Goal: Task Accomplishment & Management: Manage account settings

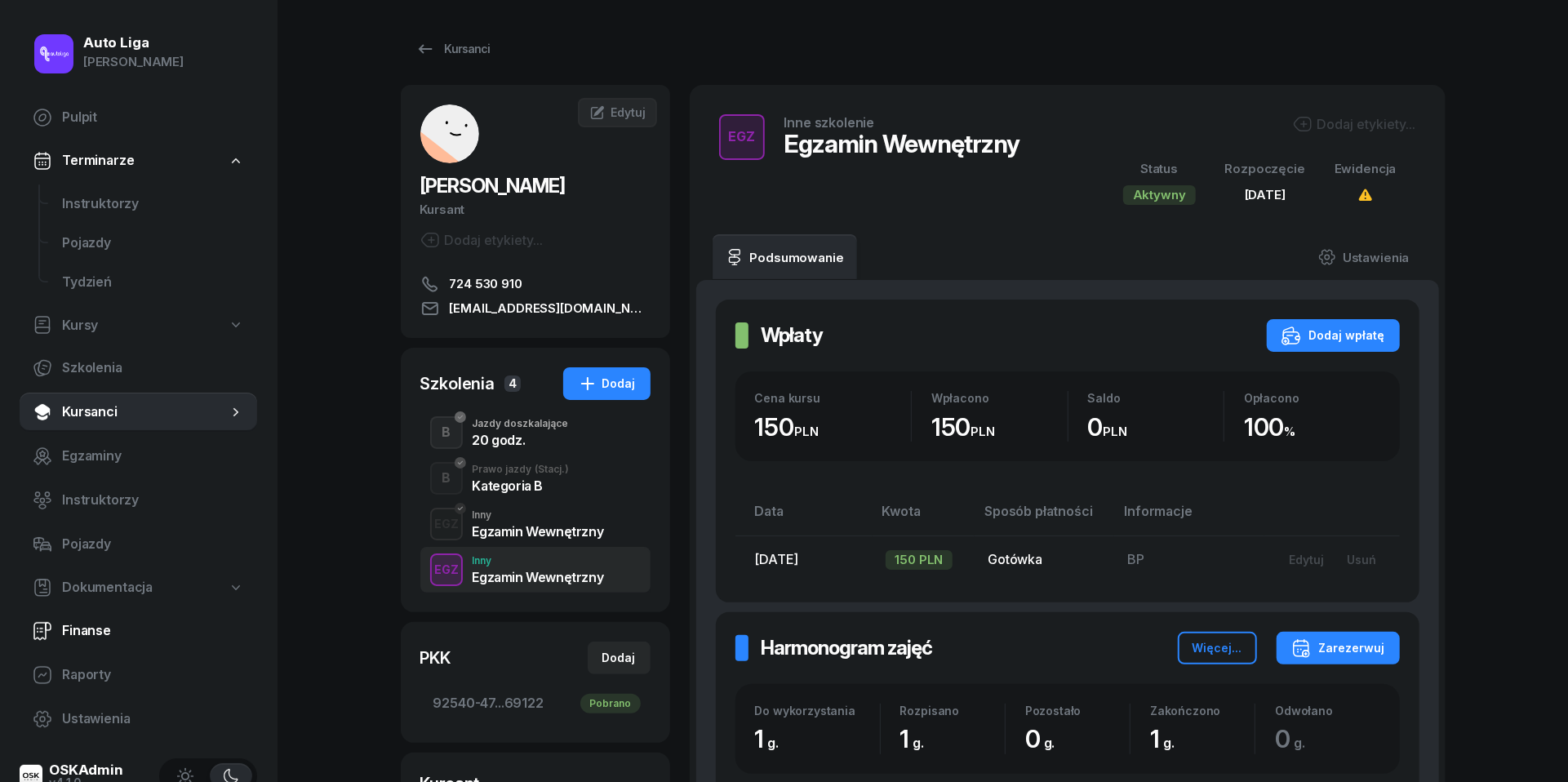
click at [68, 631] on span "Finanse" at bounding box center [153, 630] width 182 height 21
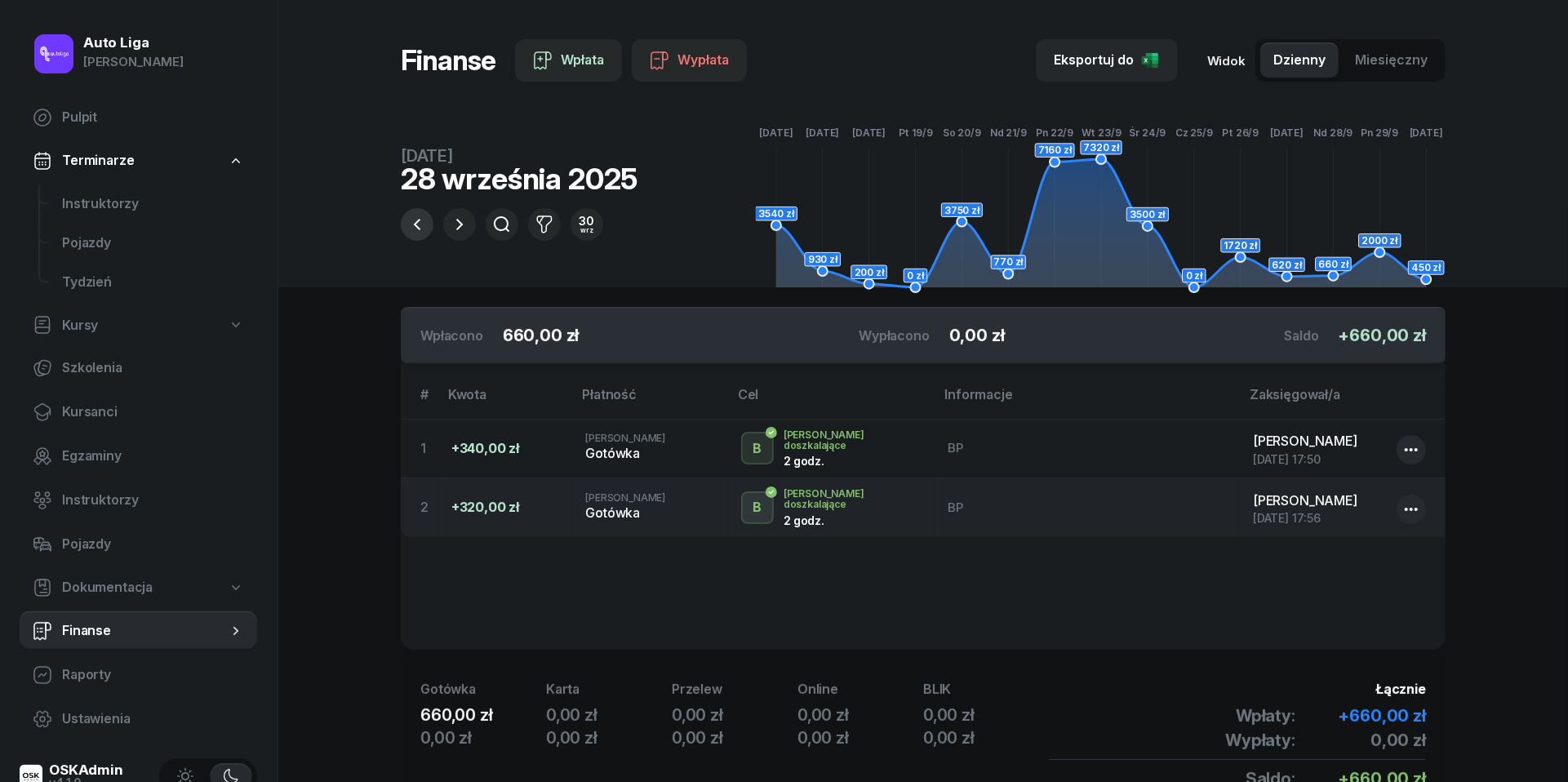
click at [416, 225] on icon "button" at bounding box center [417, 225] width 7 height 12
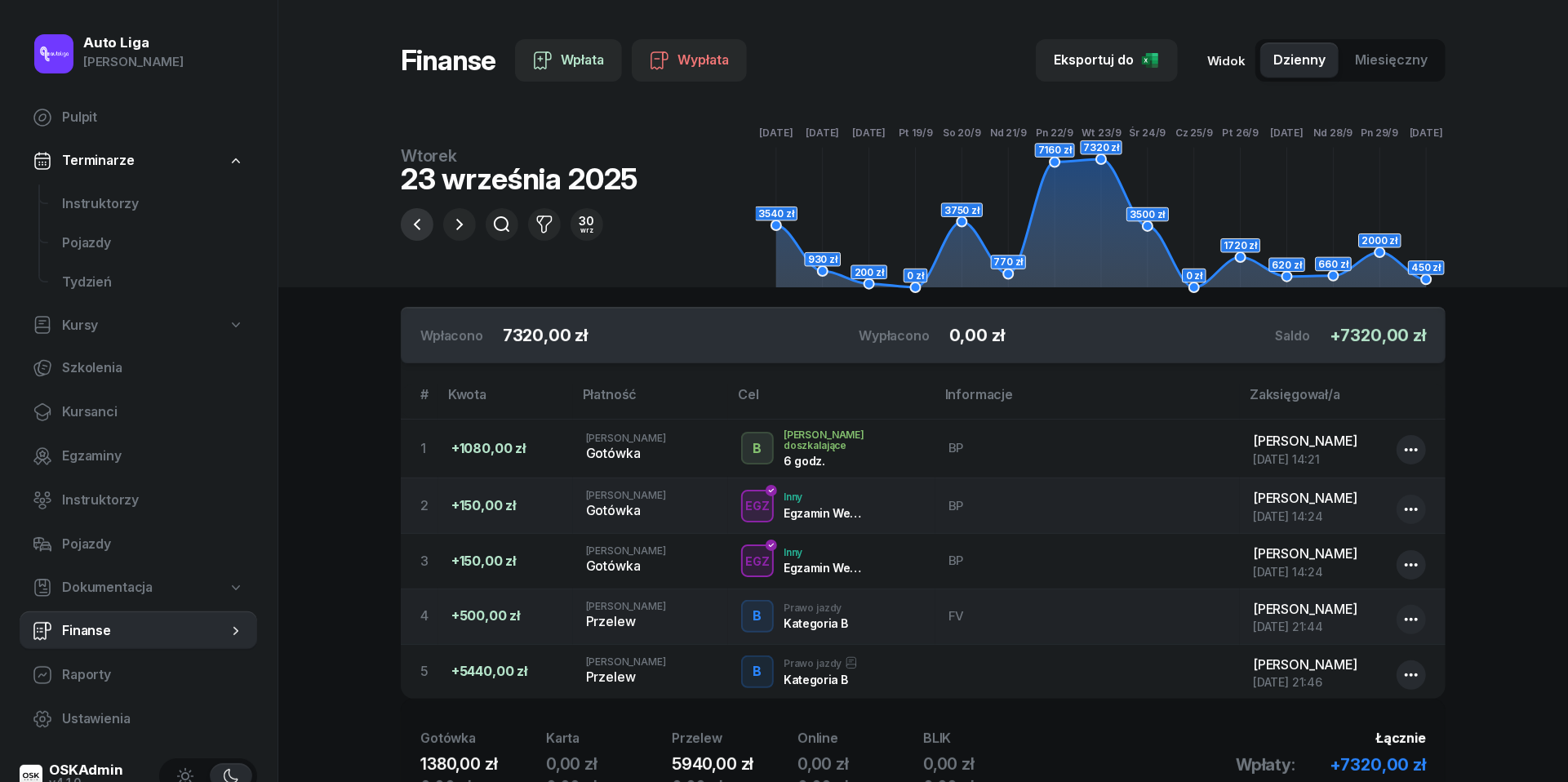
click at [415, 230] on icon "button" at bounding box center [416, 224] width 19 height 19
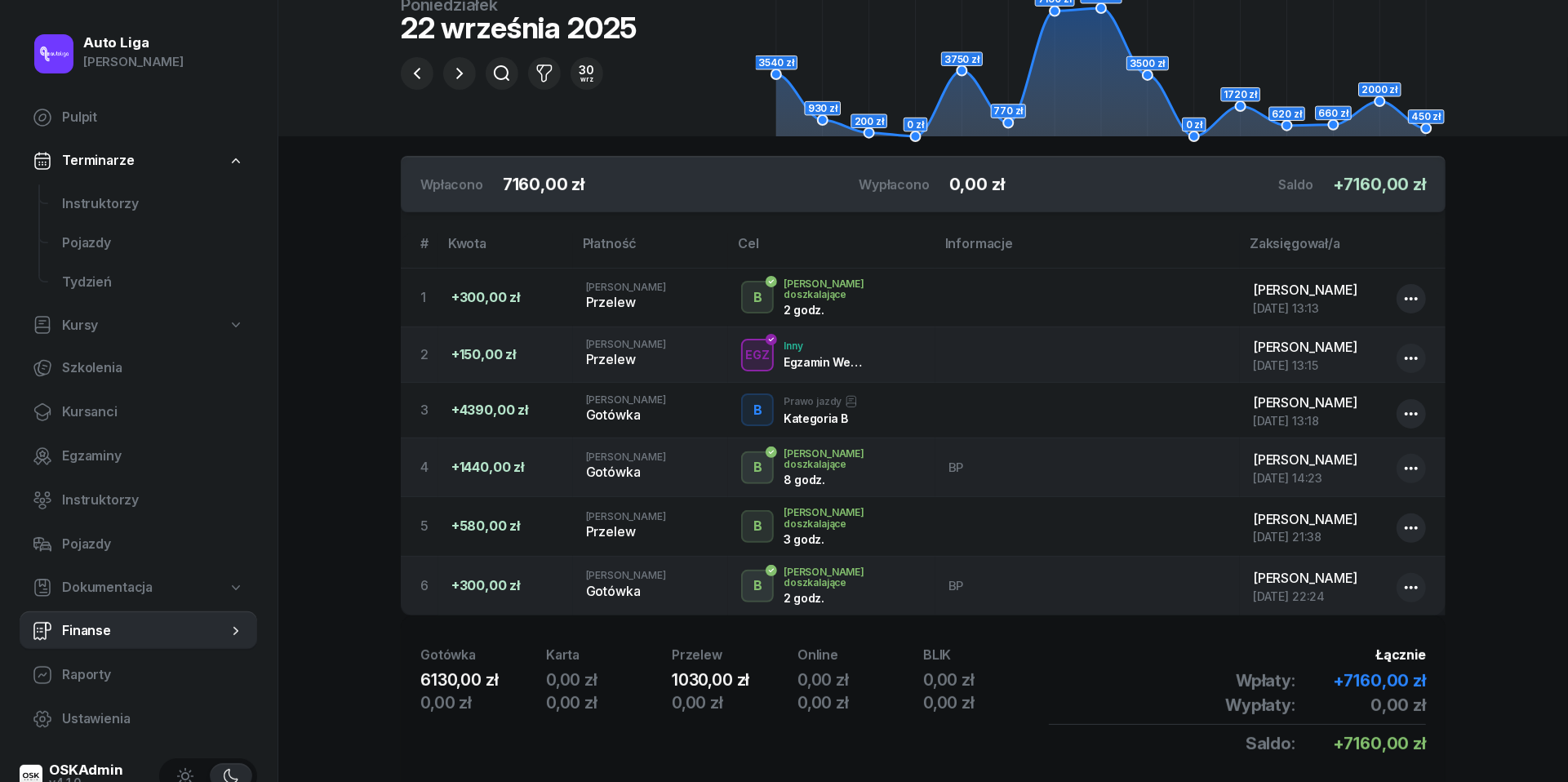
scroll to position [158, 0]
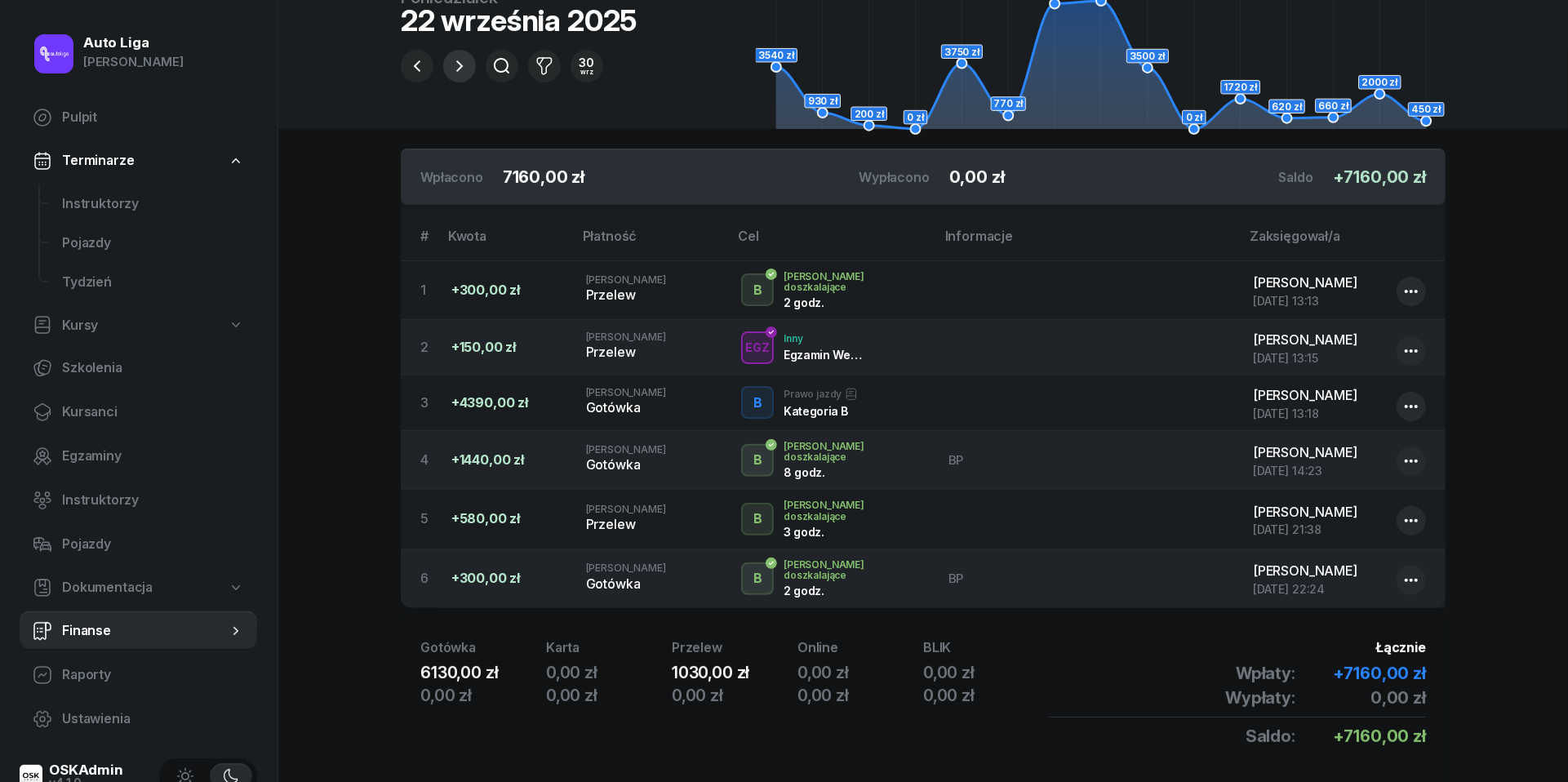
click at [464, 60] on icon "button" at bounding box center [459, 66] width 19 height 19
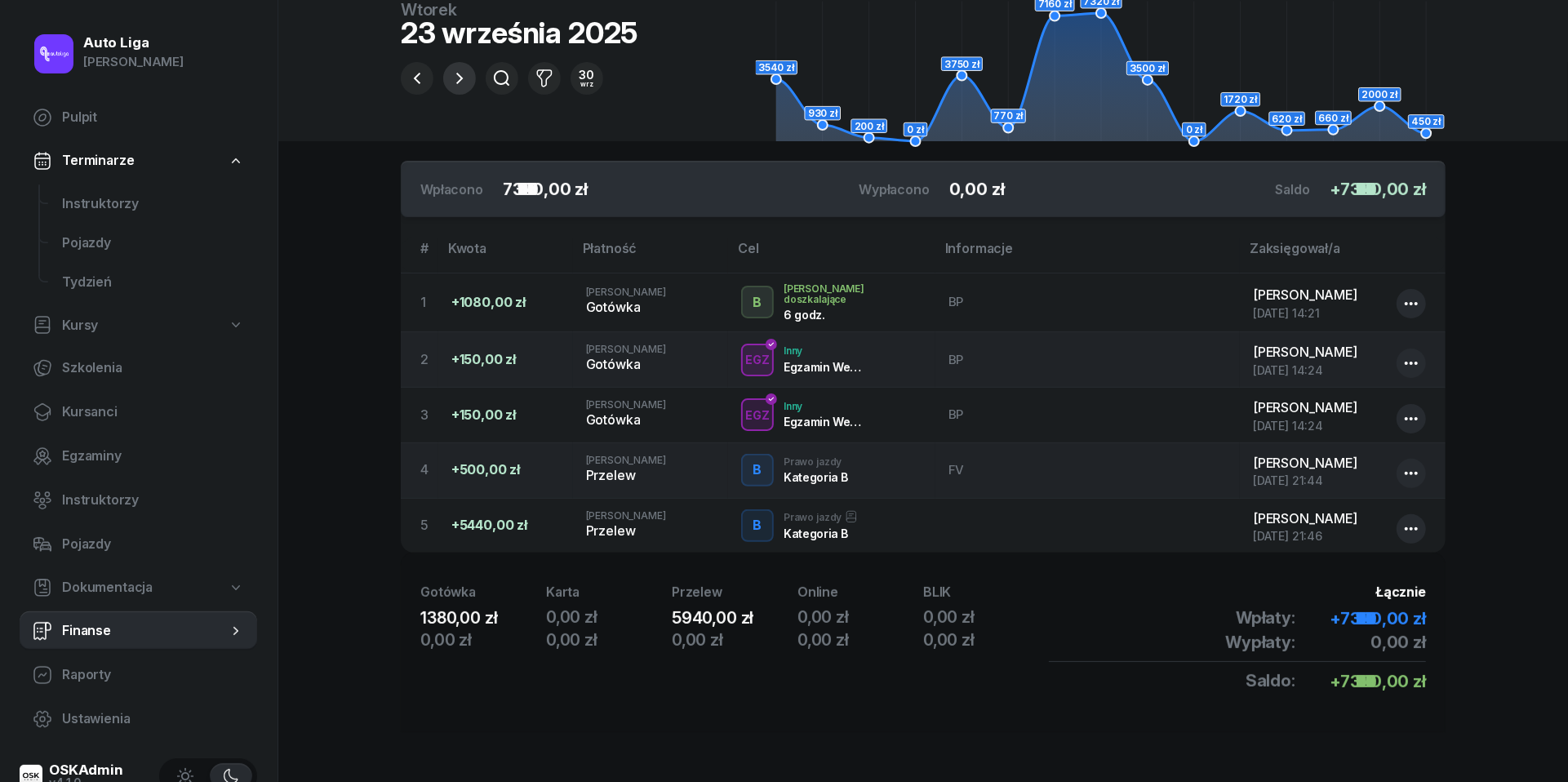
scroll to position [142, 0]
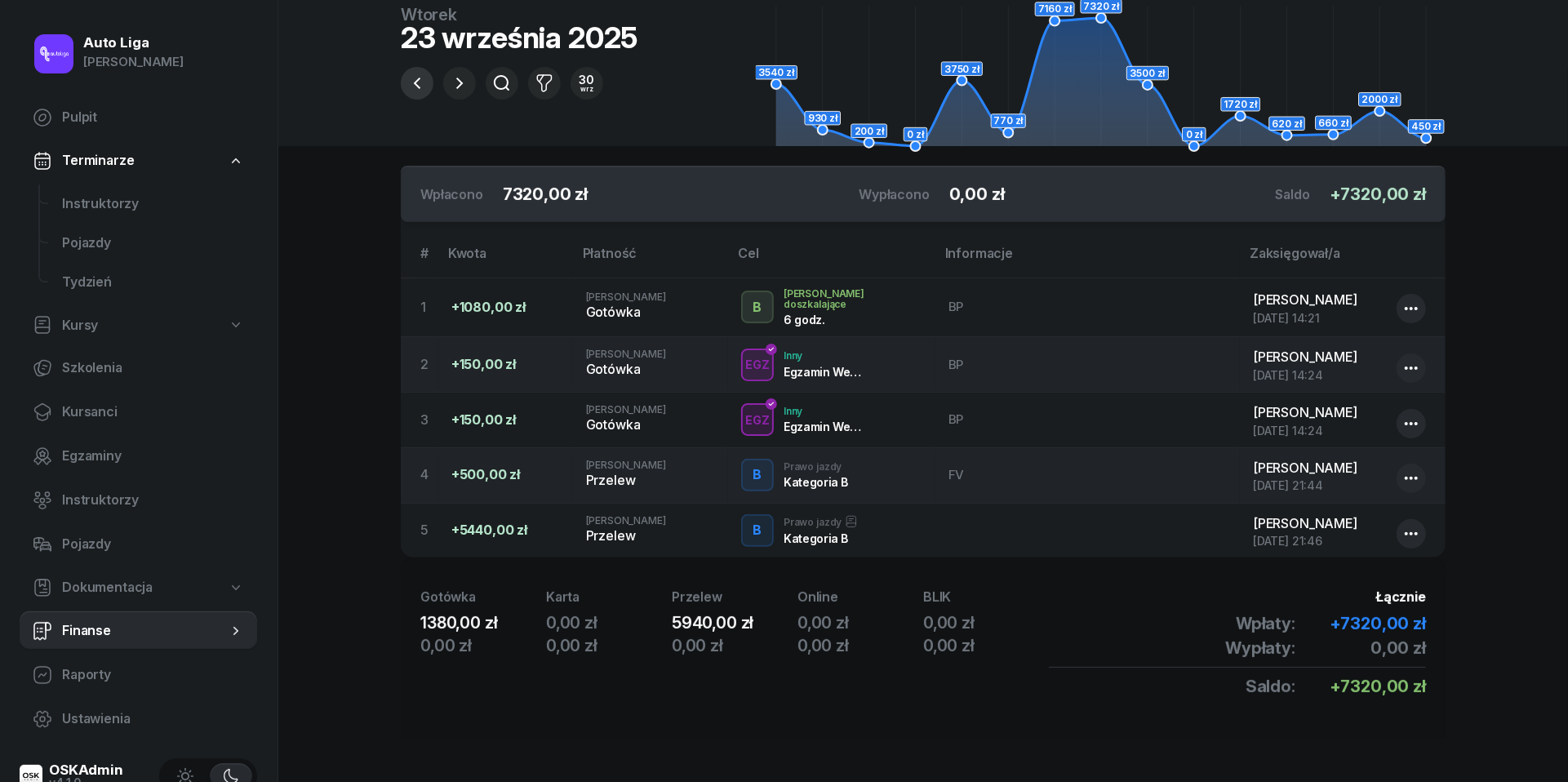
click at [411, 72] on button "button" at bounding box center [416, 83] width 33 height 33
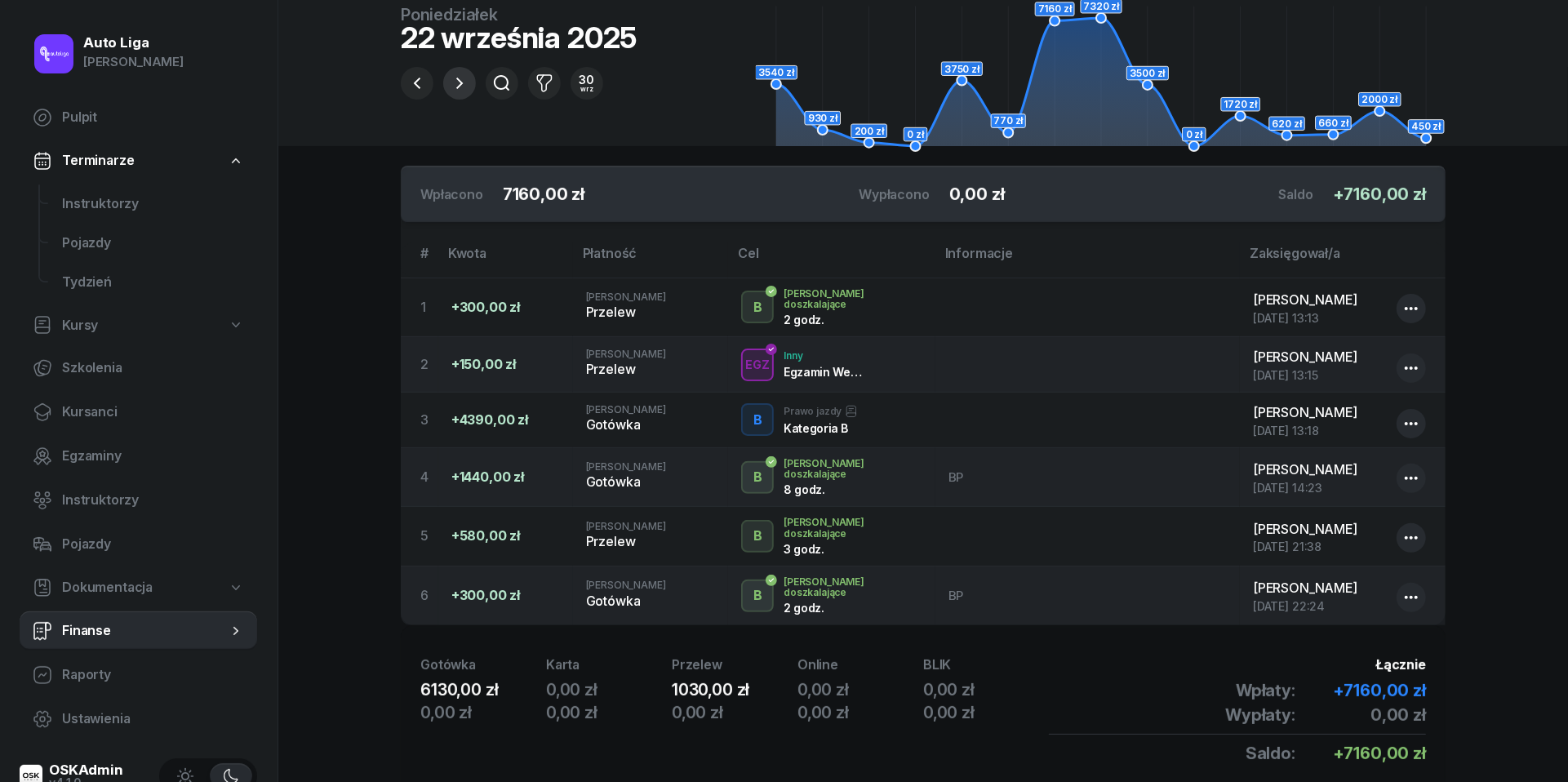
click at [468, 86] on icon "button" at bounding box center [459, 83] width 19 height 19
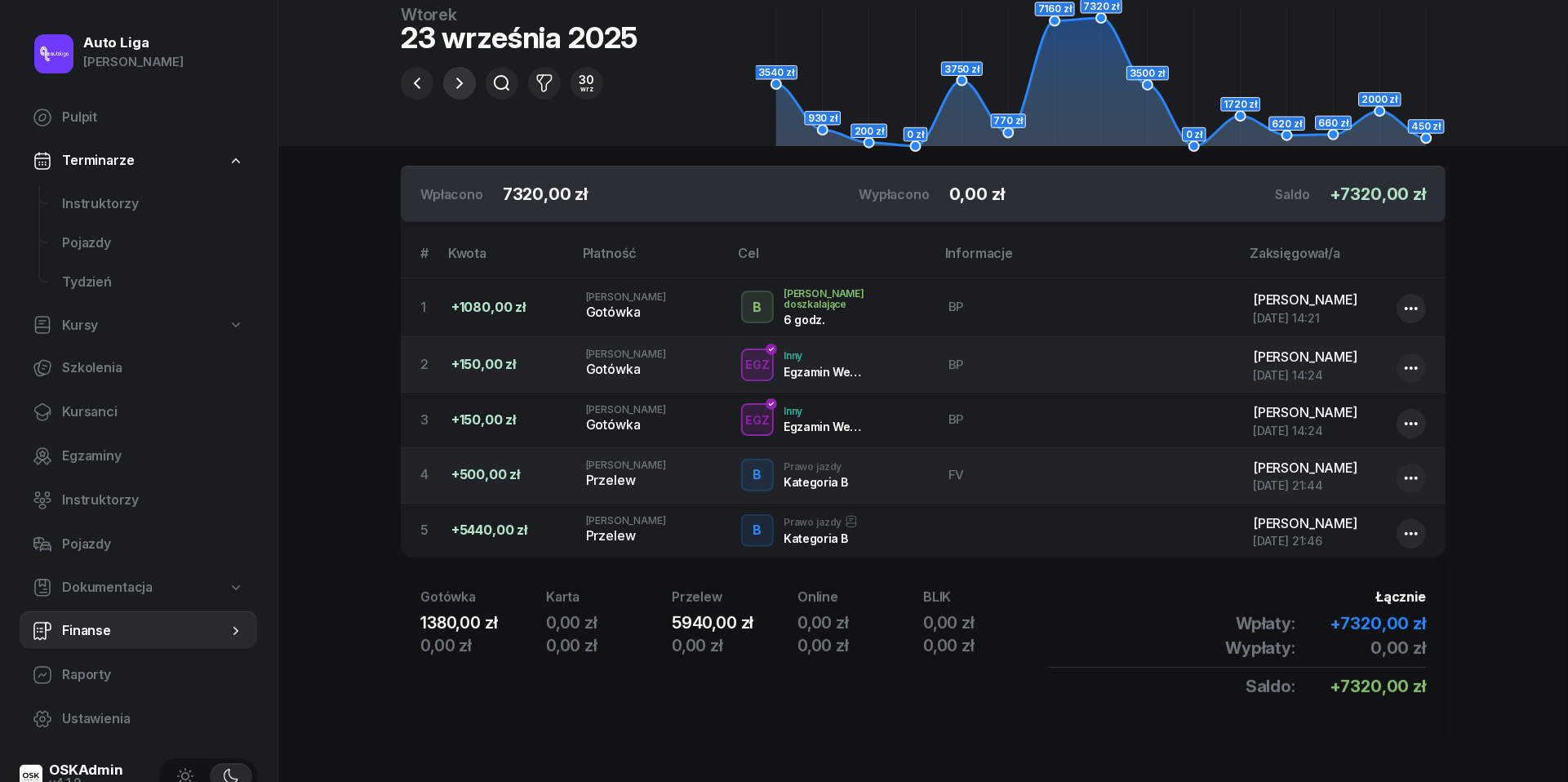
click at [464, 87] on icon "button" at bounding box center [459, 83] width 19 height 19
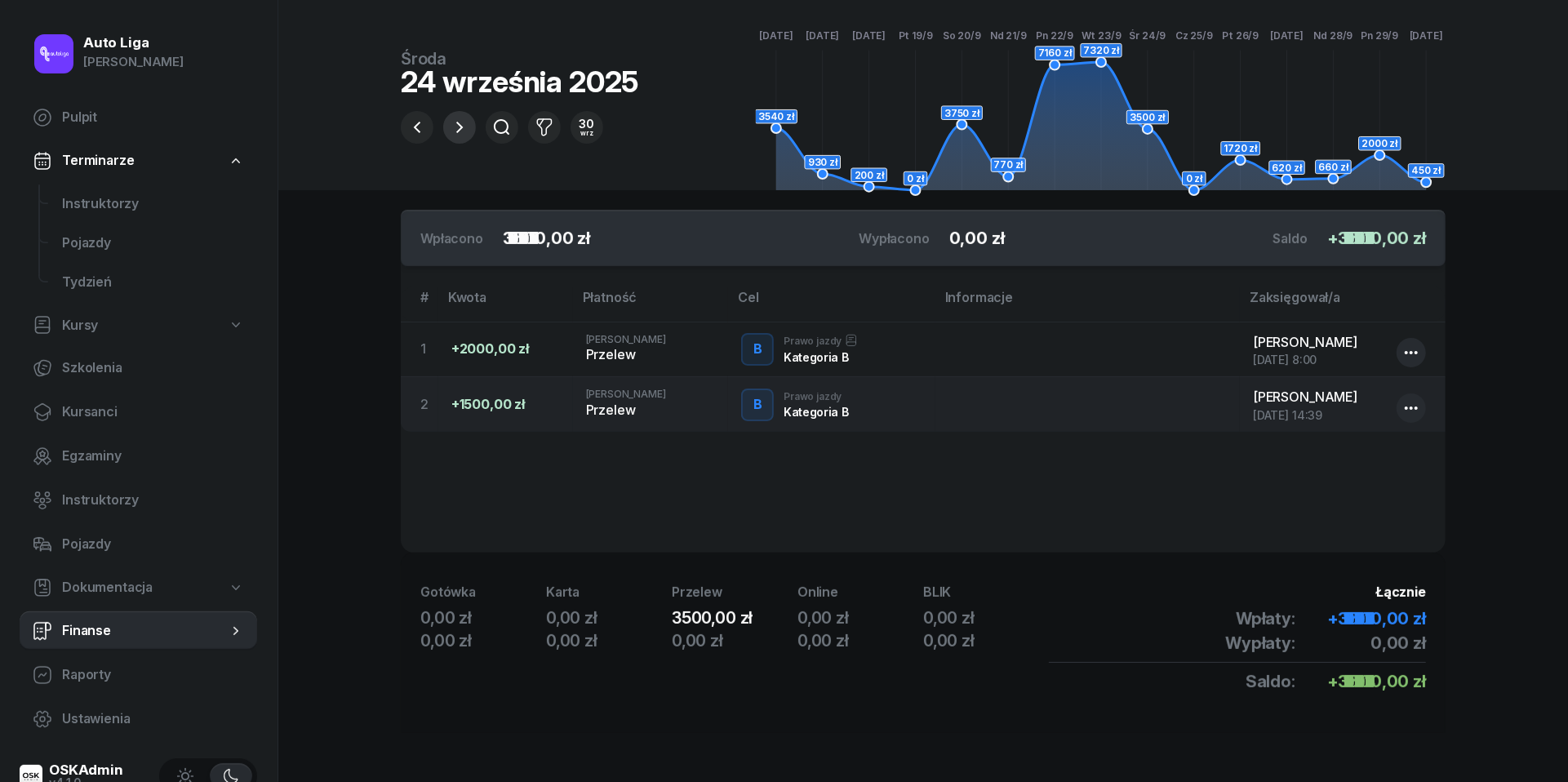
scroll to position [101, 0]
click at [93, 199] on span "Instruktorzy" at bounding box center [153, 203] width 182 height 21
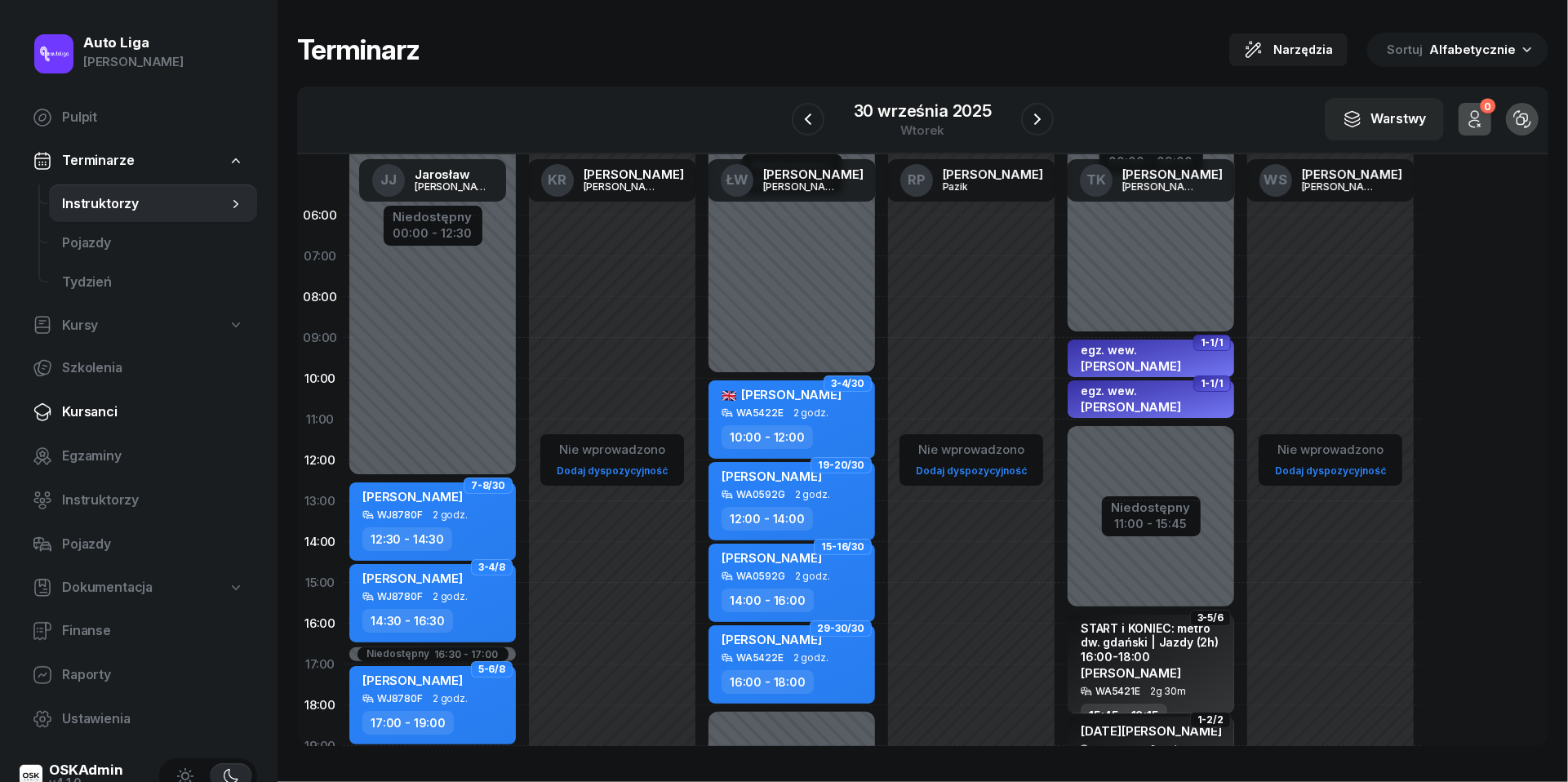
click at [85, 431] on link "Kursanci" at bounding box center [138, 412] width 238 height 39
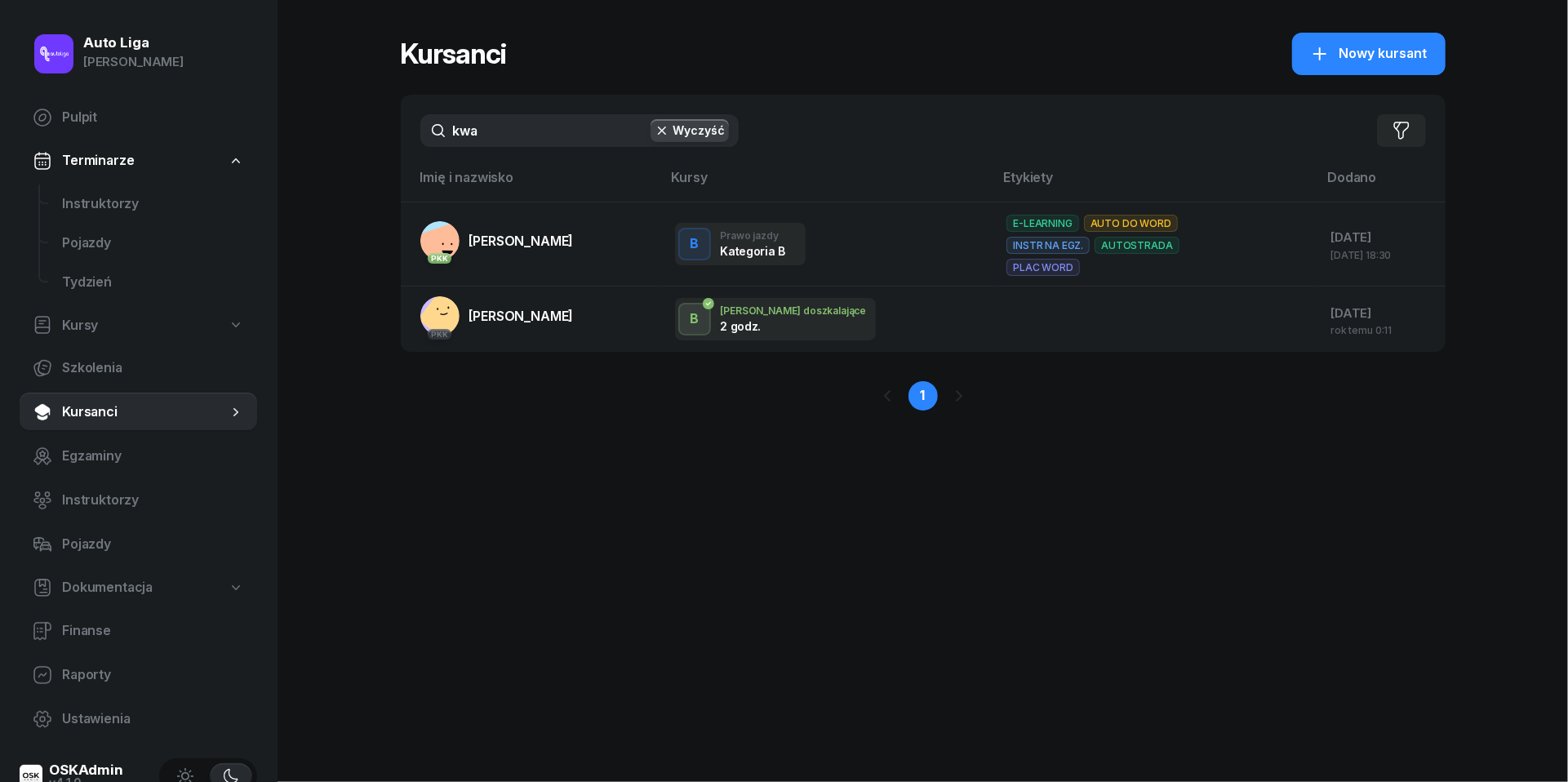
click at [513, 131] on input "kwa" at bounding box center [580, 131] width 319 height 33
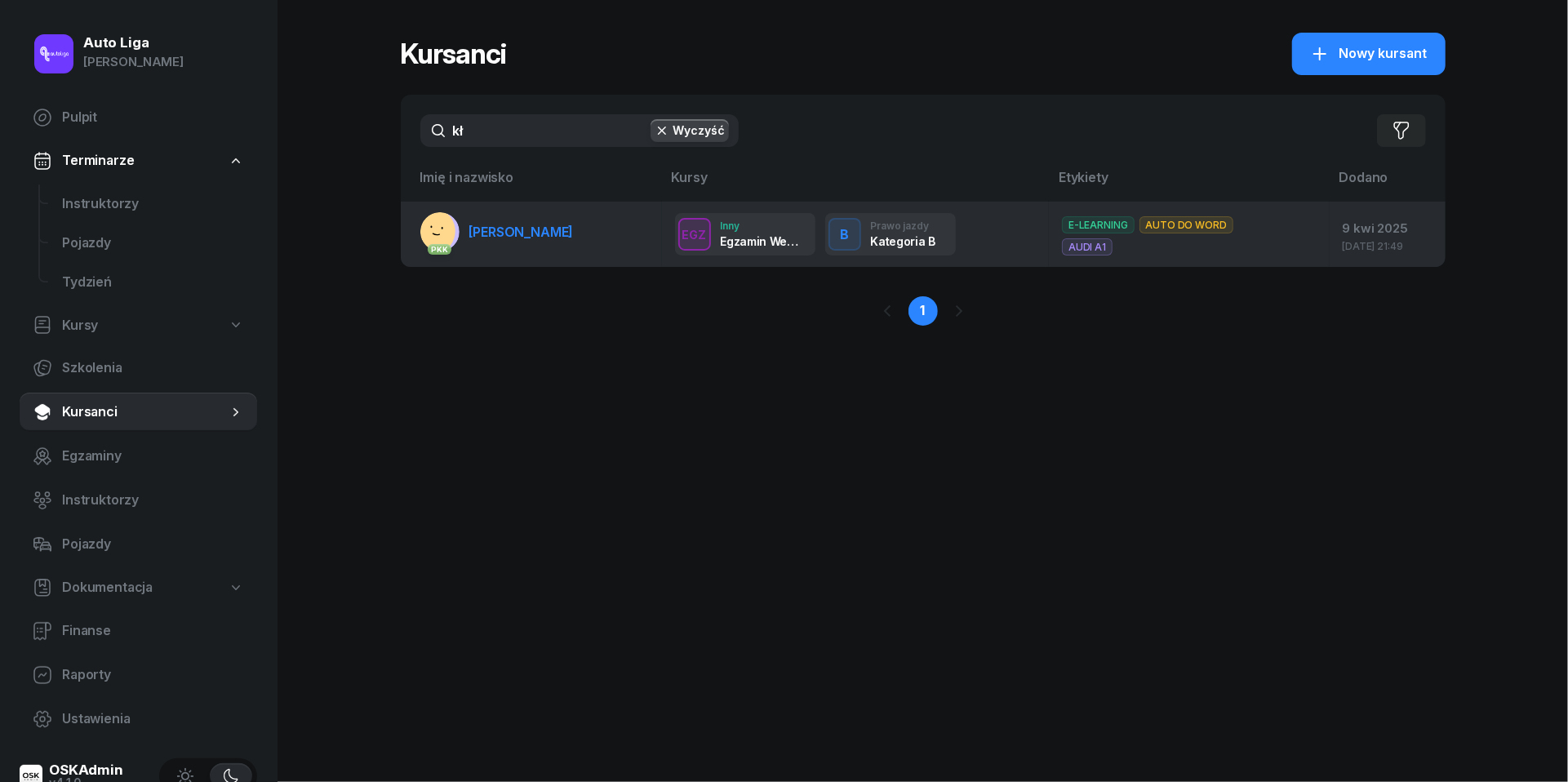
type input "kł"
click at [488, 236] on span "[PERSON_NAME]" at bounding box center [522, 231] width 105 height 16
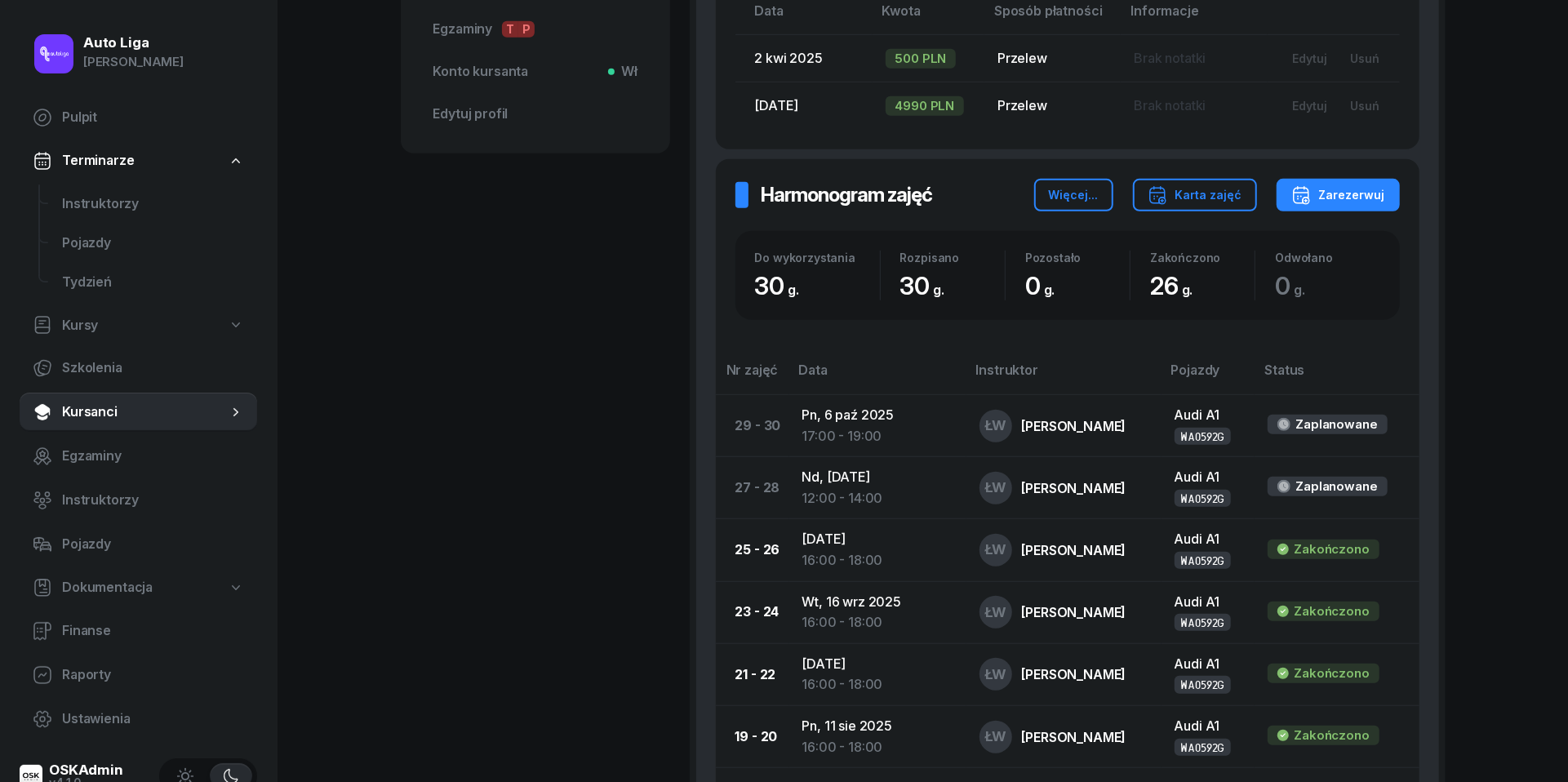
scroll to position [944, 0]
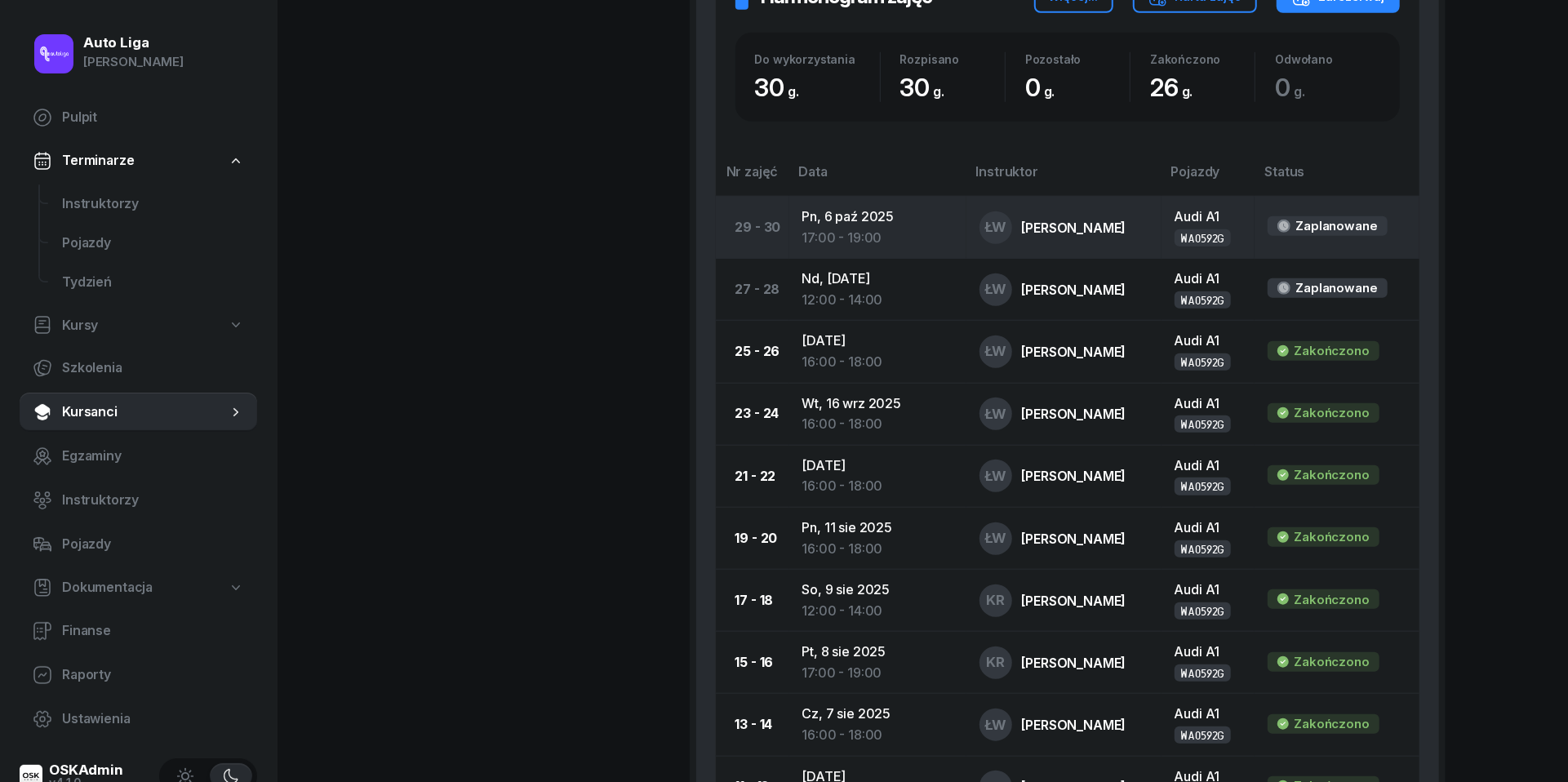
click at [837, 218] on td "Pn, [DATE] 17:00 - 19:00" at bounding box center [878, 227] width 177 height 62
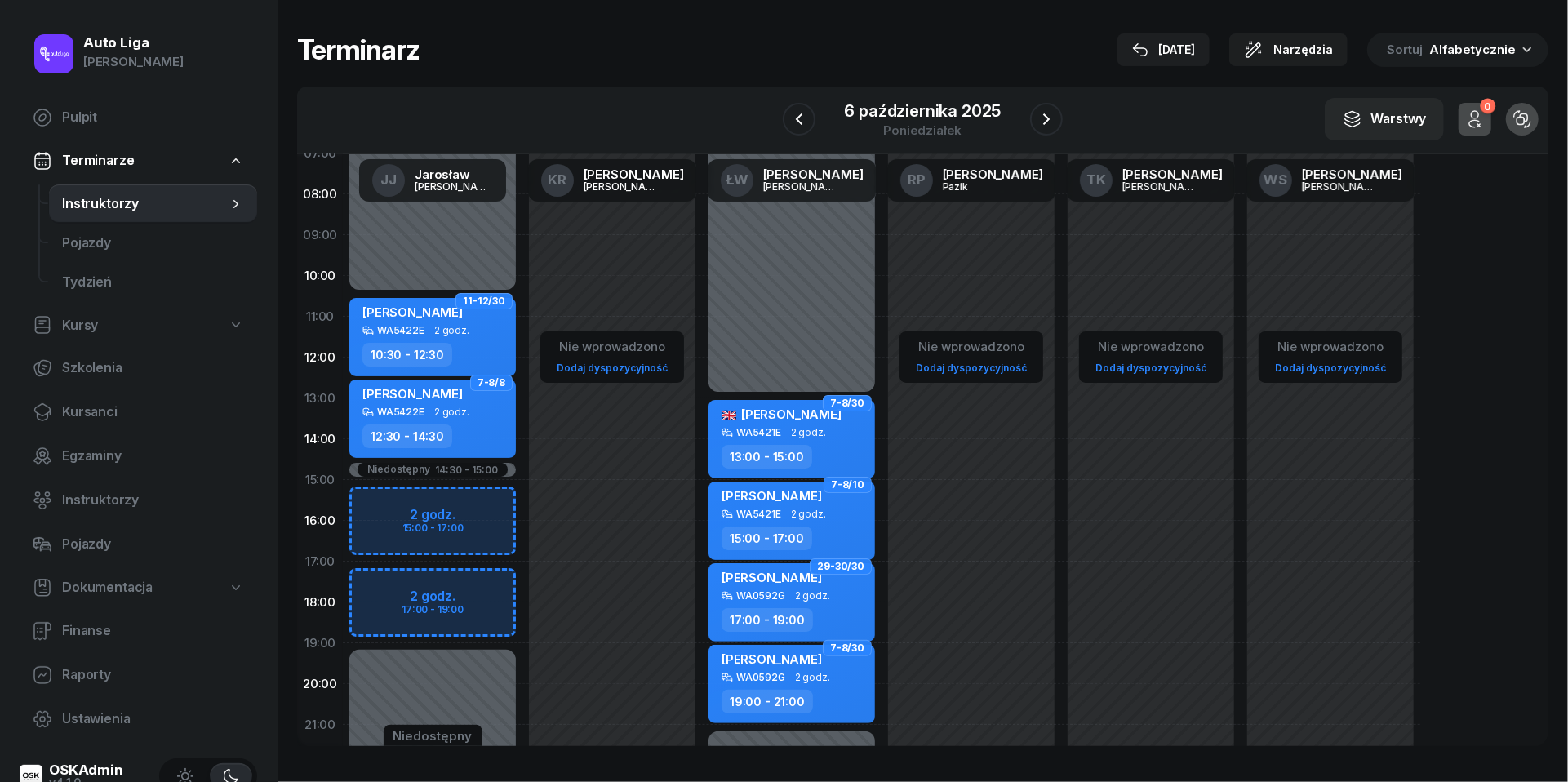
scroll to position [106, 0]
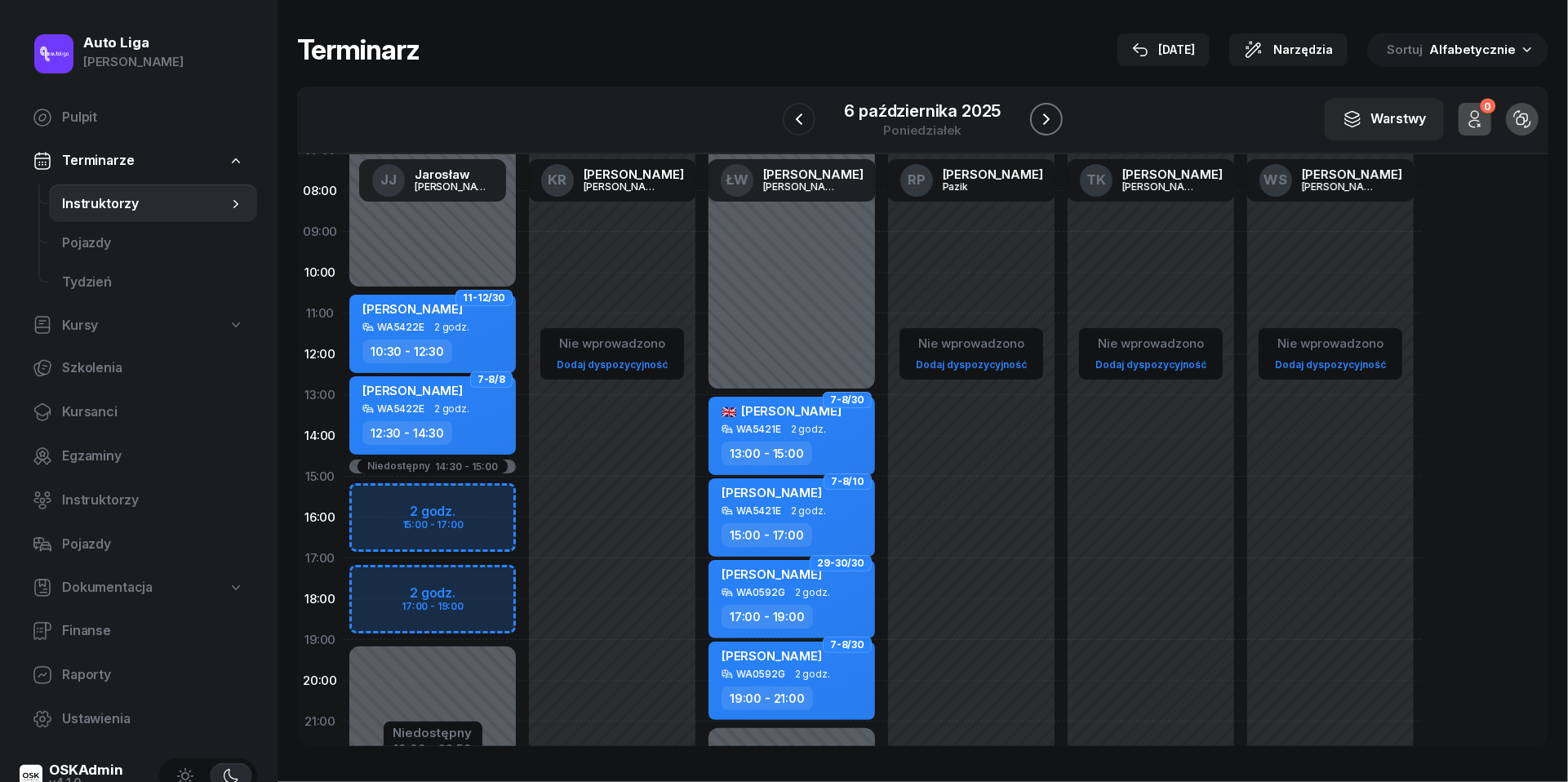
click at [1043, 121] on icon "button" at bounding box center [1046, 119] width 19 height 19
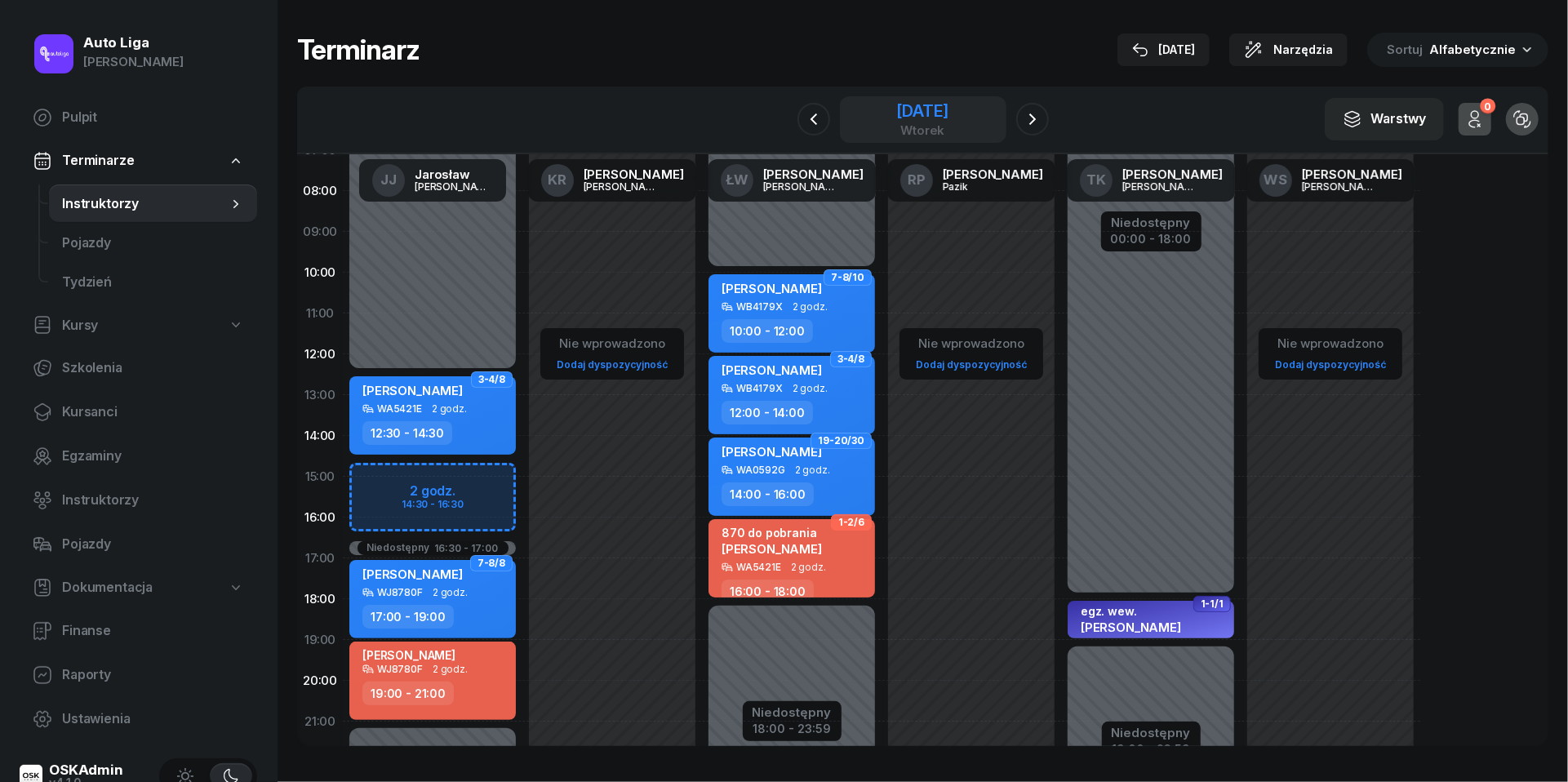
click at [906, 116] on div "[DATE]" at bounding box center [922, 110] width 52 height 16
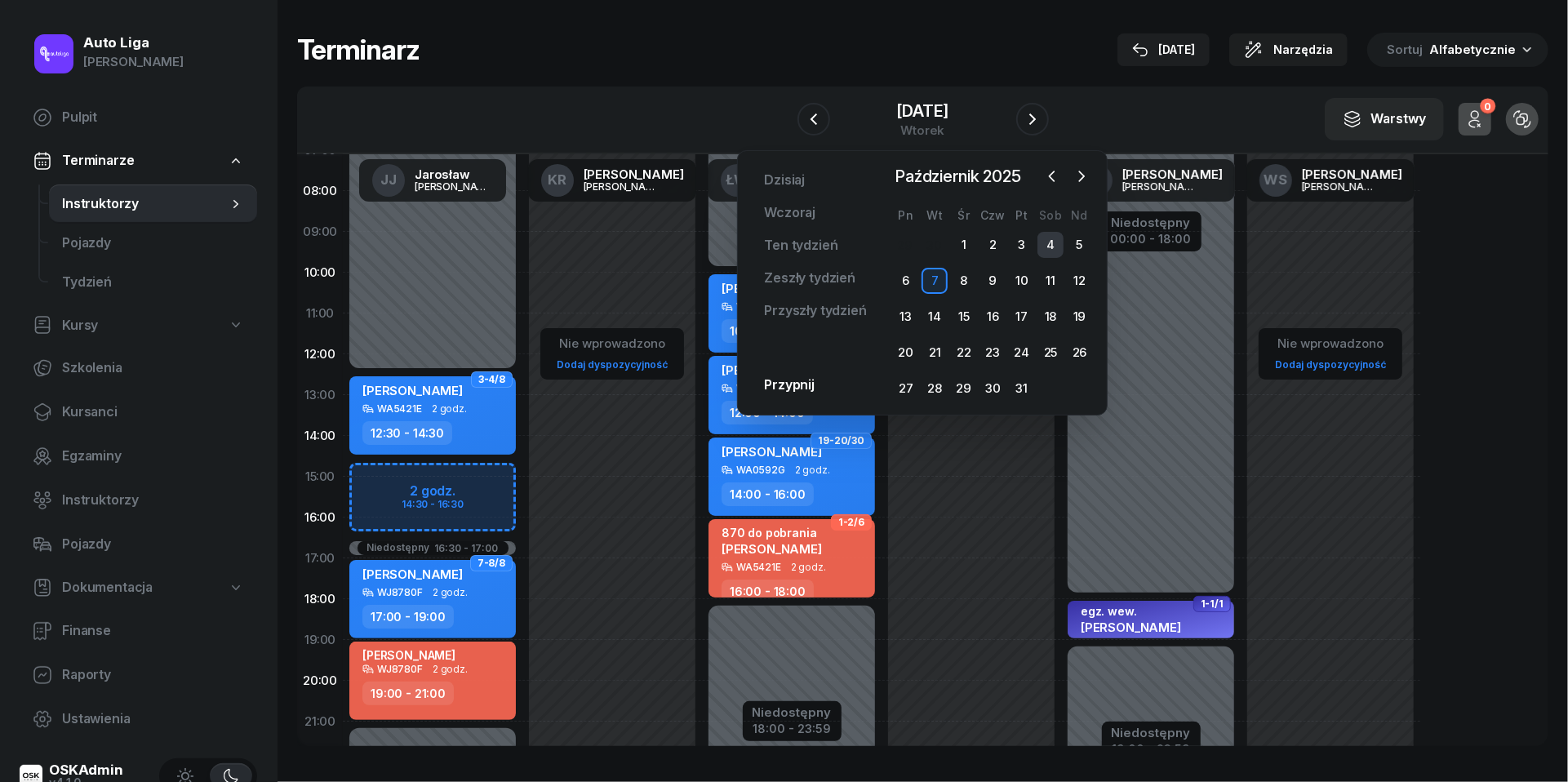
click at [1055, 242] on div "4" at bounding box center [1050, 244] width 26 height 26
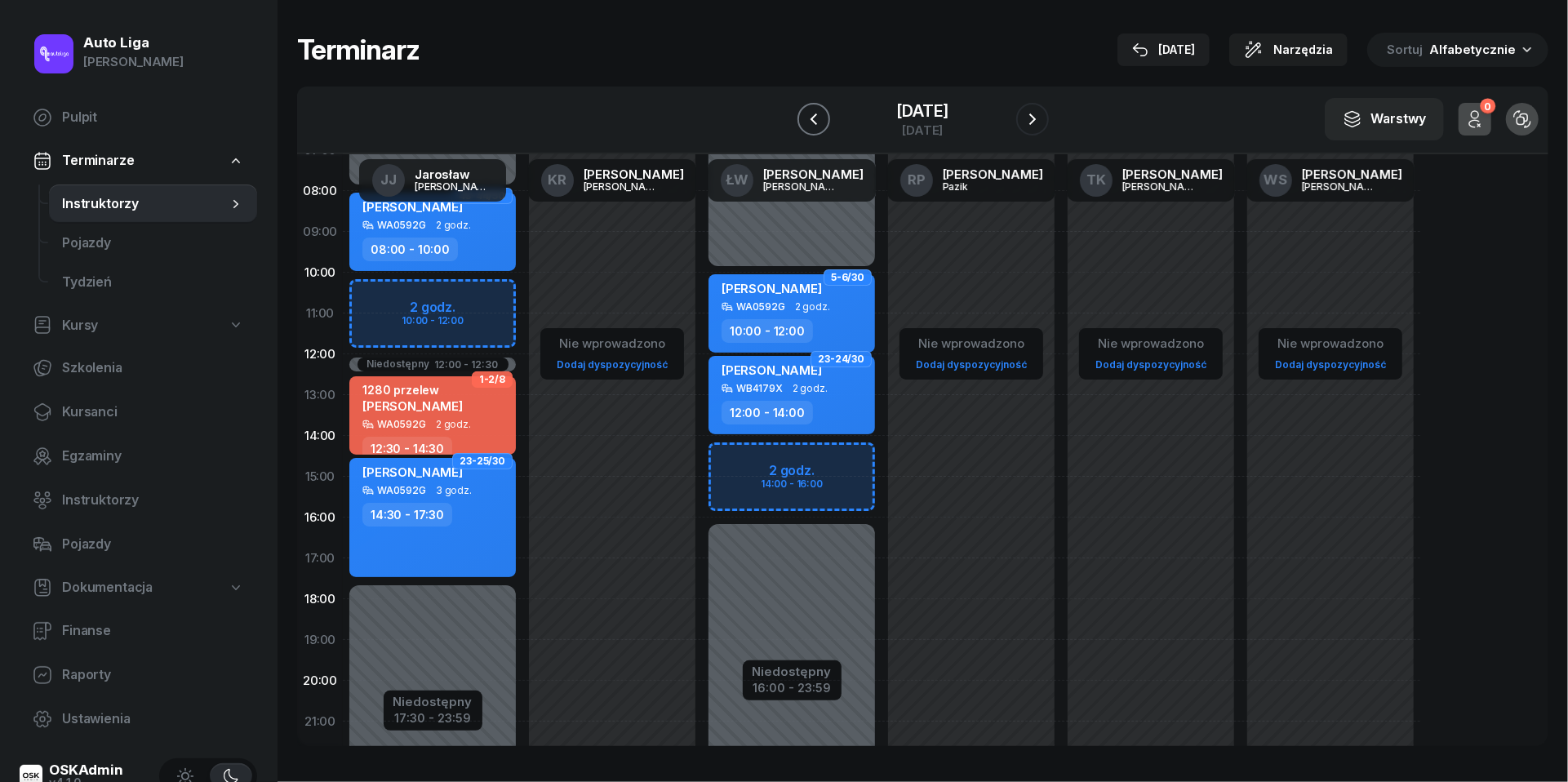
click at [804, 118] on icon "button" at bounding box center [814, 119] width 19 height 19
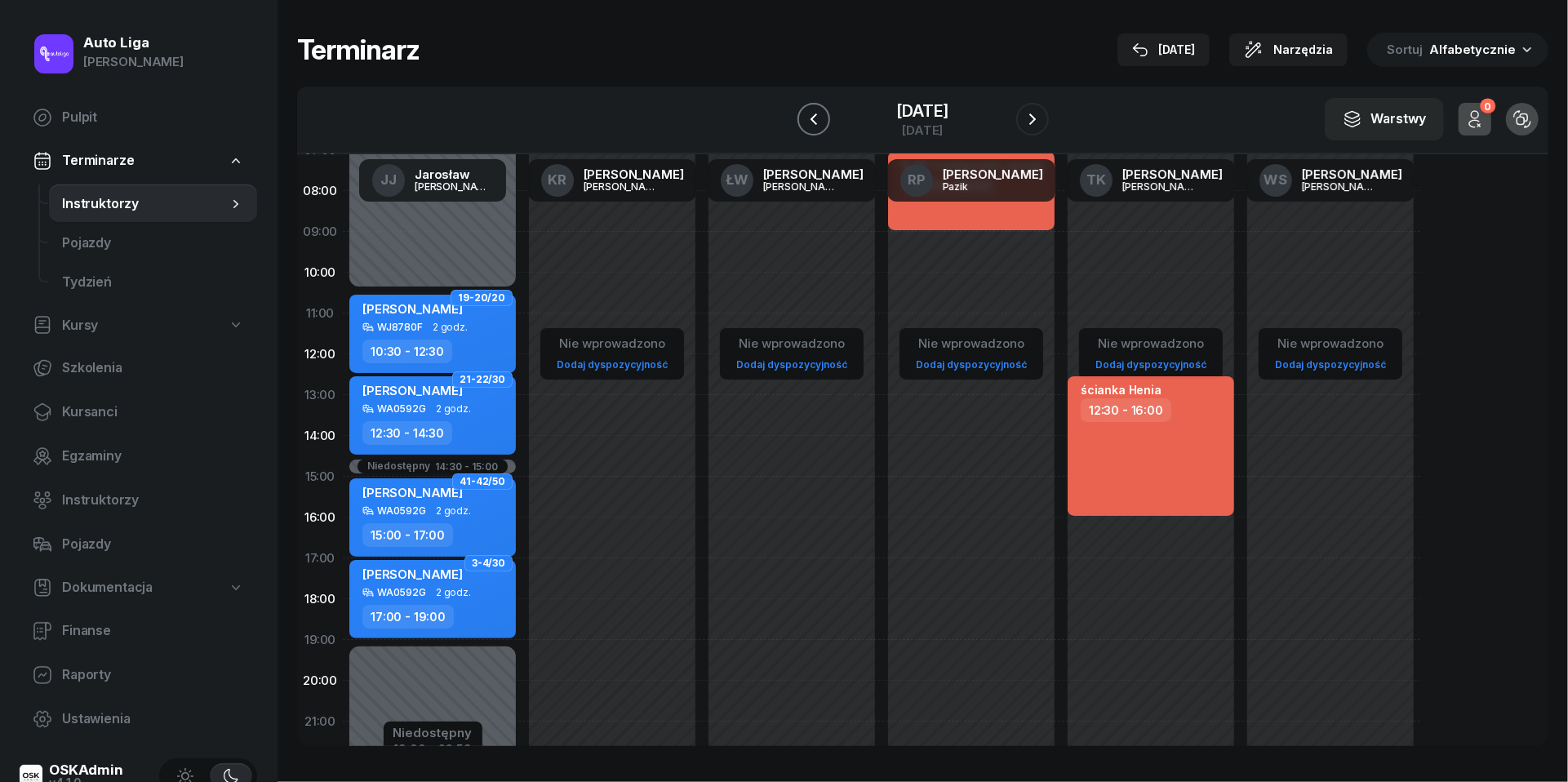
click at [804, 119] on icon "button" at bounding box center [814, 119] width 19 height 19
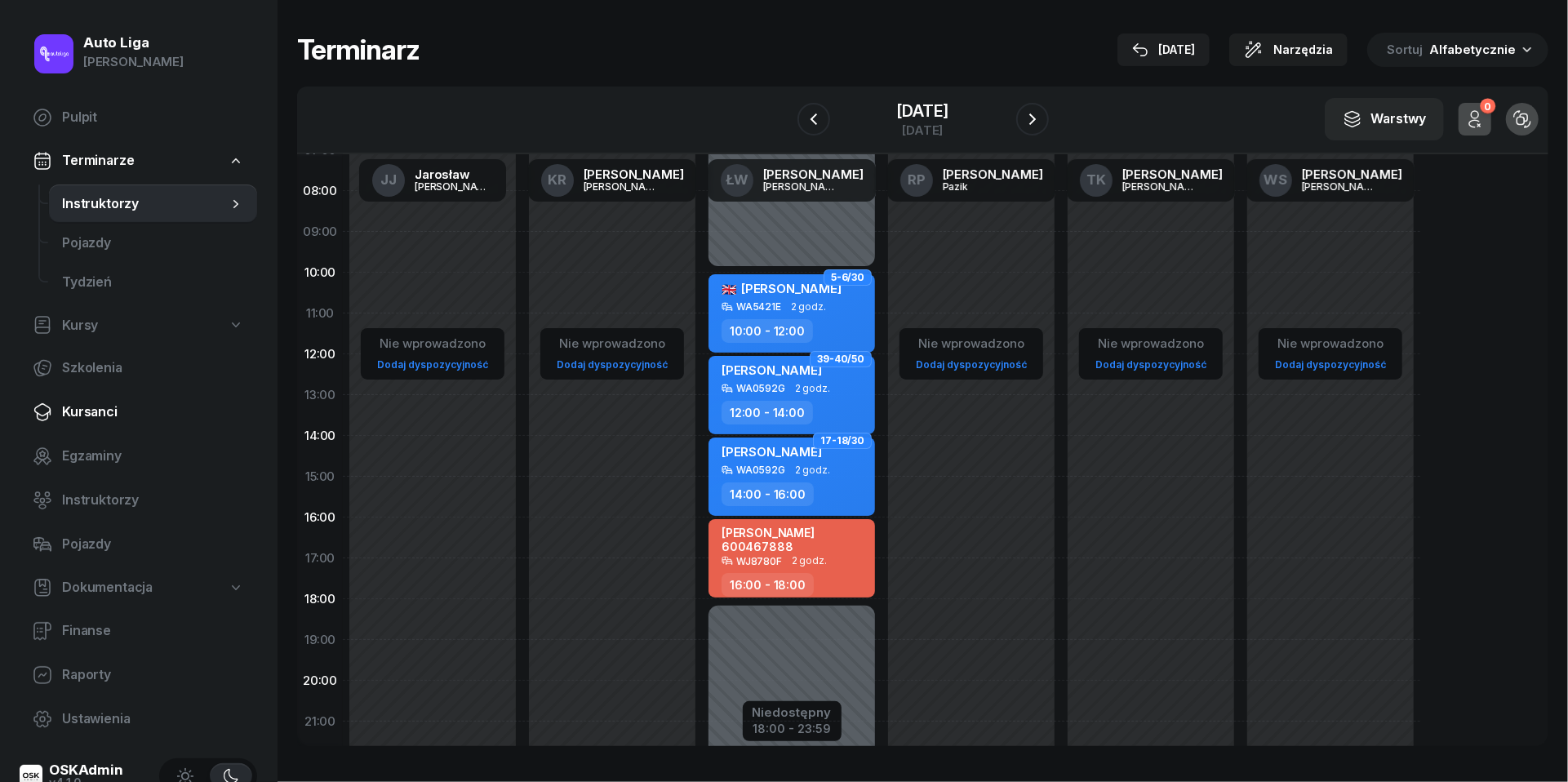
click at [89, 405] on span "Kursanci" at bounding box center [153, 411] width 182 height 21
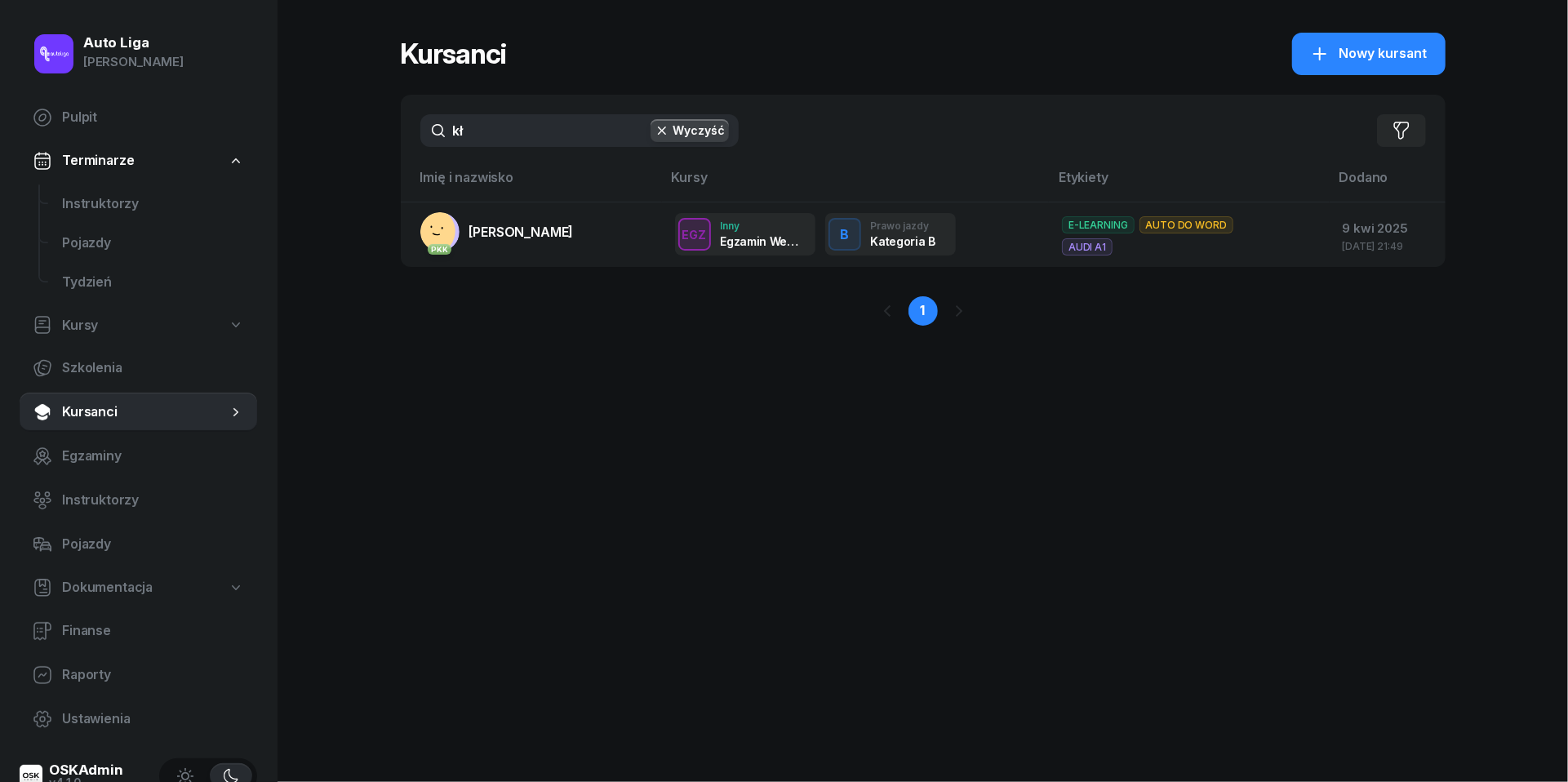
click at [503, 117] on input "kł" at bounding box center [580, 131] width 319 height 33
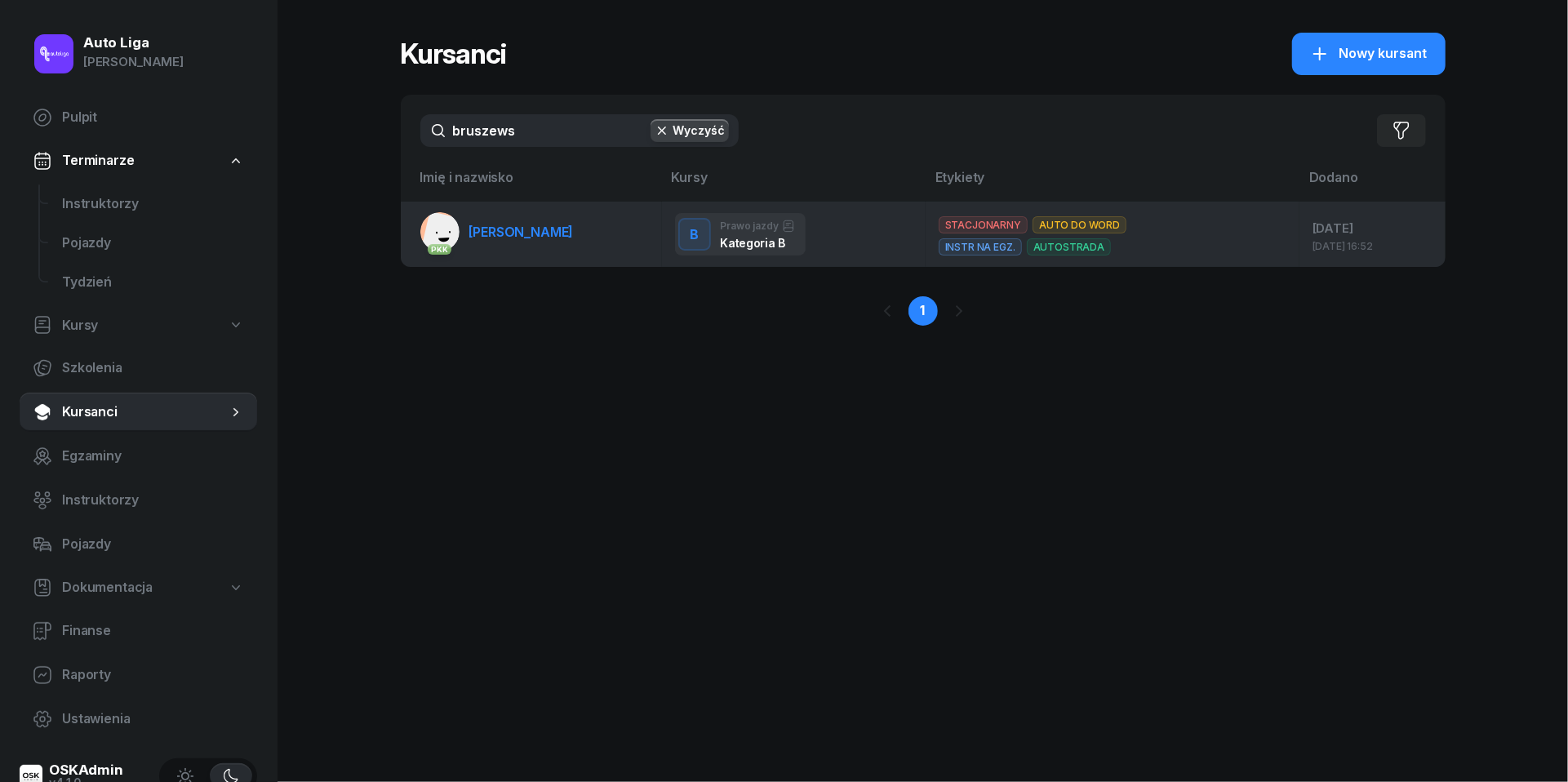
type input "bruszews"
click at [546, 245] on link "PKK [PERSON_NAME]" at bounding box center [497, 232] width 153 height 39
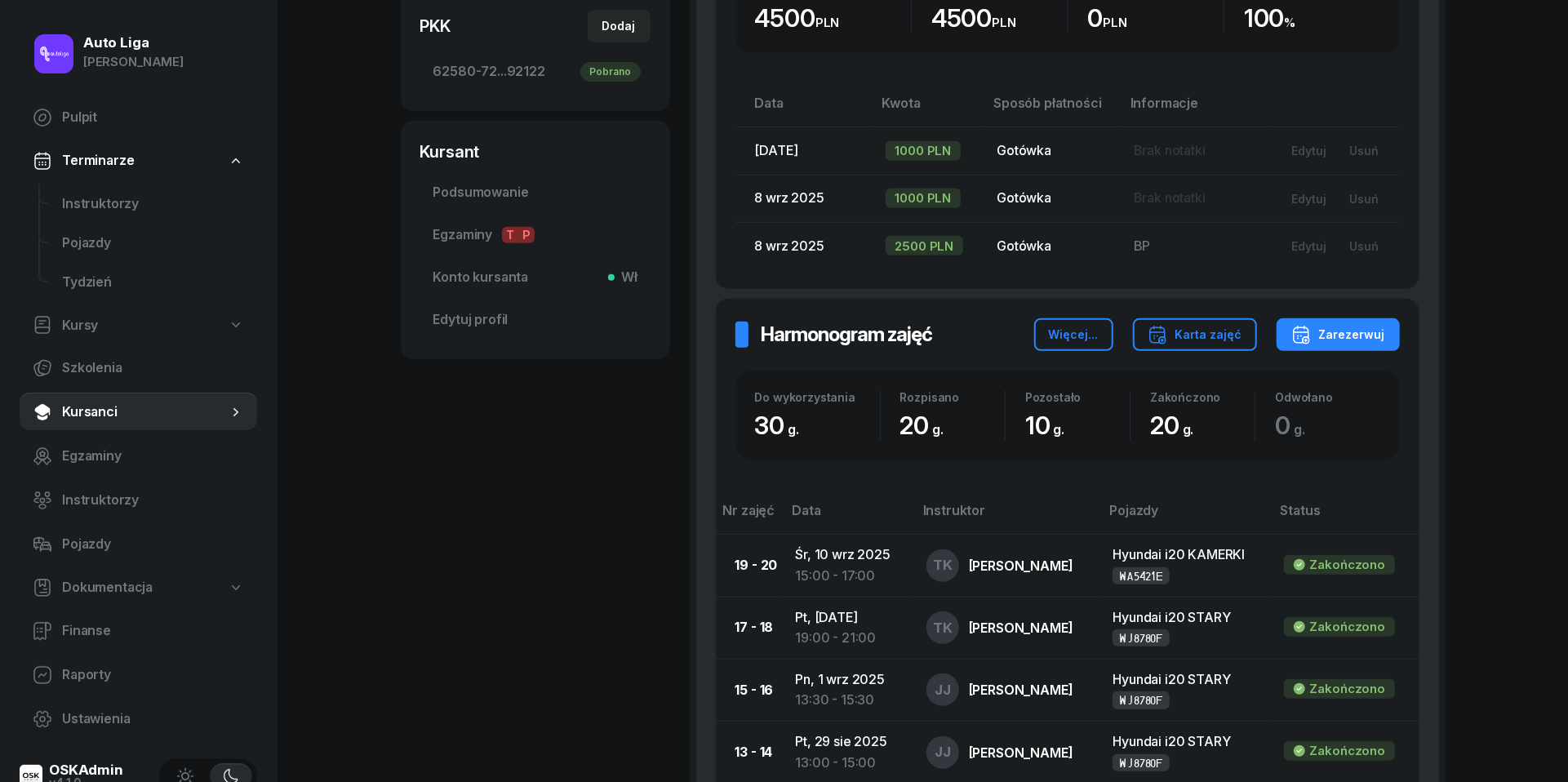
scroll to position [523, 0]
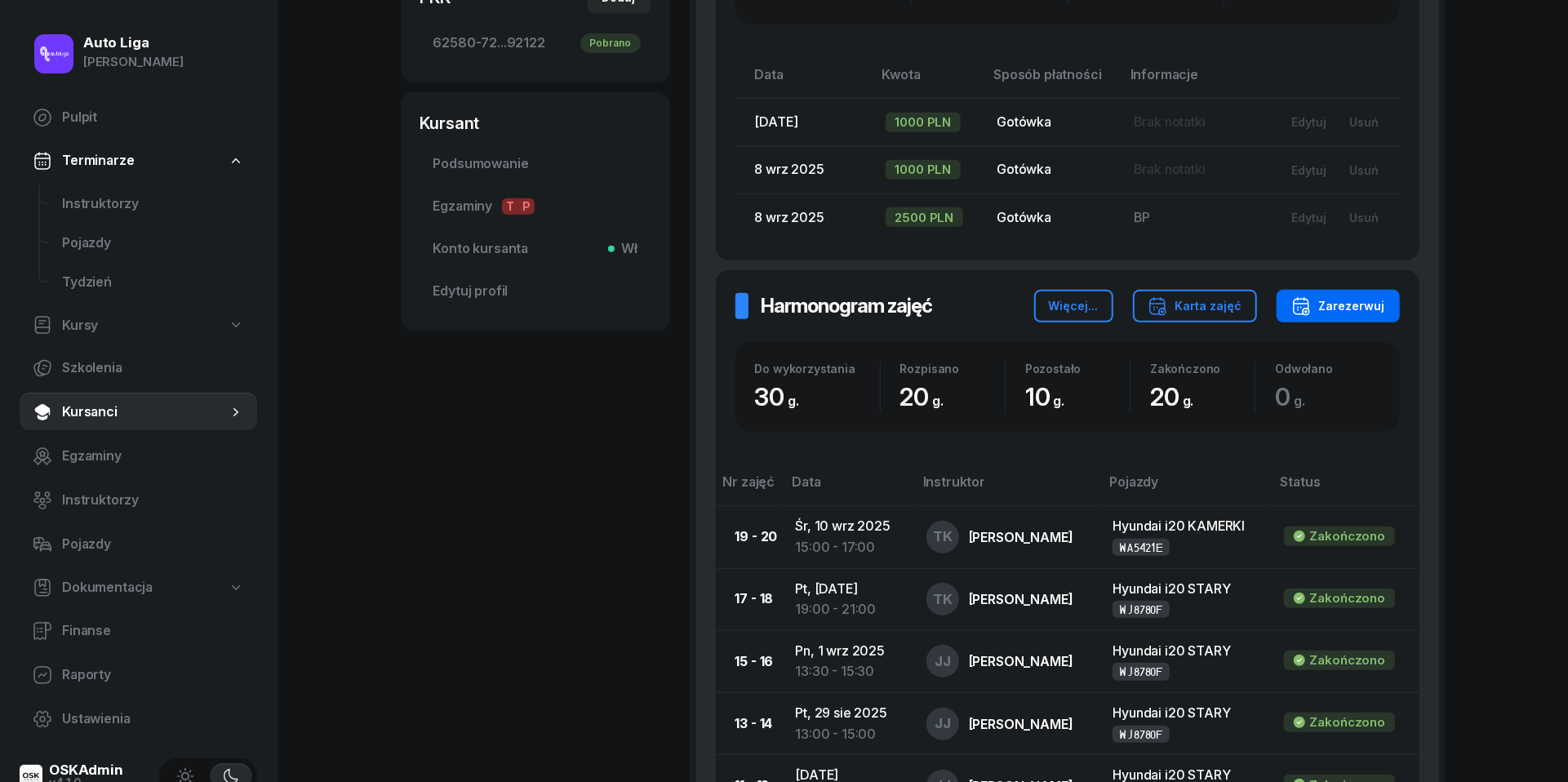
click at [1362, 299] on div "Zarezerwuj" at bounding box center [1338, 306] width 94 height 19
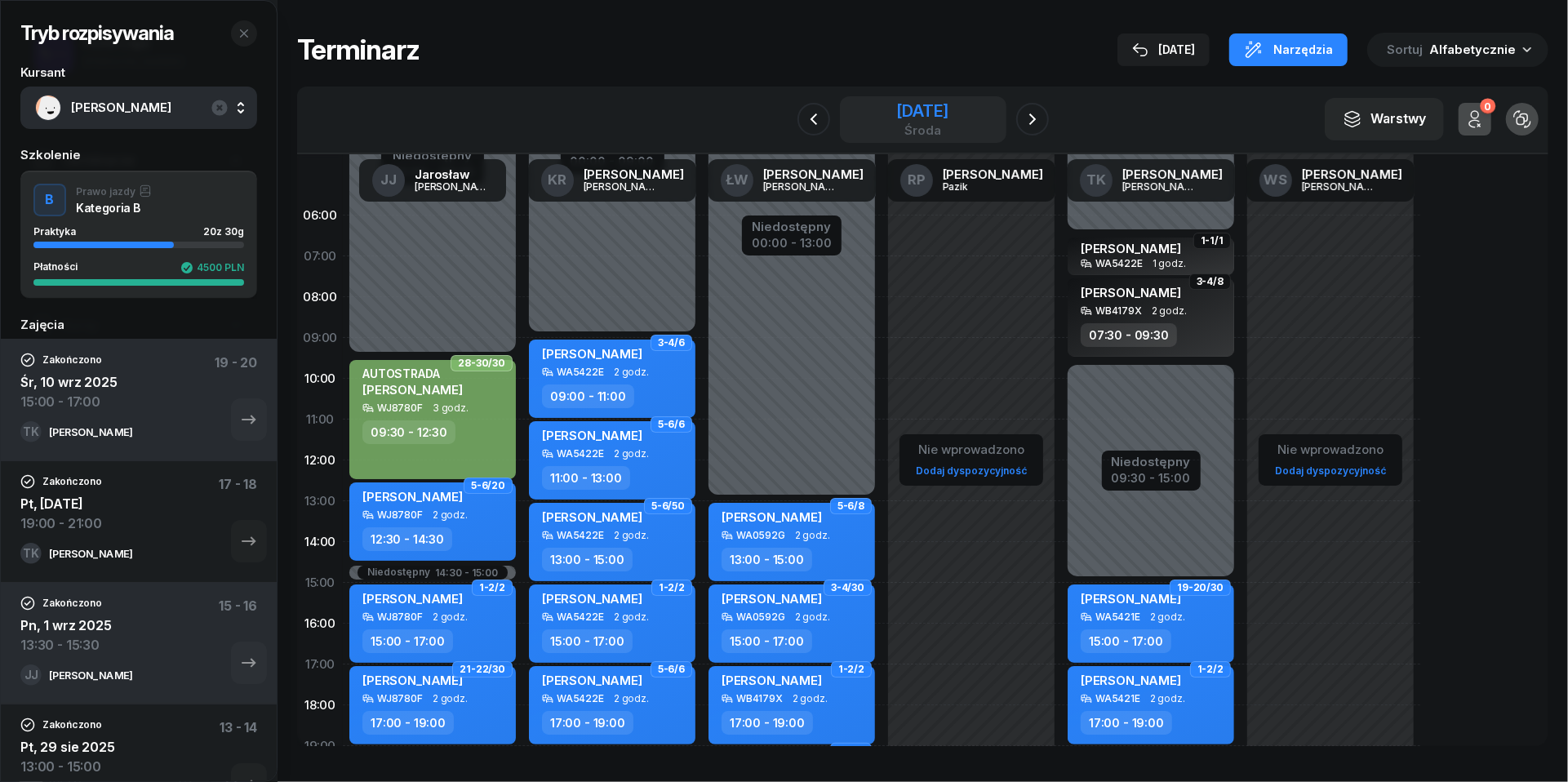
click at [938, 119] on div "[DATE]" at bounding box center [922, 110] width 52 height 16
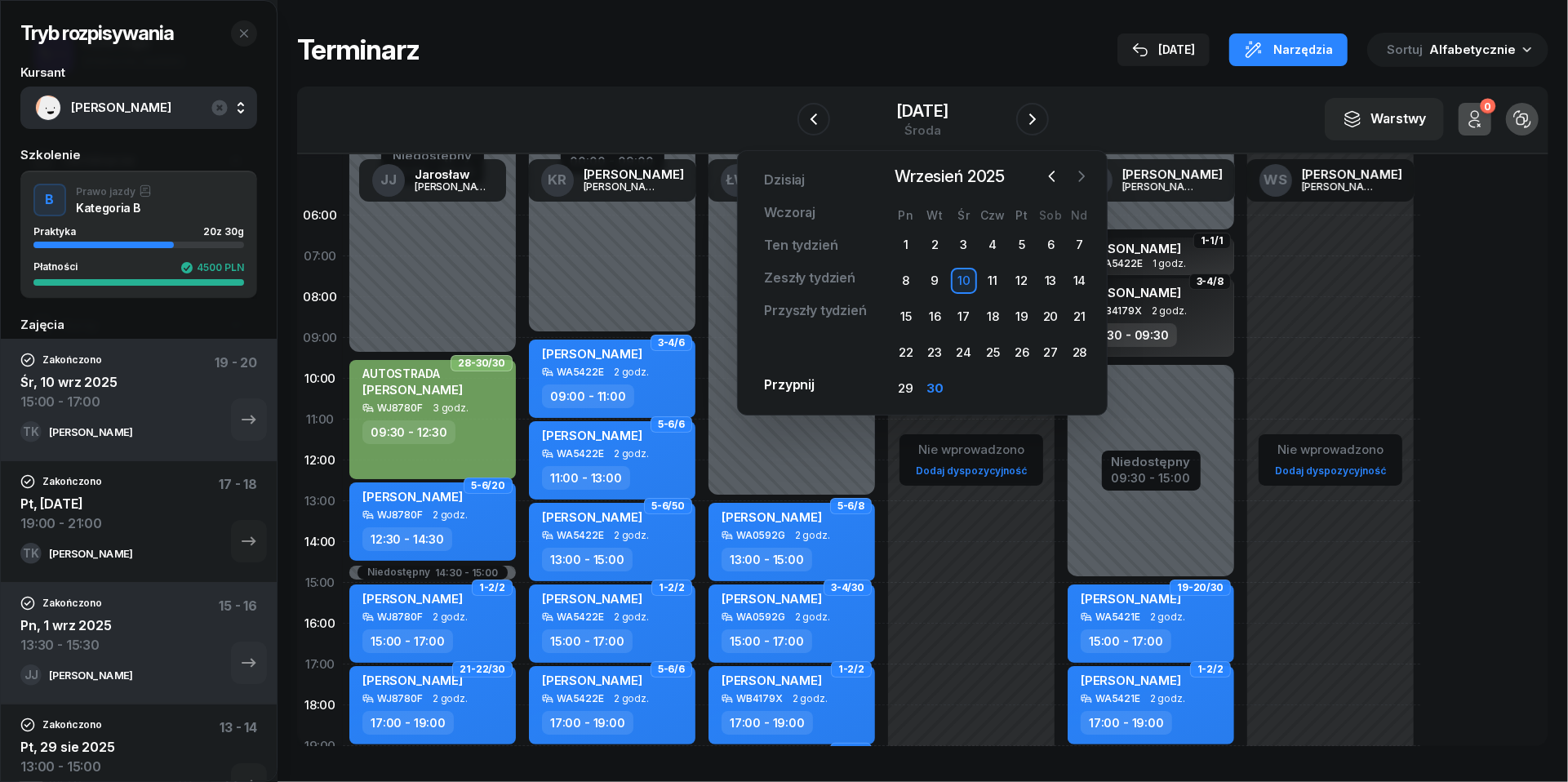
click at [1086, 174] on icon "button" at bounding box center [1081, 175] width 16 height 16
click at [991, 245] on div "2" at bounding box center [992, 244] width 26 height 26
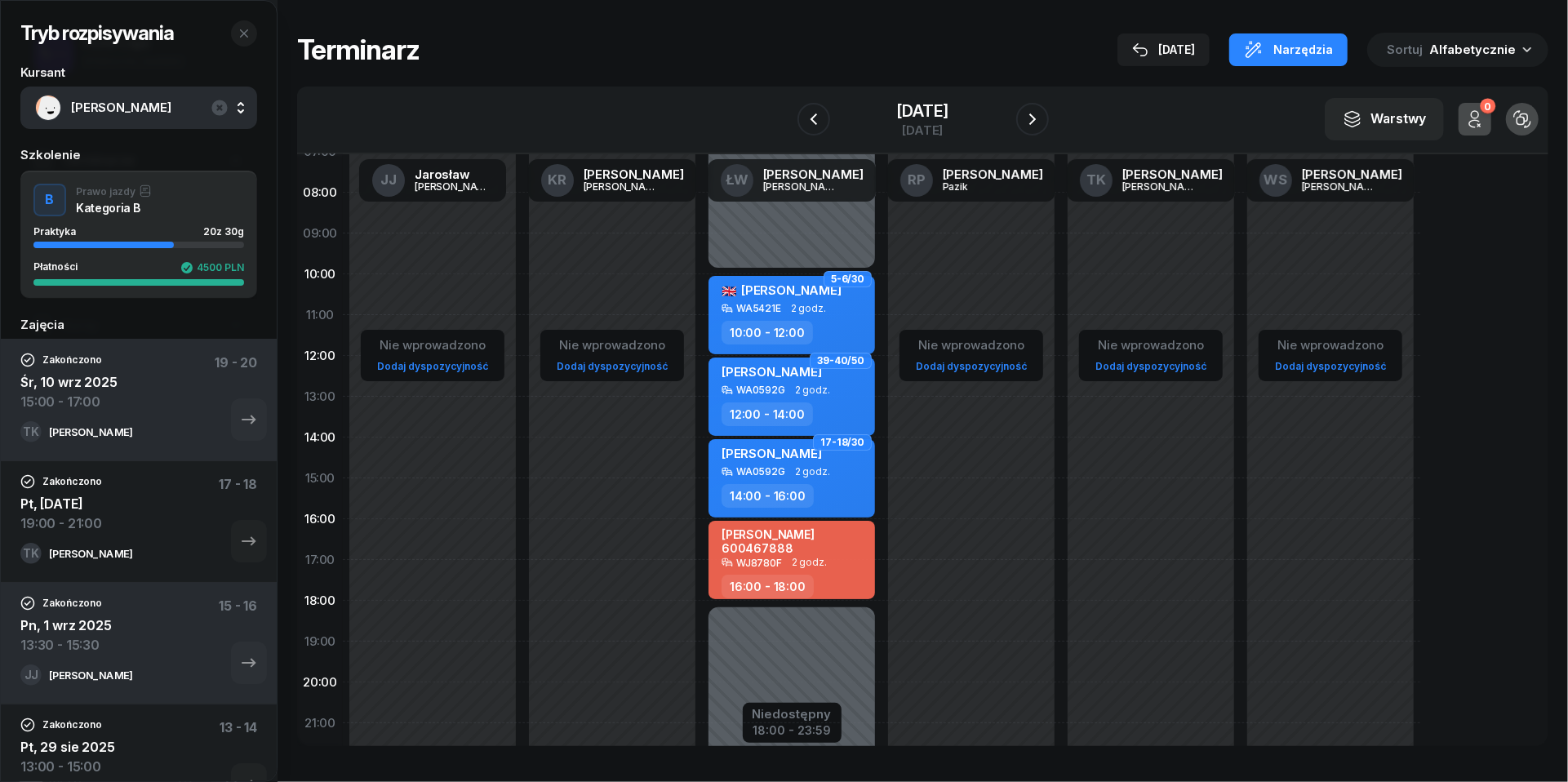
scroll to position [108, 0]
click at [1136, 360] on link "Dodaj dyspozycyjność" at bounding box center [1151, 362] width 124 height 19
select select "08"
select select "16"
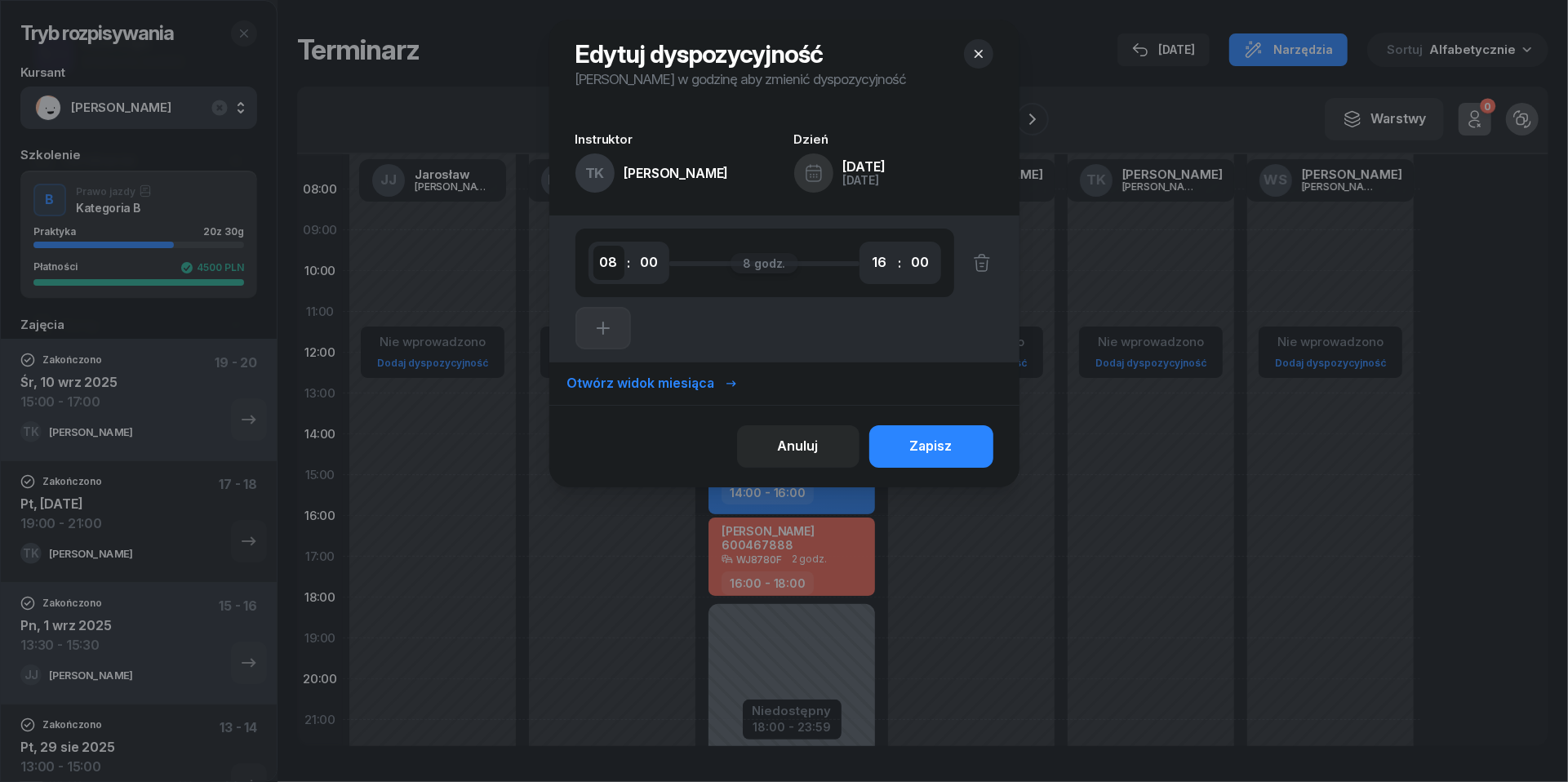
select select "18"
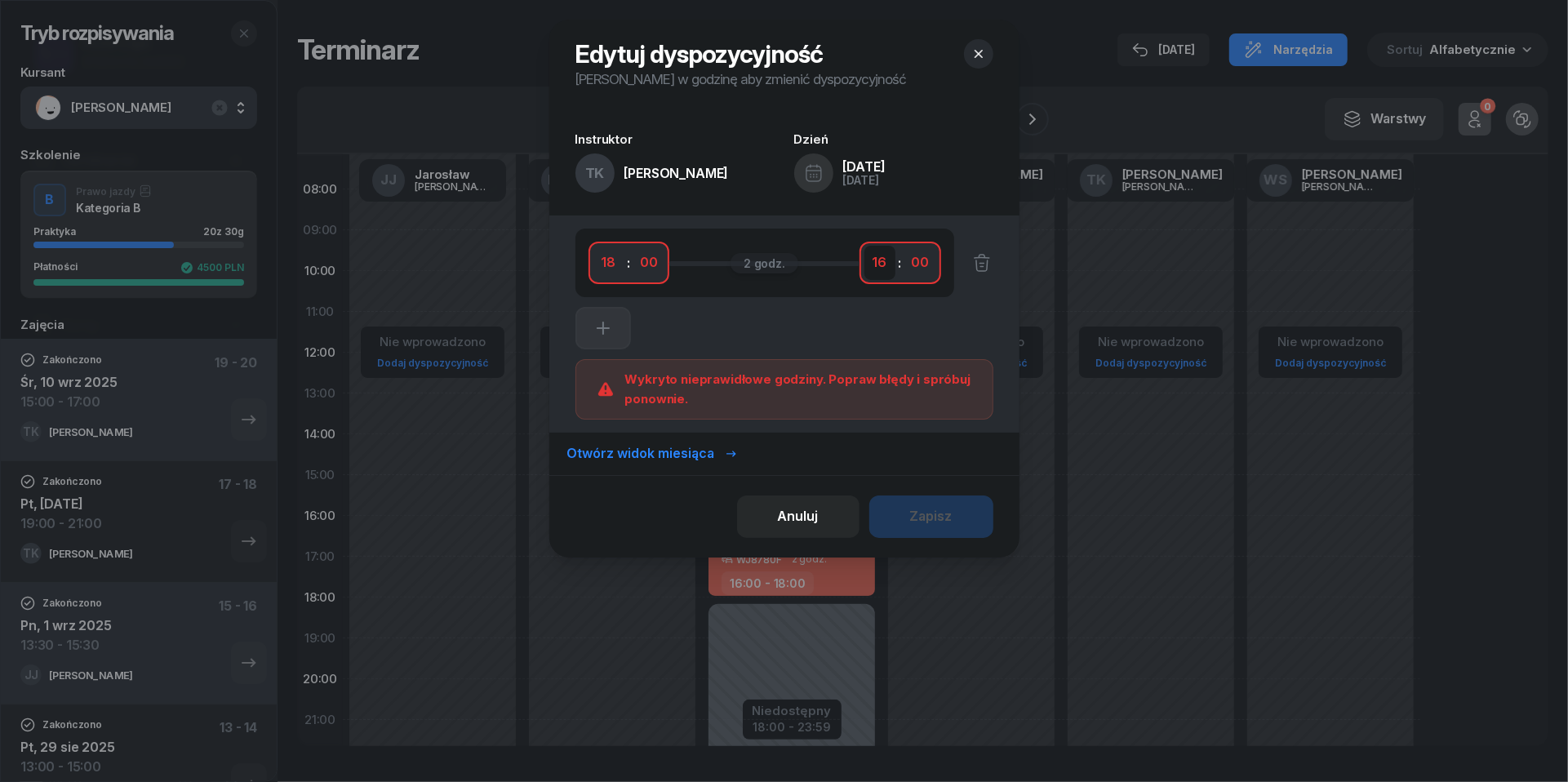
select select "20"
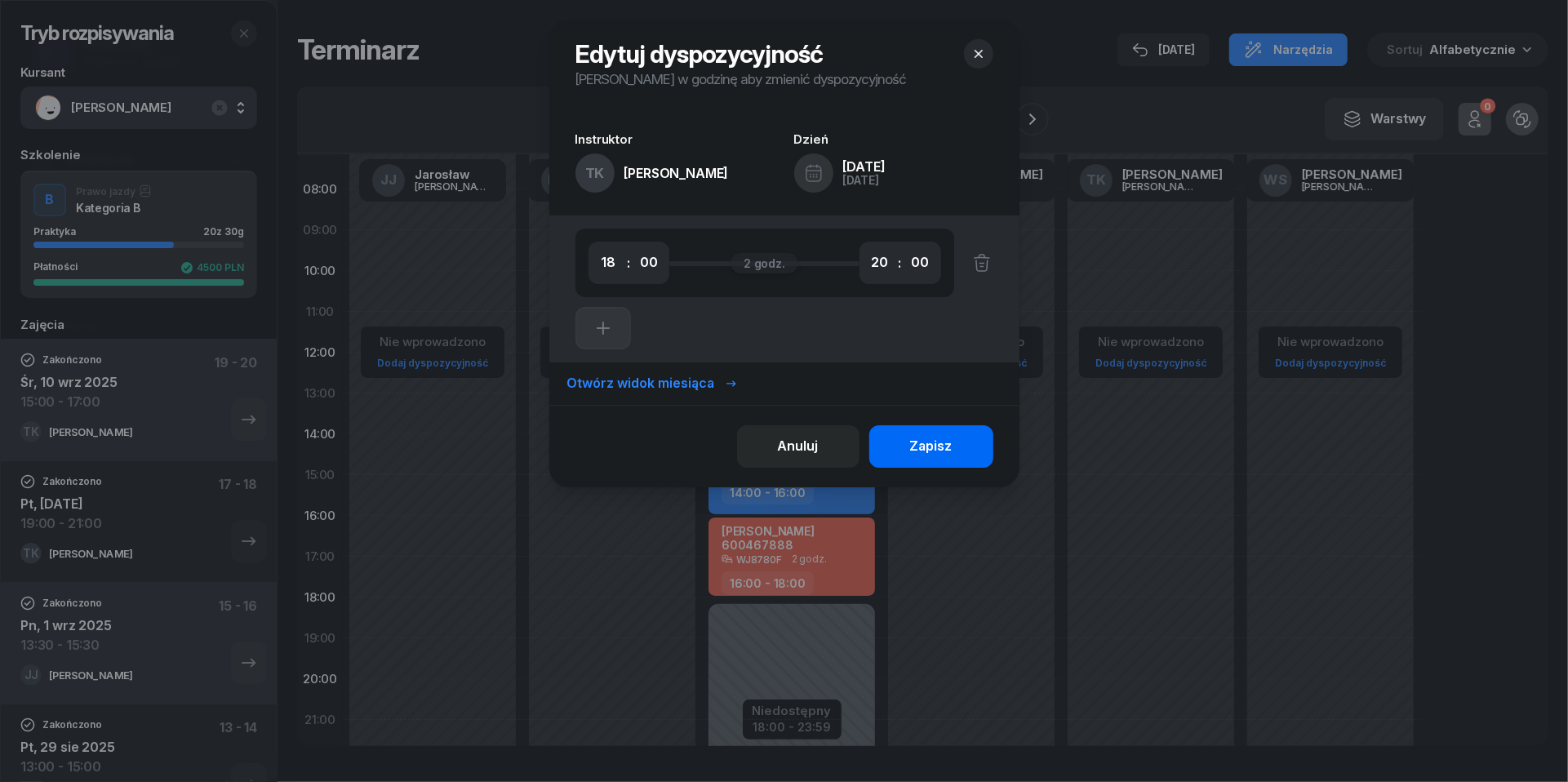
click at [934, 447] on div "Zapisz" at bounding box center [932, 446] width 42 height 21
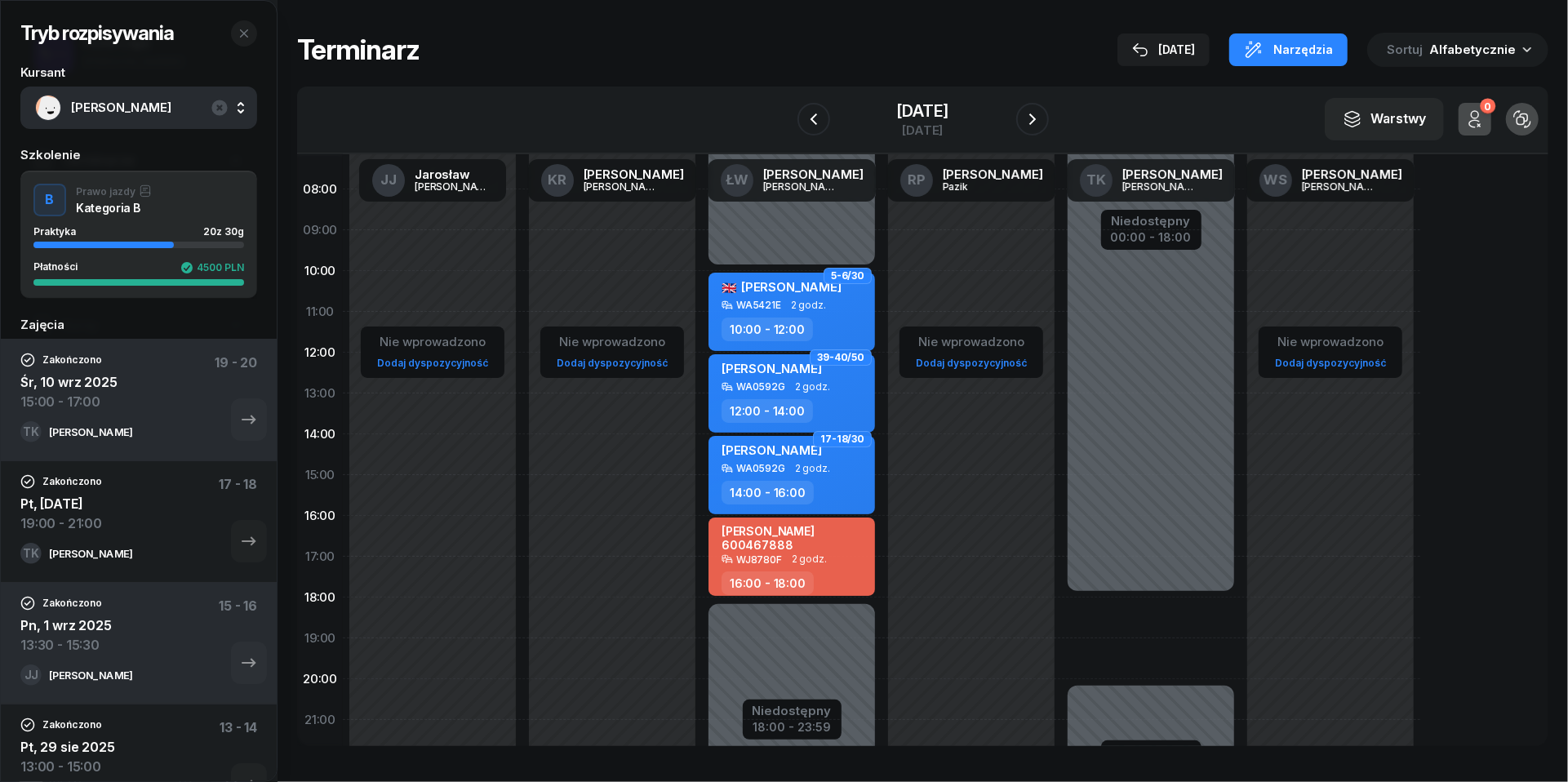
click at [1136, 621] on div "Niedostępny 00:00 - 18:00 Niedostępny 20:00 - 23:59" at bounding box center [1151, 475] width 180 height 775
select select "18"
select select "20"
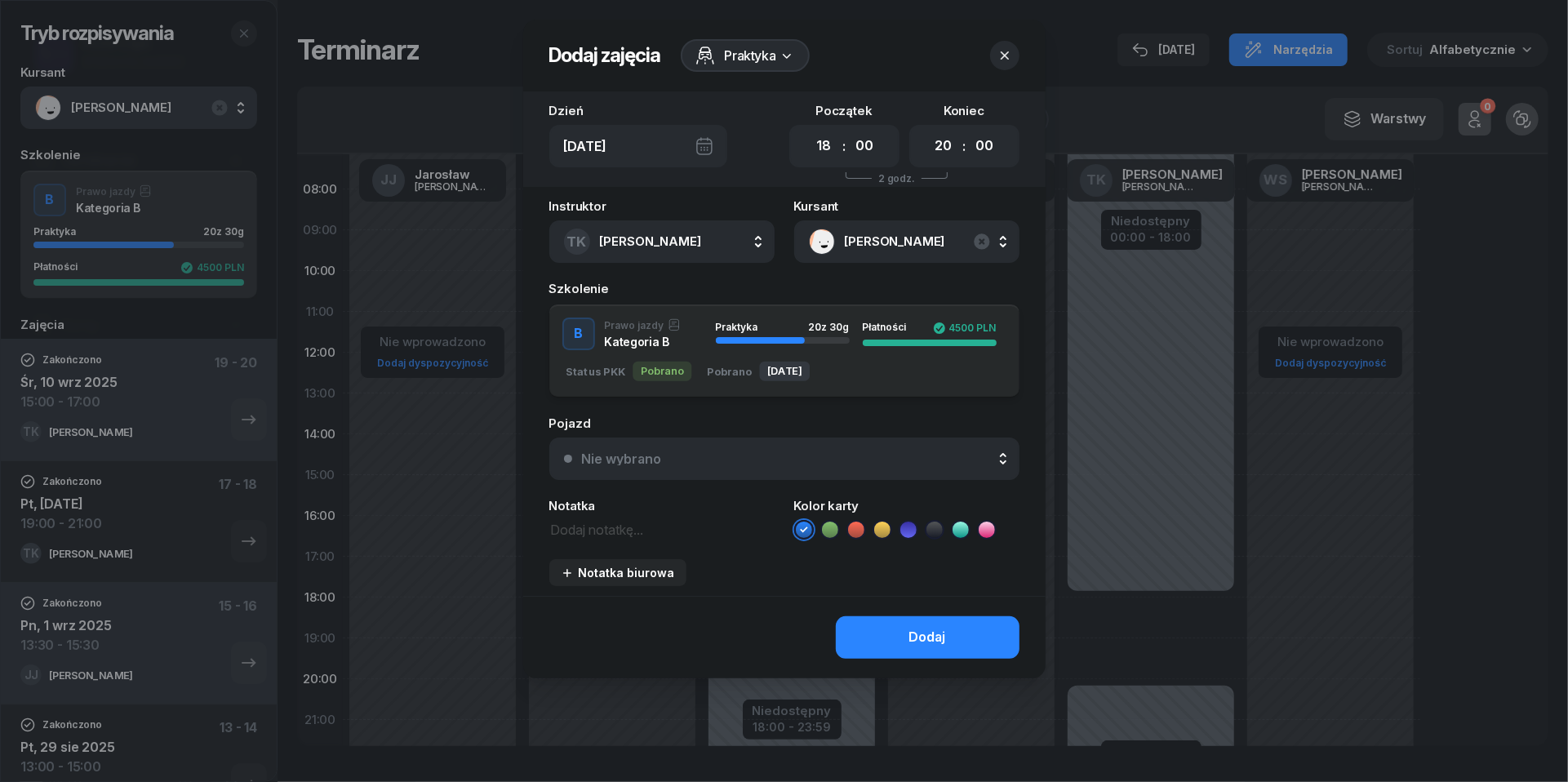
click at [853, 467] on button "Nie wybrano" at bounding box center [785, 458] width 470 height 42
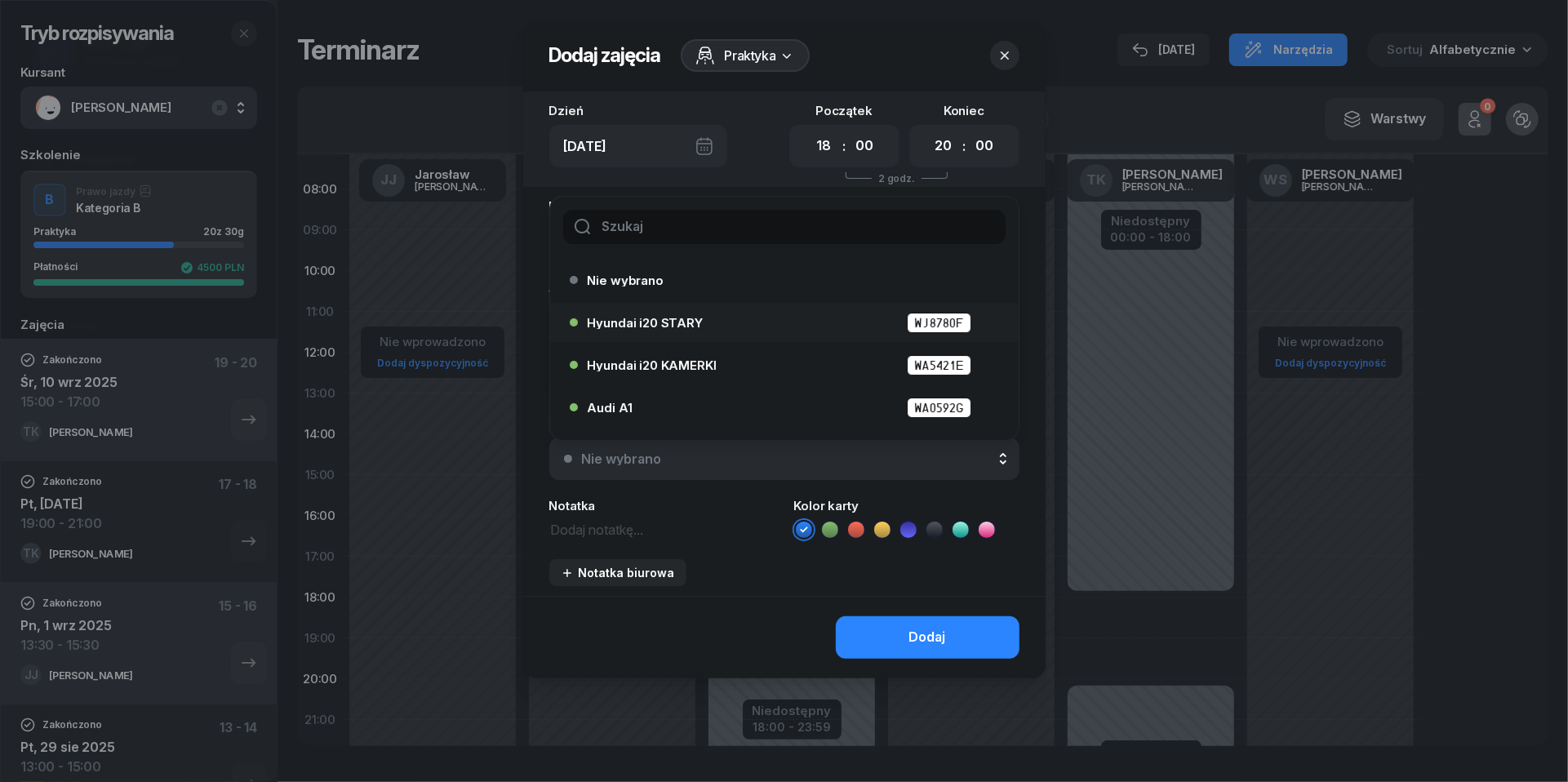
click at [767, 326] on div "Hyundai i20 STARY WJ8780F" at bounding box center [788, 323] width 401 height 20
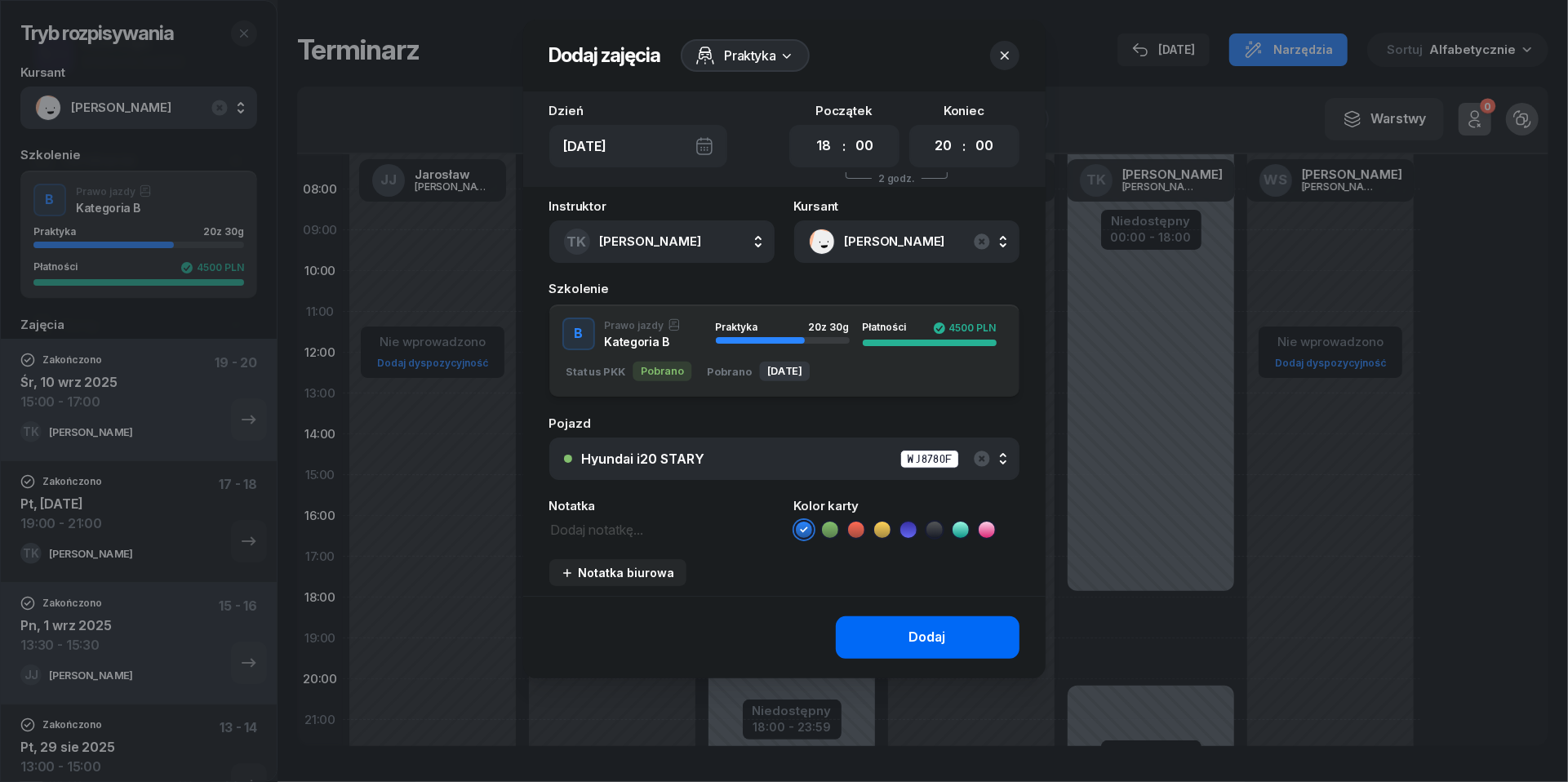
click at [902, 634] on button "Dodaj" at bounding box center [928, 637] width 184 height 42
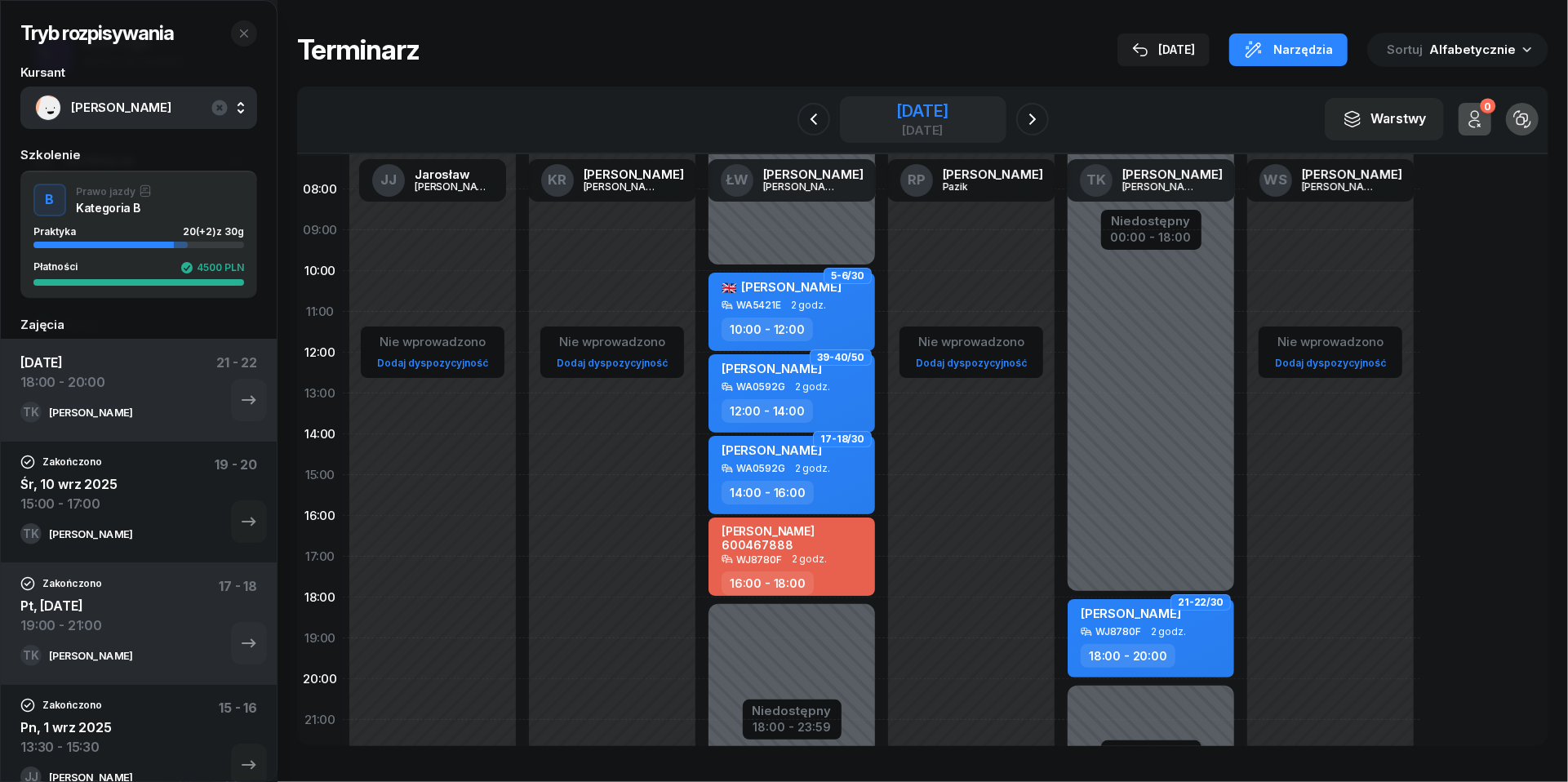
click at [896, 121] on div "[DATE]" at bounding box center [922, 120] width 52 height 34
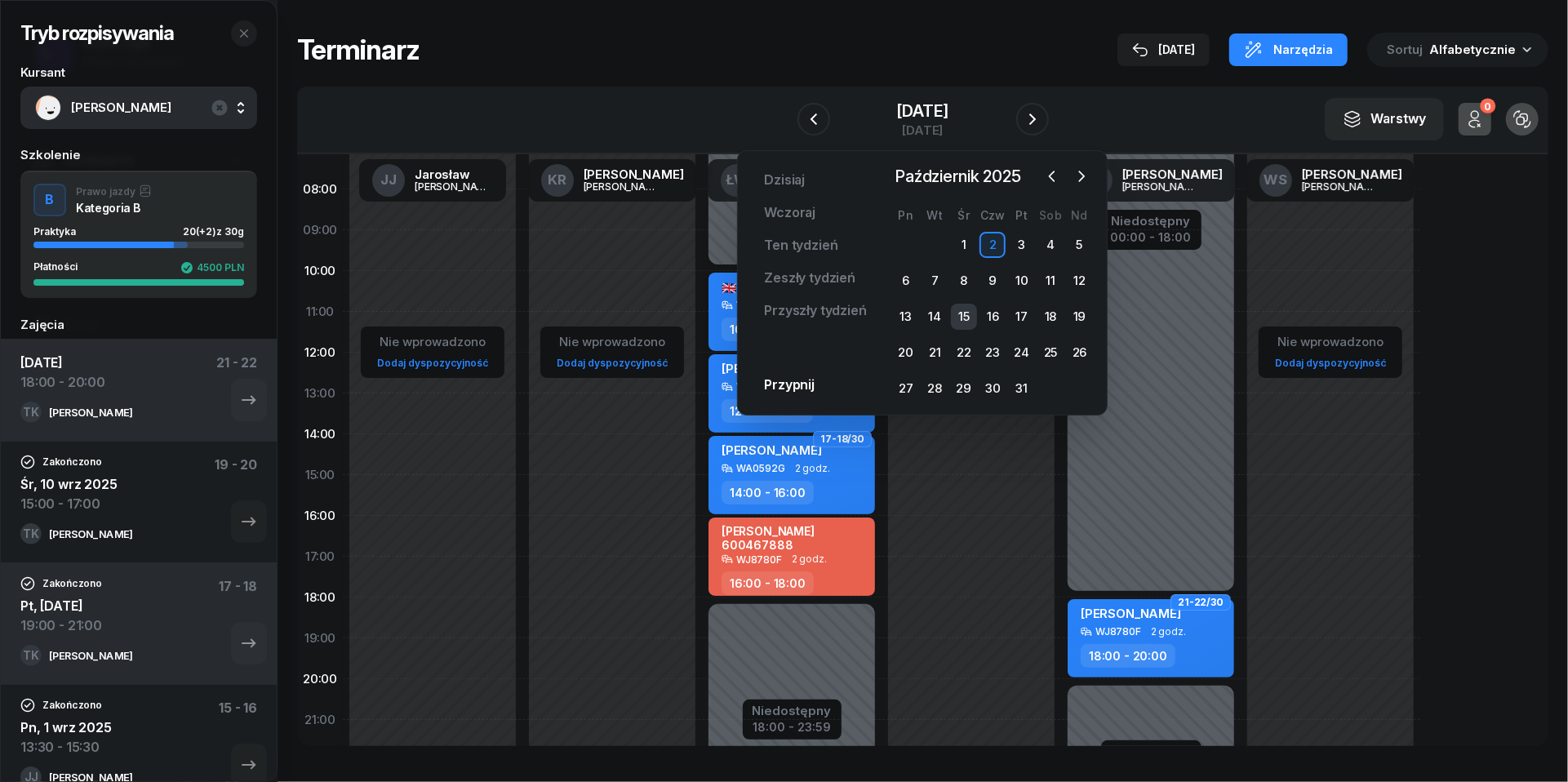
click at [968, 312] on div "15" at bounding box center [964, 316] width 26 height 26
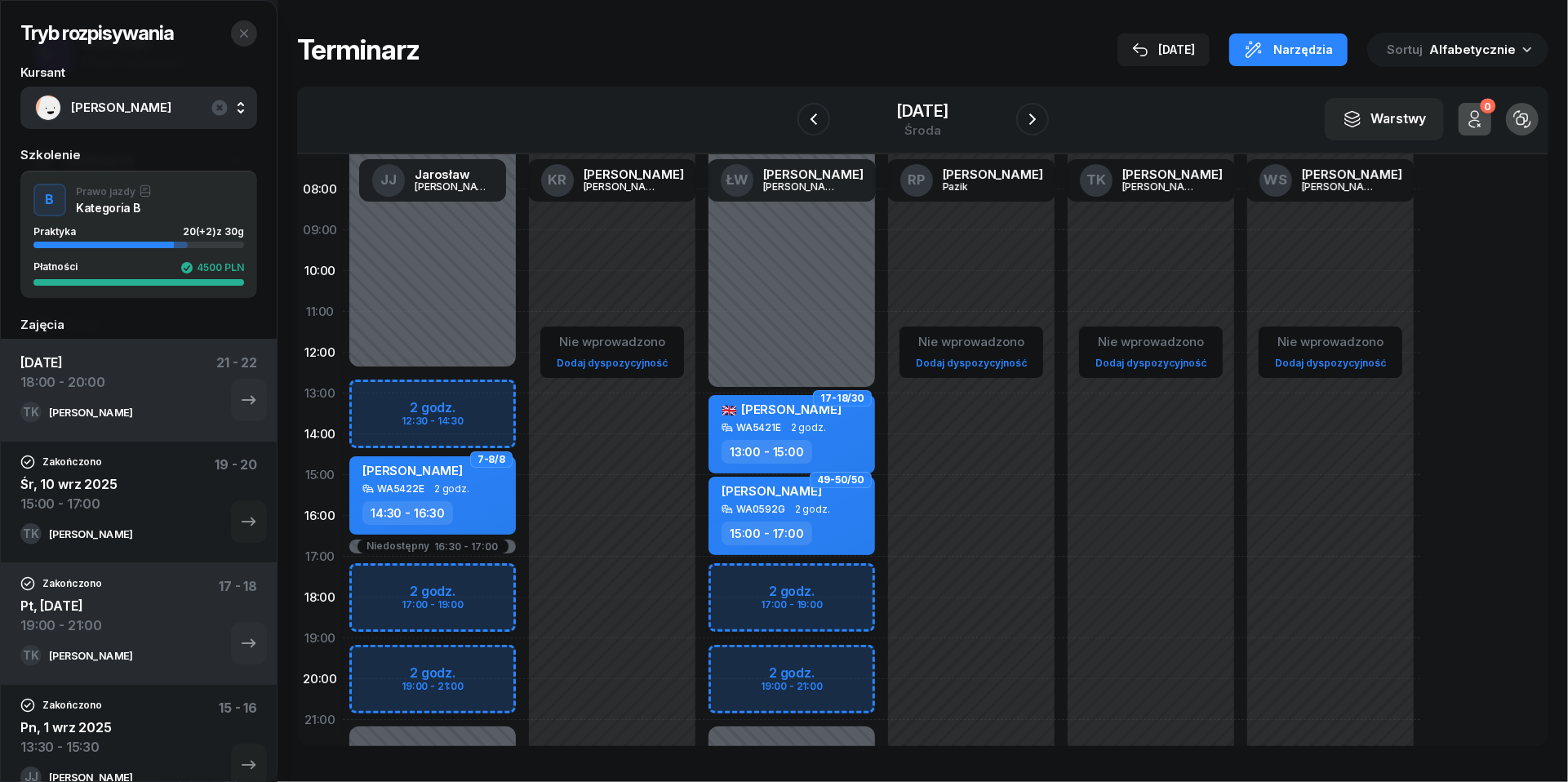
click at [250, 28] on button "button" at bounding box center [244, 33] width 26 height 26
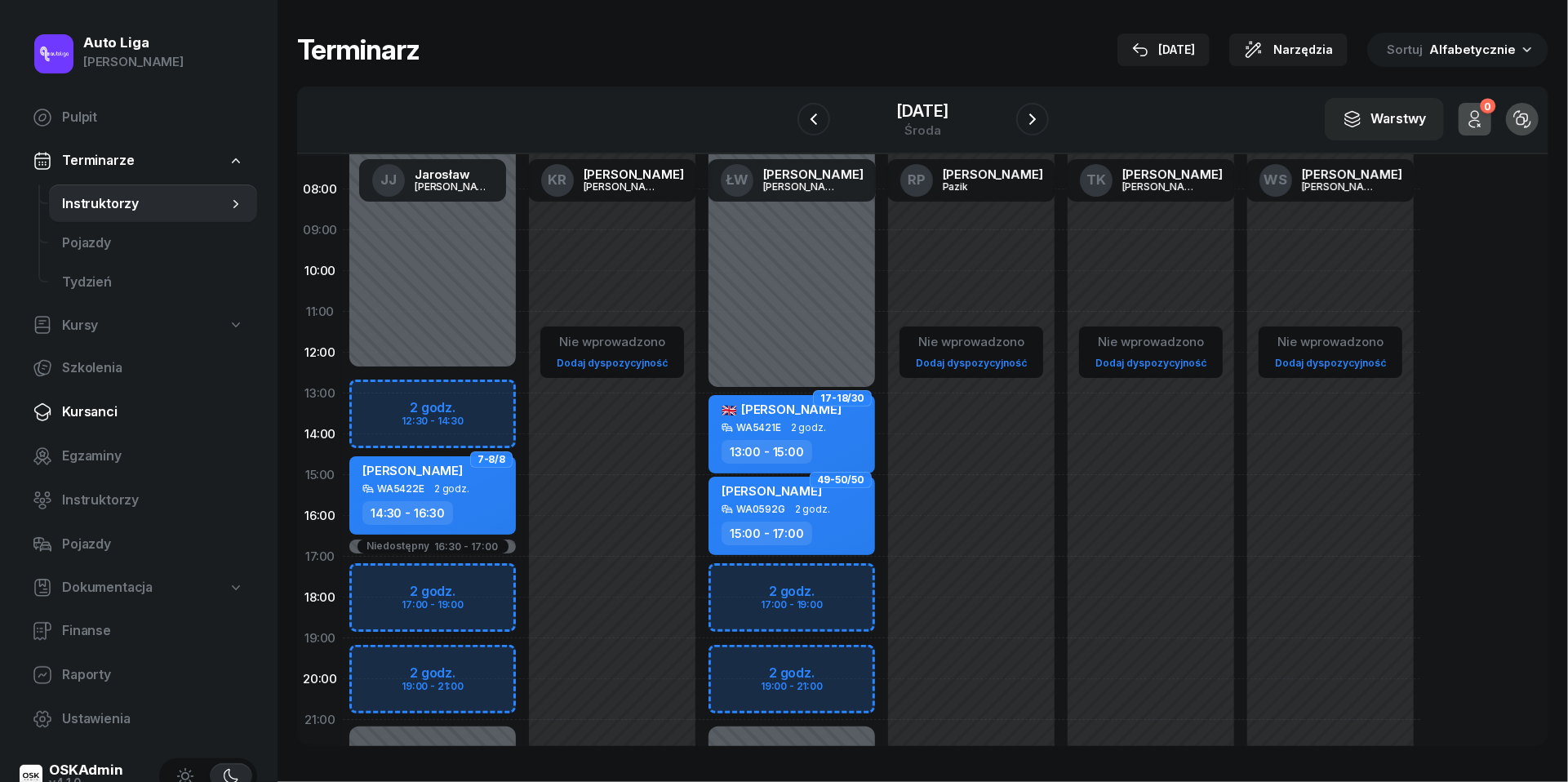
click at [119, 409] on span "Kursanci" at bounding box center [153, 411] width 182 height 21
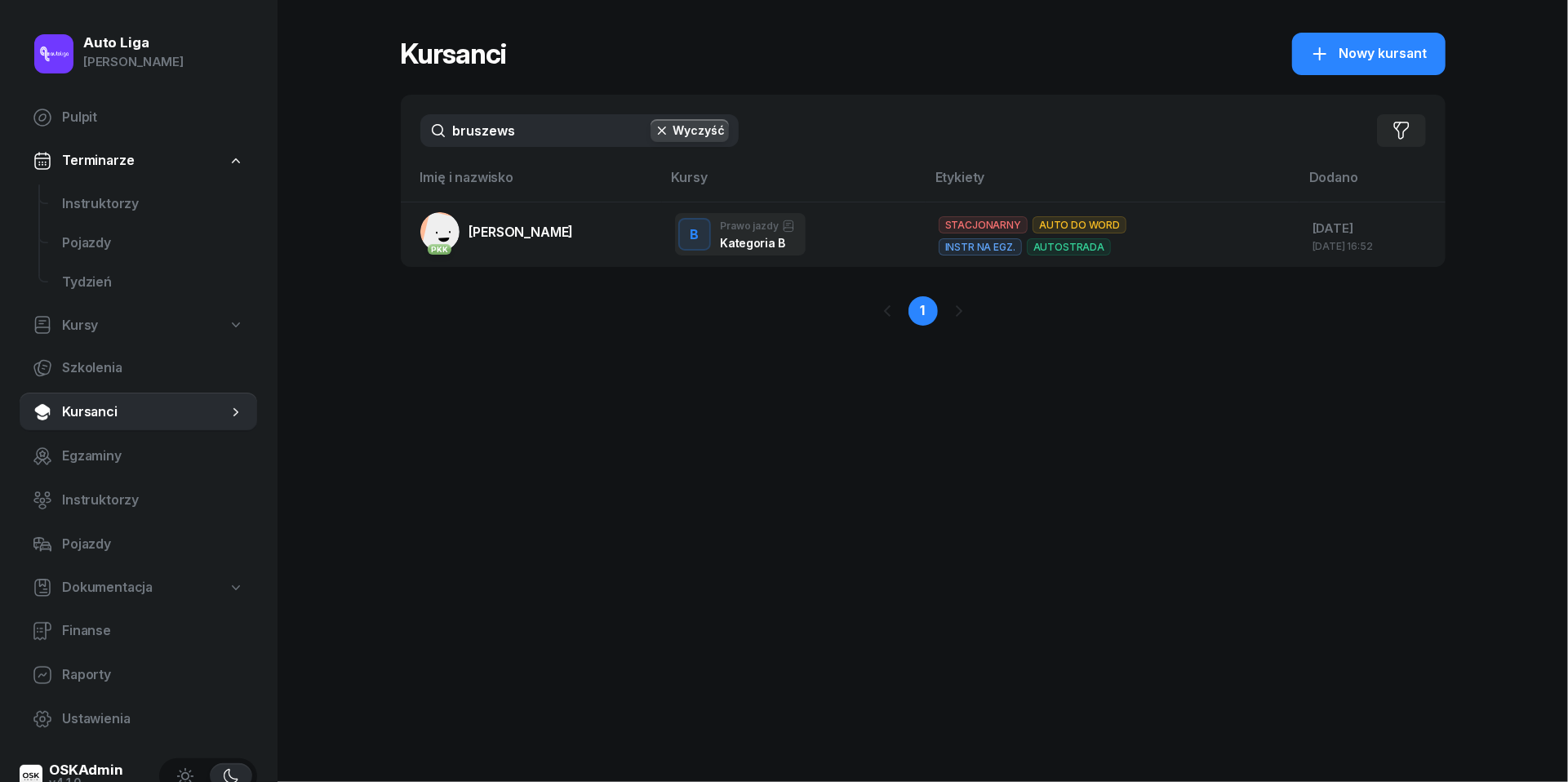
click at [544, 143] on input "bruszews" at bounding box center [580, 131] width 319 height 33
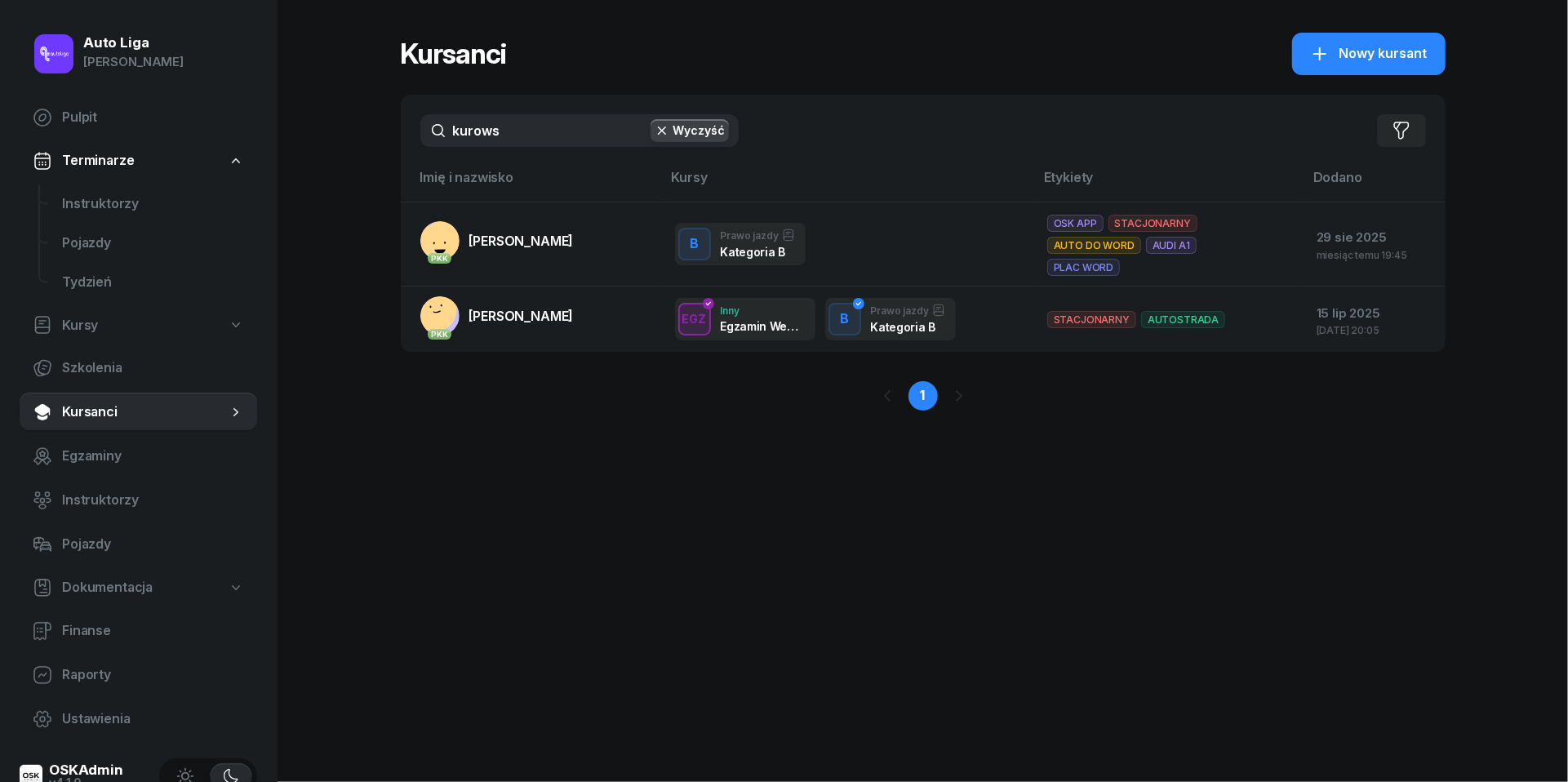
type input "kurowa"
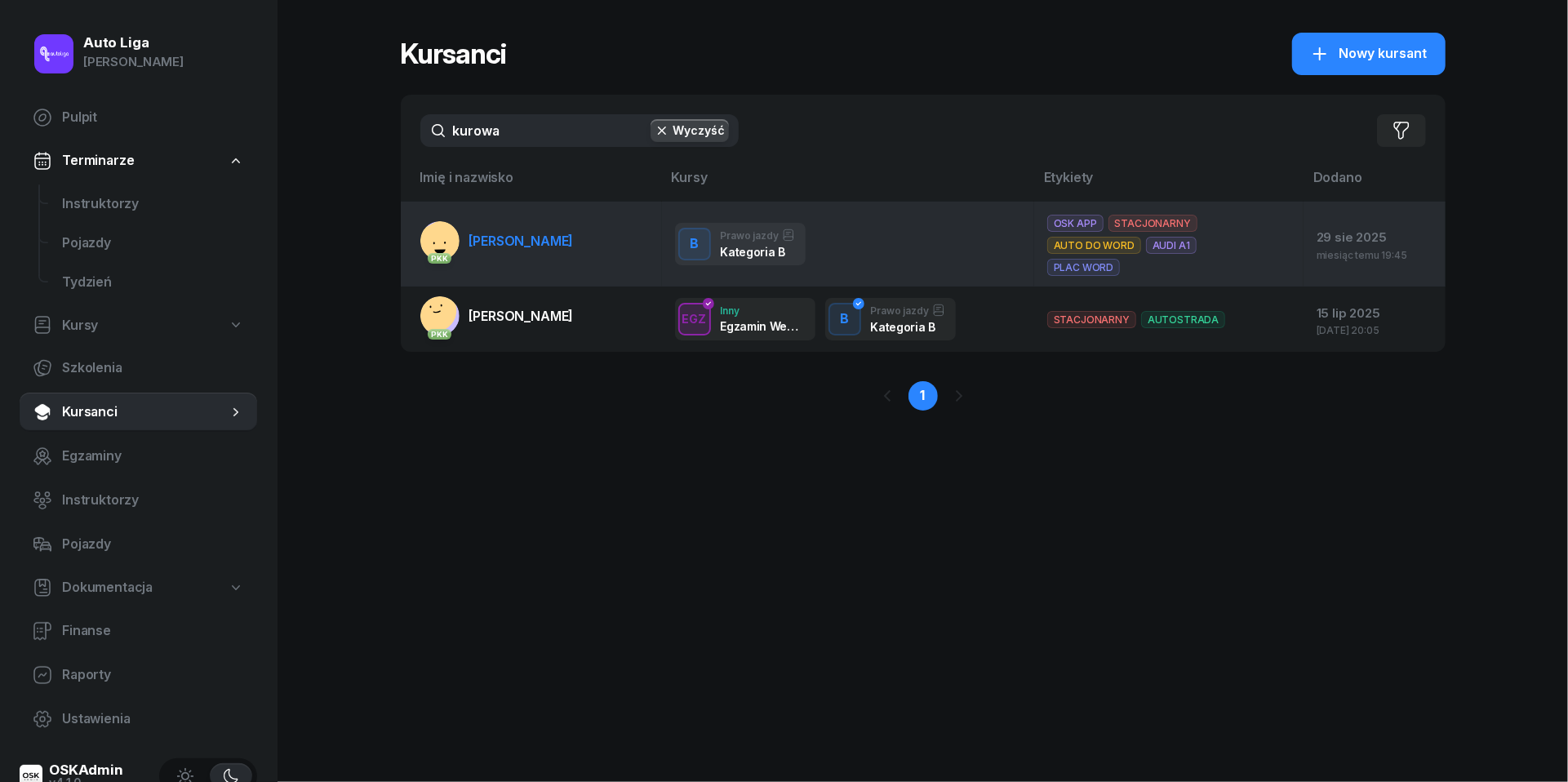
drag, startPoint x: 544, startPoint y: 143, endPoint x: 534, endPoint y: 245, distance: 102.5
click at [534, 245] on span "[PERSON_NAME]" at bounding box center [522, 240] width 105 height 16
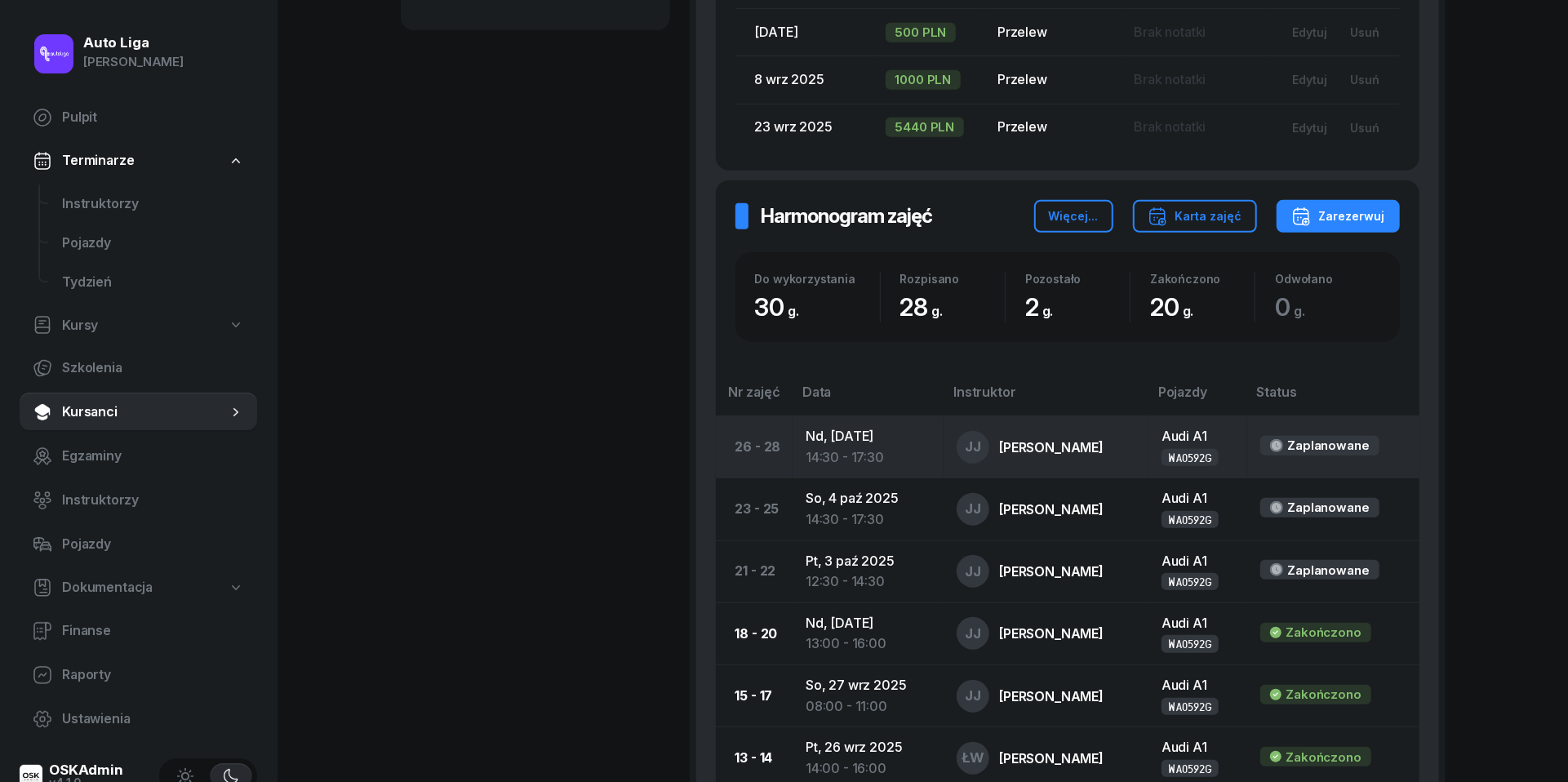
scroll to position [840, 0]
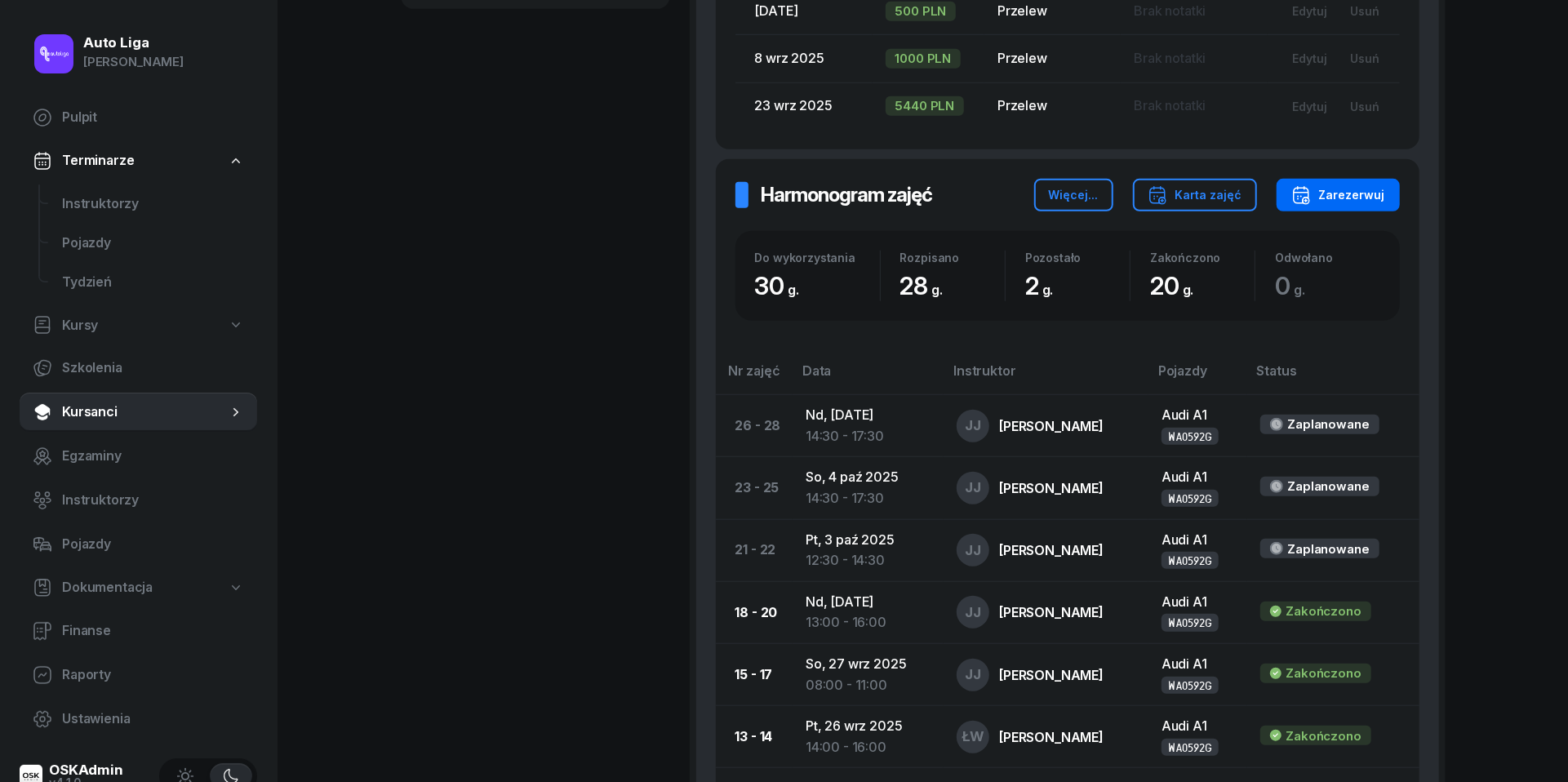
click at [1345, 187] on div "Zarezerwuj" at bounding box center [1338, 195] width 94 height 19
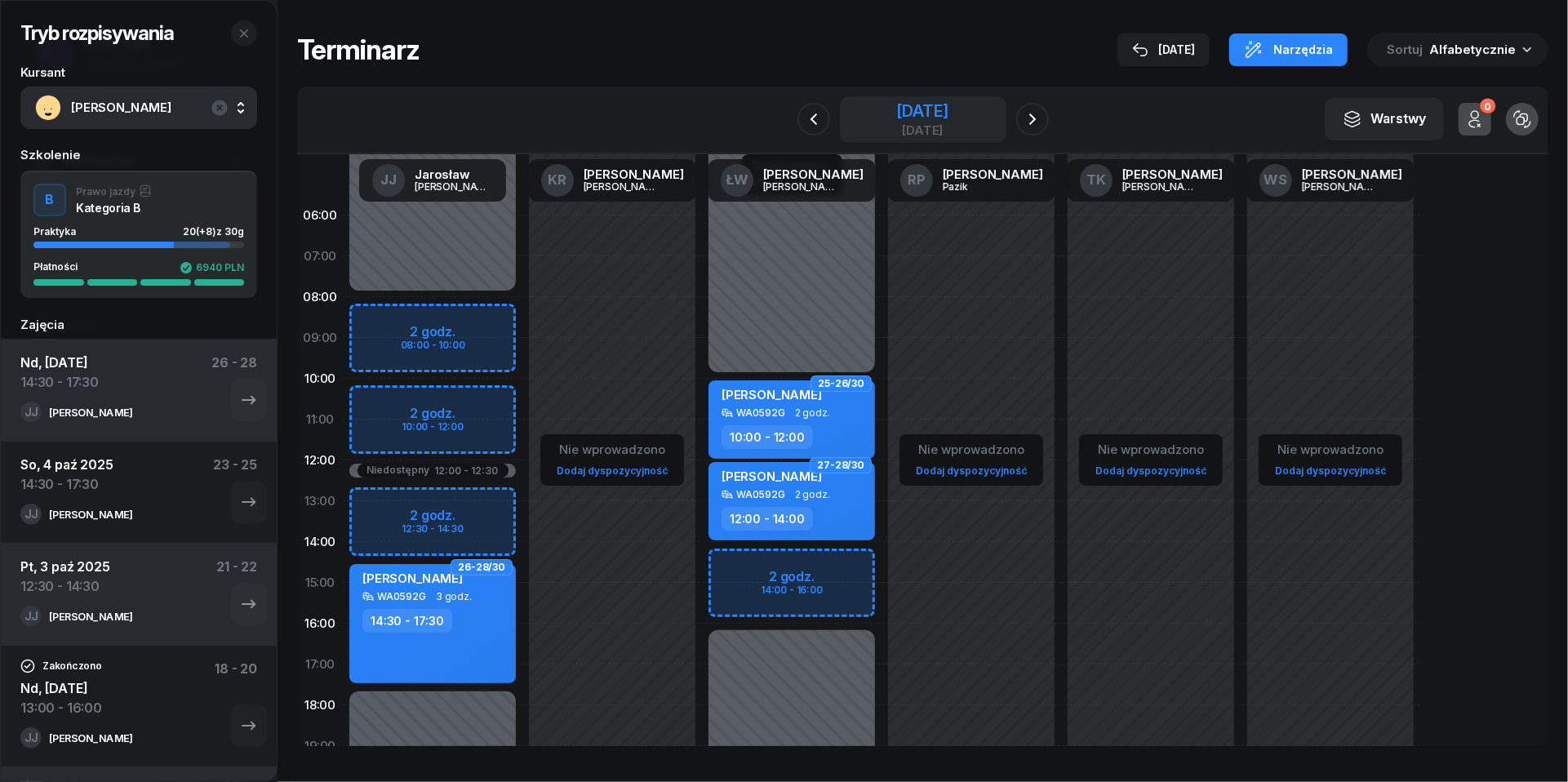
click at [906, 132] on div "[DATE]" at bounding box center [922, 130] width 52 height 13
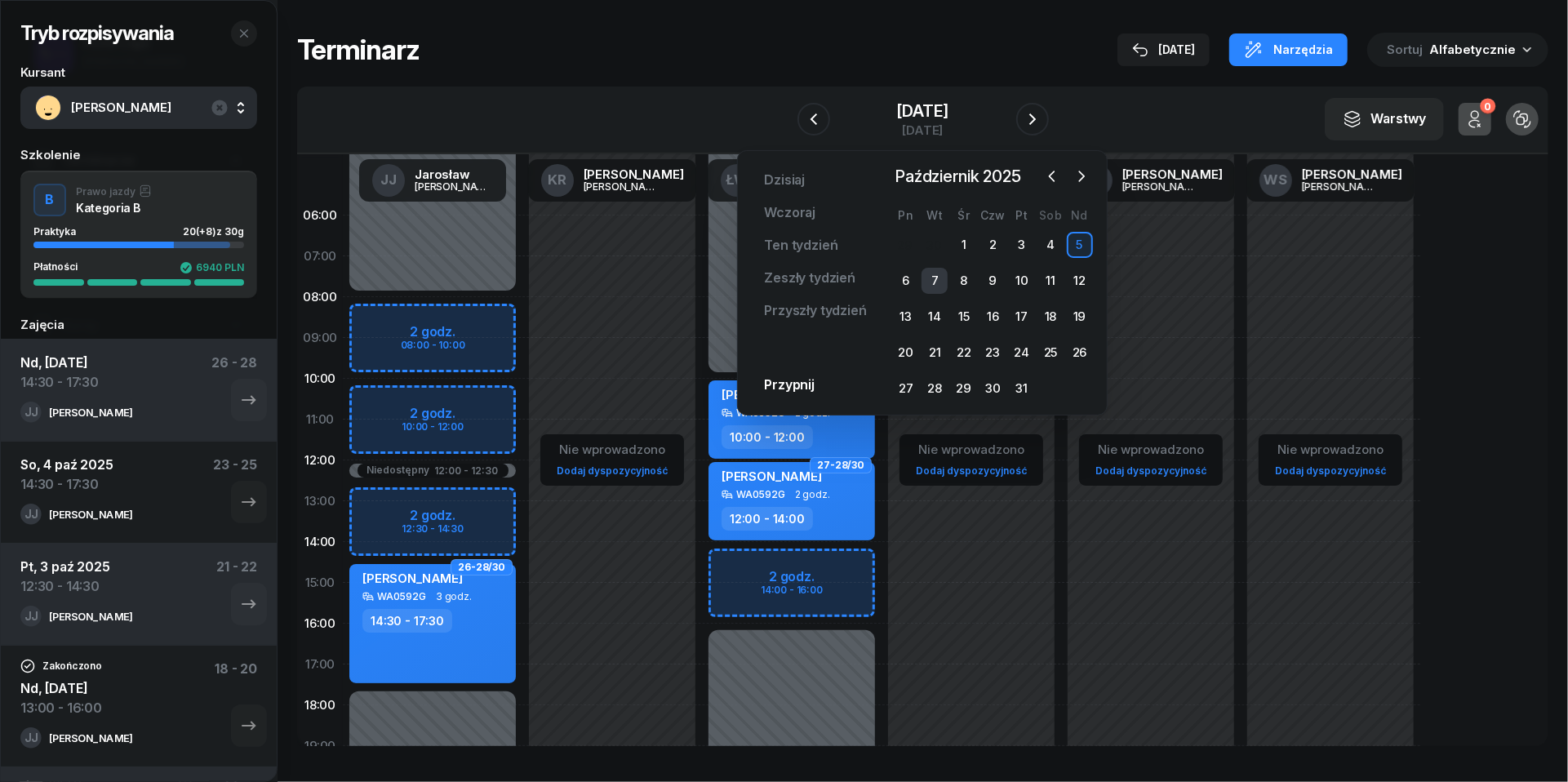
click at [934, 275] on div "7" at bounding box center [934, 281] width 26 height 26
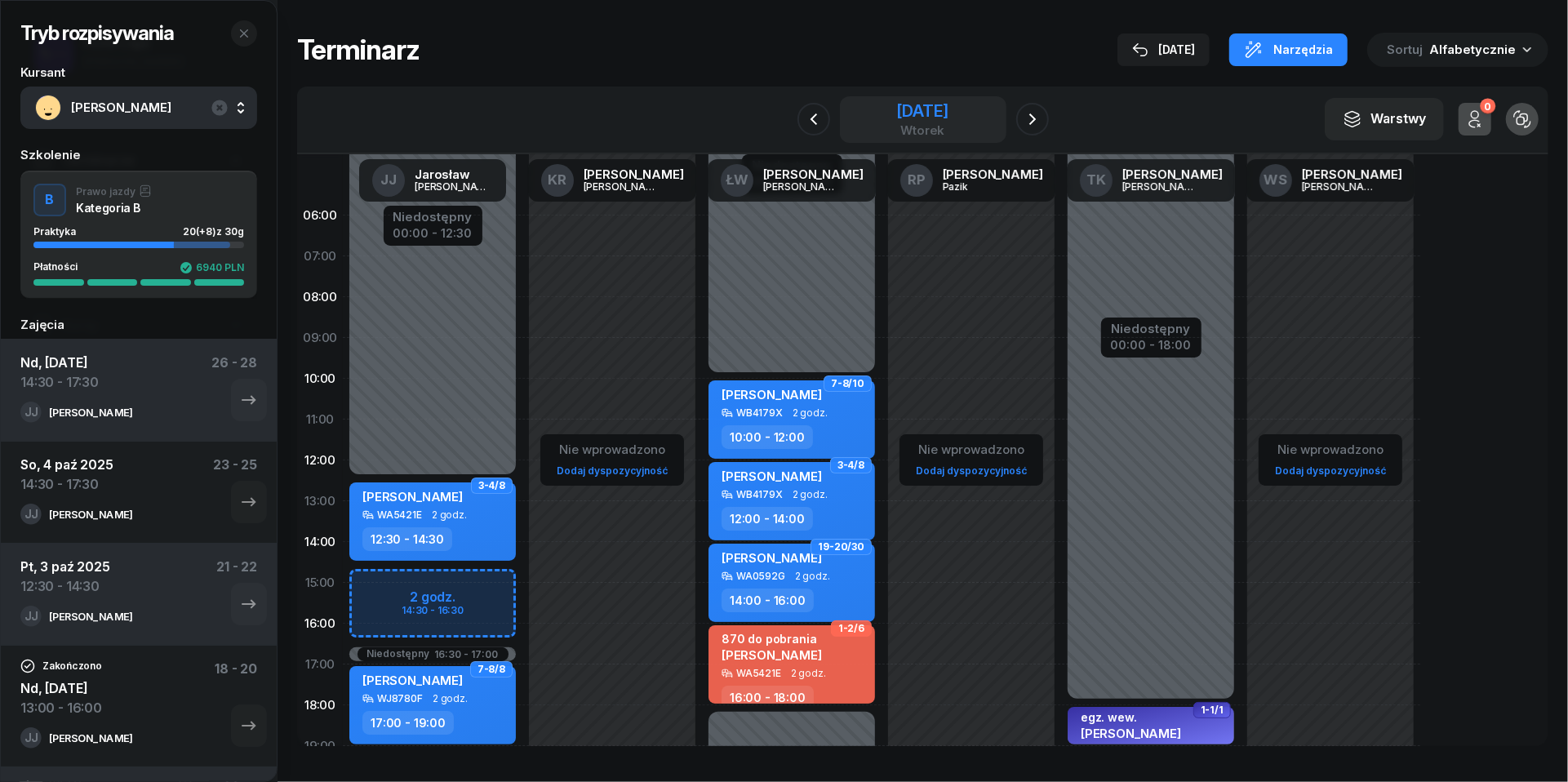
click at [929, 115] on div "[DATE]" at bounding box center [922, 110] width 52 height 16
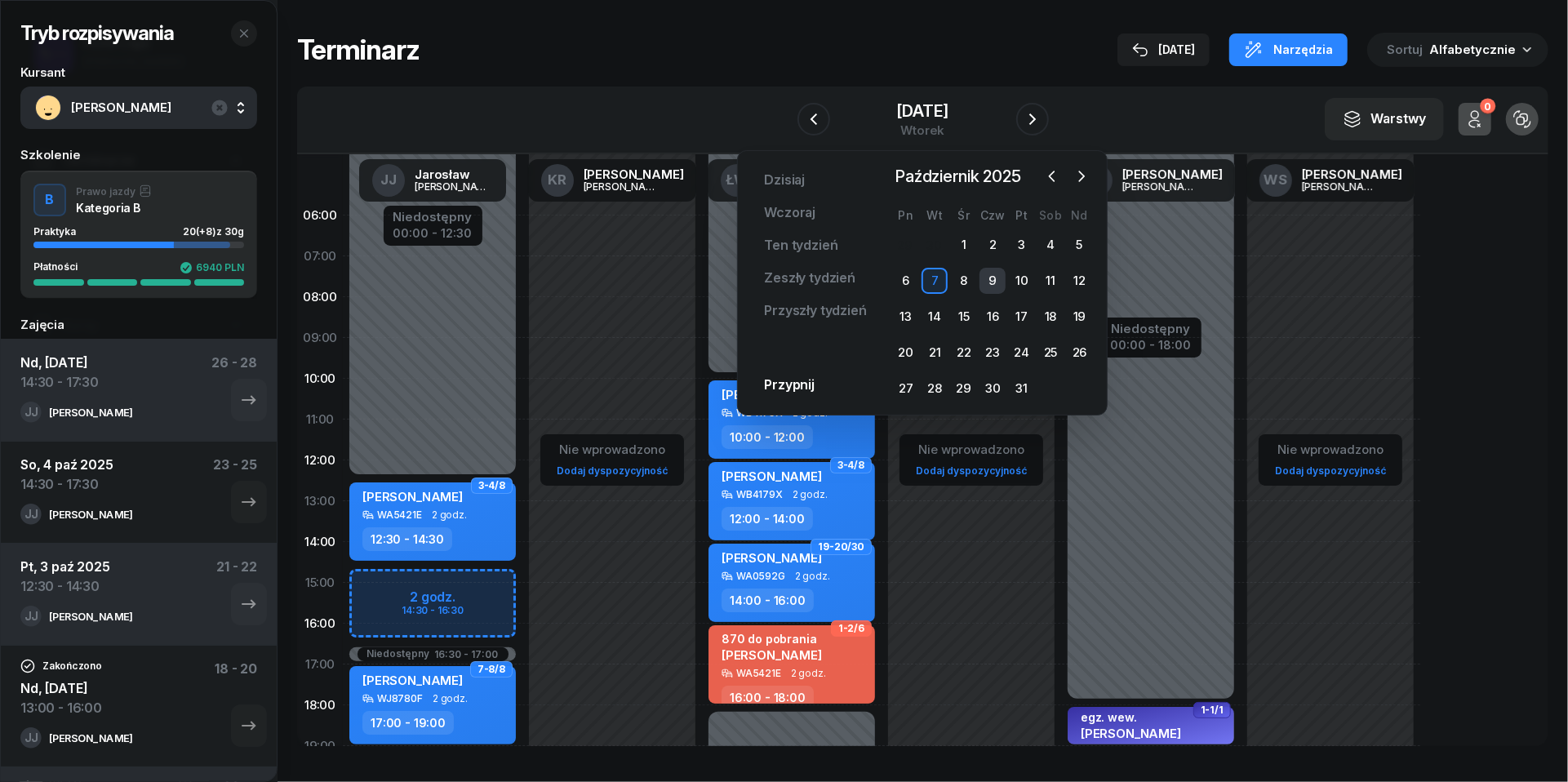
click at [996, 282] on div "9" at bounding box center [992, 281] width 26 height 26
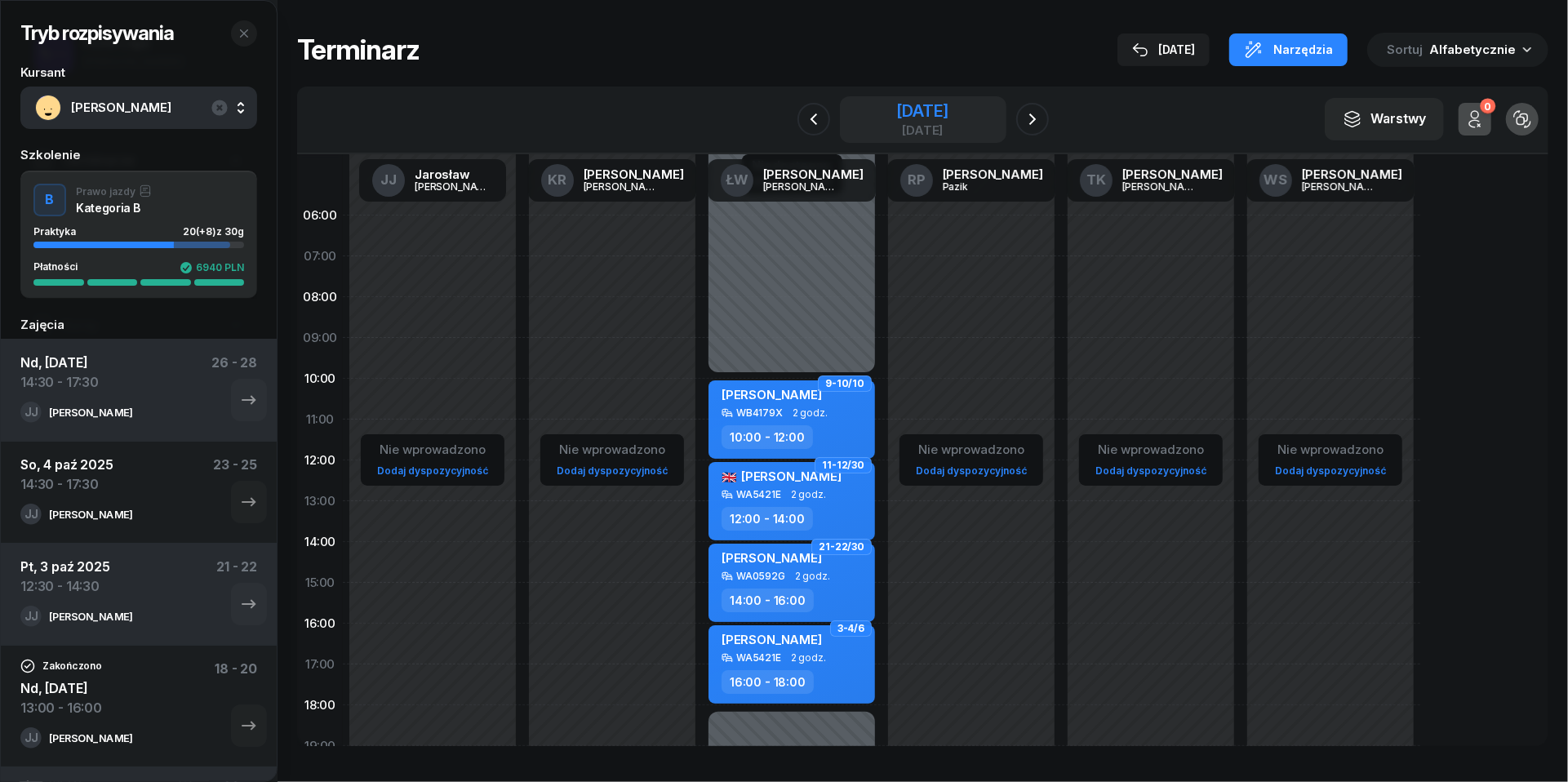
click at [896, 115] on div "[DATE]" at bounding box center [922, 110] width 52 height 16
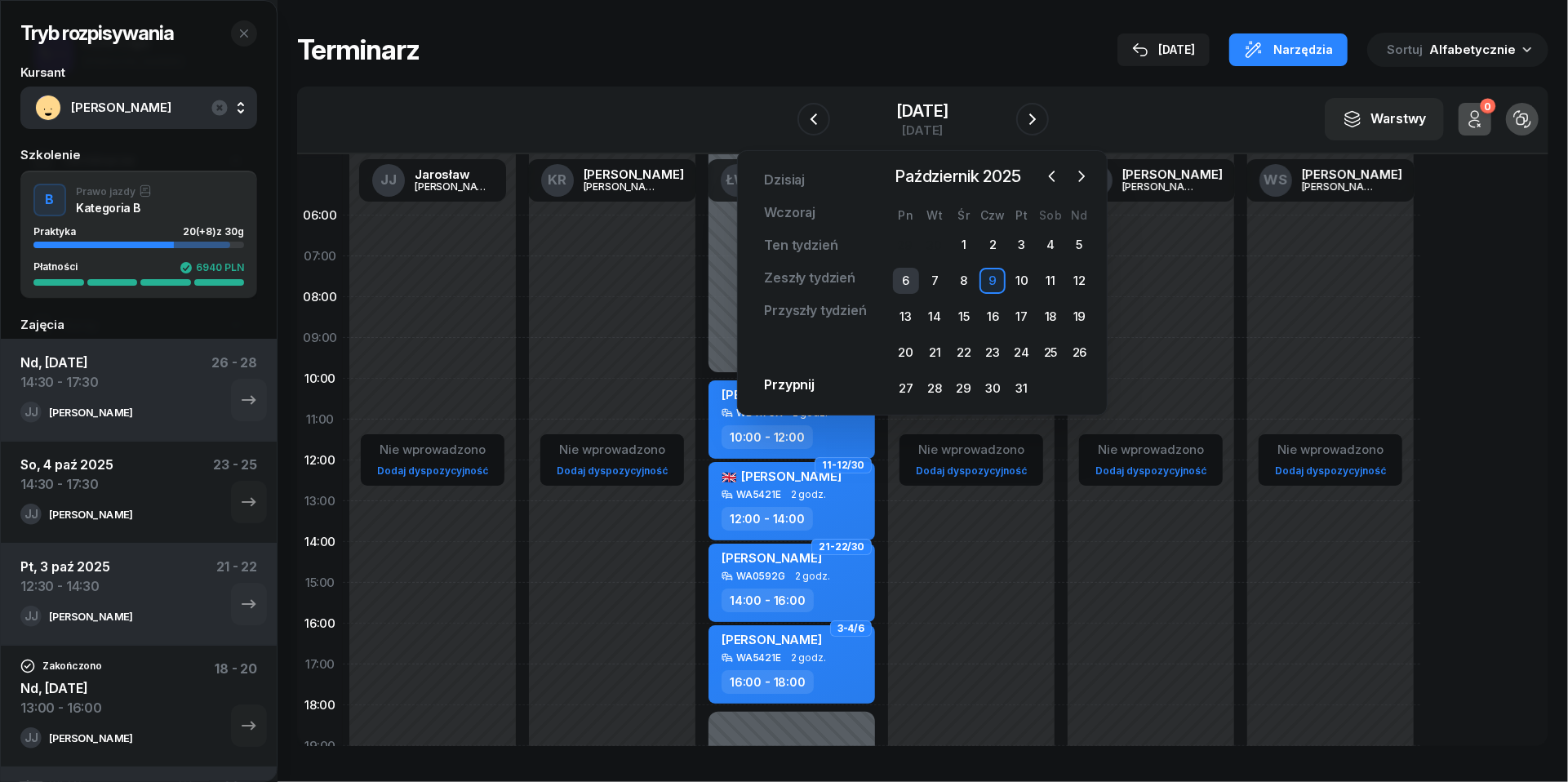
click at [906, 282] on div "6" at bounding box center [905, 281] width 26 height 26
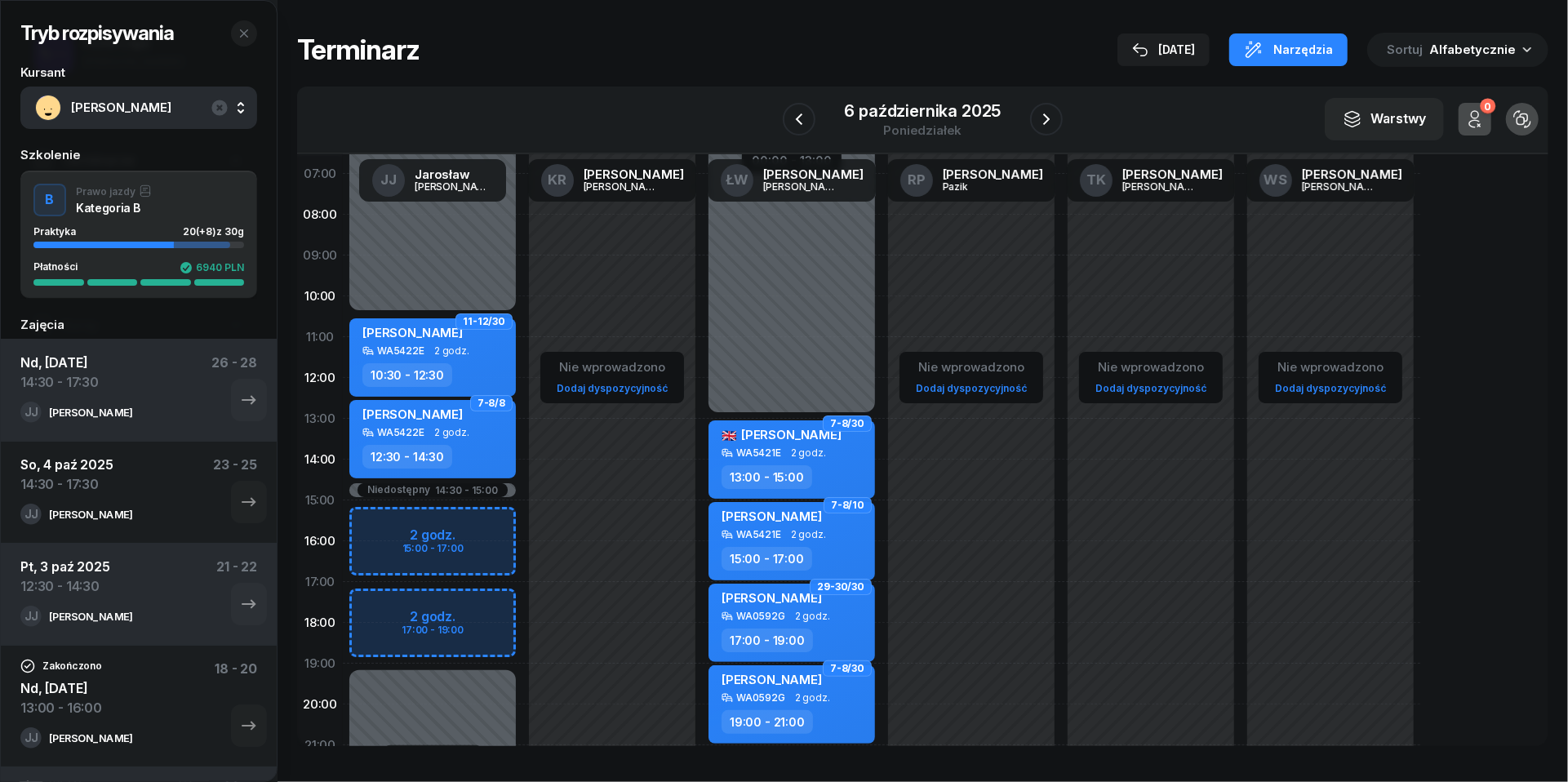
scroll to position [95, 0]
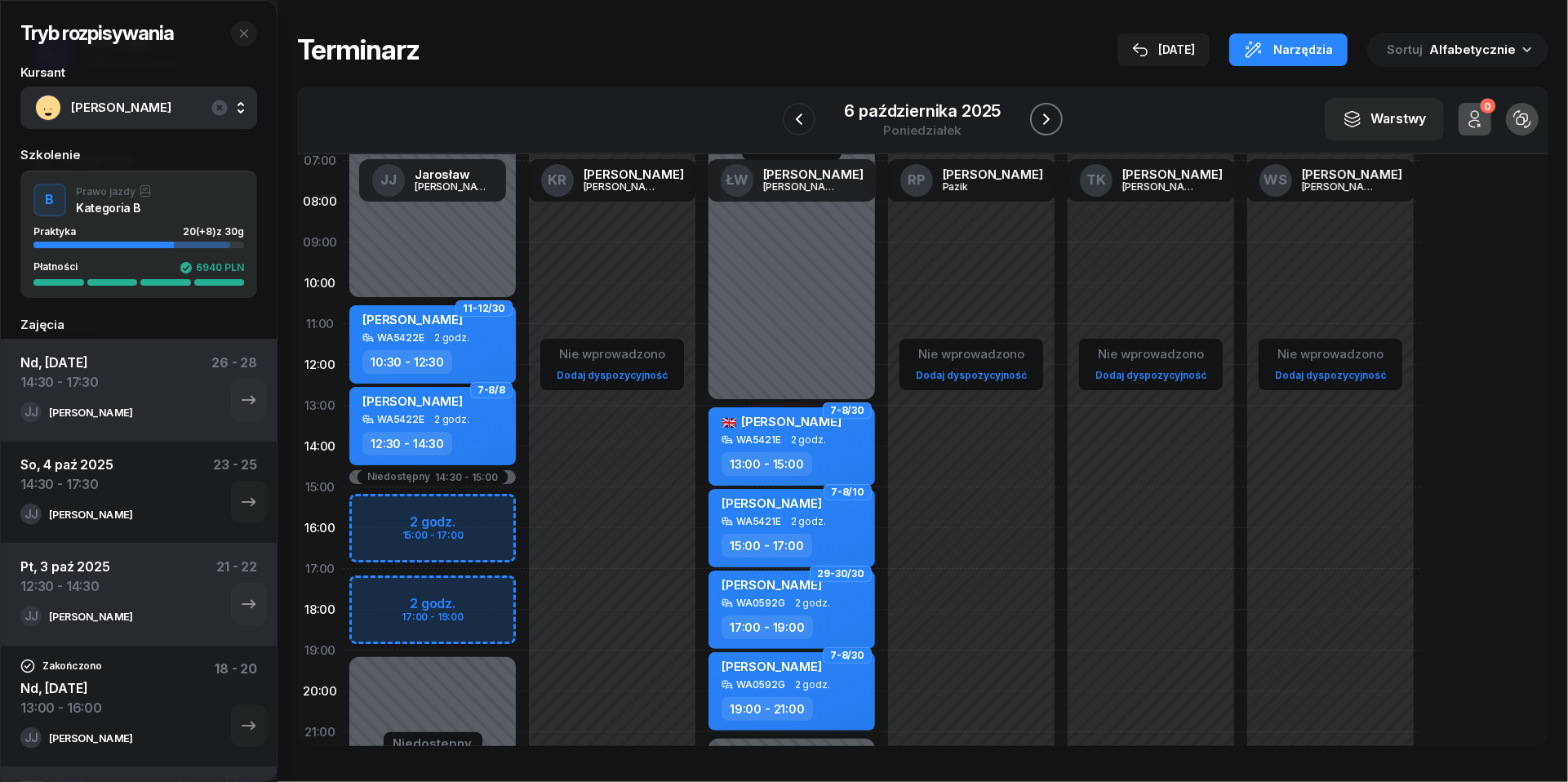
click at [1051, 121] on icon "button" at bounding box center [1046, 119] width 19 height 19
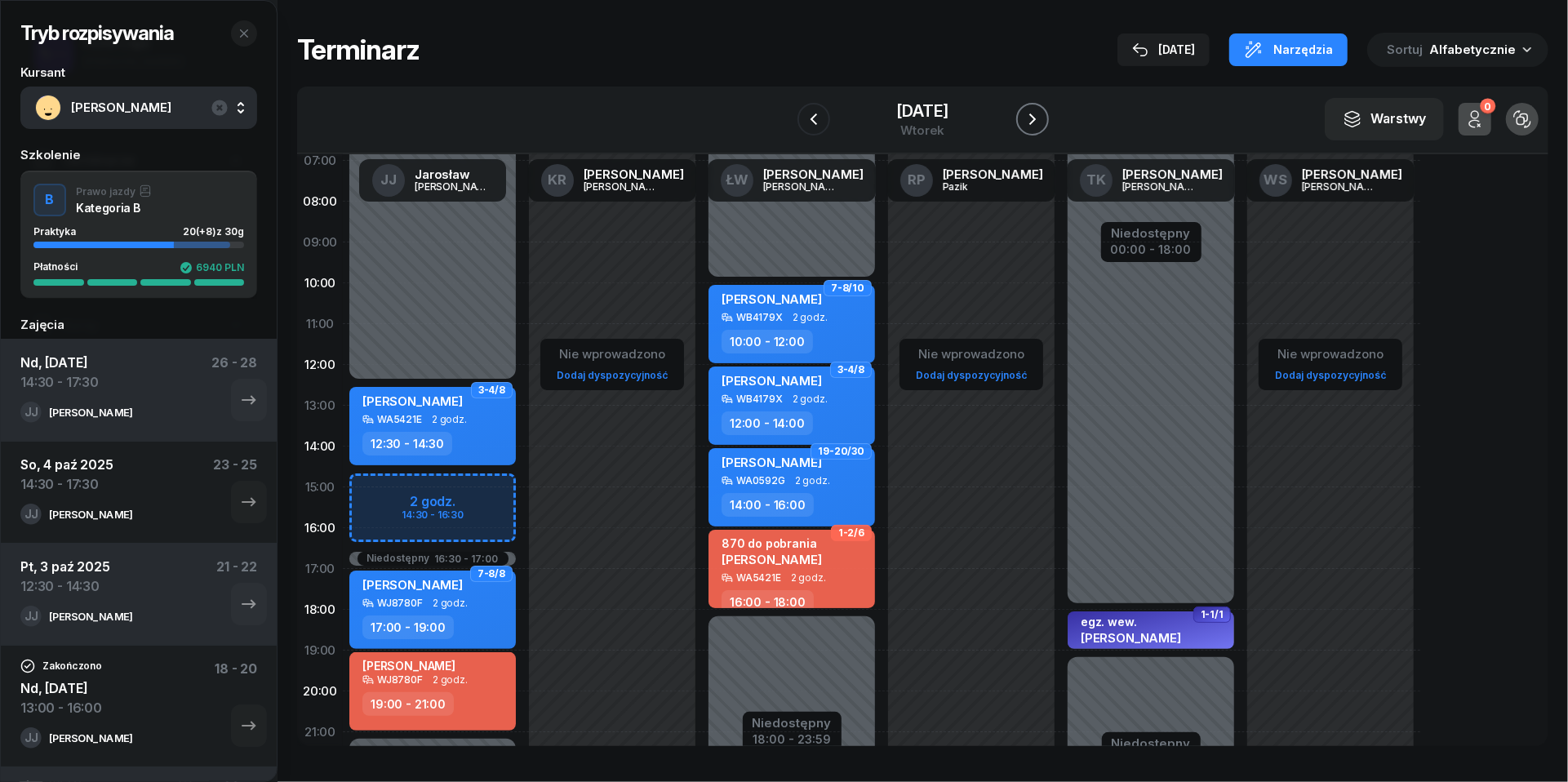
click at [1043, 121] on icon "button" at bounding box center [1032, 119] width 19 height 19
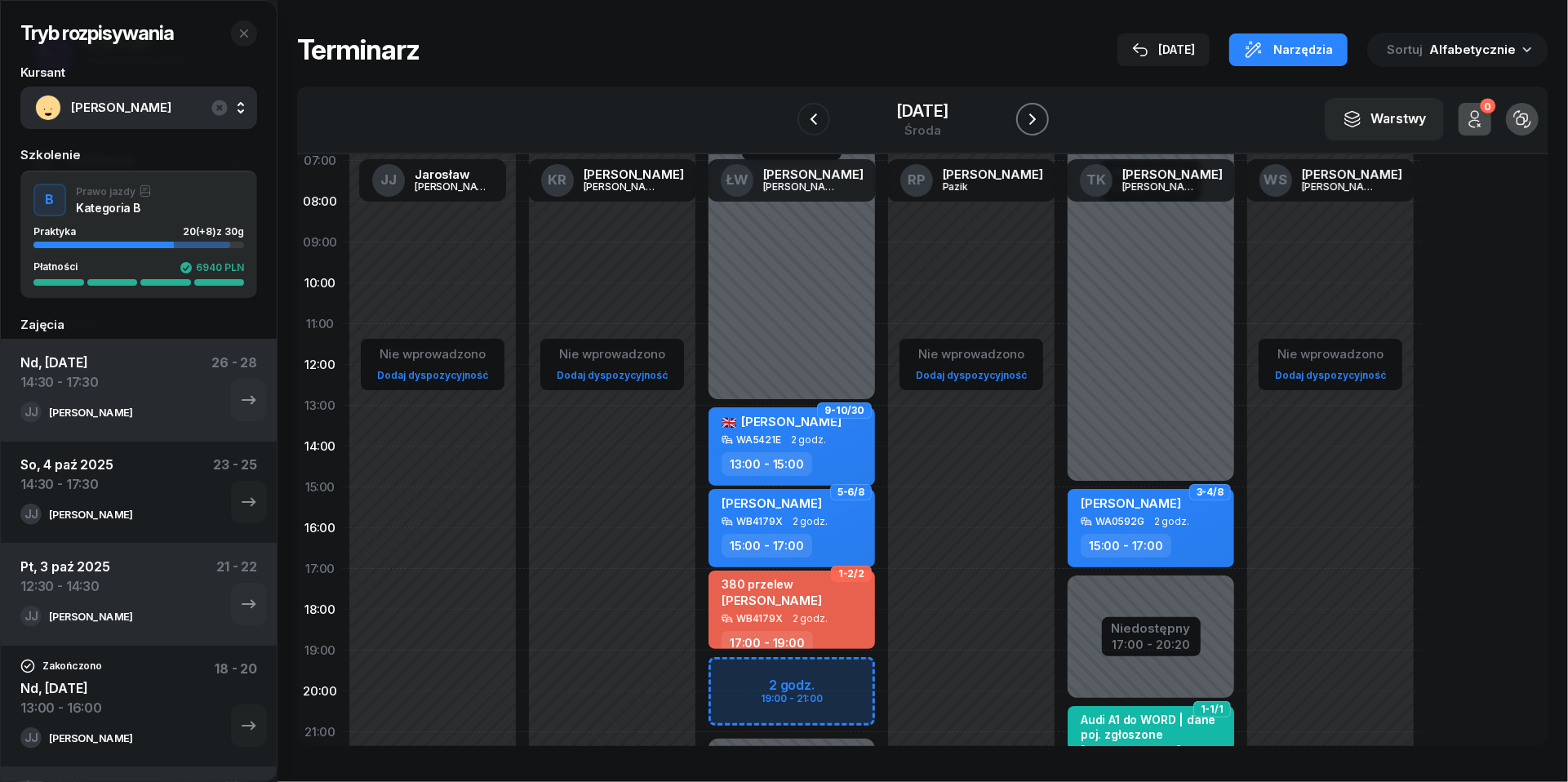
click at [1043, 121] on icon "button" at bounding box center [1032, 119] width 19 height 19
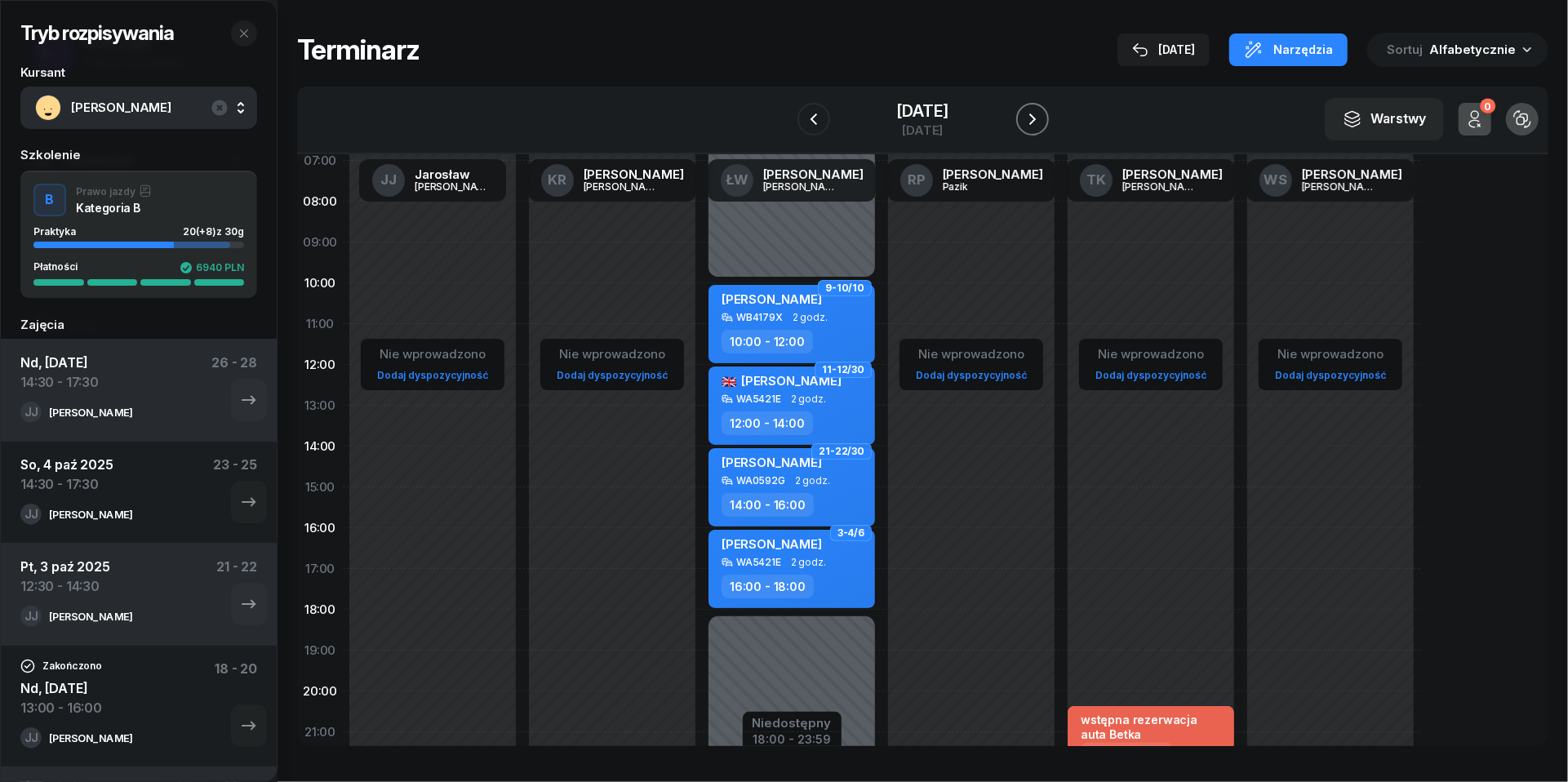
click at [1043, 121] on icon "button" at bounding box center [1032, 119] width 19 height 19
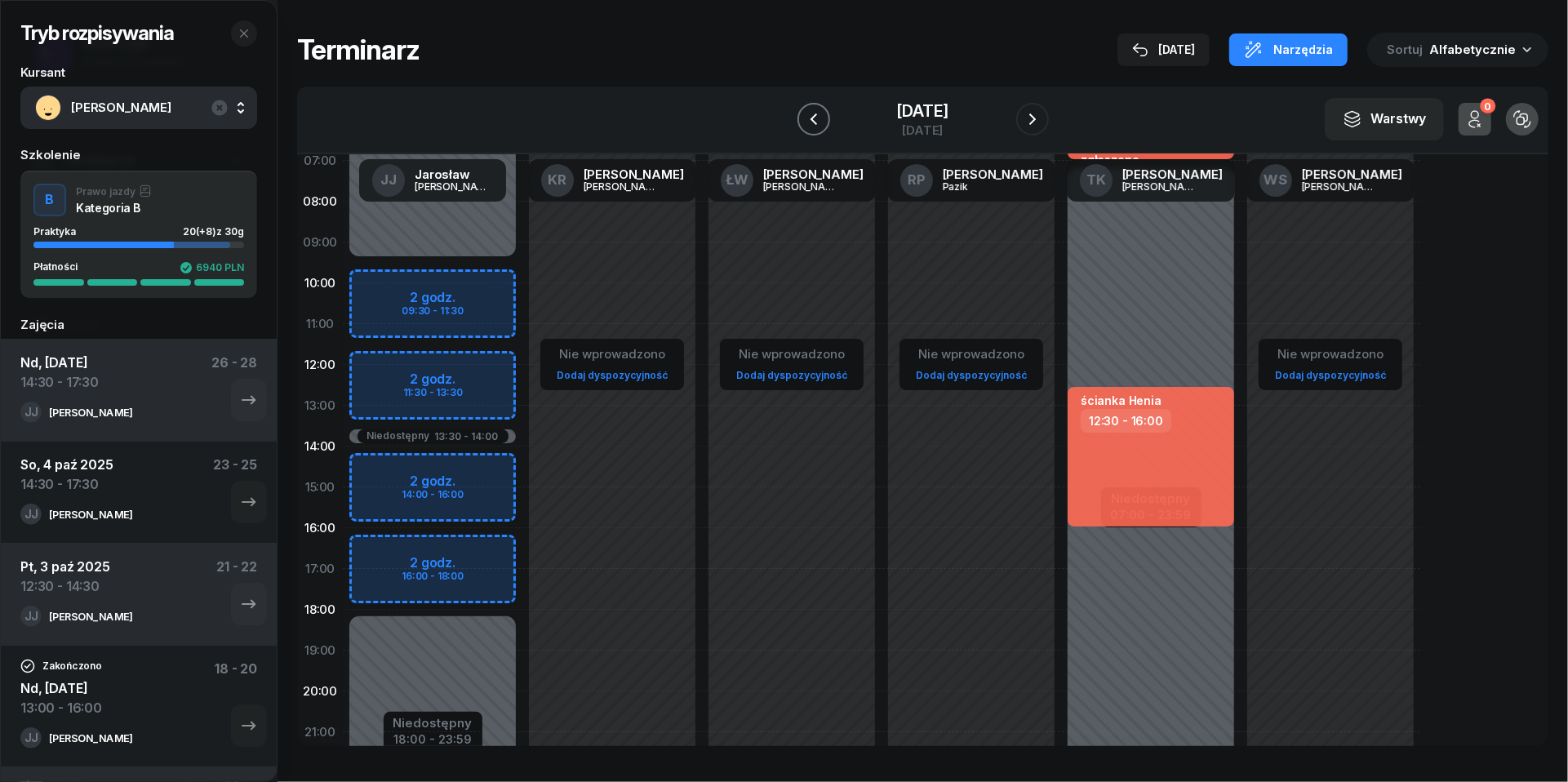
click at [804, 117] on icon "button" at bounding box center [814, 119] width 19 height 19
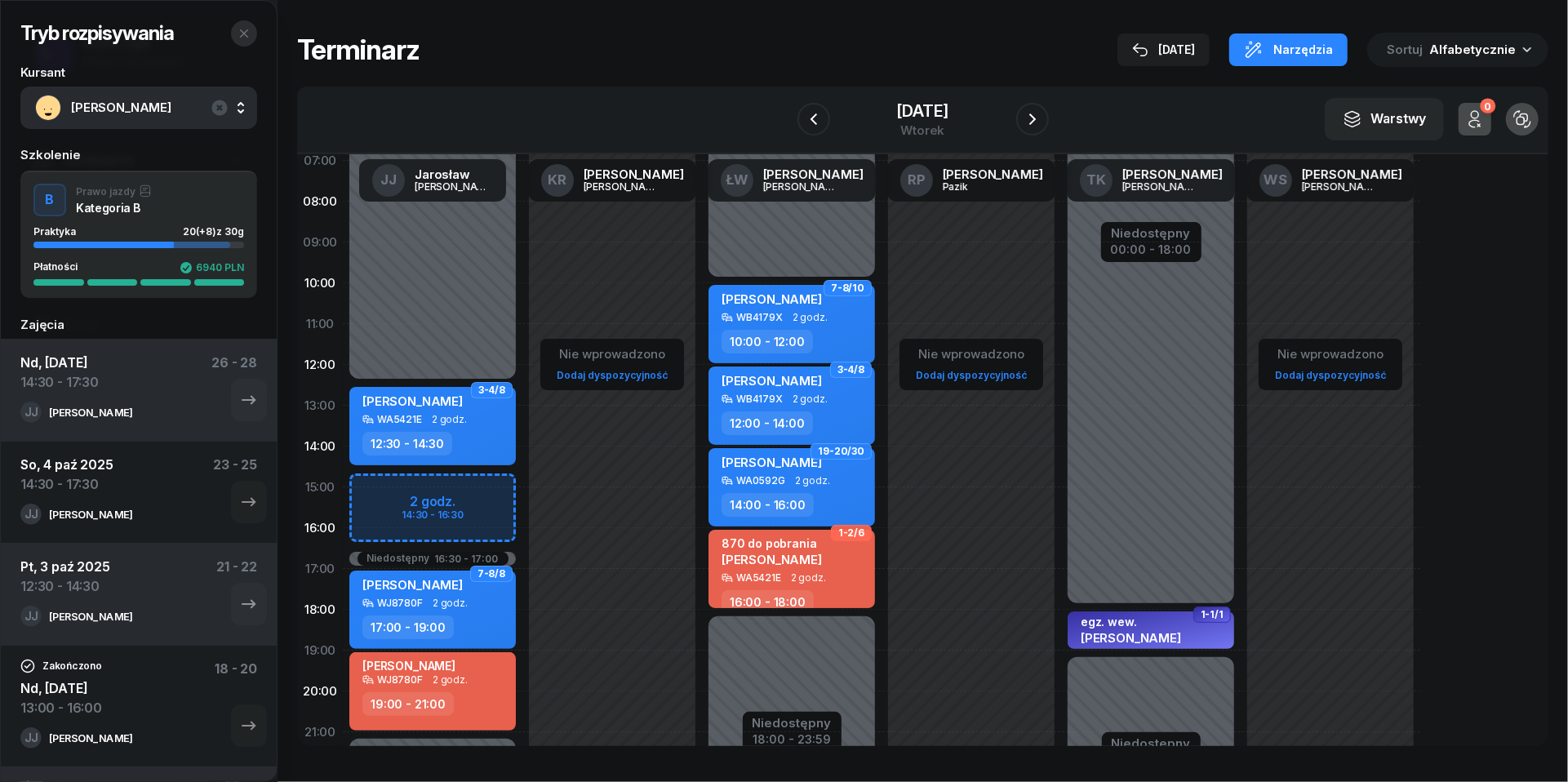
click at [249, 36] on icon "button" at bounding box center [244, 33] width 13 height 13
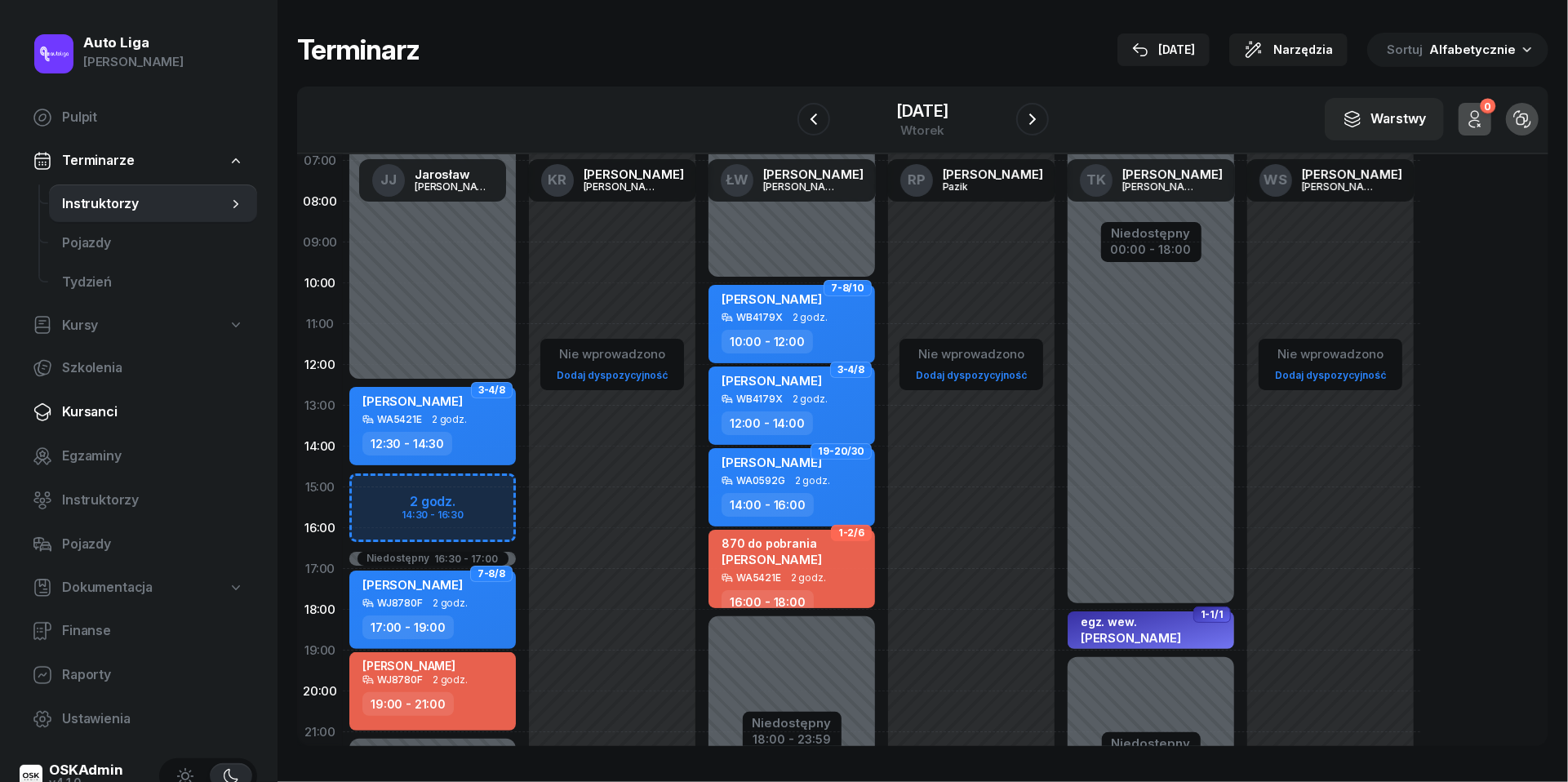
click at [91, 413] on span "Kursanci" at bounding box center [153, 411] width 182 height 21
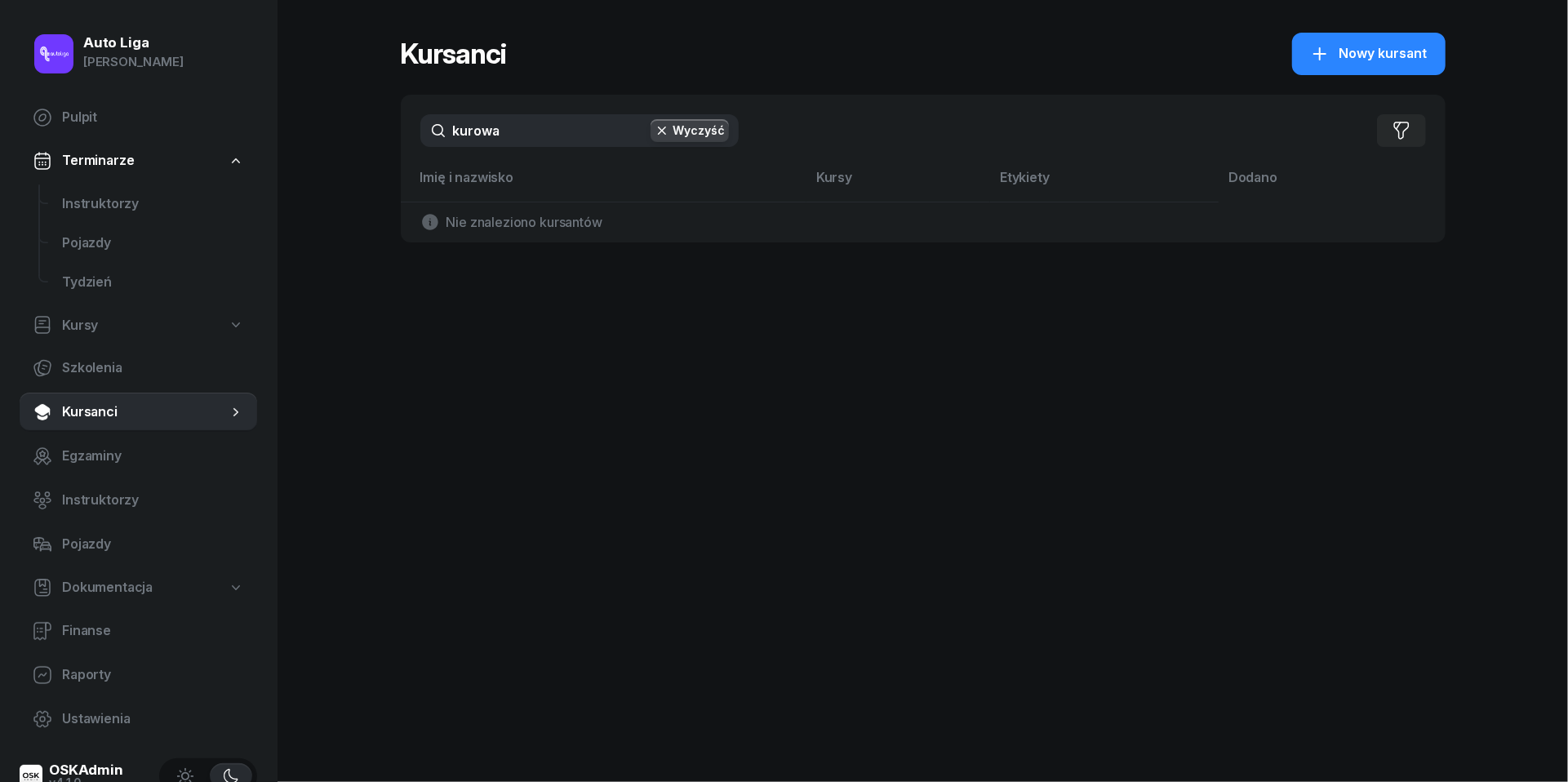
click at [668, 128] on icon "button" at bounding box center [662, 130] width 16 height 16
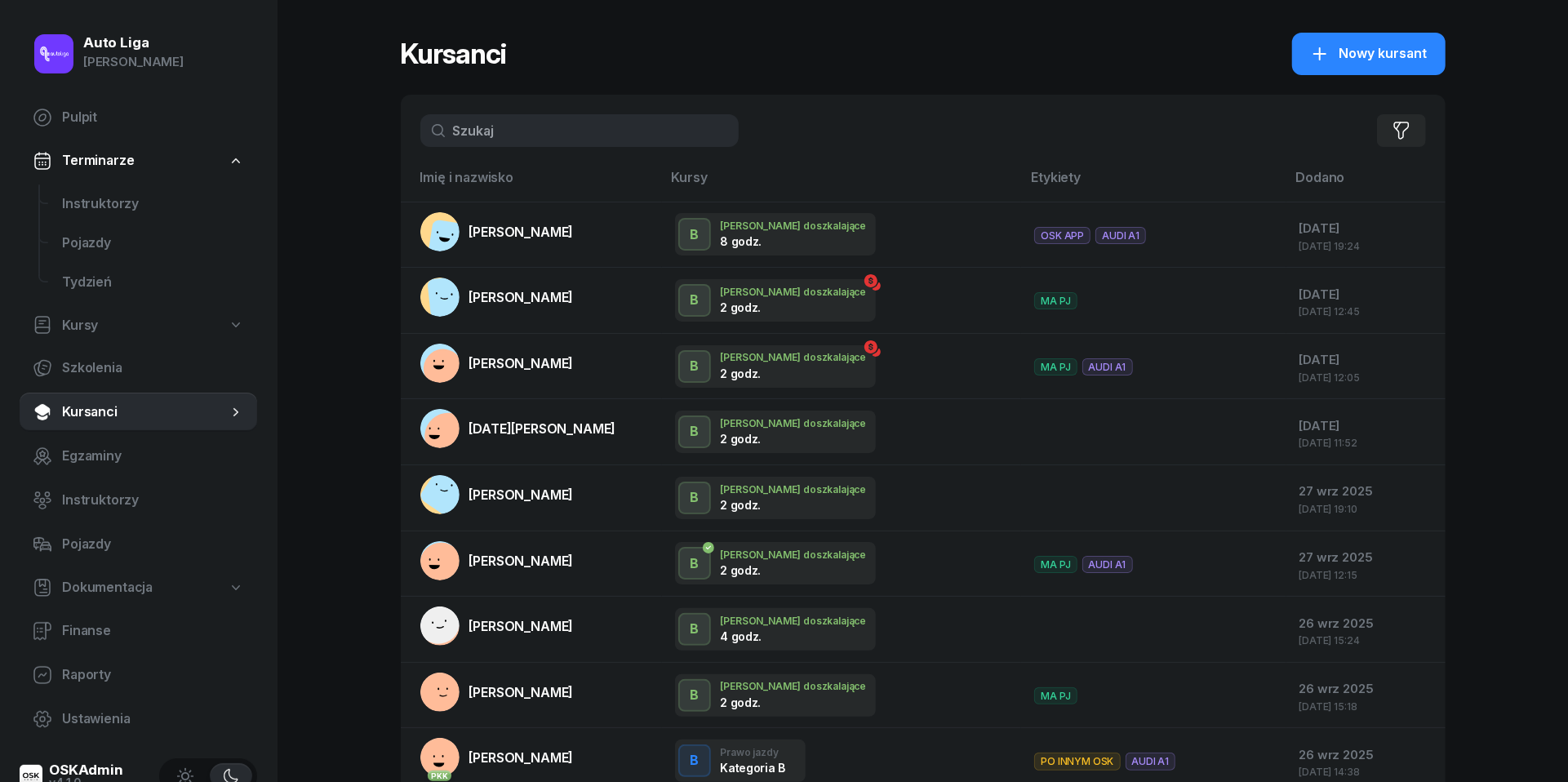
click at [583, 131] on input "text" at bounding box center [580, 131] width 319 height 33
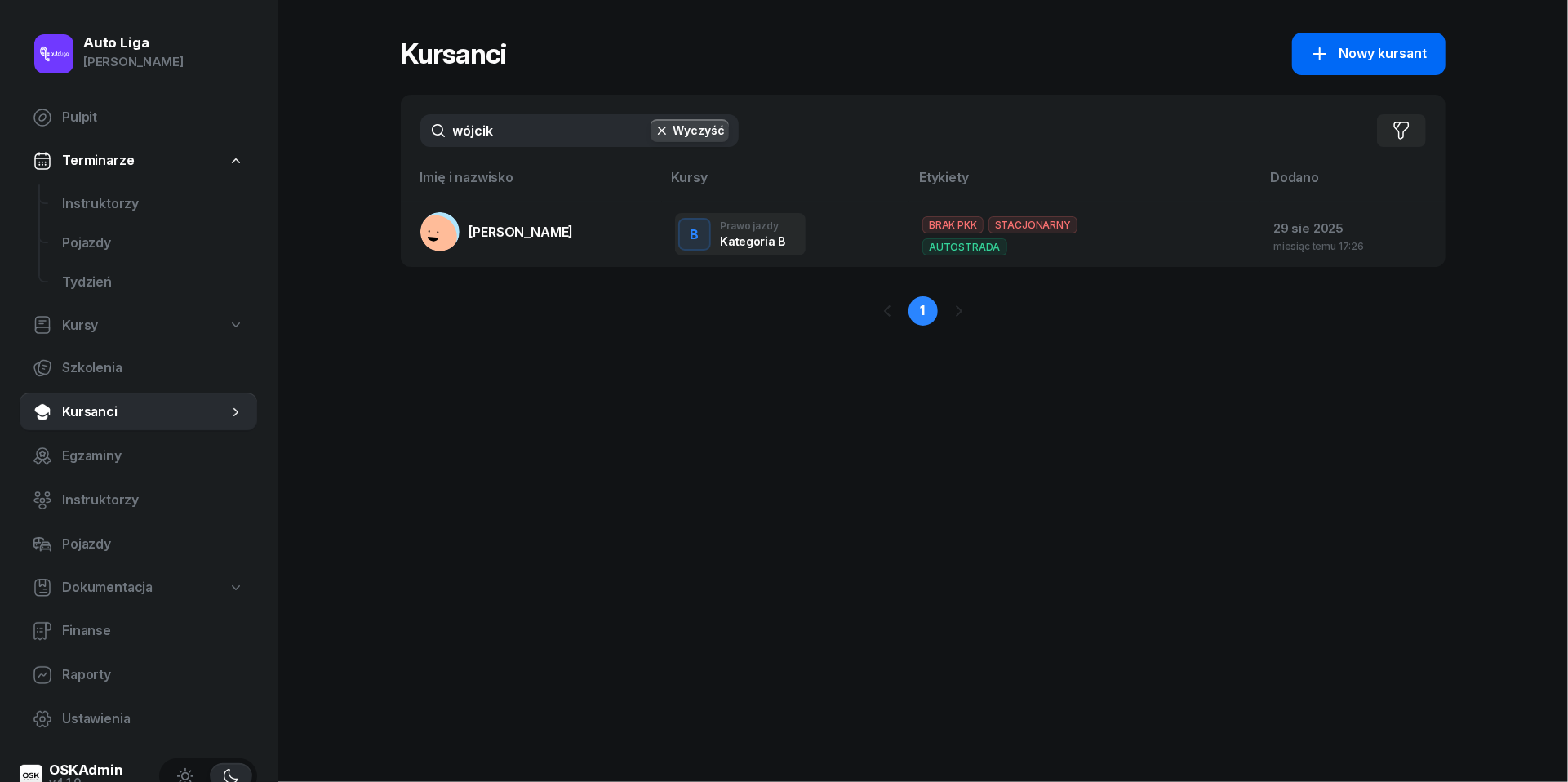
type input "wójcik"
click at [1372, 56] on span "Nowy kursant" at bounding box center [1383, 53] width 89 height 21
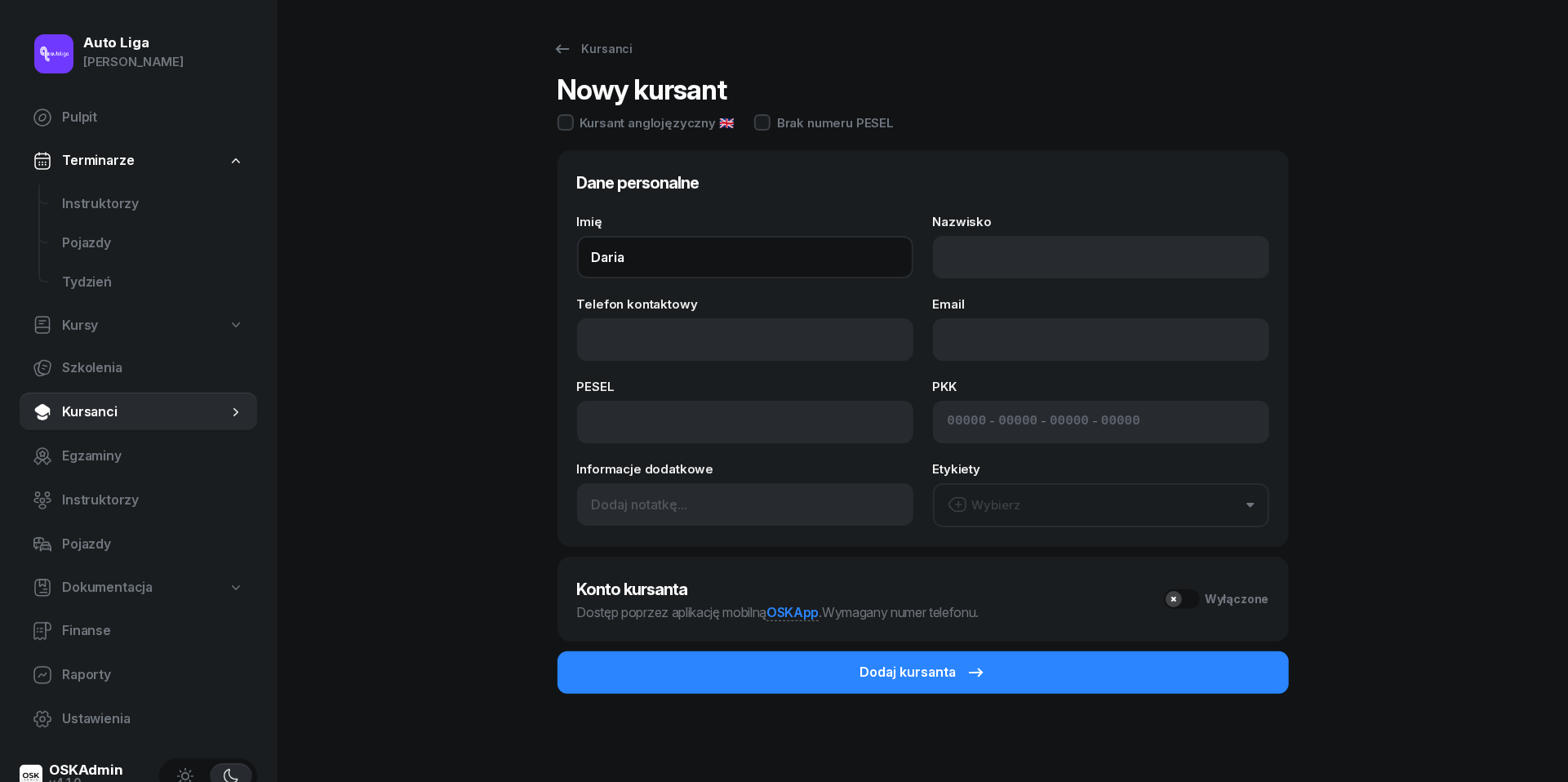
type input "Daria"
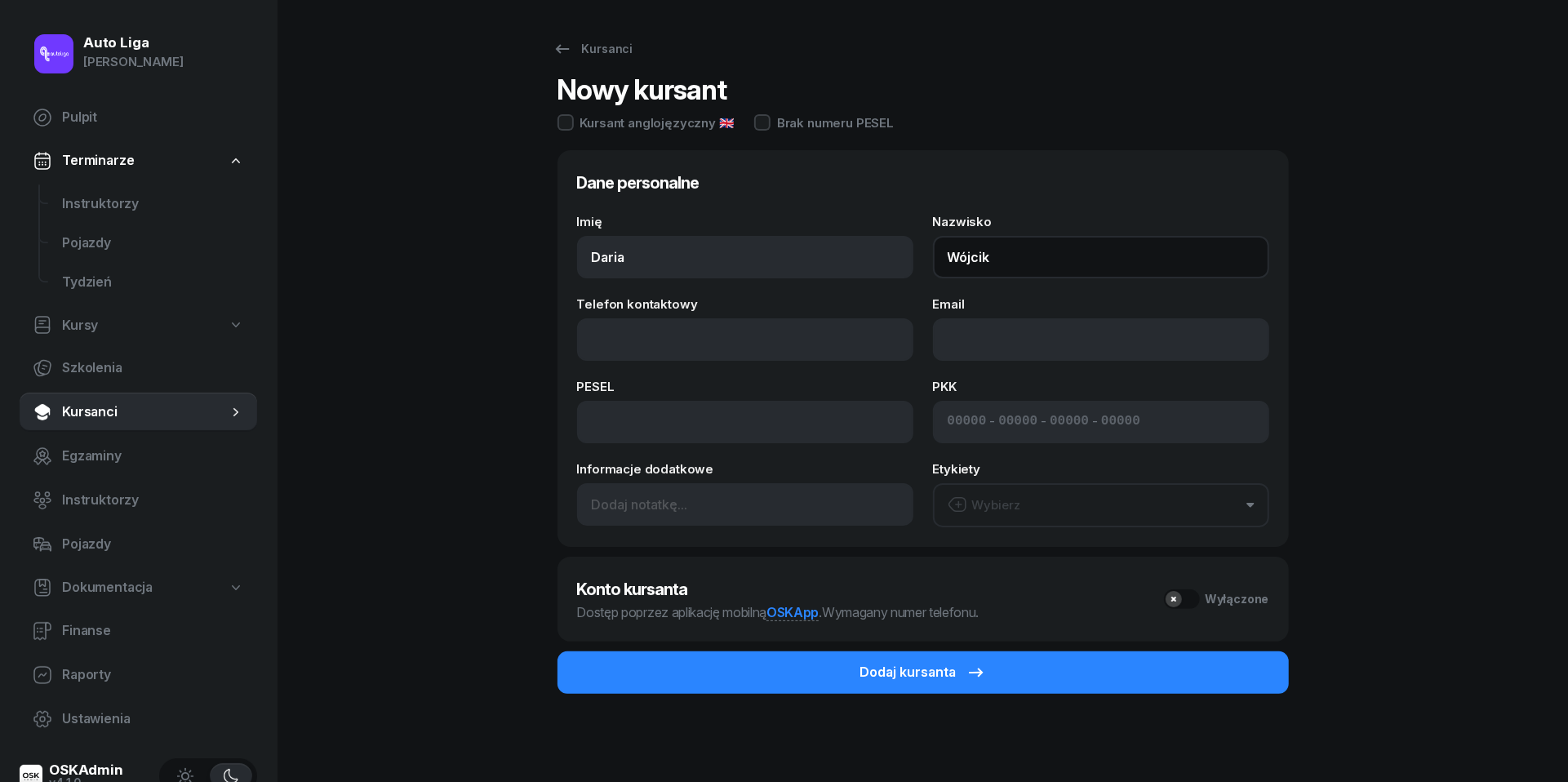
type input "Wójcik"
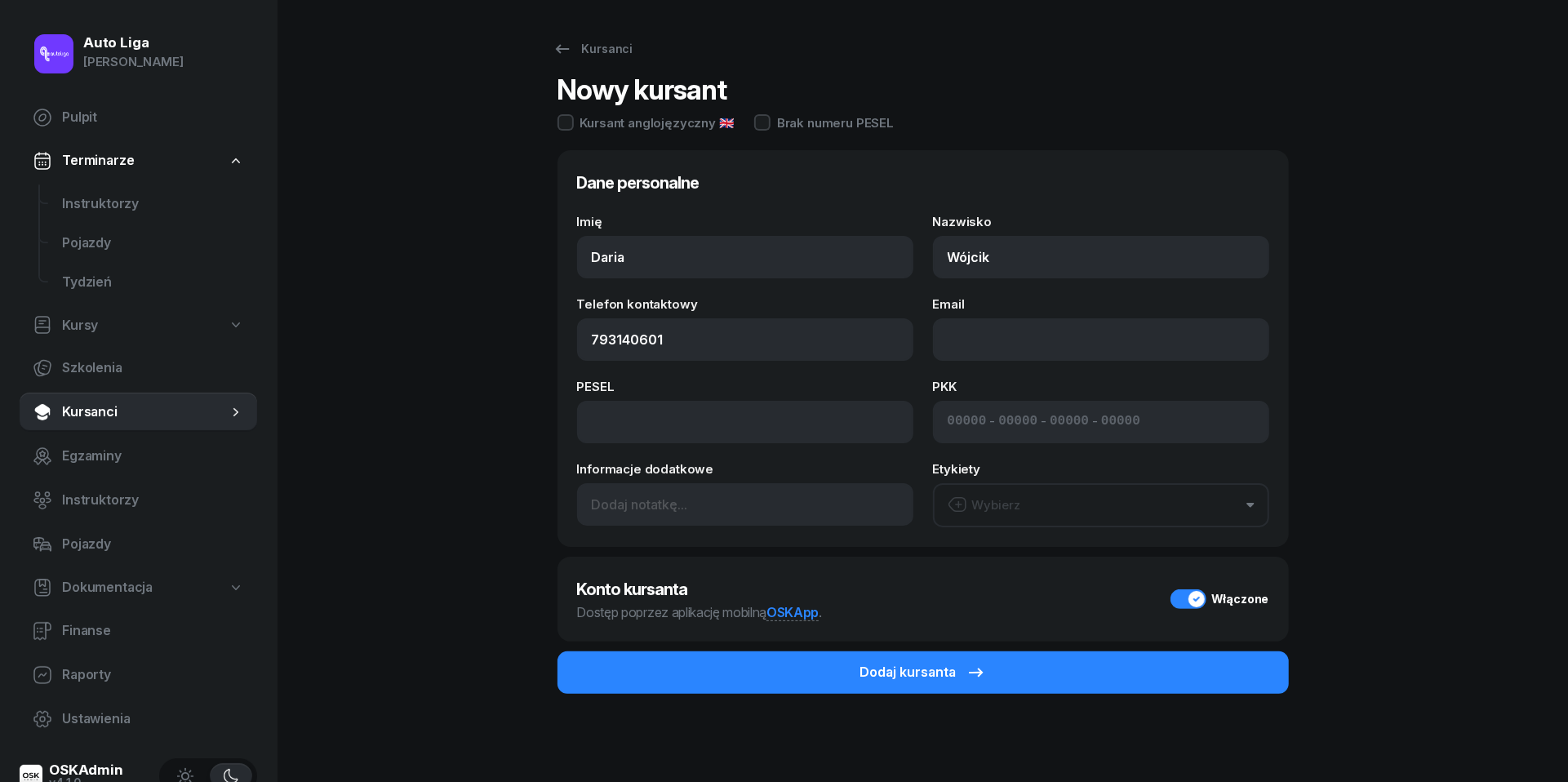
type input "793 140 601"
click at [744, 426] on input at bounding box center [745, 421] width 336 height 42
paste input "01261404581"
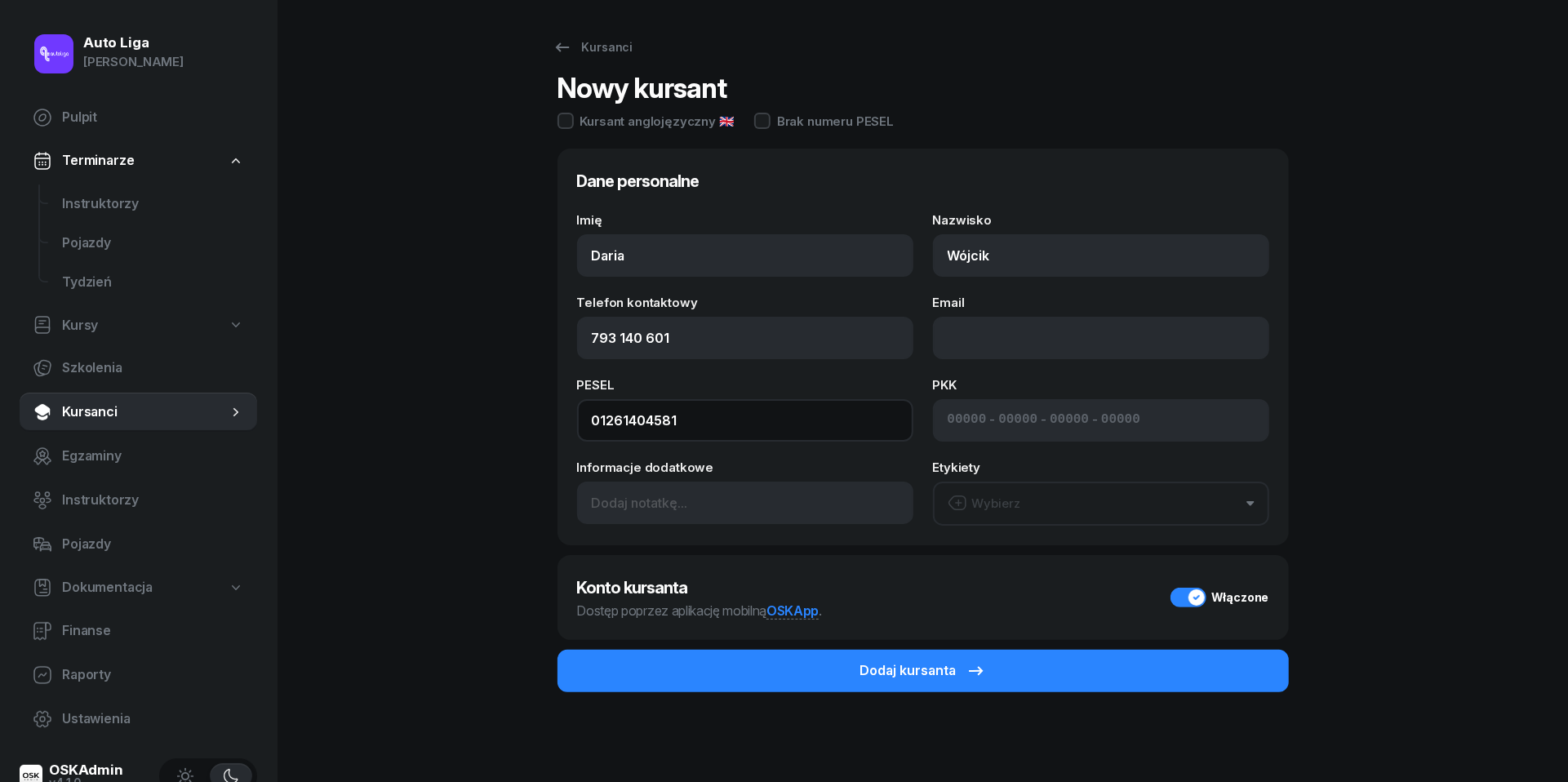
scroll to position [1, 0]
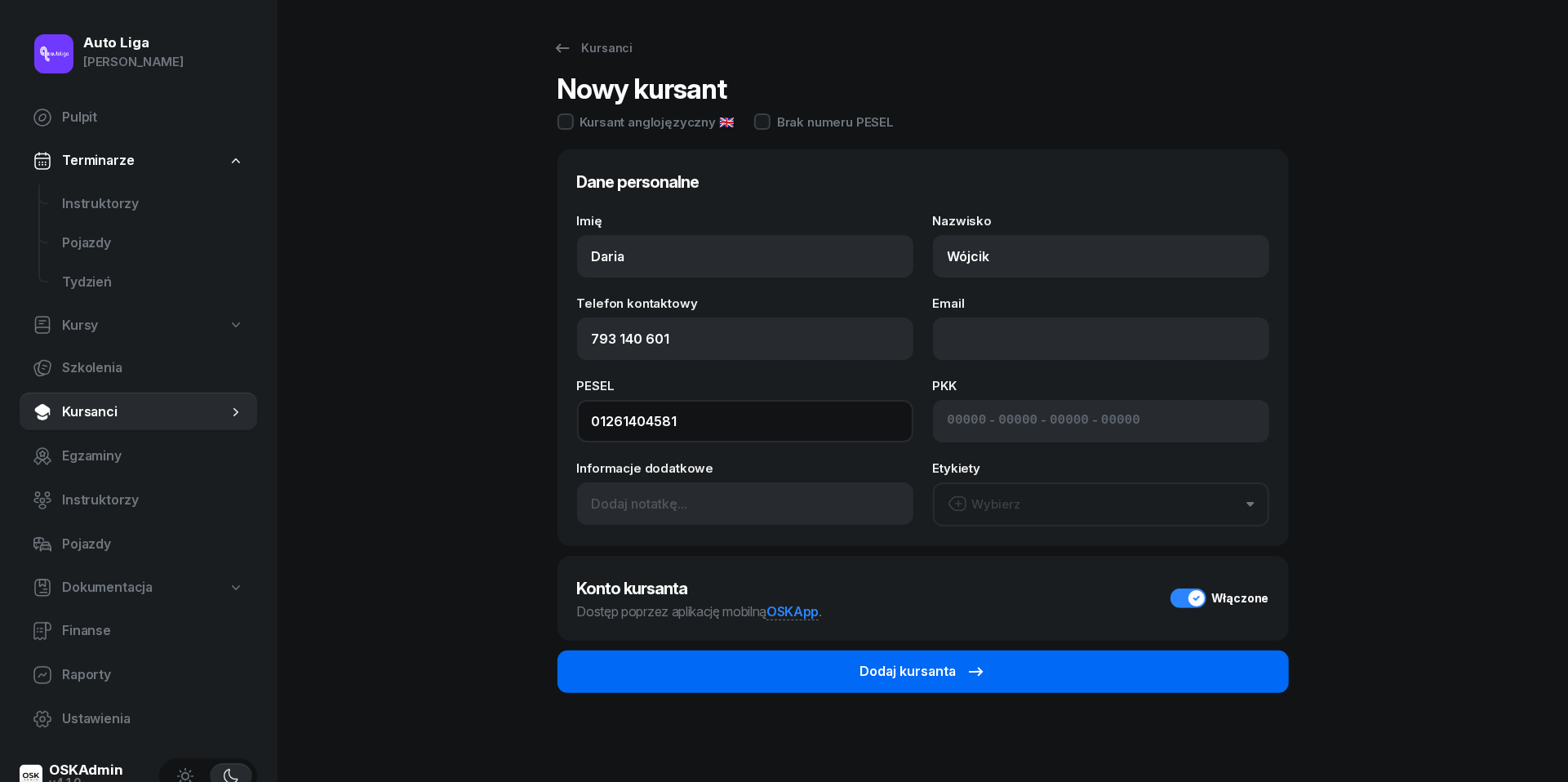
type input "01261404581"
click at [1013, 667] on button "Dodaj kursanta" at bounding box center [923, 672] width 732 height 42
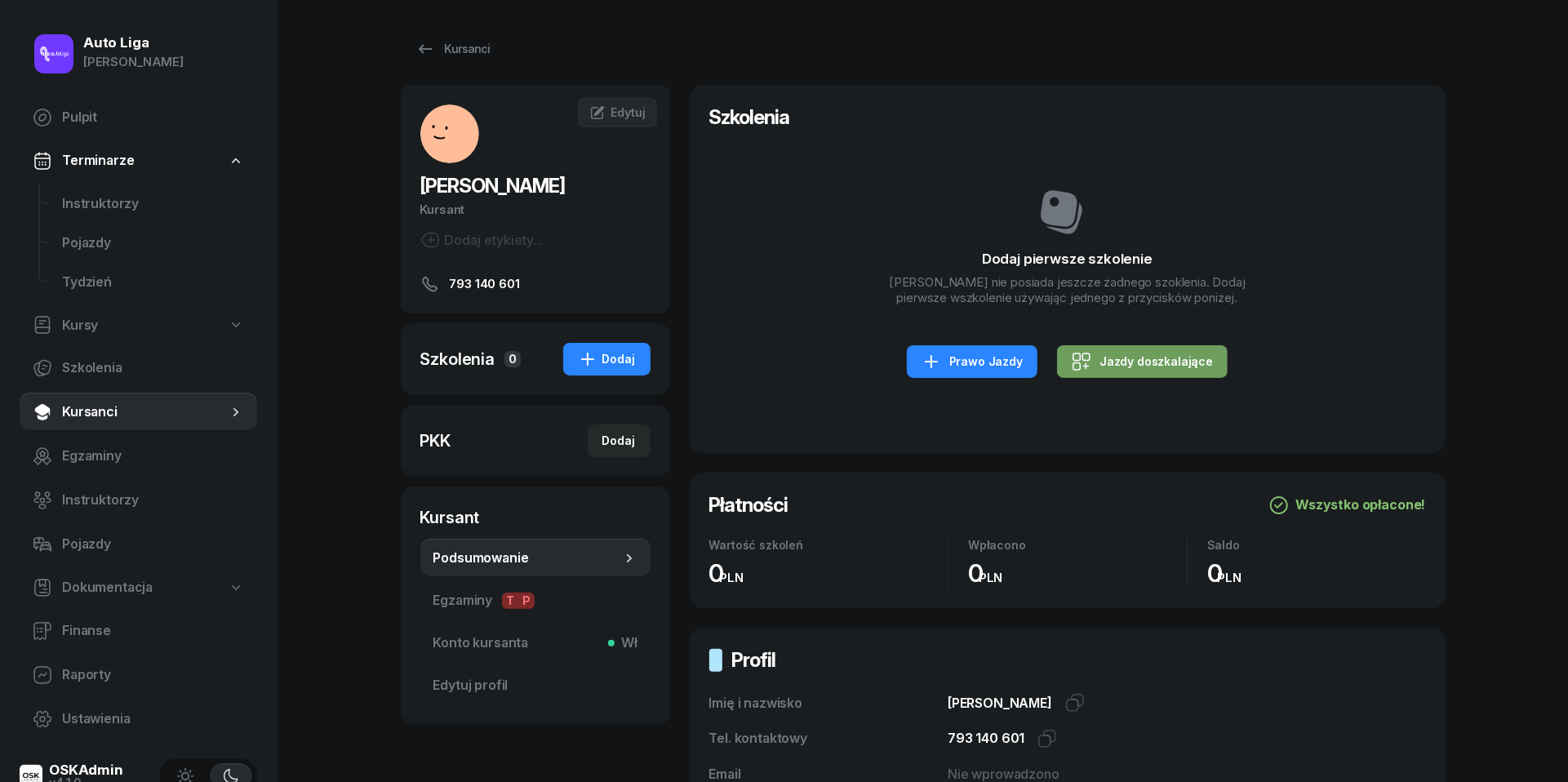
click at [1166, 364] on div "Jazdy doszkalające" at bounding box center [1142, 361] width 142 height 19
select select "B"
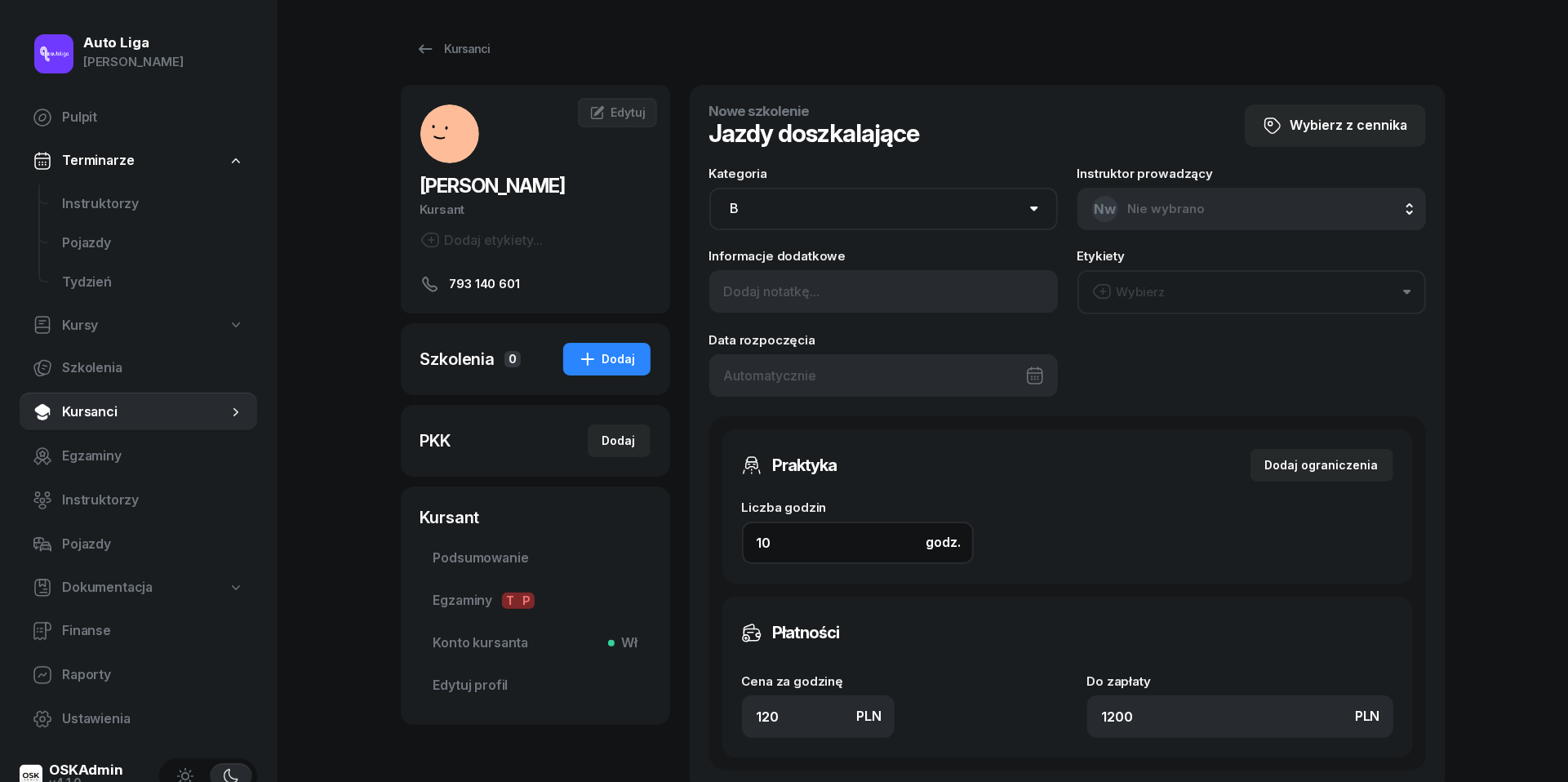
click at [834, 552] on input "10" at bounding box center [857, 543] width 232 height 42
type input "4"
type input "480"
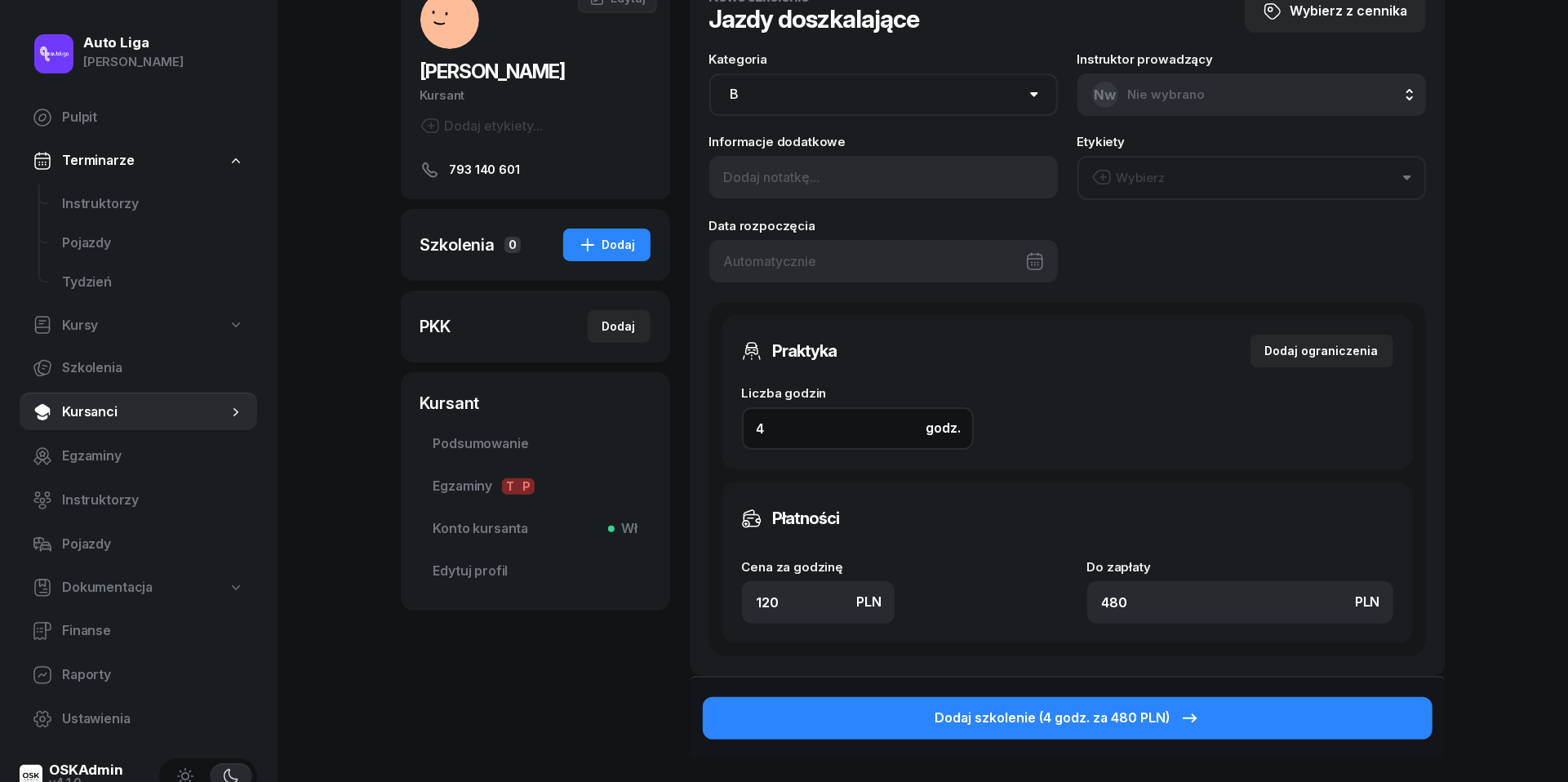
scroll to position [144, 0]
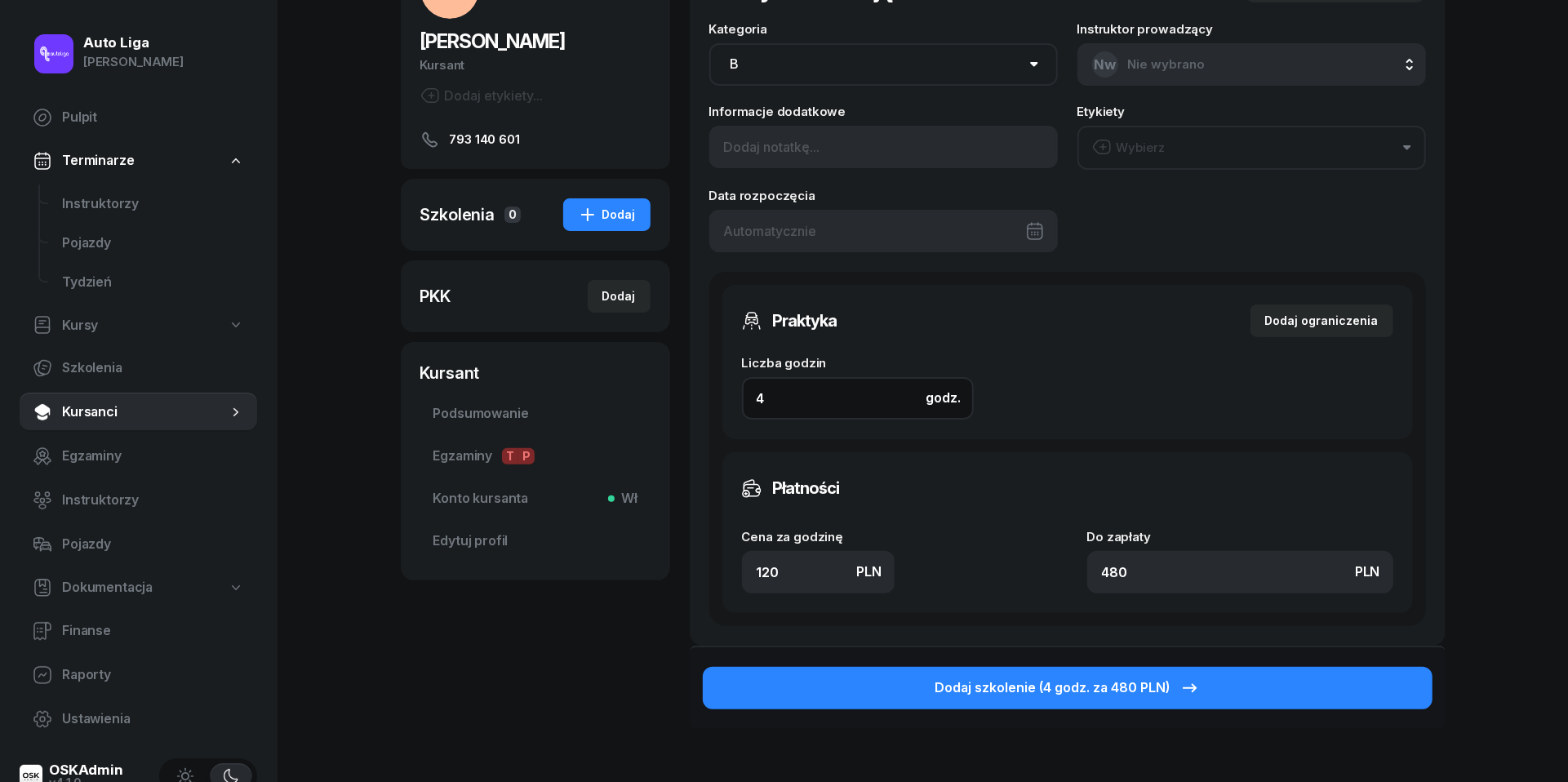
type input "4"
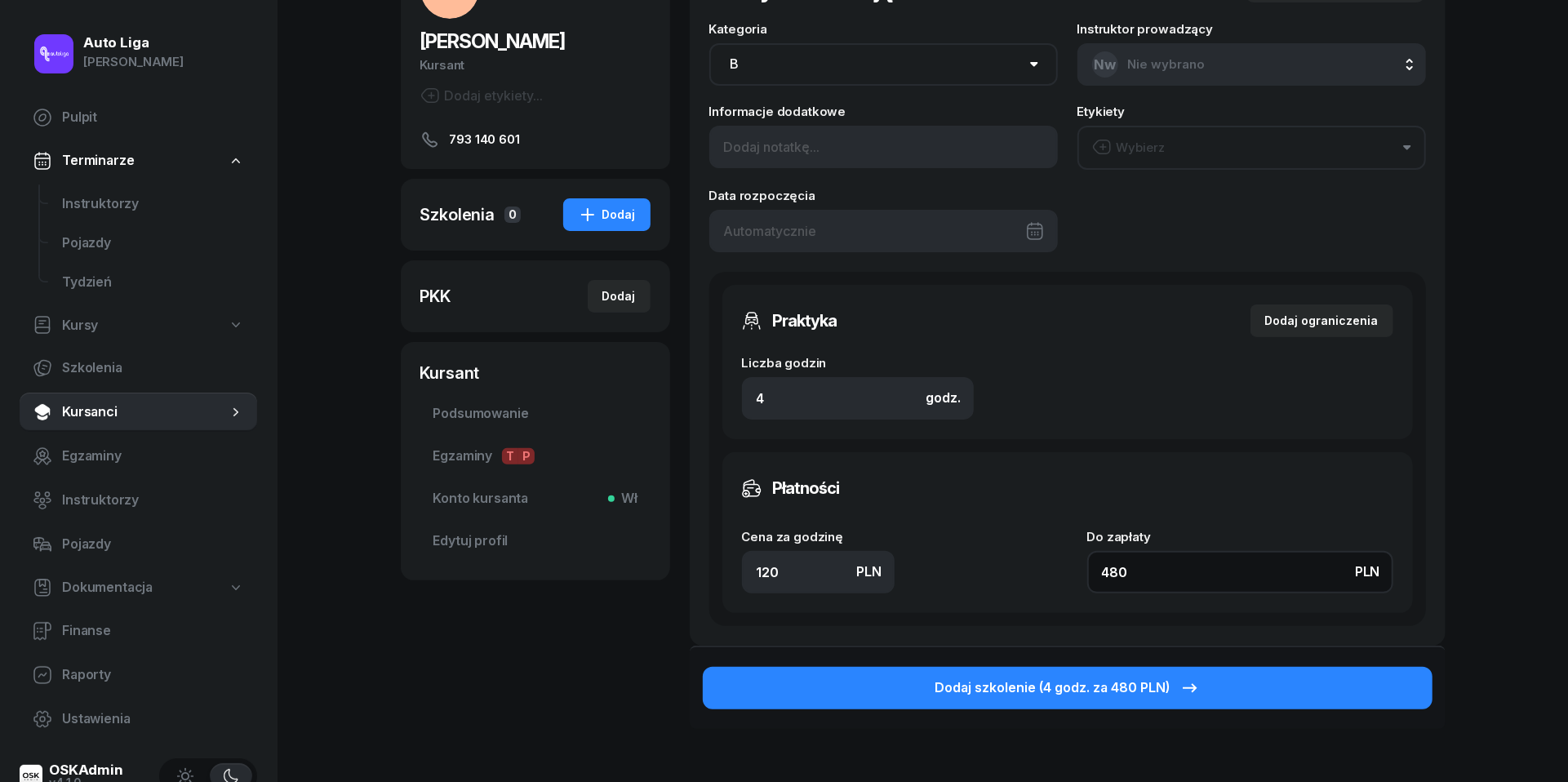
click at [1163, 576] on input "480" at bounding box center [1240, 572] width 306 height 42
type input "1.75"
type input "7"
type input "17.50"
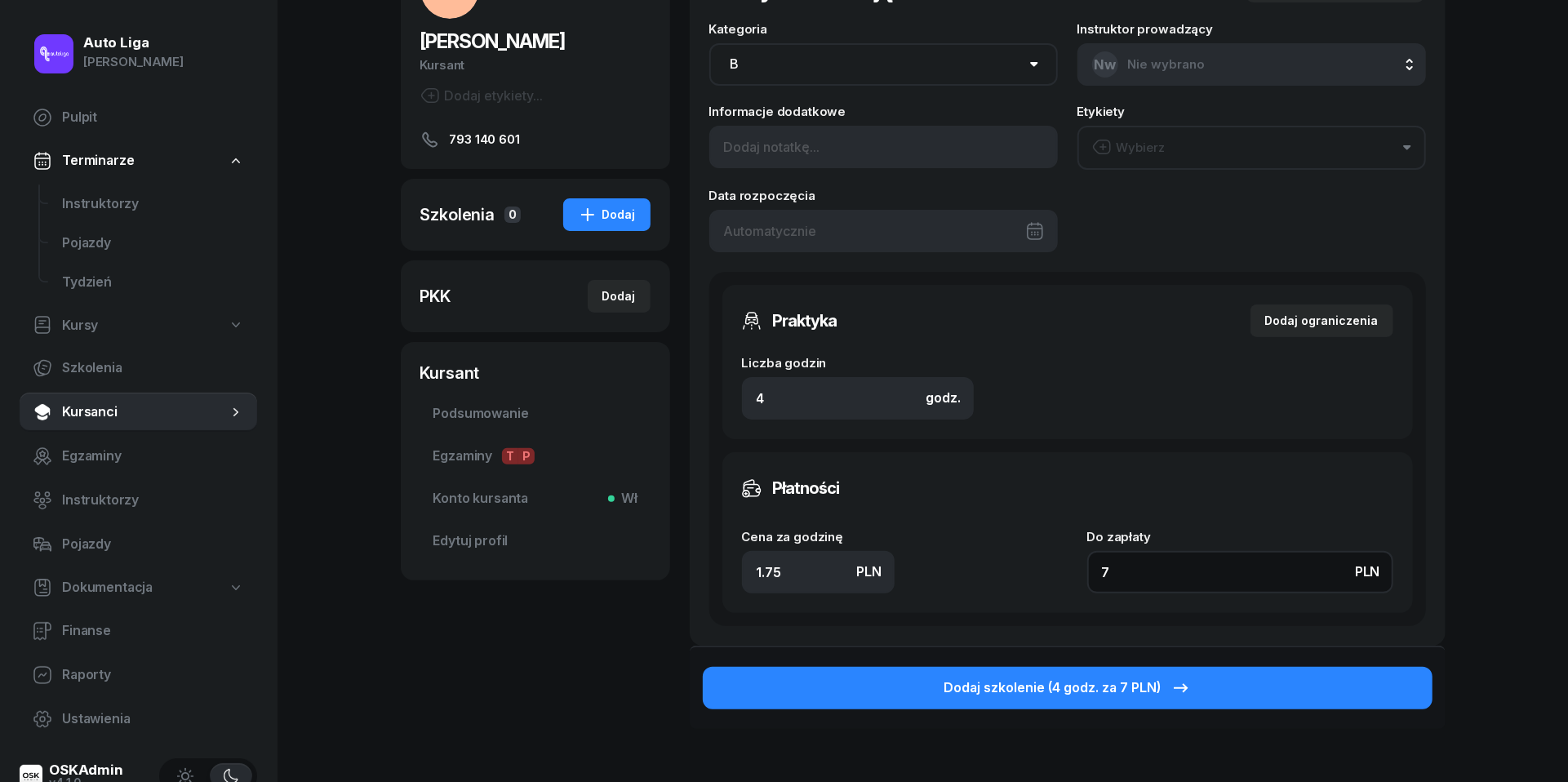
type input "70"
type input "175"
type input "700"
click at [1241, 130] on button "Wybierz" at bounding box center [1251, 147] width 348 height 44
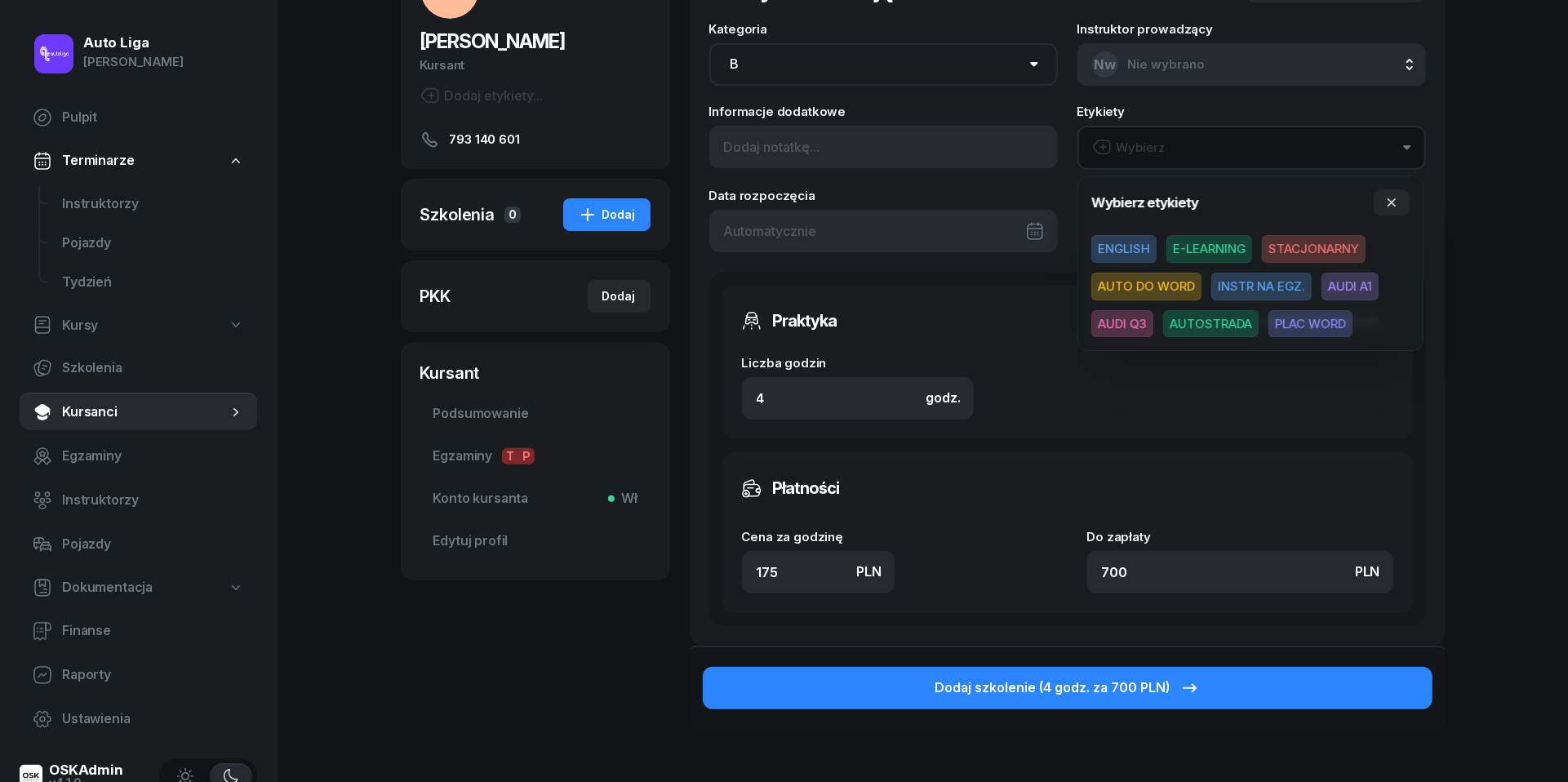
click at [1349, 286] on span "AUDI A1" at bounding box center [1351, 286] width 57 height 28
click at [1117, 321] on span "AUDI Q3" at bounding box center [1123, 322] width 62 height 28
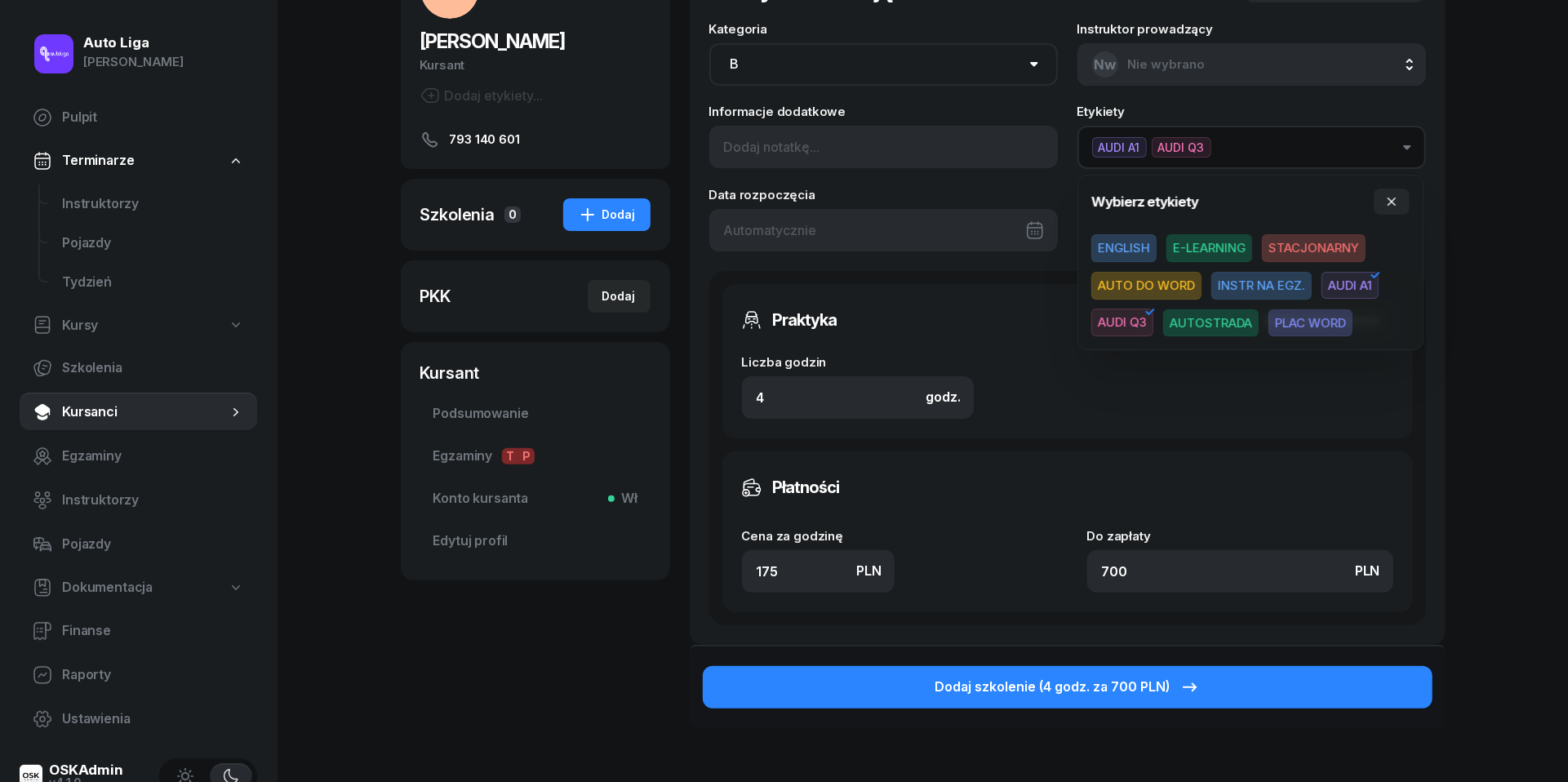
click at [1185, 440] on div "Praktyka Dodaj ograniczenia Liczba godzin godz. 4 Ograniczenia zajęć praktyczny…" at bounding box center [1068, 448] width 717 height 354
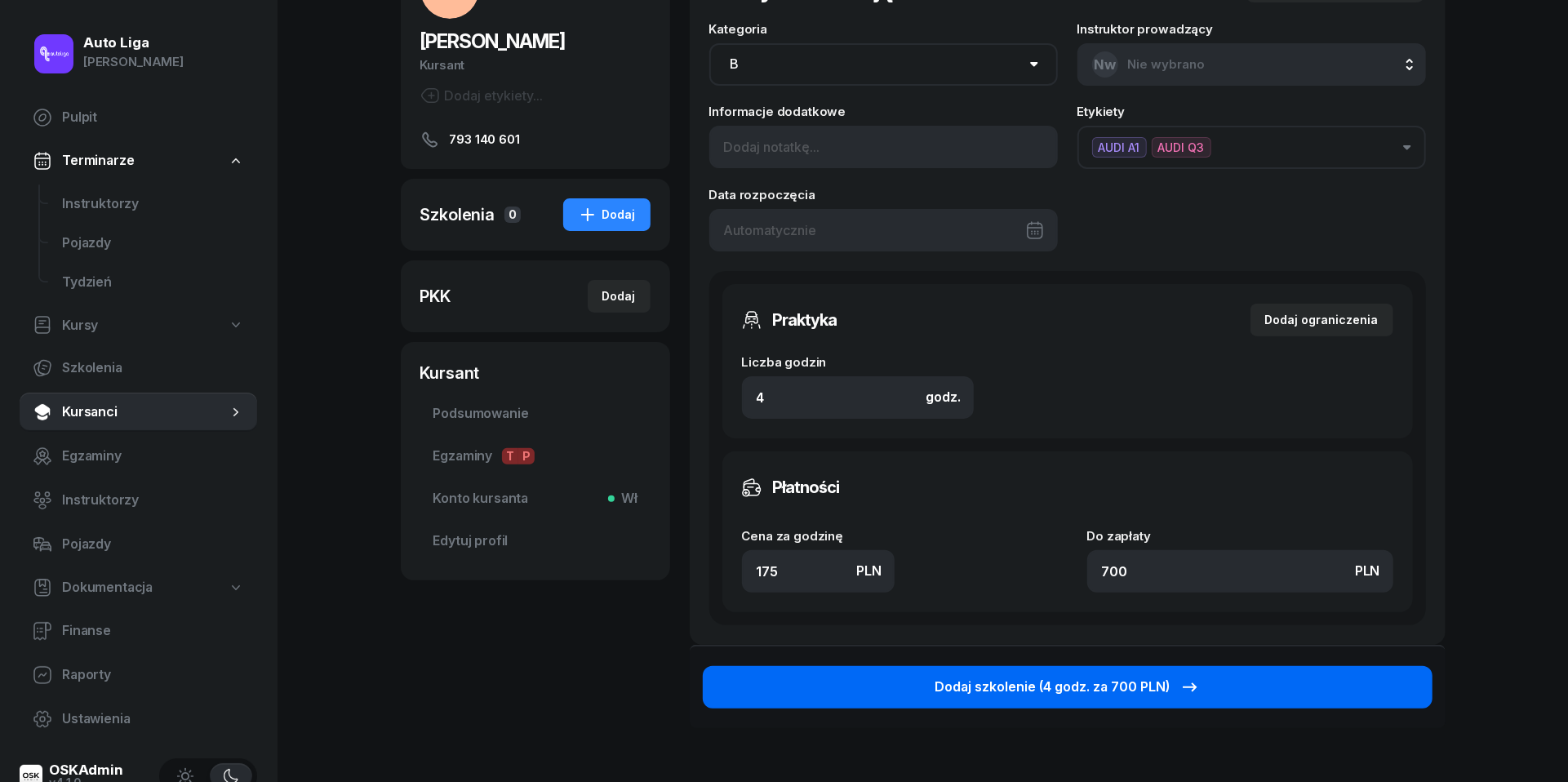
click at [1143, 688] on div "Dodaj szkolenie (4 godz. za 700 PLN)" at bounding box center [1068, 687] width 265 height 21
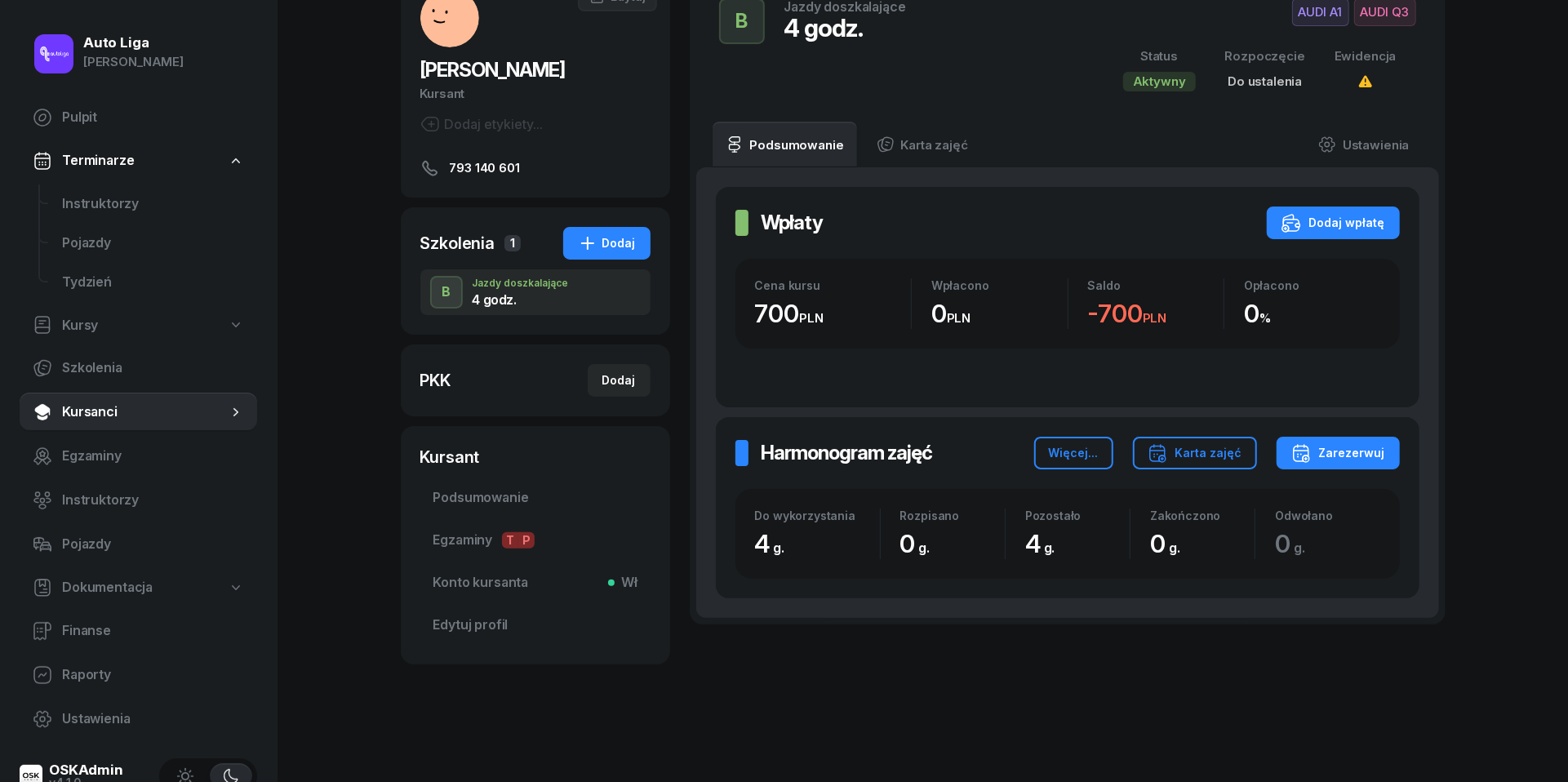
scroll to position [115, 0]
click at [1366, 447] on div "Zarezerwuj" at bounding box center [1338, 453] width 94 height 19
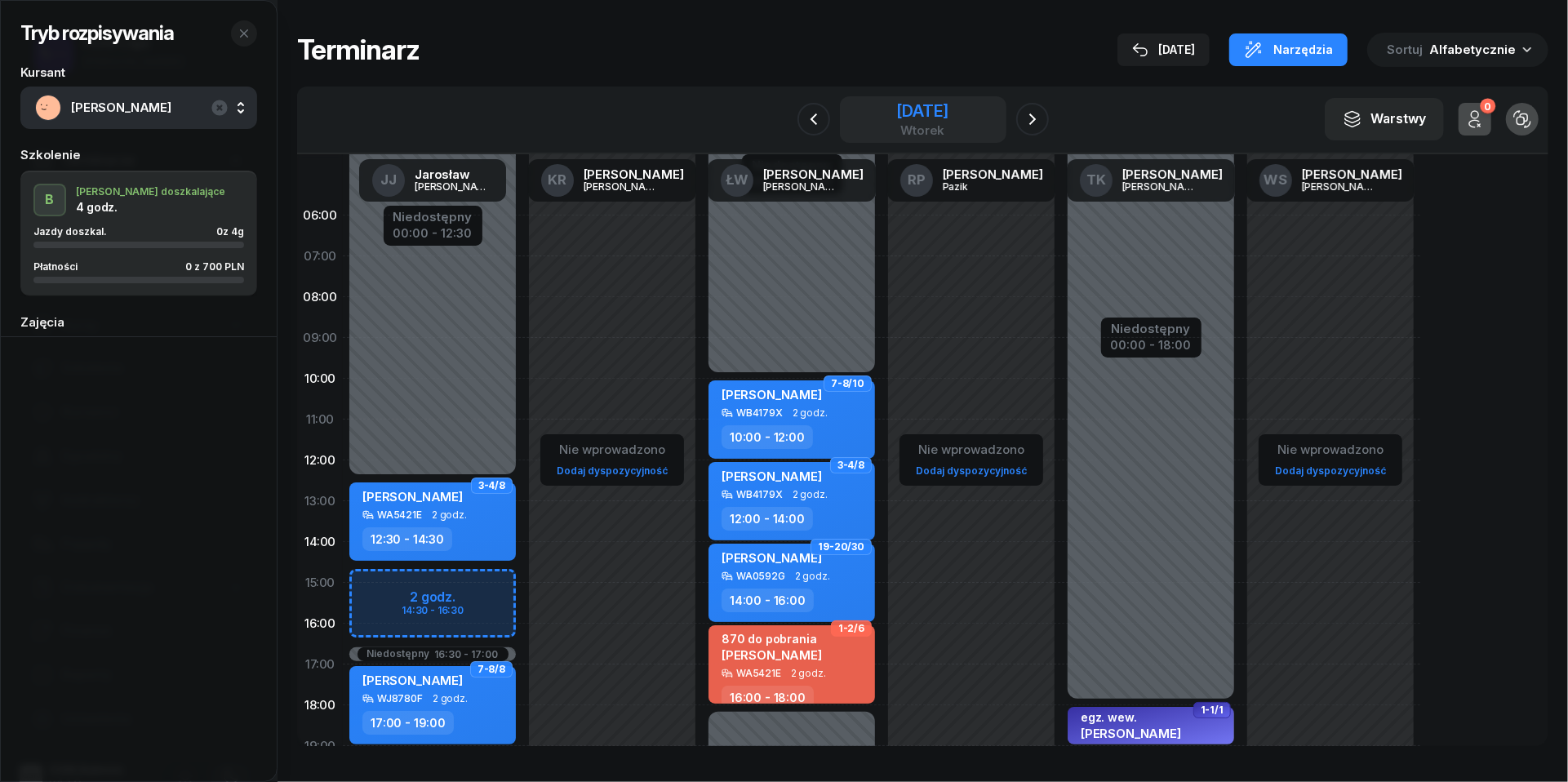
click at [924, 117] on div "[DATE]" at bounding box center [922, 110] width 52 height 16
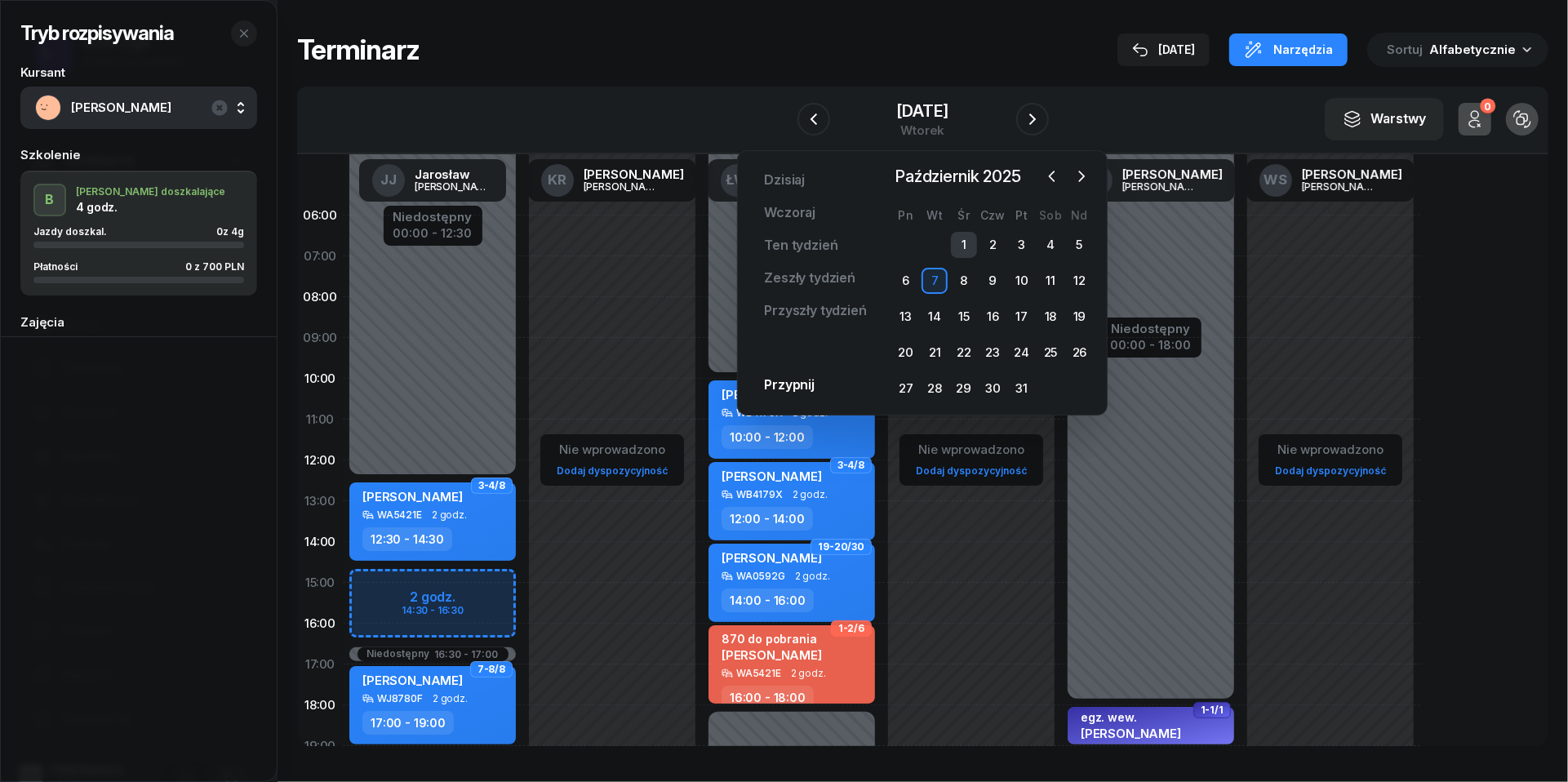
click at [964, 238] on div "1" at bounding box center [964, 244] width 26 height 26
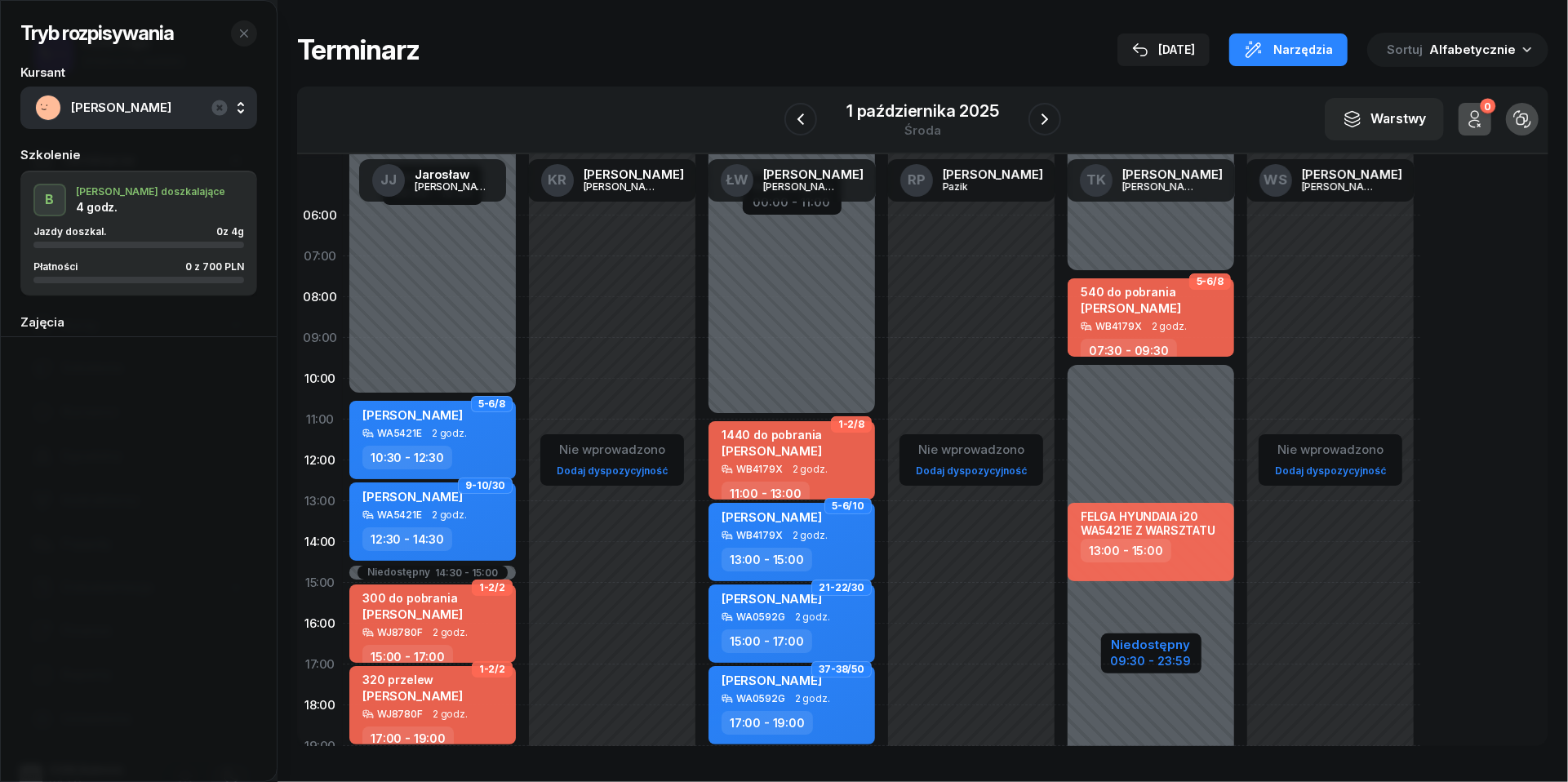
click at [1164, 651] on div "Niedostępny" at bounding box center [1152, 644] width 81 height 13
select select "07"
select select "30"
select select "09"
select select "30"
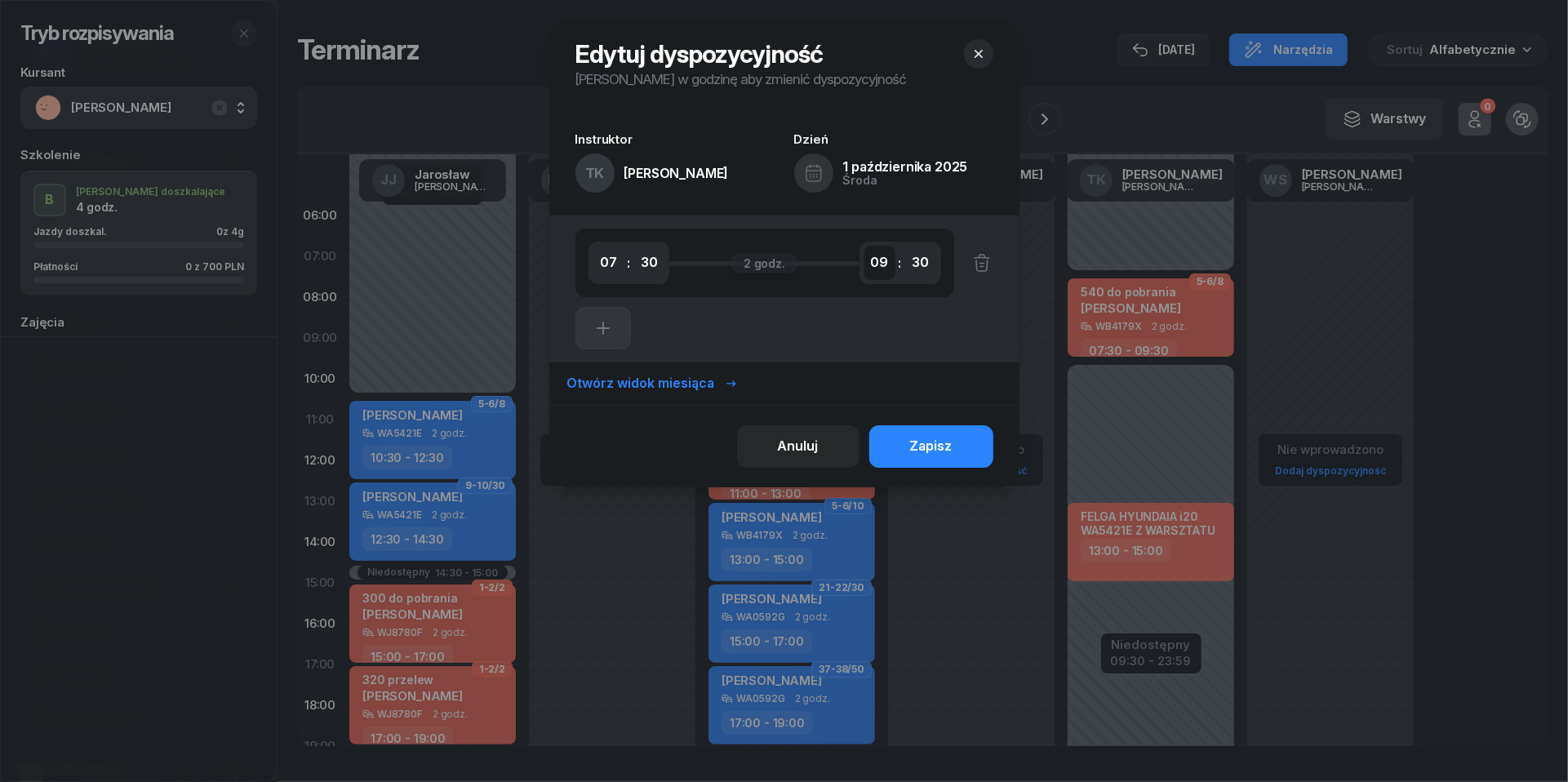
select select "11"
click at [960, 442] on button "Zapisz" at bounding box center [931, 447] width 124 height 42
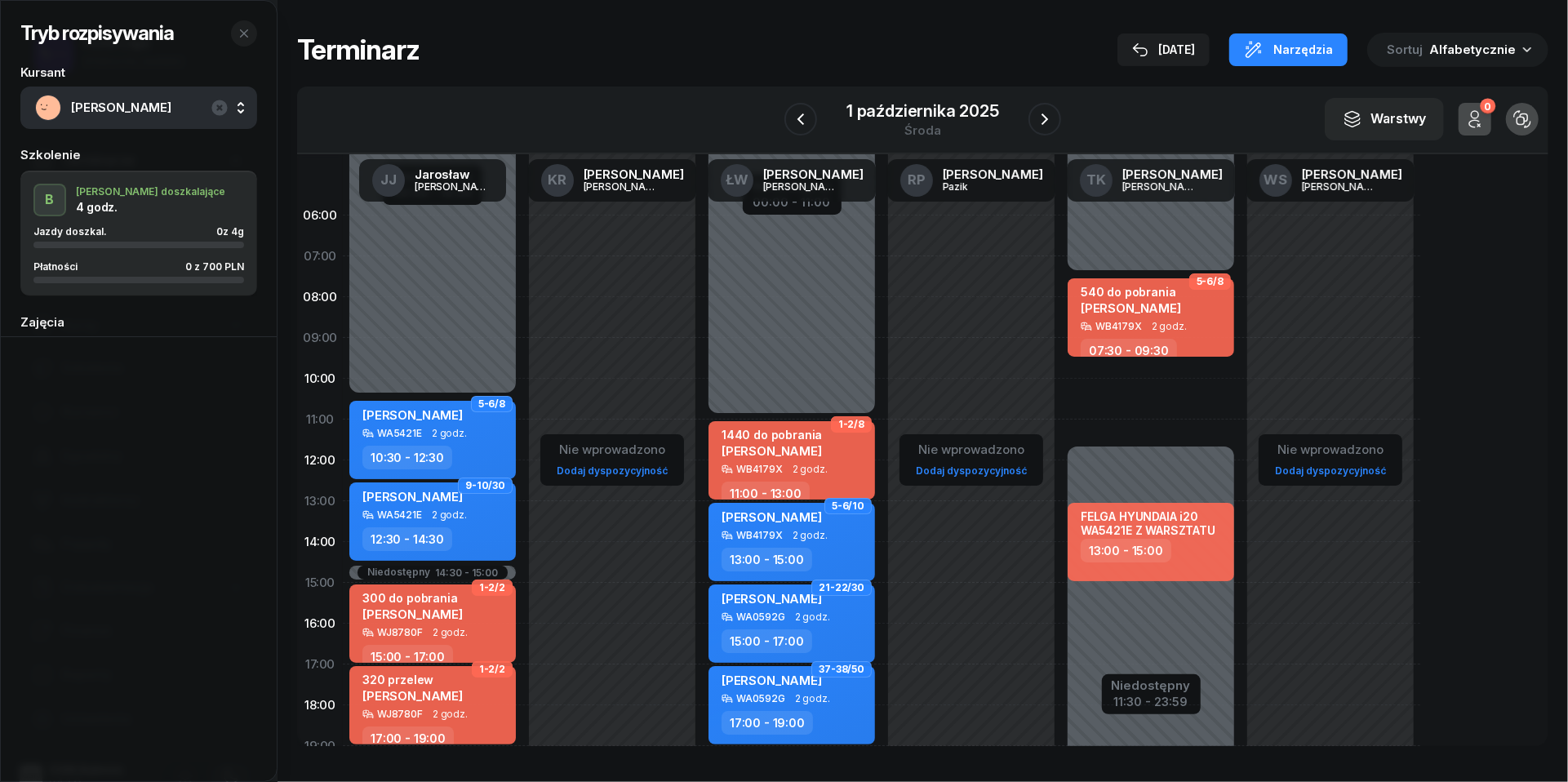
click at [1110, 373] on div "5-6/8 540 do pobrania [PERSON_NAME] WB4179X 2 godz. 07:30 - 09:30 FELGA HYUNDAI…" at bounding box center [1151, 582] width 180 height 775
select select "09"
select select "30"
select select "11"
select select "30"
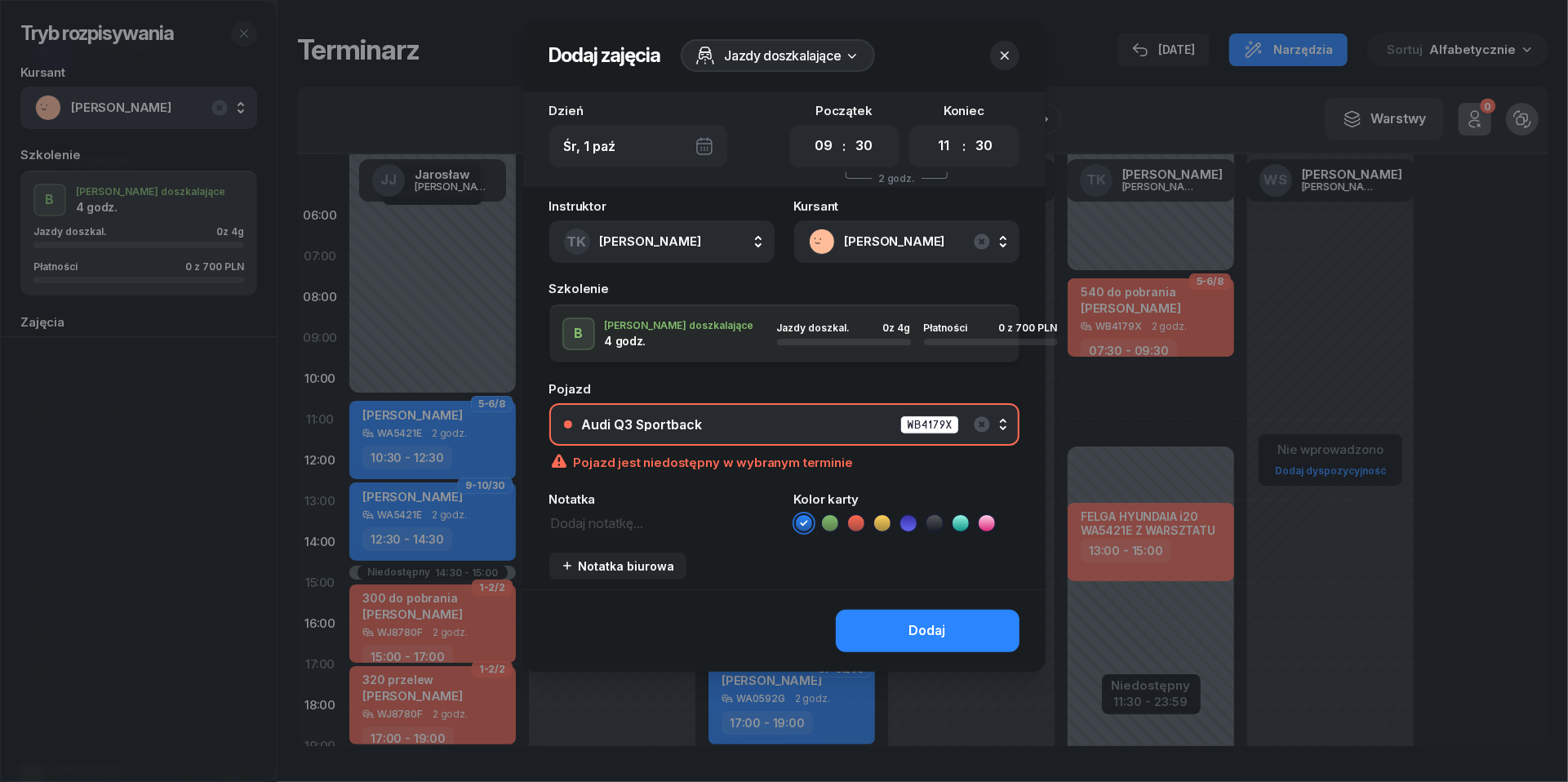
click at [687, 426] on div "Audi Q3 Sportback" at bounding box center [642, 424] width 121 height 13
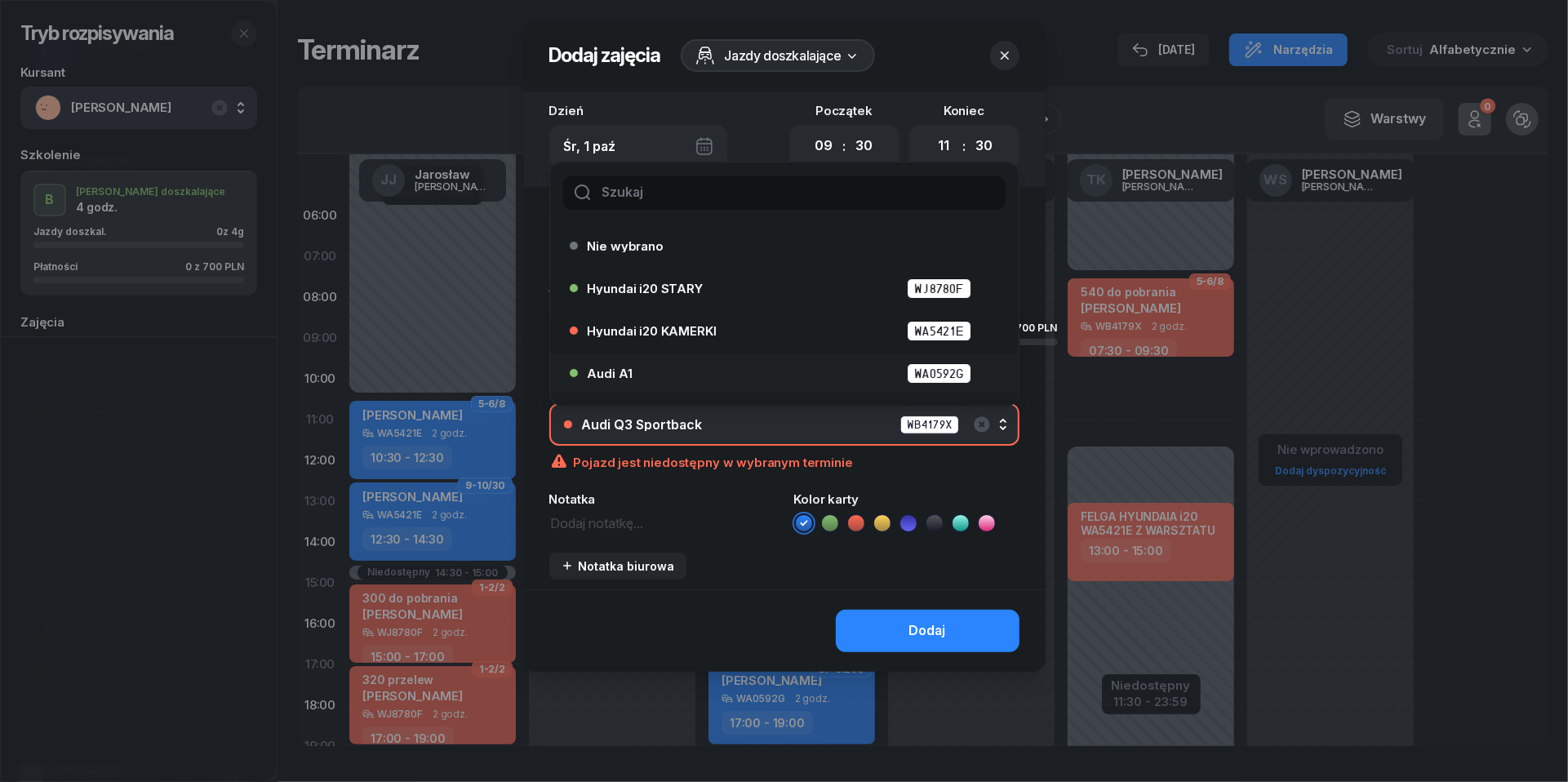
click at [659, 375] on div "Audi A1 WA0592G" at bounding box center [788, 373] width 401 height 20
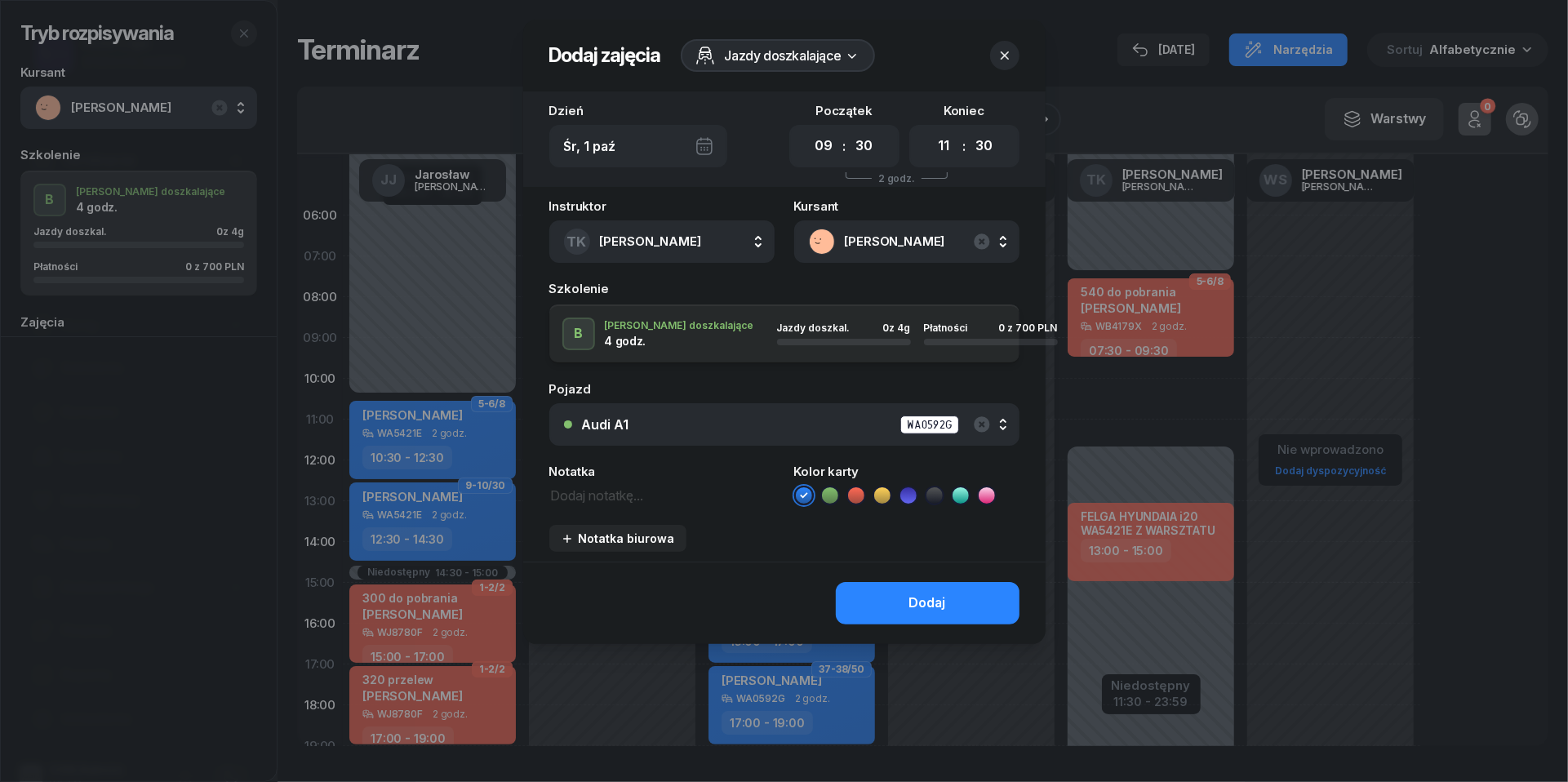
click at [621, 495] on textarea at bounding box center [662, 494] width 225 height 20
type textarea "320 do pobrania"
click at [856, 495] on icon at bounding box center [856, 495] width 8 height 6
click at [912, 597] on div "Dodaj" at bounding box center [928, 603] width 37 height 21
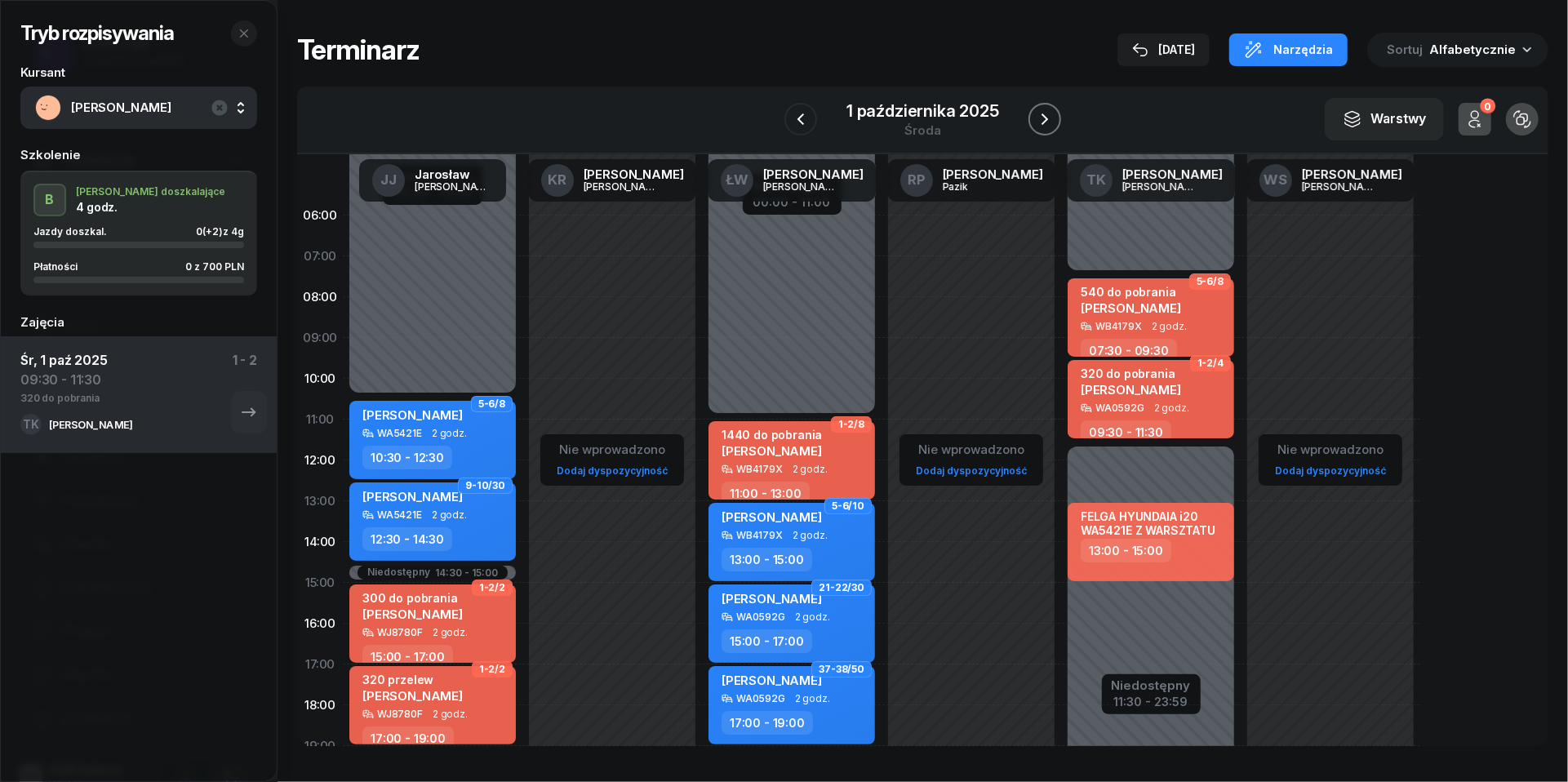
click at [1052, 113] on icon "button" at bounding box center [1044, 119] width 19 height 19
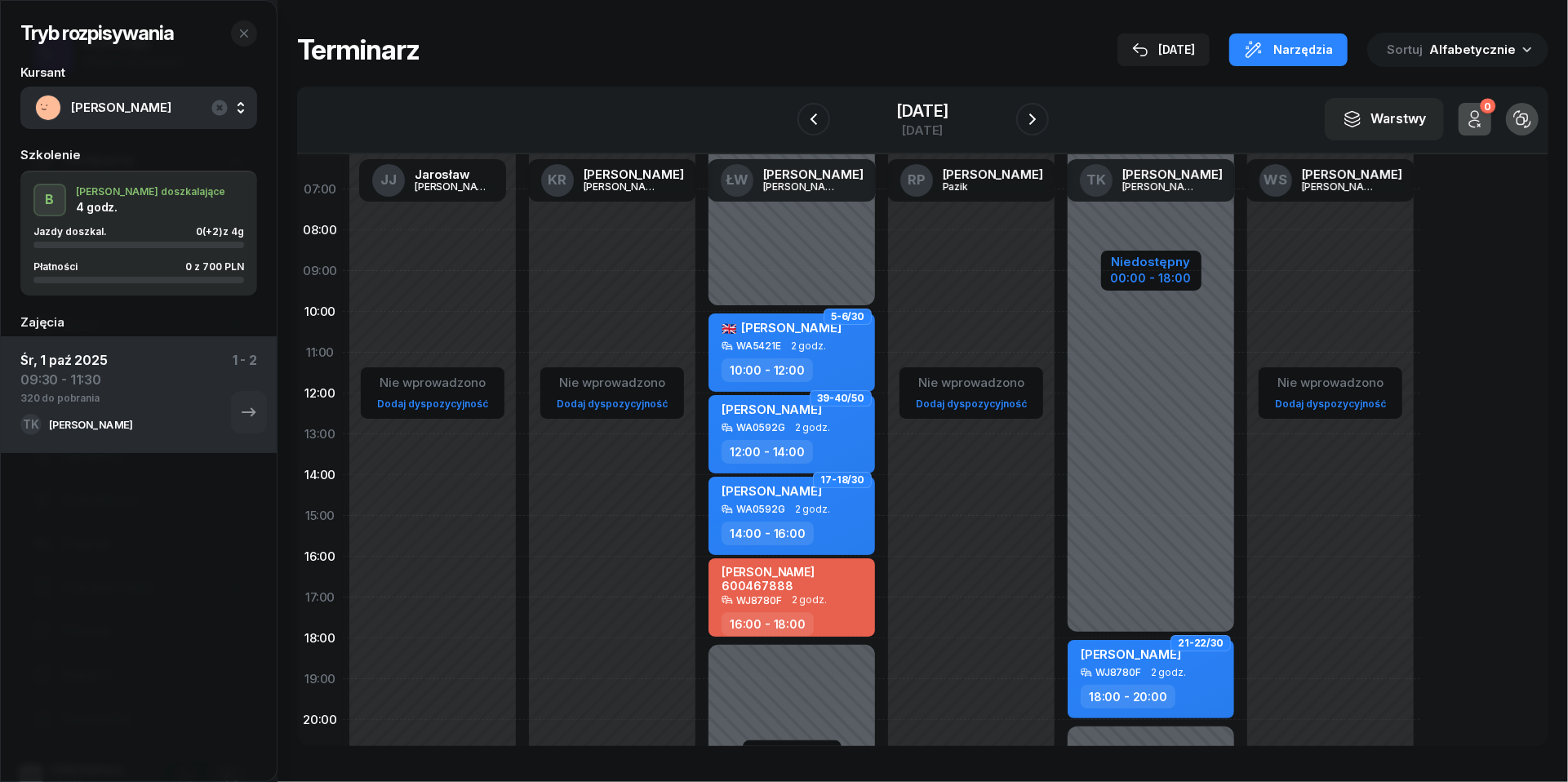
scroll to position [51, 0]
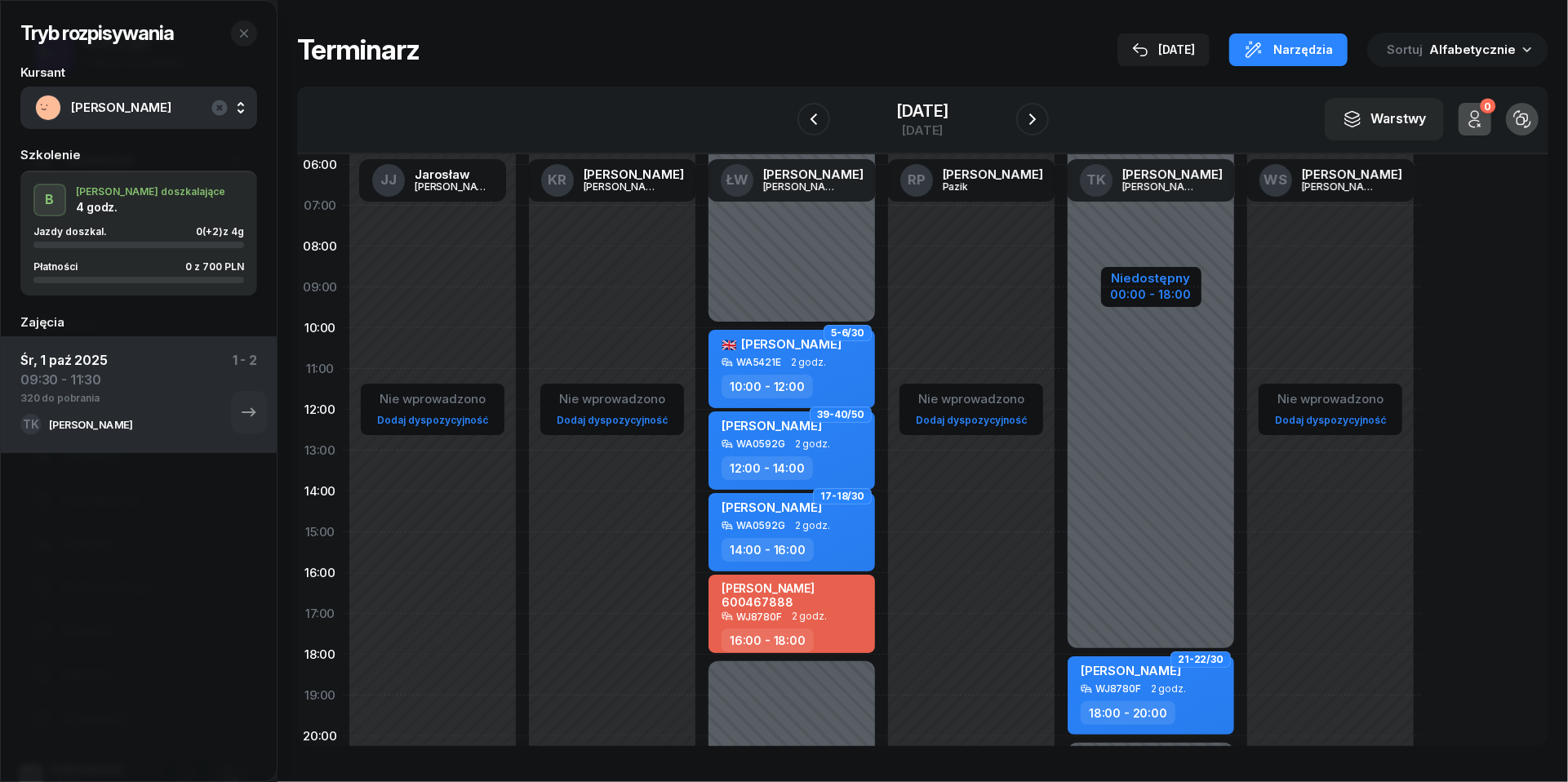
click at [1166, 284] on div "Niedostępny" at bounding box center [1152, 277] width 81 height 13
select select "18"
select select "20"
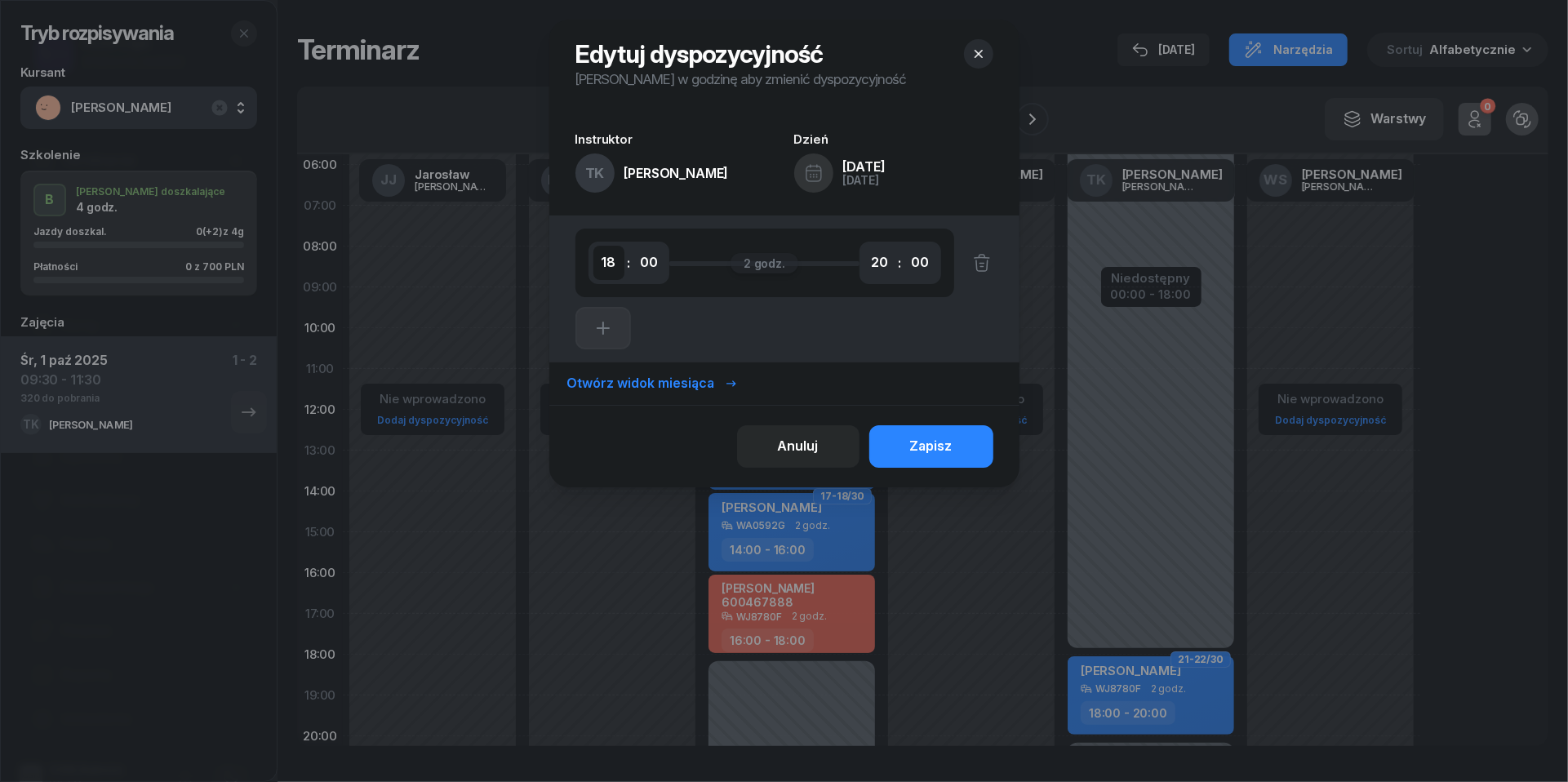
select select "16"
click at [957, 448] on button "Zapisz" at bounding box center [931, 447] width 124 height 42
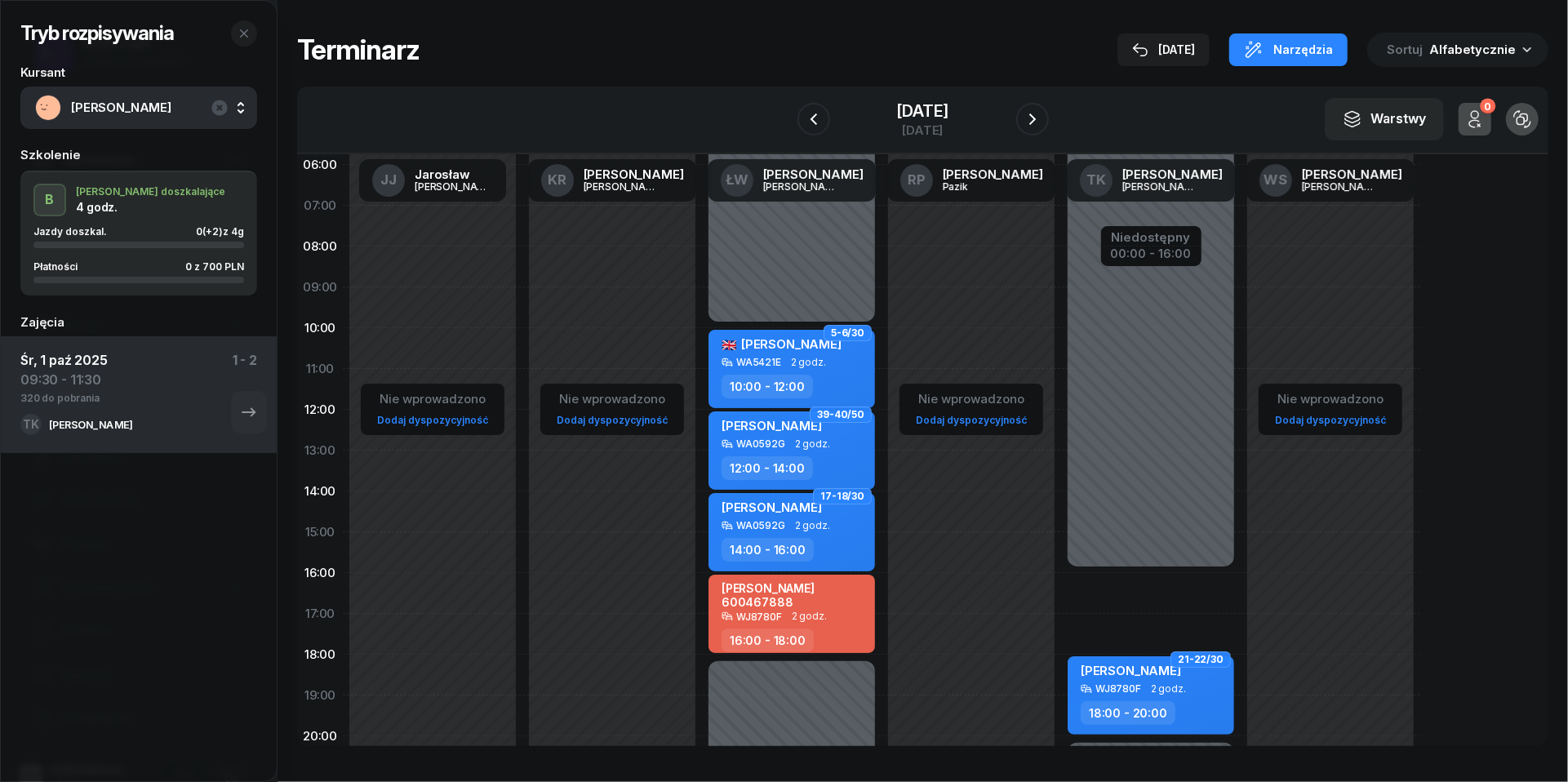
click at [1130, 584] on div "21-22/30 [PERSON_NAME] WJ8780F 2 godz. 18:00 - 20:00 Niedostępny 00:00 - 16:00 …" at bounding box center [1151, 532] width 180 height 775
select select "16"
select select "18"
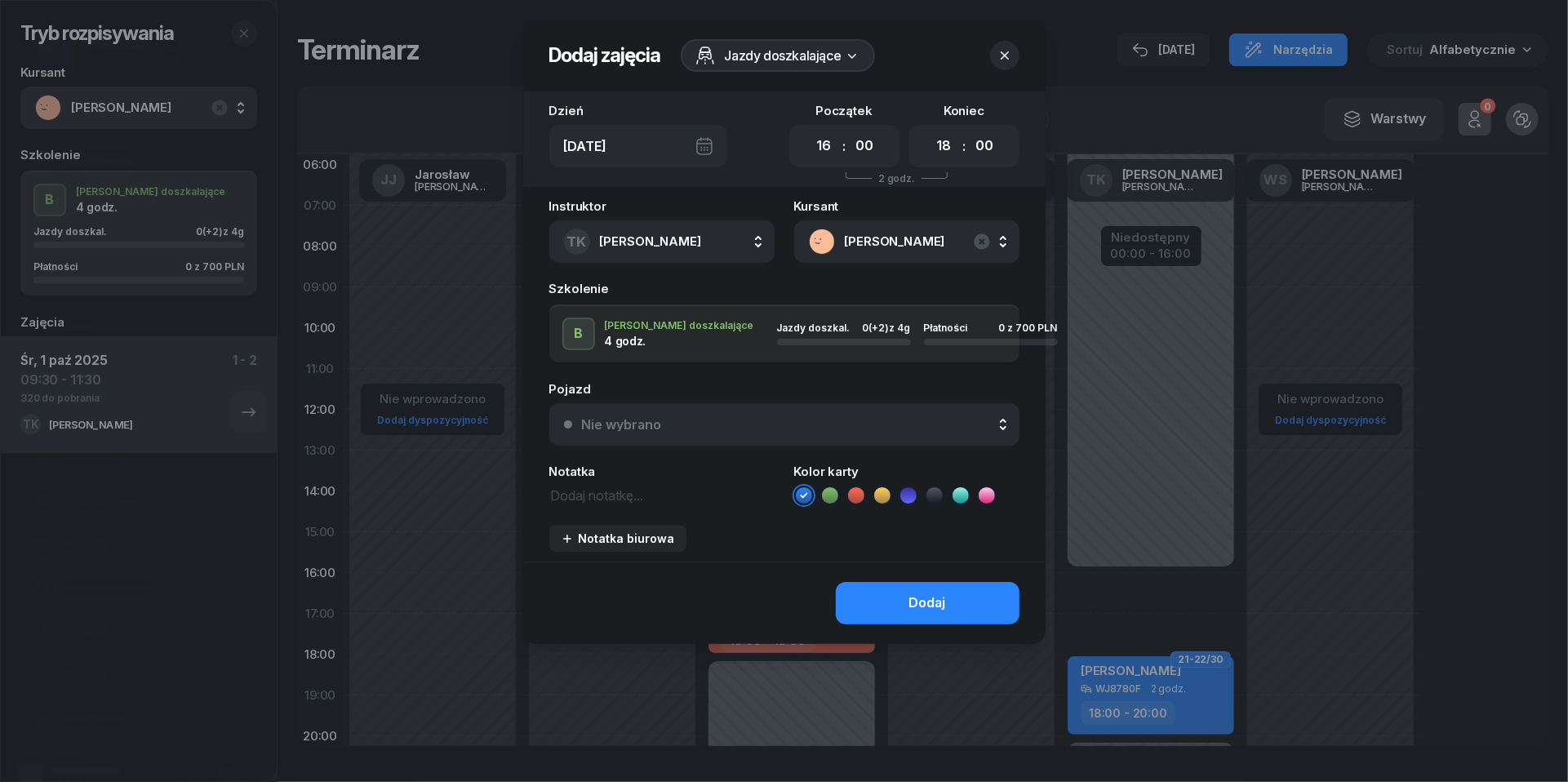
click at [696, 415] on button "Nie wybrano" at bounding box center [785, 424] width 470 height 42
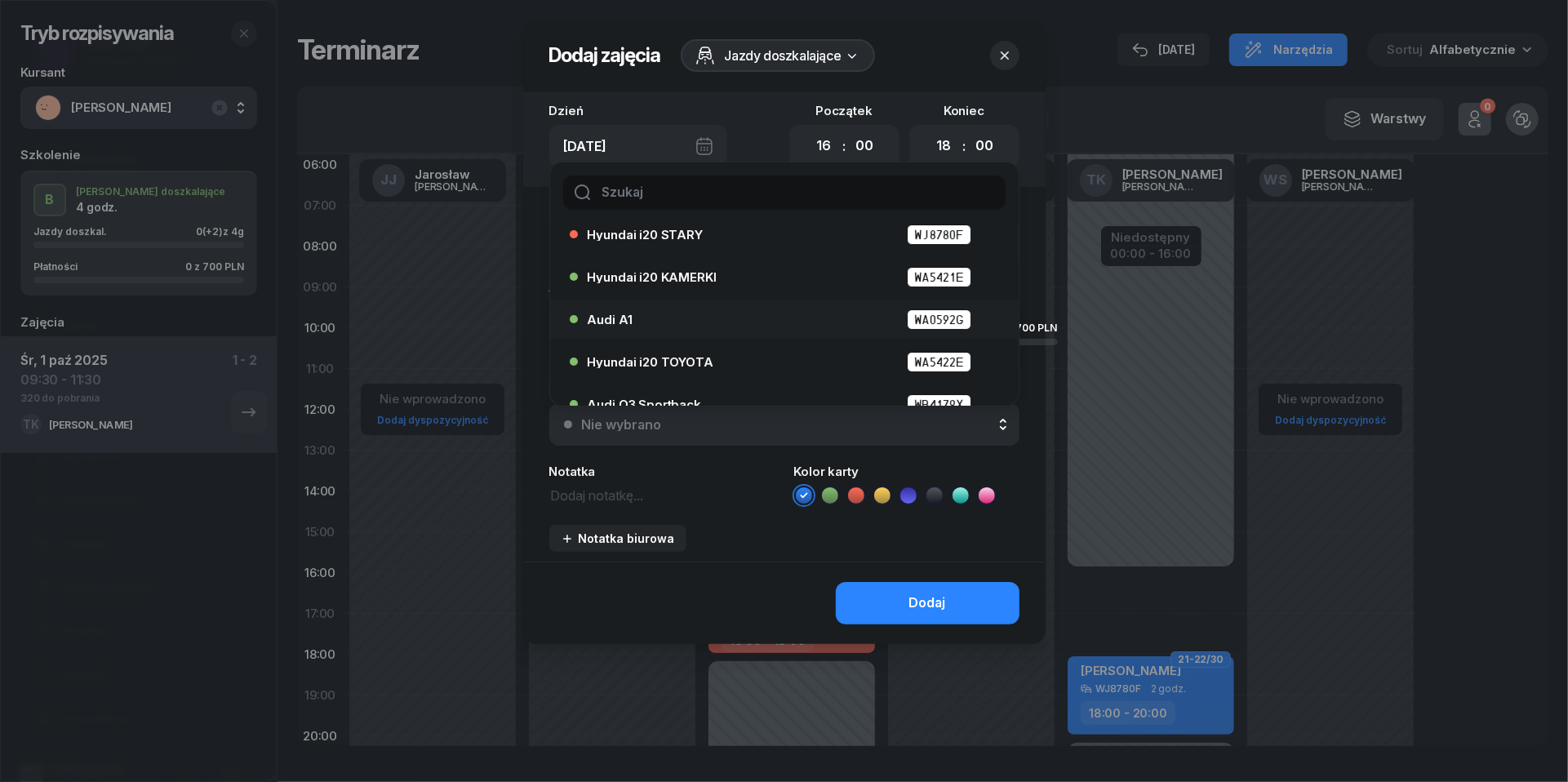
scroll to position [61, 0]
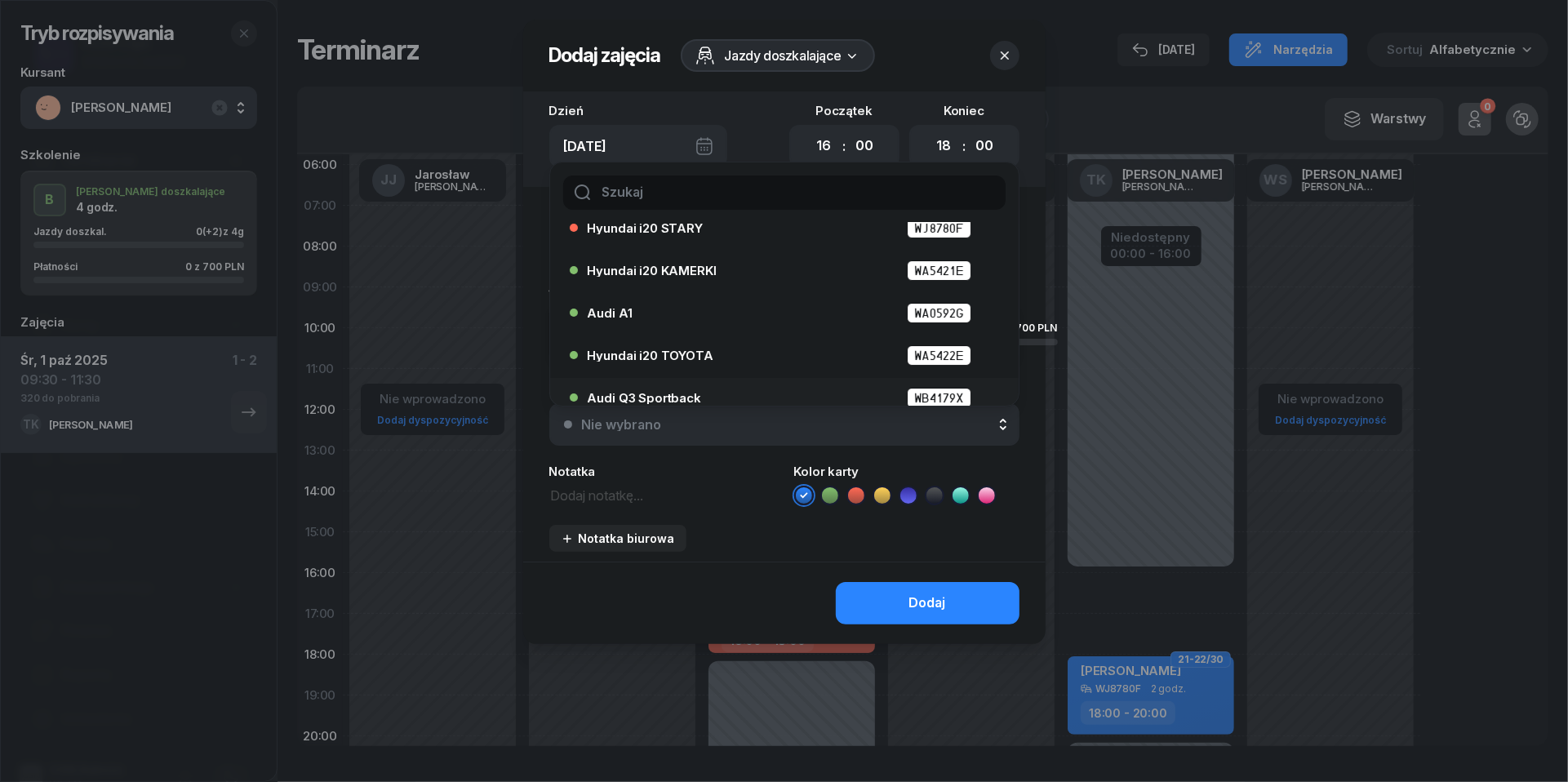
click at [670, 395] on span "Audi Q3 Sportback" at bounding box center [644, 398] width 114 height 13
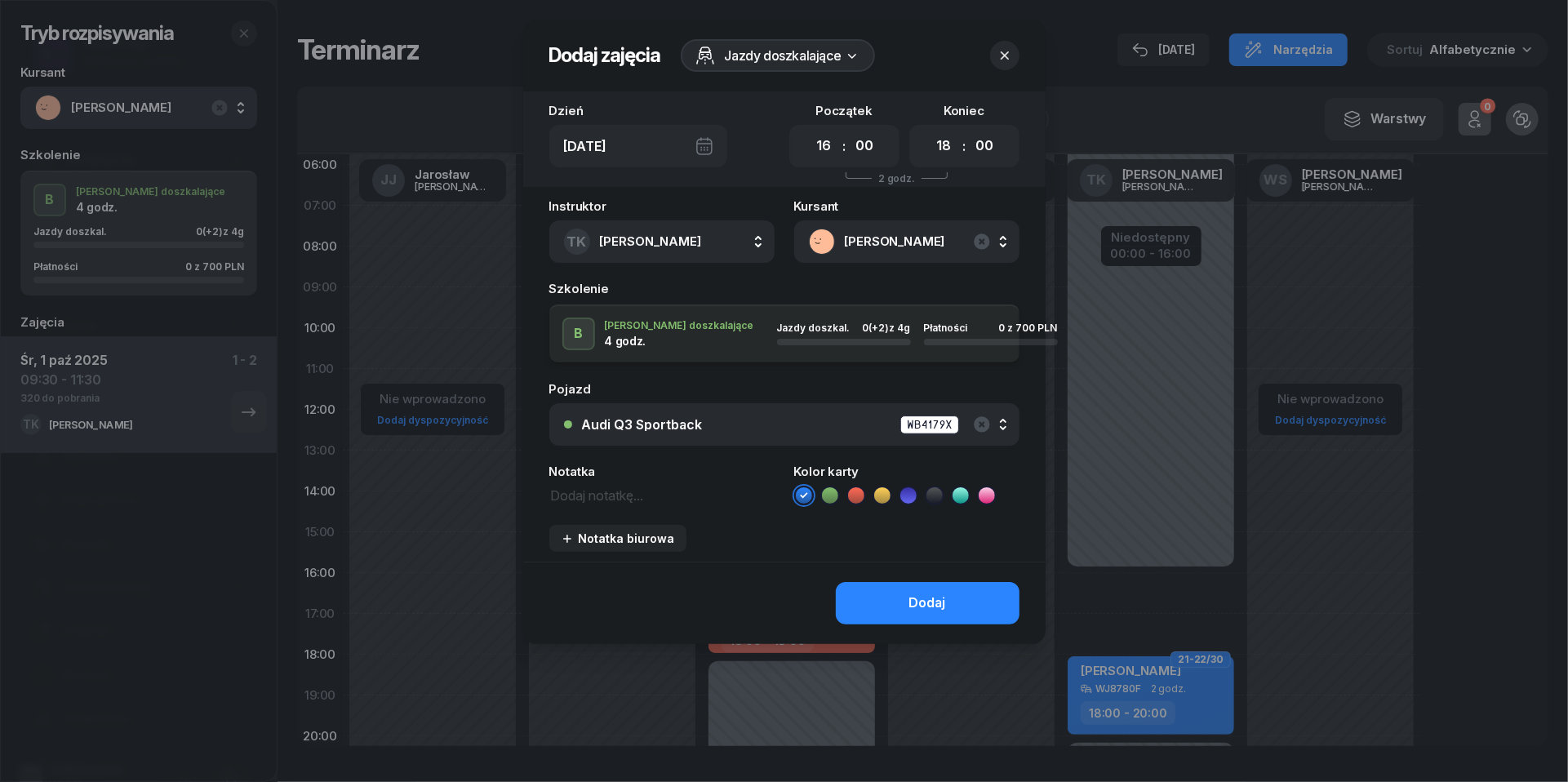
click at [641, 491] on textarea at bounding box center [662, 494] width 225 height 20
type textarea "380 do pobrania"
click at [854, 500] on icon at bounding box center [856, 495] width 16 height 16
click at [902, 595] on button "Dodaj" at bounding box center [928, 603] width 184 height 42
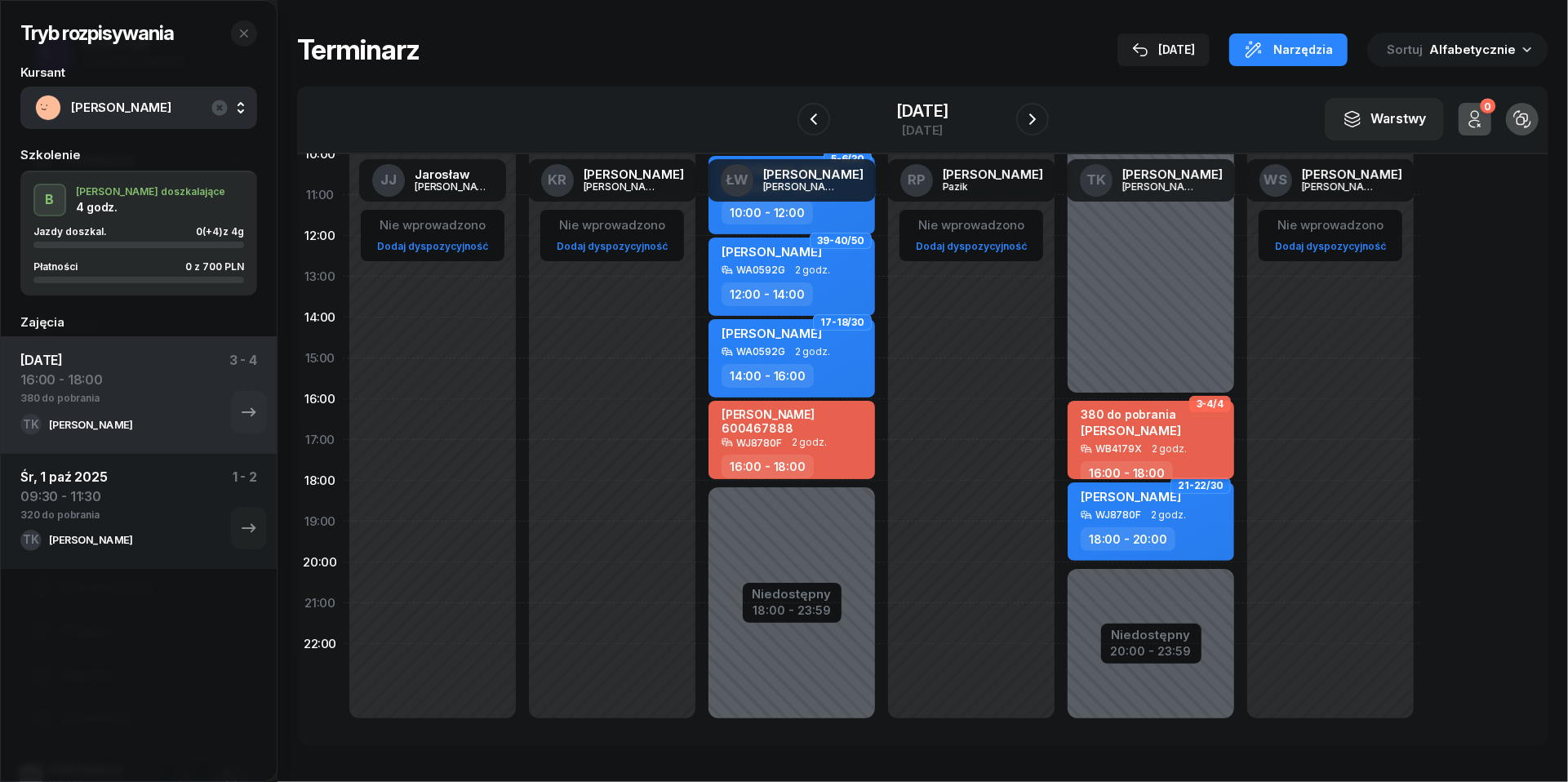
scroll to position [223, 0]
click at [249, 36] on icon "button" at bounding box center [244, 33] width 13 height 13
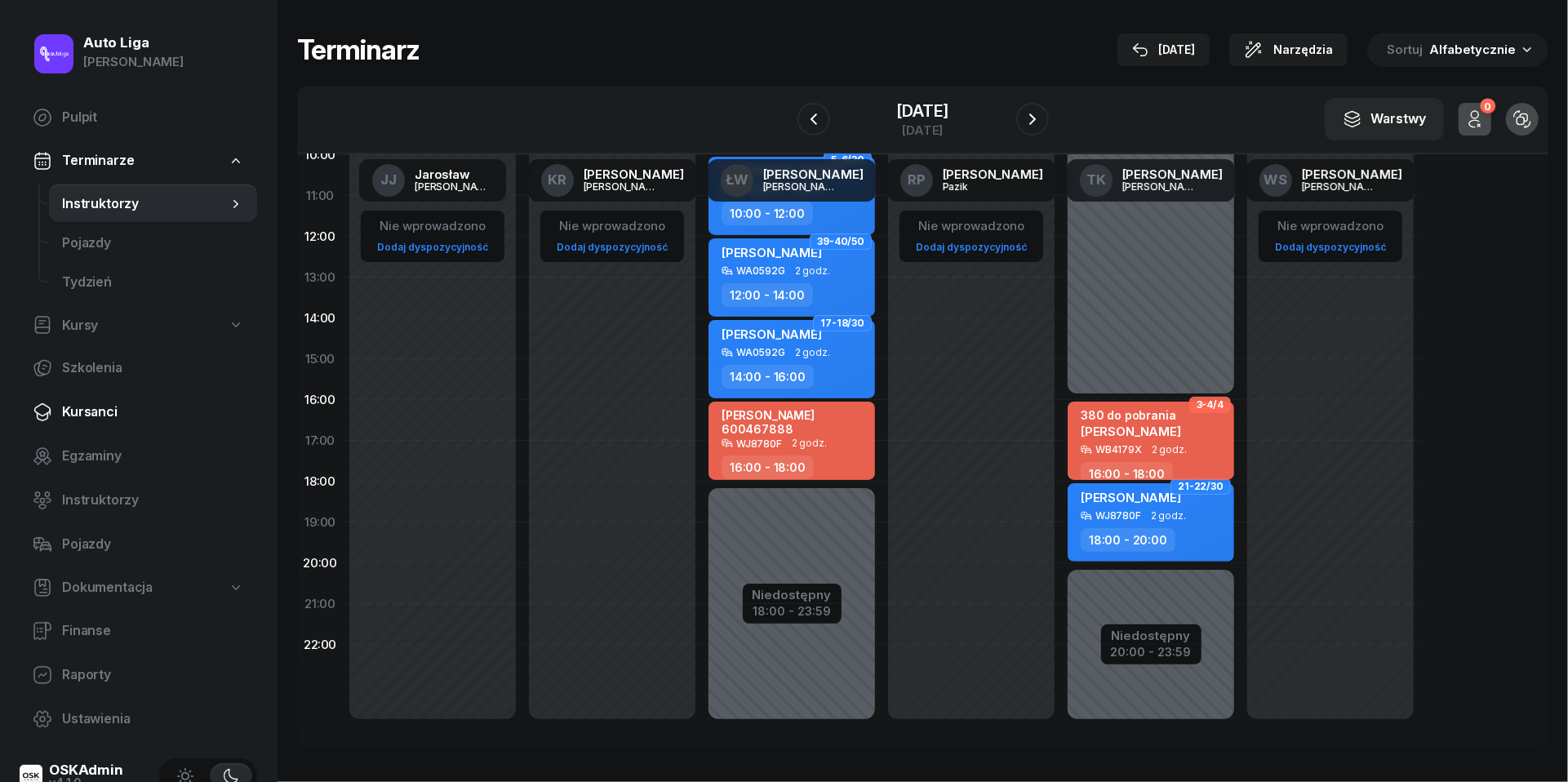
click at [116, 405] on span "Kursanci" at bounding box center [153, 411] width 182 height 21
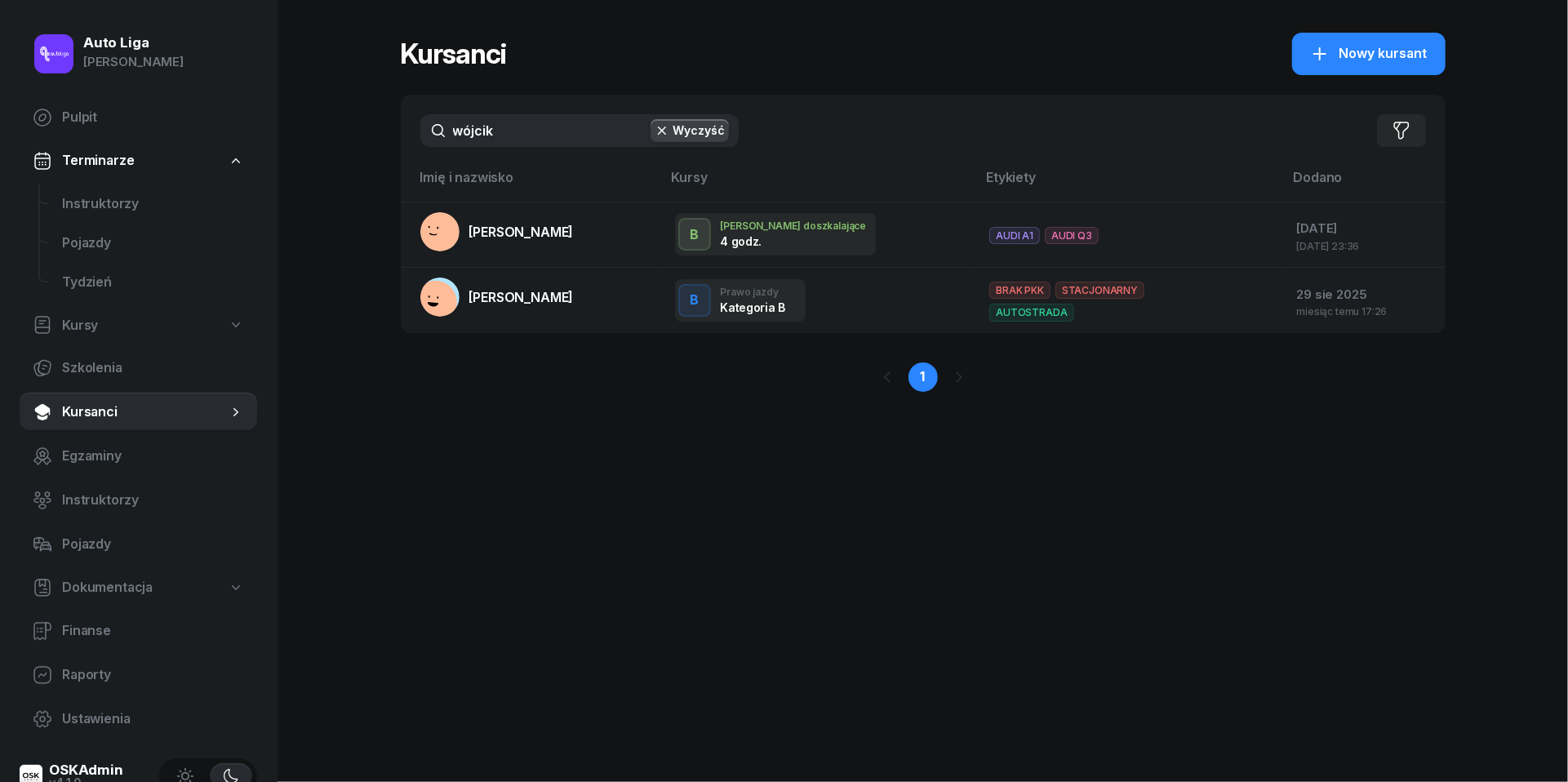
click at [523, 131] on input "wójcik" at bounding box center [580, 131] width 319 height 33
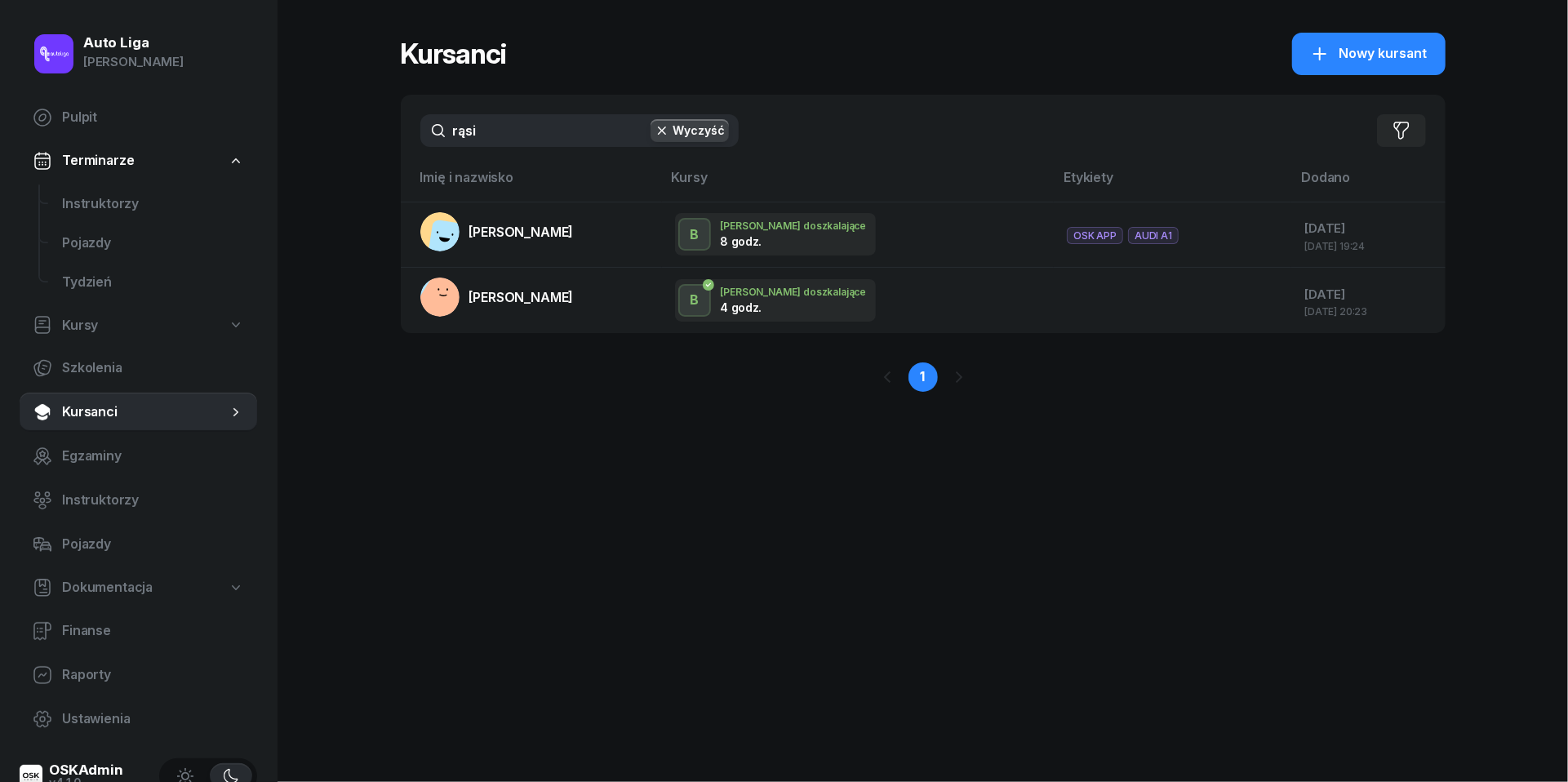
type input "rąsi"
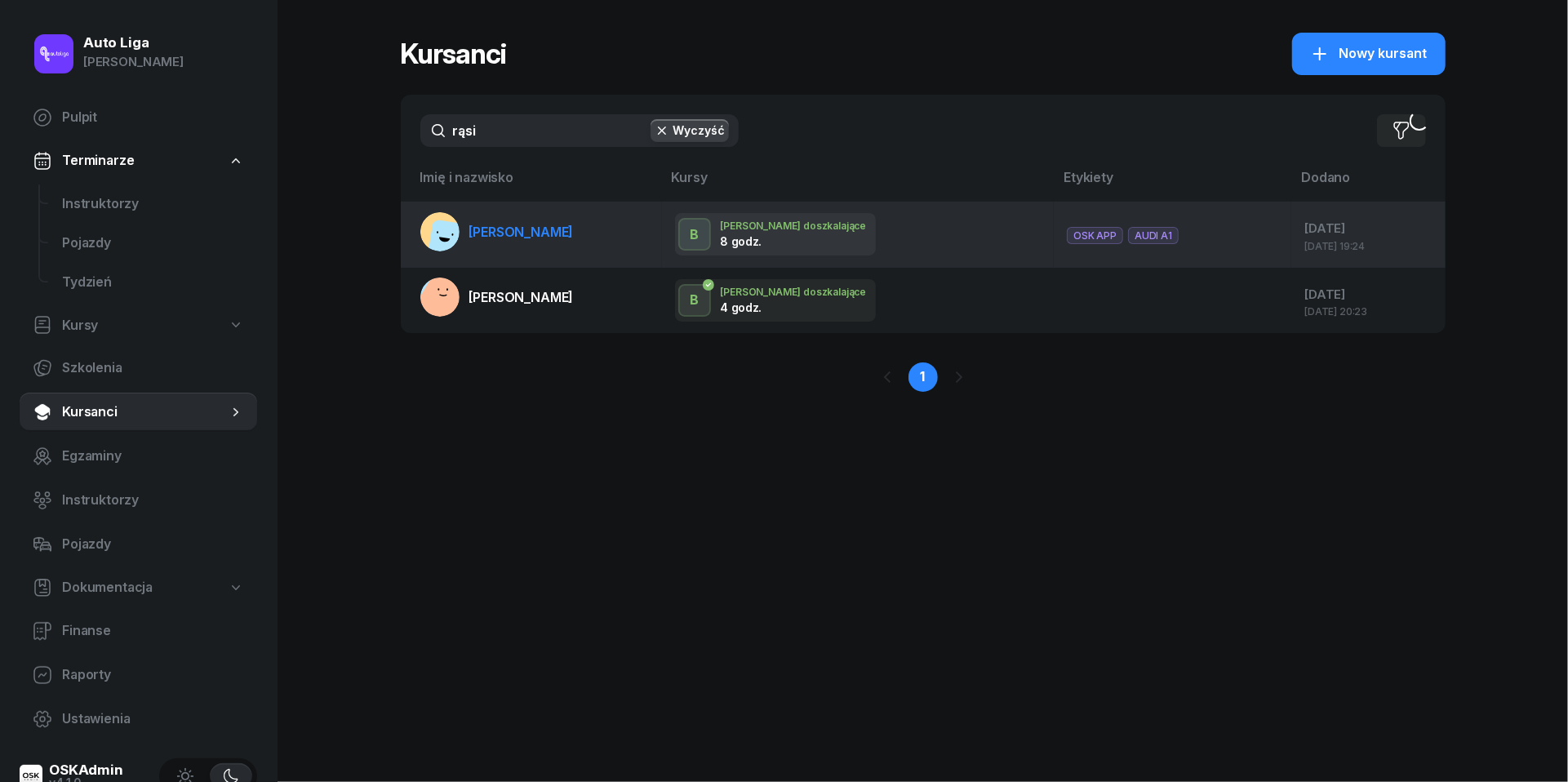
drag, startPoint x: 523, startPoint y: 131, endPoint x: 542, endPoint y: 226, distance: 96.9
click at [542, 226] on span "[PERSON_NAME]" at bounding box center [522, 231] width 105 height 16
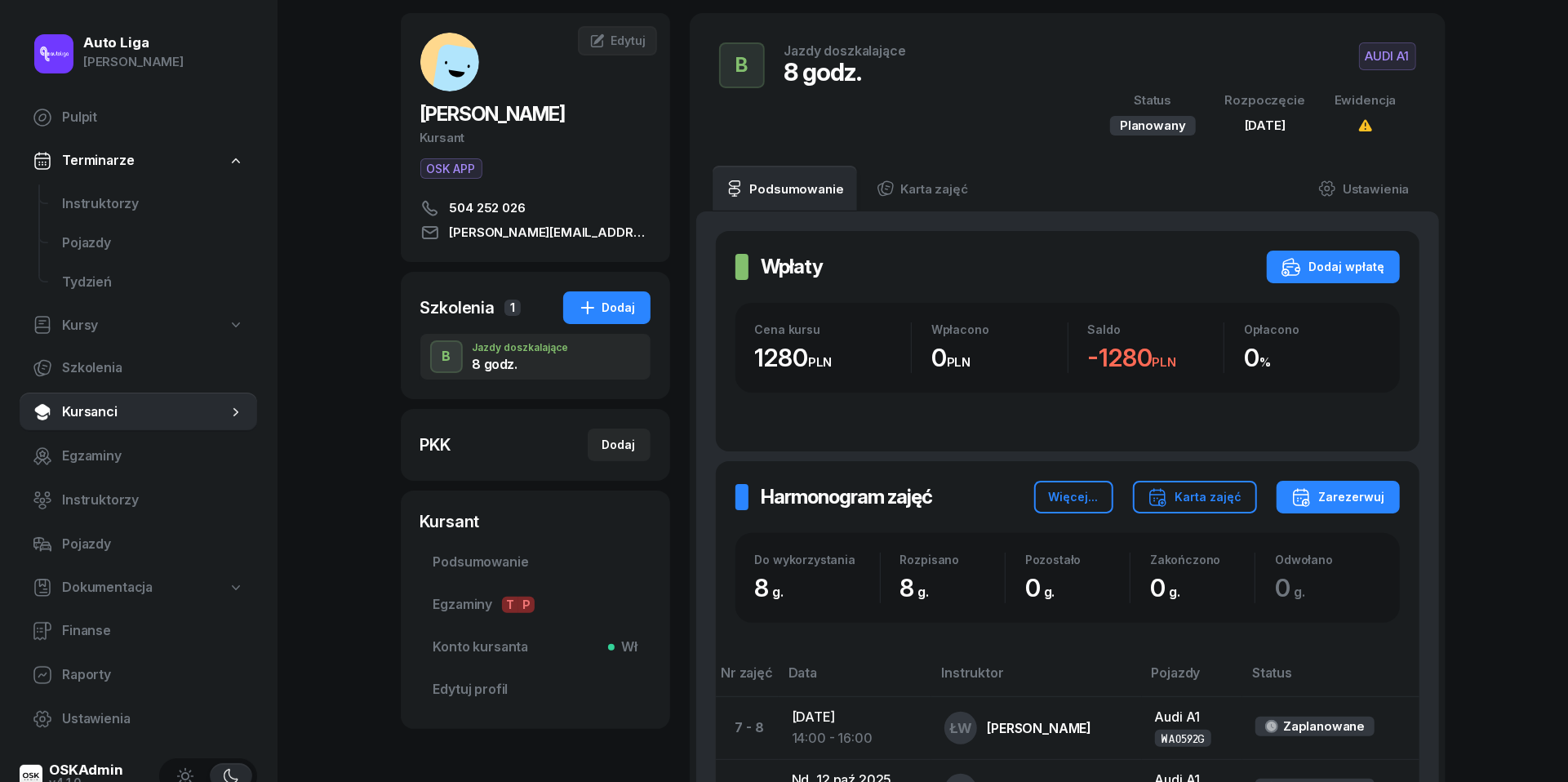
scroll to position [169, 0]
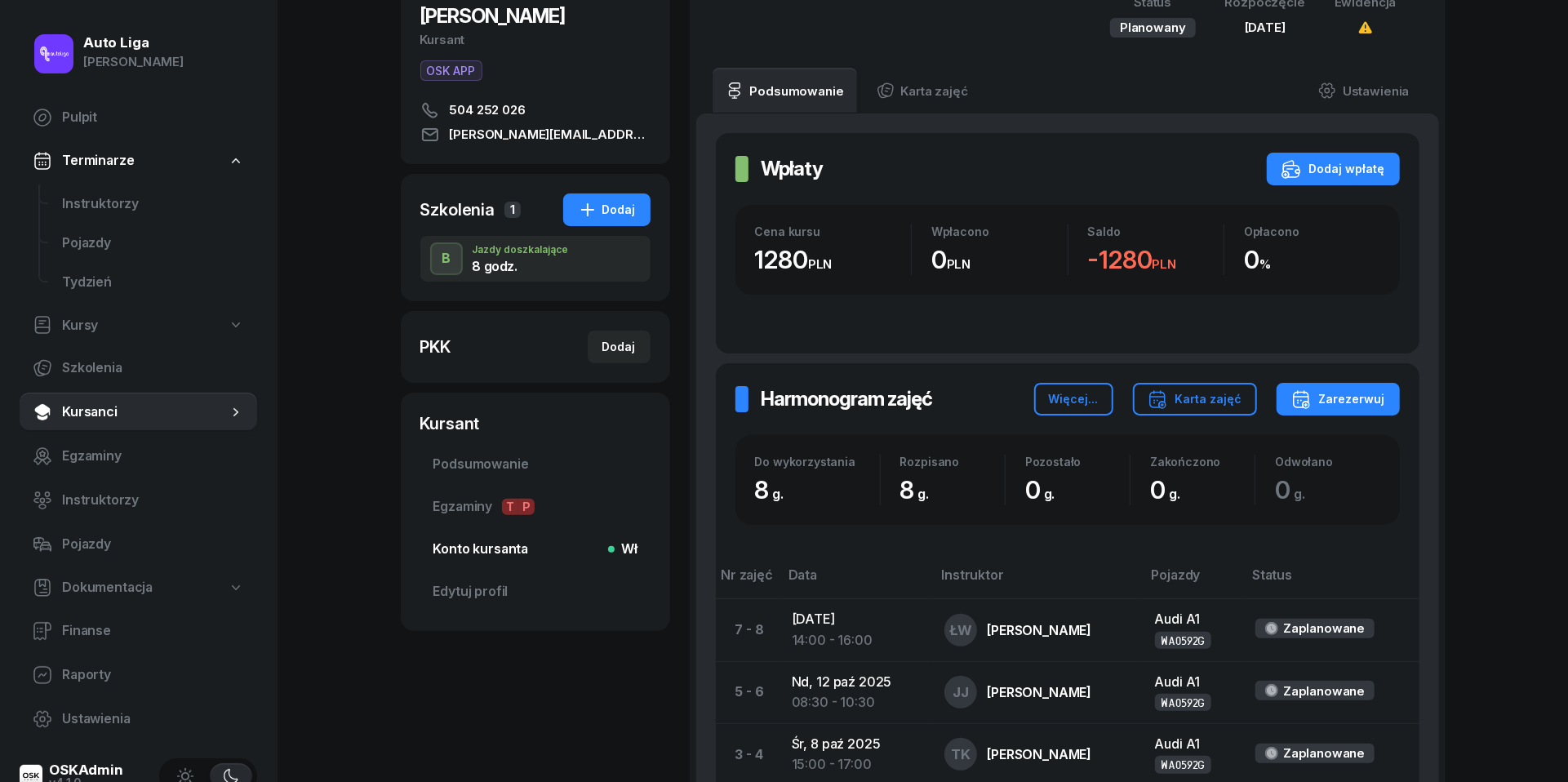
click at [507, 553] on span "Konto kursanta Wł" at bounding box center [535, 549] width 204 height 21
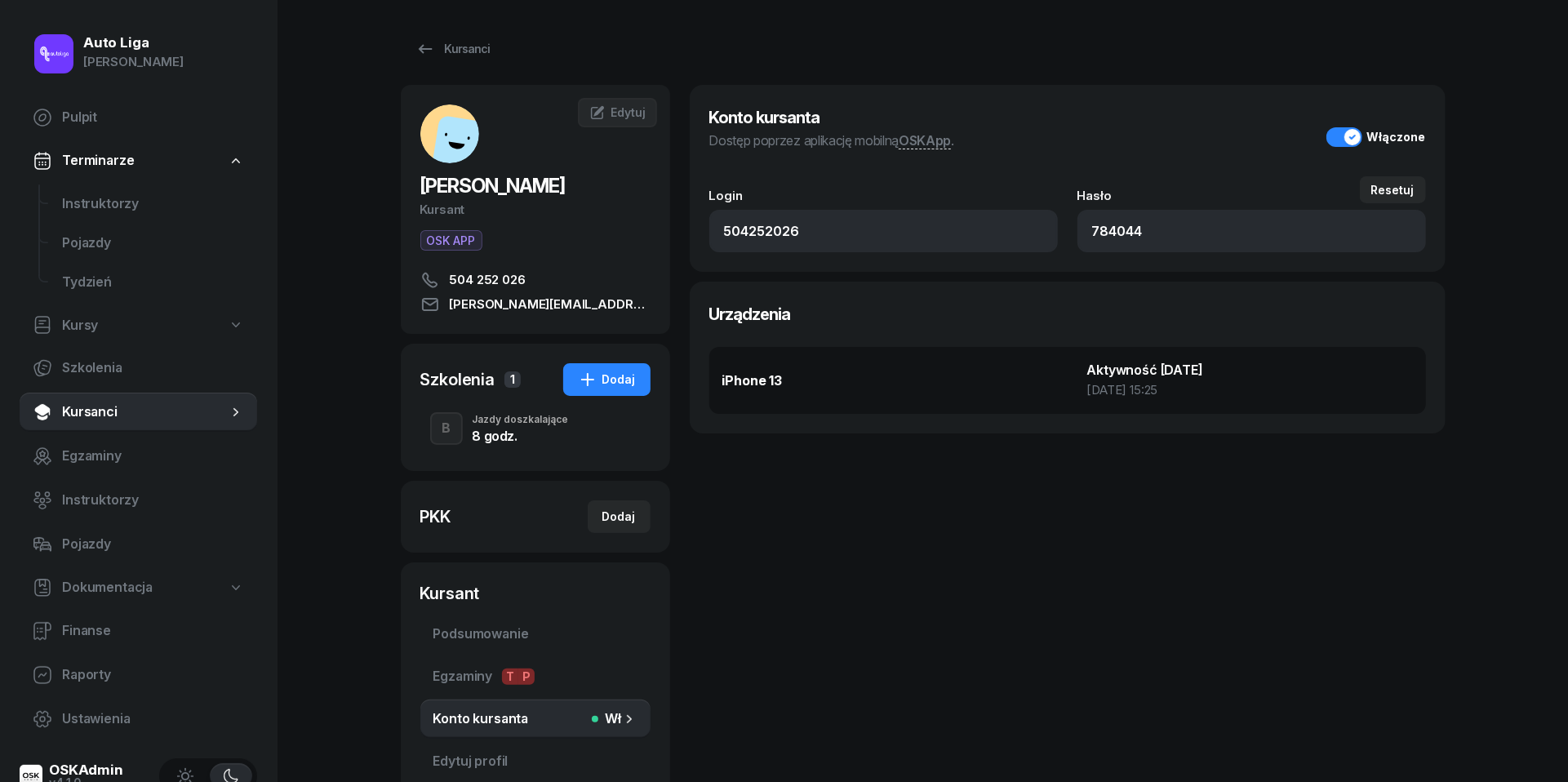
click at [495, 429] on div "8 godz." at bounding box center [521, 435] width 96 height 13
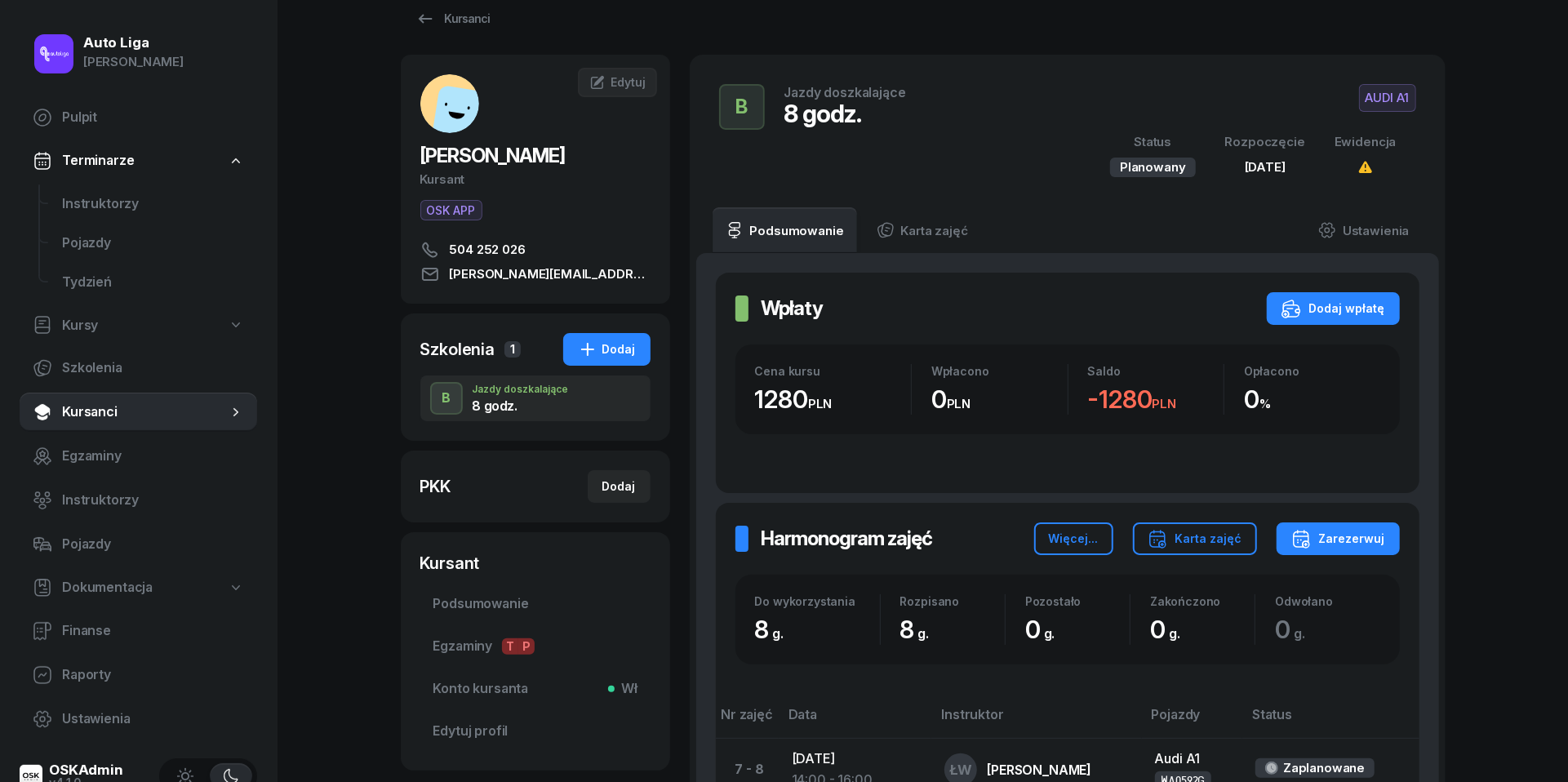
scroll to position [28, 0]
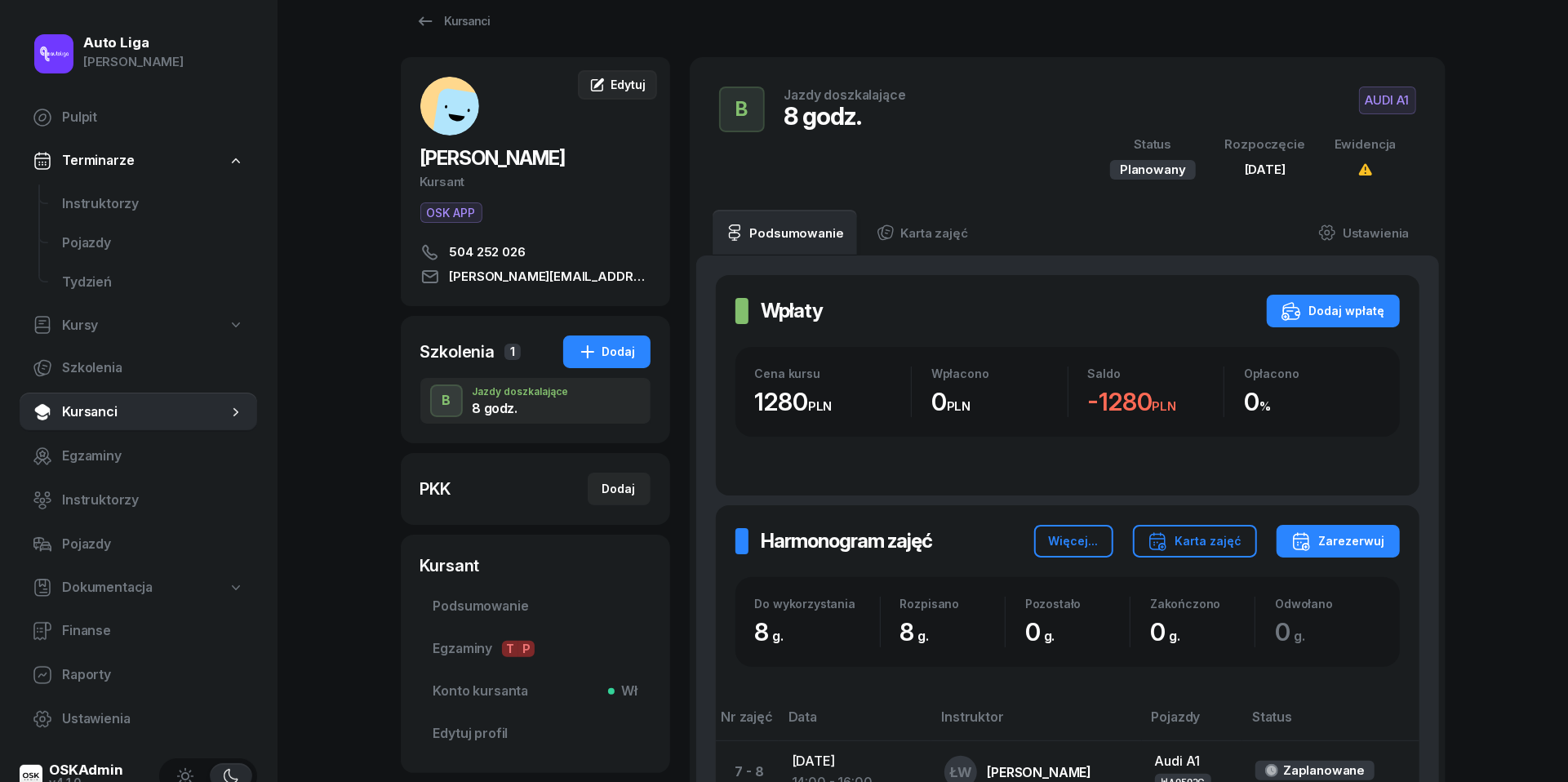
click at [607, 84] on div "Edytuj" at bounding box center [617, 84] width 56 height 16
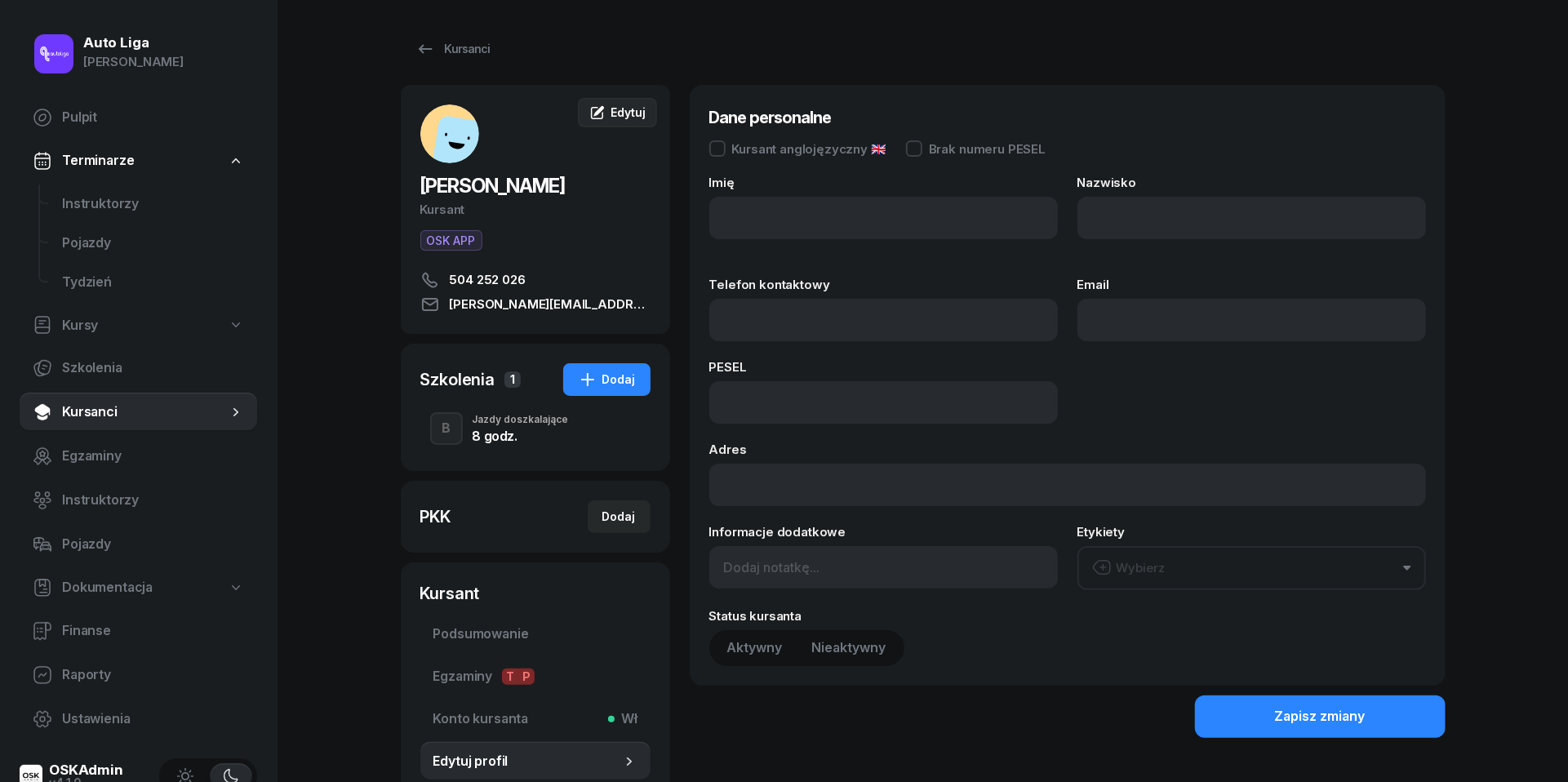
type input "[PERSON_NAME]"
type input "Rasińska"
type input "504252026"
type input "[PERSON_NAME][EMAIL_ADDRESS][DOMAIN_NAME]"
type input "504 252 026"
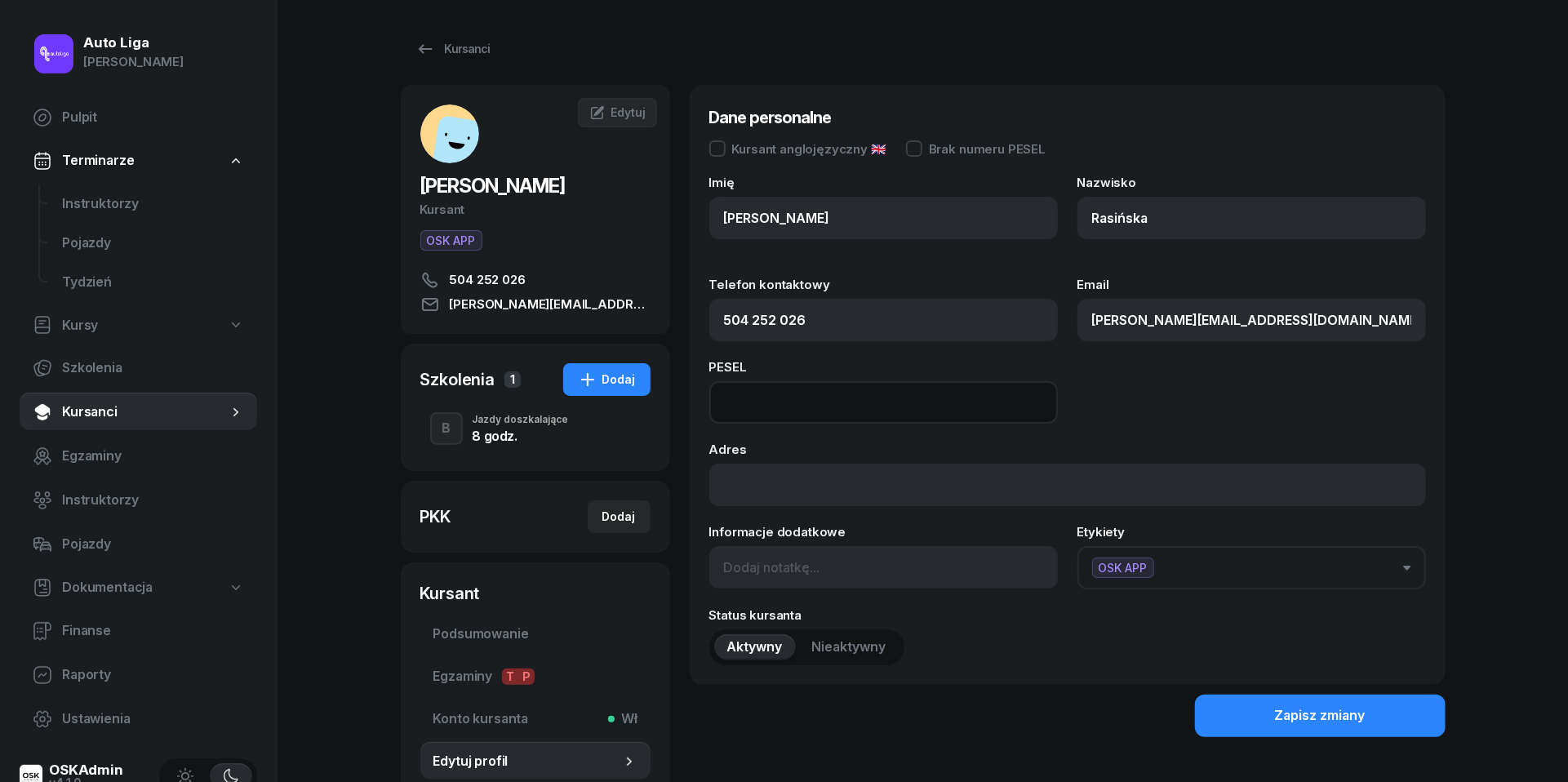
click at [826, 400] on input at bounding box center [883, 402] width 348 height 42
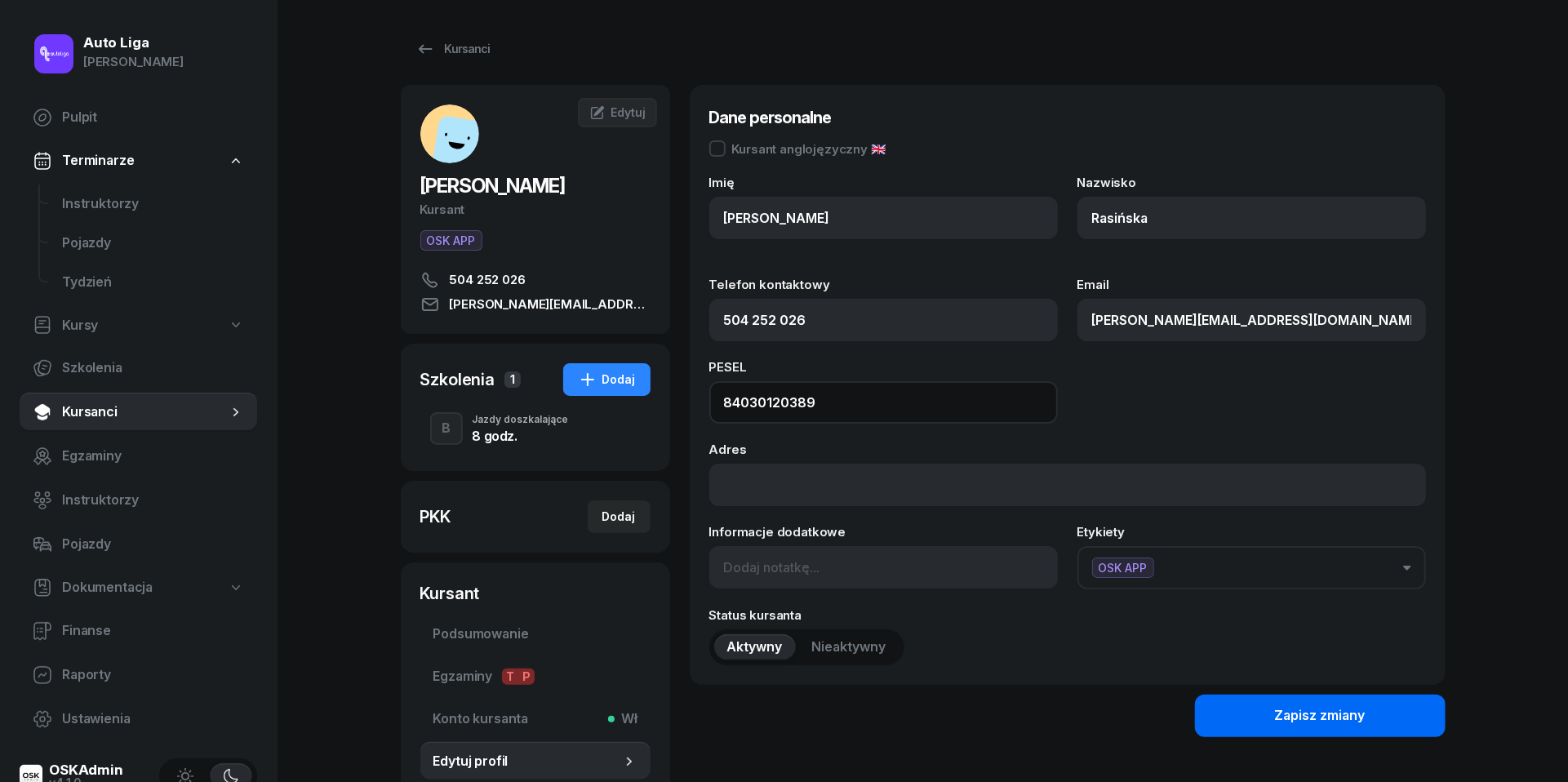
type input "84030120389"
click at [1313, 699] on button "Zapisz zmiany" at bounding box center [1320, 715] width 250 height 42
click at [1306, 719] on div "Zapisz zmiany" at bounding box center [1320, 715] width 90 height 21
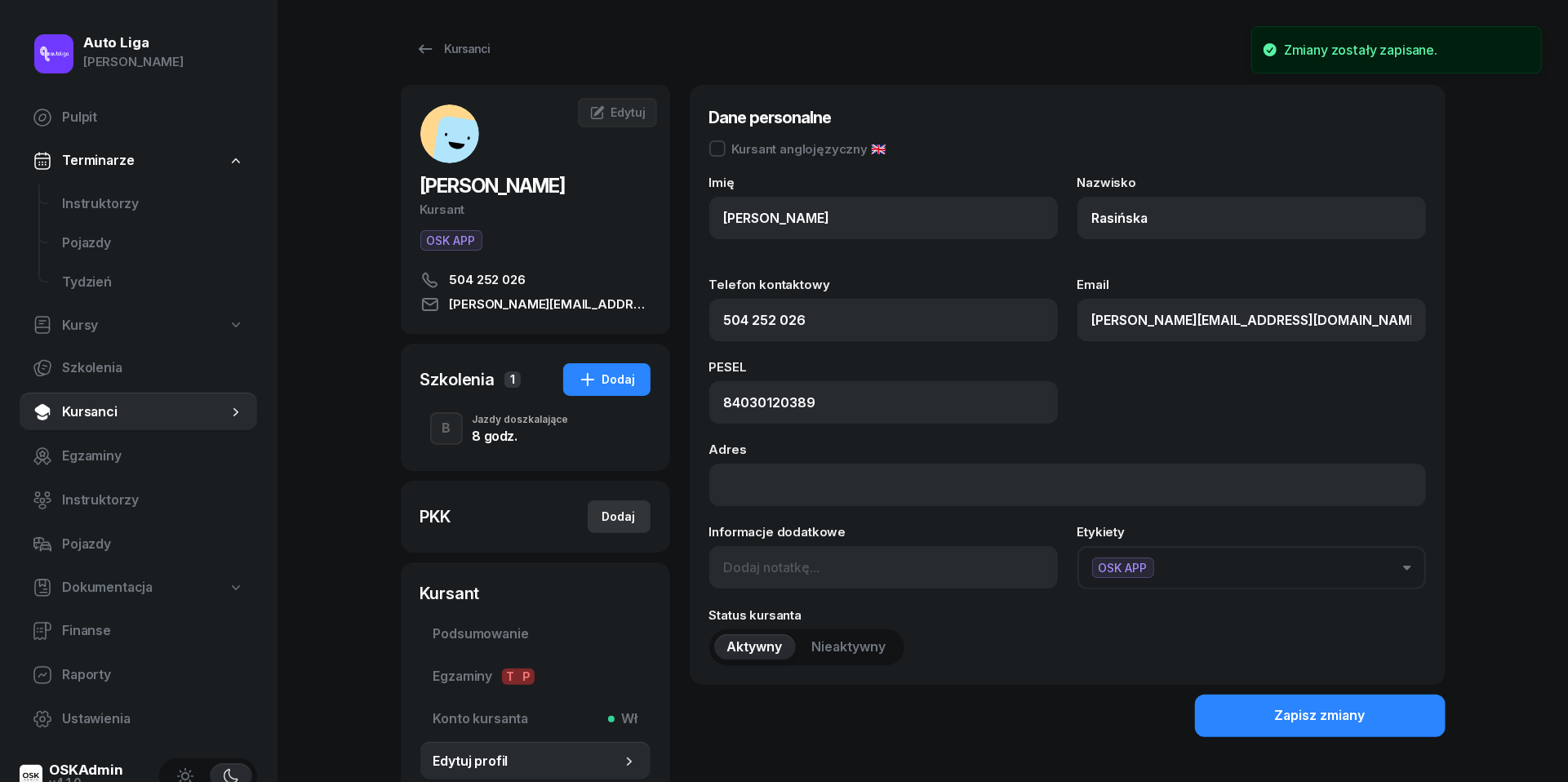
click at [627, 514] on div "Dodaj" at bounding box center [620, 516] width 34 height 19
select select
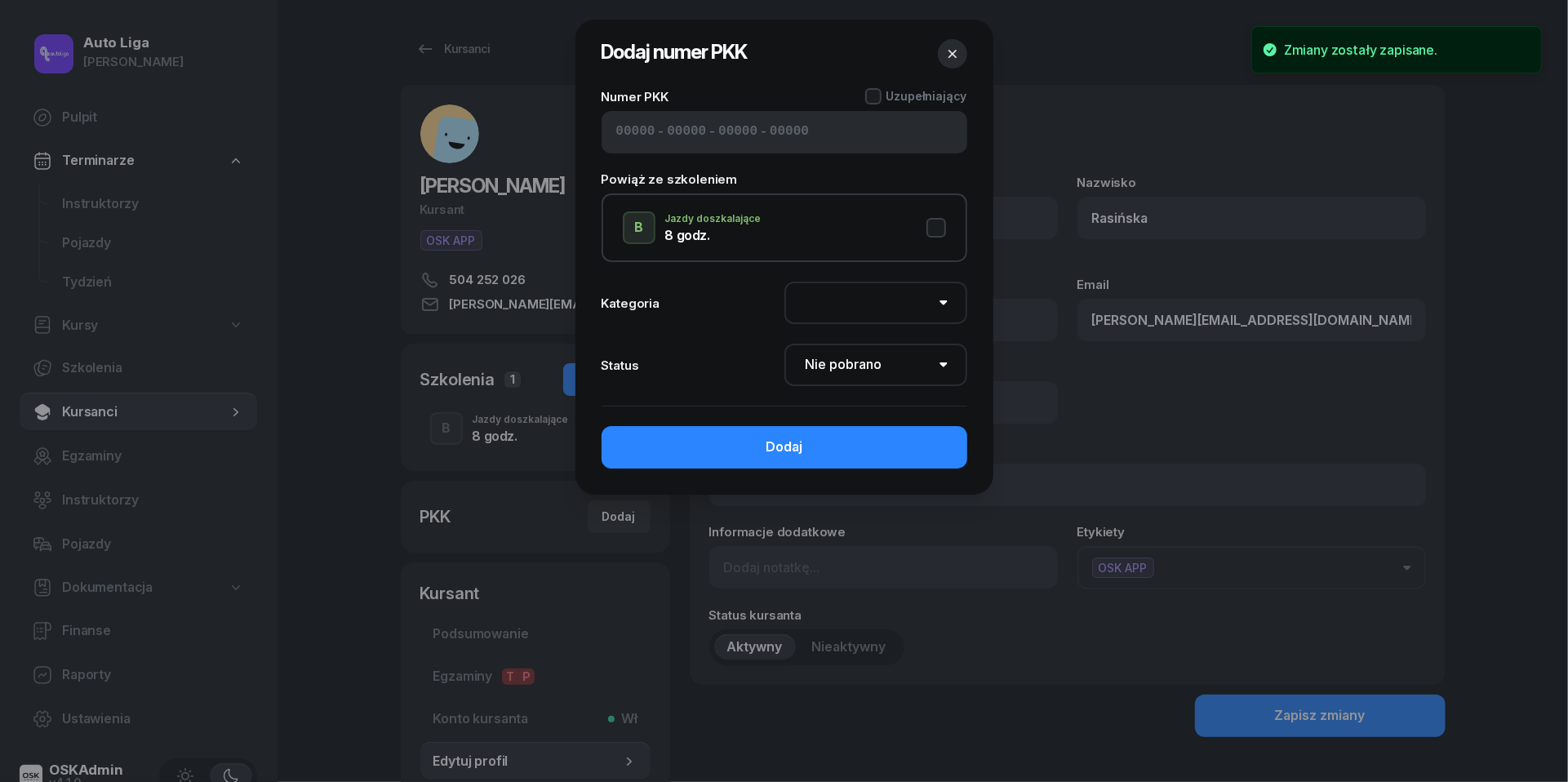
click at [625, 143] on div "- - -" at bounding box center [785, 132] width 366 height 42
click at [626, 136] on input at bounding box center [636, 131] width 39 height 21
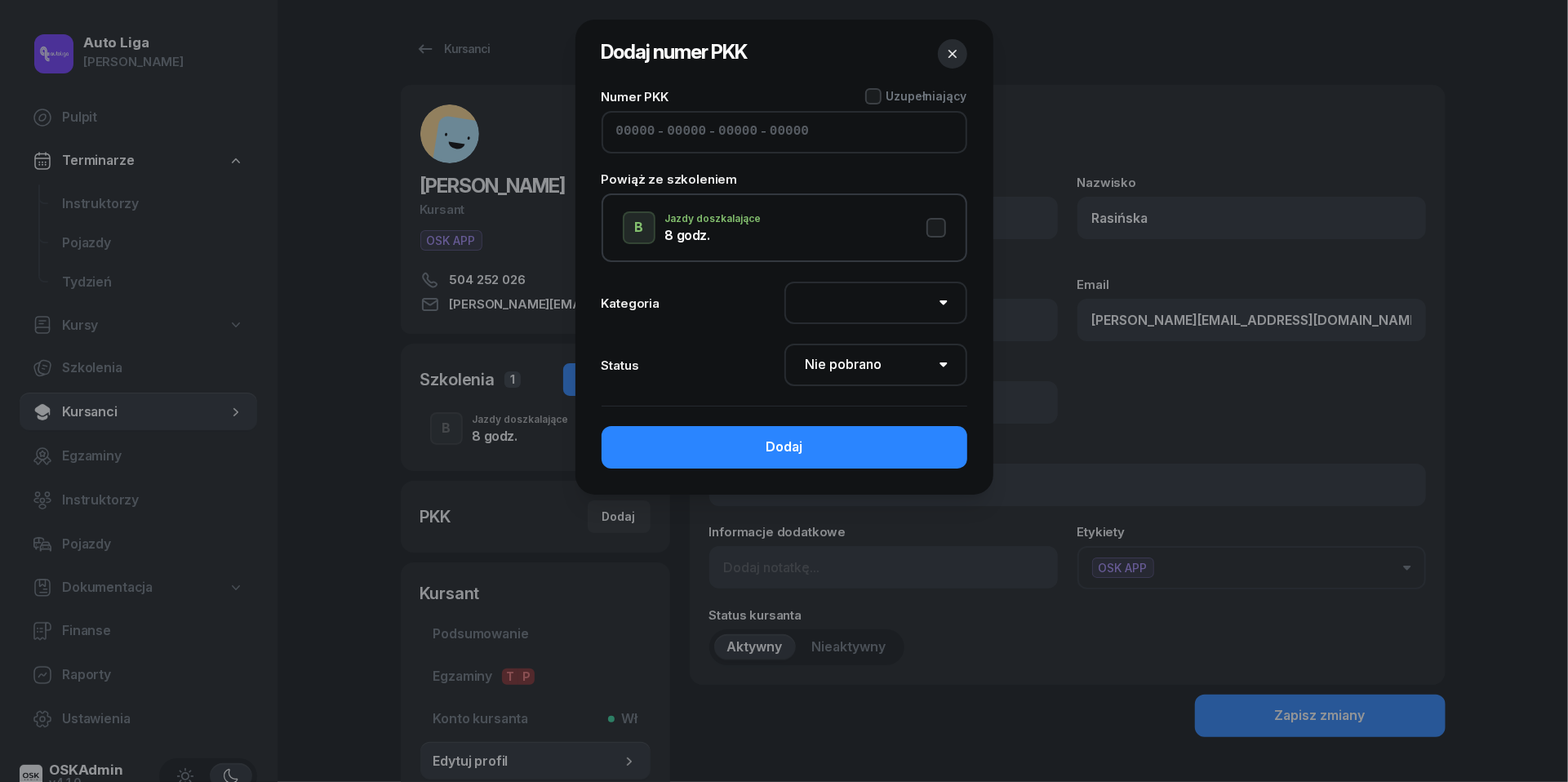
paste input "11771"
type input "11771"
type input "11095"
type input "51763"
type input "15122"
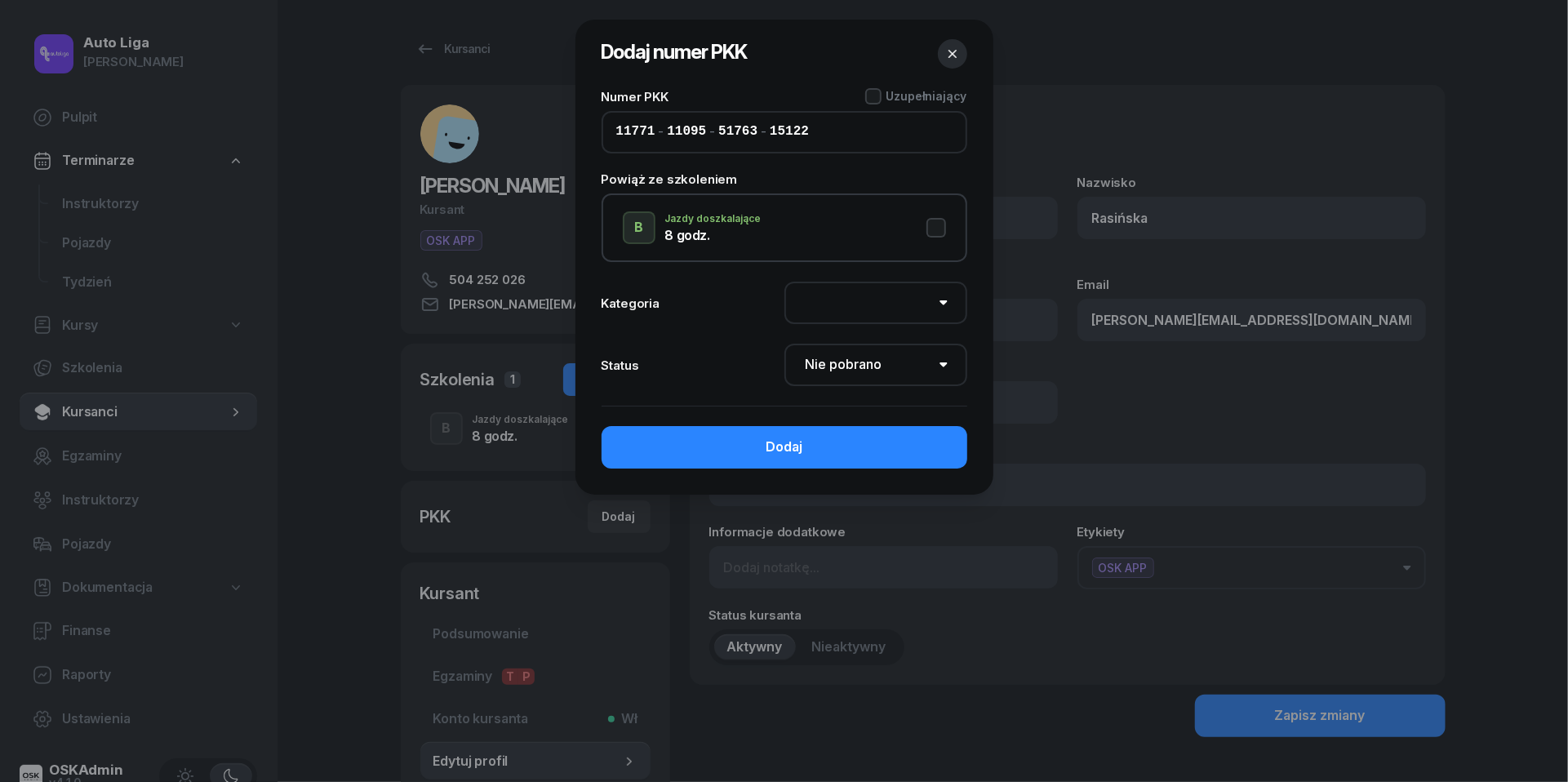
click at [936, 217] on button "B Jazdy doszkalające 8 godz." at bounding box center [784, 228] width 323 height 33
select select "B"
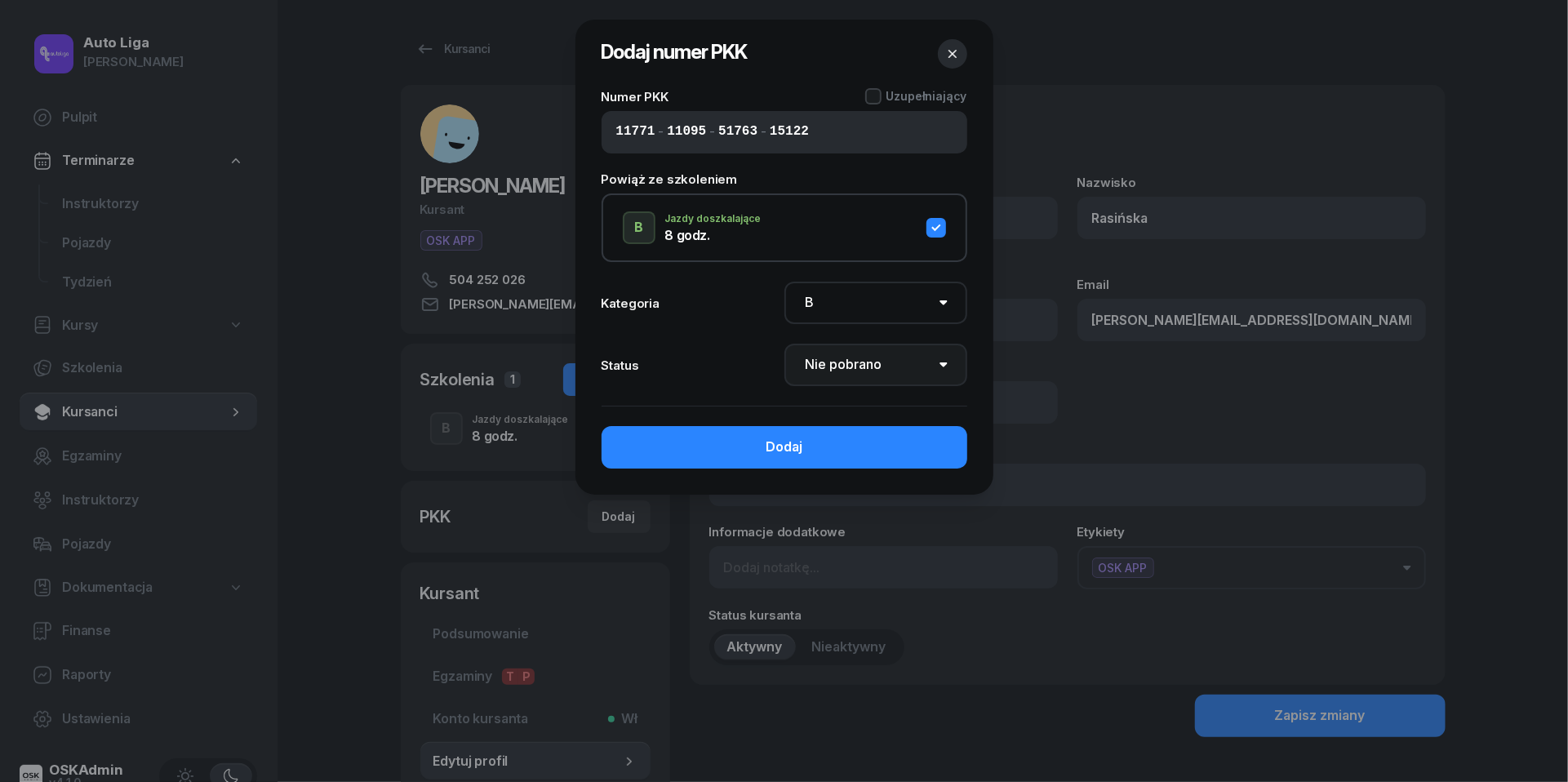
select select "Get"
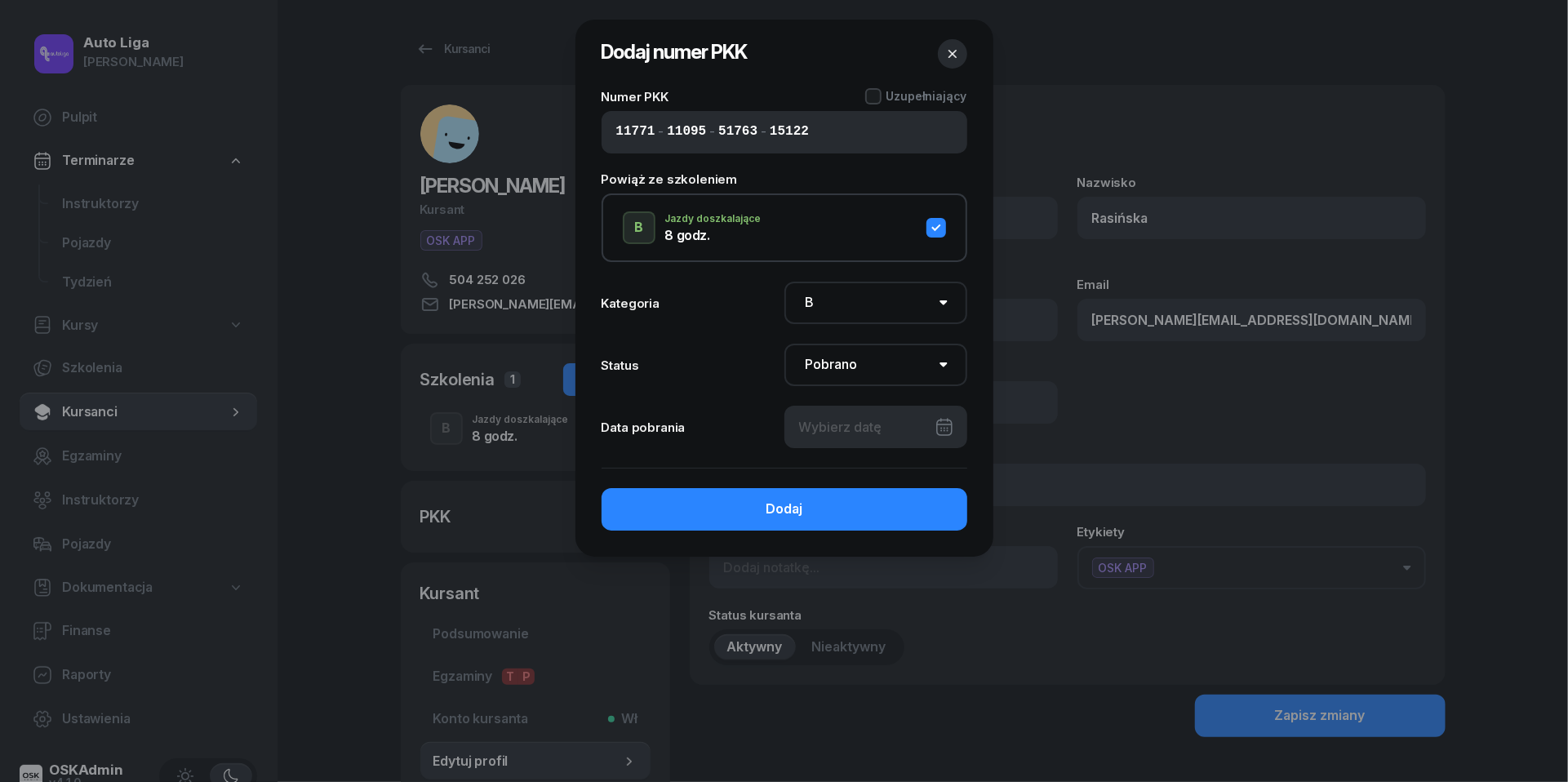
click at [944, 428] on div at bounding box center [876, 426] width 183 height 42
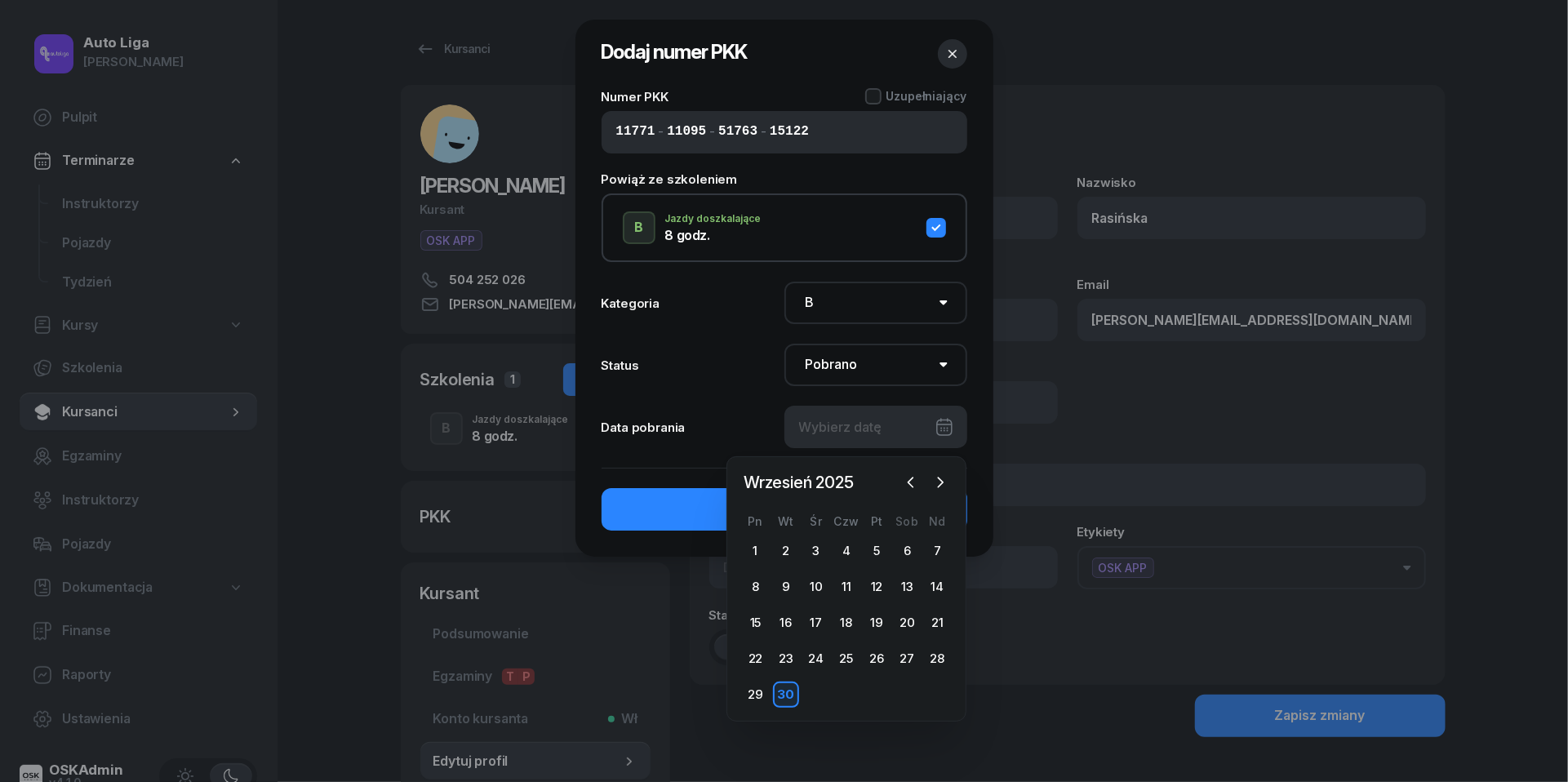
click at [788, 689] on div "30" at bounding box center [786, 694] width 26 height 26
type input "[DATE]"
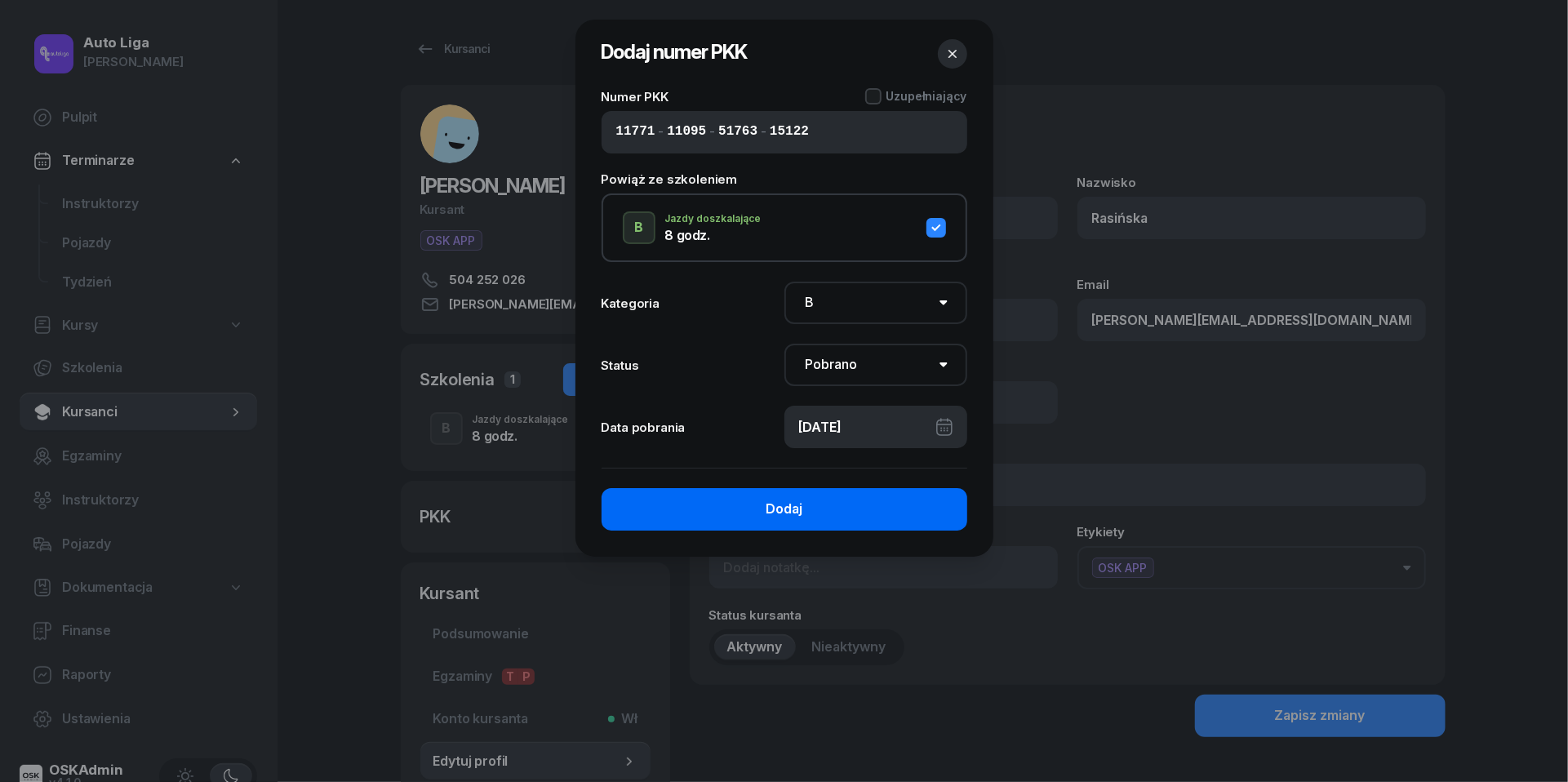
click at [774, 499] on div "Dodaj" at bounding box center [784, 509] width 37 height 21
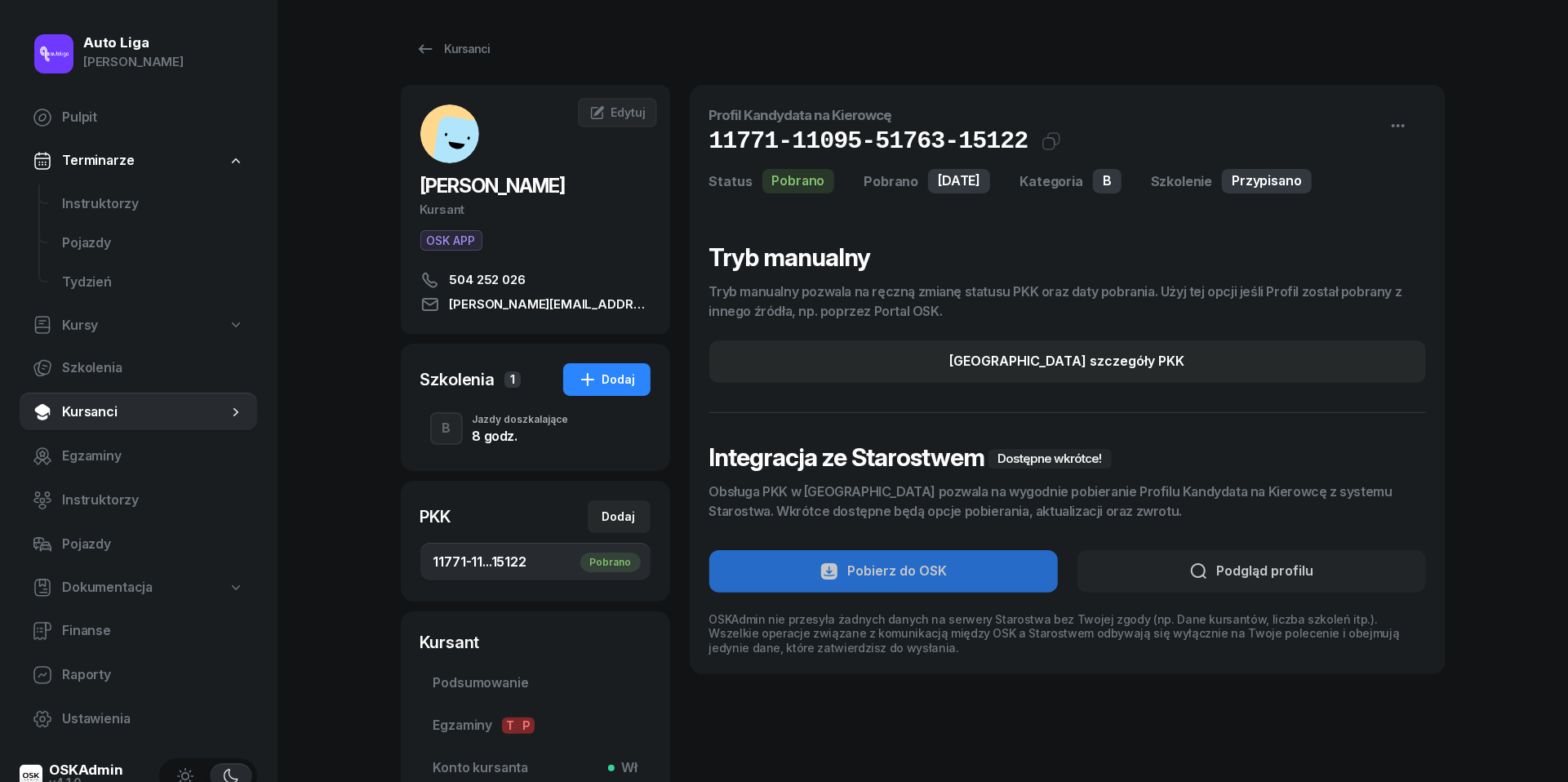
click at [484, 441] on div "8 godz." at bounding box center [521, 435] width 96 height 13
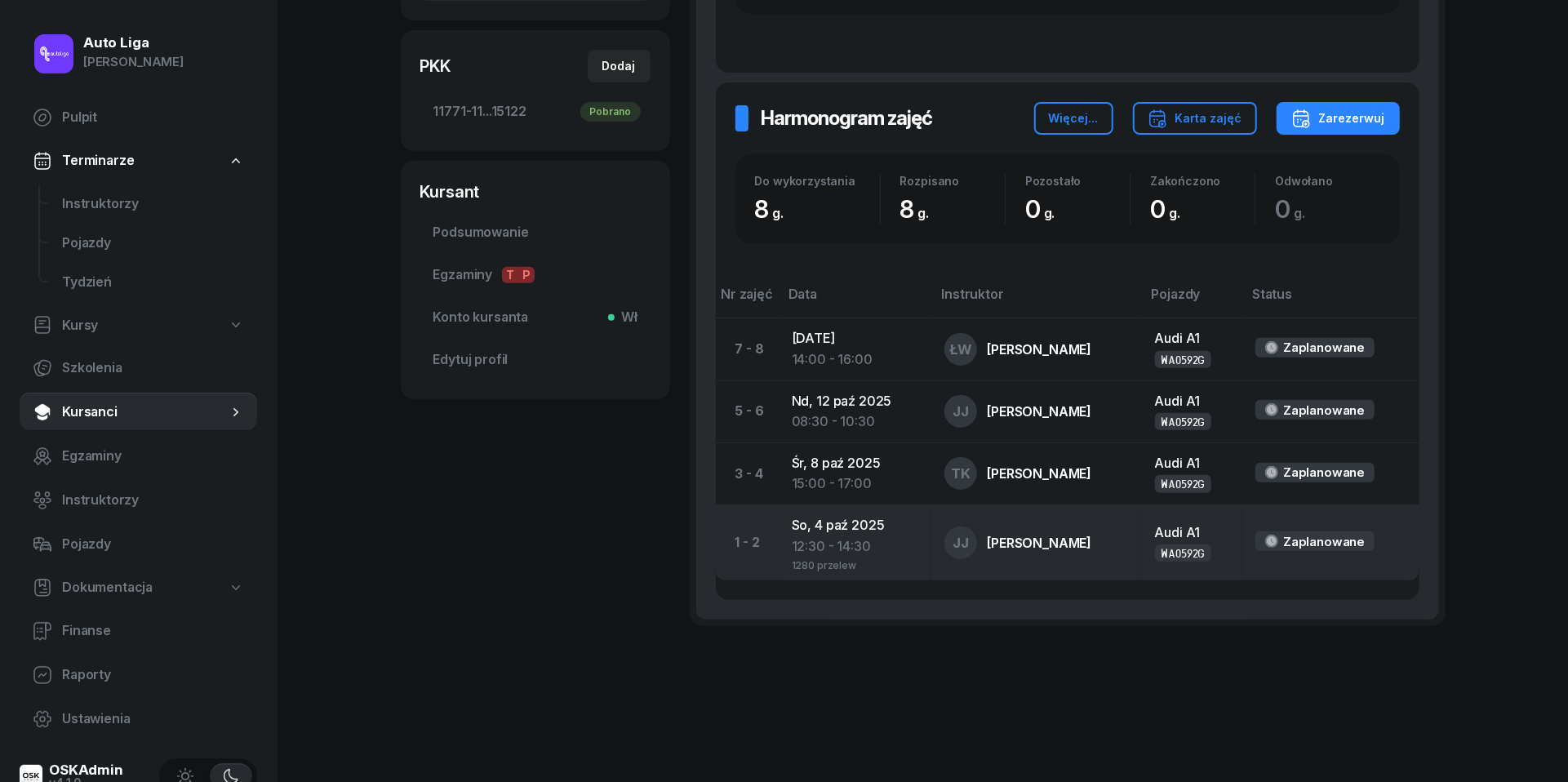
scroll to position [449, 0]
click at [847, 546] on div "12:30 - 14:30" at bounding box center [855, 548] width 127 height 21
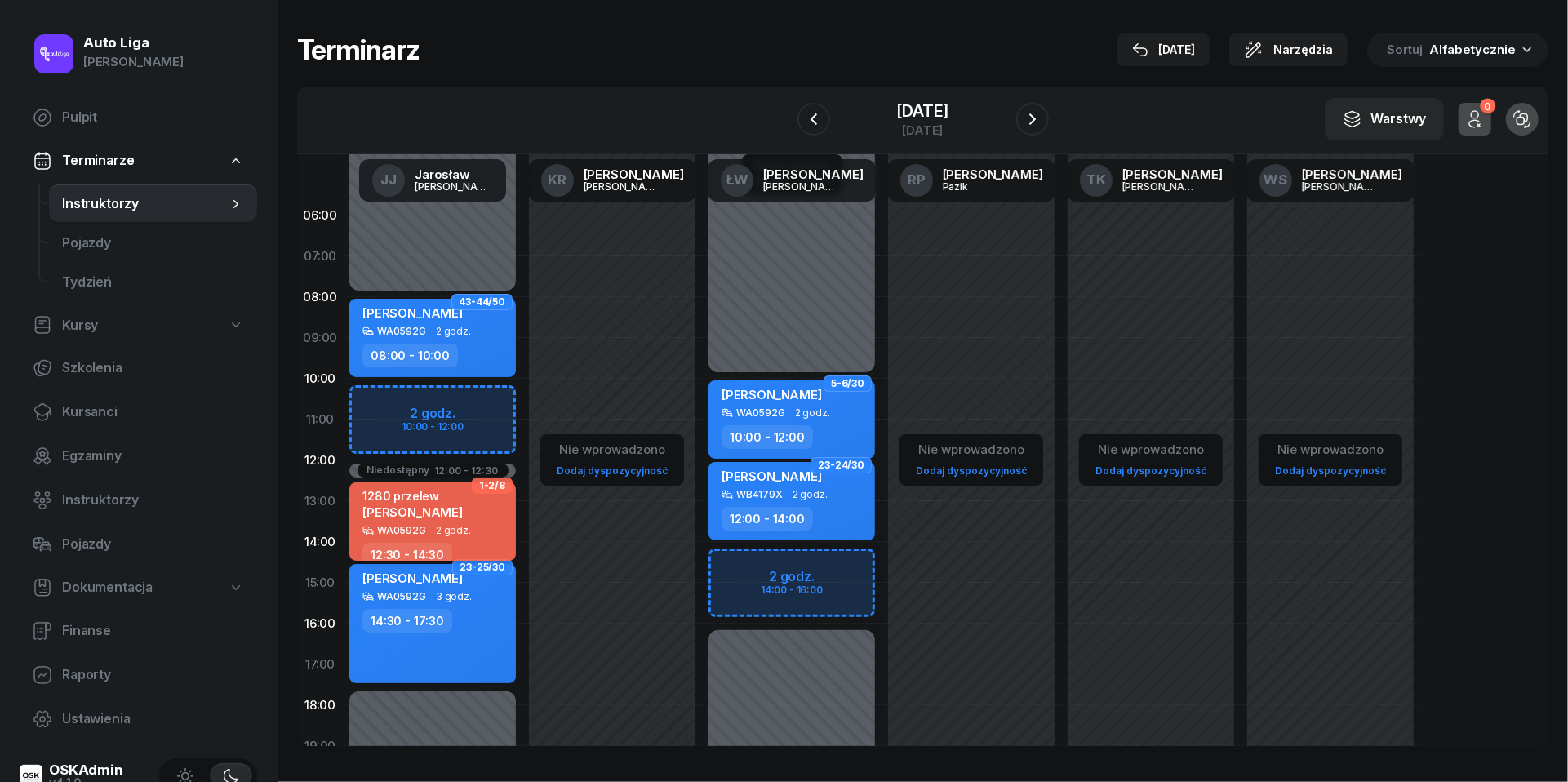
click at [418, 513] on span "[PERSON_NAME]" at bounding box center [412, 512] width 100 height 15
select select "12"
select select "30"
select select "14"
select select "30"
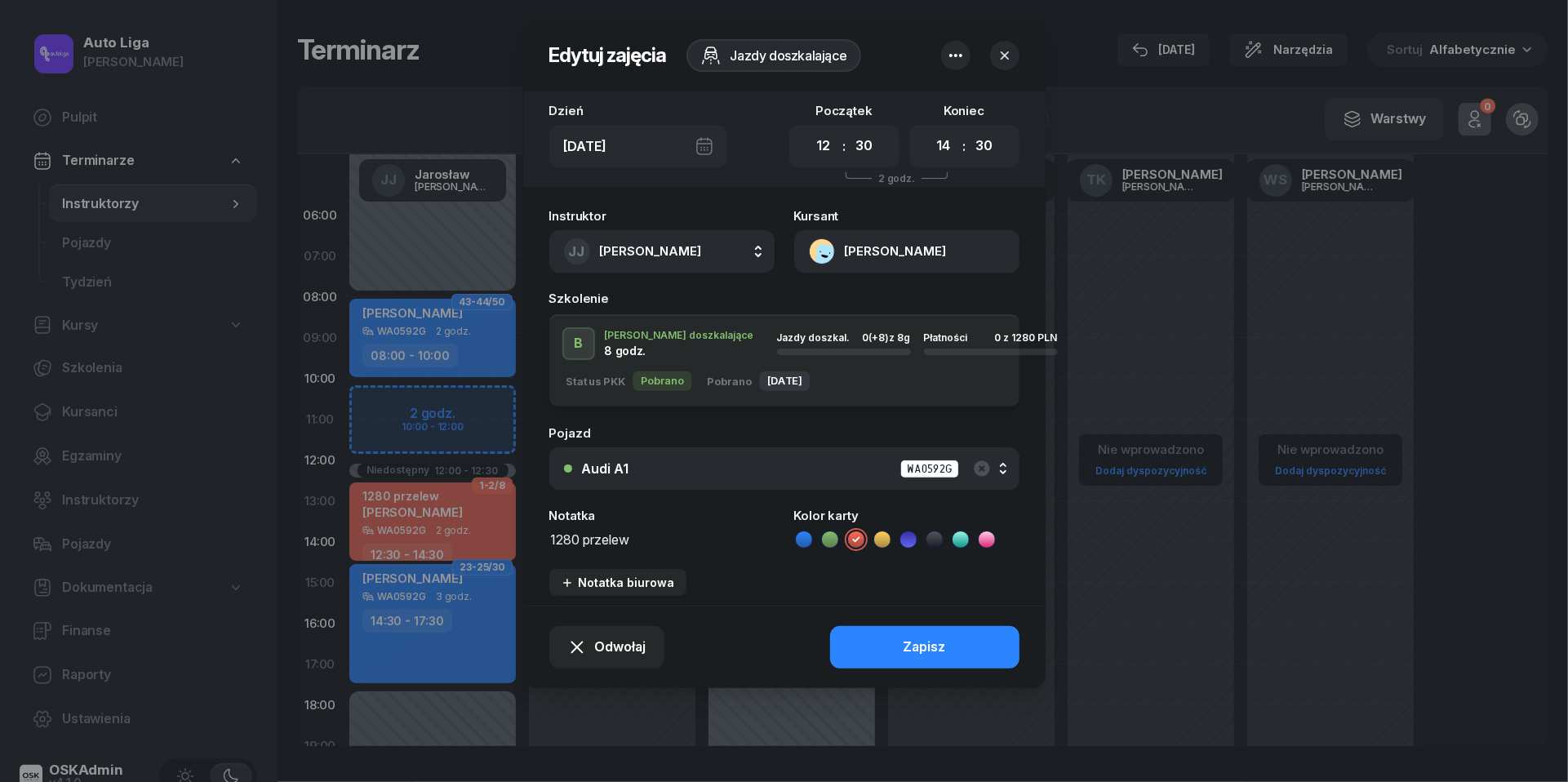
click at [685, 533] on textarea "1280 przelew" at bounding box center [662, 538] width 225 height 20
type textarea "1280 przelew | WPISZ W KEOS"
click at [924, 651] on div "Zapisz" at bounding box center [925, 646] width 42 height 21
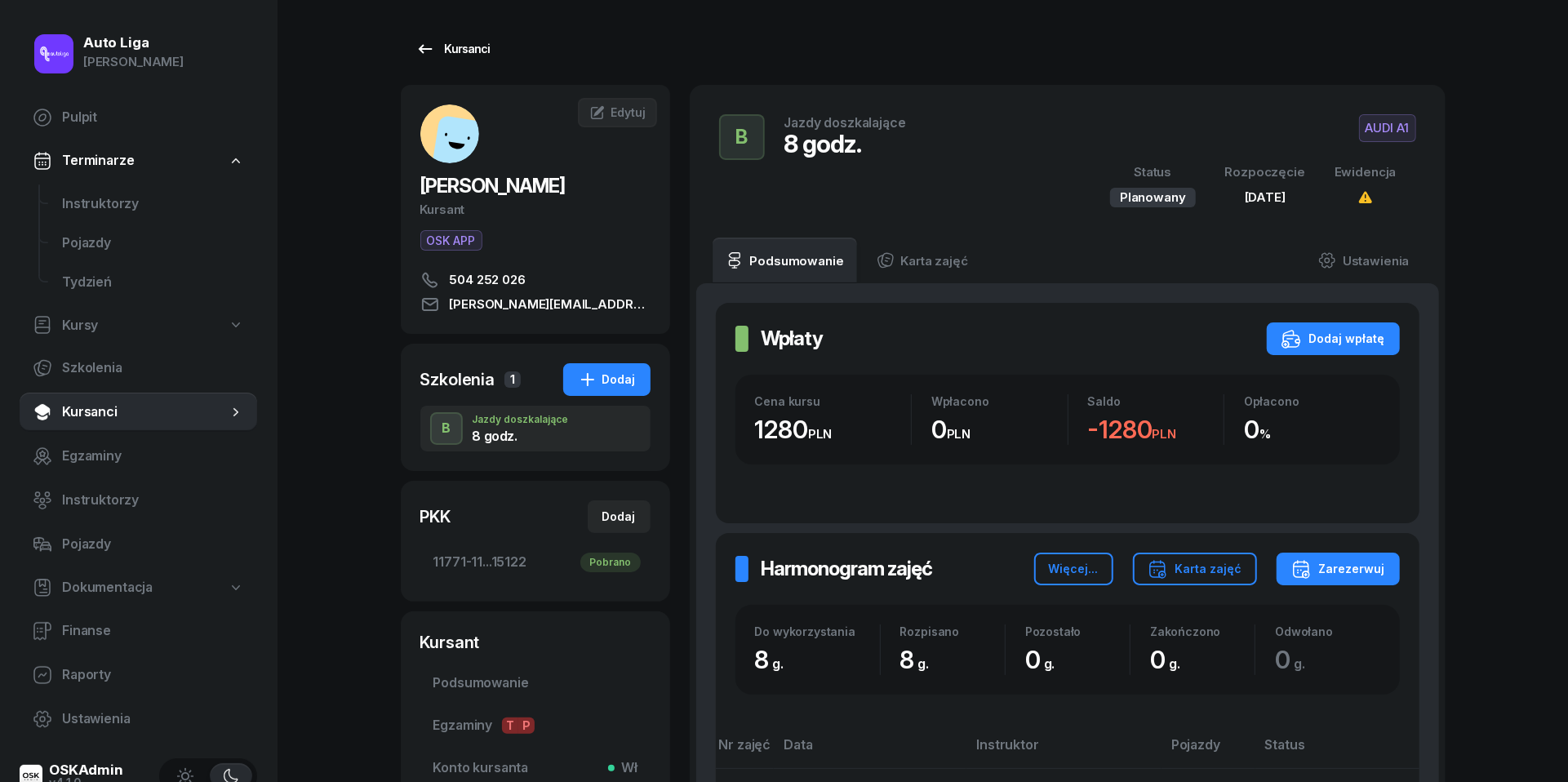
click at [438, 56] on div "Kursanci" at bounding box center [453, 48] width 75 height 19
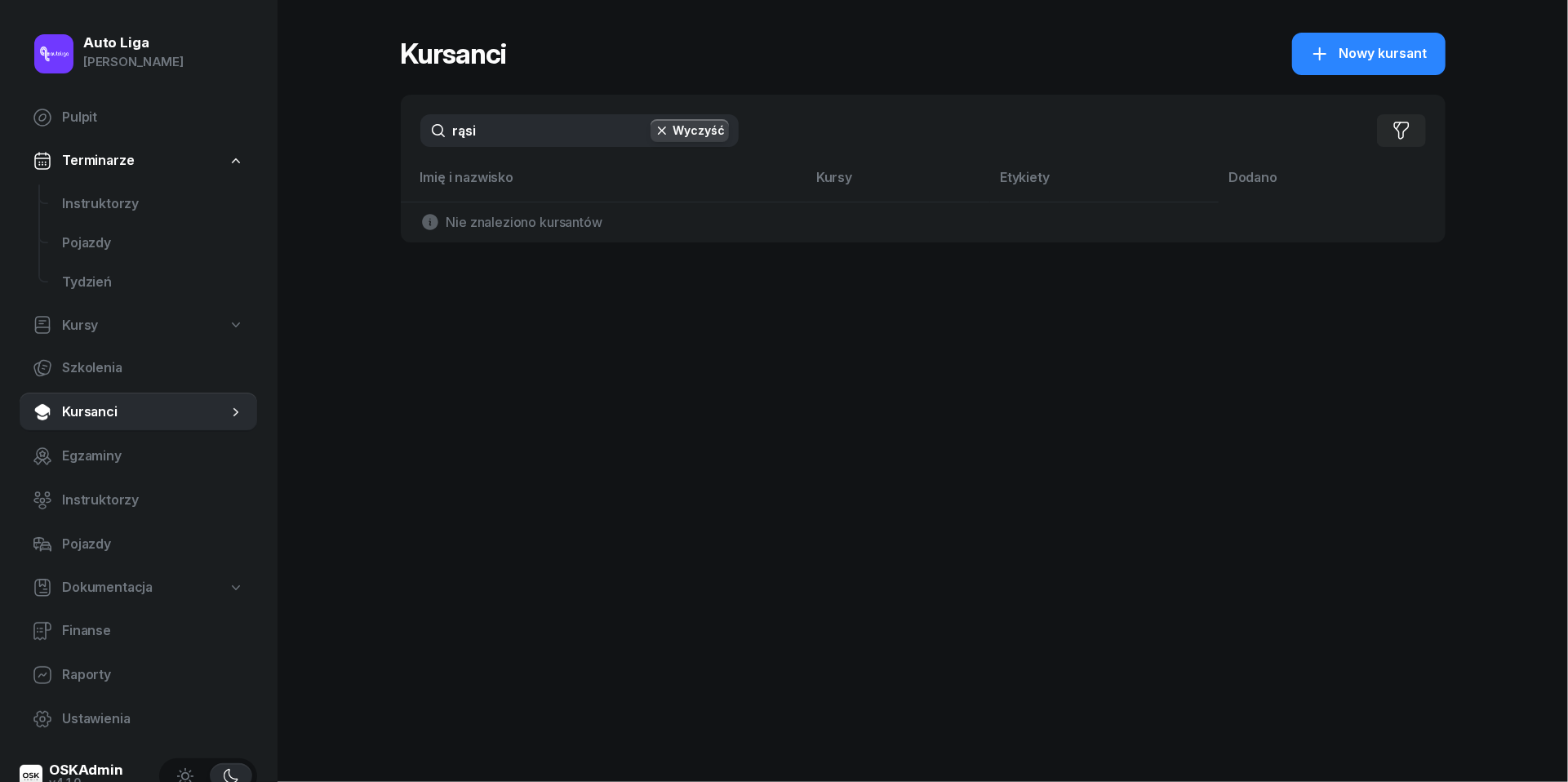
click at [534, 142] on input "rąsi" at bounding box center [580, 131] width 319 height 33
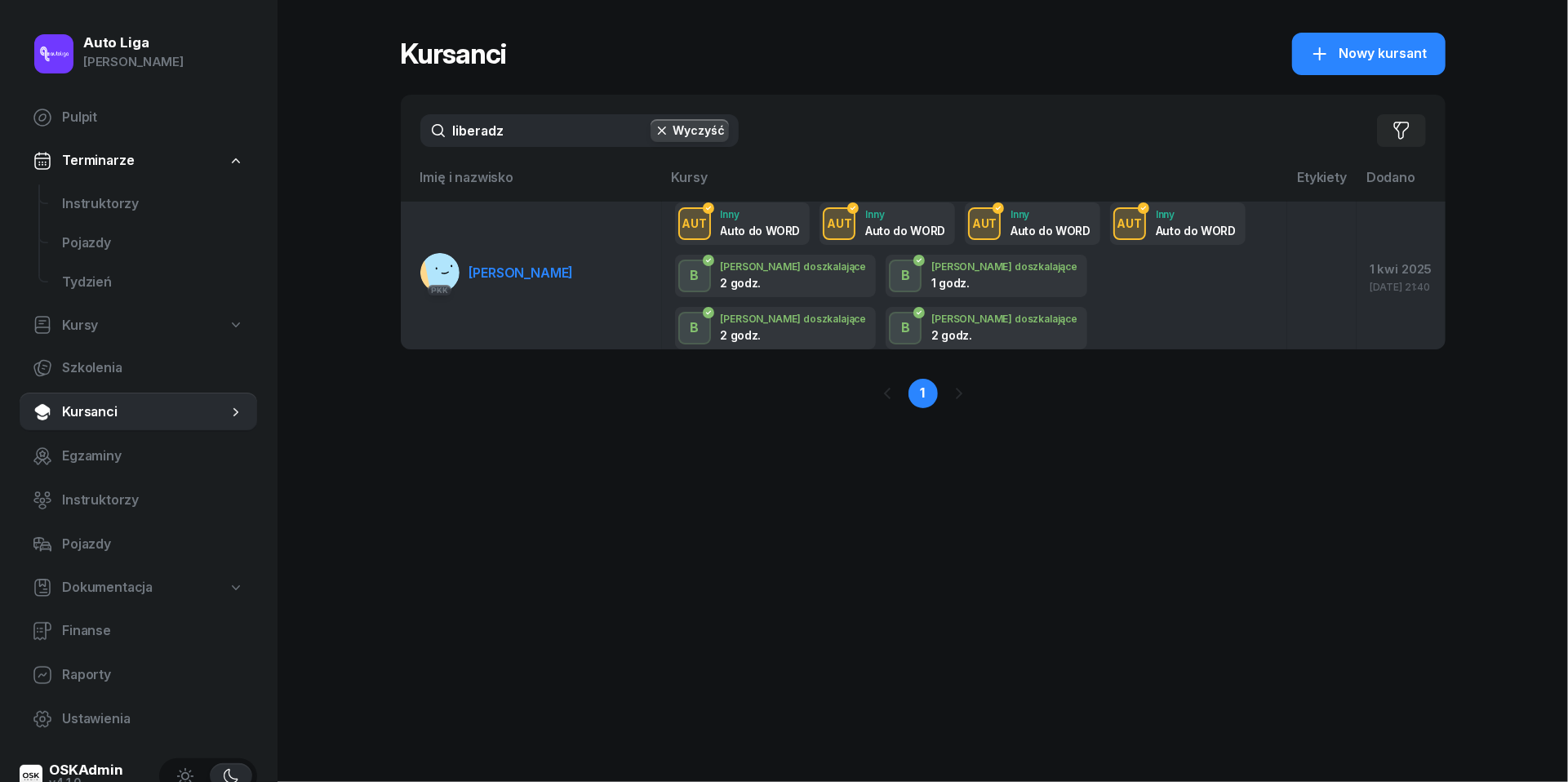
type input "liberadz"
click at [540, 268] on span "[PERSON_NAME]" at bounding box center [522, 272] width 105 height 16
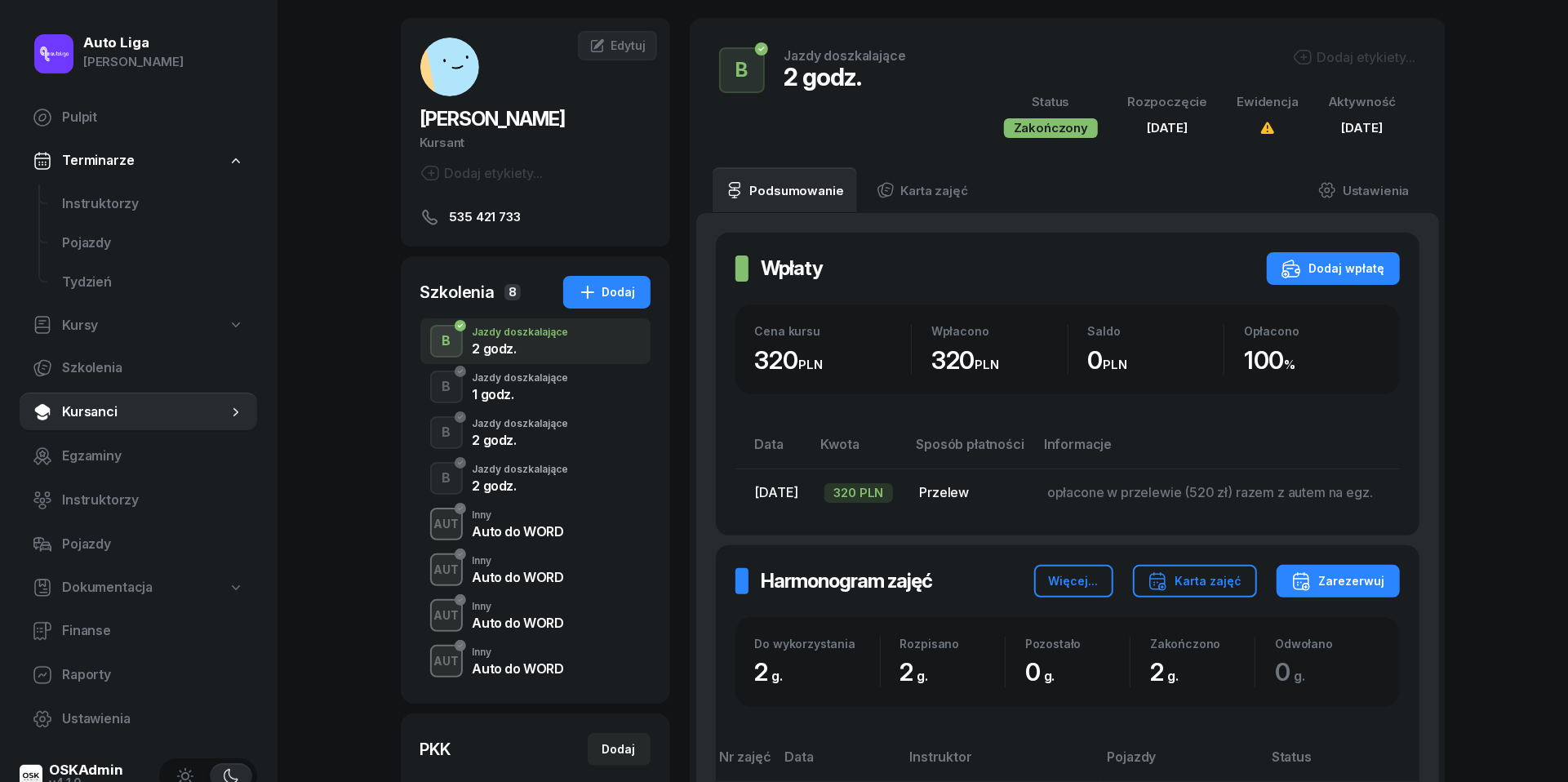
scroll to position [76, 0]
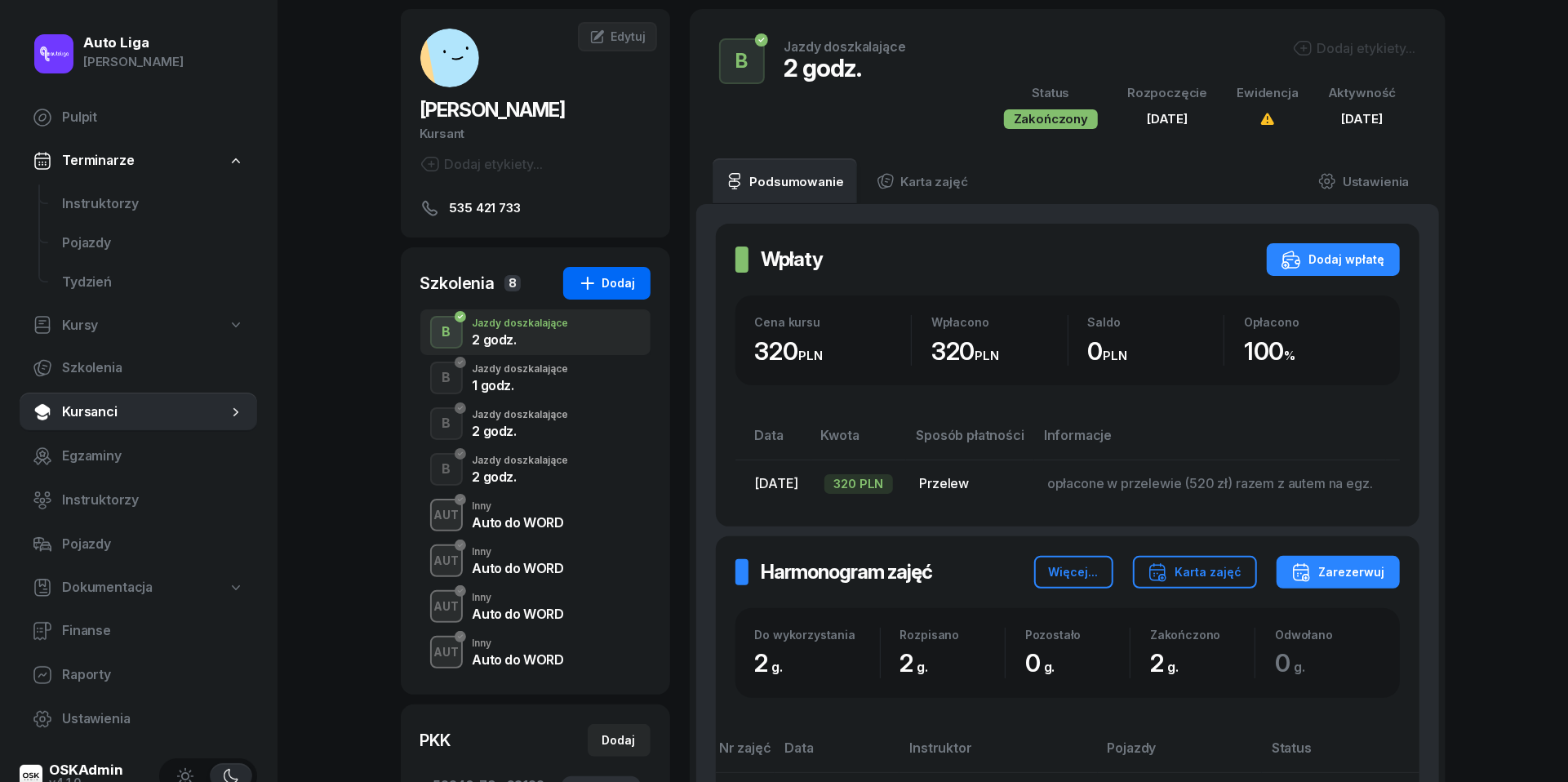
click at [609, 282] on div "Dodaj" at bounding box center [607, 282] width 58 height 19
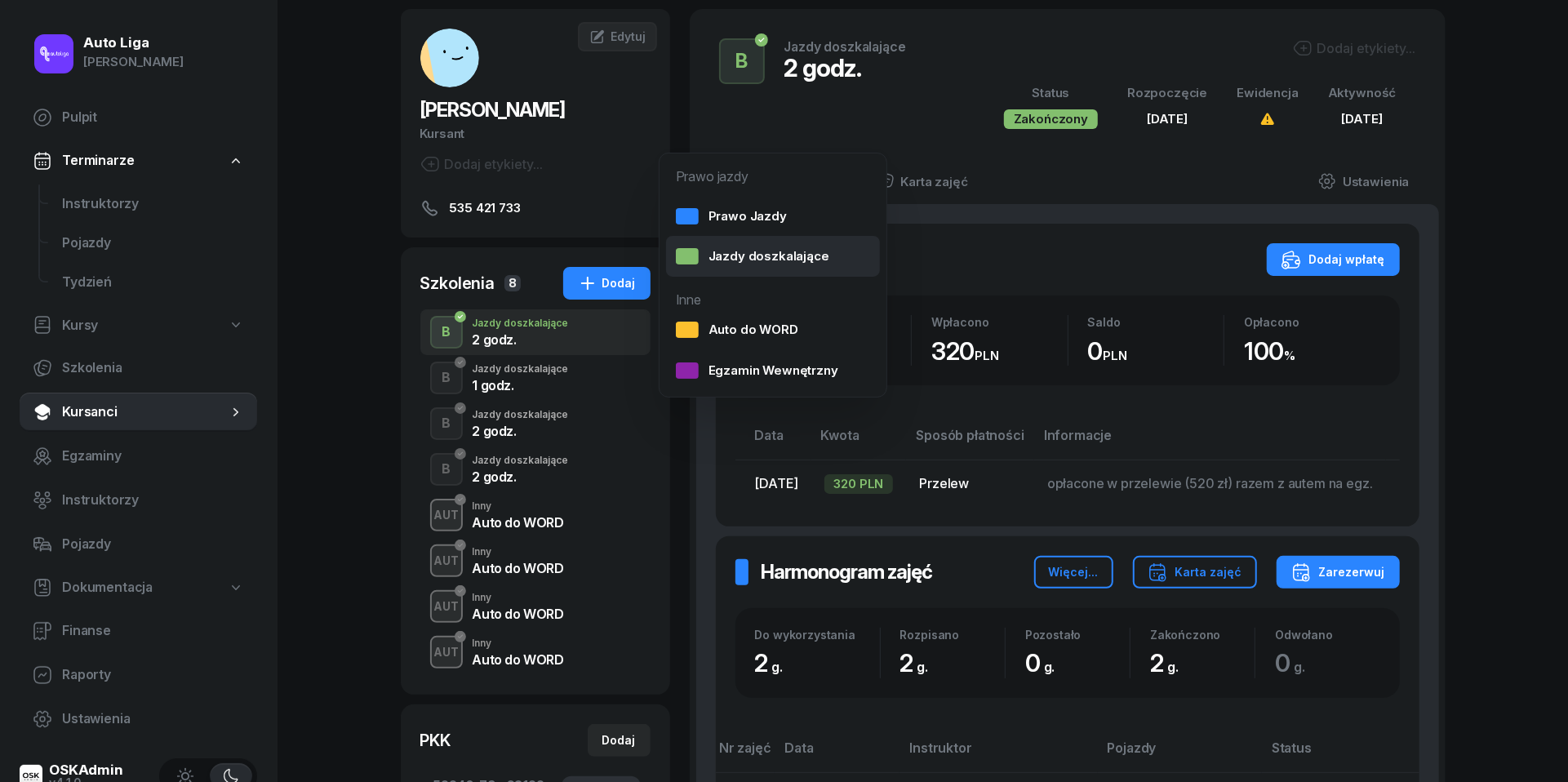
click at [733, 260] on div "Jazdy doszkalające" at bounding box center [753, 255] width 153 height 21
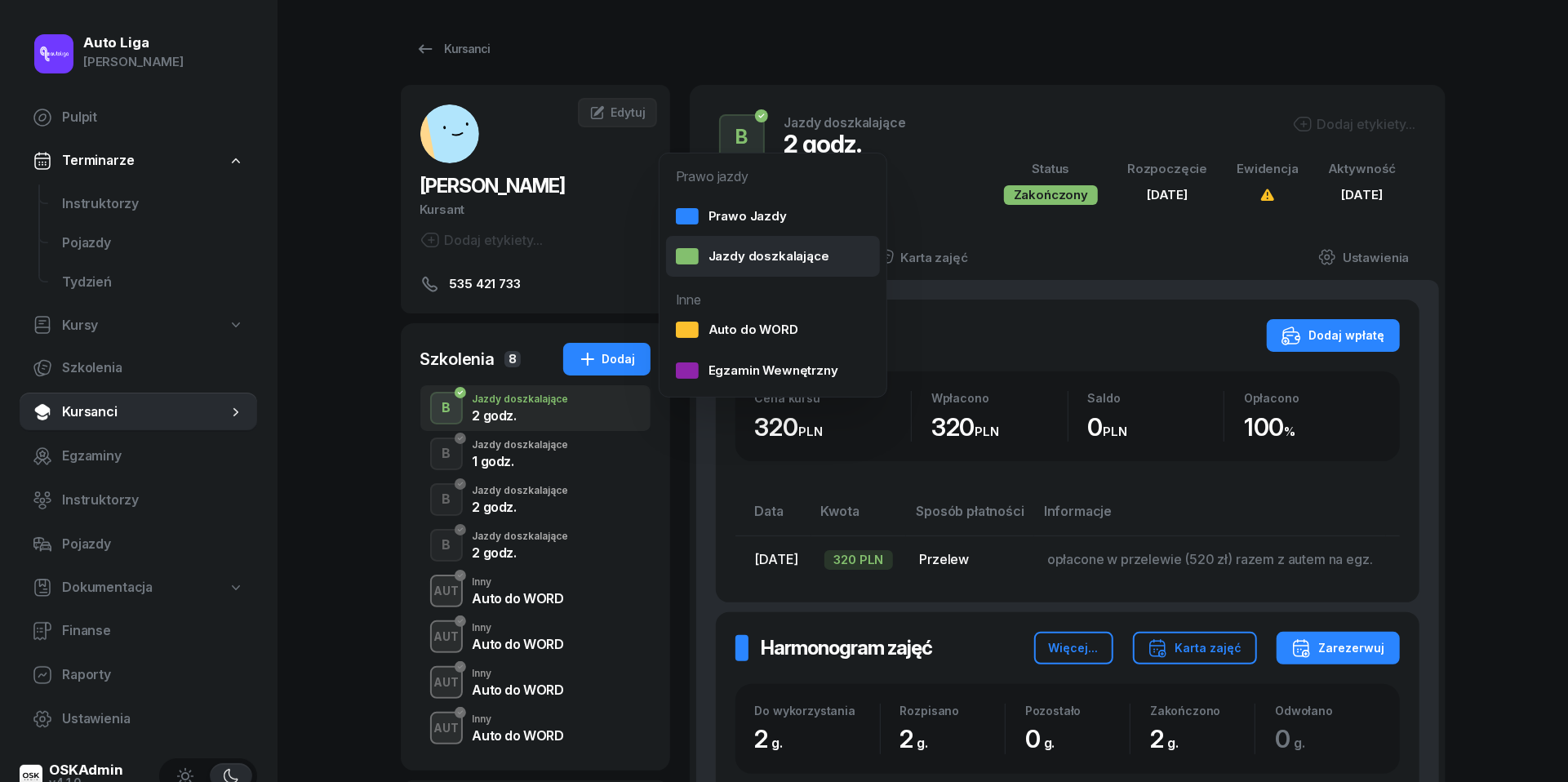
select select "B"
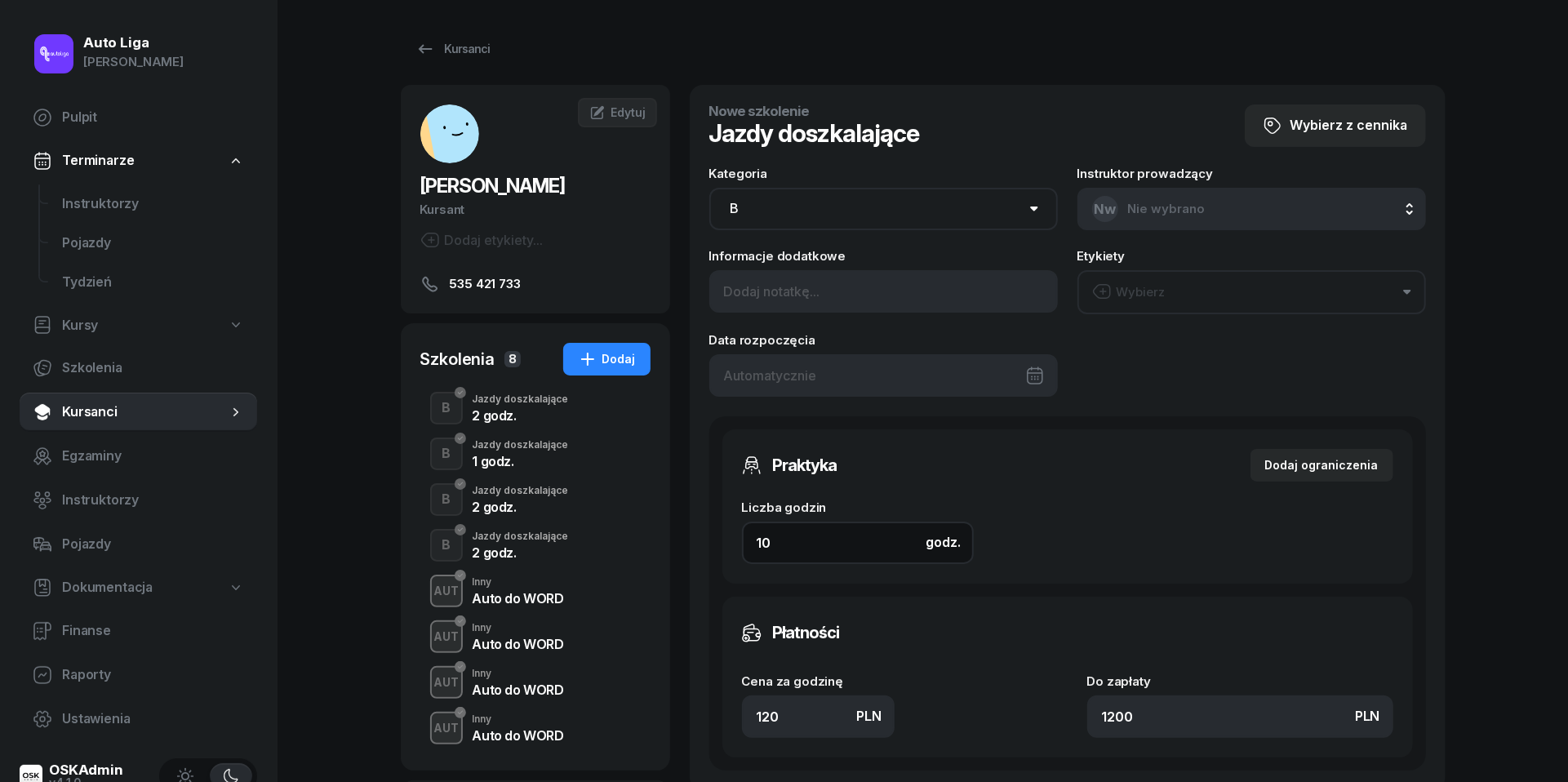
click at [817, 533] on input "10" at bounding box center [857, 543] width 232 height 42
type input "1"
type input "120"
type input "1"
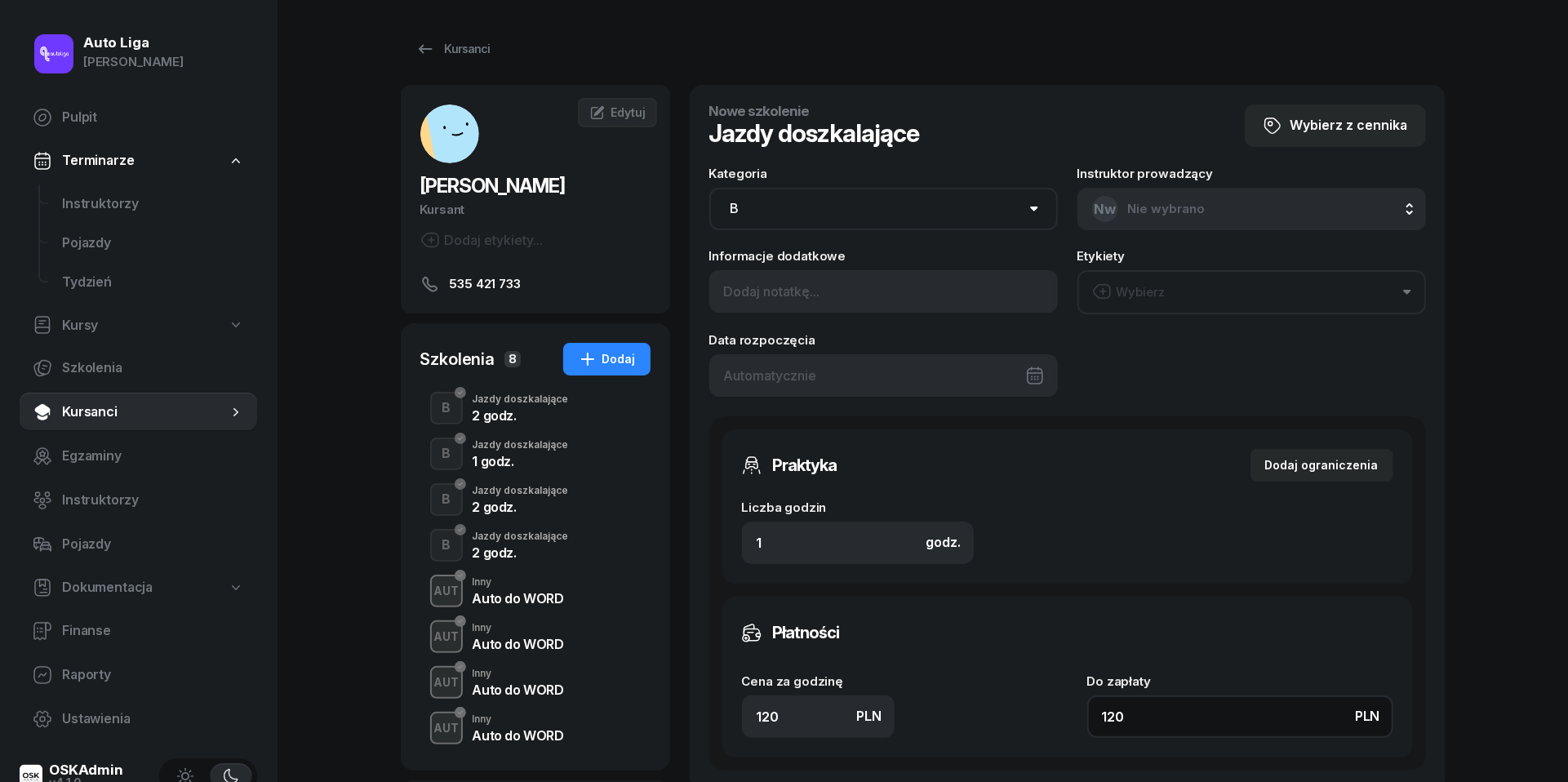
click at [1154, 718] on input "120" at bounding box center [1240, 716] width 306 height 42
type input "1"
type input "15"
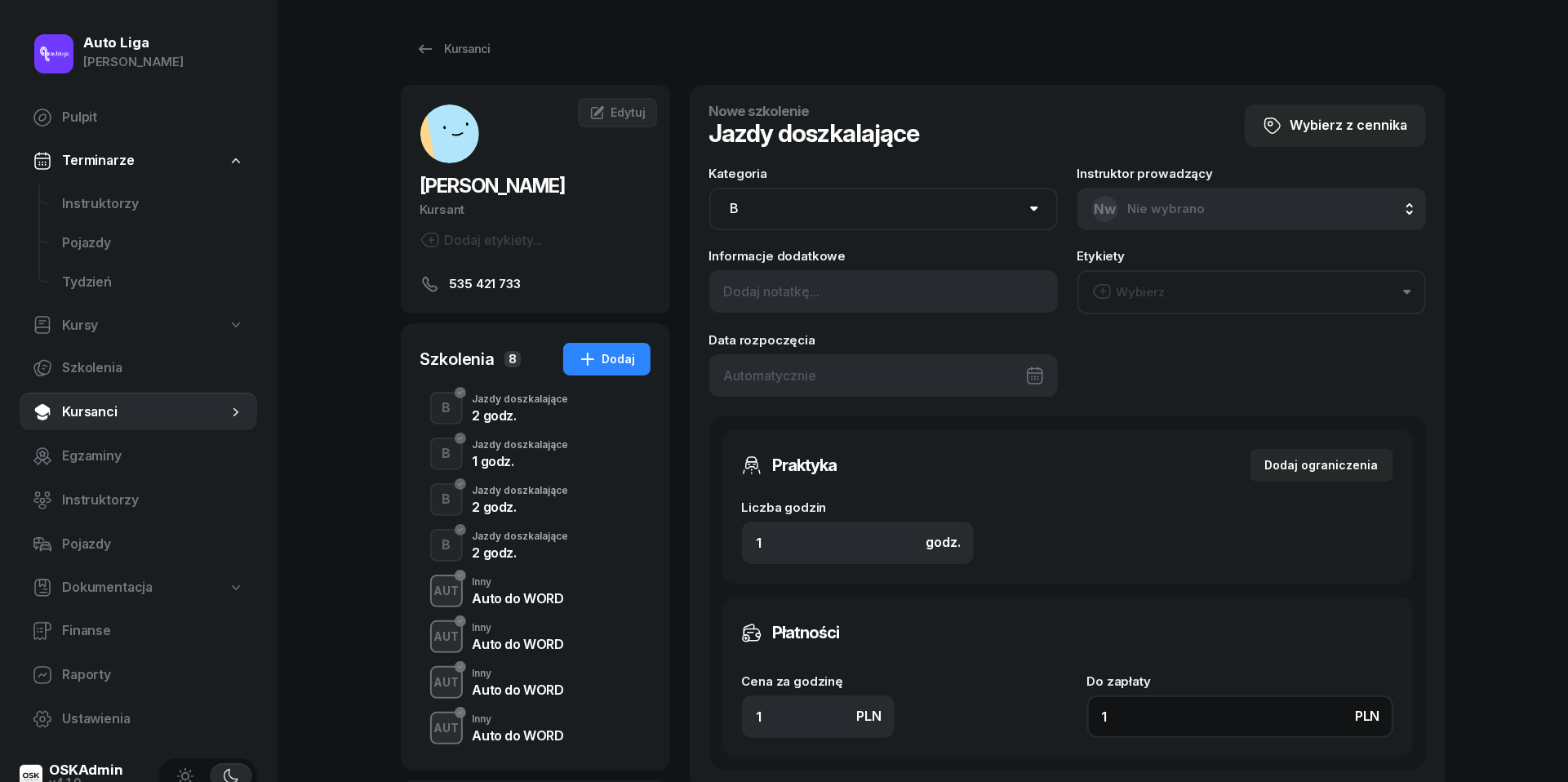
type input "15"
type input "150"
click at [863, 364] on div at bounding box center [883, 375] width 348 height 42
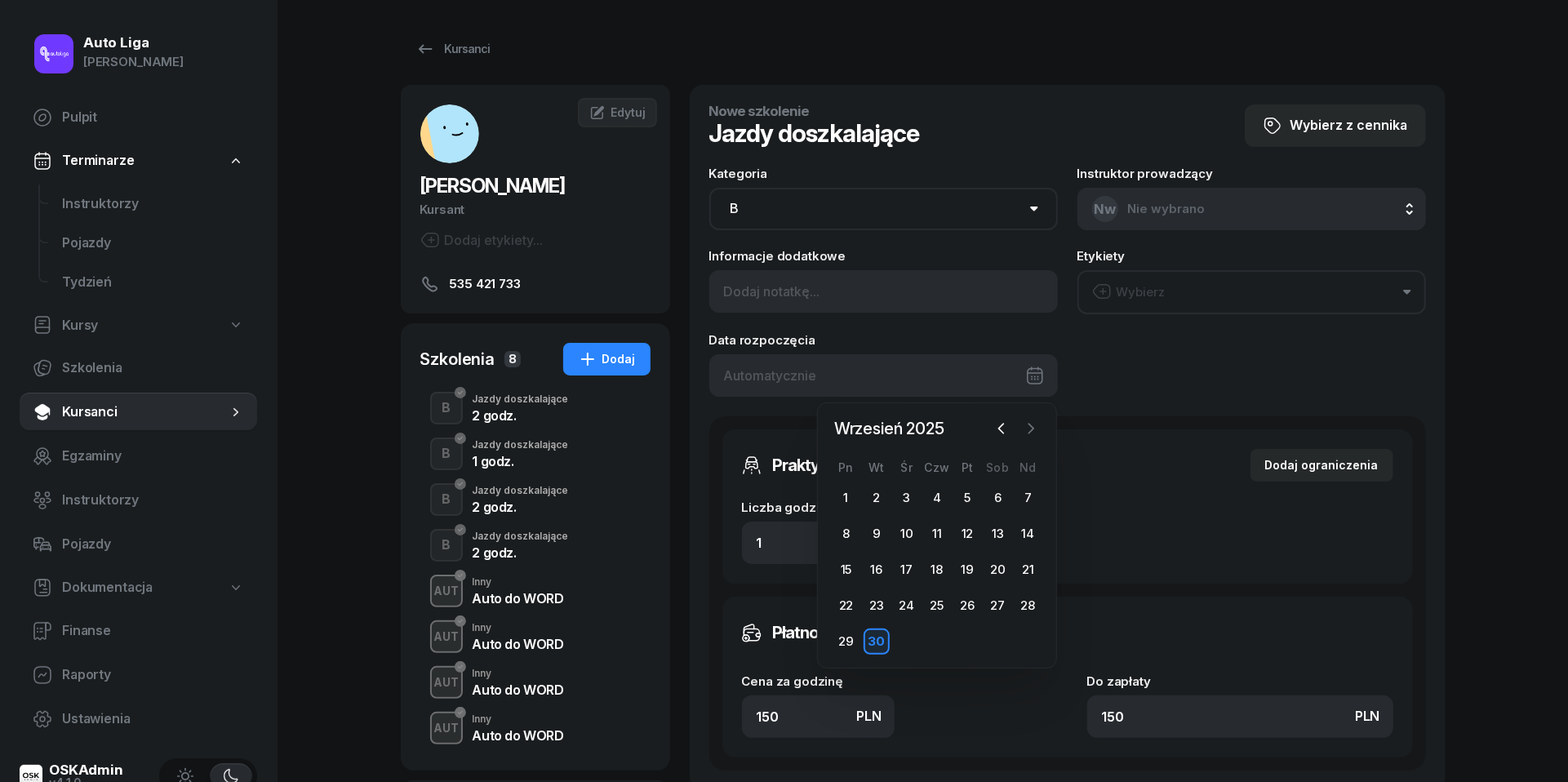
click at [1028, 429] on icon "button" at bounding box center [1030, 428] width 16 height 16
click at [876, 530] on div "7" at bounding box center [877, 533] width 26 height 26
type input "[DATE]"
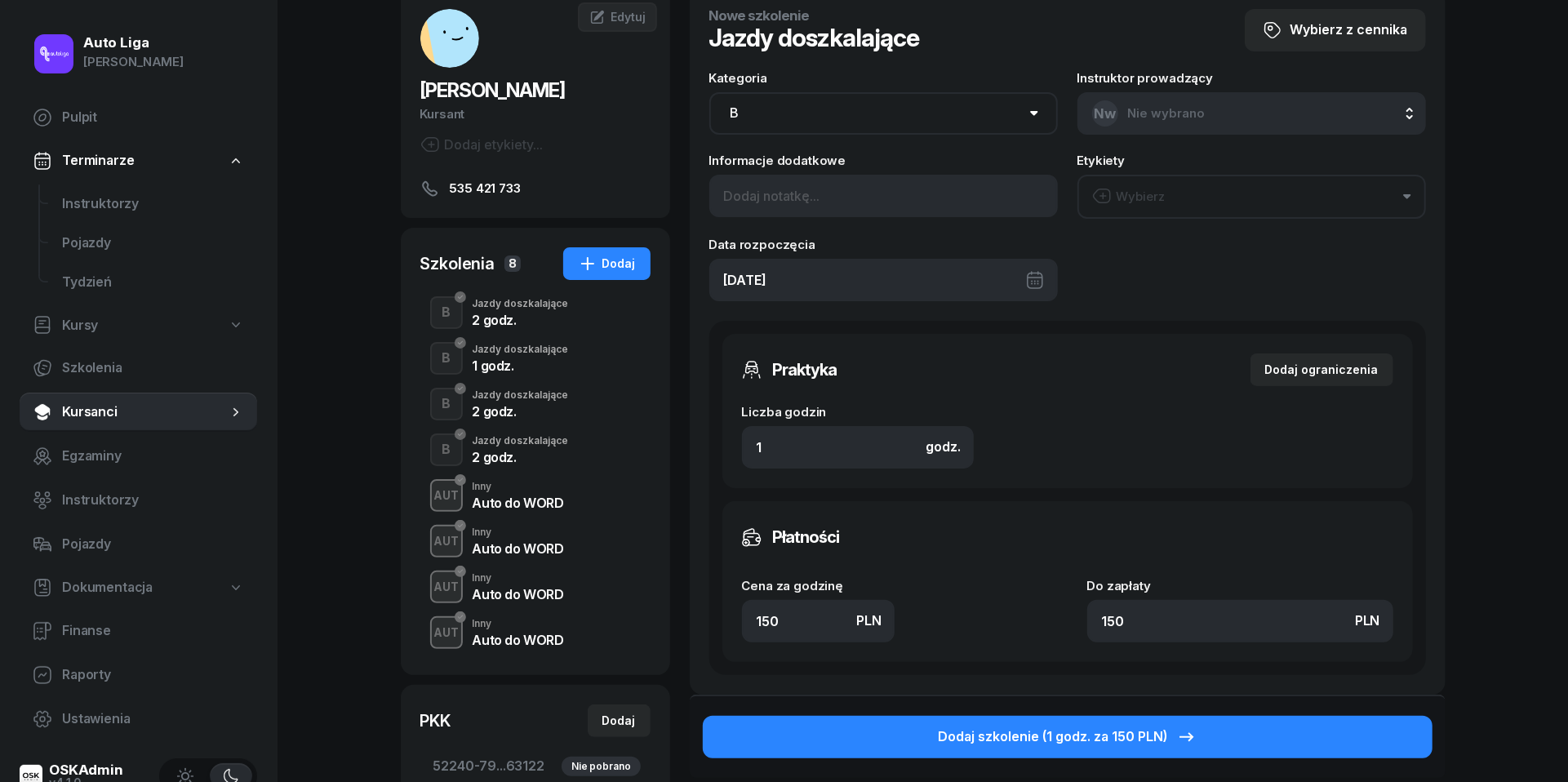
scroll to position [98, 0]
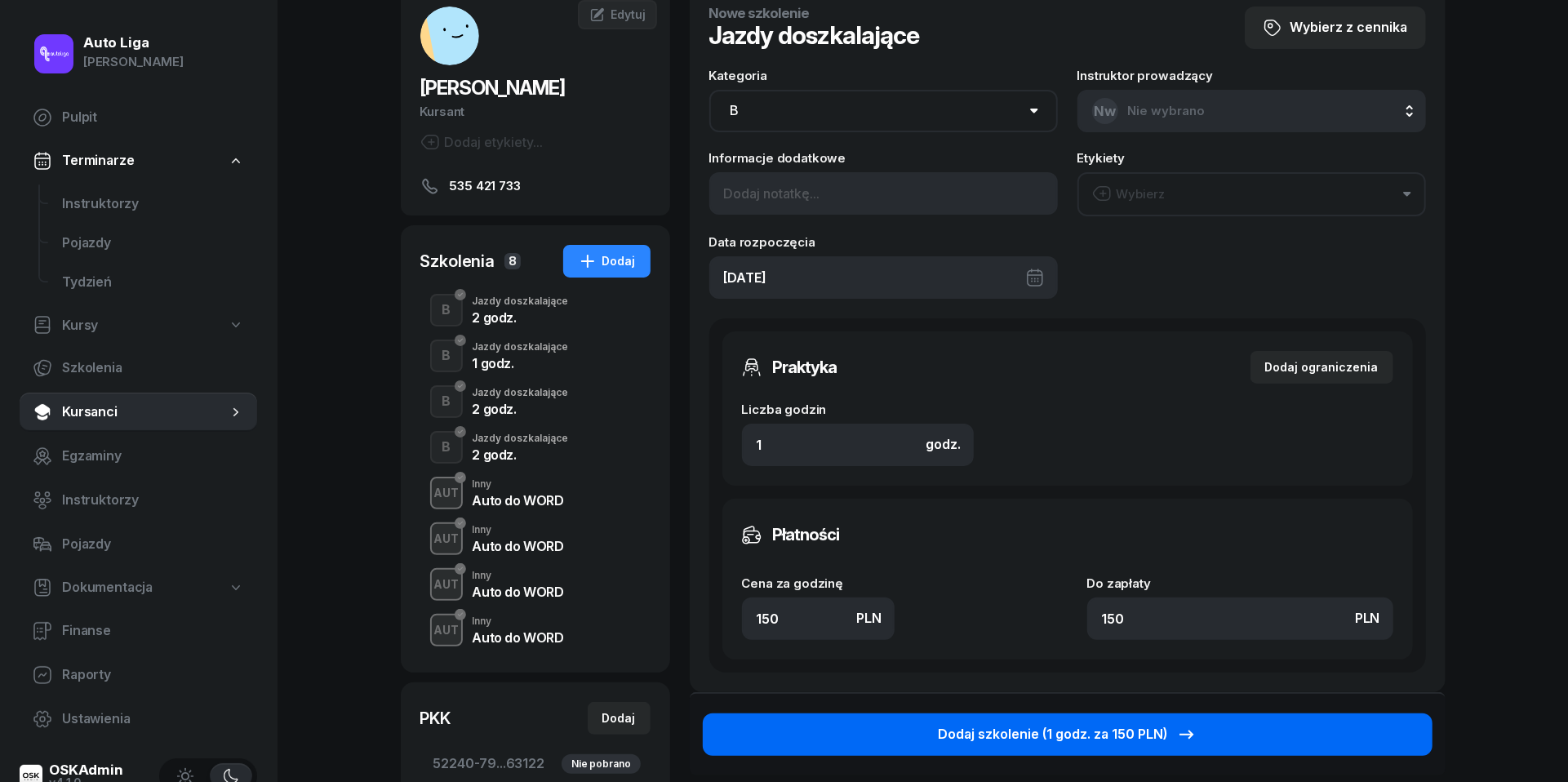
click at [1148, 736] on div "Dodaj szkolenie (1 godz. za 150 PLN)" at bounding box center [1067, 734] width 259 height 21
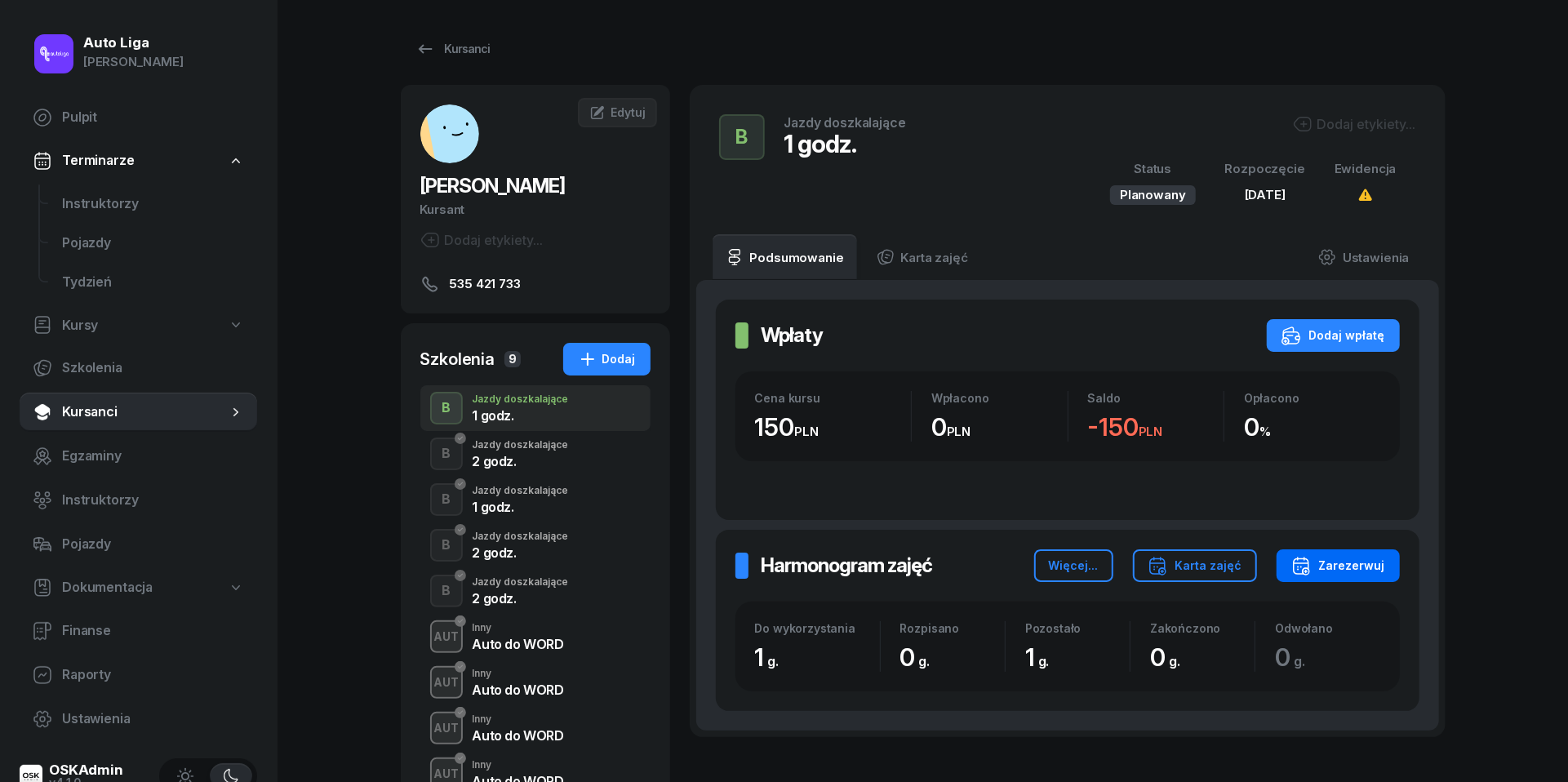
click at [1354, 565] on div "Zarezerwuj" at bounding box center [1338, 565] width 94 height 19
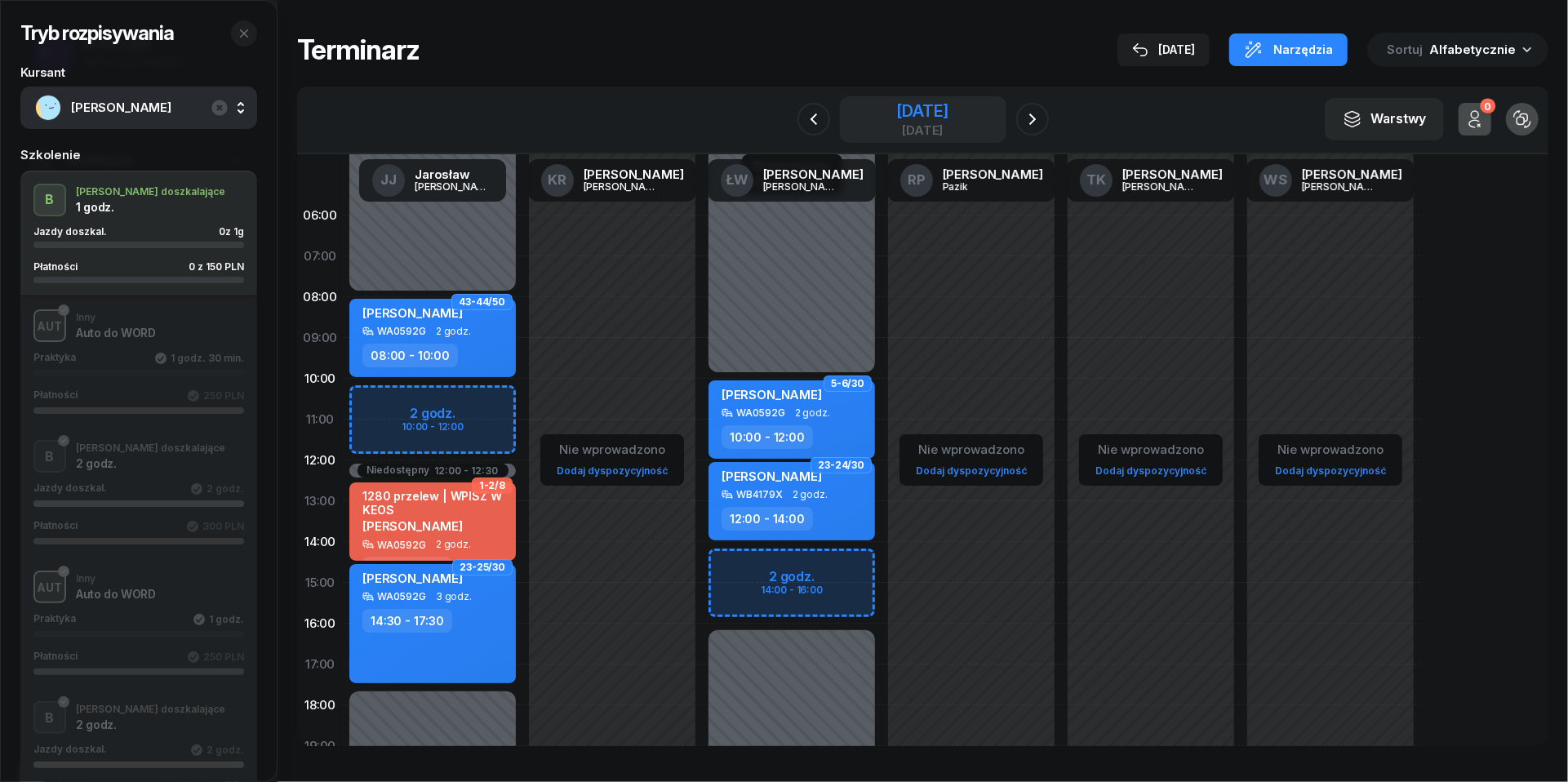
click at [948, 113] on div "[DATE]" at bounding box center [922, 110] width 52 height 16
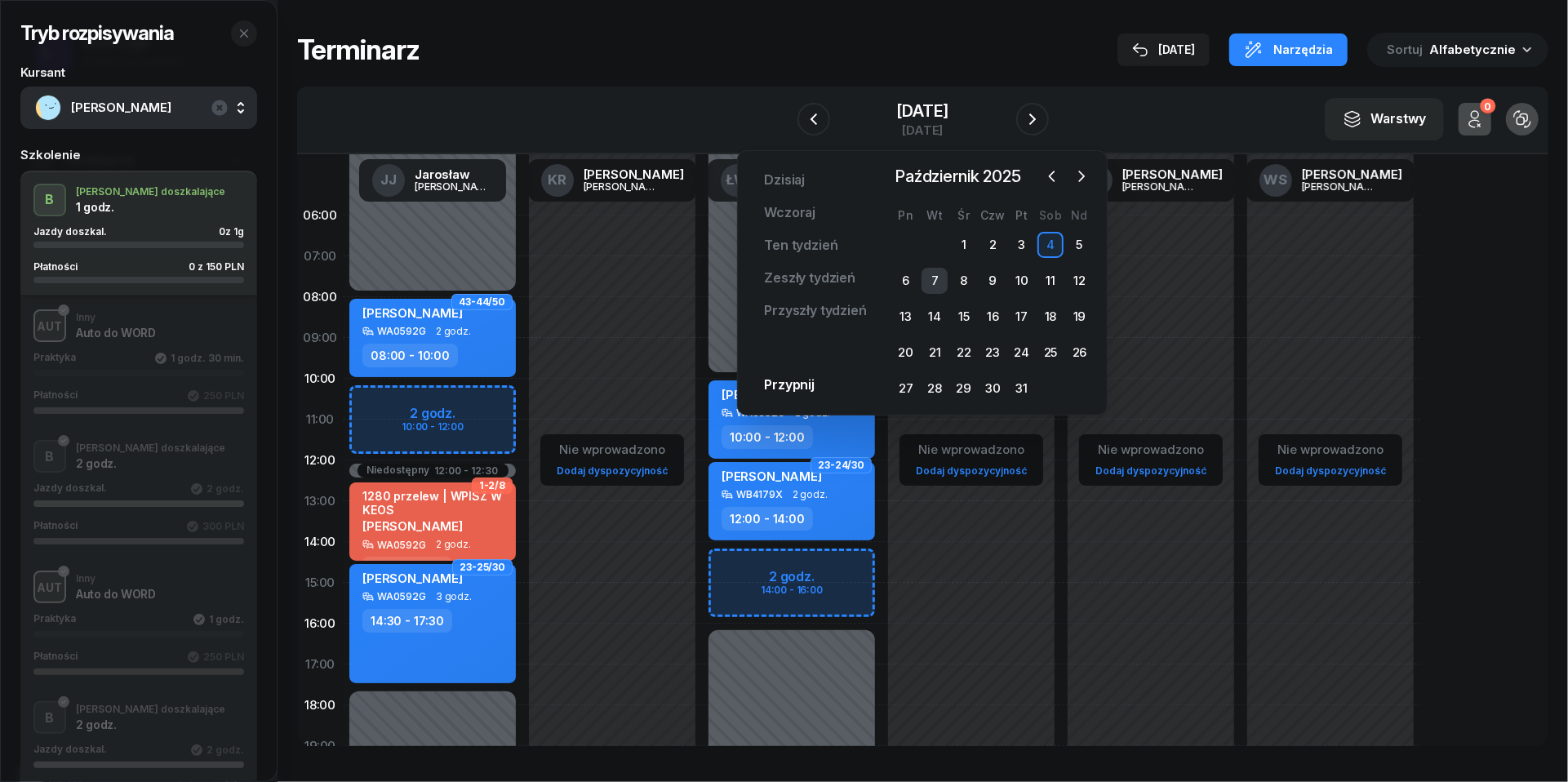
click at [936, 274] on div "7" at bounding box center [934, 281] width 26 height 26
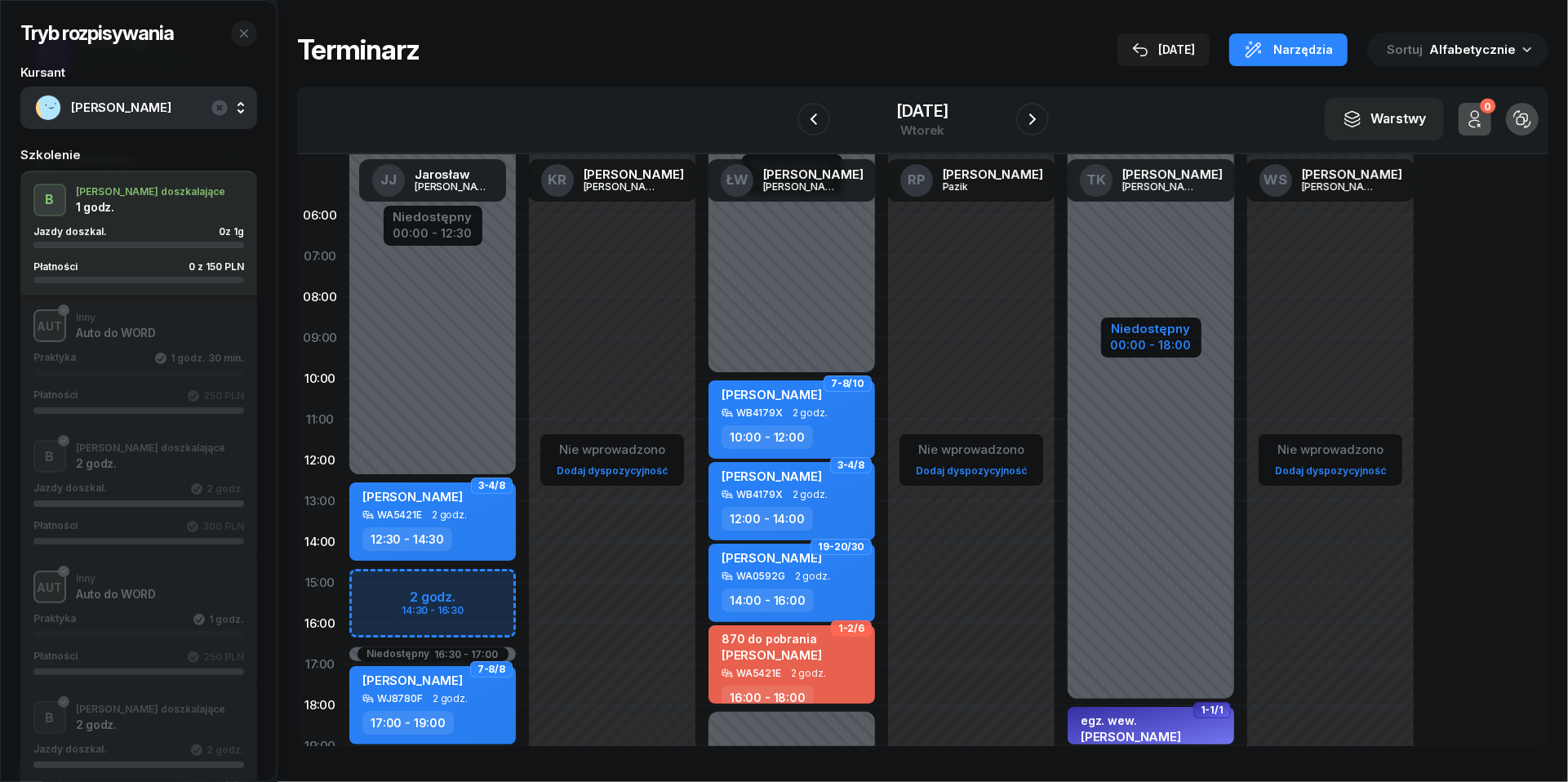
click at [1141, 349] on div "00:00 - 18:00" at bounding box center [1152, 343] width 81 height 17
select select "18"
select select "19"
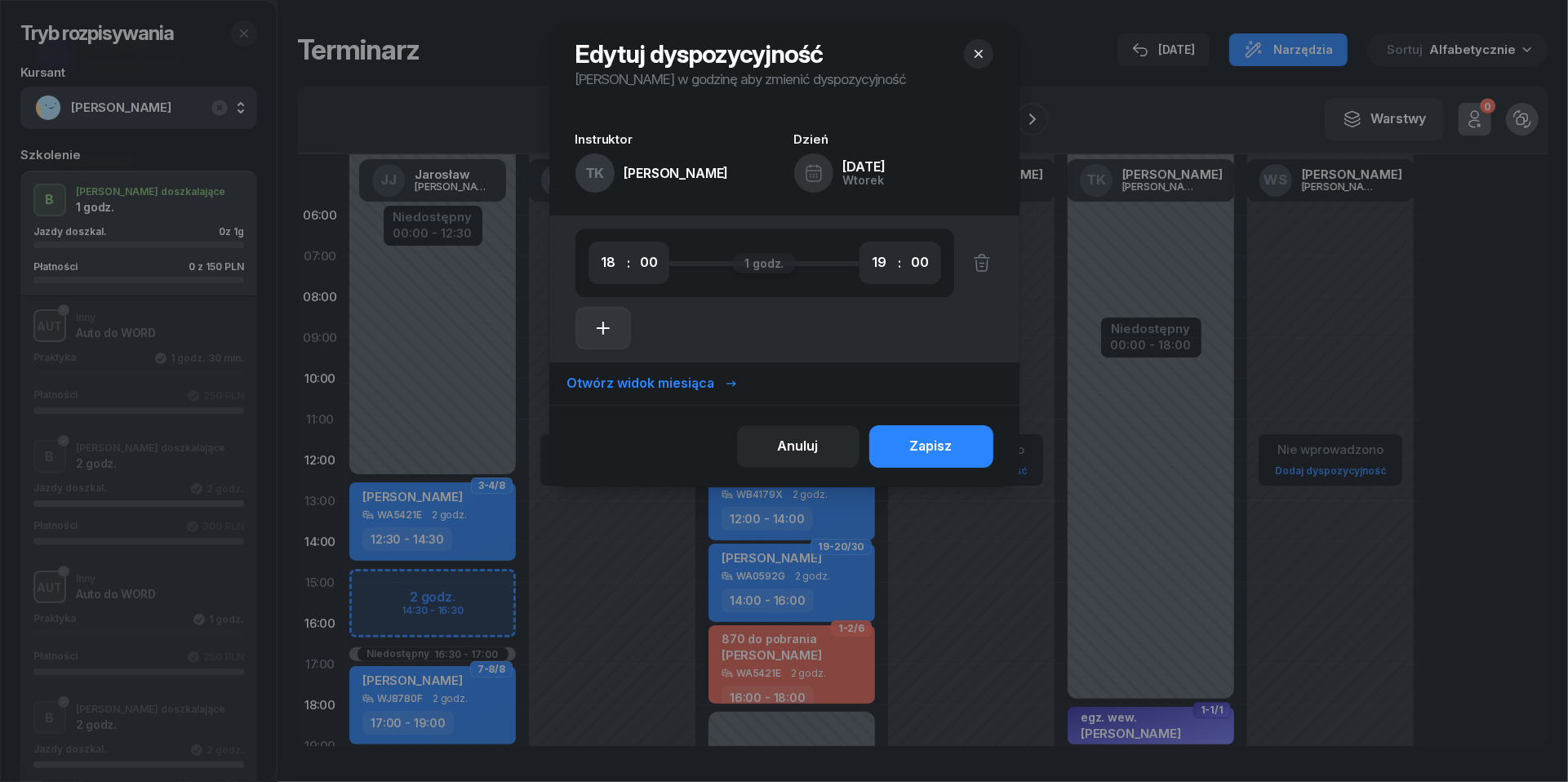
click at [602, 326] on icon "button" at bounding box center [603, 328] width 19 height 19
select select "19"
select select "21"
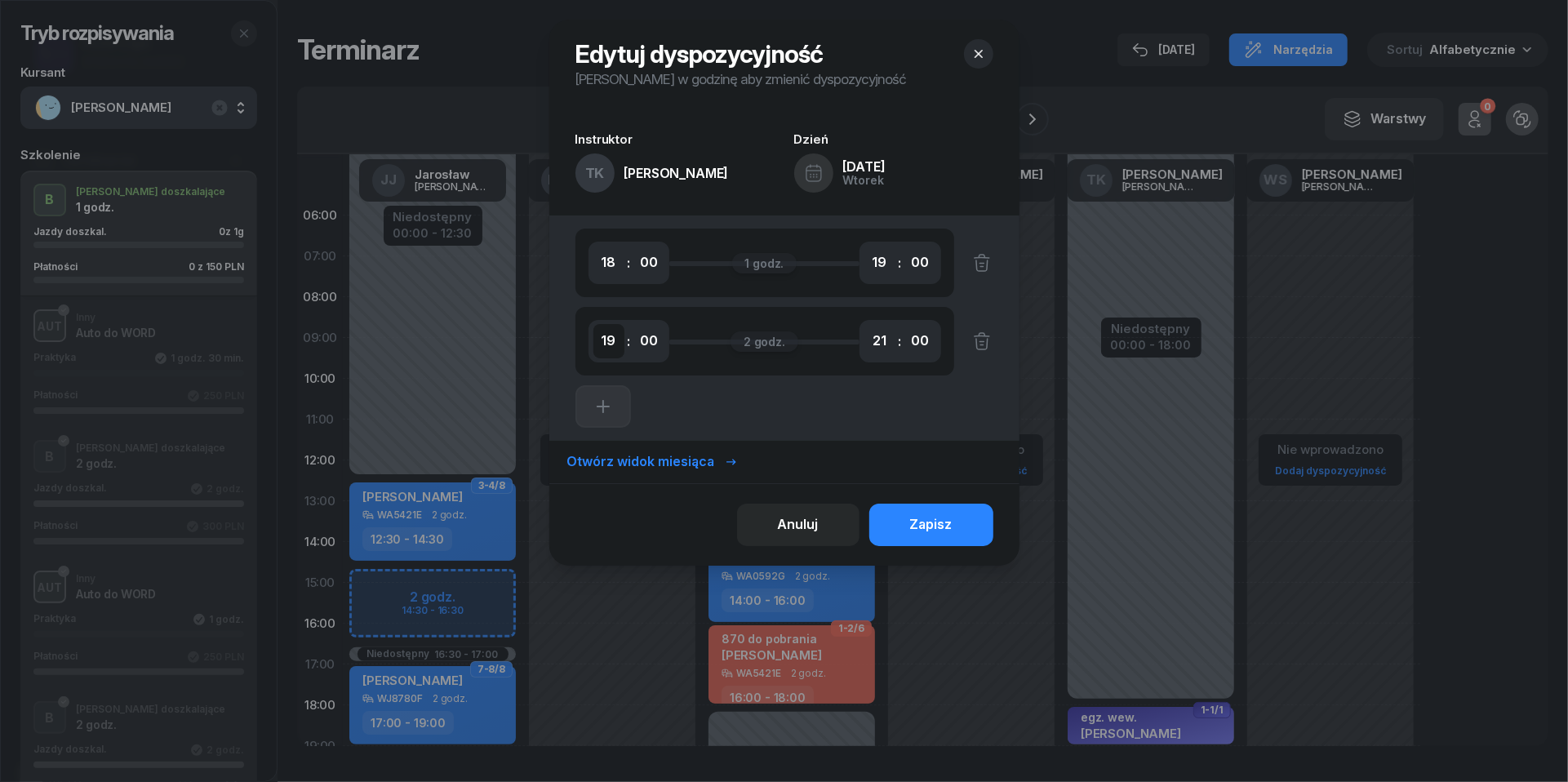
select select "05"
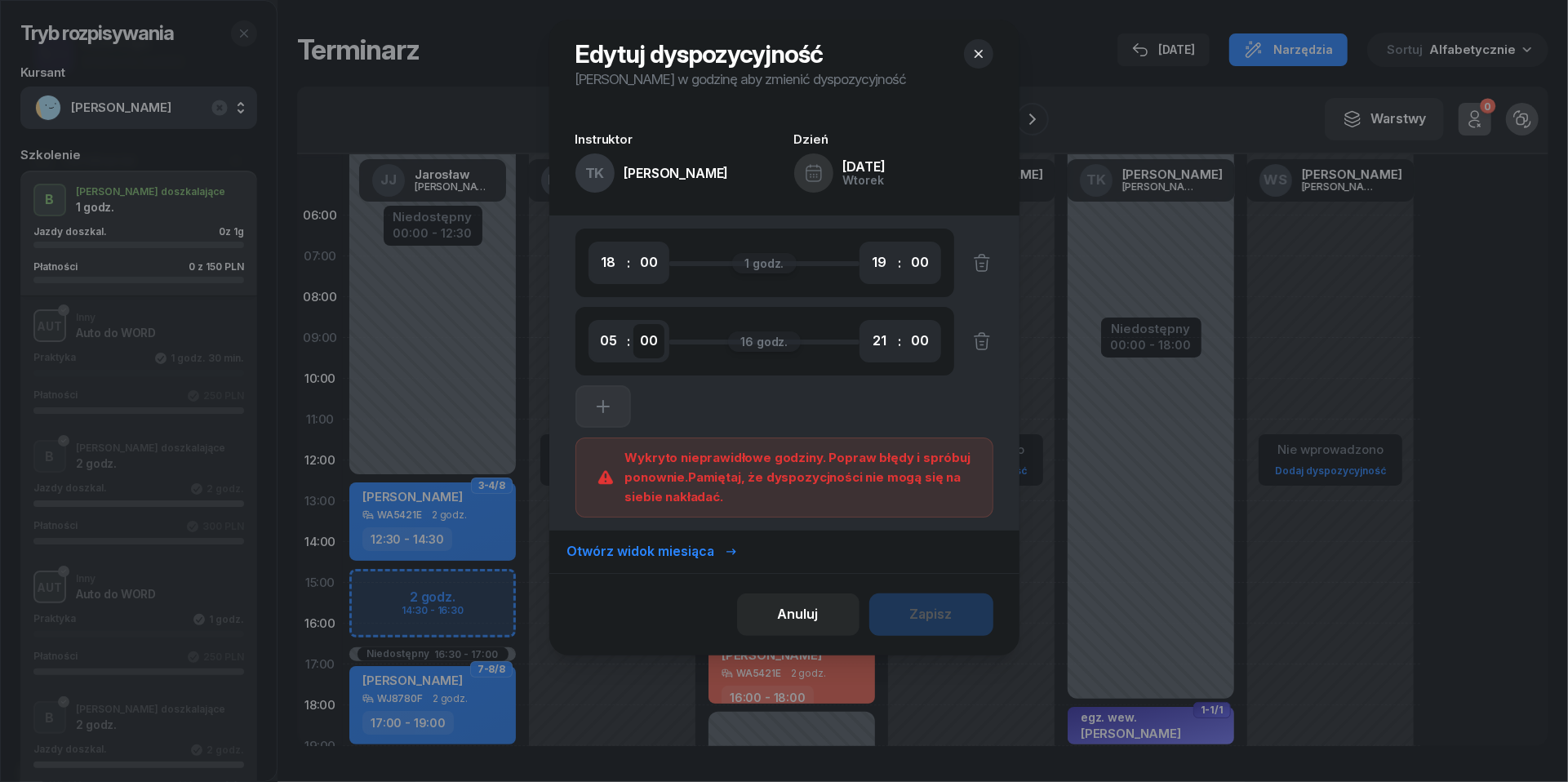
select select "50"
select select "06"
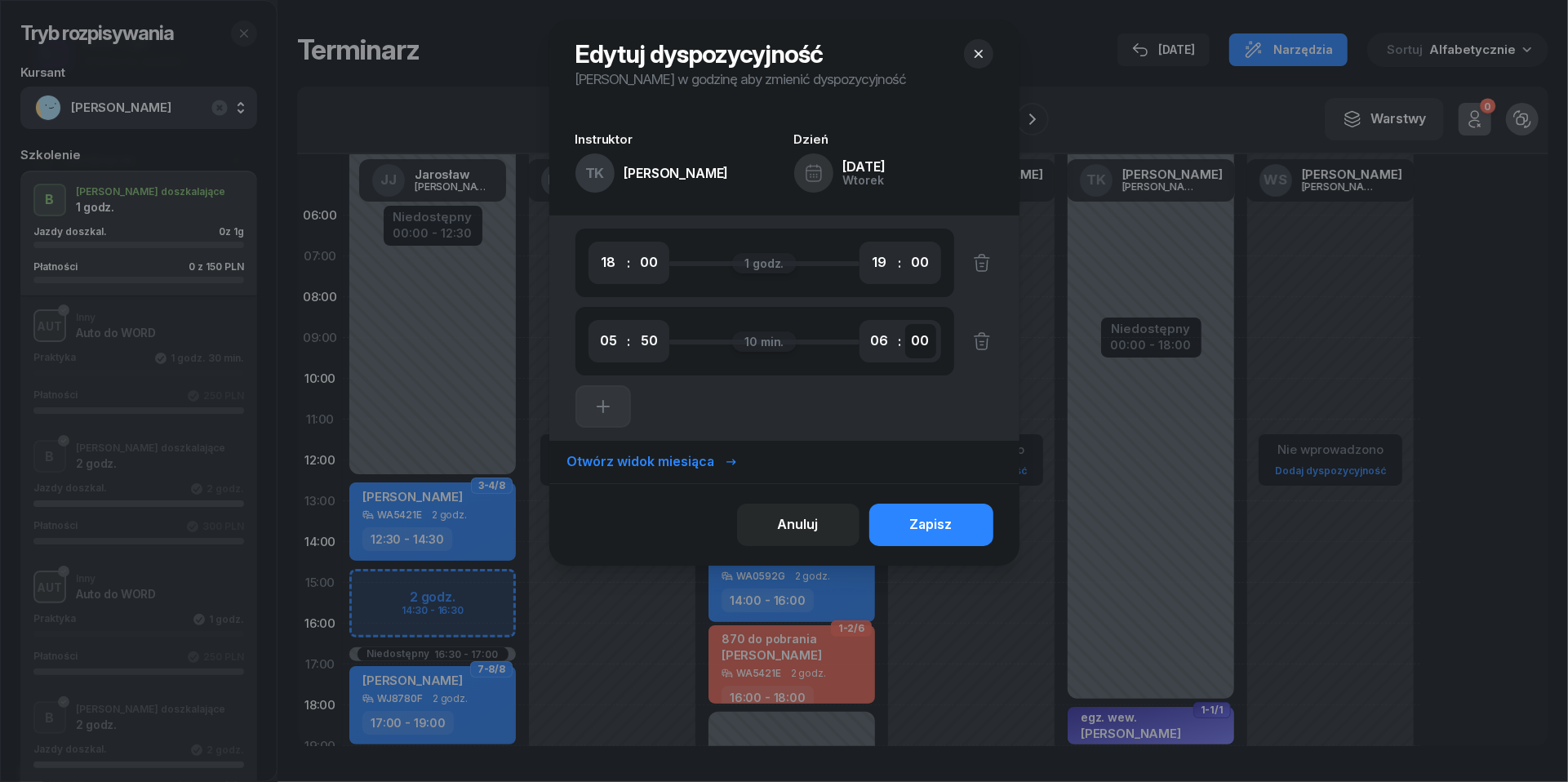
select select "50"
click at [932, 524] on div "Zapisz" at bounding box center [932, 524] width 42 height 21
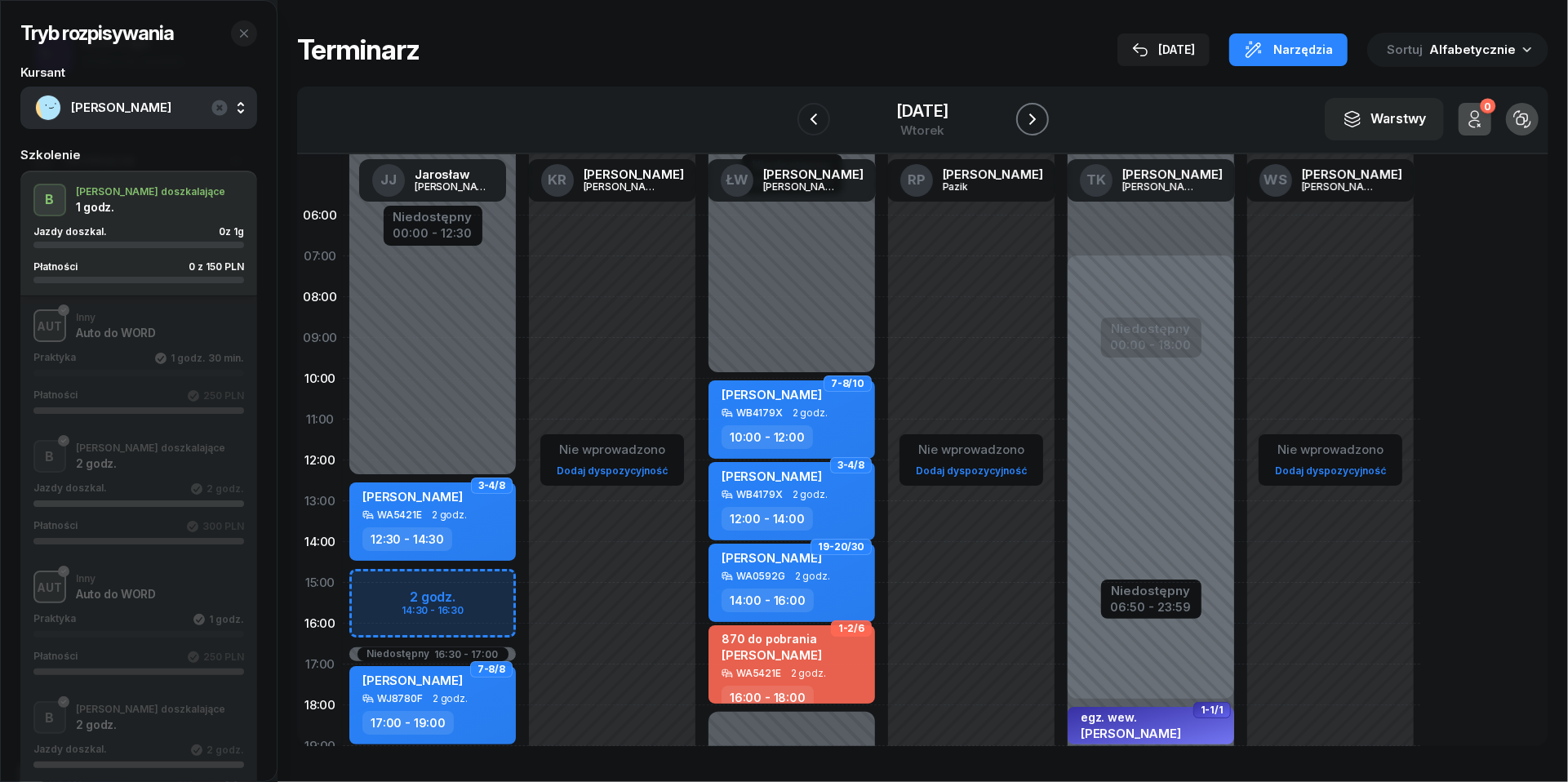
click at [1043, 127] on icon "button" at bounding box center [1032, 119] width 19 height 19
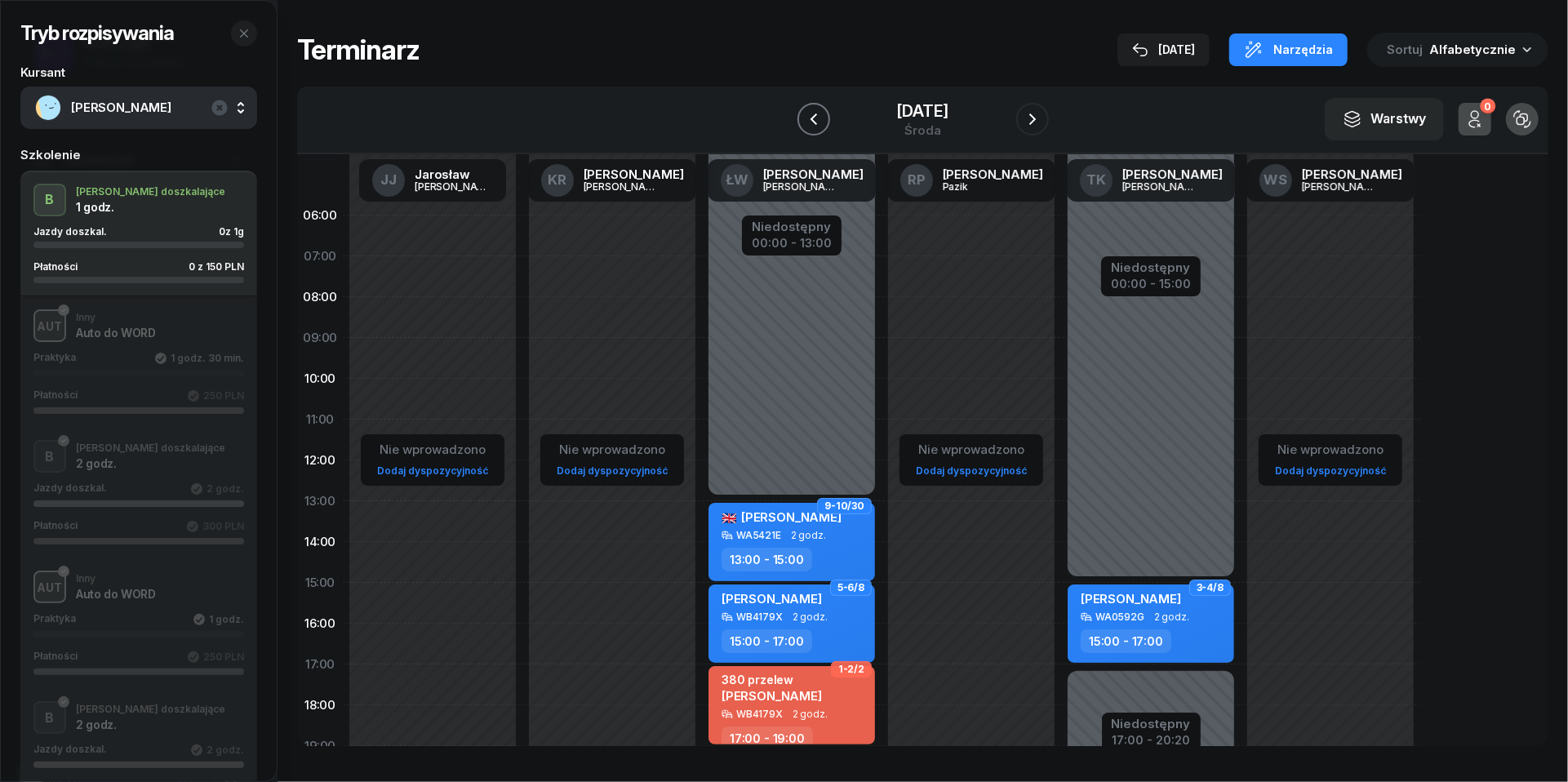
click at [804, 116] on icon "button" at bounding box center [814, 119] width 19 height 19
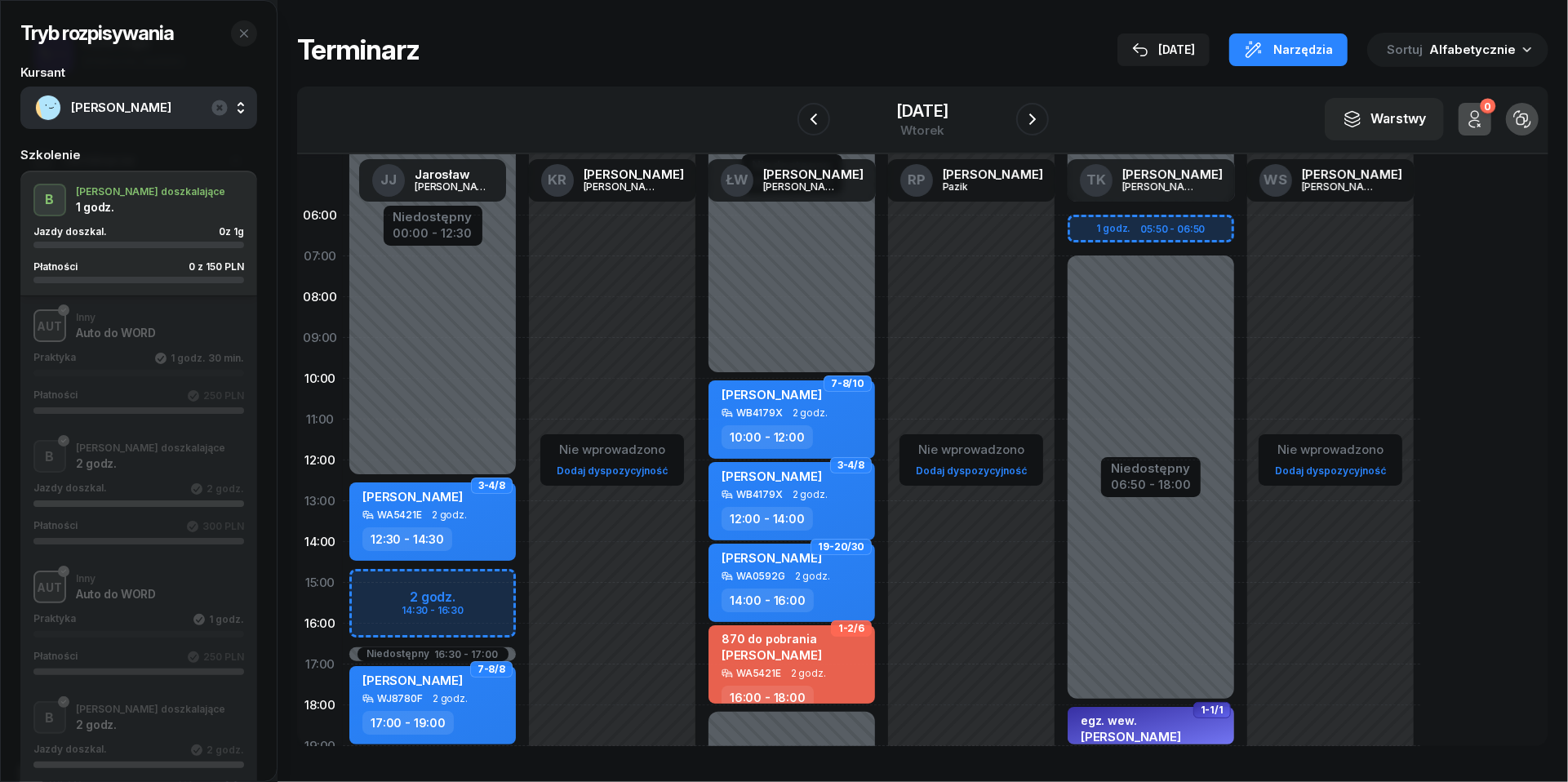
click at [1091, 226] on div "Niedostępny 00:00 - 05:50 Niedostępny 19:00 - 23:59 Niedostępny 06:50 - 18:00 1…" at bounding box center [1151, 582] width 180 height 775
select select "06"
select select "08"
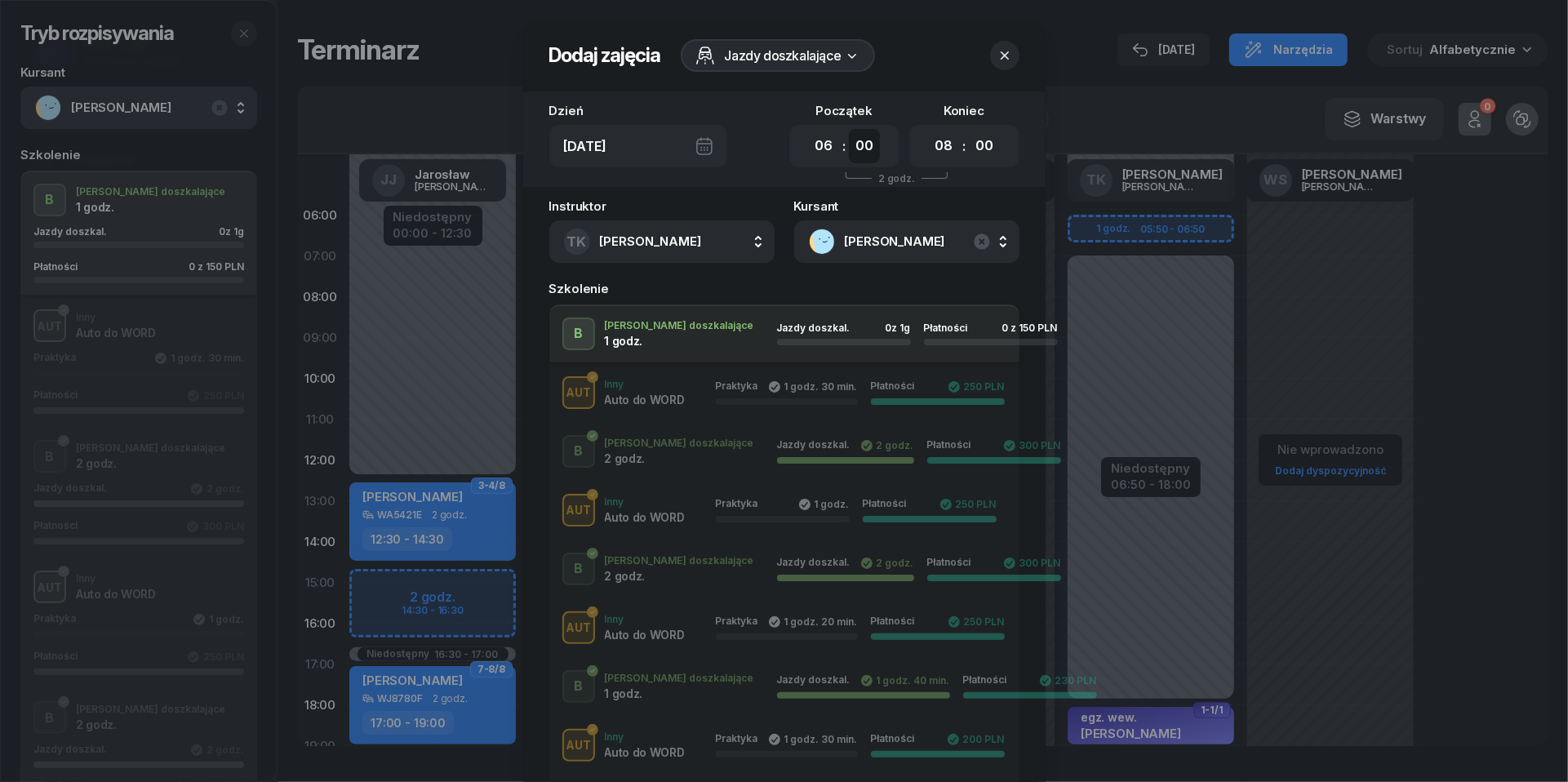
select select "50"
select select "05"
select select "06"
select select "50"
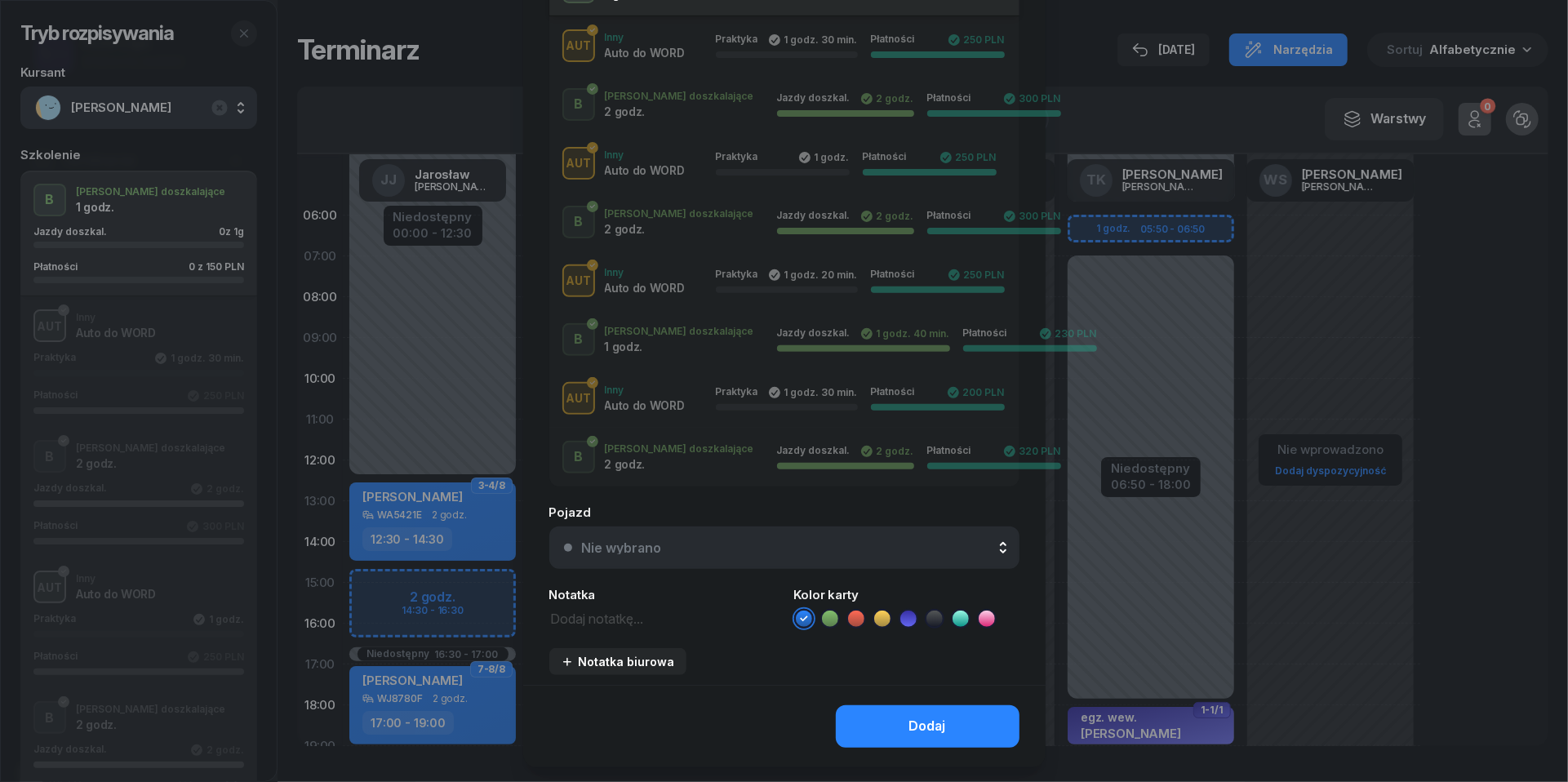
scroll to position [374, 0]
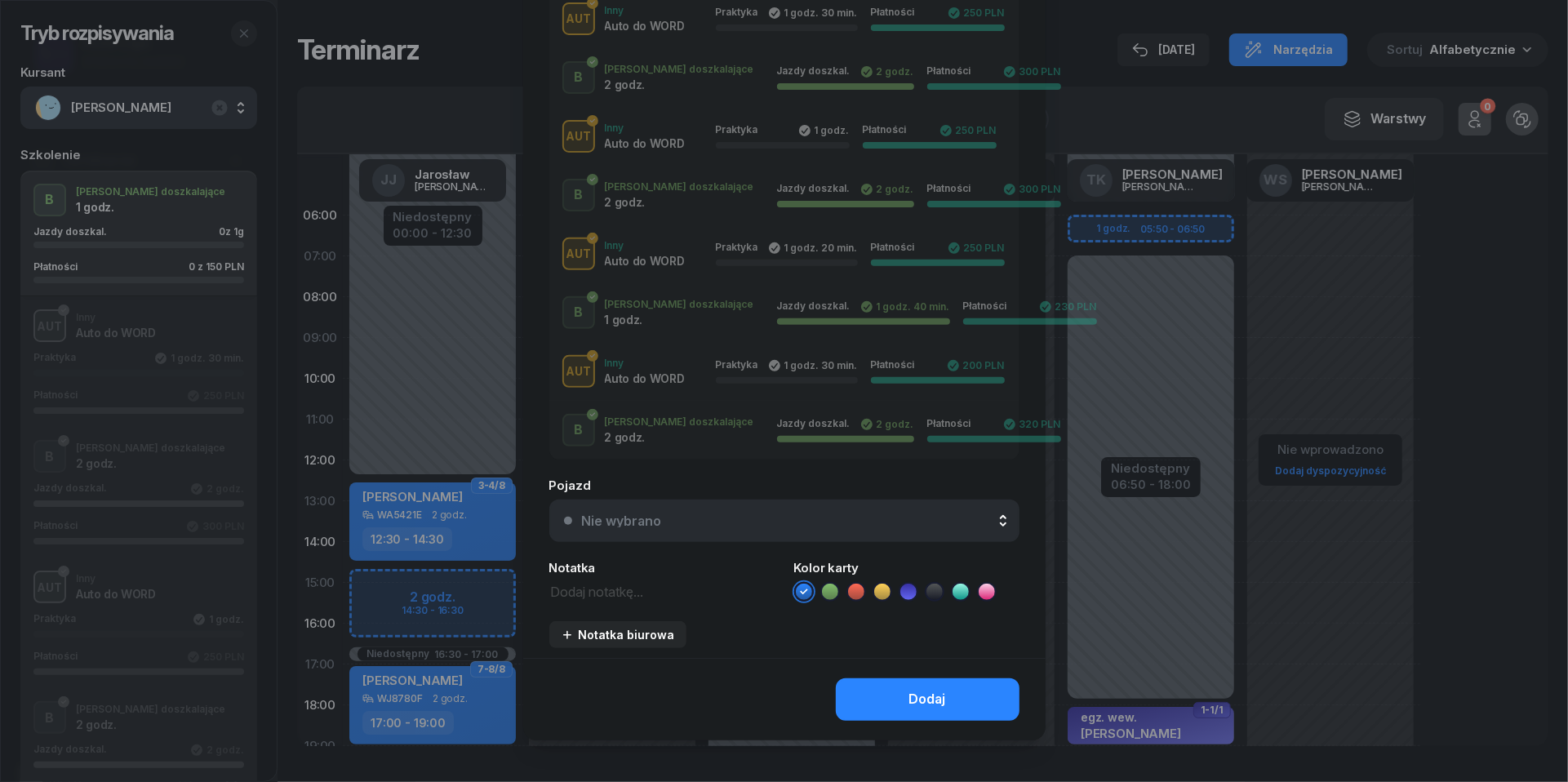
click at [687, 520] on div "Nie wybrano" at bounding box center [793, 520] width 423 height 13
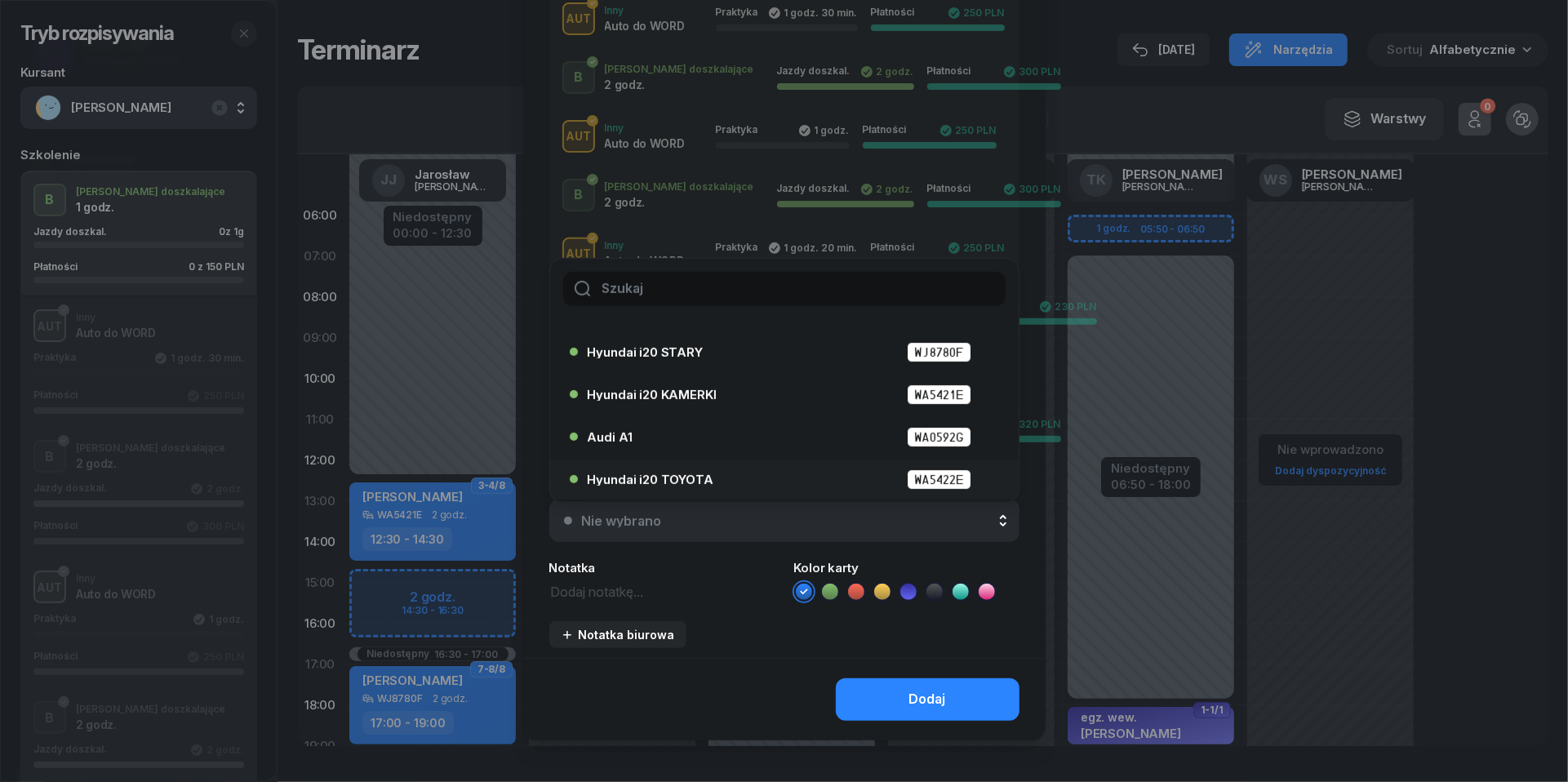
scroll to position [29, 0]
click at [673, 356] on span "Hyundai i20 STARY" at bounding box center [645, 355] width 115 height 13
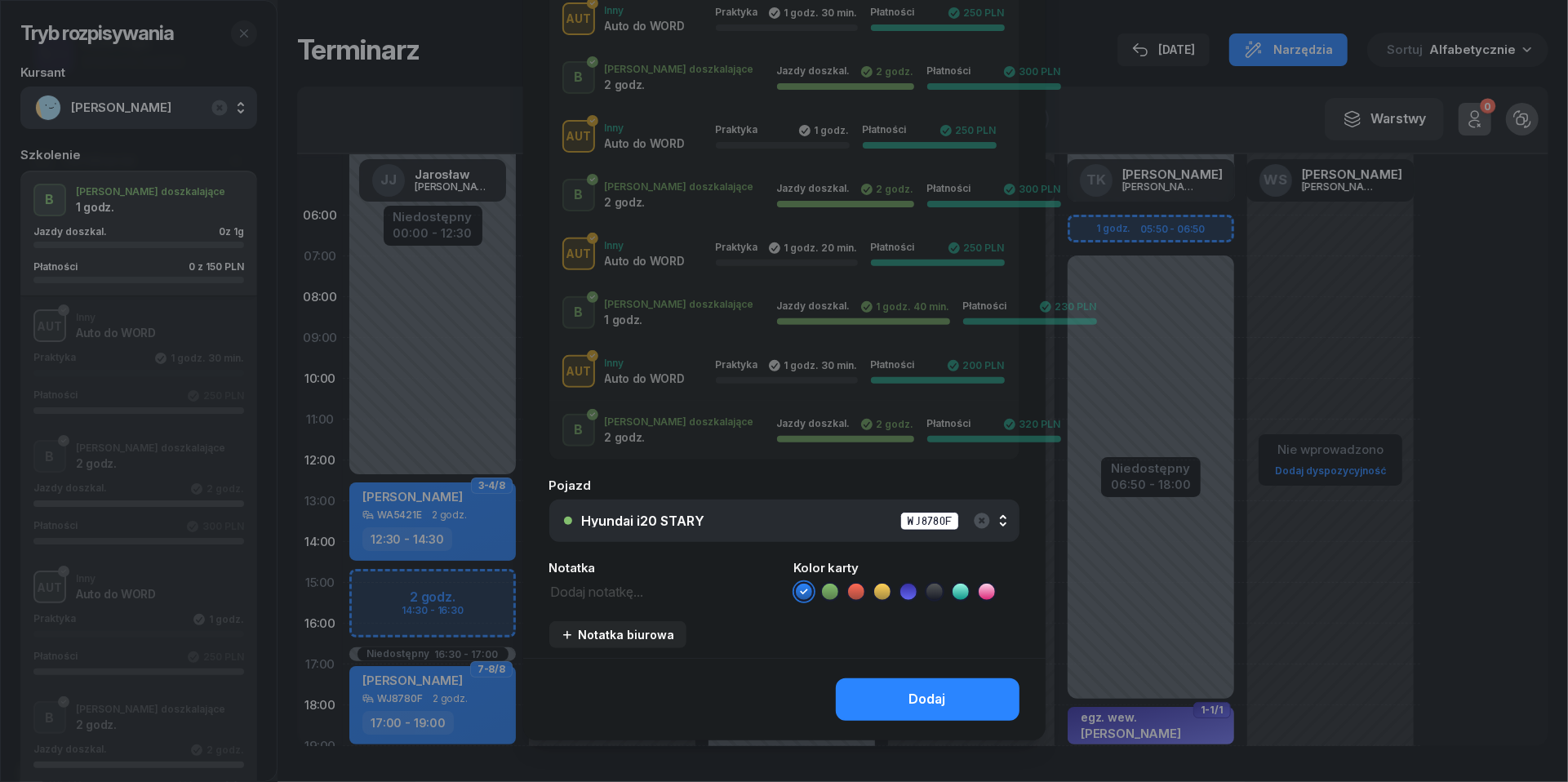
click at [625, 592] on textarea at bounding box center [662, 591] width 225 height 20
type textarea "150 do pobrania"
click at [863, 587] on icon at bounding box center [856, 591] width 16 height 16
click at [896, 697] on button "Dodaj" at bounding box center [928, 699] width 184 height 42
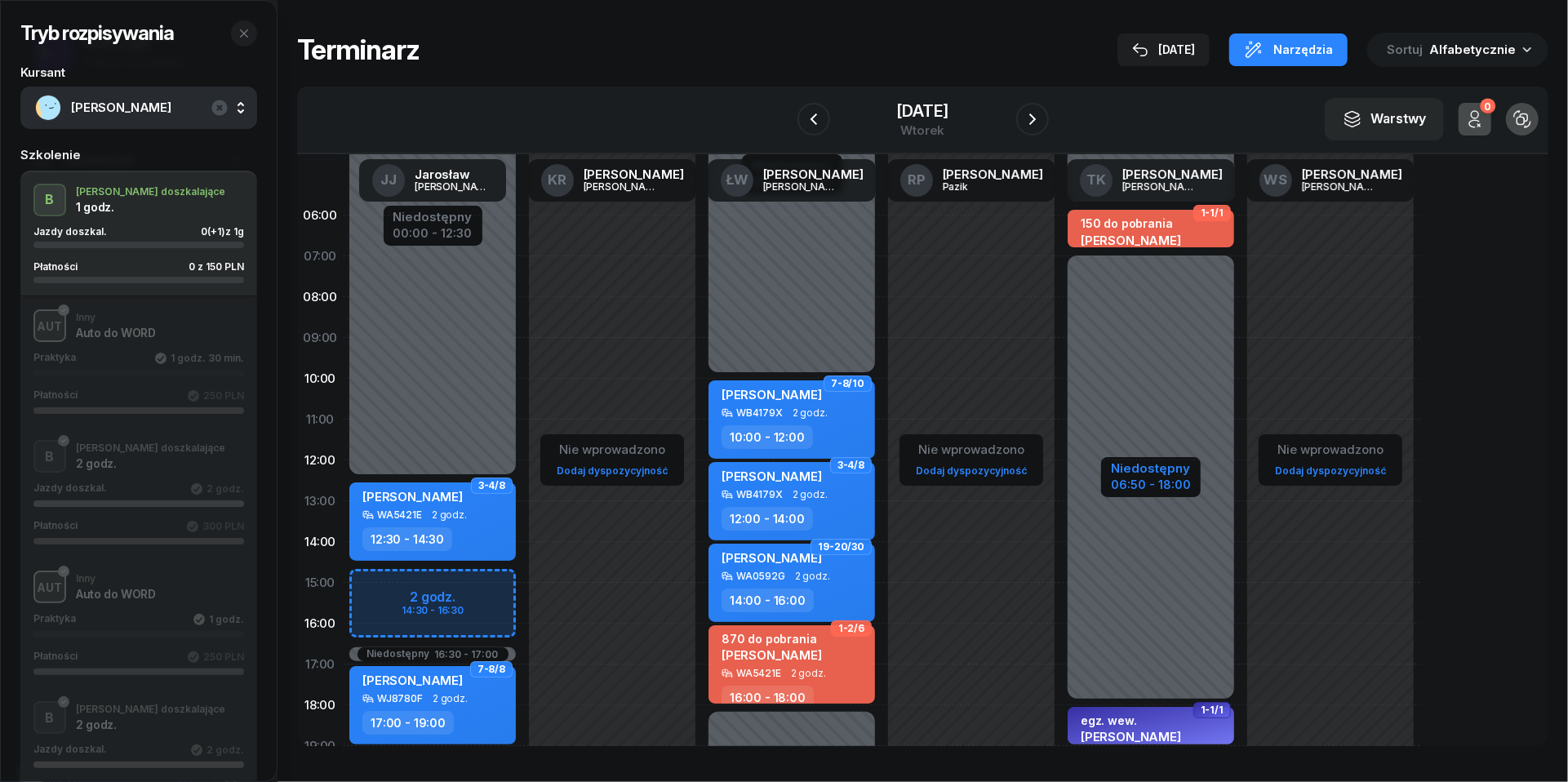
click at [1163, 472] on div "Niedostępny" at bounding box center [1151, 468] width 80 height 13
select select "05"
select select "50"
select select "06"
select select "50"
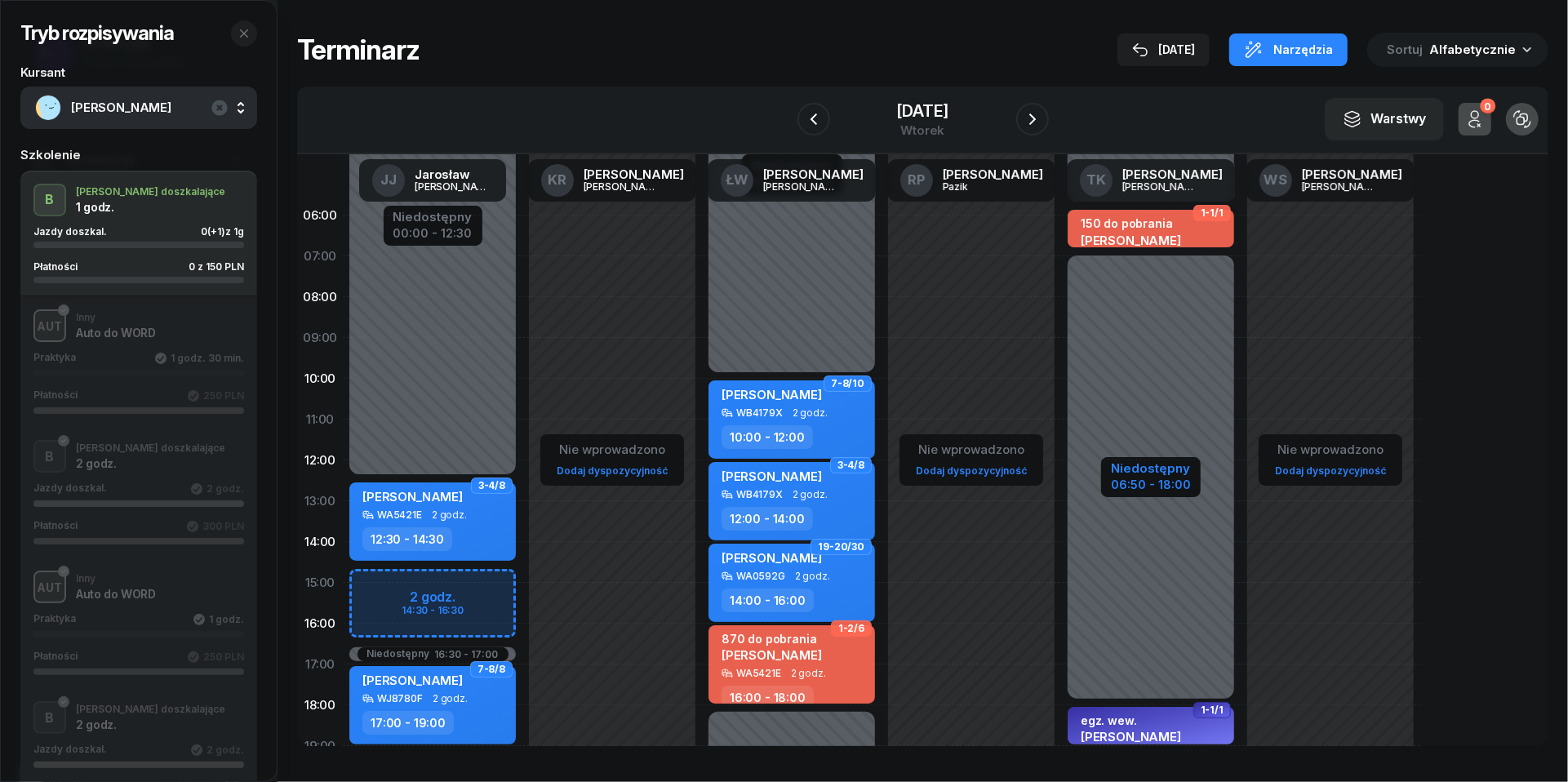
select select "18"
select select "19"
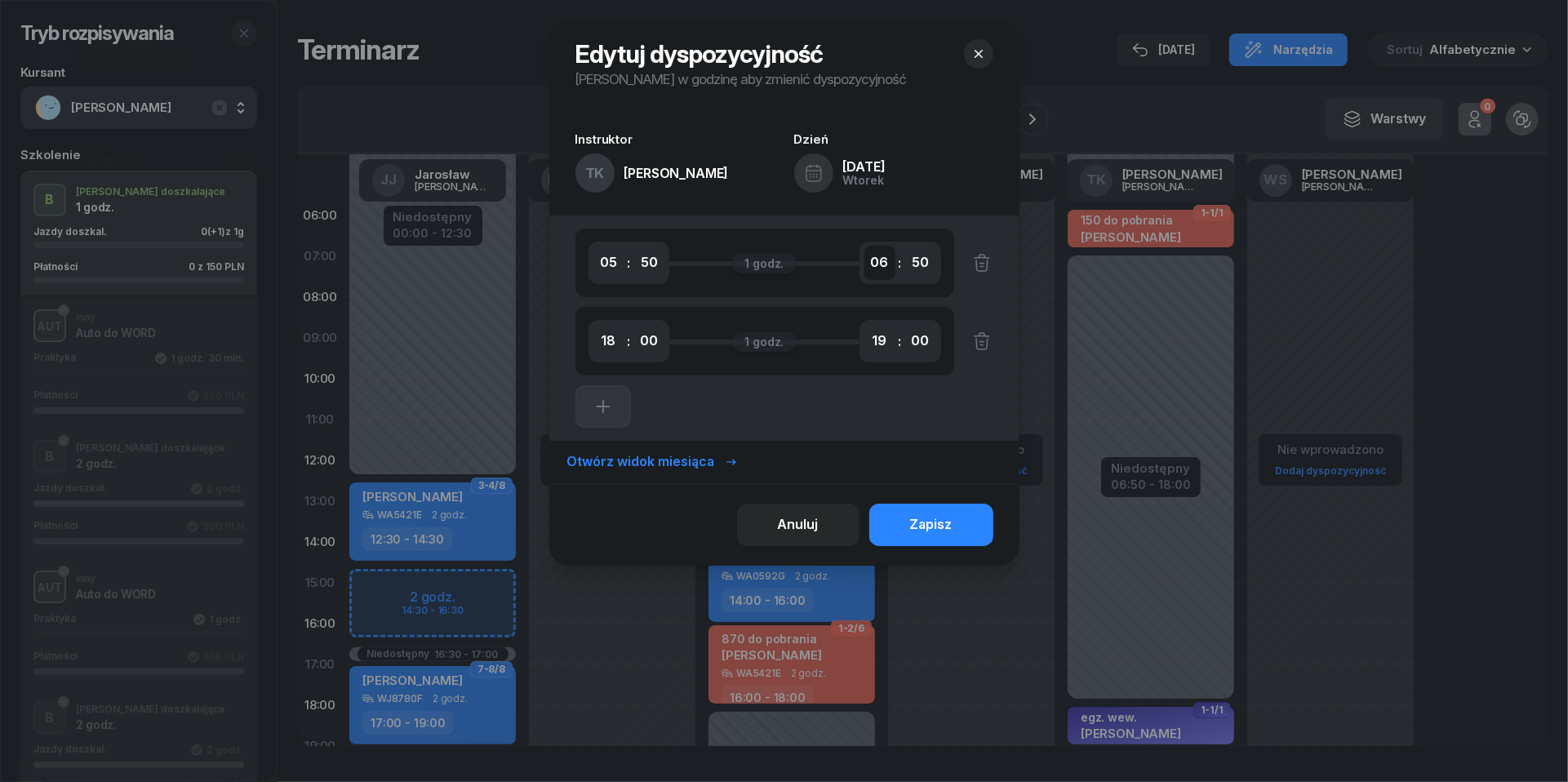
select select "07"
click at [941, 514] on div "Zapisz" at bounding box center [932, 524] width 42 height 21
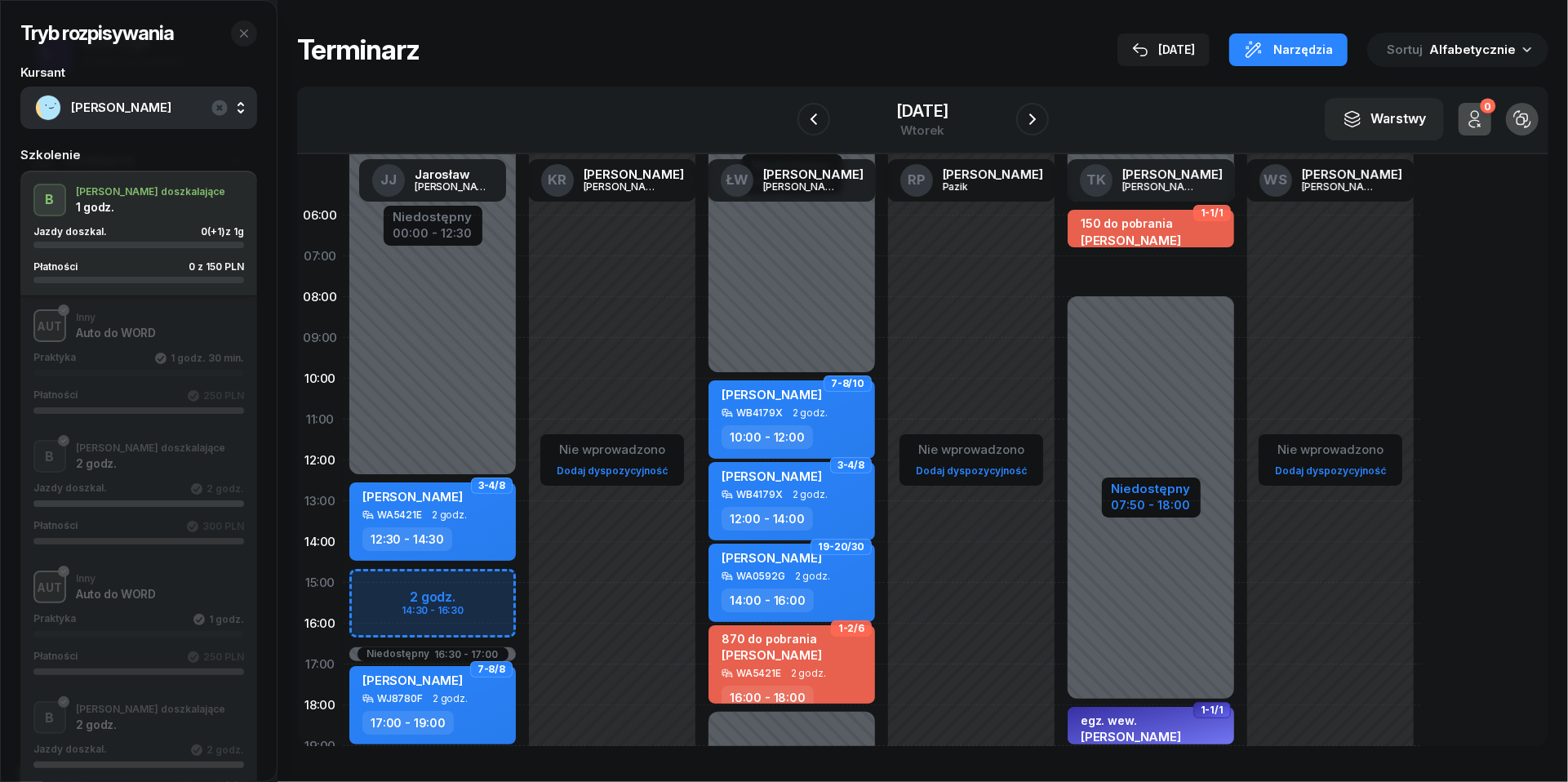
click at [1164, 497] on div "07:50 - 18:00" at bounding box center [1152, 503] width 79 height 17
click at [1157, 510] on div "07:50 - 18:00" at bounding box center [1152, 503] width 79 height 17
select select "05"
select select "50"
select select "07"
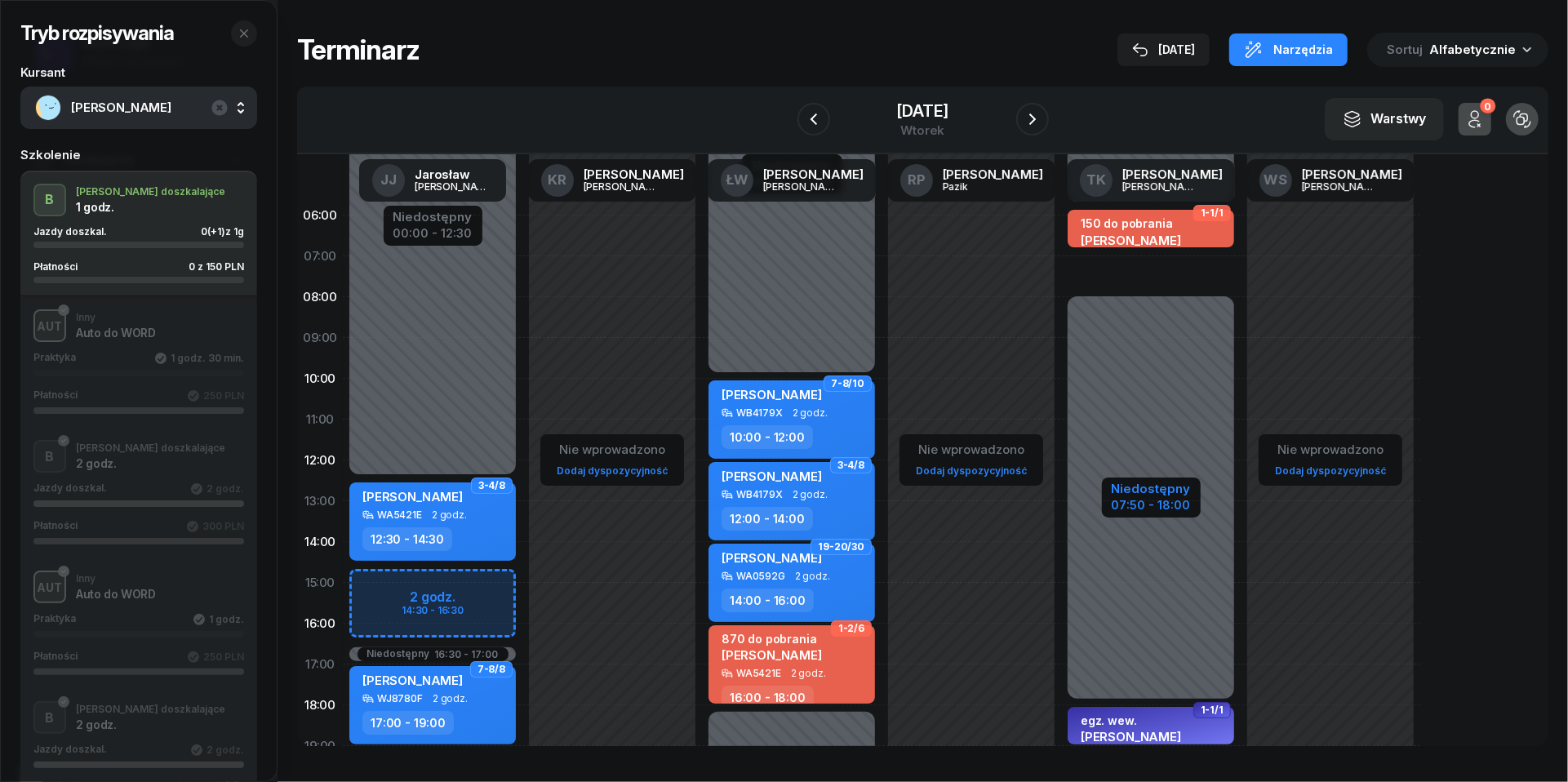
select select "50"
select select "18"
select select "19"
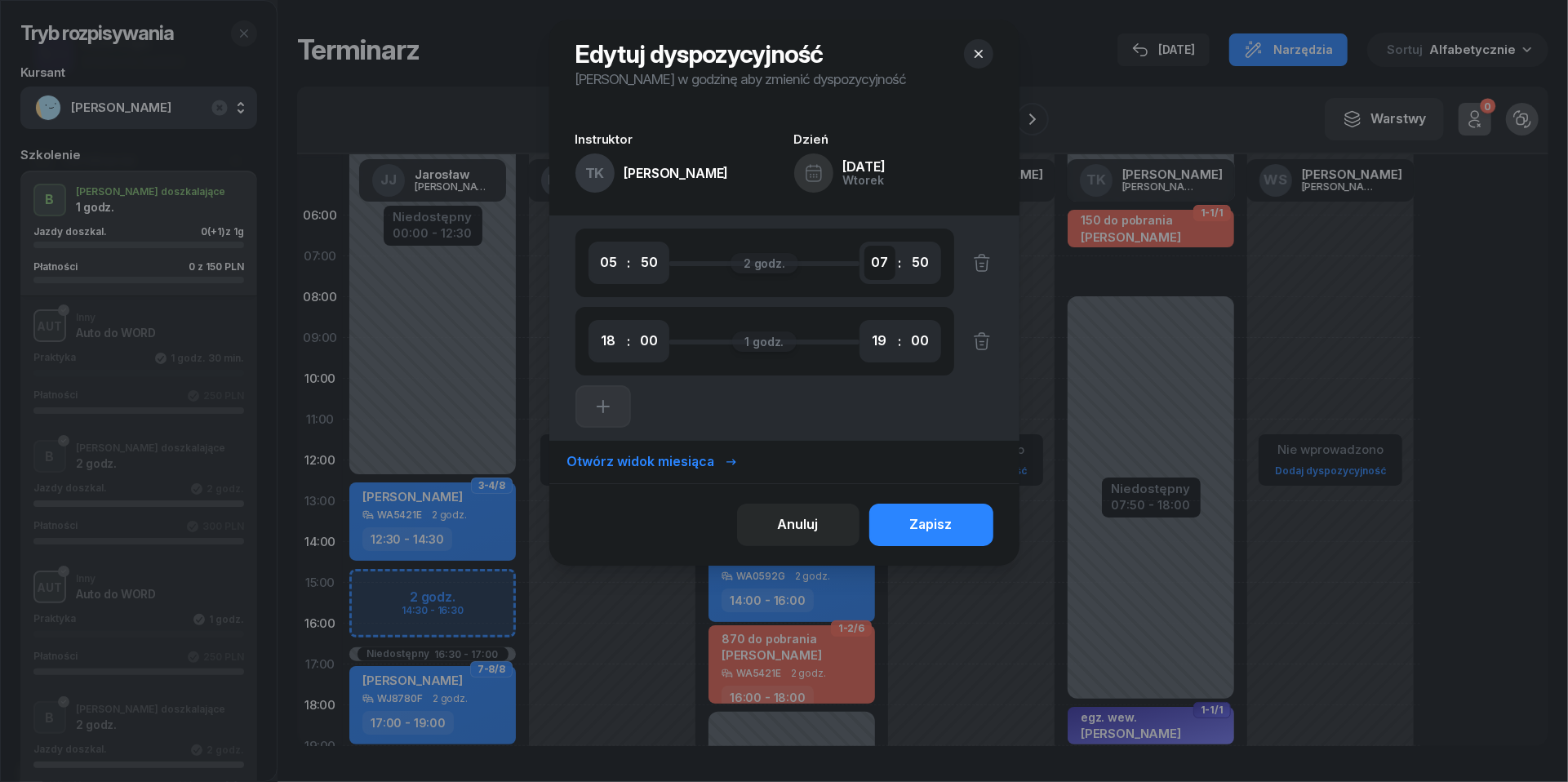
select select "08"
select select "00"
click at [954, 527] on button "Zapisz" at bounding box center [931, 524] width 124 height 42
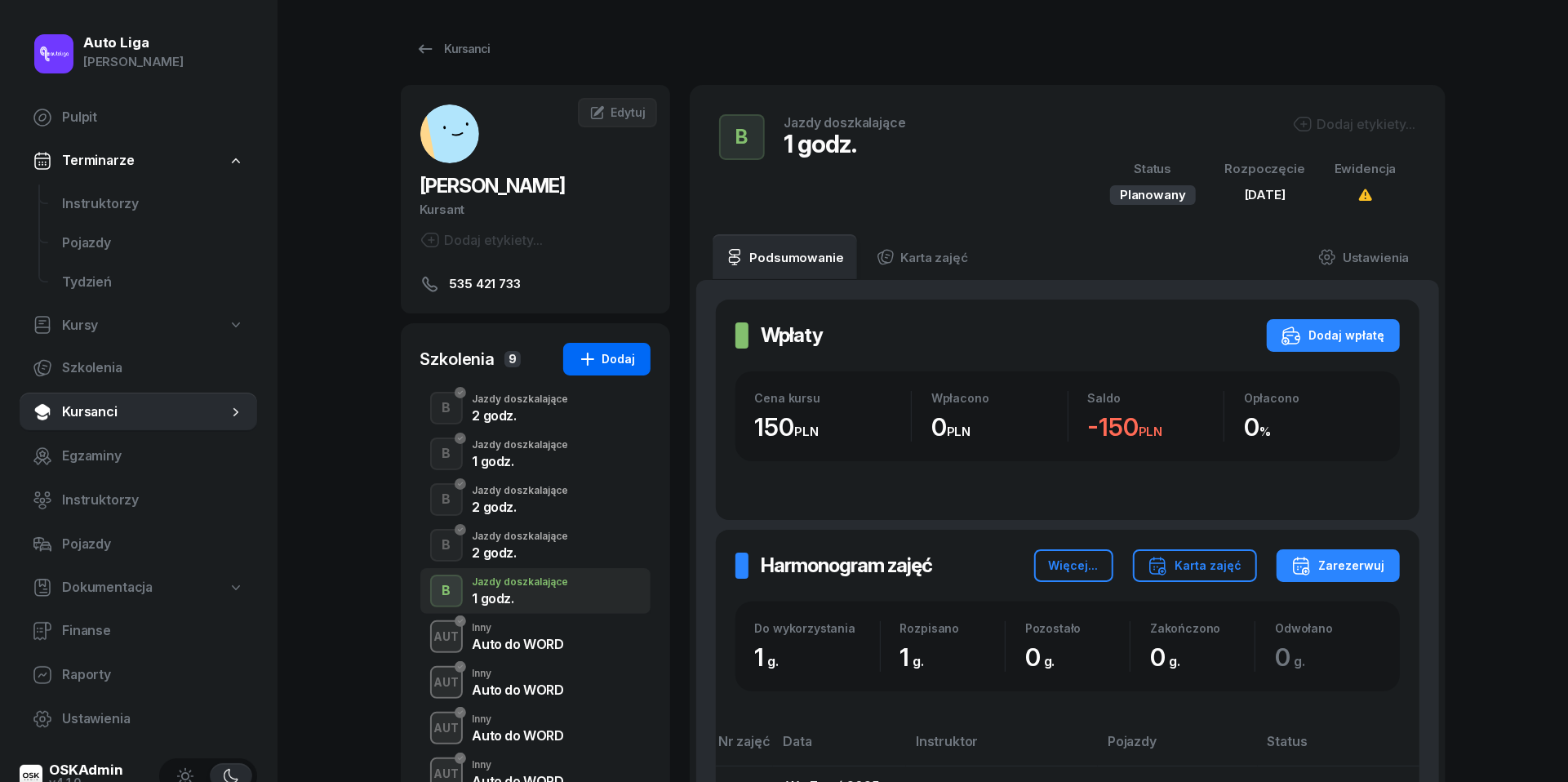
click at [602, 360] on div "Dodaj" at bounding box center [607, 358] width 58 height 19
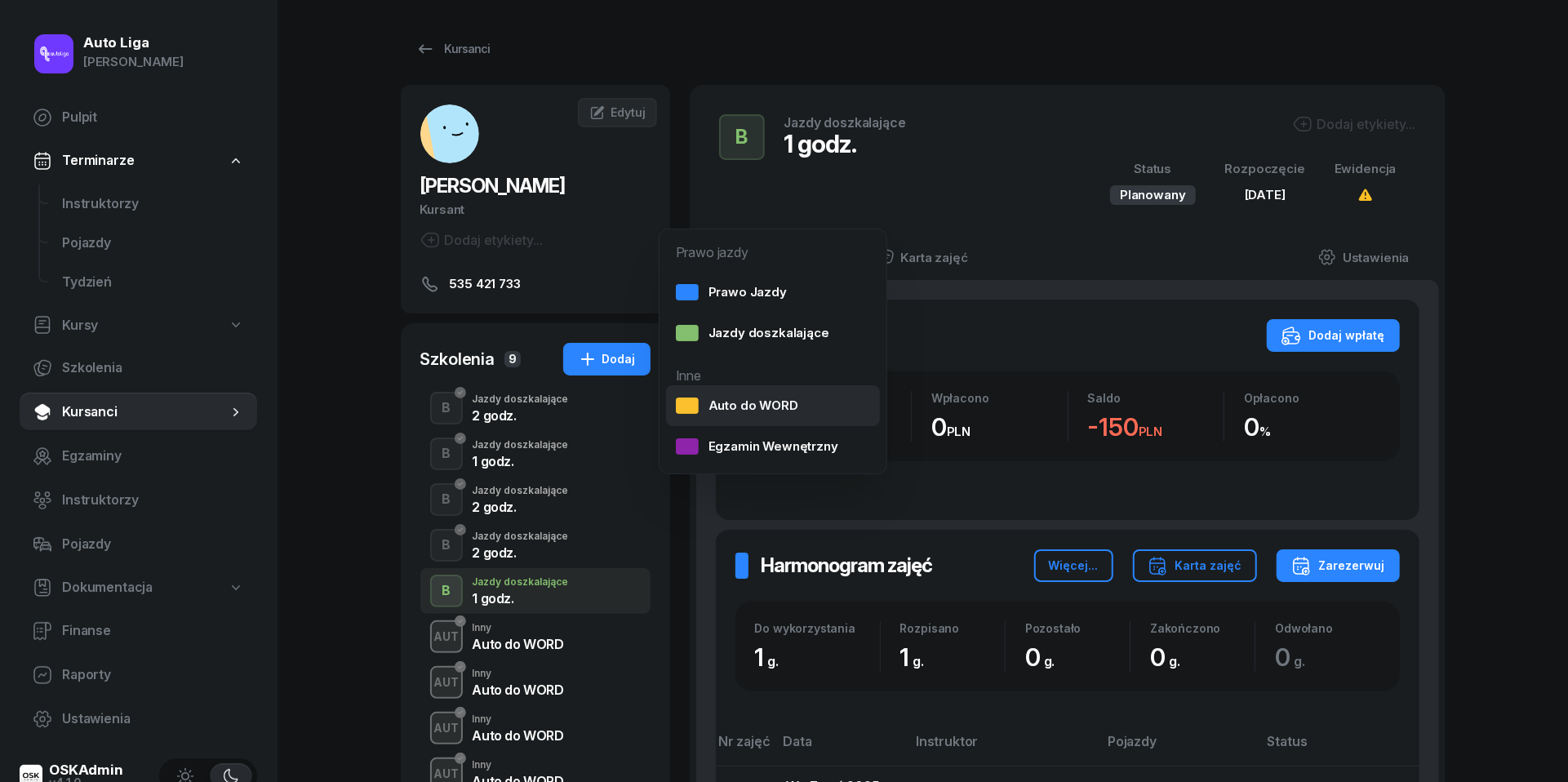
click at [784, 403] on div "Auto do WORD" at bounding box center [737, 405] width 122 height 21
select select
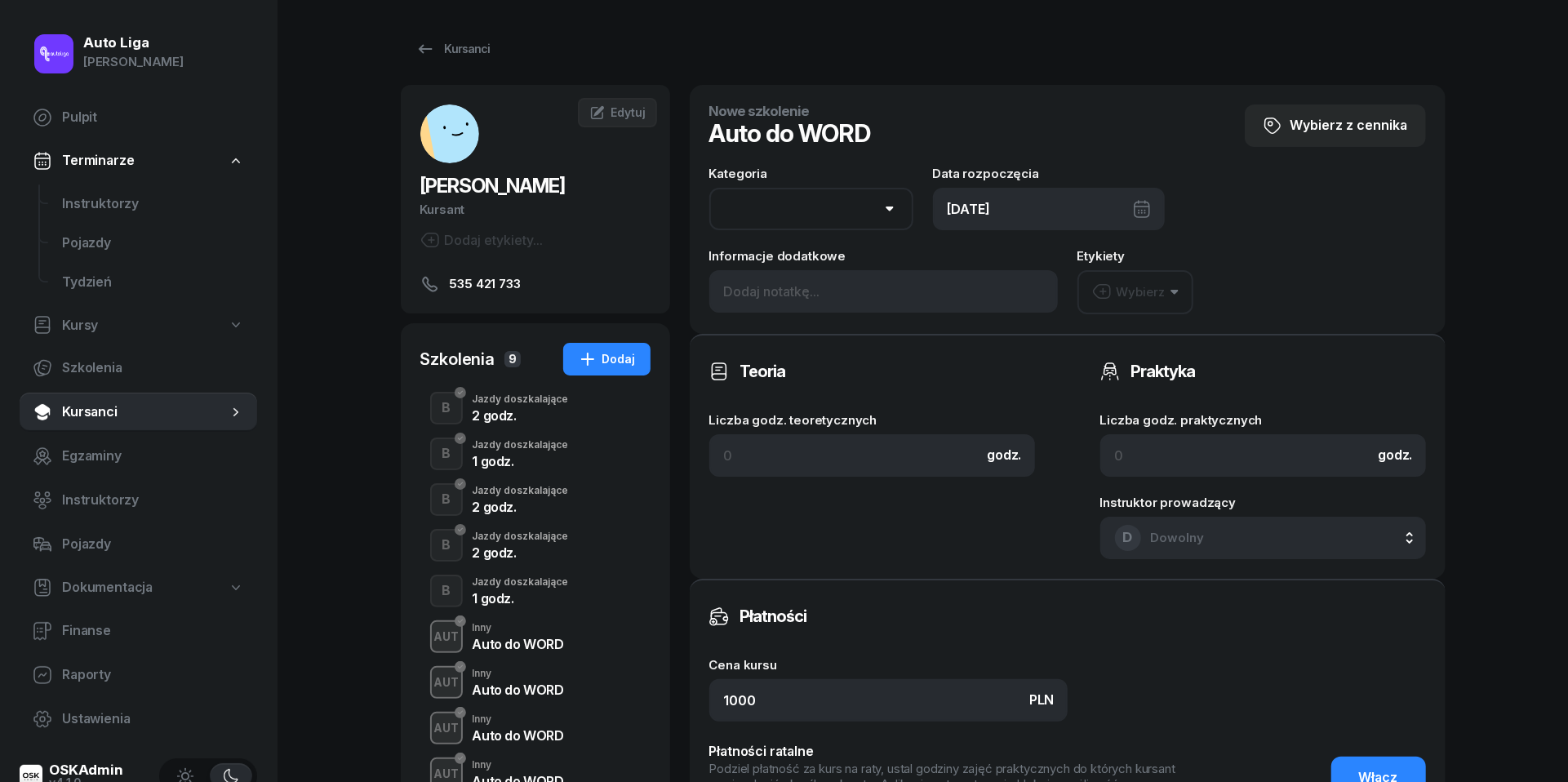
click at [524, 640] on div "Auto do WORD" at bounding box center [518, 643] width 91 height 13
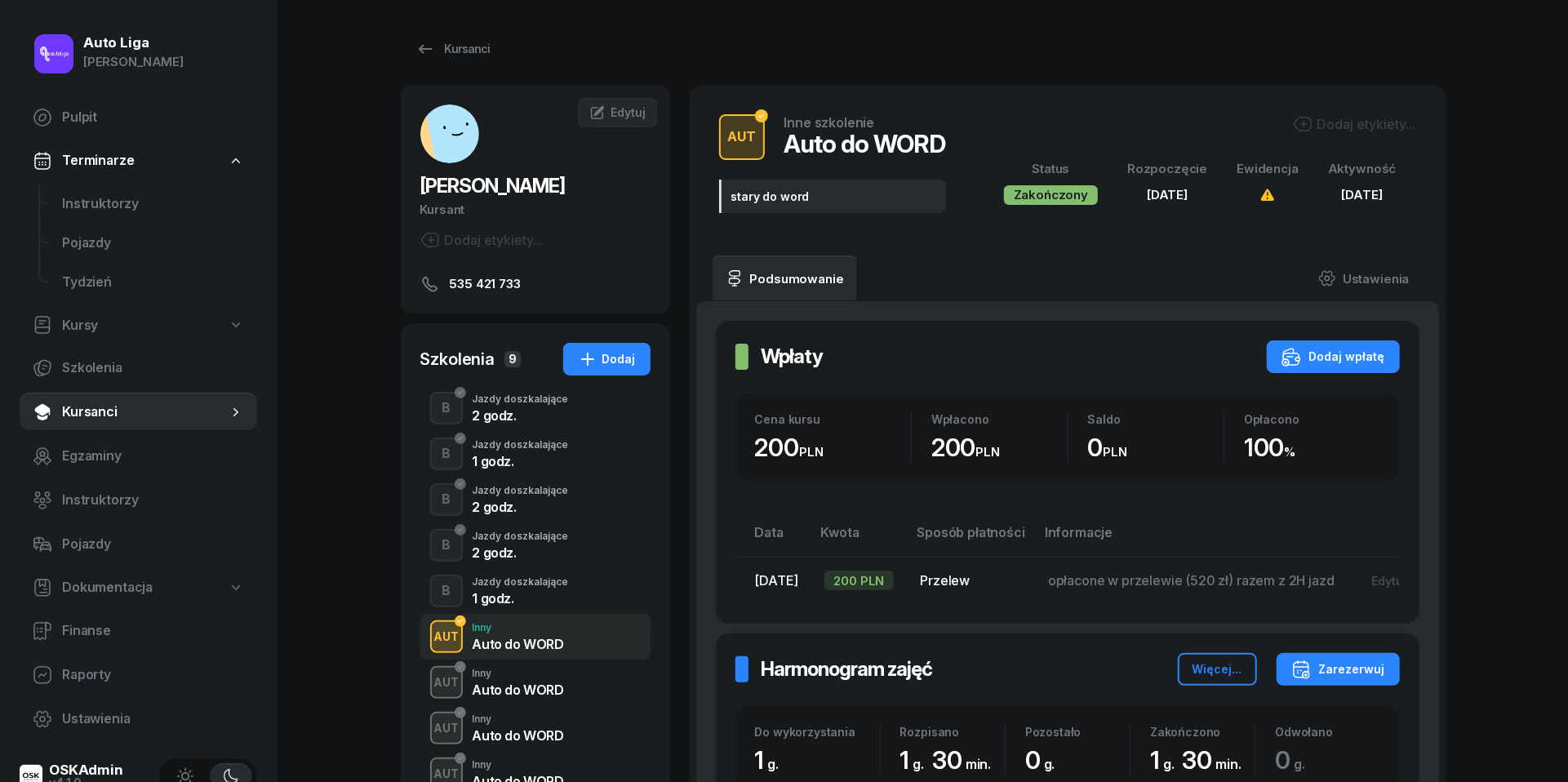
click at [530, 674] on div "Inny" at bounding box center [518, 673] width 91 height 10
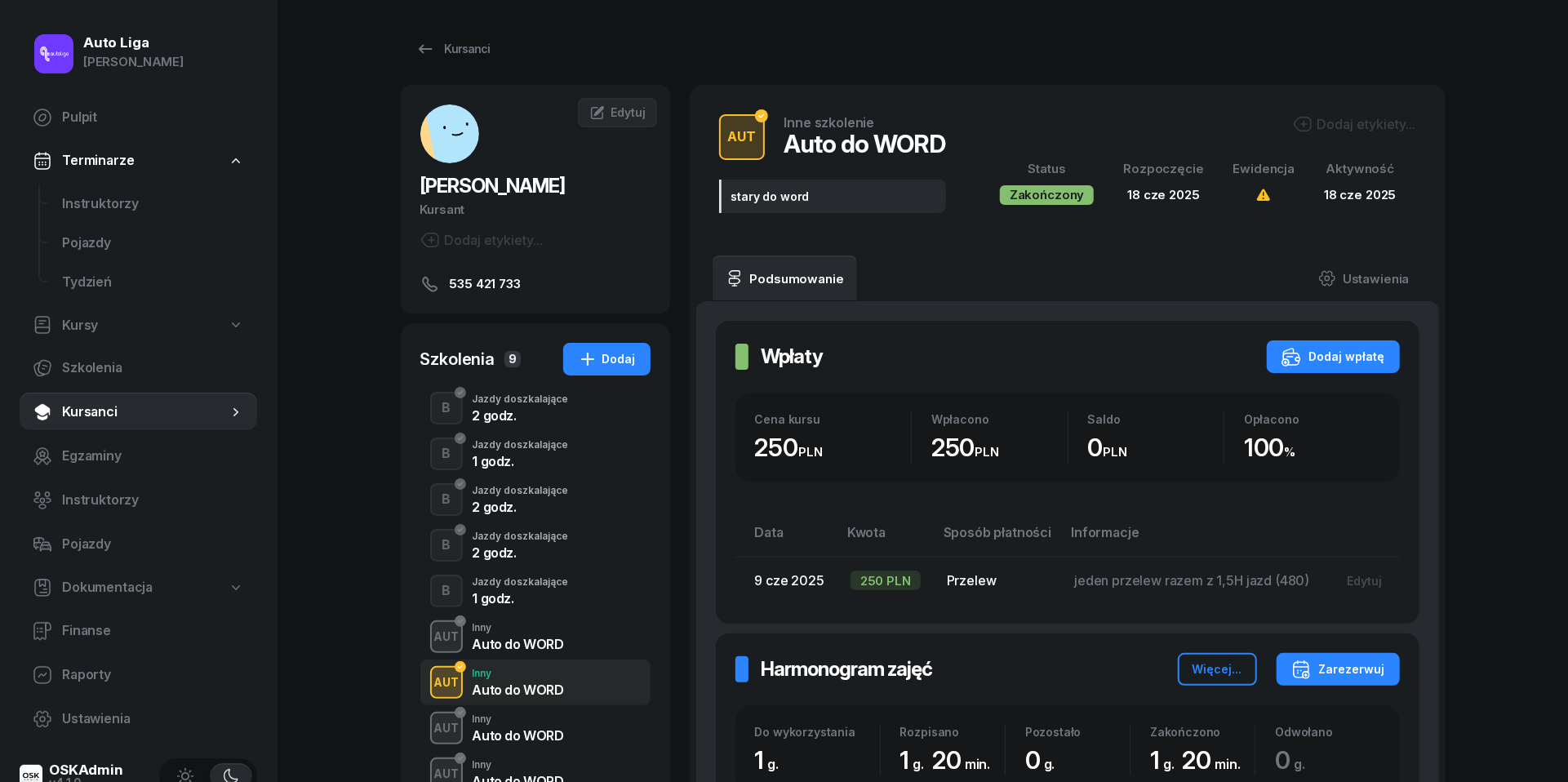
click at [824, 194] on div "stary do word" at bounding box center [832, 196] width 227 height 34
click at [1345, 281] on link "Ustawienia" at bounding box center [1363, 278] width 116 height 46
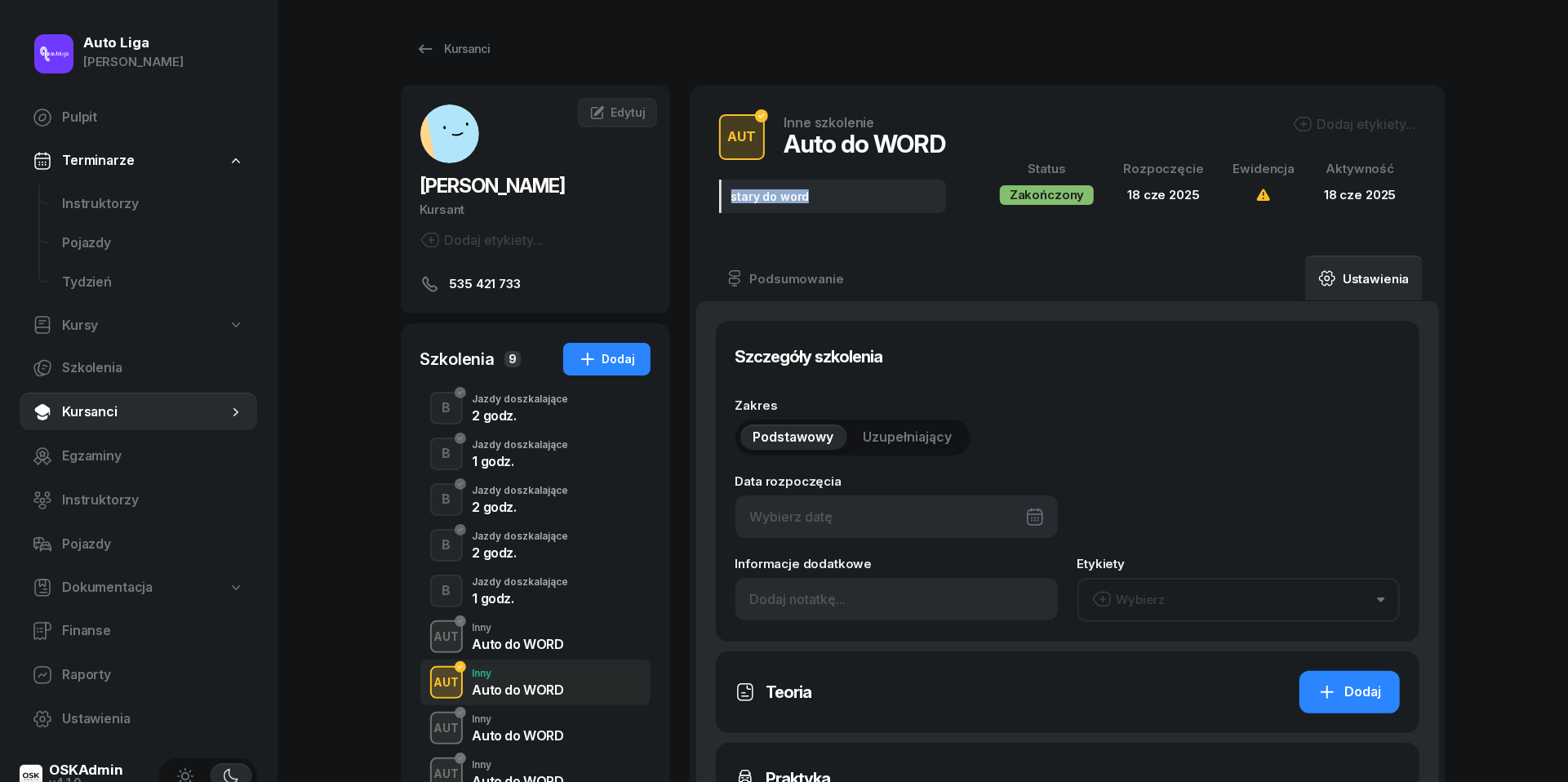
type input "[DATE]"
type input "stary do word"
type input "1"
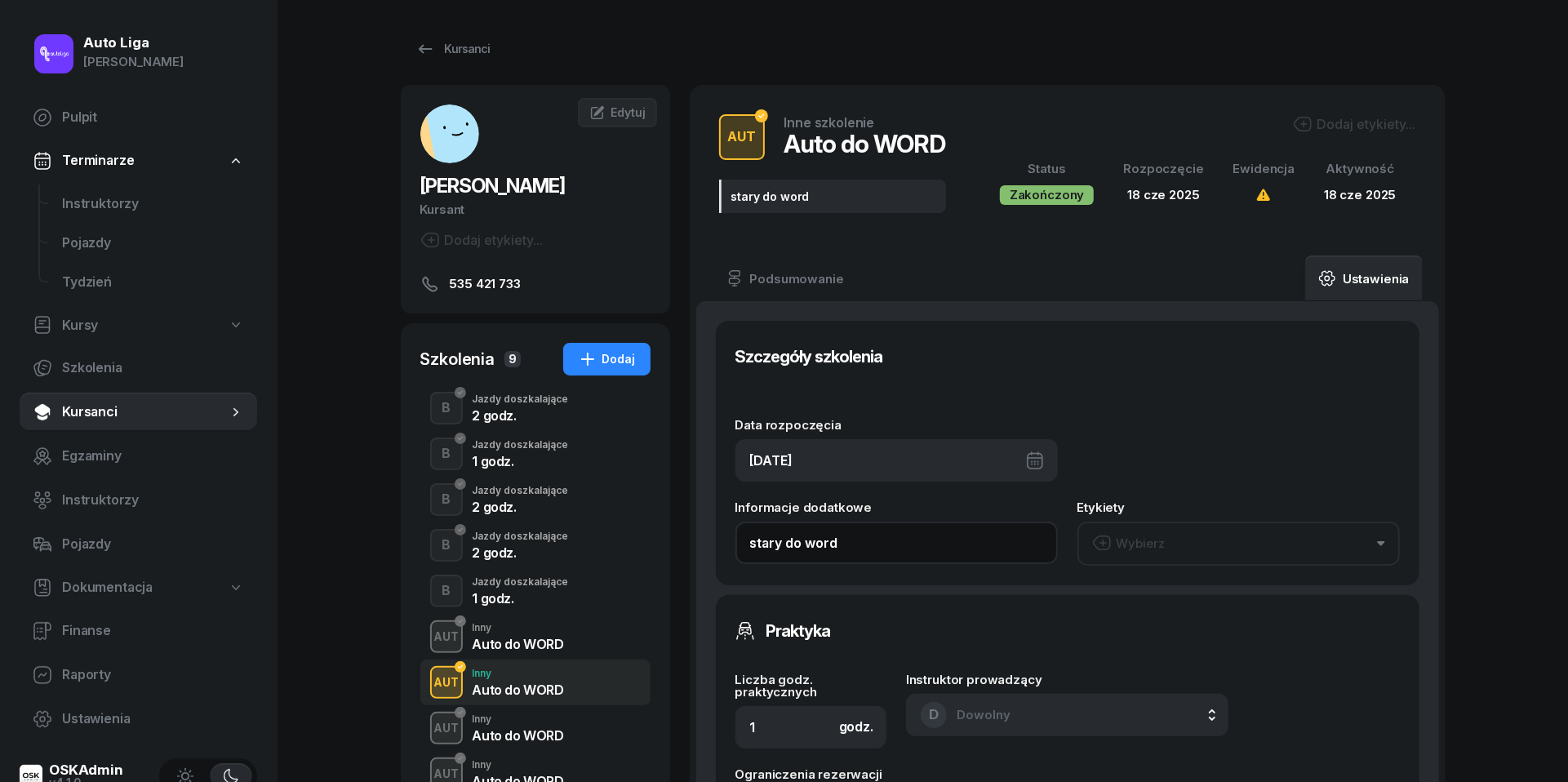
click at [803, 545] on input "stary do word" at bounding box center [897, 543] width 323 height 42
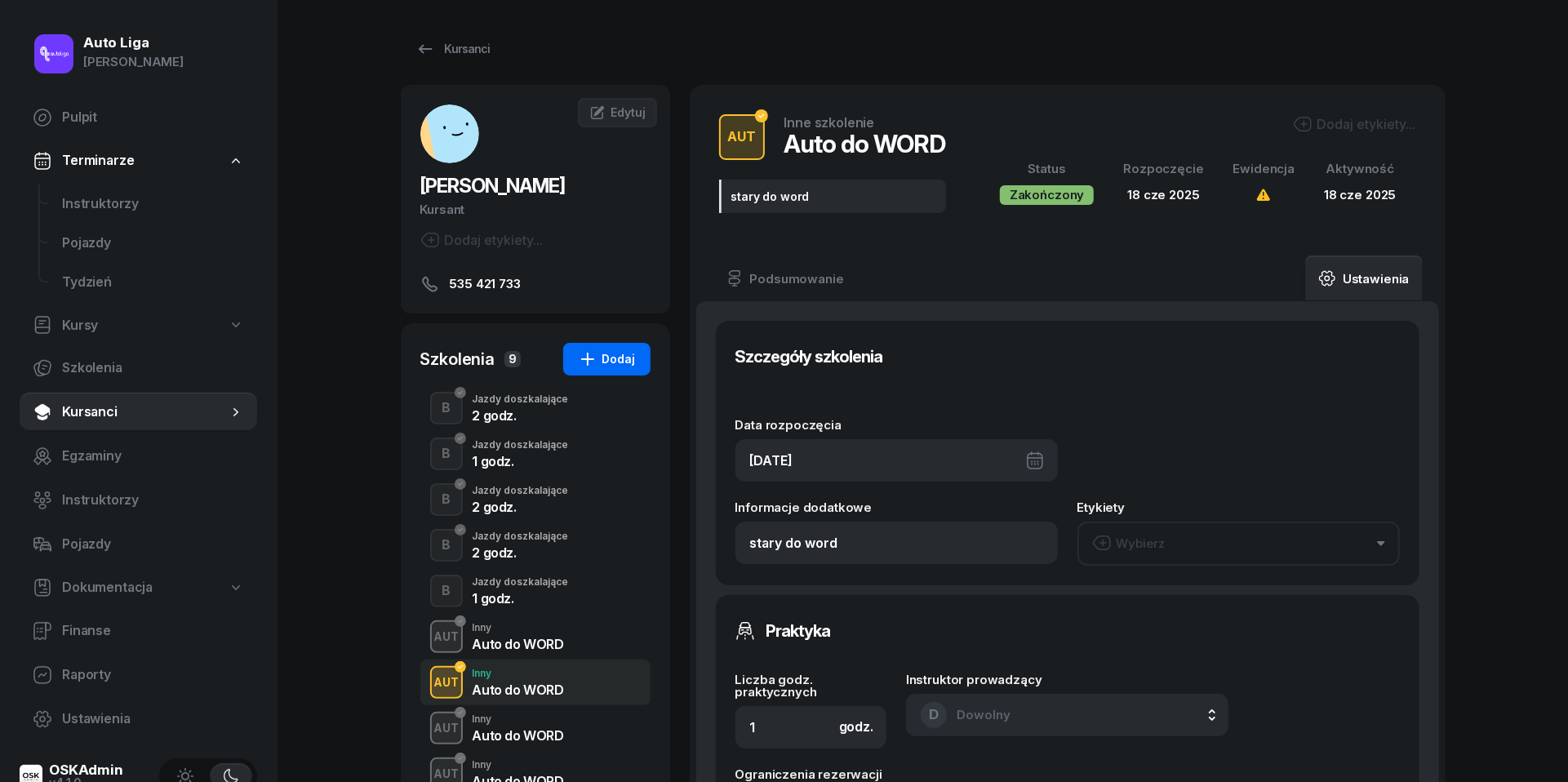
click at [612, 360] on div "Dodaj" at bounding box center [607, 358] width 58 height 19
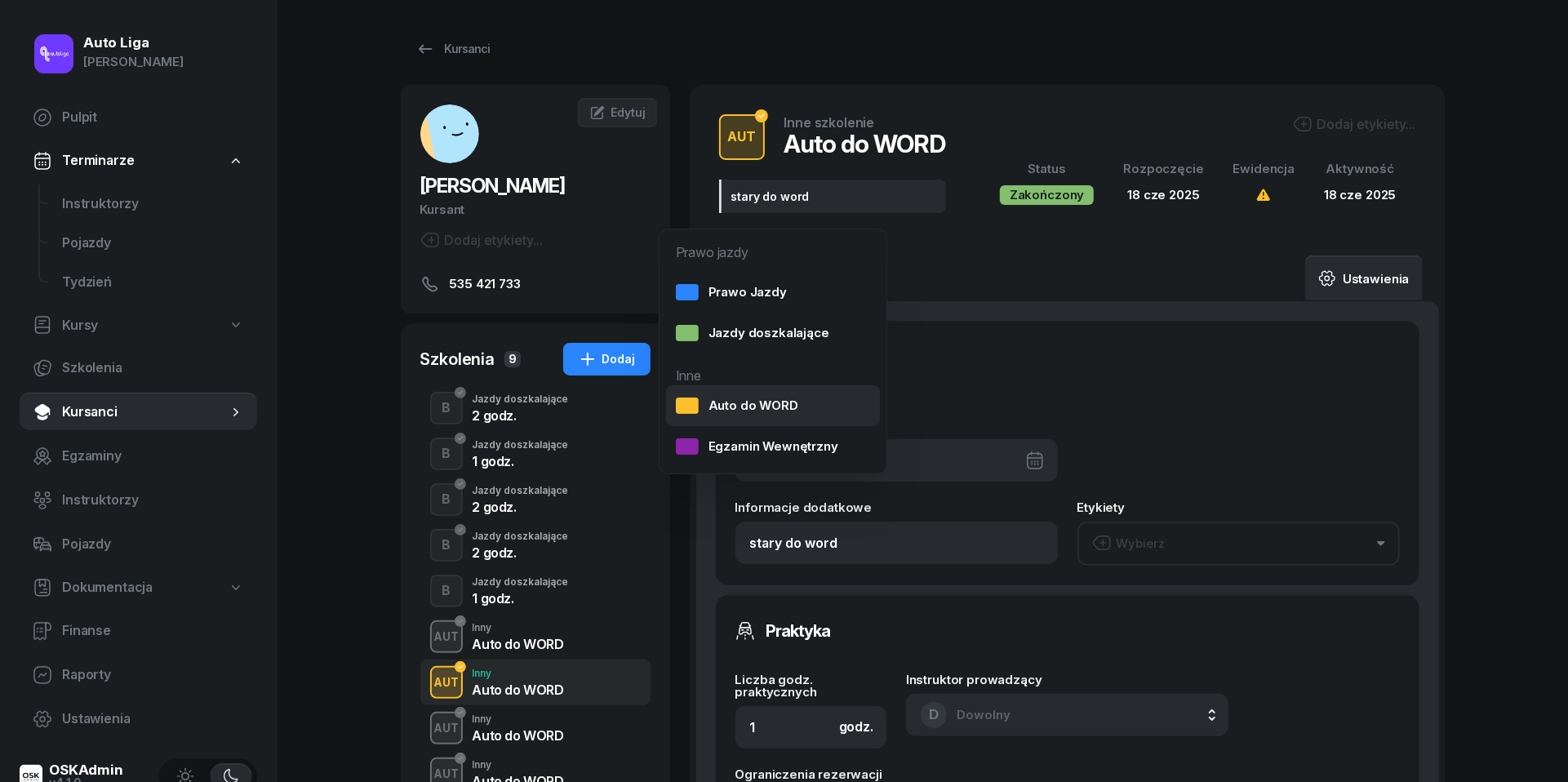
click at [735, 399] on div "Auto do WORD" at bounding box center [737, 405] width 122 height 21
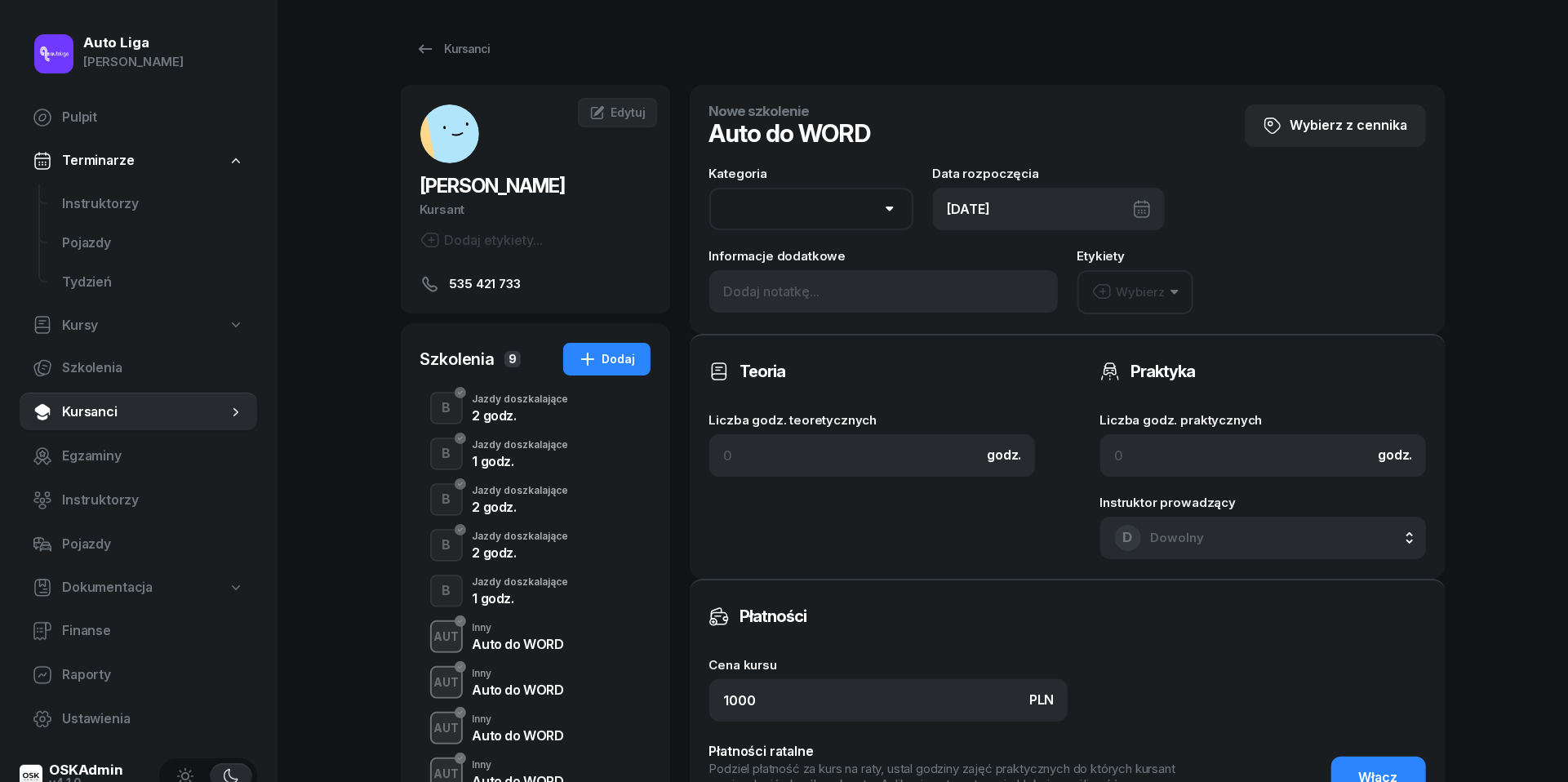
select select "B"
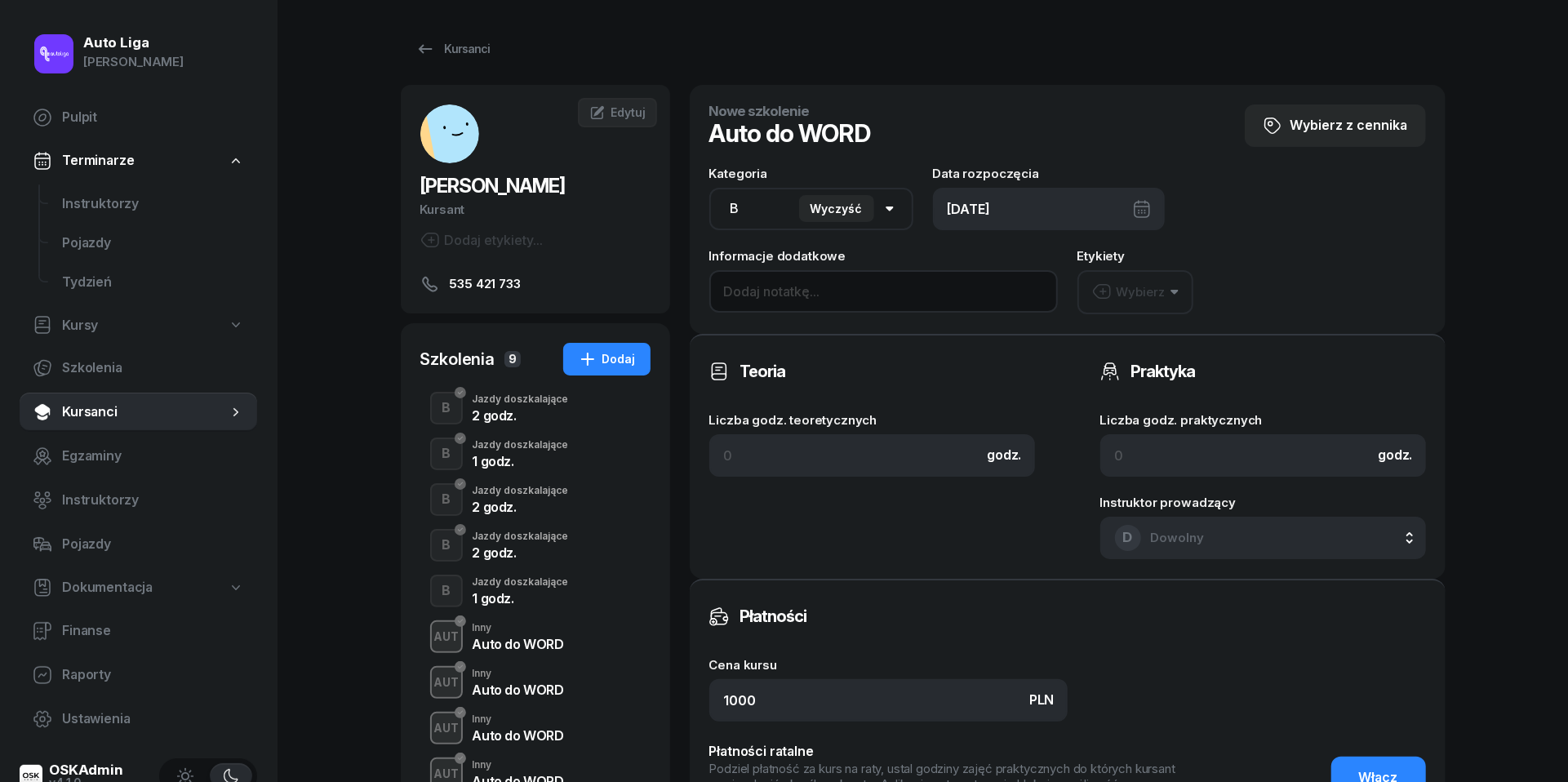
click at [795, 297] on input at bounding box center [883, 292] width 348 height 42
paste input "stary do word"
type input "stary do word"
click at [985, 204] on div "[DATE]" at bounding box center [1049, 209] width 232 height 42
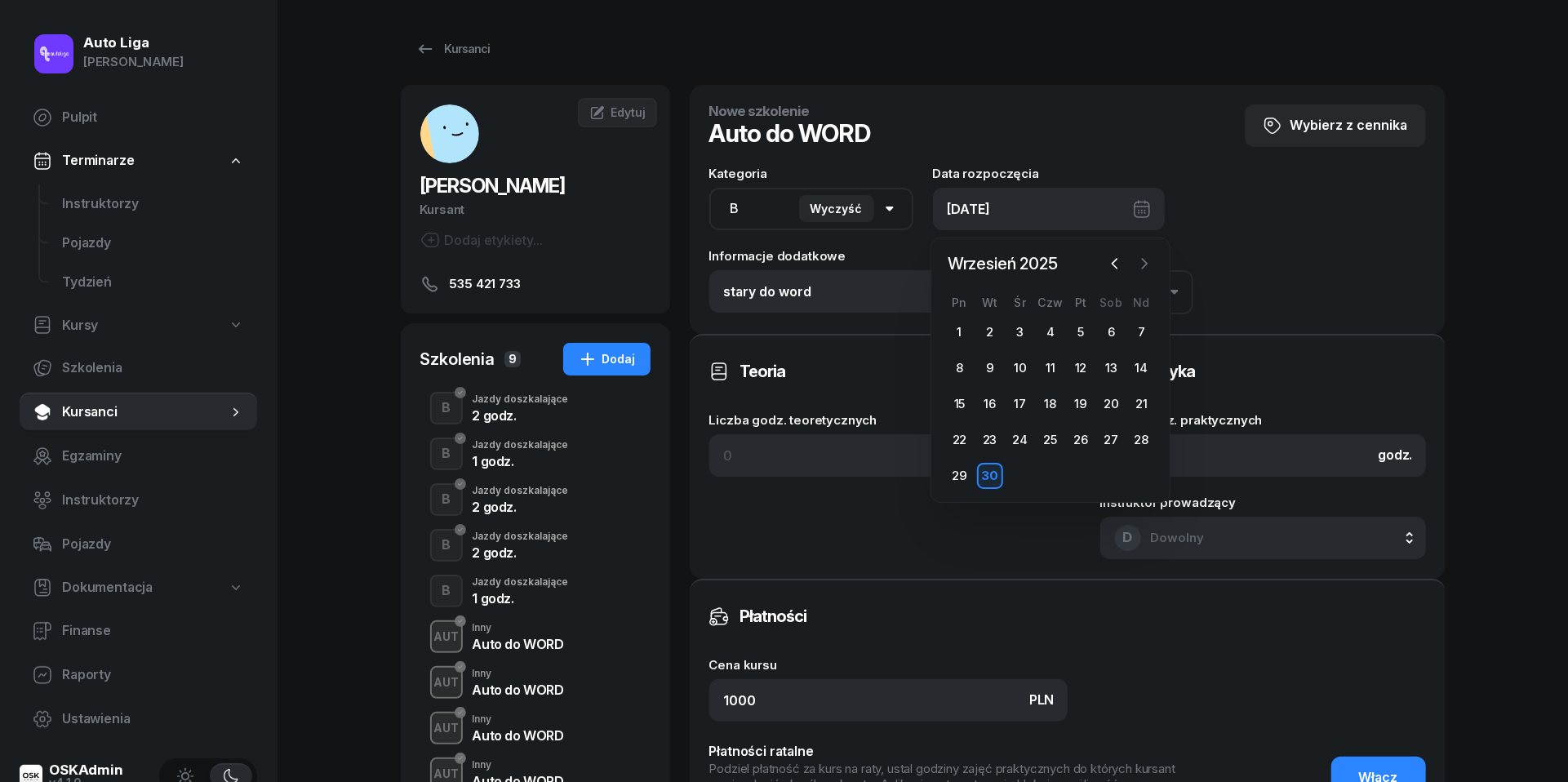
click at [1150, 268] on icon "button" at bounding box center [1144, 263] width 16 height 16
click at [983, 362] on div "7" at bounding box center [990, 367] width 26 height 26
type input "[DATE]"
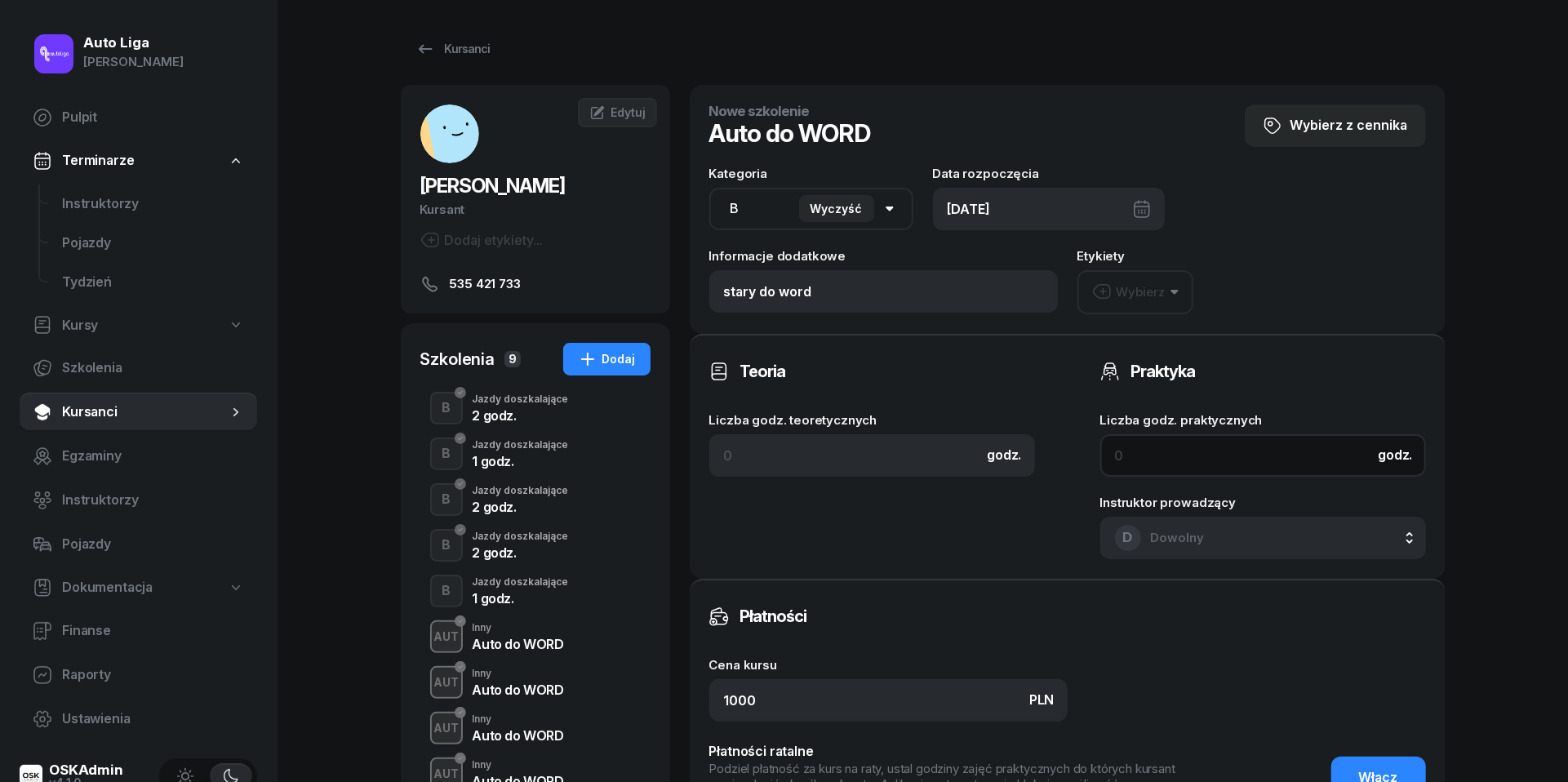
click at [1133, 446] on input at bounding box center [1263, 455] width 325 height 42
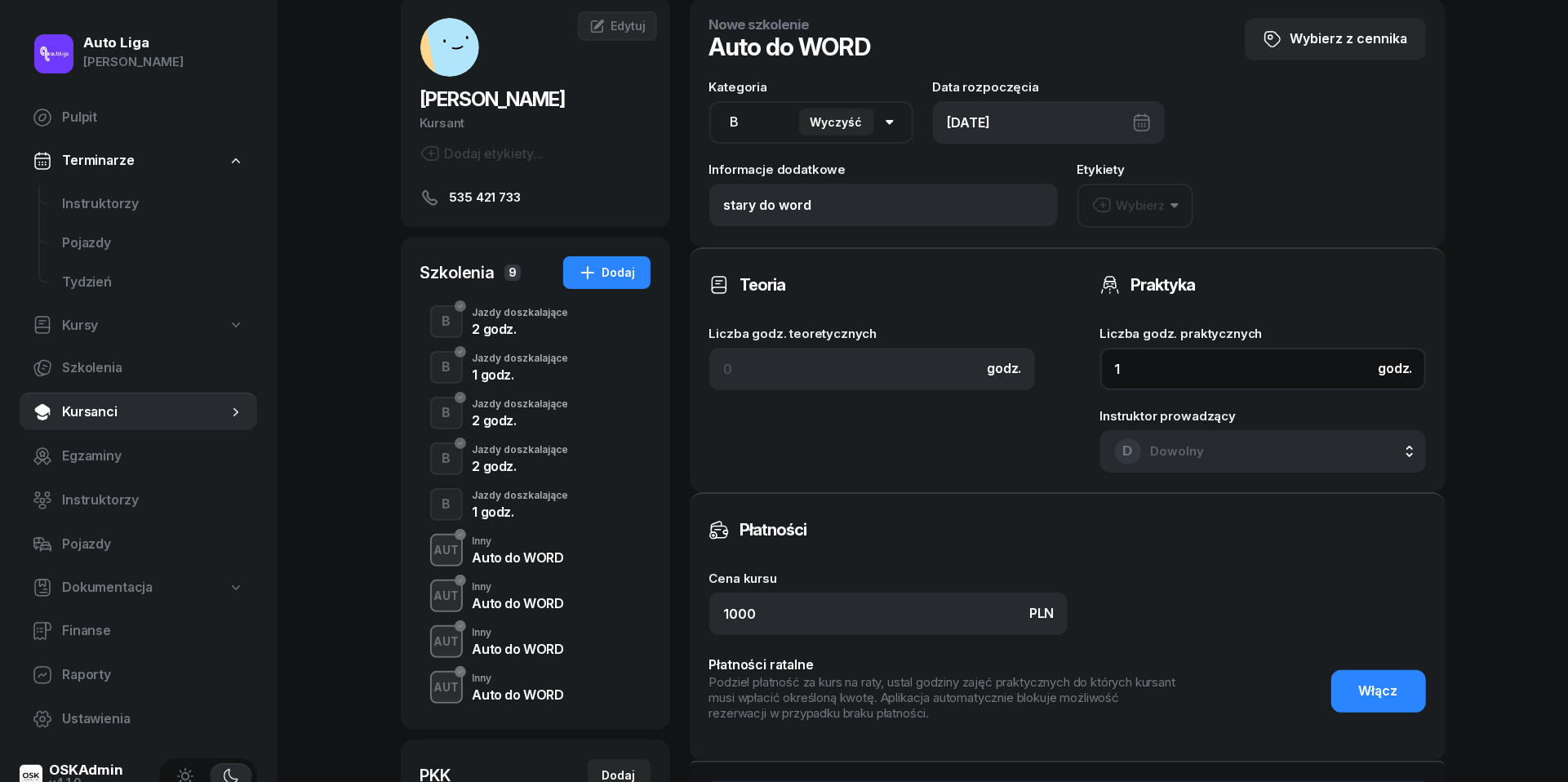
type input "1"
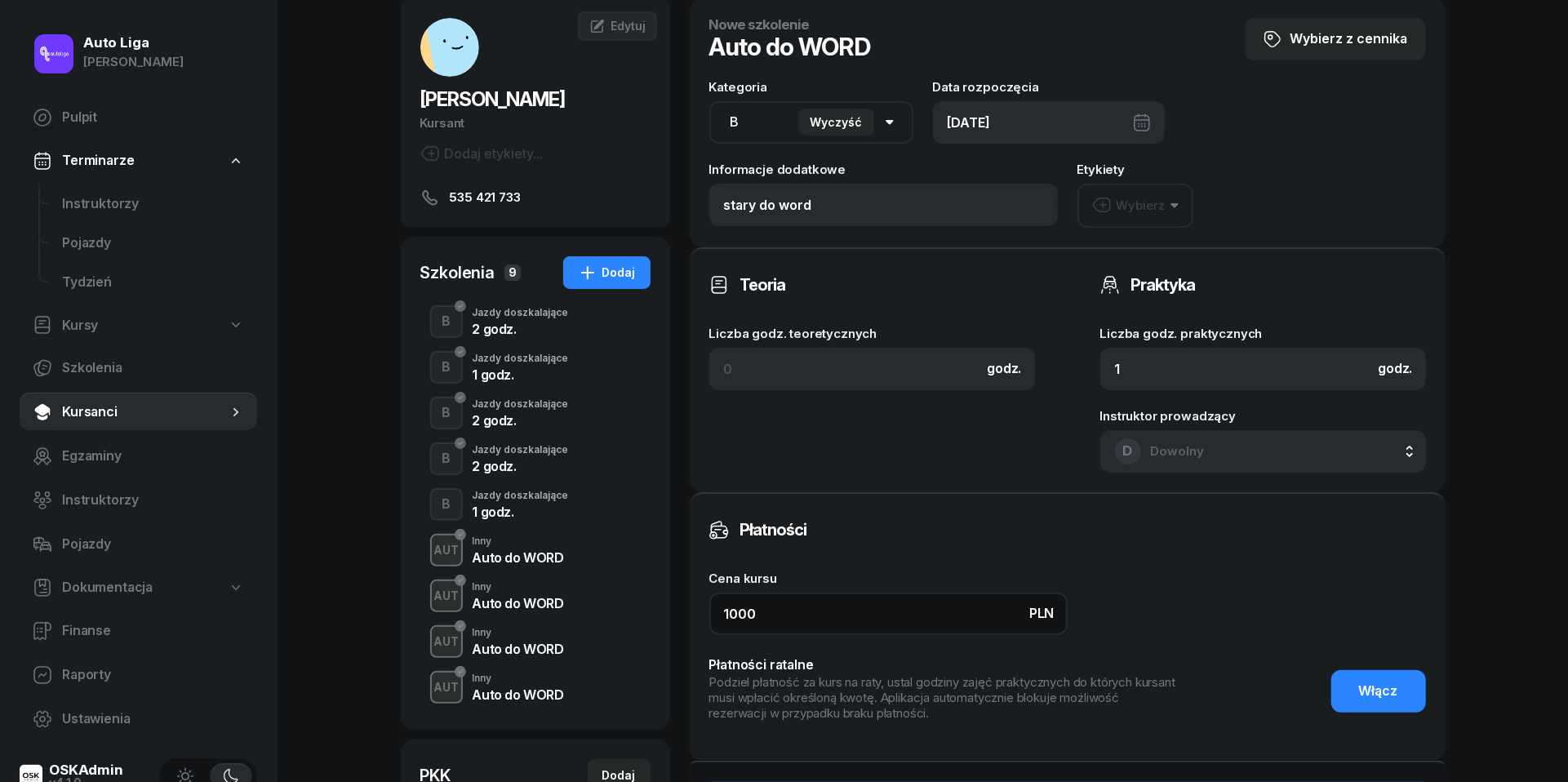
click at [779, 625] on input "1000" at bounding box center [889, 613] width 358 height 42
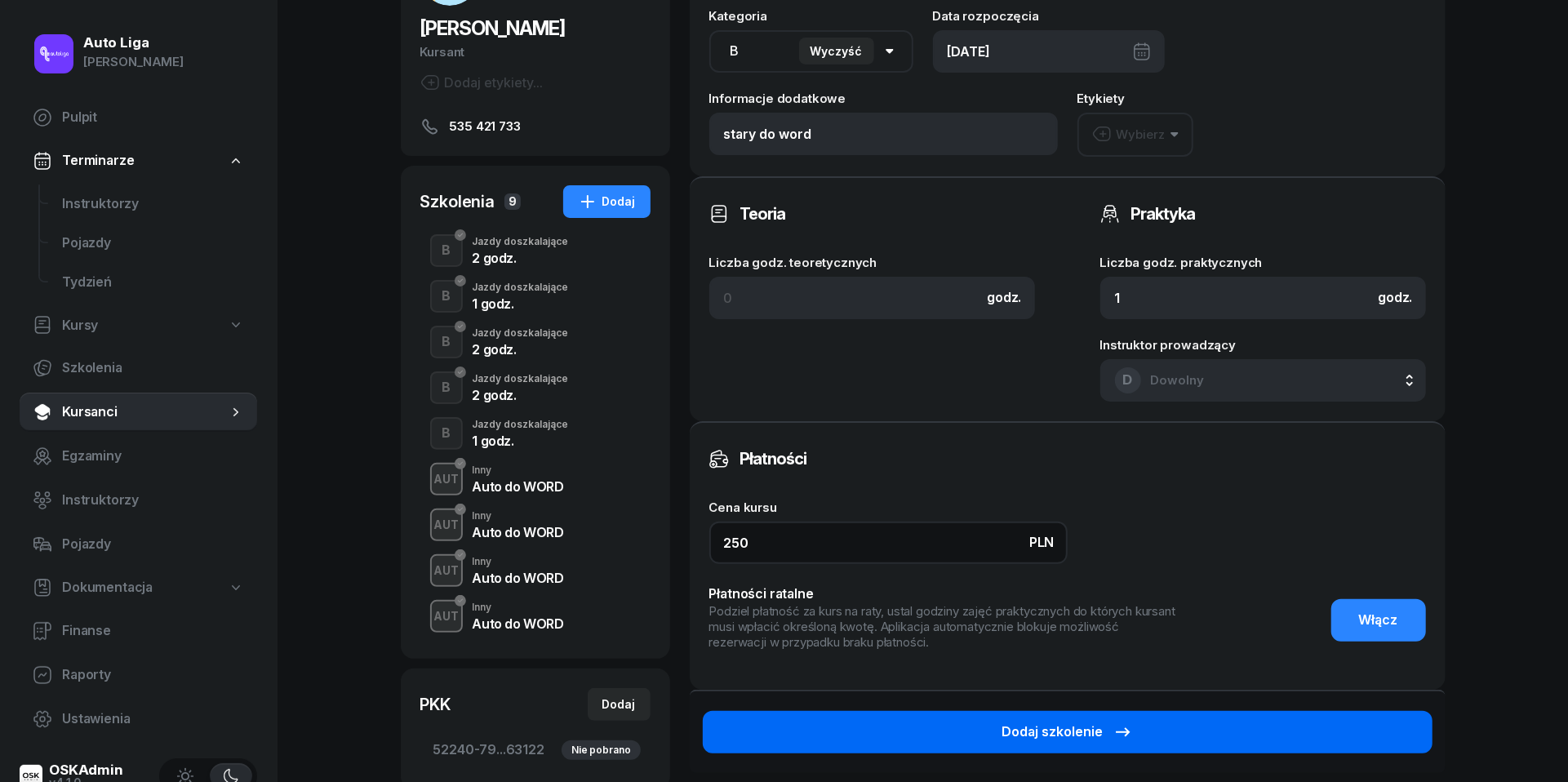
type input "250"
click at [1078, 740] on button "Dodaj szkolenie" at bounding box center [1068, 731] width 730 height 42
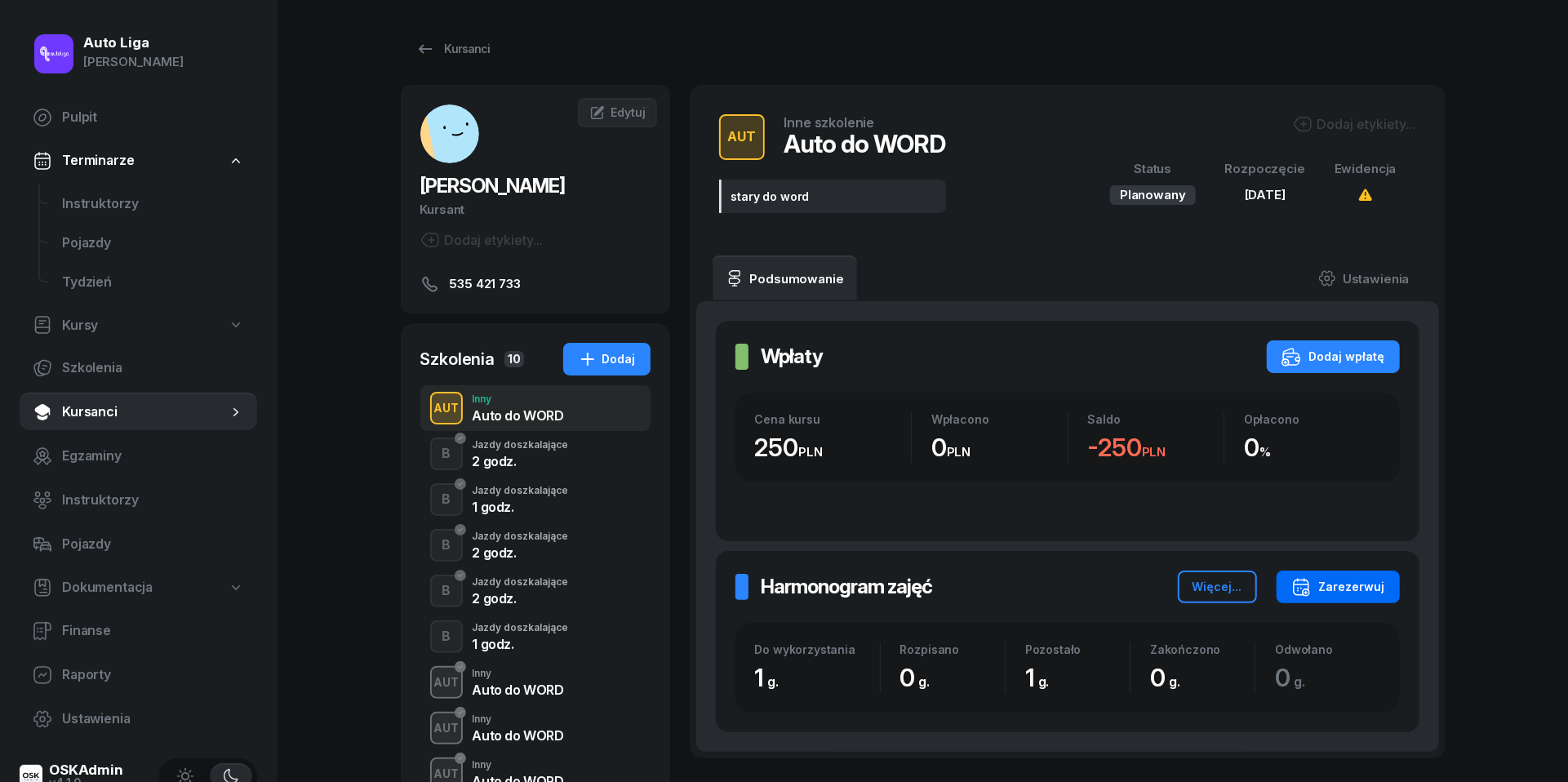
click at [1370, 594] on div "Zarezerwuj" at bounding box center [1338, 586] width 94 height 19
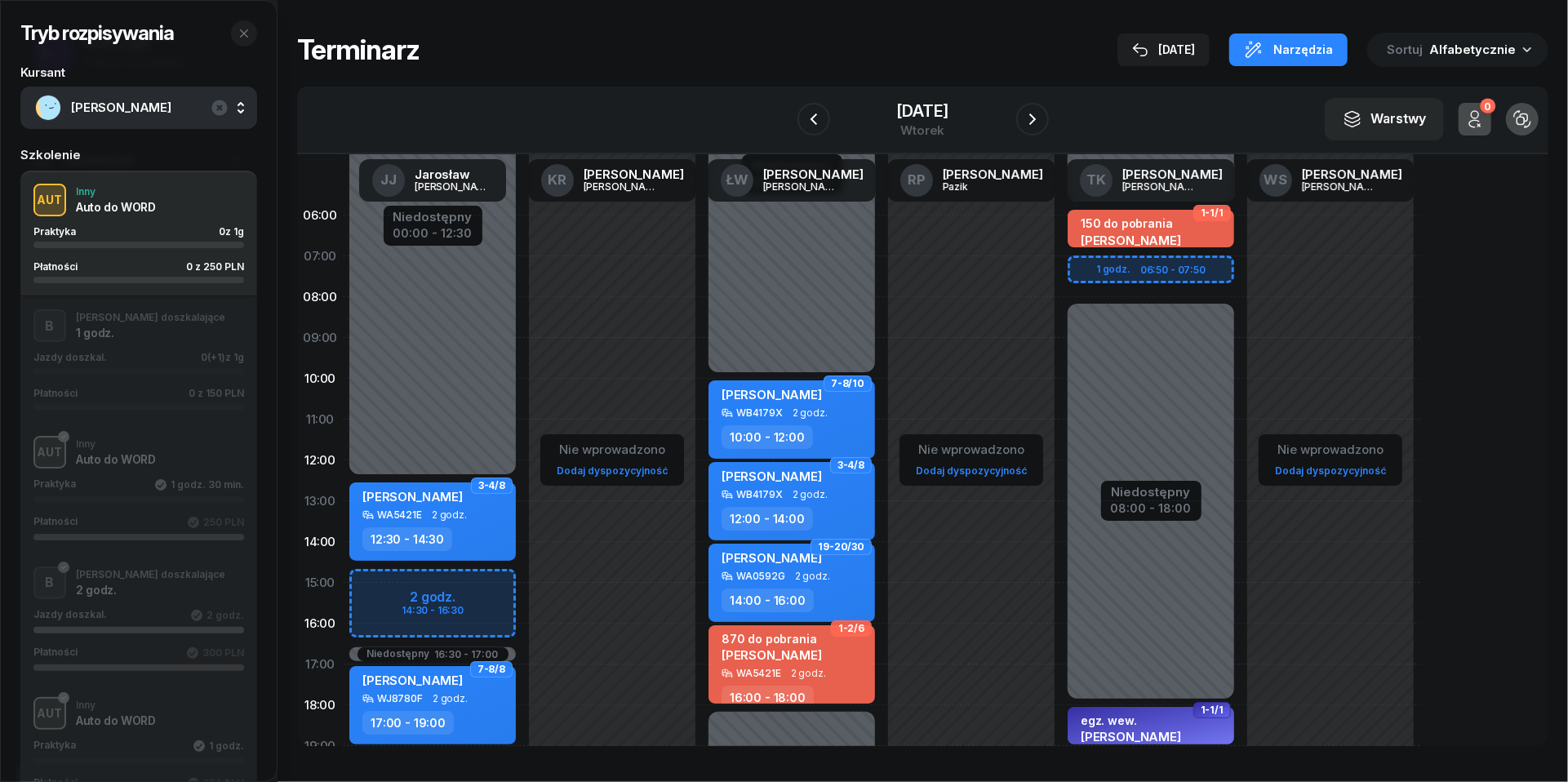
click at [1082, 268] on div "Niedostępny 00:00 - 05:50 Niedostępny 19:00 - 23:59 Niedostępny 08:00 - 18:00 1…" at bounding box center [1151, 582] width 180 height 775
select select "07"
select select "09"
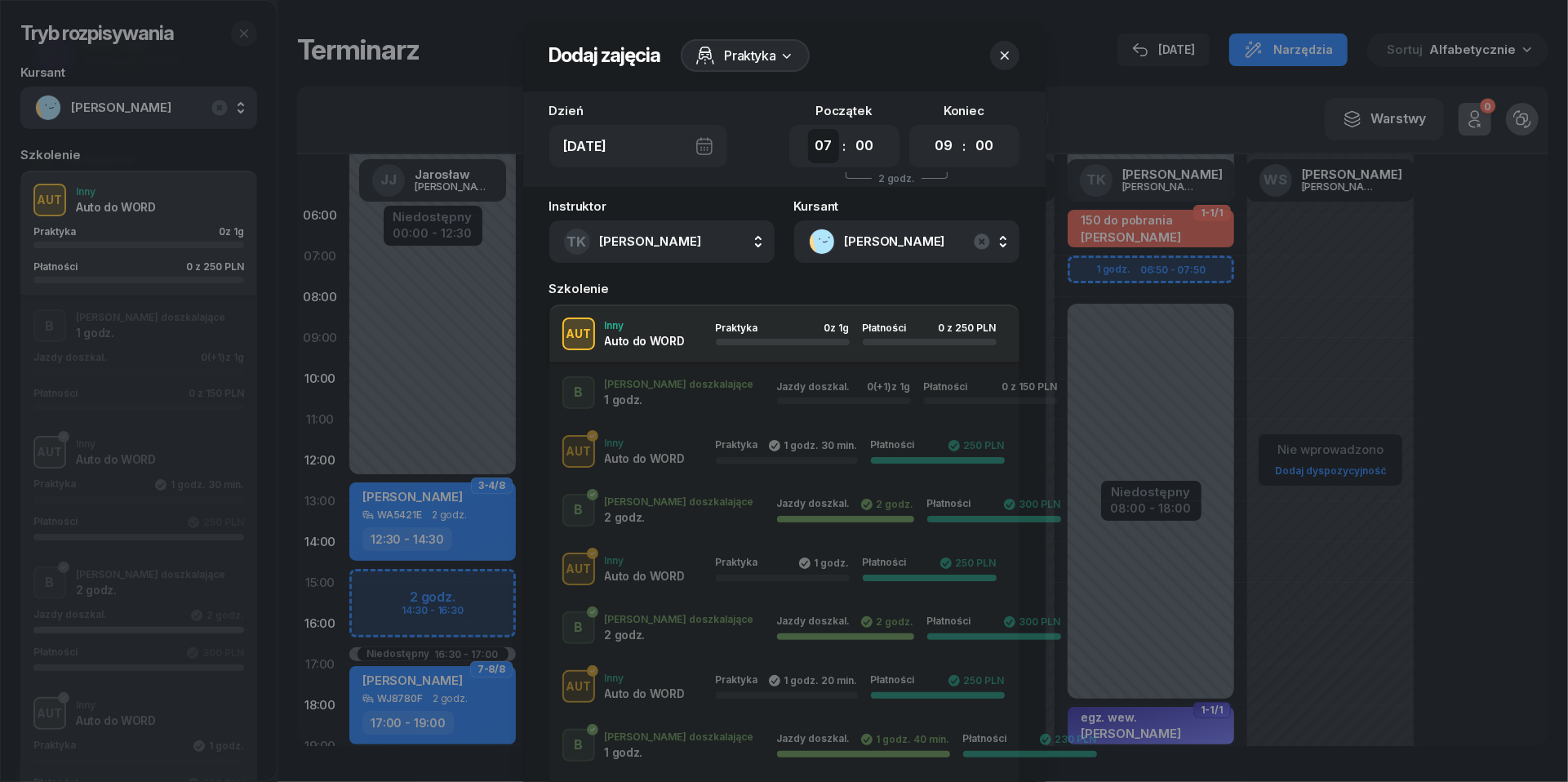
select select "06"
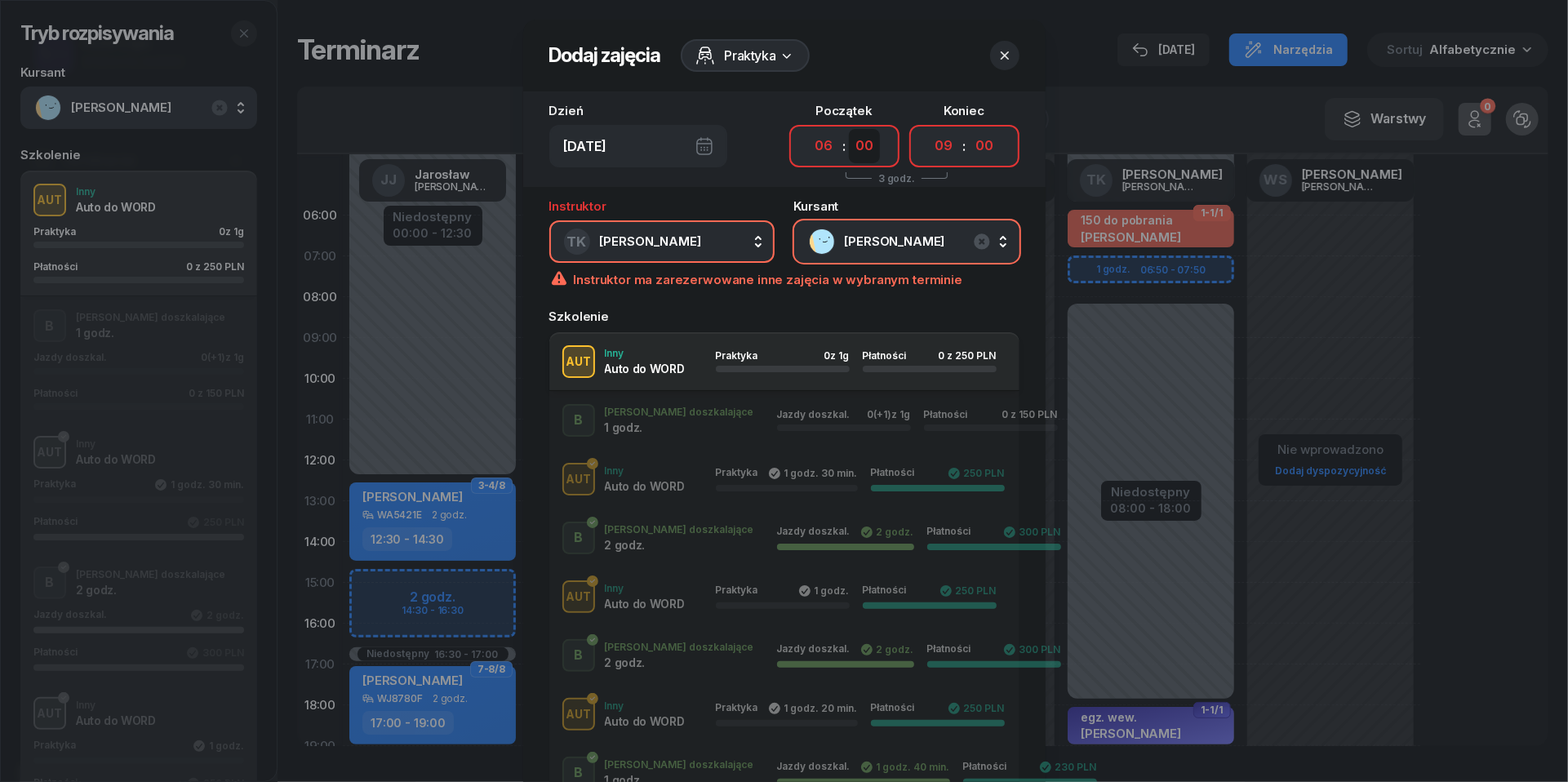
select select "50"
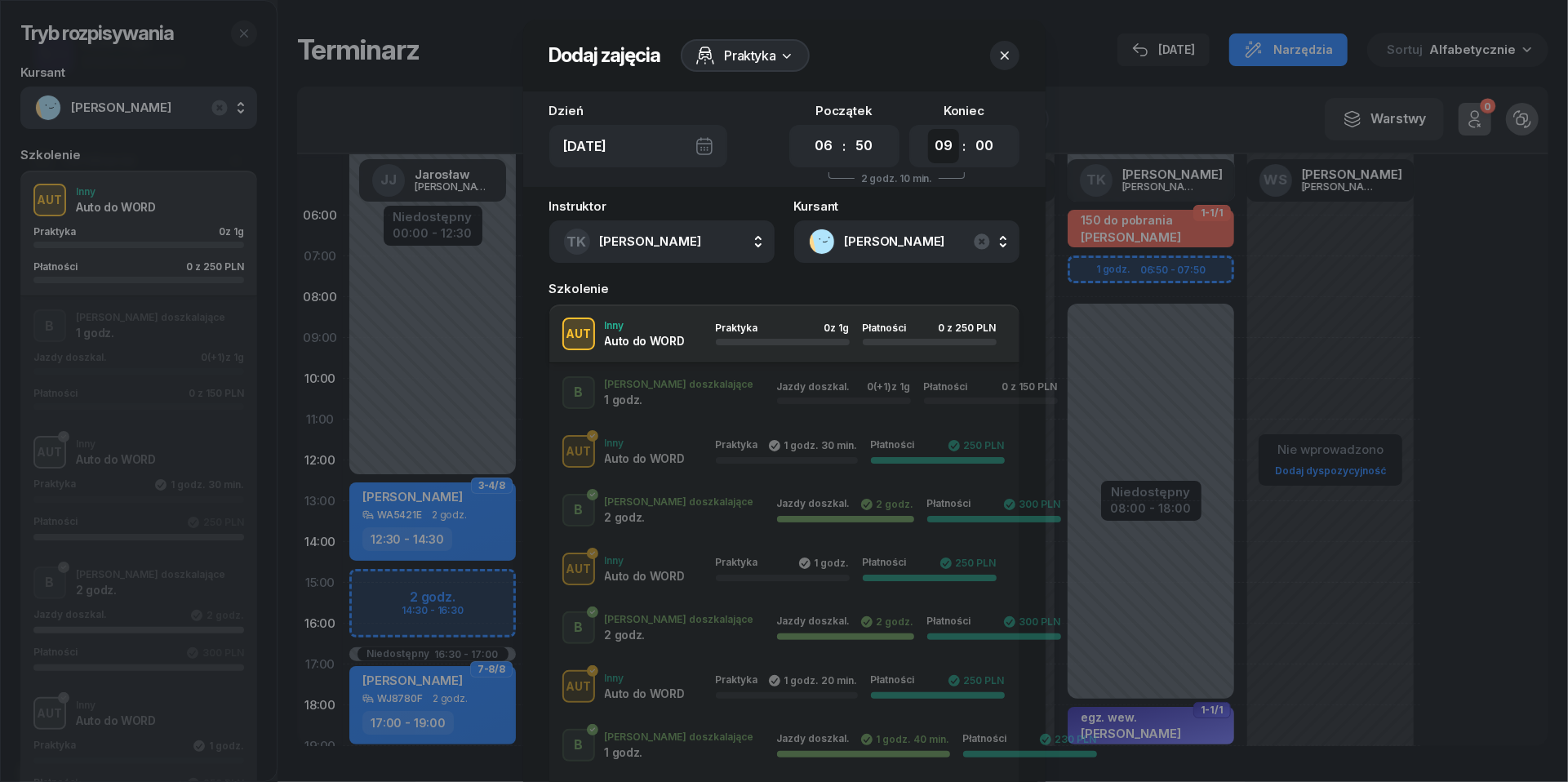
select select "08"
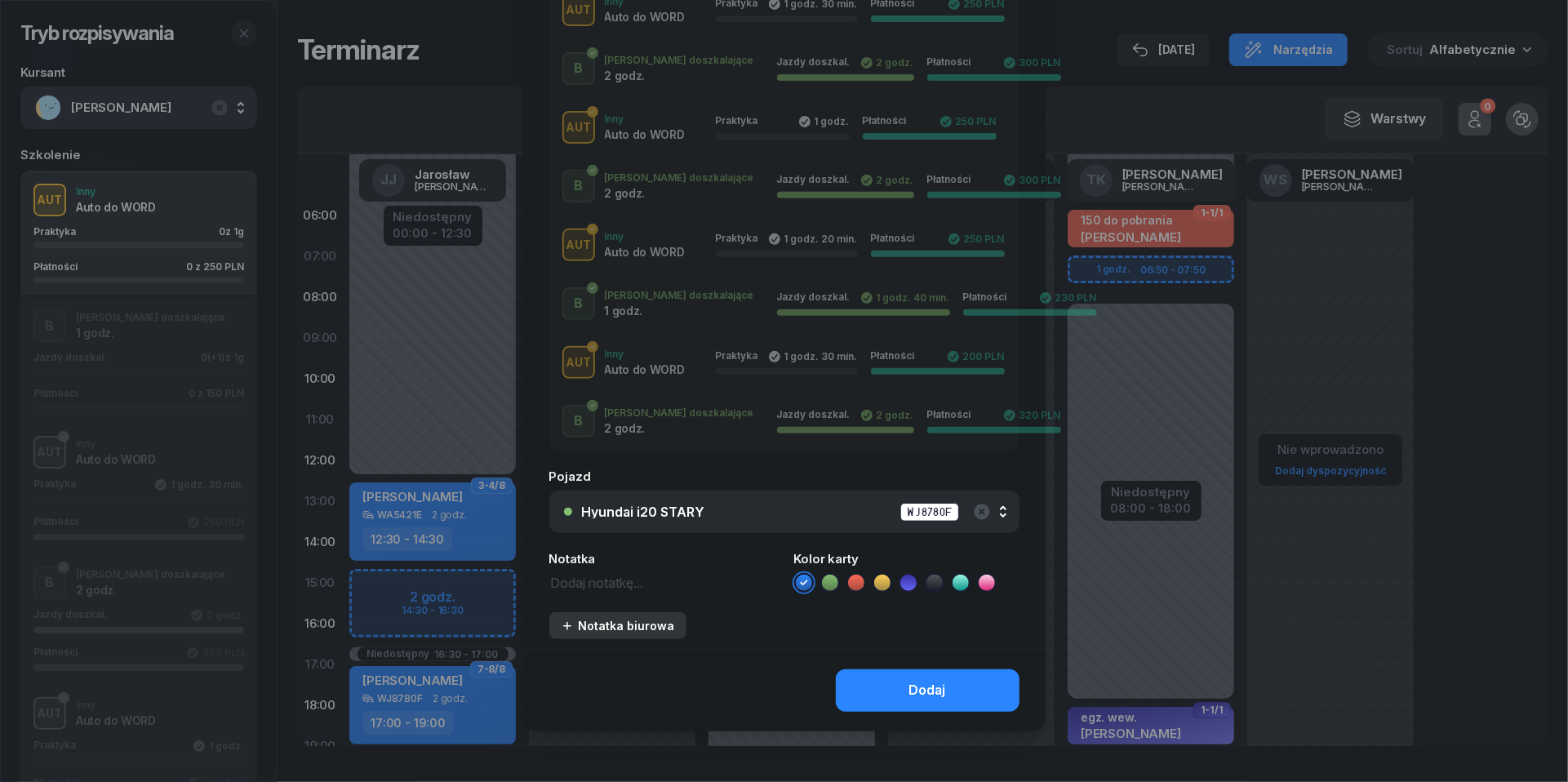
scroll to position [441, 0]
click at [614, 582] on textarea at bounding box center [662, 582] width 225 height 20
type textarea "stary do WORD |"
click at [857, 582] on icon at bounding box center [856, 583] width 8 height 6
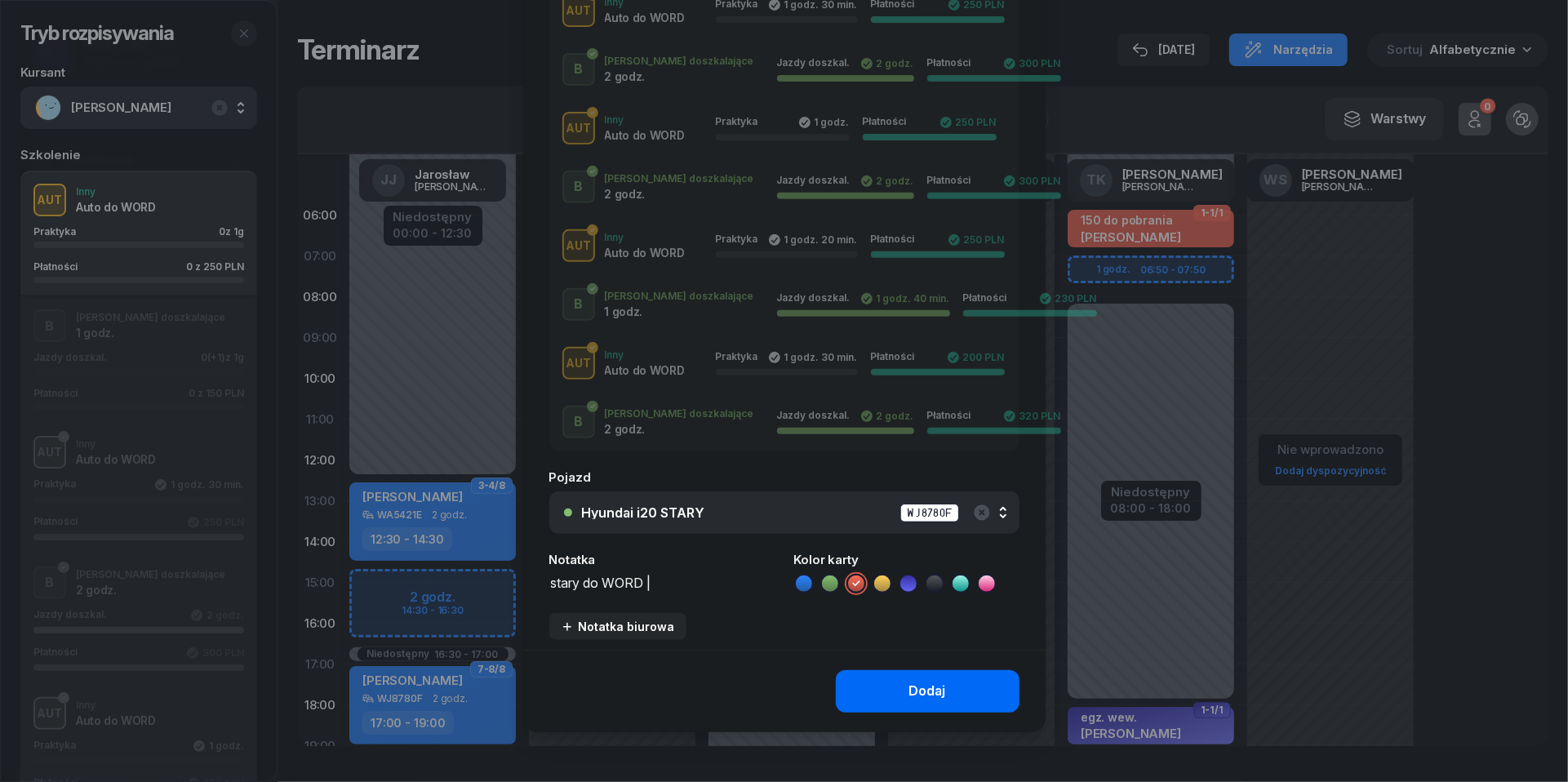
click at [922, 688] on div "Dodaj" at bounding box center [928, 691] width 37 height 21
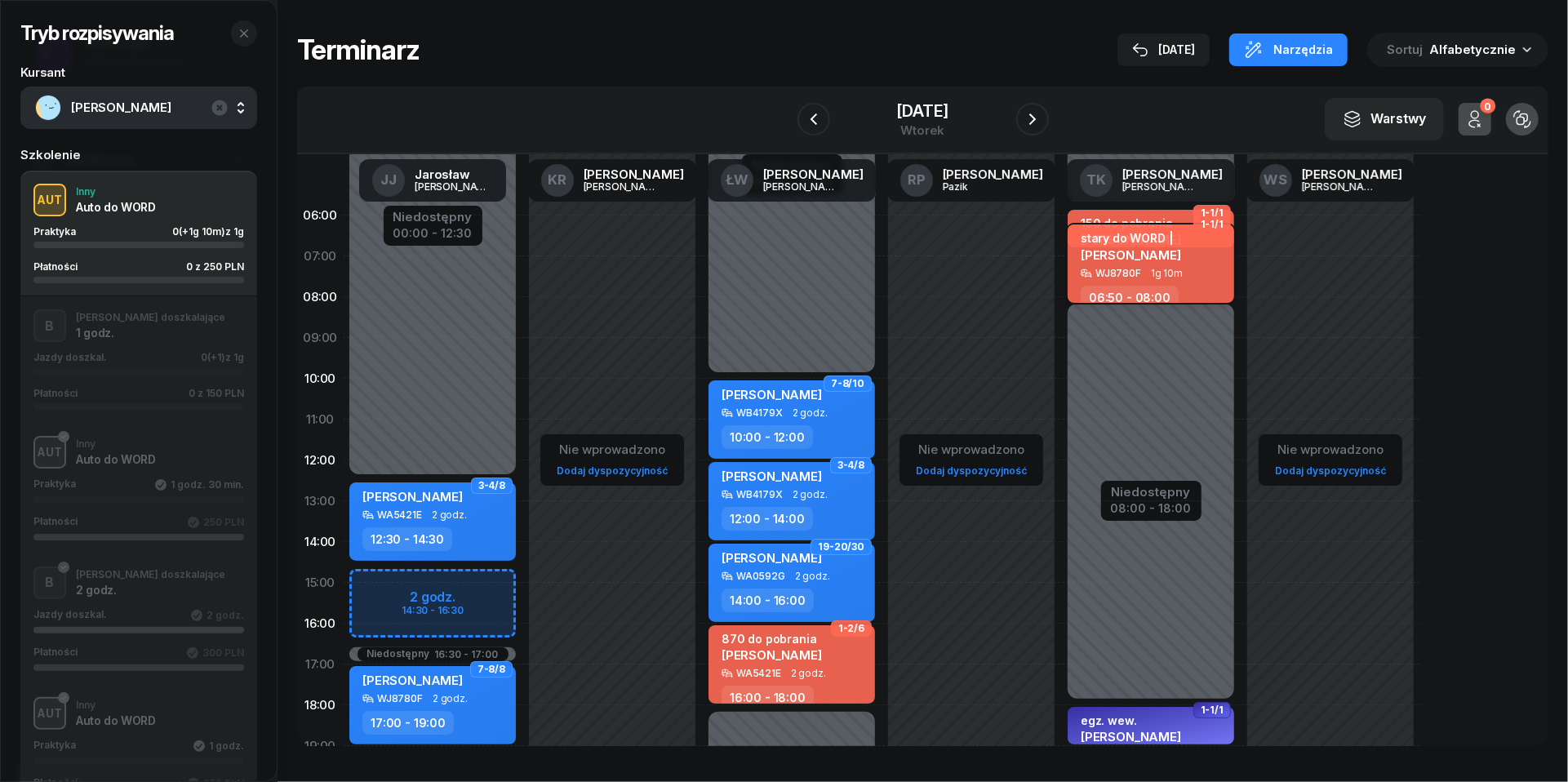
click at [1151, 268] on span "1g 10m" at bounding box center [1167, 274] width 32 height 12
select select "06"
select select "50"
select select "08"
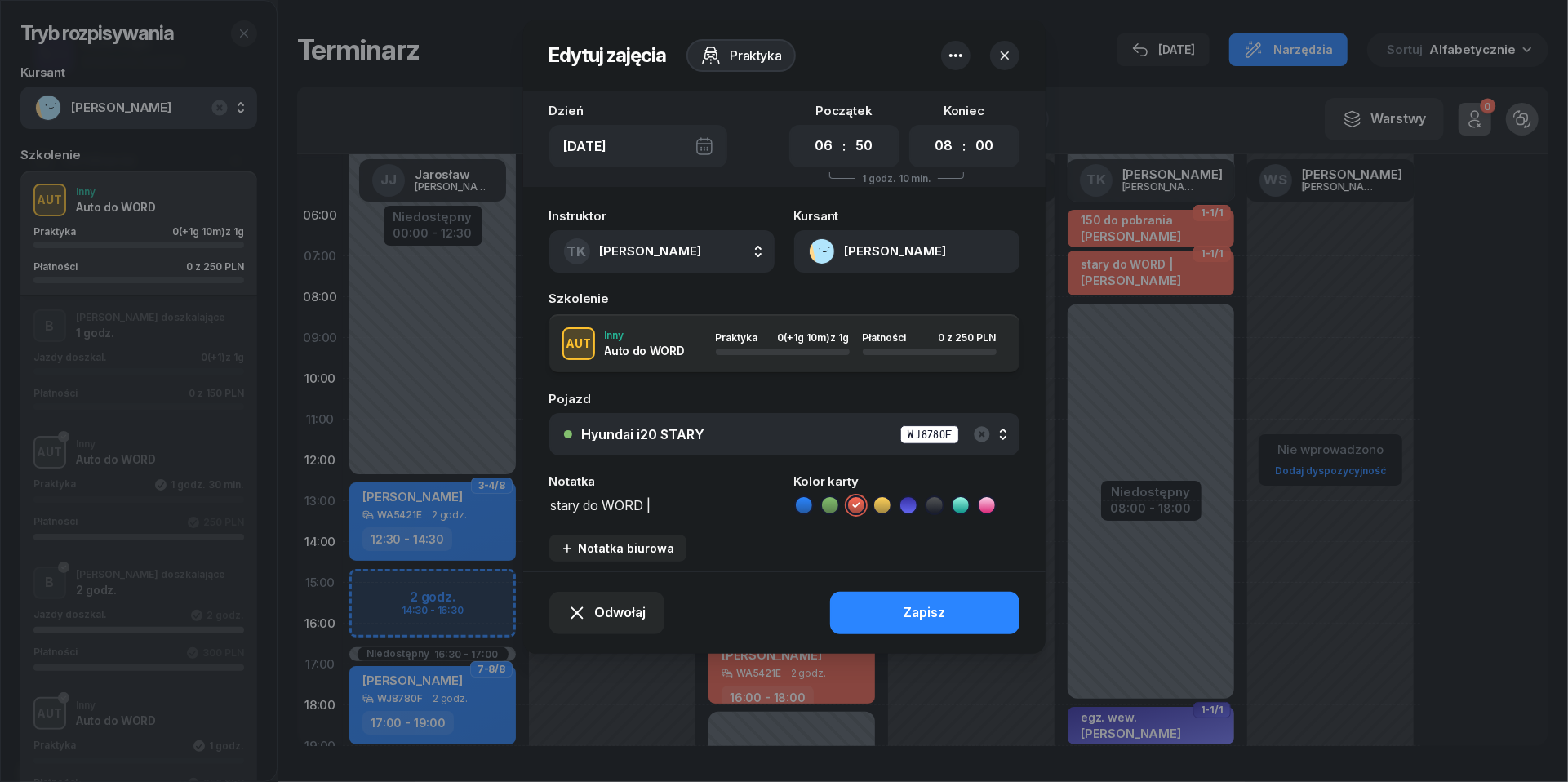
click at [550, 501] on textarea "stary do WORD |" at bounding box center [662, 504] width 225 height 20
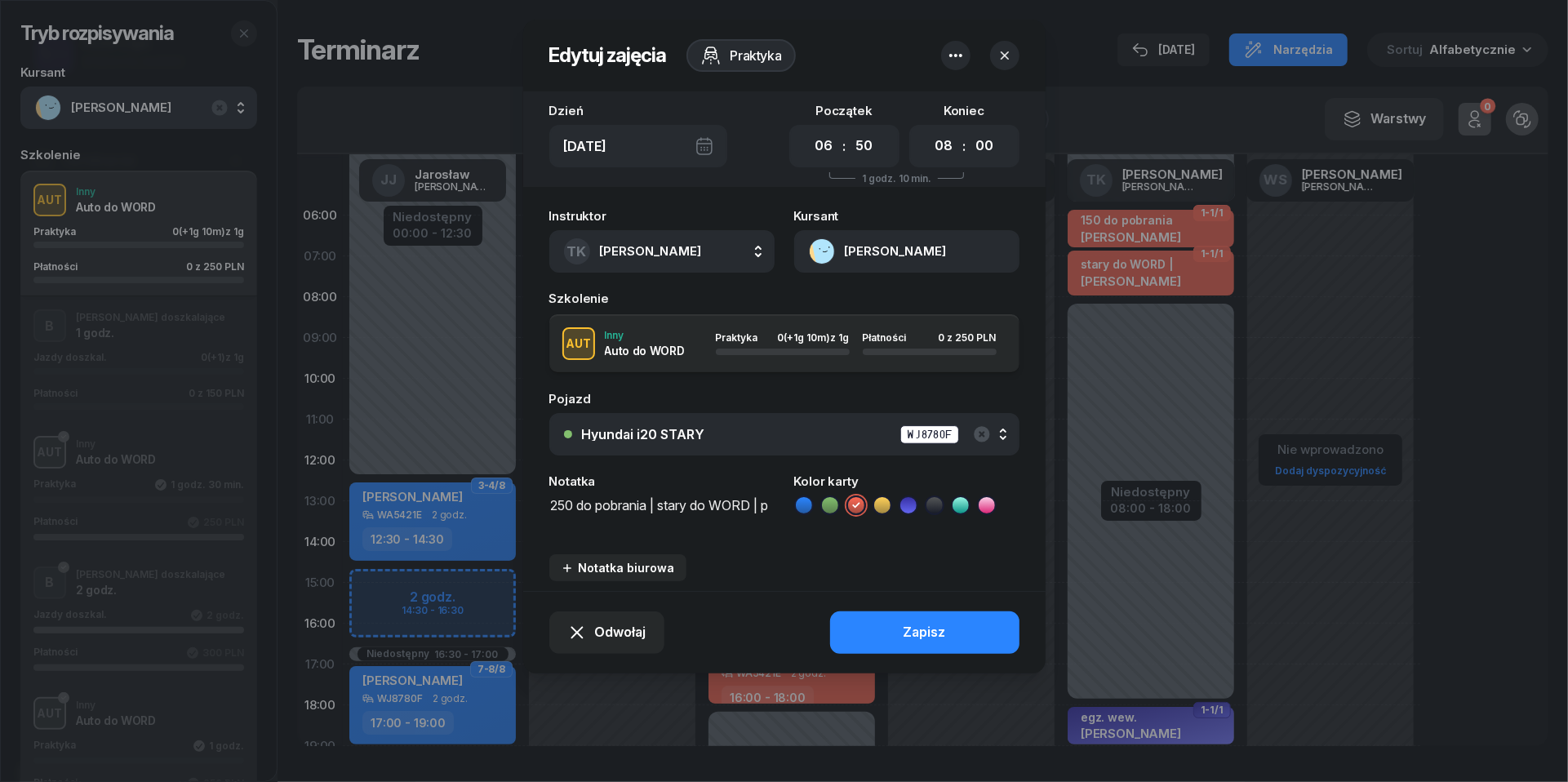
scroll to position [2, 0]
type textarea "250 do pobrania | stary do WORD | pismo wyślij"
click at [911, 630] on div "Zapisz" at bounding box center [925, 632] width 42 height 21
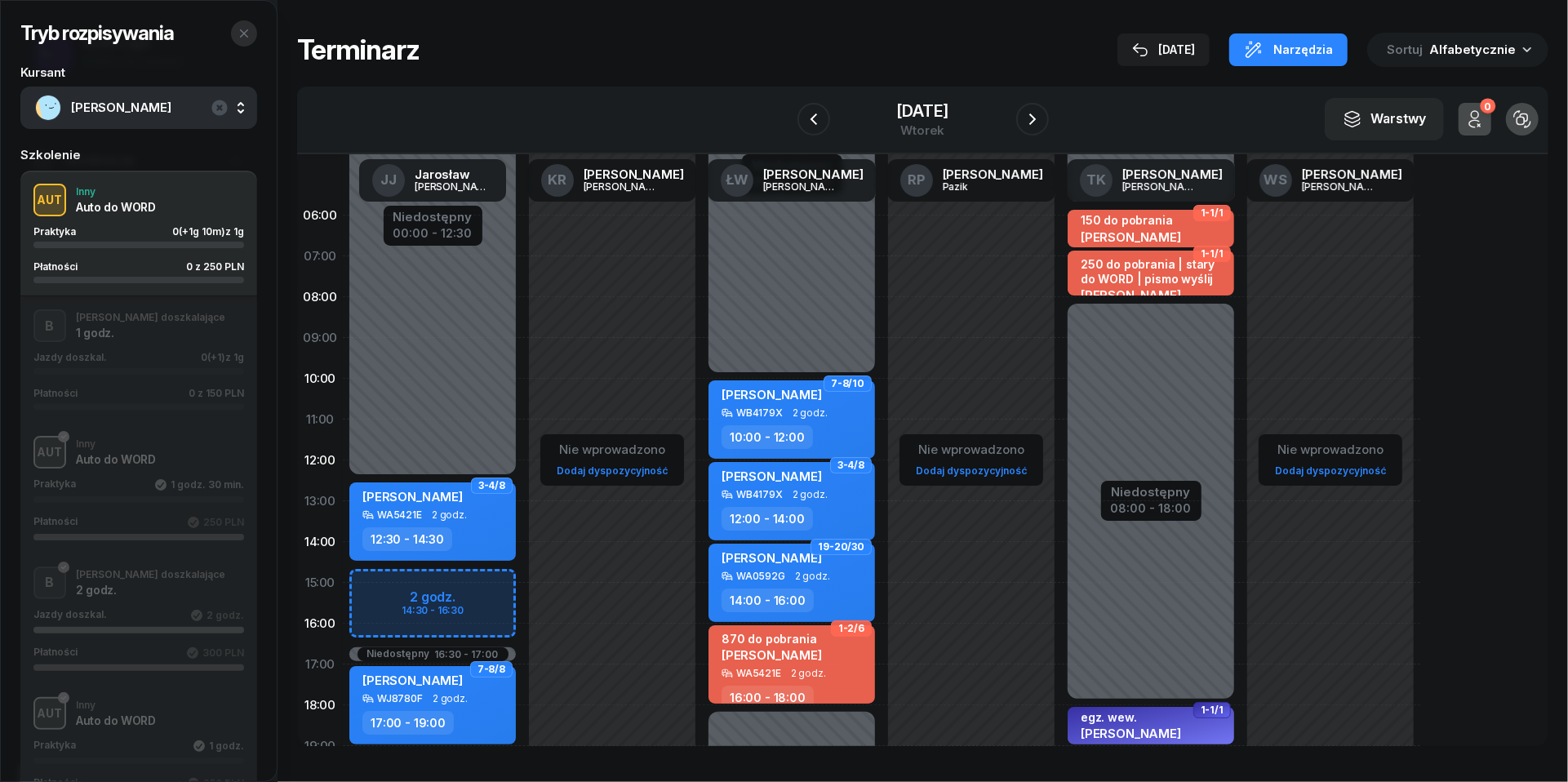
click at [246, 33] on icon "button" at bounding box center [244, 33] width 13 height 13
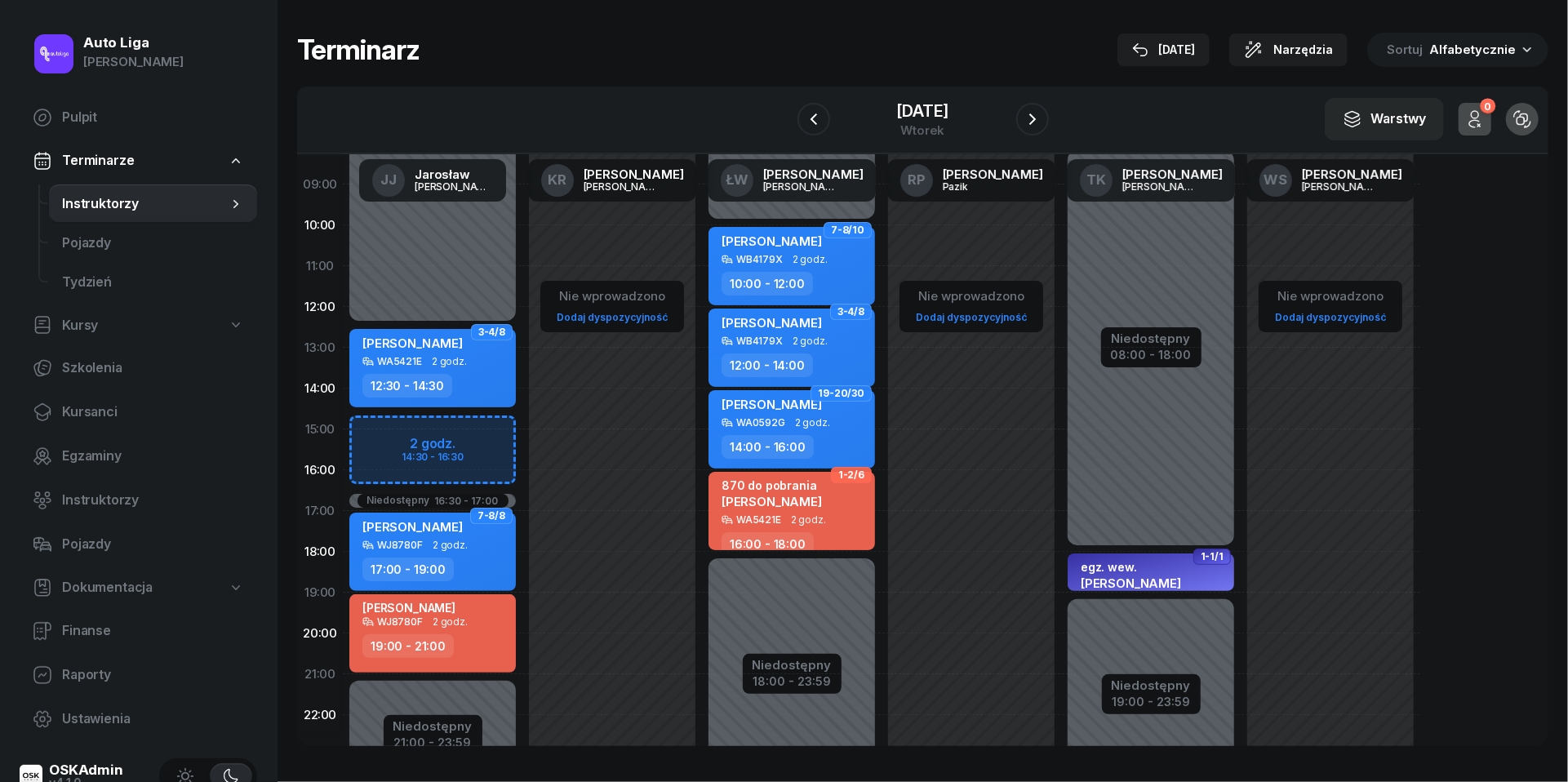
scroll to position [154, 0]
click at [939, 112] on div "[DATE]" at bounding box center [922, 110] width 52 height 16
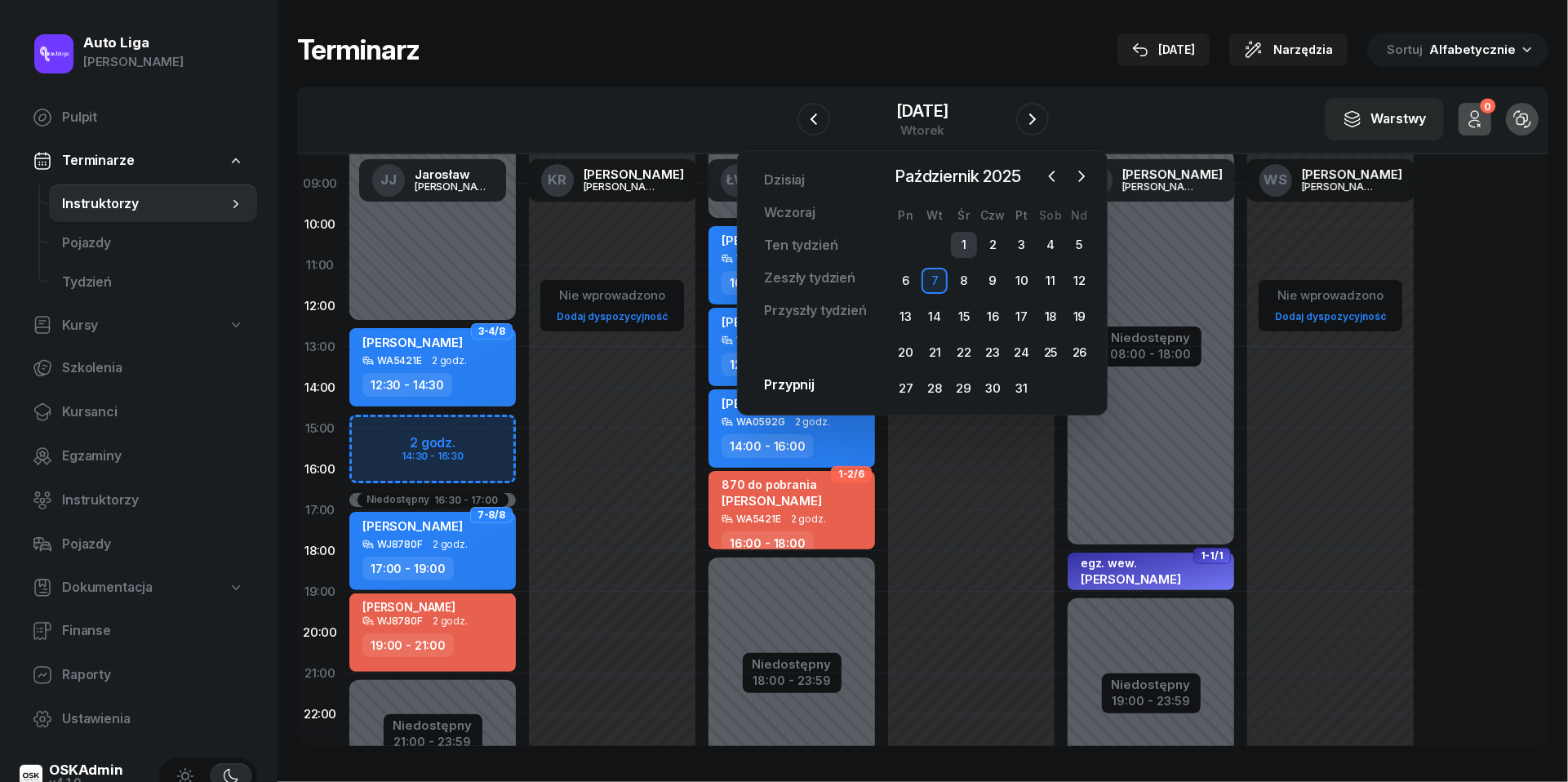
click at [968, 239] on div "1" at bounding box center [964, 244] width 26 height 26
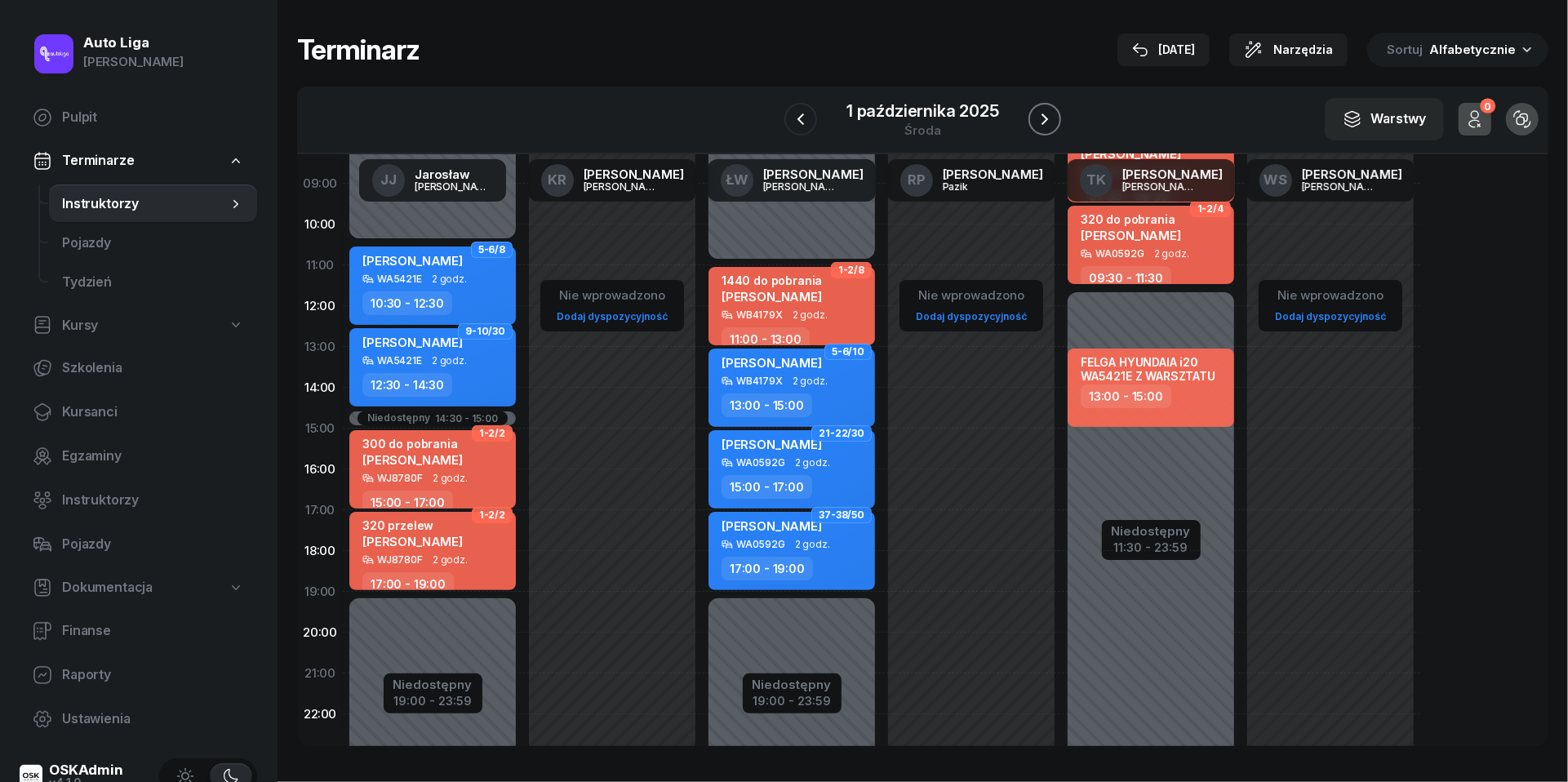
click at [1050, 115] on icon "button" at bounding box center [1044, 119] width 19 height 19
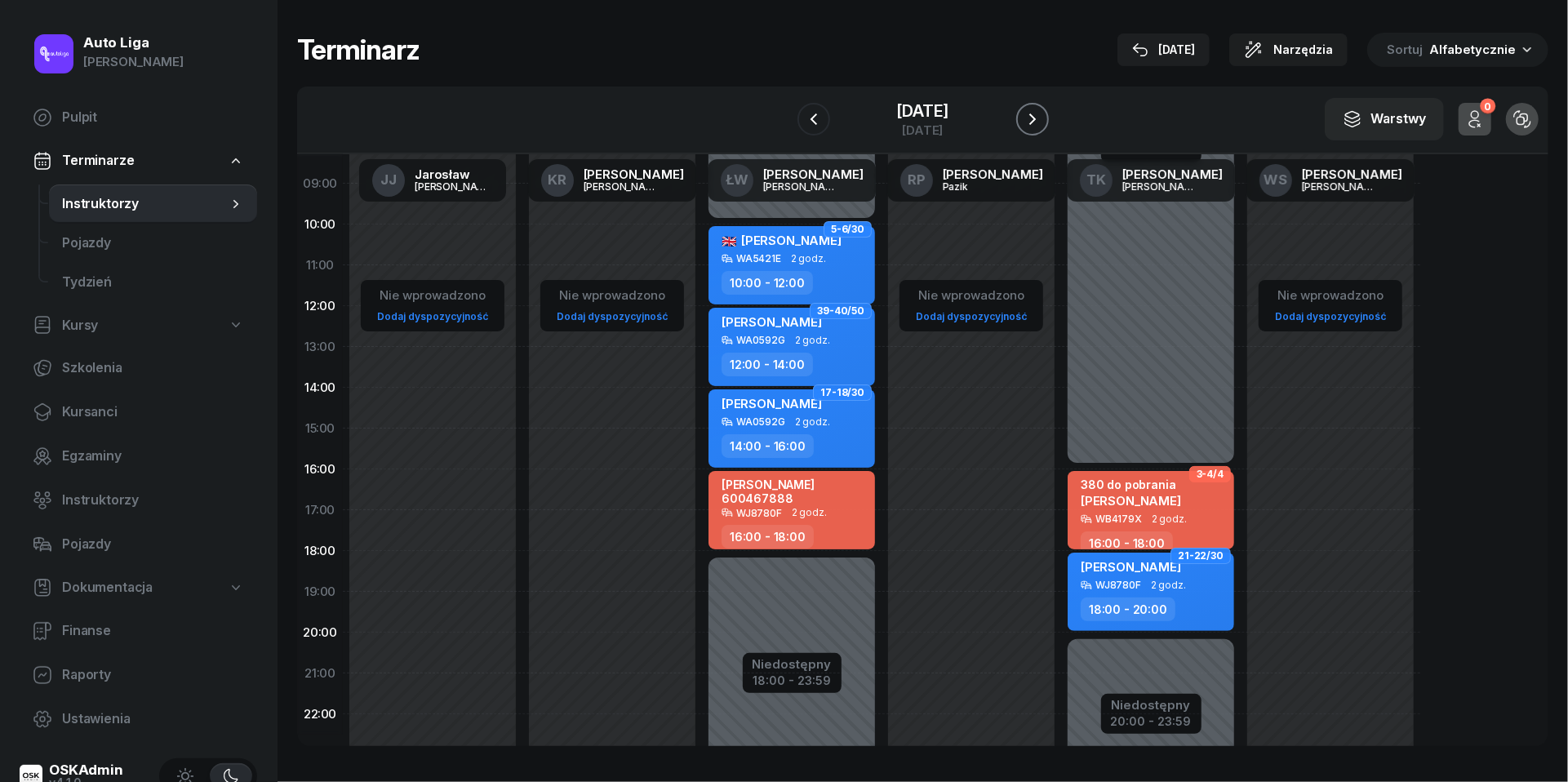
click at [1043, 115] on icon "button" at bounding box center [1032, 119] width 19 height 19
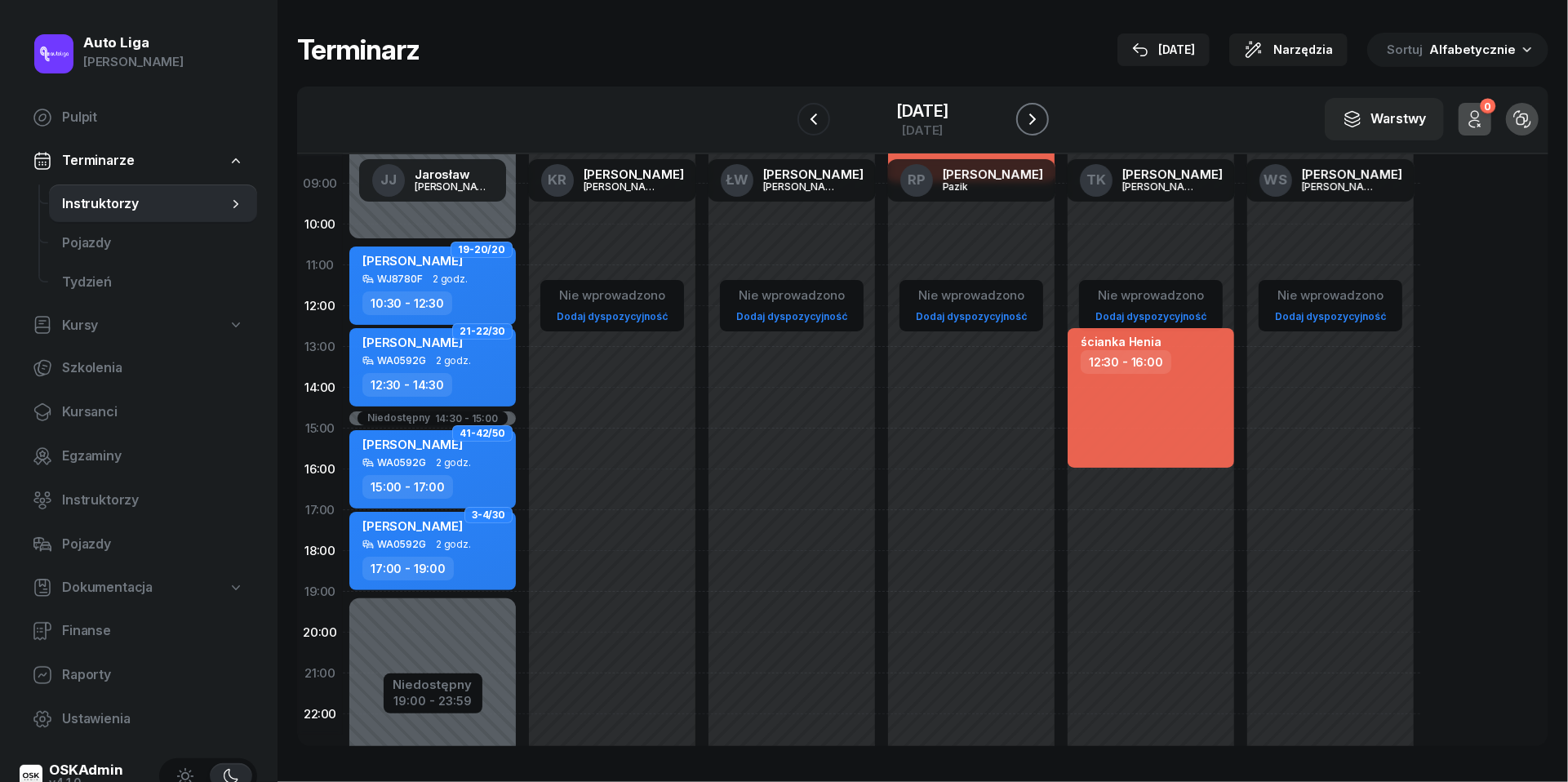
click at [1043, 115] on icon "button" at bounding box center [1032, 119] width 19 height 19
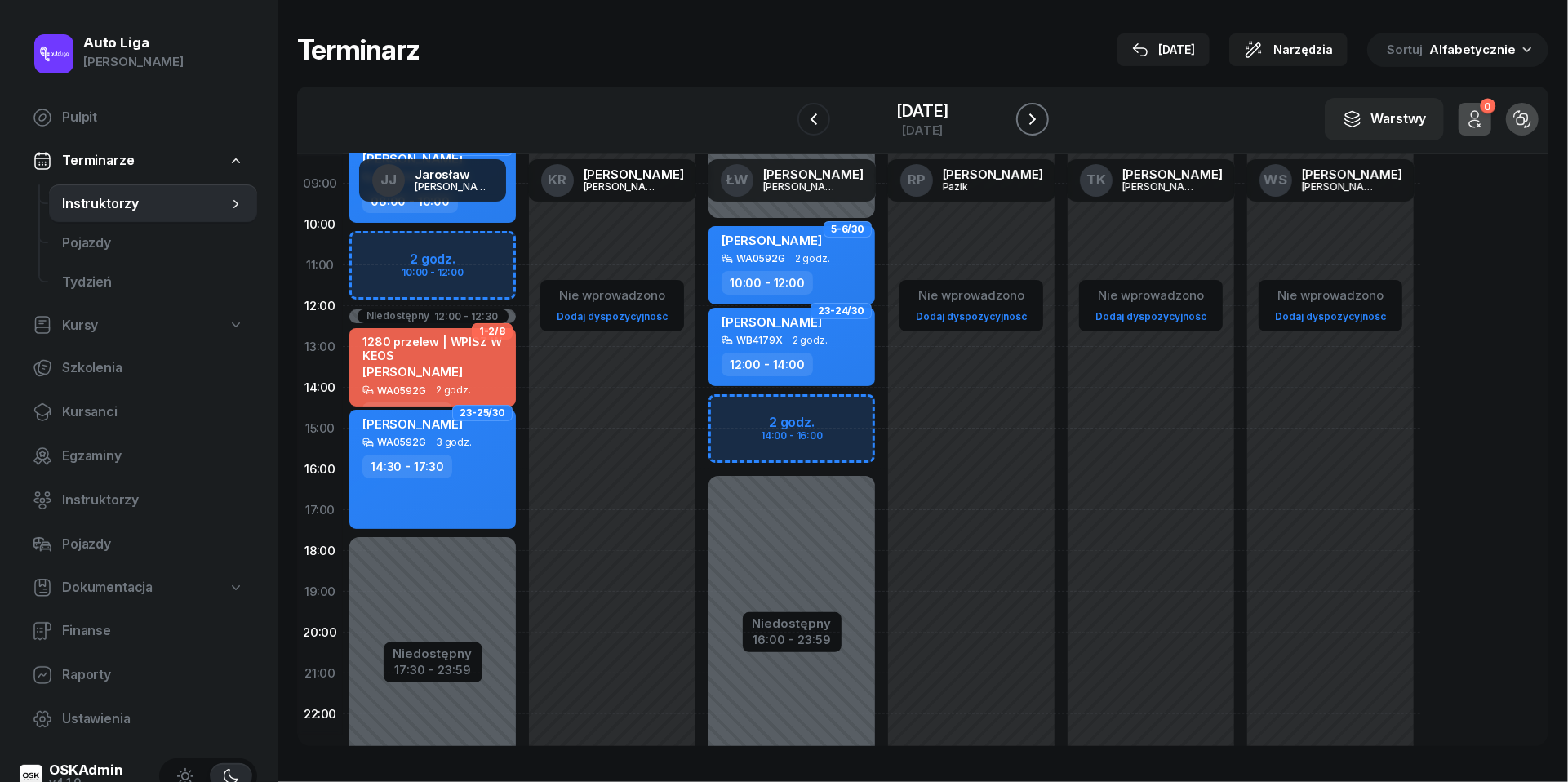
click at [1043, 115] on icon "button" at bounding box center [1032, 119] width 19 height 19
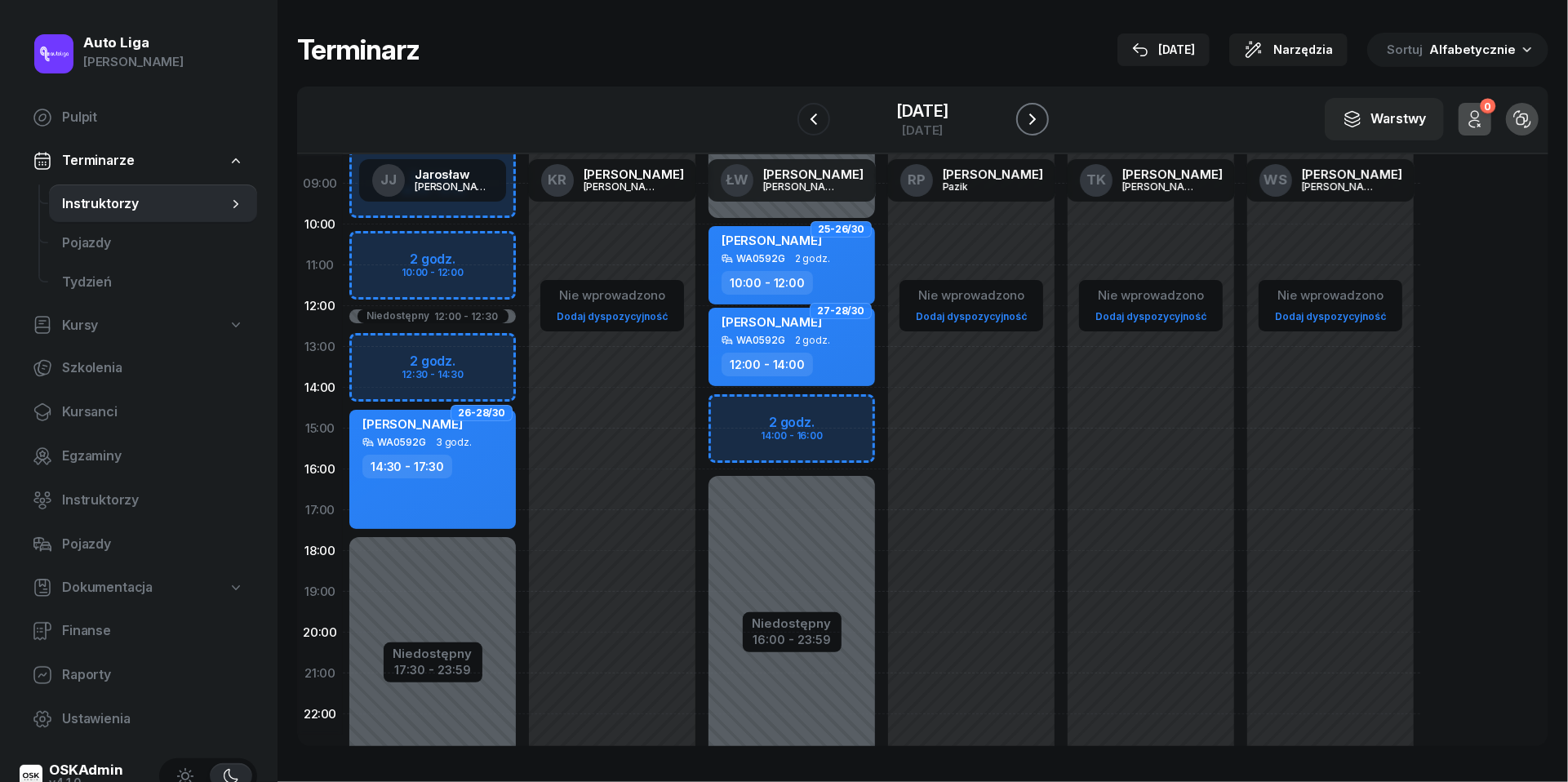
click at [1043, 115] on icon "button" at bounding box center [1032, 119] width 19 height 19
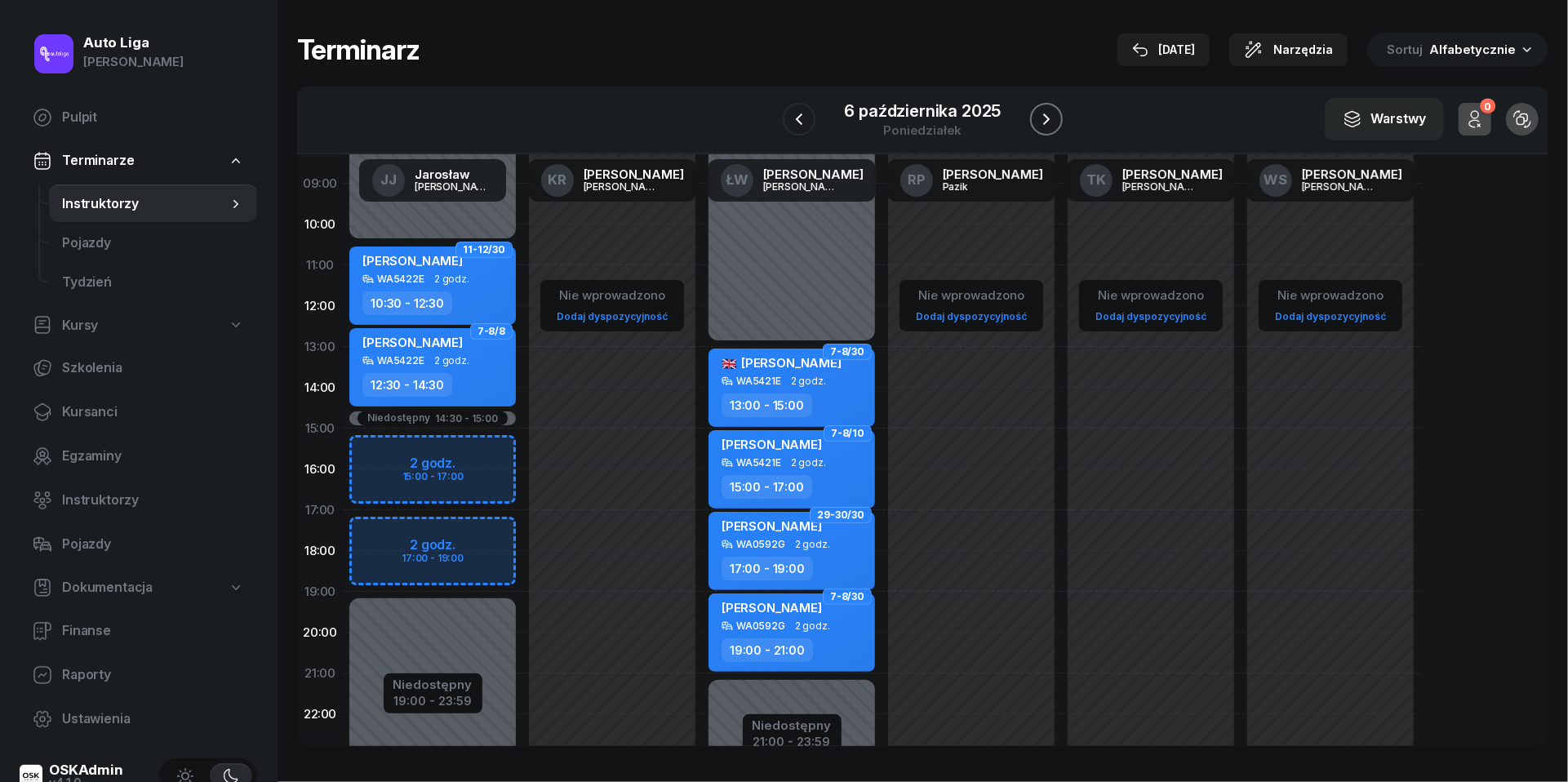
click at [1050, 115] on icon "button" at bounding box center [1046, 119] width 19 height 19
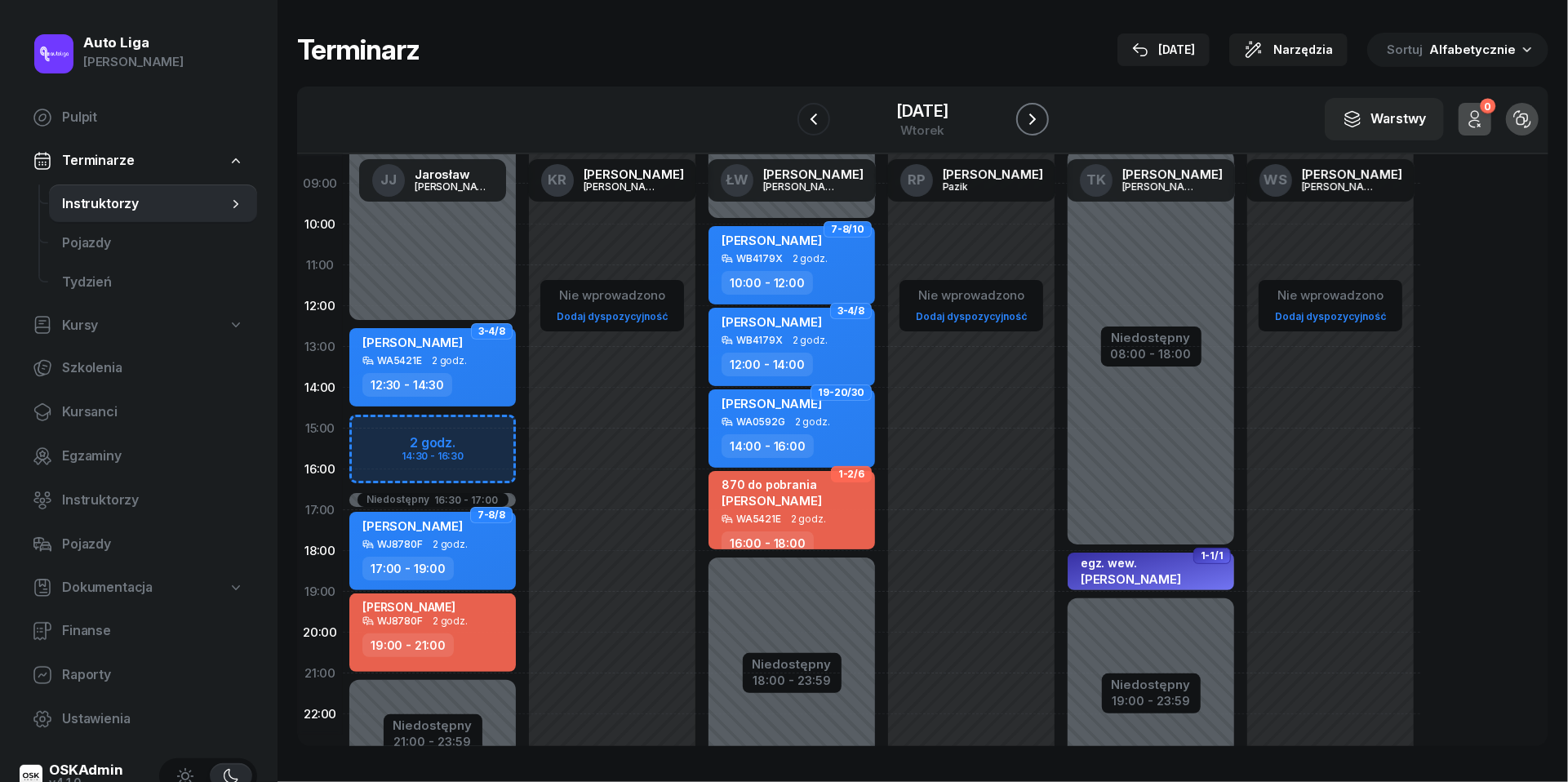
click at [1043, 115] on icon "button" at bounding box center [1032, 119] width 19 height 19
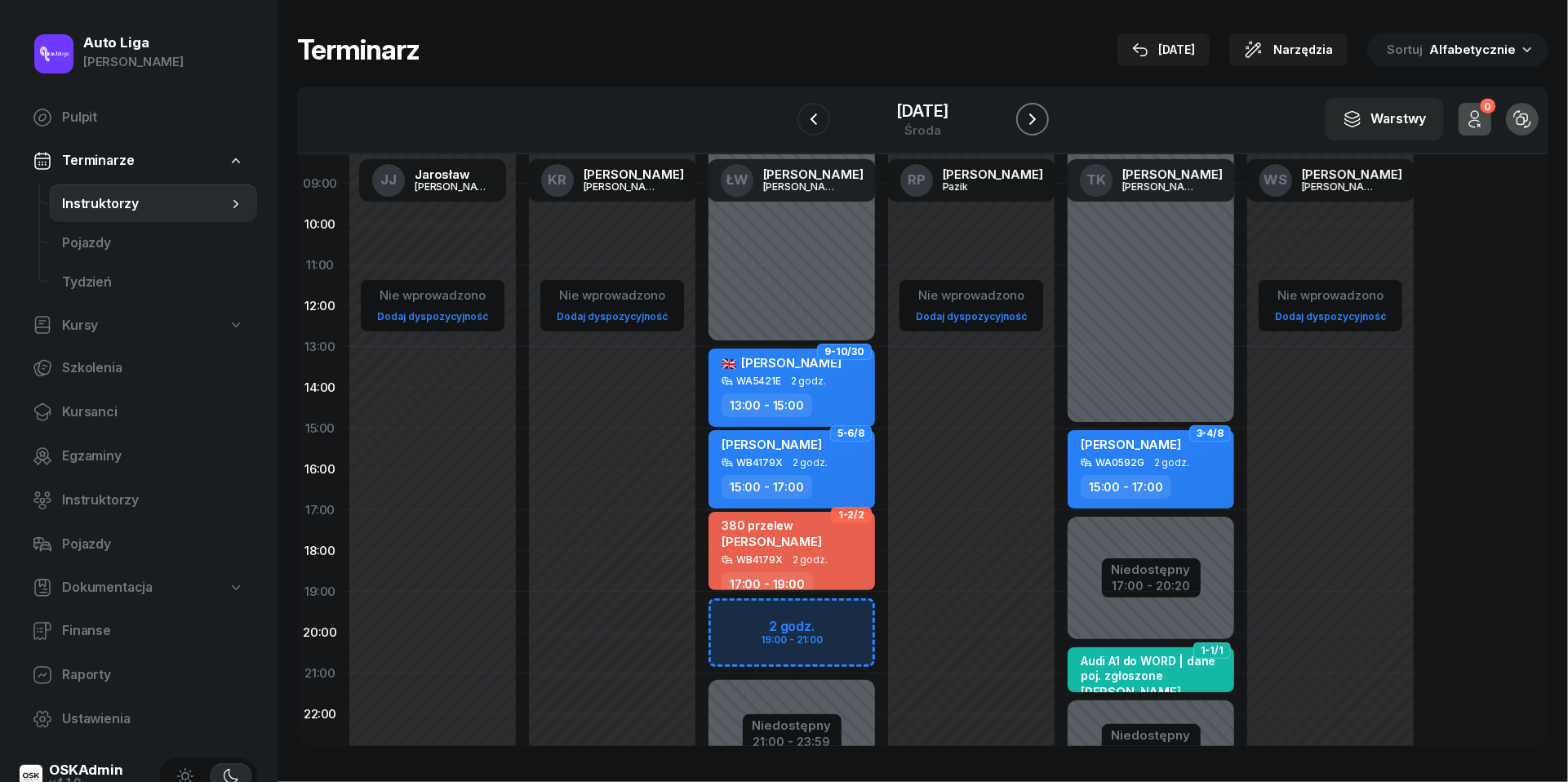
click at [1043, 115] on icon "button" at bounding box center [1032, 119] width 19 height 19
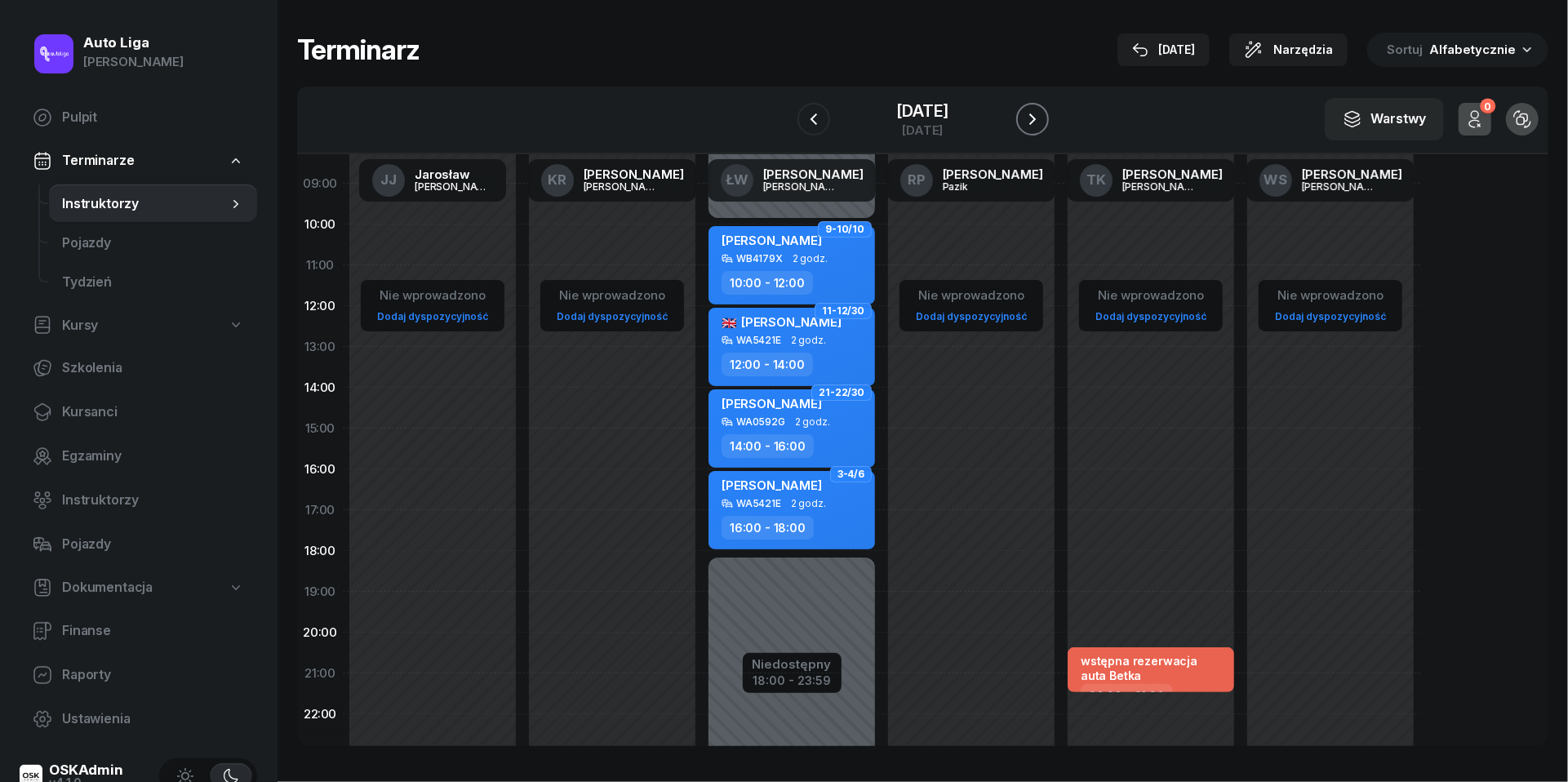
click at [1043, 115] on icon "button" at bounding box center [1032, 119] width 19 height 19
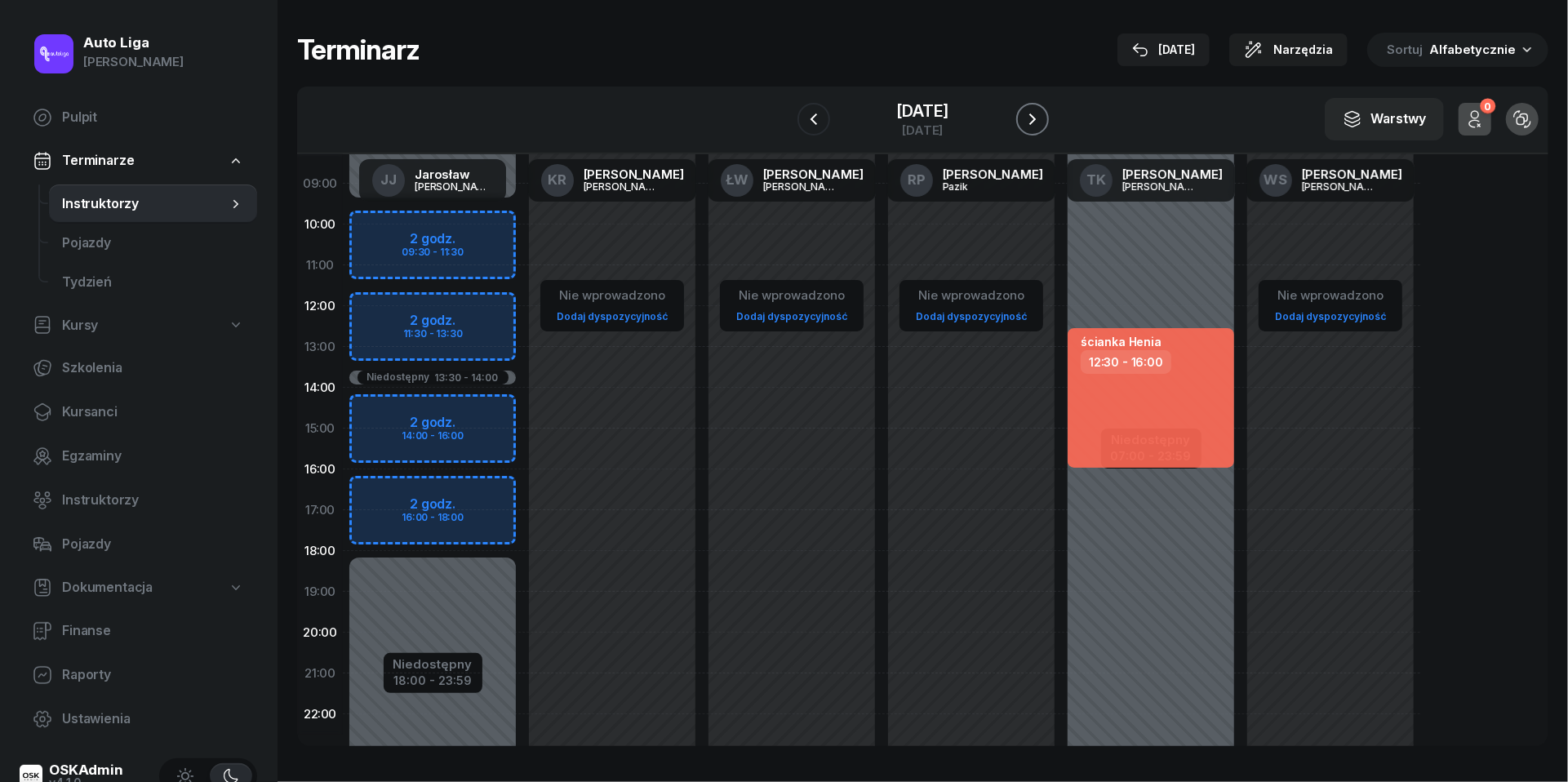
click at [1036, 115] on icon "button" at bounding box center [1033, 120] width 7 height 12
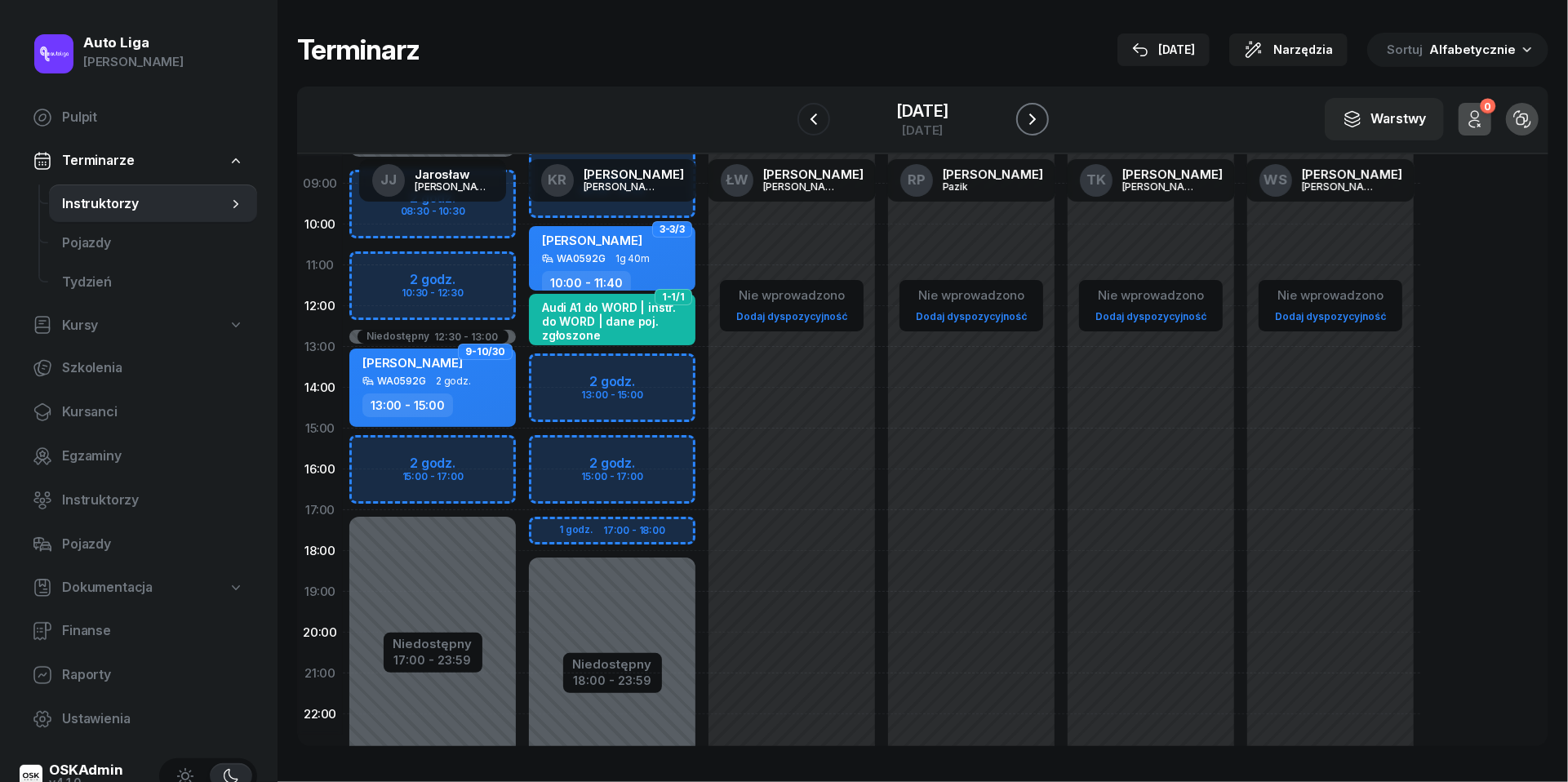
click at [1043, 115] on icon "button" at bounding box center [1032, 119] width 19 height 19
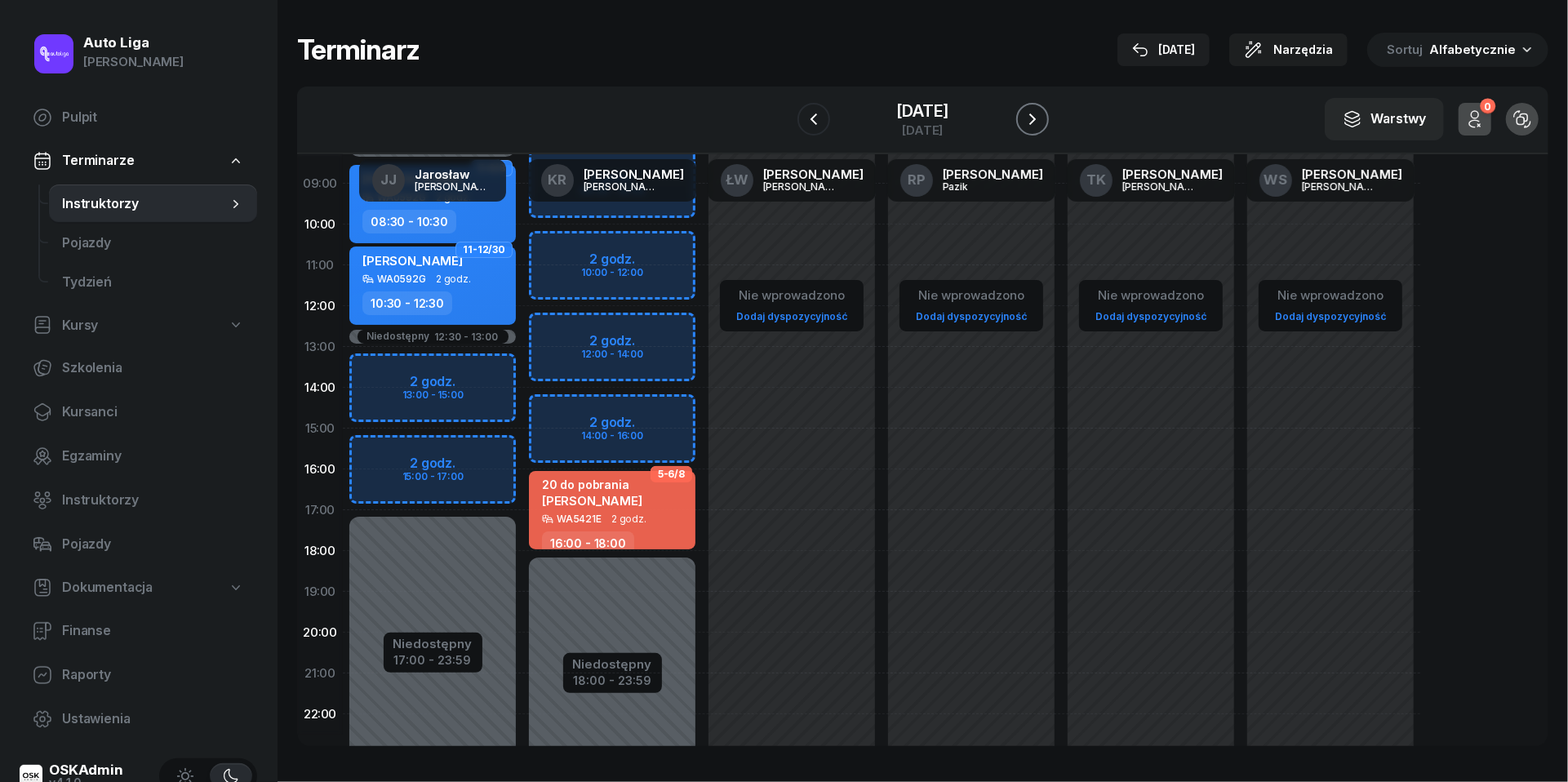
click at [1043, 115] on icon "button" at bounding box center [1032, 119] width 19 height 19
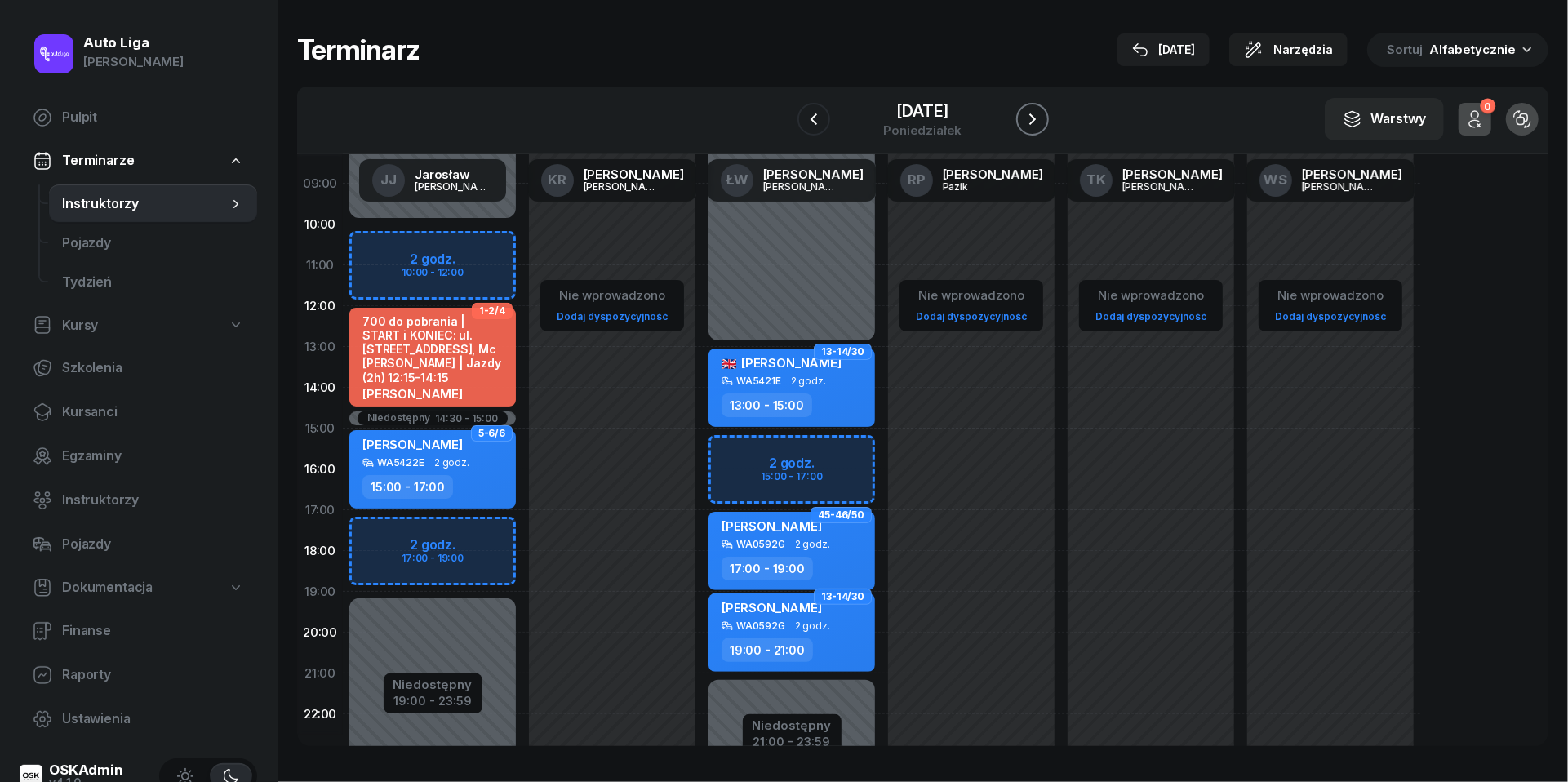
click at [1043, 115] on icon "button" at bounding box center [1032, 119] width 19 height 19
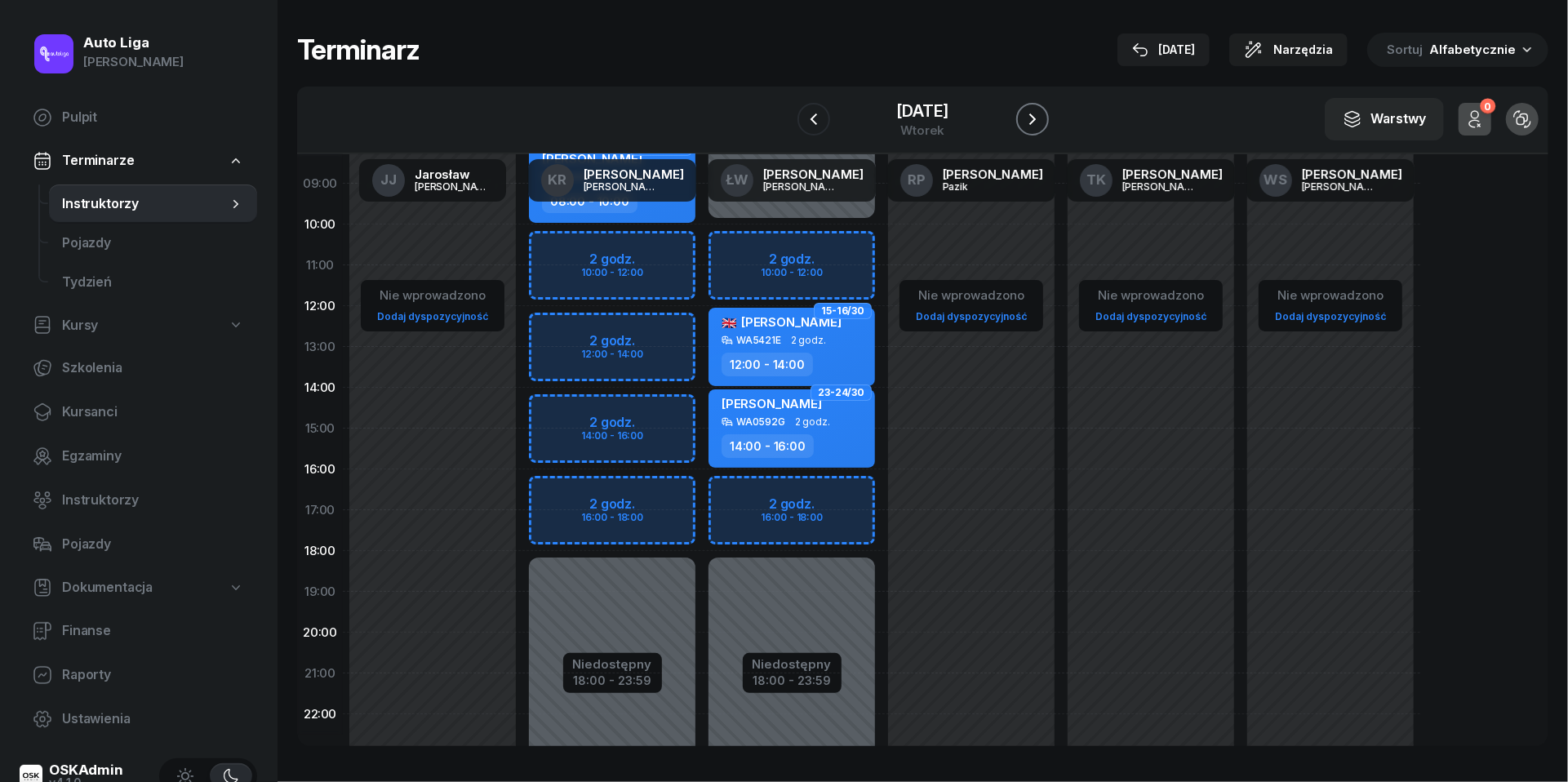
click at [1036, 115] on icon "button" at bounding box center [1033, 120] width 7 height 12
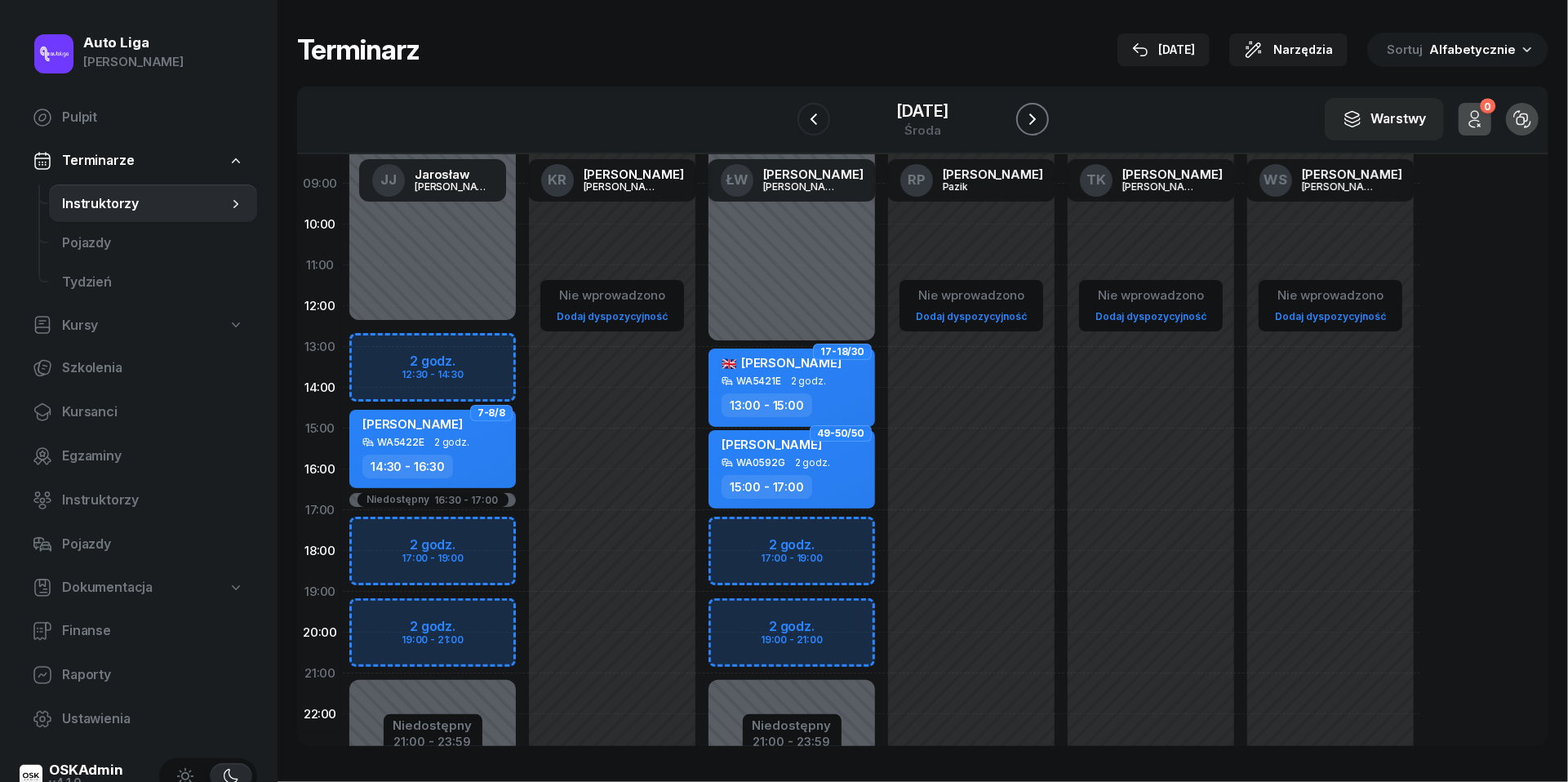
click at [1043, 115] on icon "button" at bounding box center [1032, 119] width 19 height 19
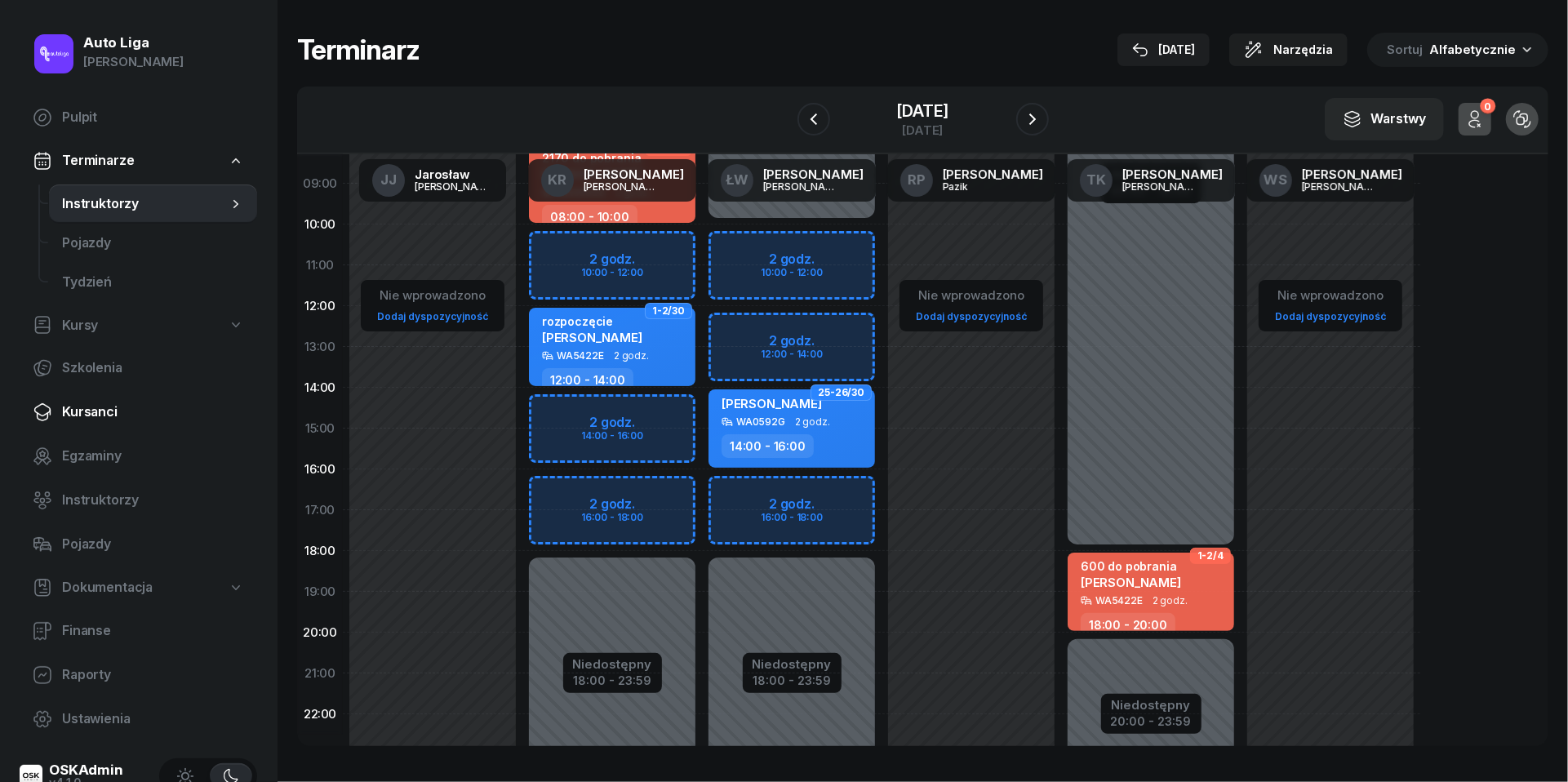
click at [78, 411] on span "Kursanci" at bounding box center [153, 411] width 182 height 21
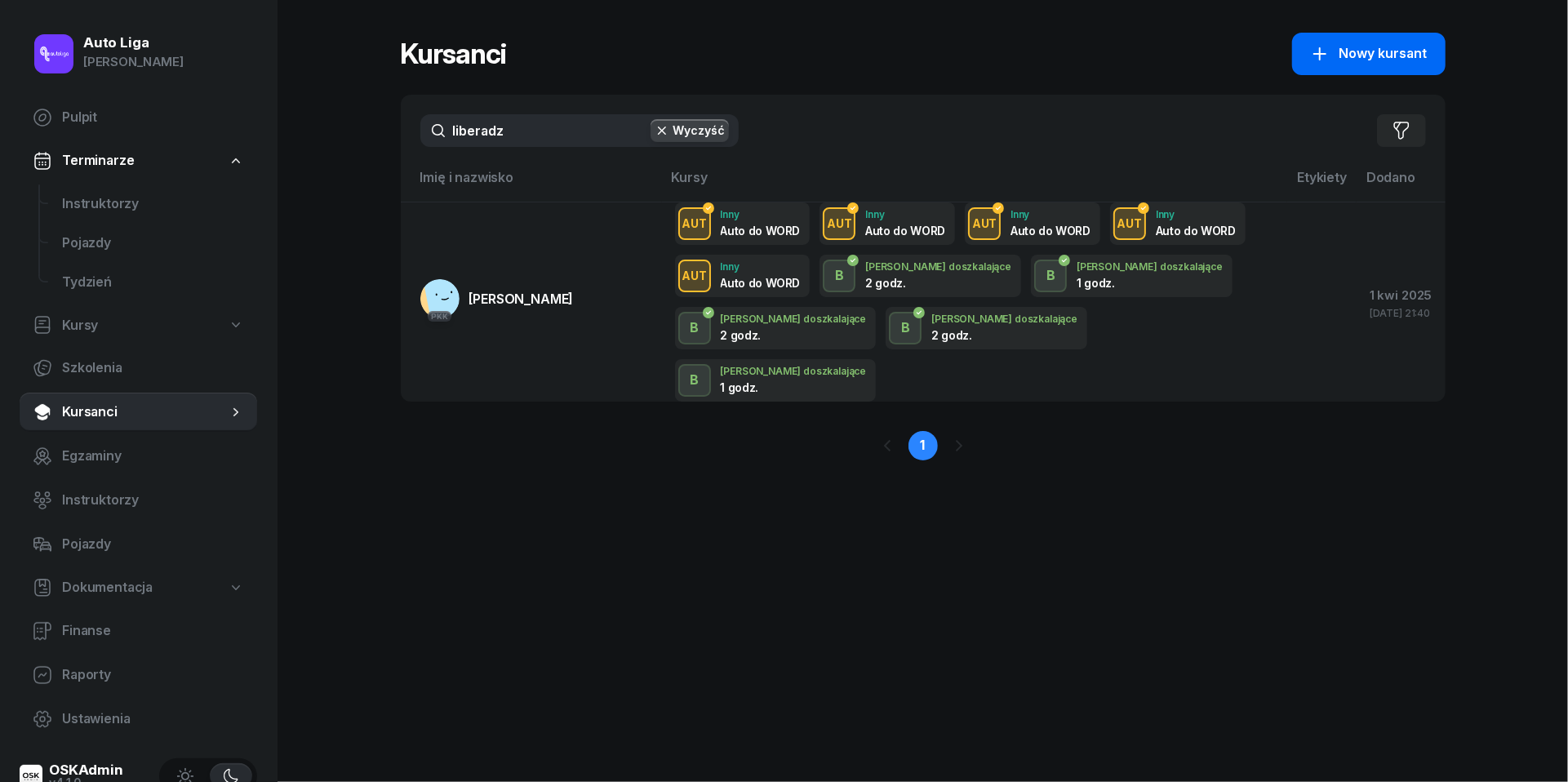
click at [1399, 46] on span "Nowy kursant" at bounding box center [1383, 53] width 89 height 21
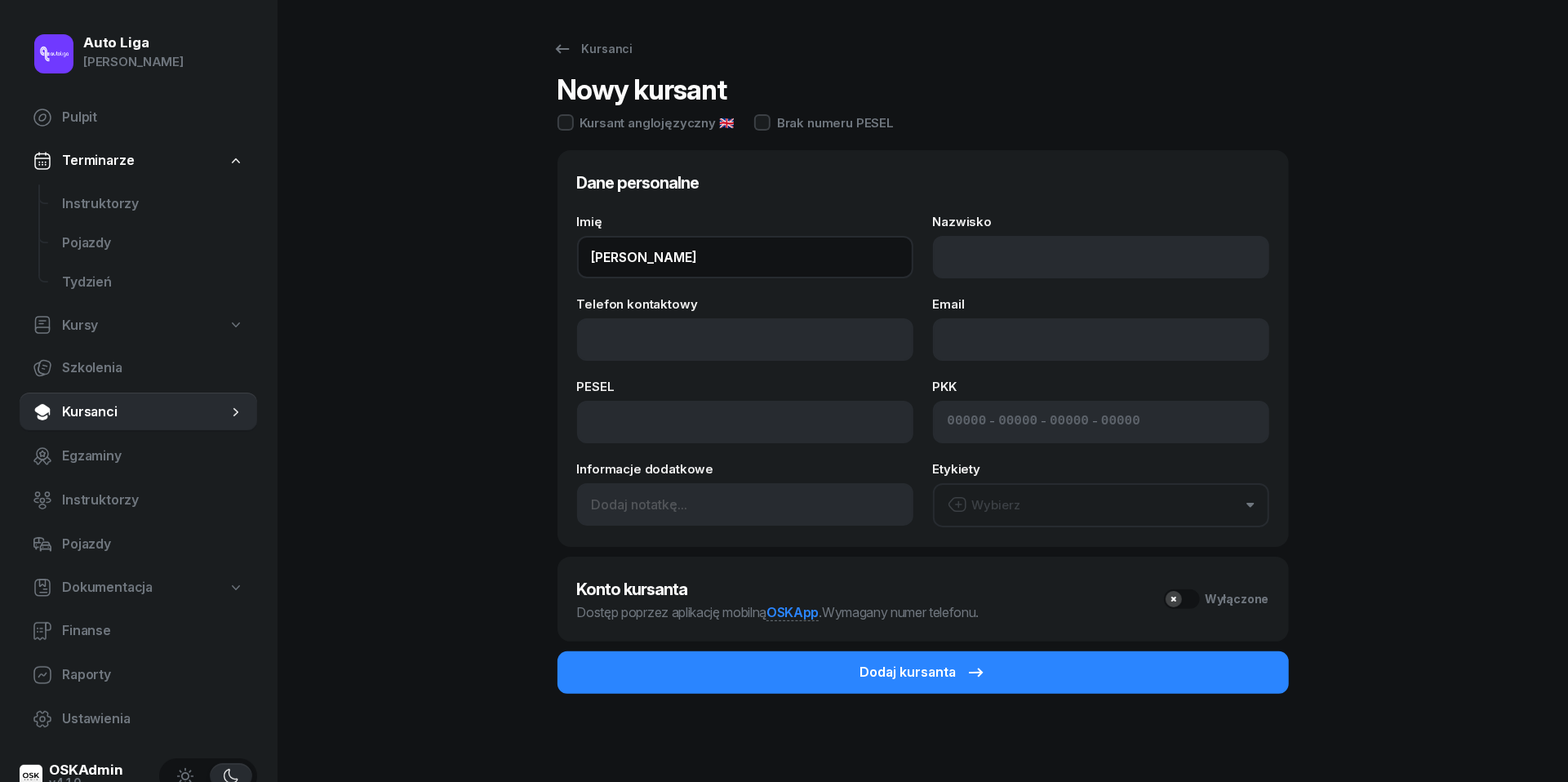
type input "[PERSON_NAME]"
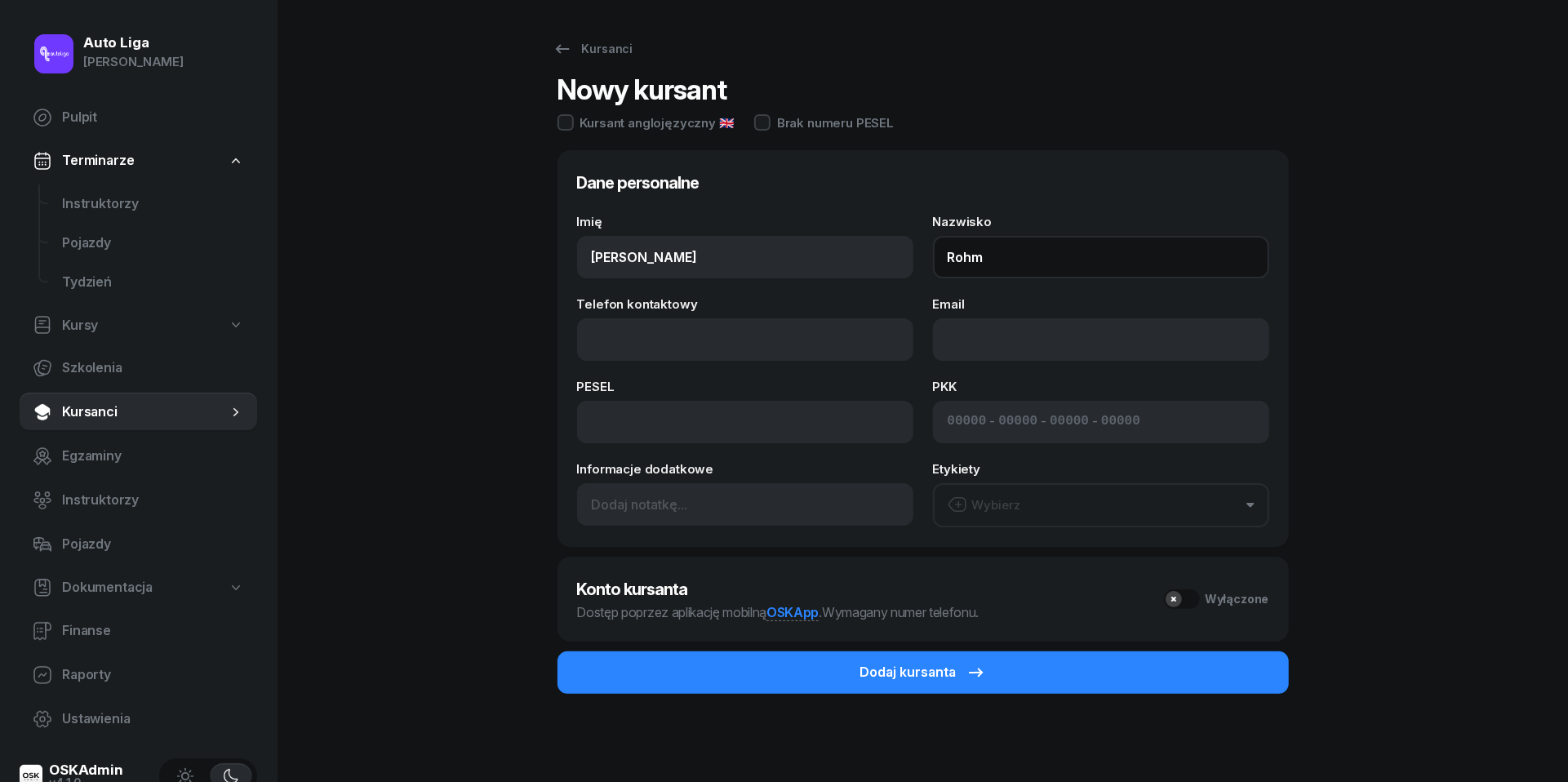
type input "Rohm"
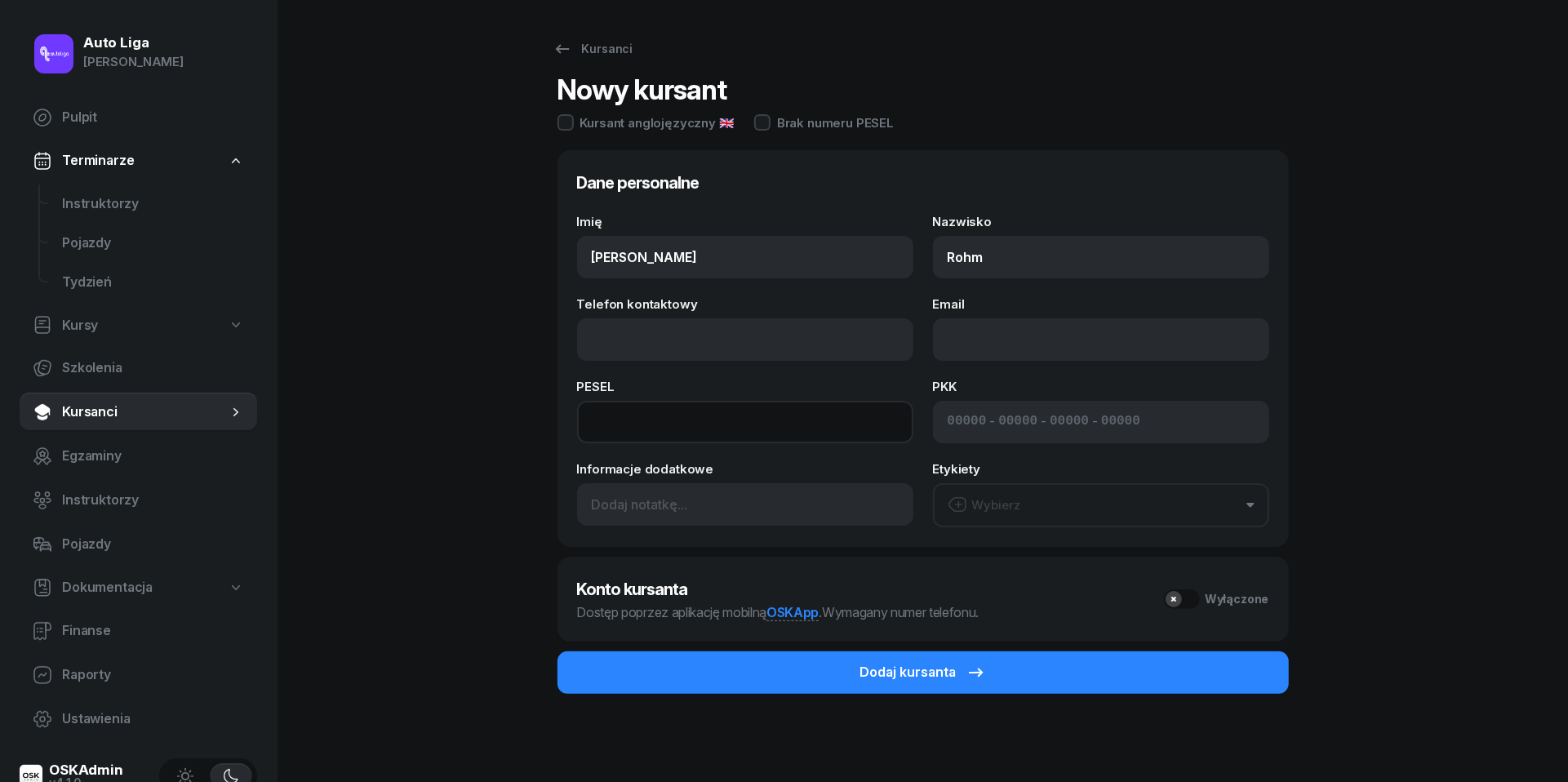
click at [667, 413] on input at bounding box center [745, 421] width 336 height 42
paste input "78053107425"
type input "78053107425"
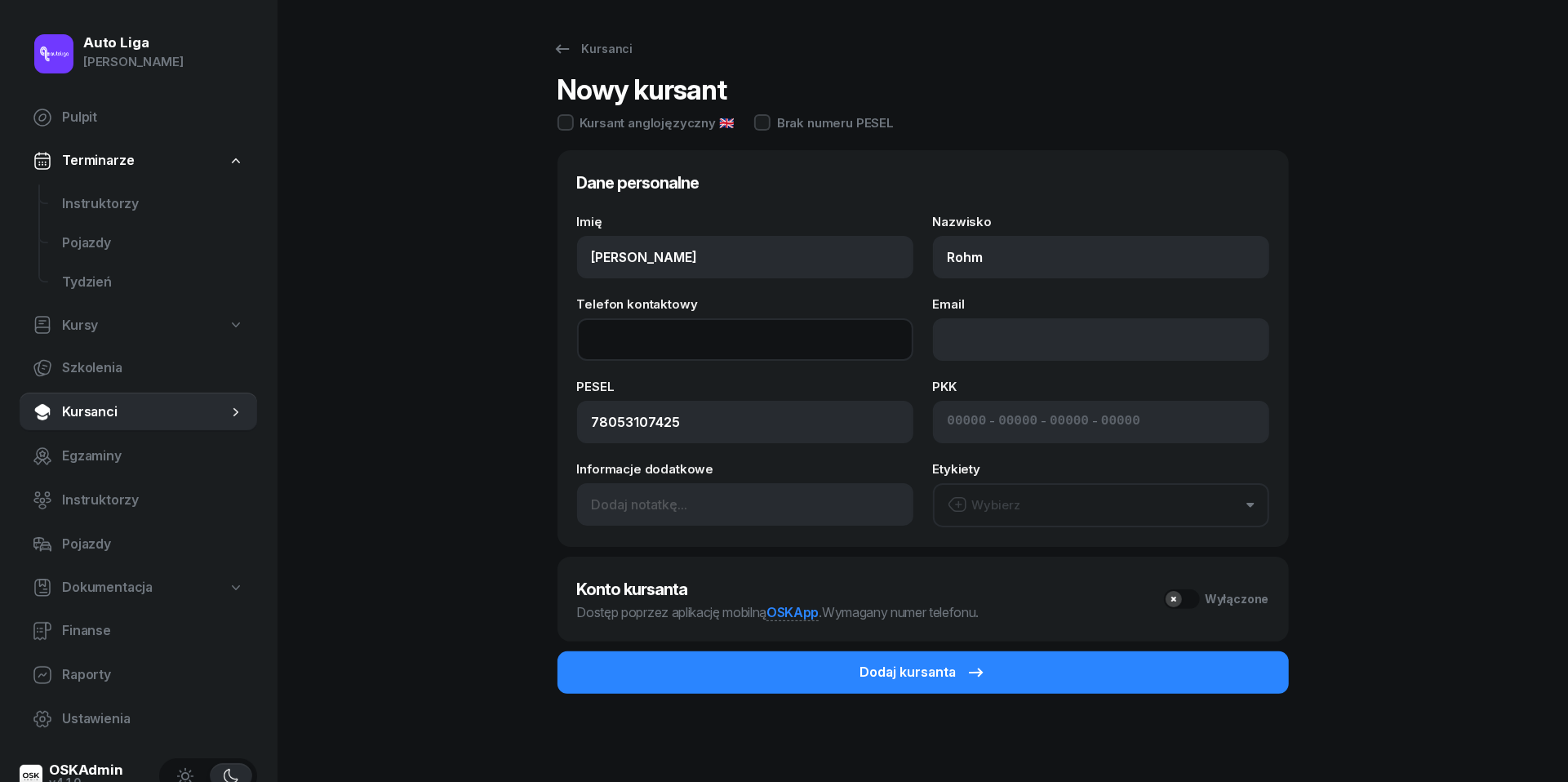
click at [835, 340] on input "Telefon kontaktowy" at bounding box center [745, 340] width 336 height 42
paste input "tel:[PHONE_NUMBER]"
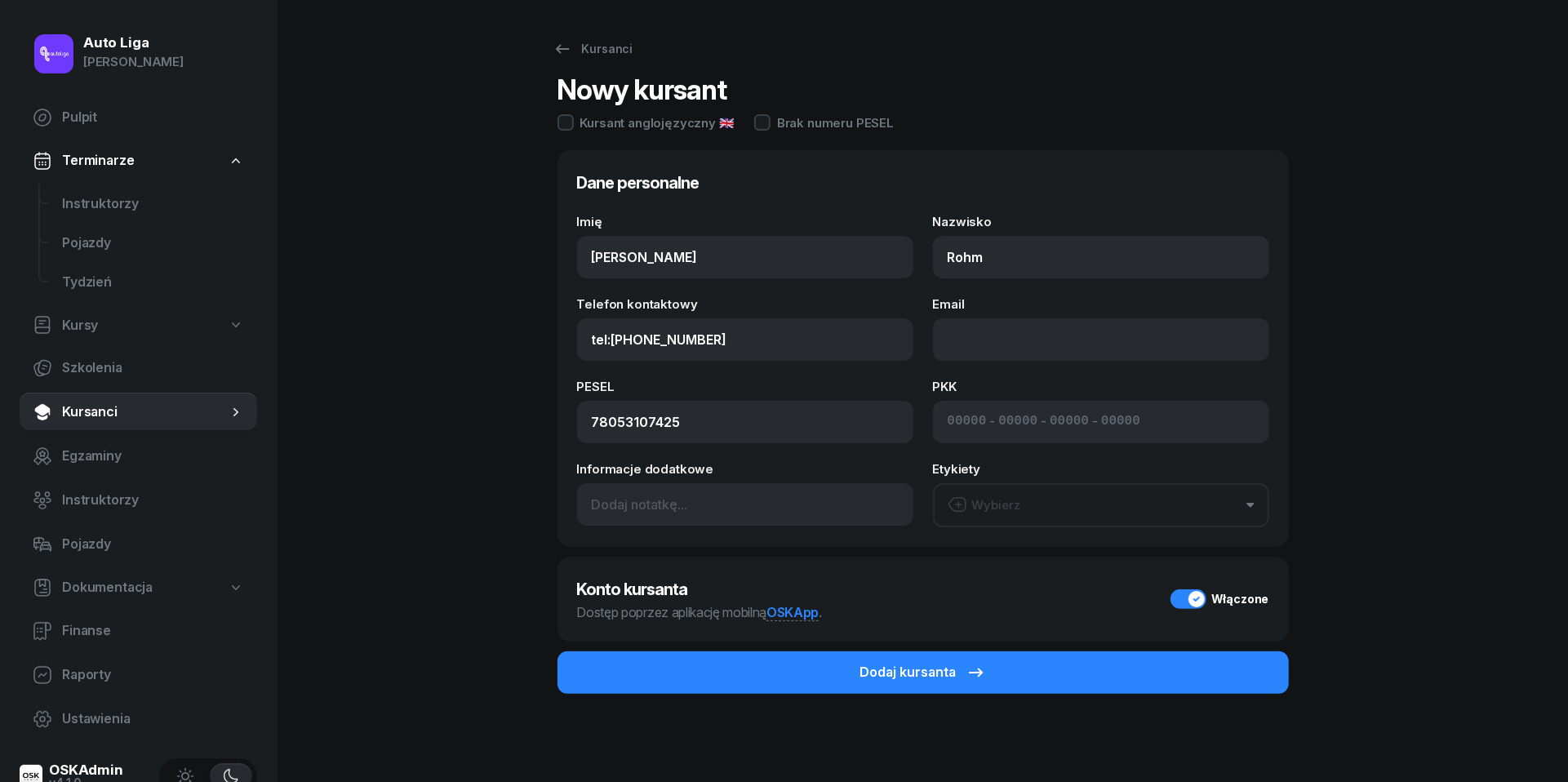
type input "501 157 062"
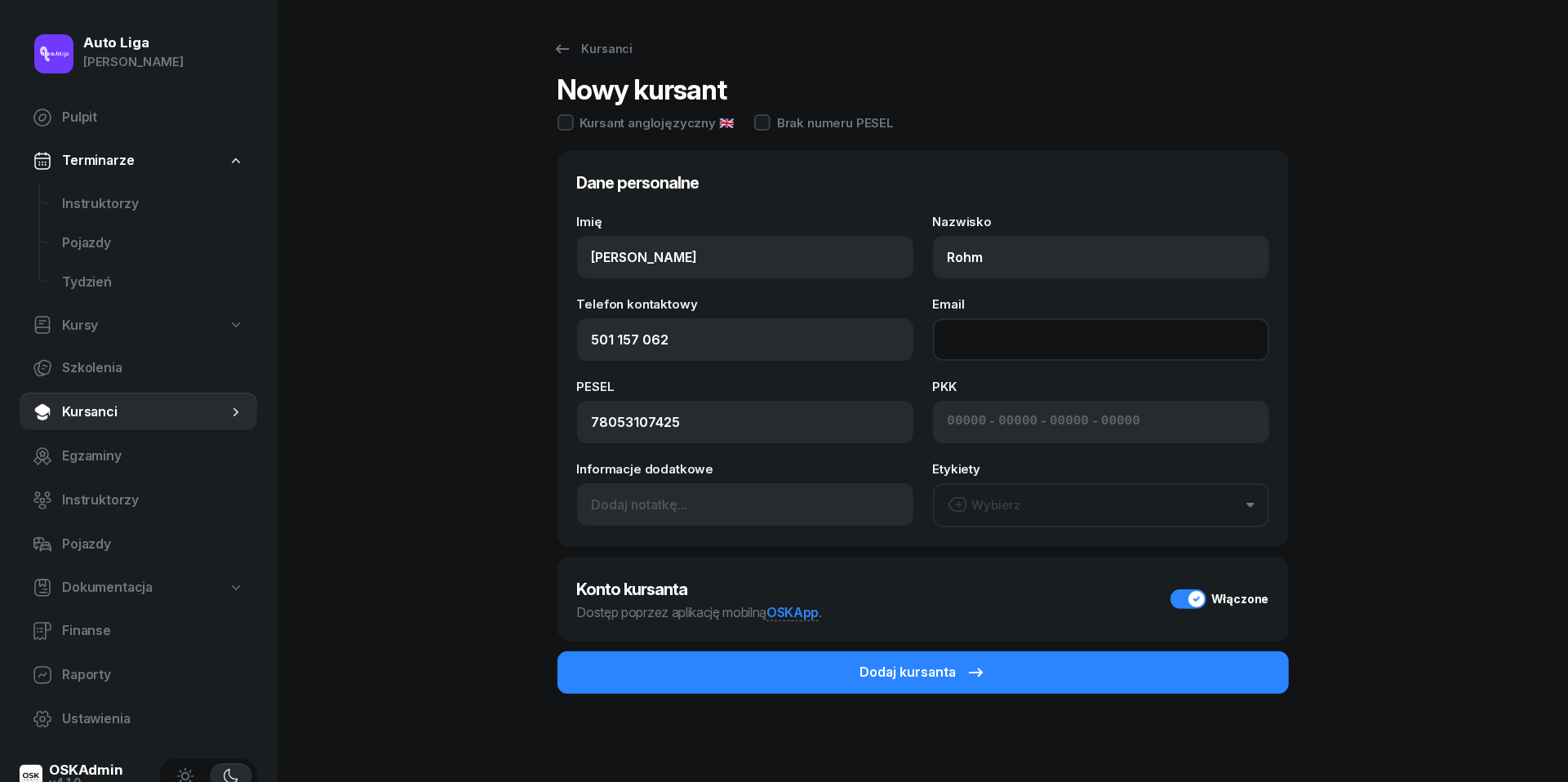
paste input "mailto:[EMAIL_ADDRESS][DOMAIN_NAME]"
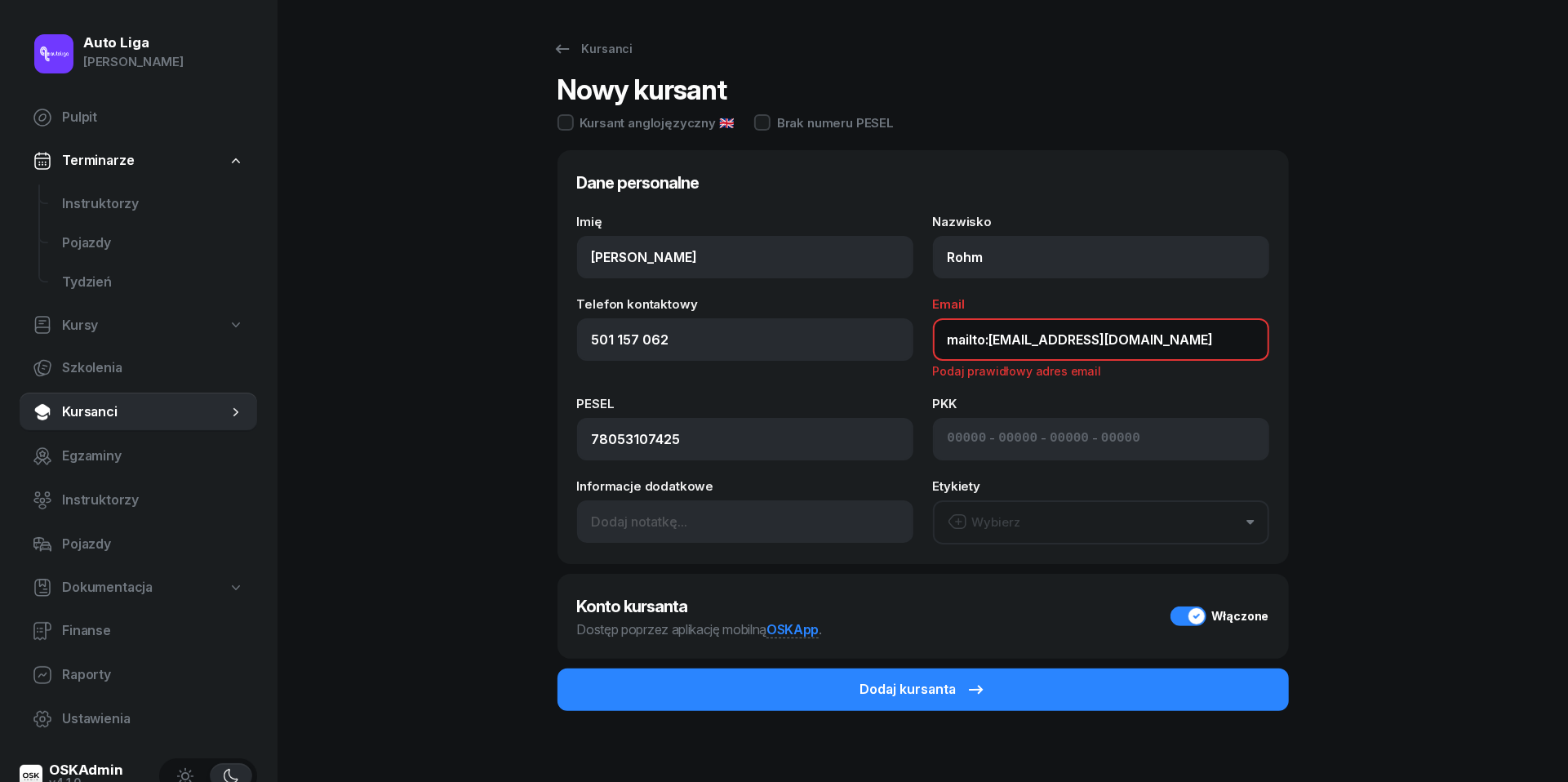
click at [988, 341] on input "mailto:[EMAIL_ADDRESS][DOMAIN_NAME]" at bounding box center [1101, 340] width 336 height 42
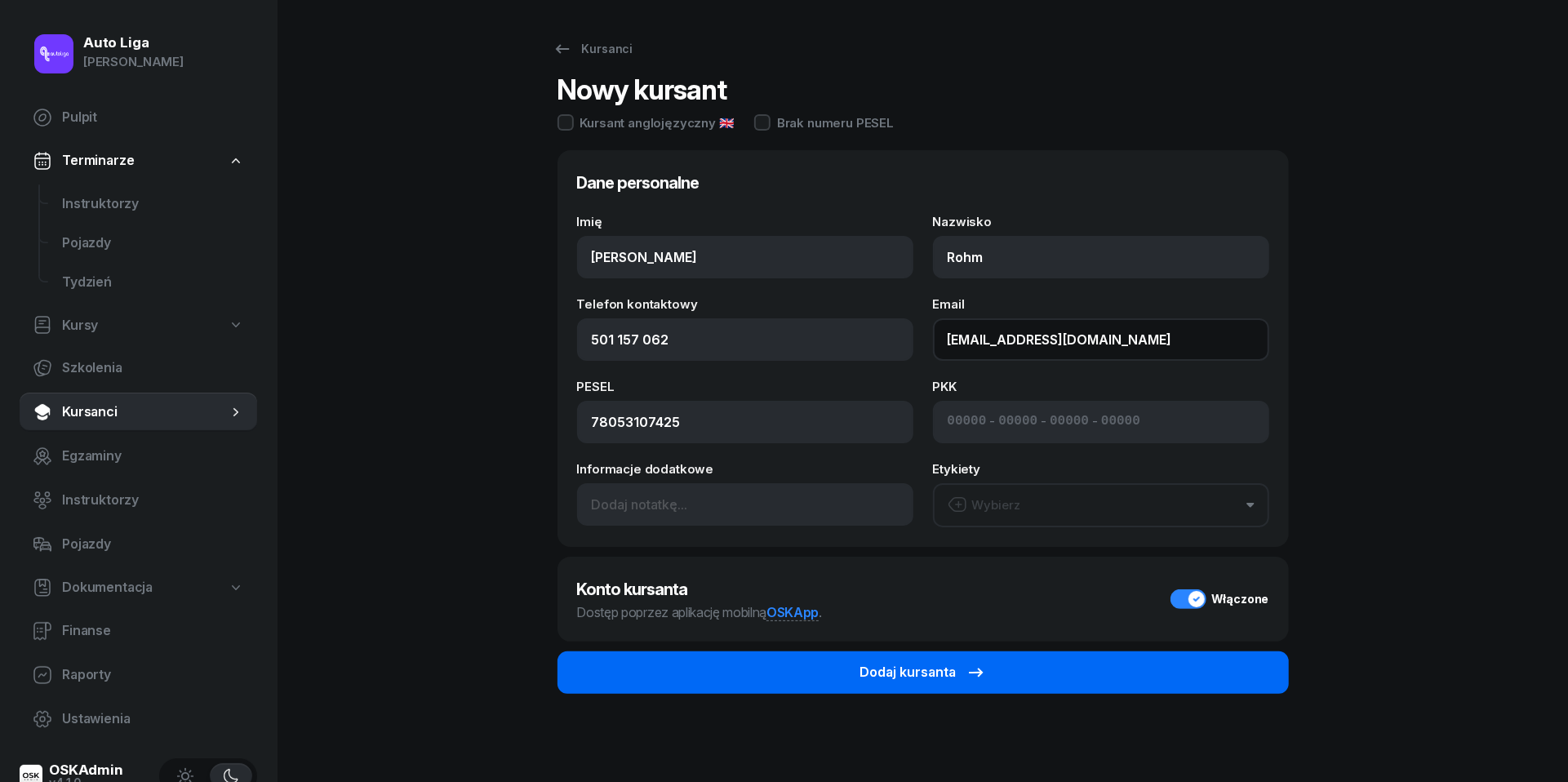
type input "[EMAIL_ADDRESS][DOMAIN_NAME]"
click at [910, 671] on div "Dodaj kursanta" at bounding box center [923, 672] width 126 height 21
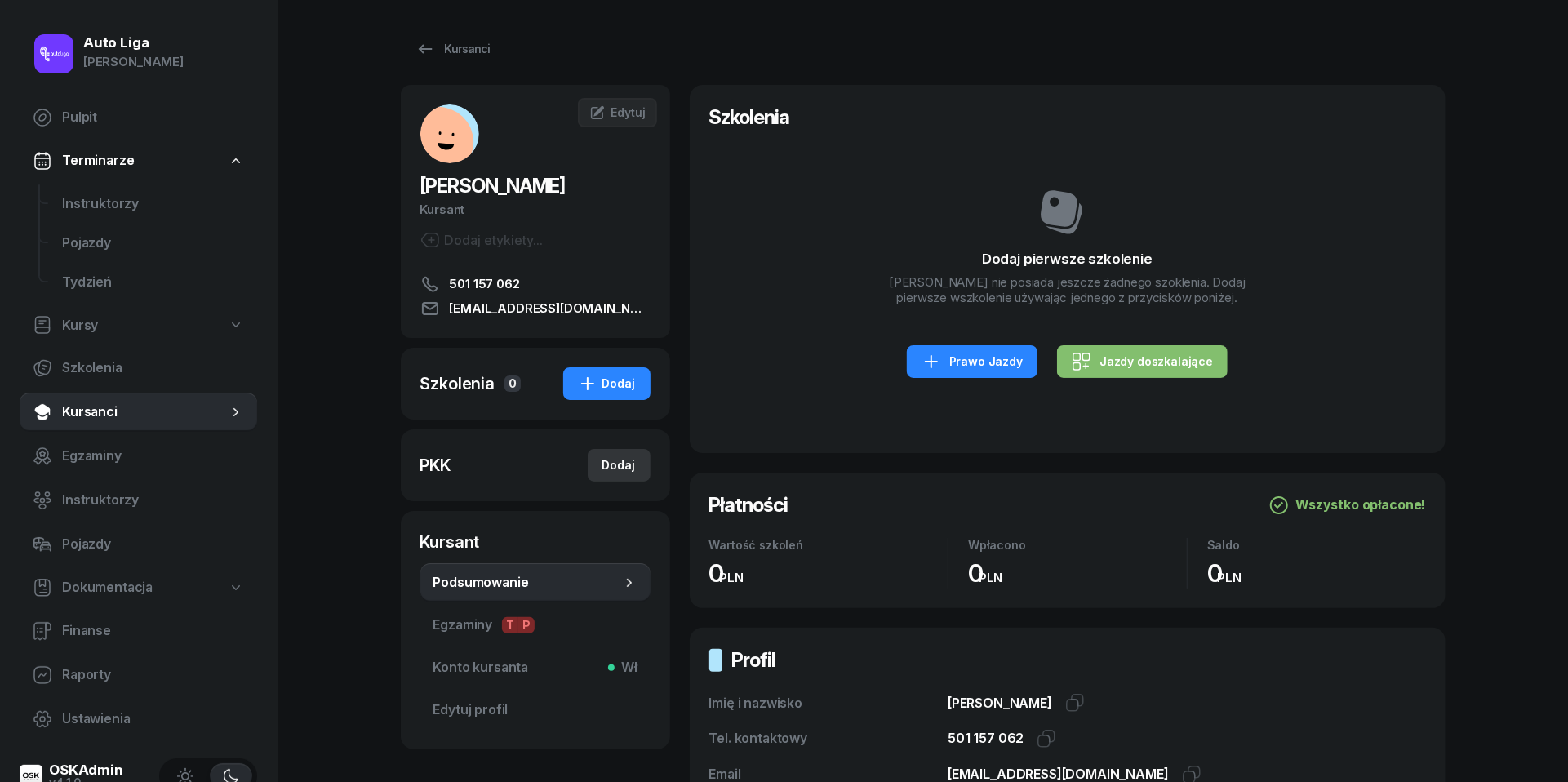
click at [627, 462] on div "Dodaj" at bounding box center [620, 464] width 34 height 19
select select
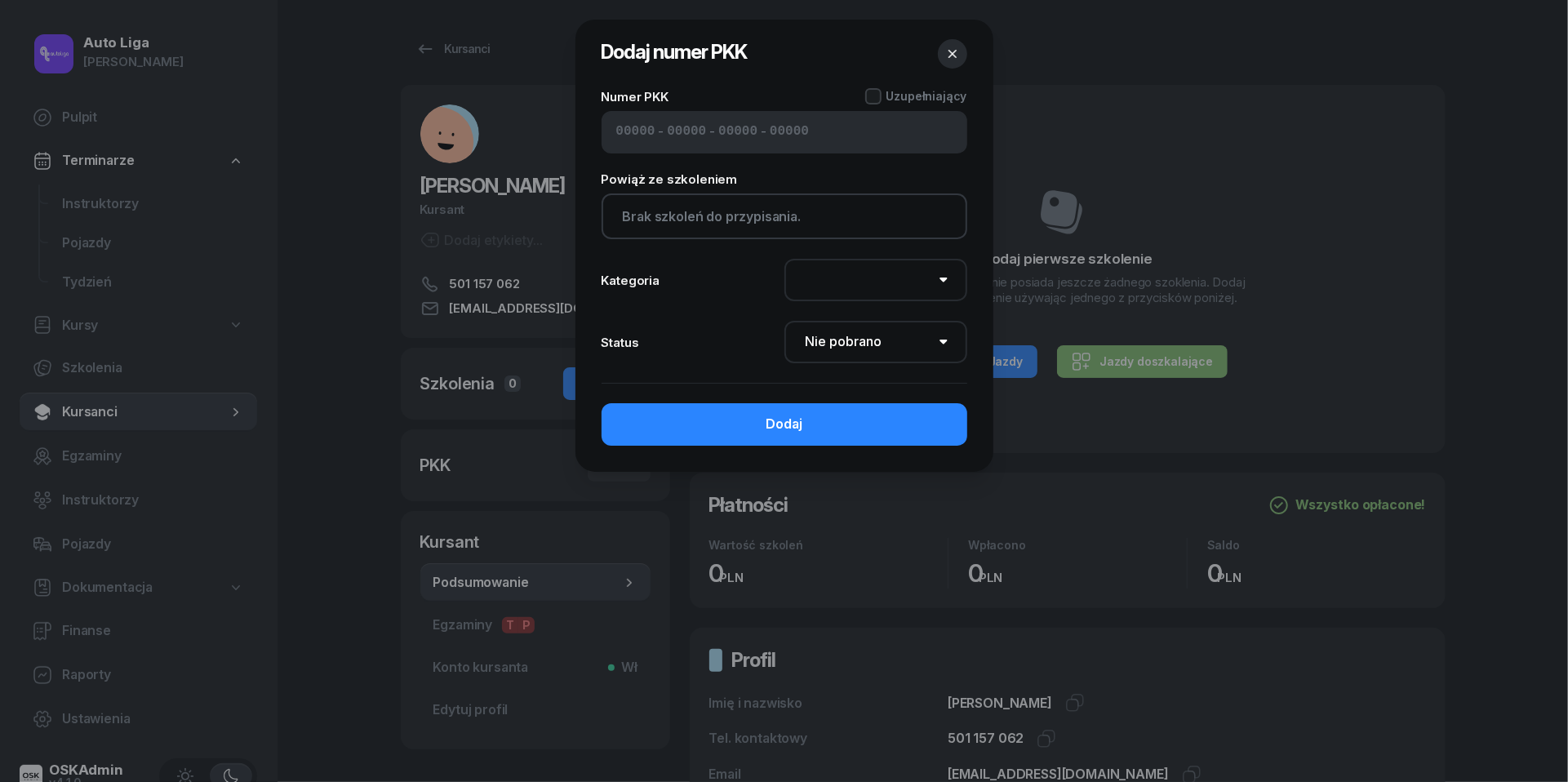
click at [955, 47] on icon "button" at bounding box center [952, 53] width 16 height 16
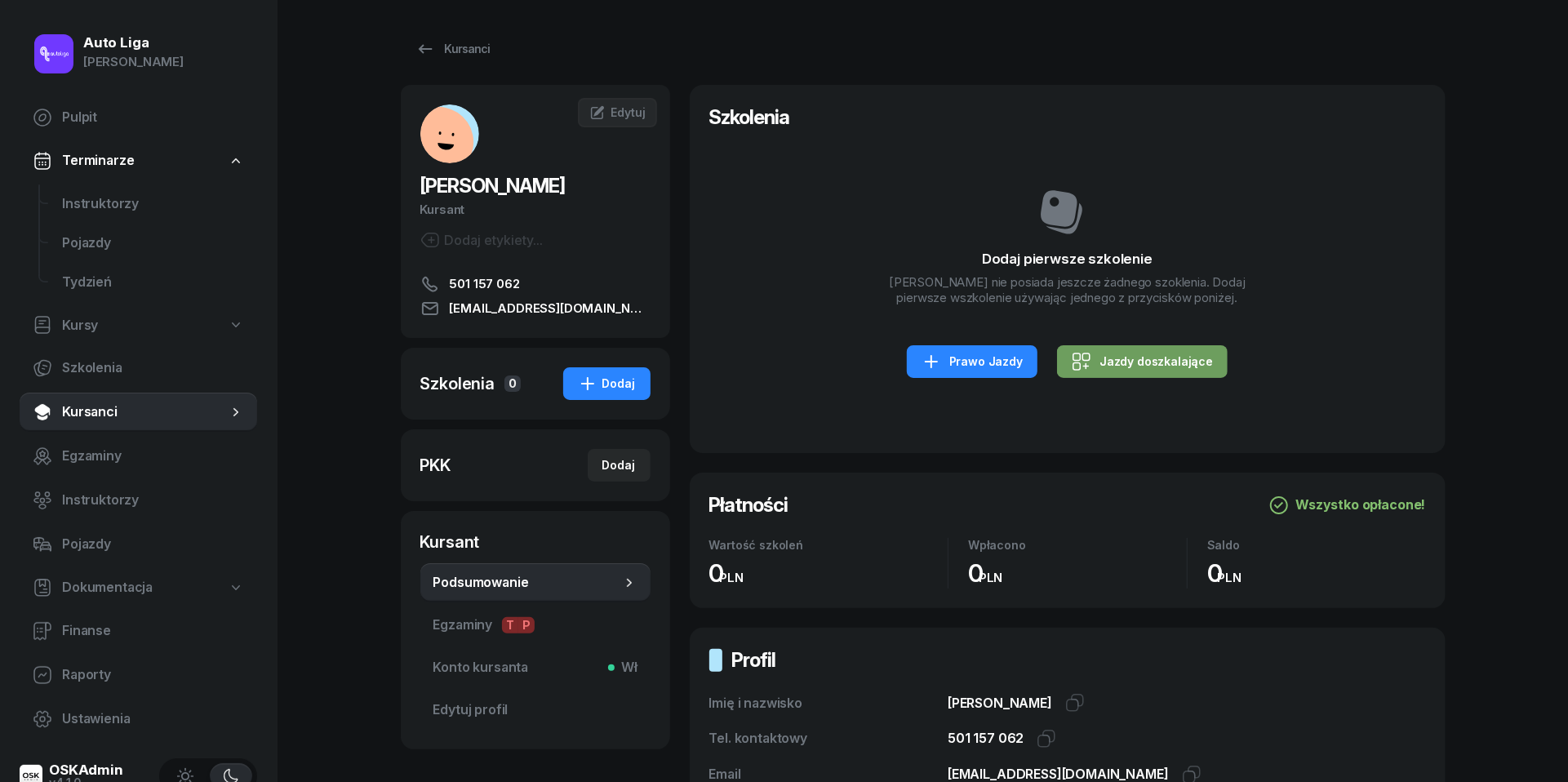
click at [1141, 354] on div "Jazdy doszkalające" at bounding box center [1142, 361] width 142 height 19
select select "B"
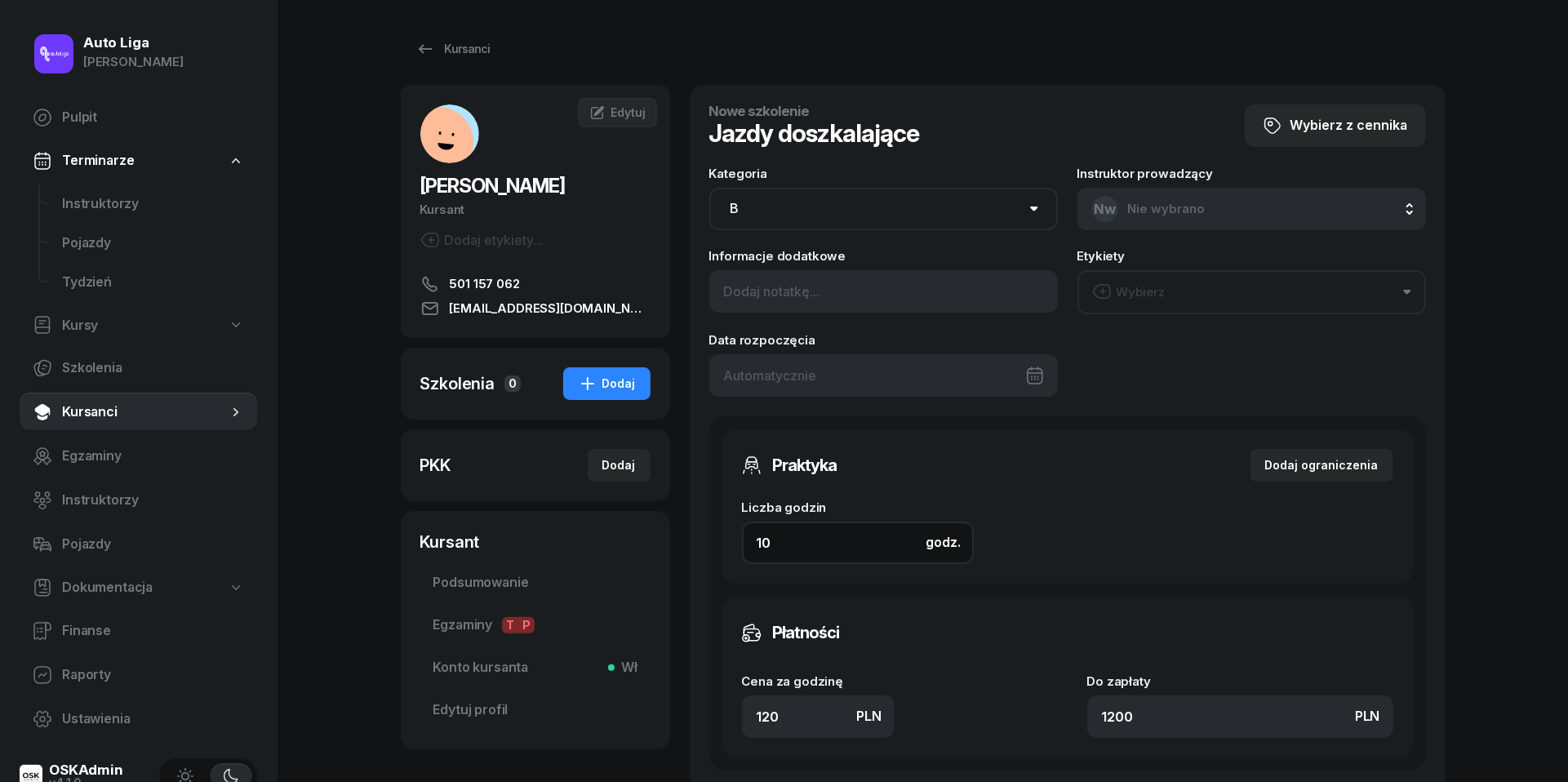
click at [795, 538] on input "10" at bounding box center [857, 543] width 232 height 42
type input "8"
type input "960"
type input "8"
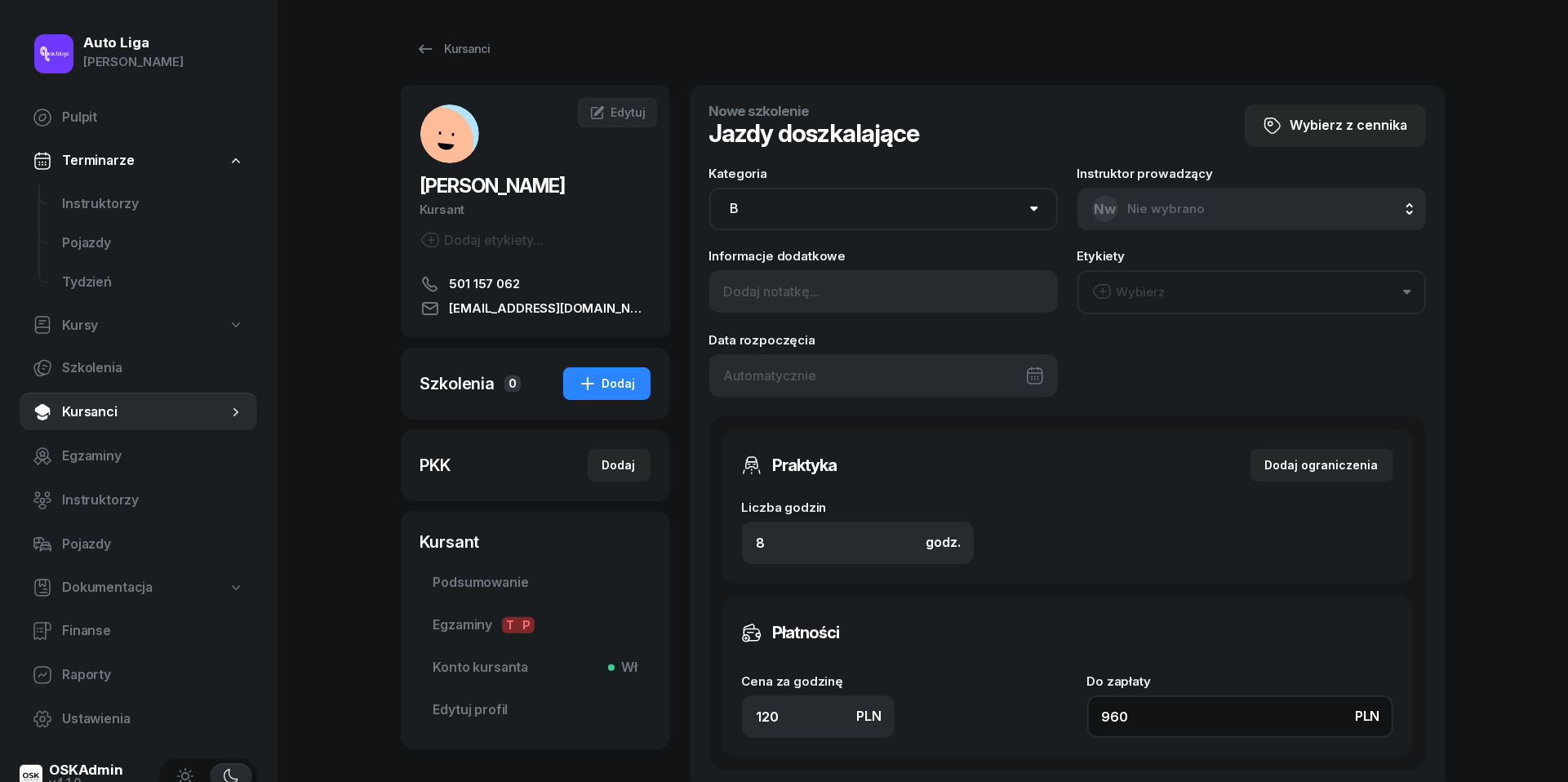
click at [1148, 707] on input "960" at bounding box center [1240, 716] width 306 height 42
type input "0.13"
type input "1"
type input "1.38"
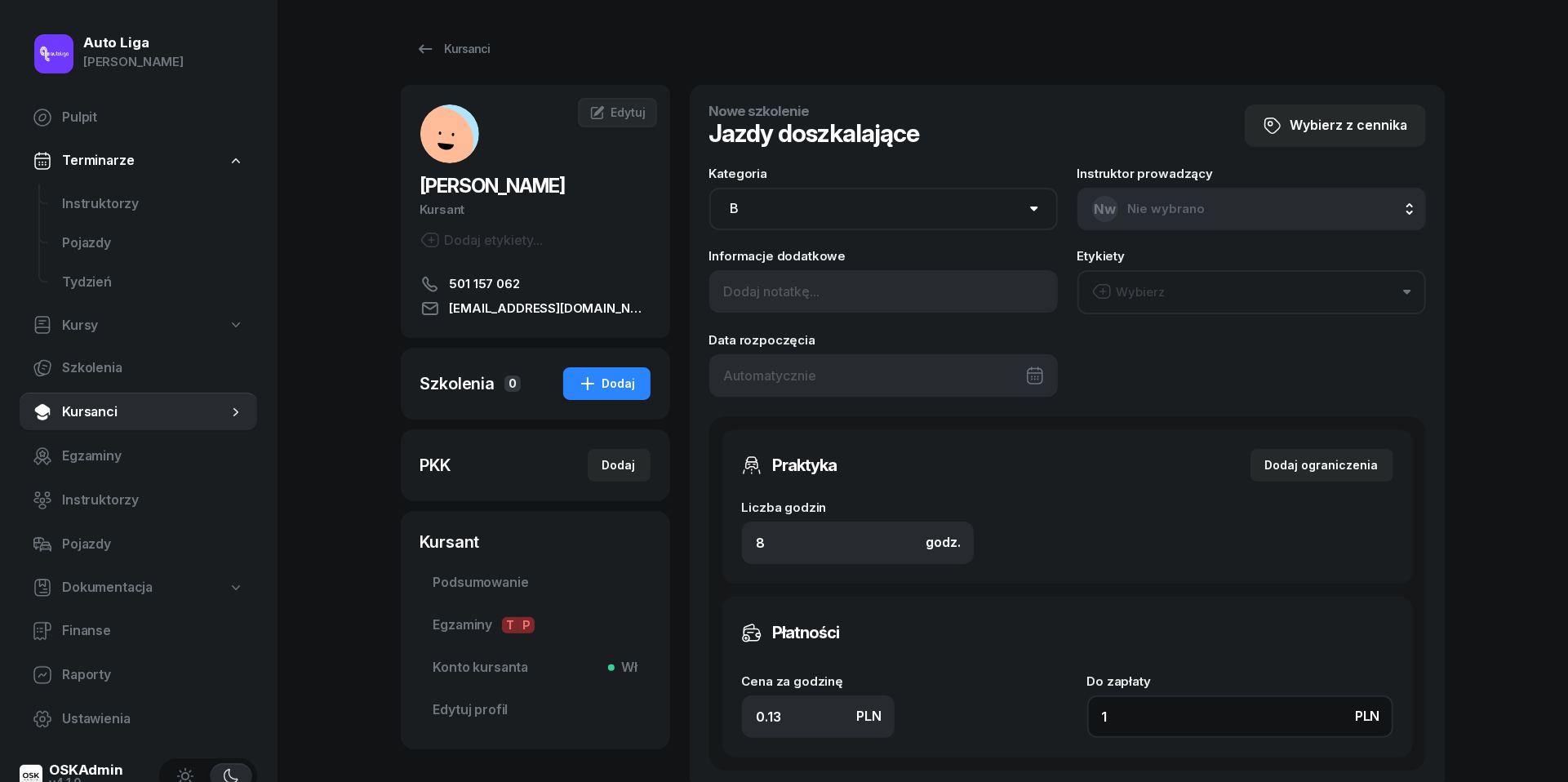
type input "11"
type input "14"
type input "112"
type input "140"
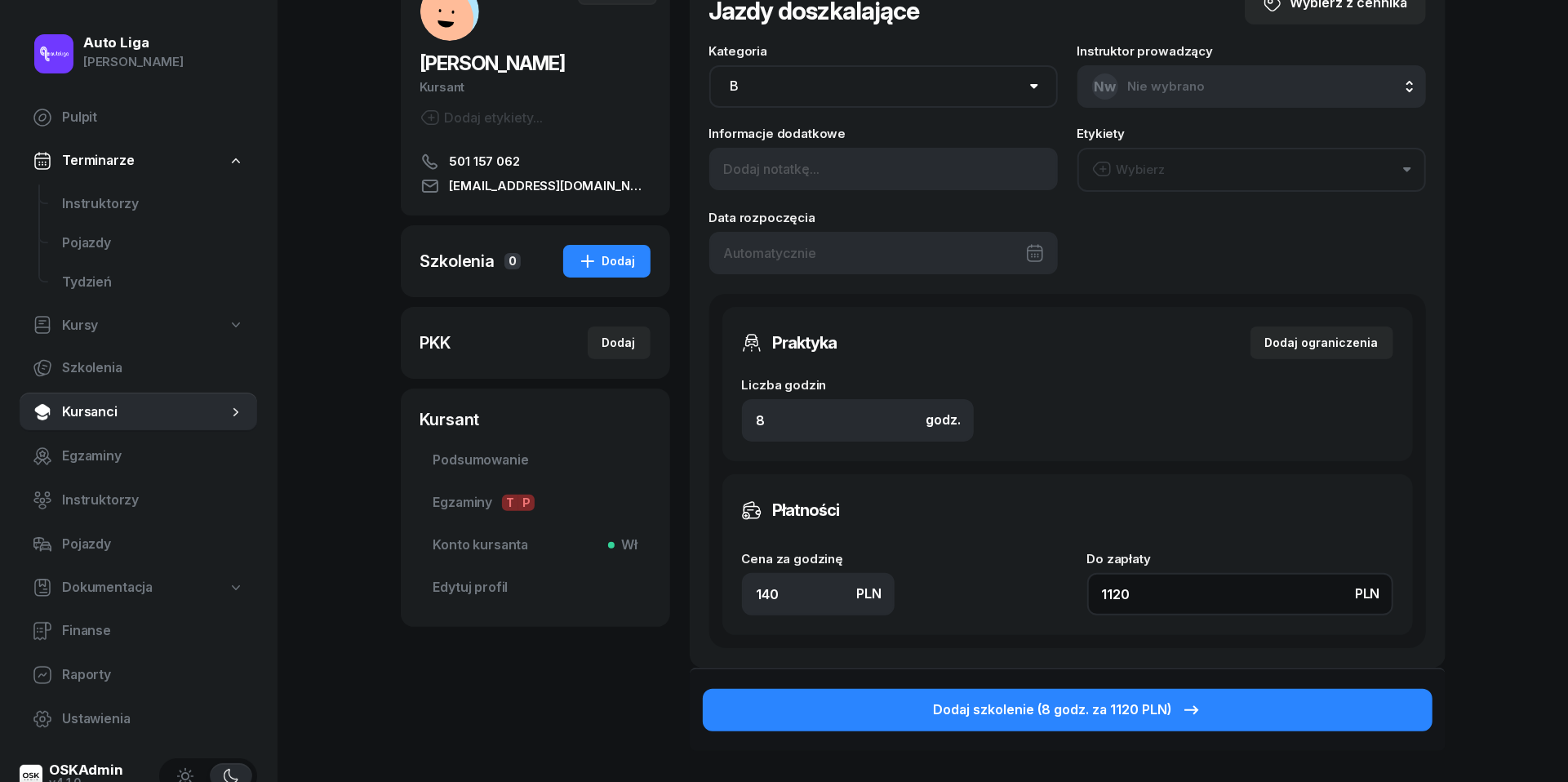
scroll to position [148, 0]
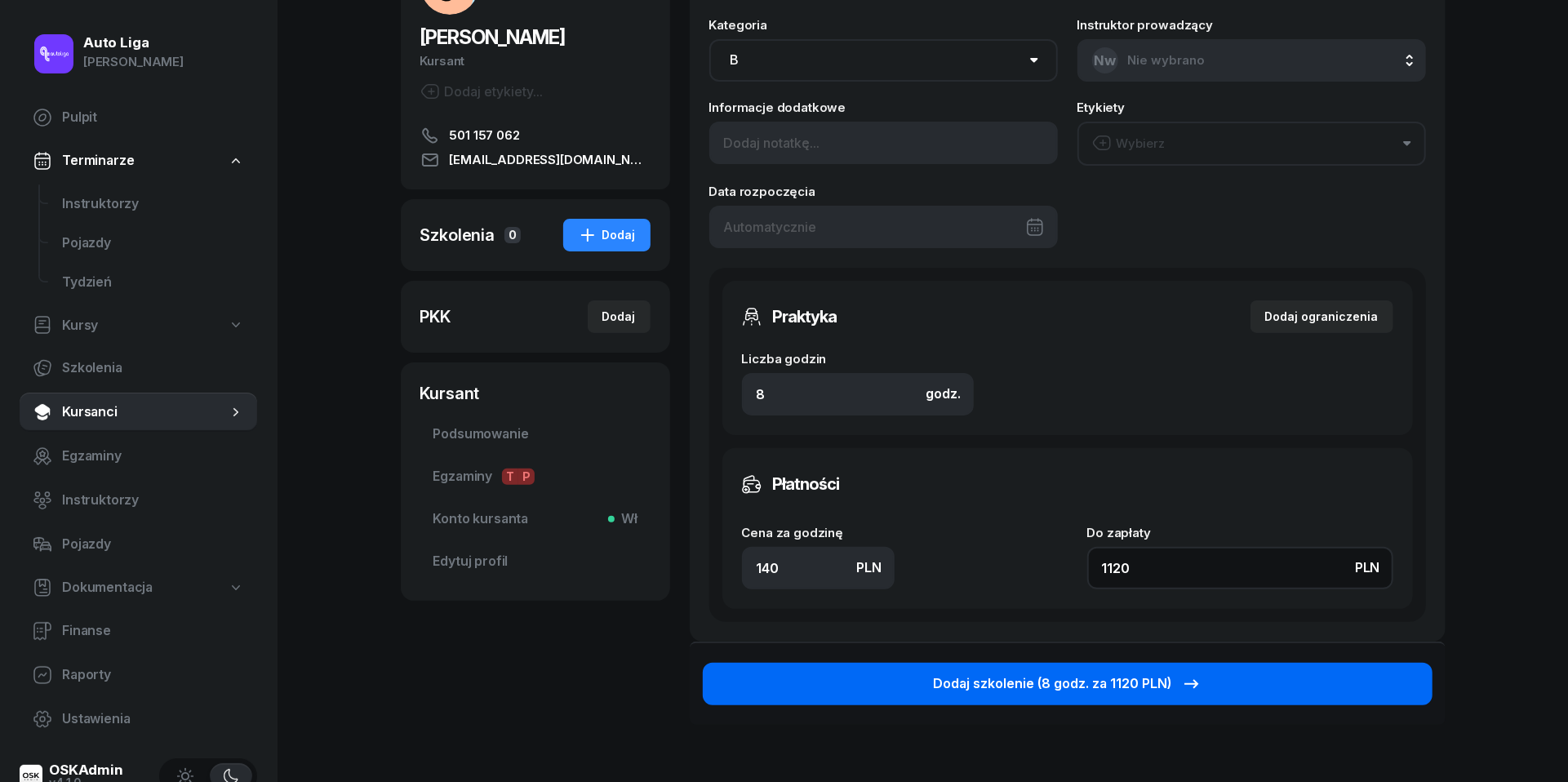
type input "1120"
click at [1007, 688] on div "Dodaj szkolenie (8 godz. za 1120 PLN)" at bounding box center [1068, 683] width 268 height 21
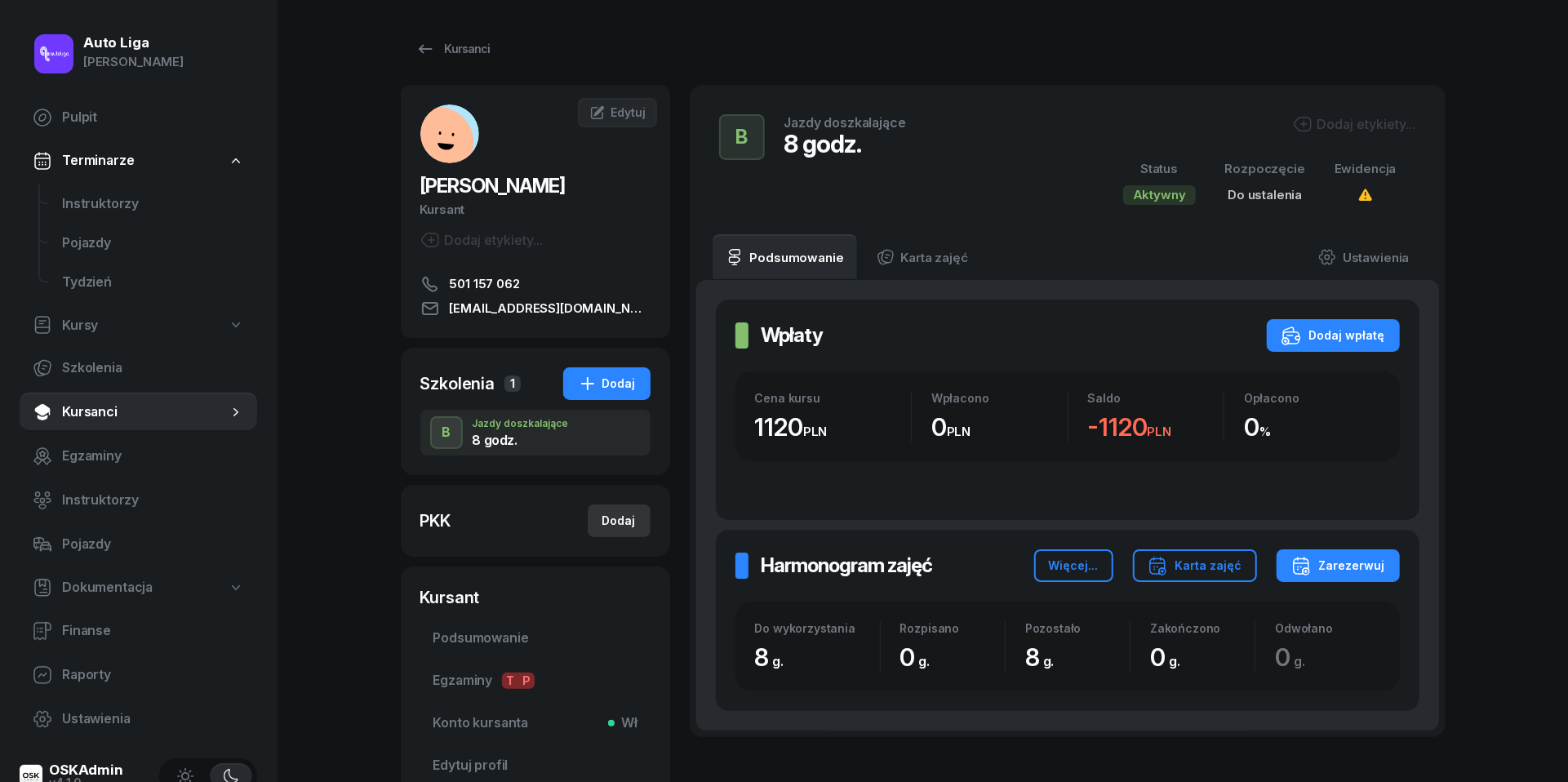
click at [610, 521] on div "Dodaj" at bounding box center [620, 520] width 34 height 19
select select
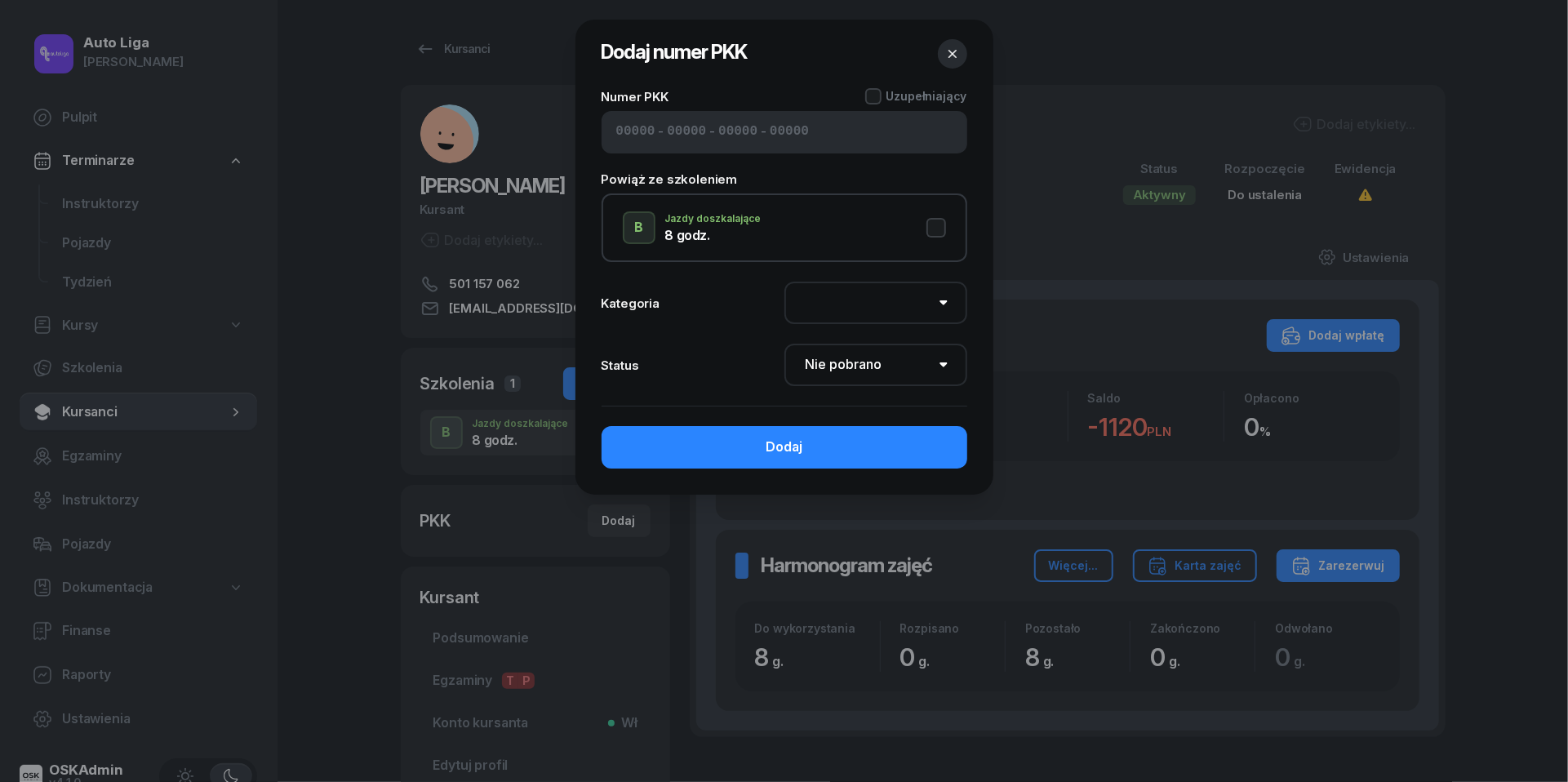
click at [629, 138] on input at bounding box center [636, 131] width 39 height 21
paste input "31501"
type input "31501"
type input "28232"
type input "26443"
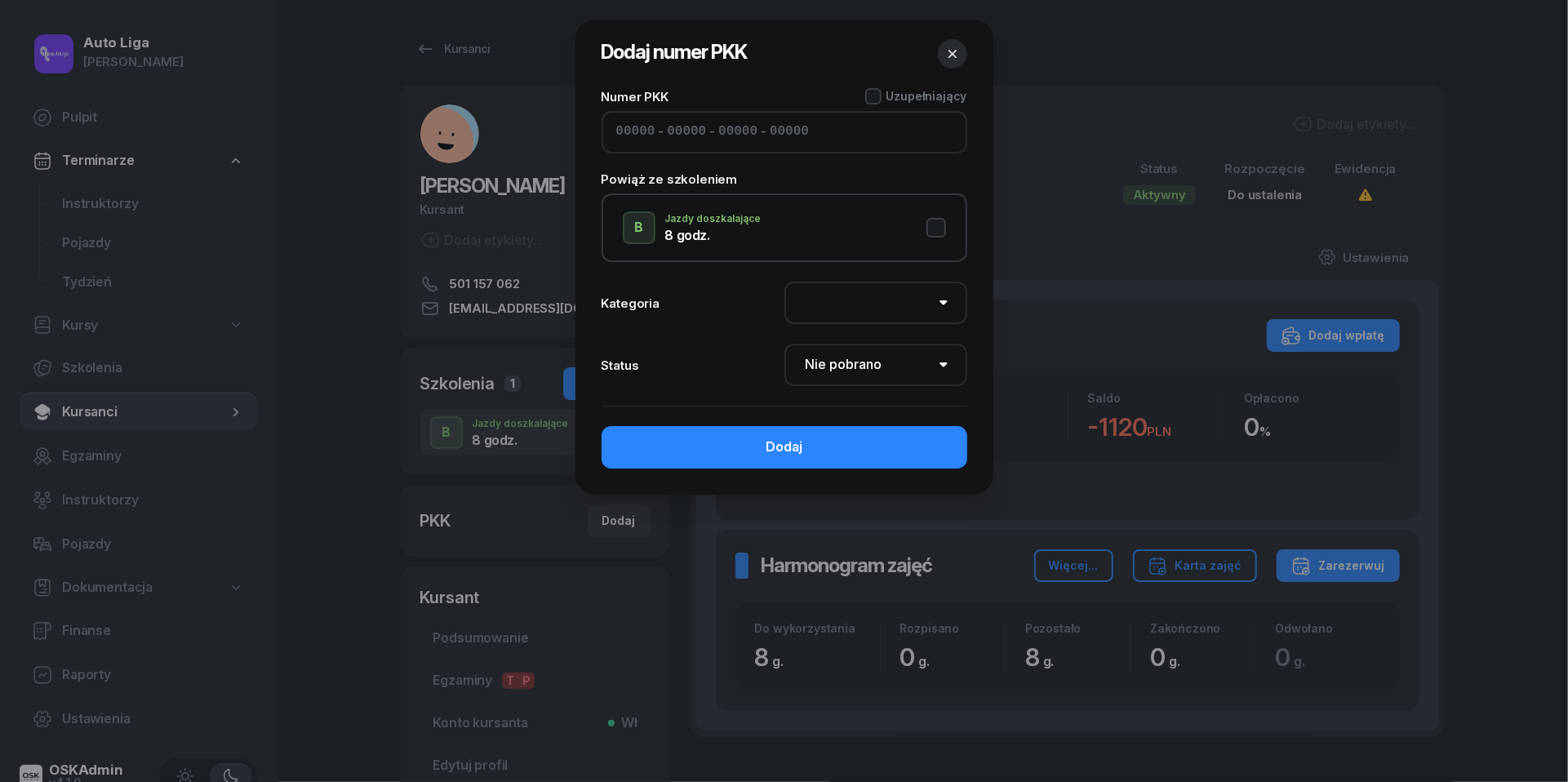
type input "13122"
click at [942, 223] on button "B Jazdy doszkalające 8 godz." at bounding box center [784, 228] width 323 height 33
select select "B"
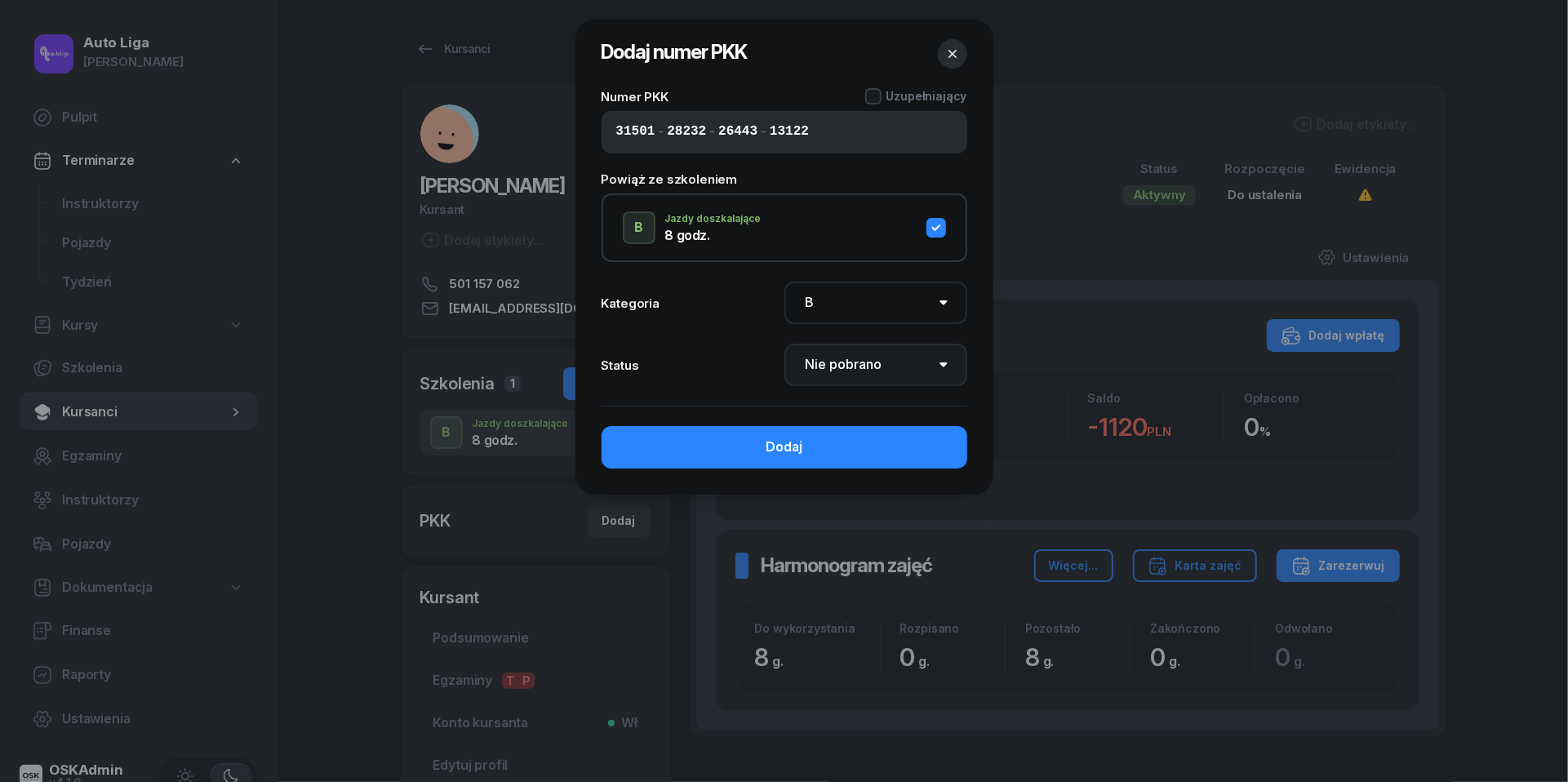
select select "Get"
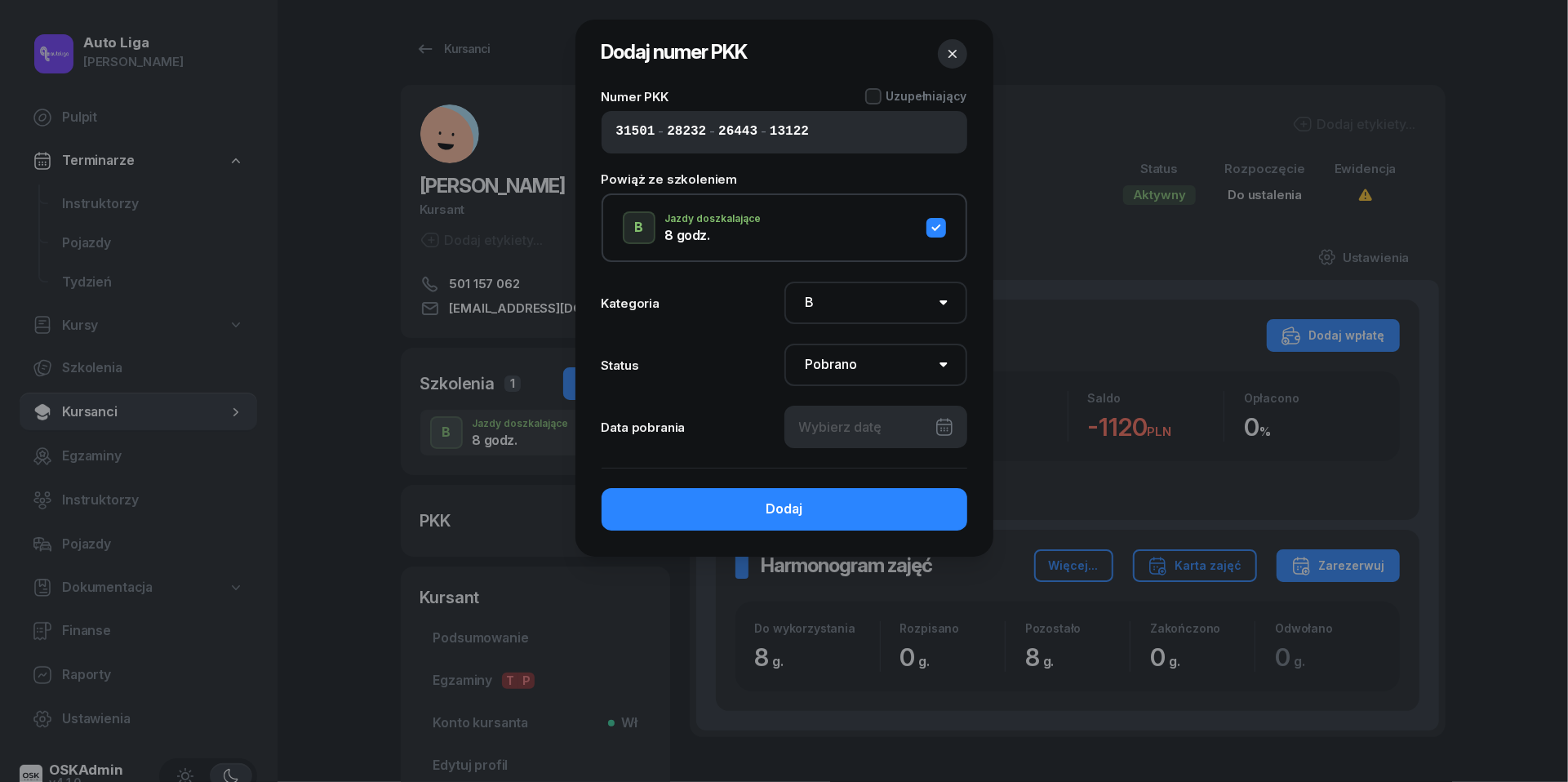
click at [885, 426] on div at bounding box center [876, 426] width 183 height 42
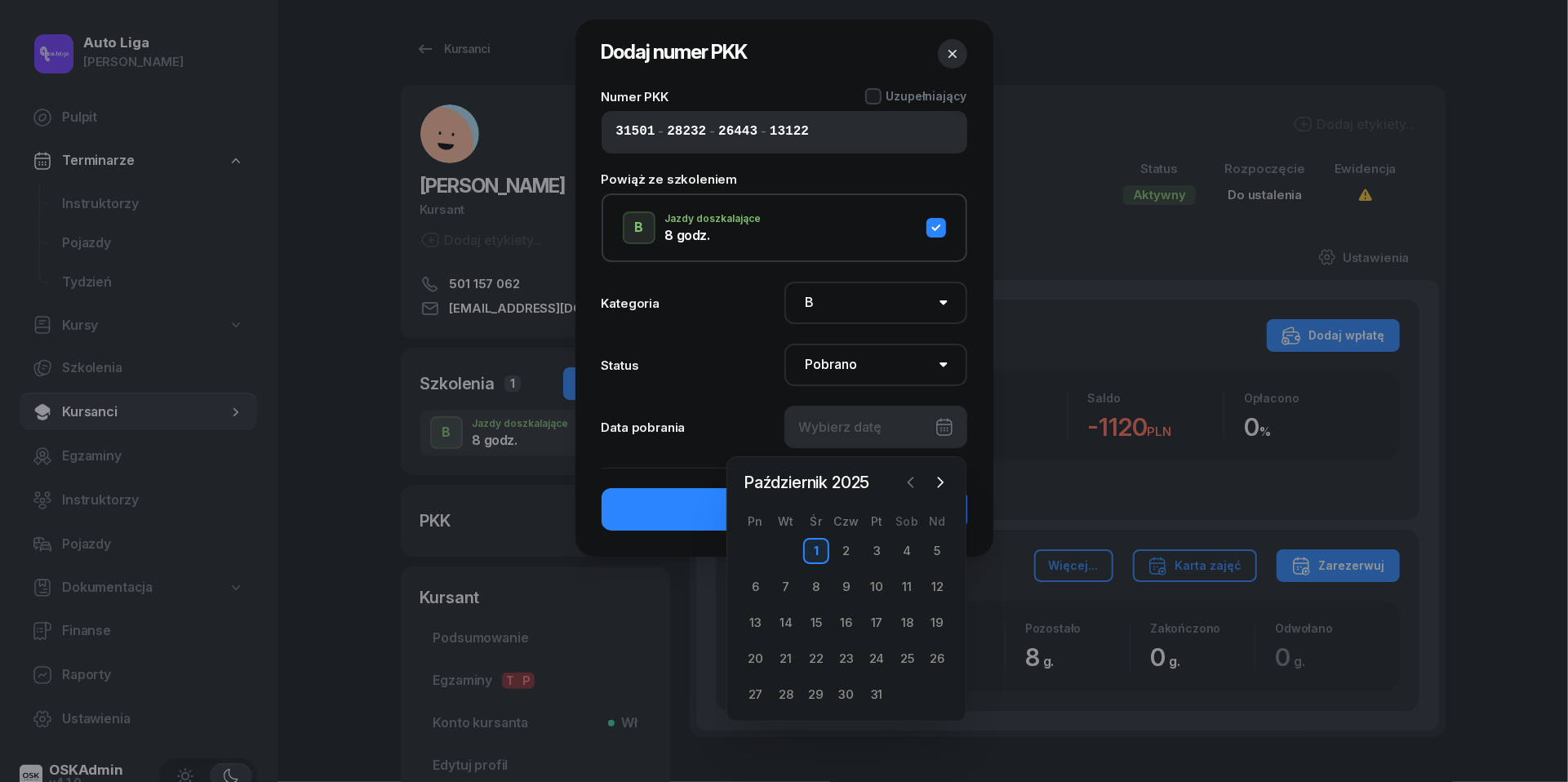
click at [906, 483] on icon "button" at bounding box center [910, 482] width 16 height 16
click at [784, 687] on div "30" at bounding box center [786, 694] width 26 height 26
type input "[DATE]"
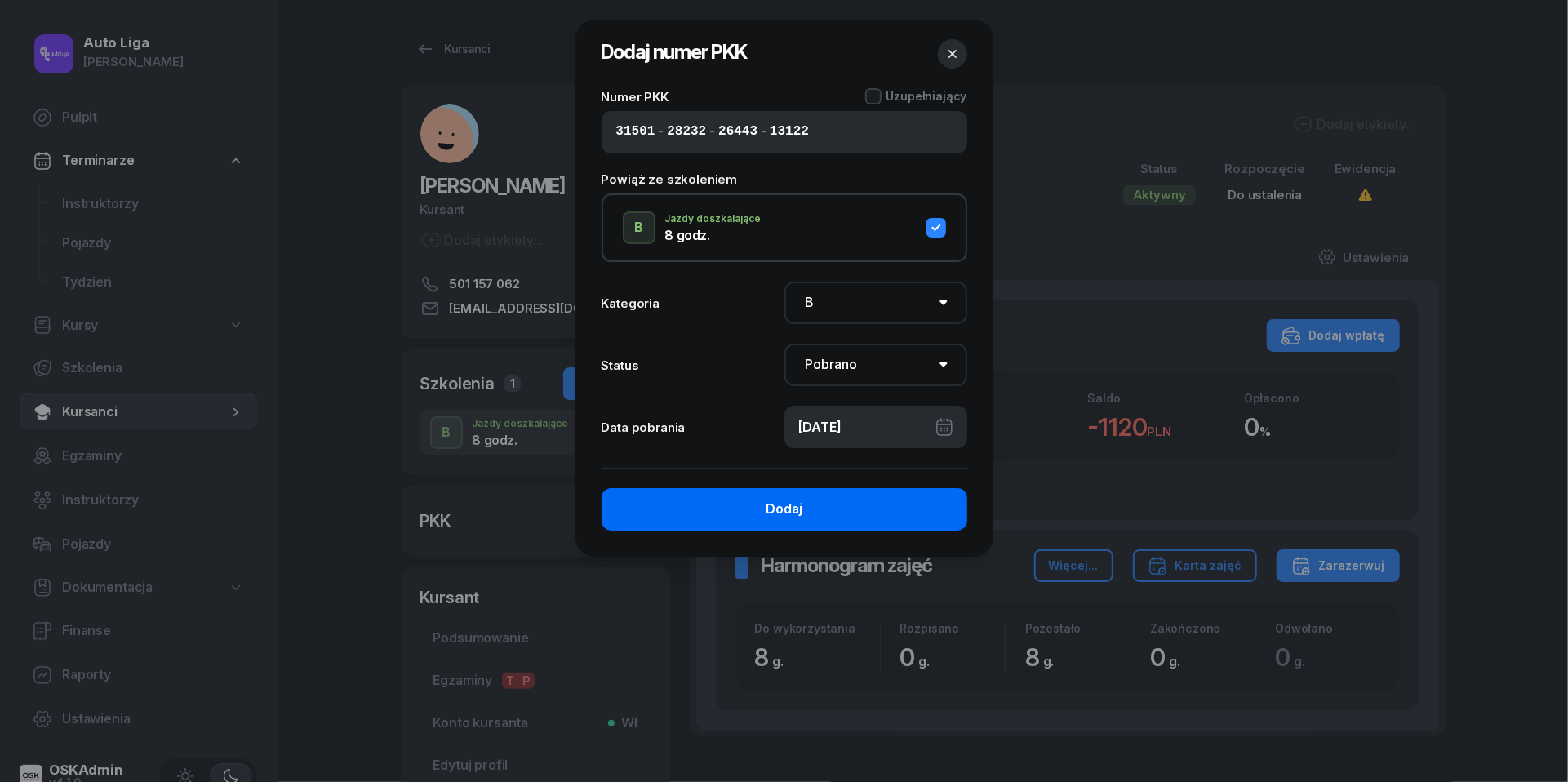
click at [792, 511] on div "Dodaj" at bounding box center [784, 509] width 37 height 21
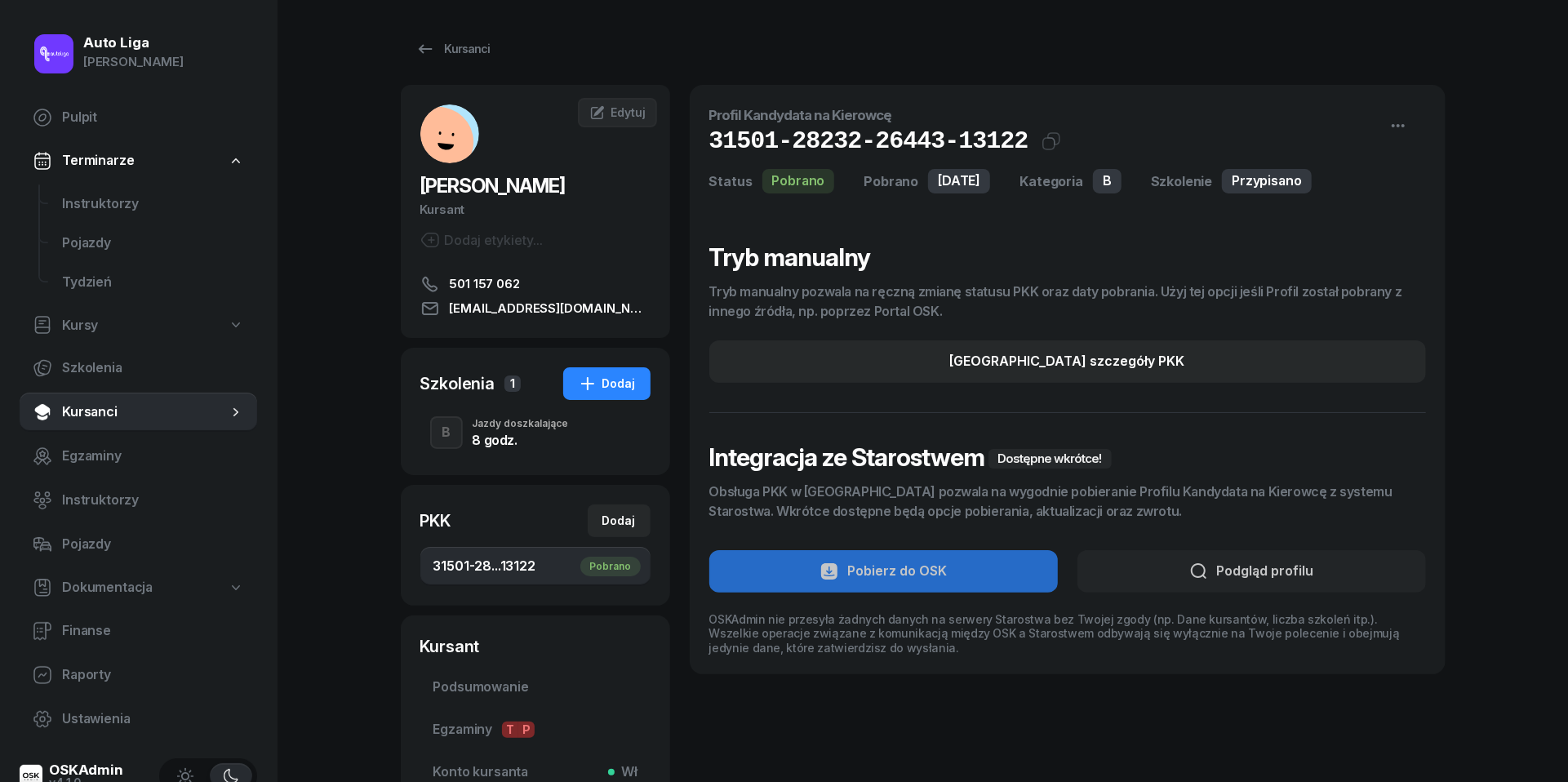
click at [516, 438] on div "8 godz." at bounding box center [521, 439] width 96 height 13
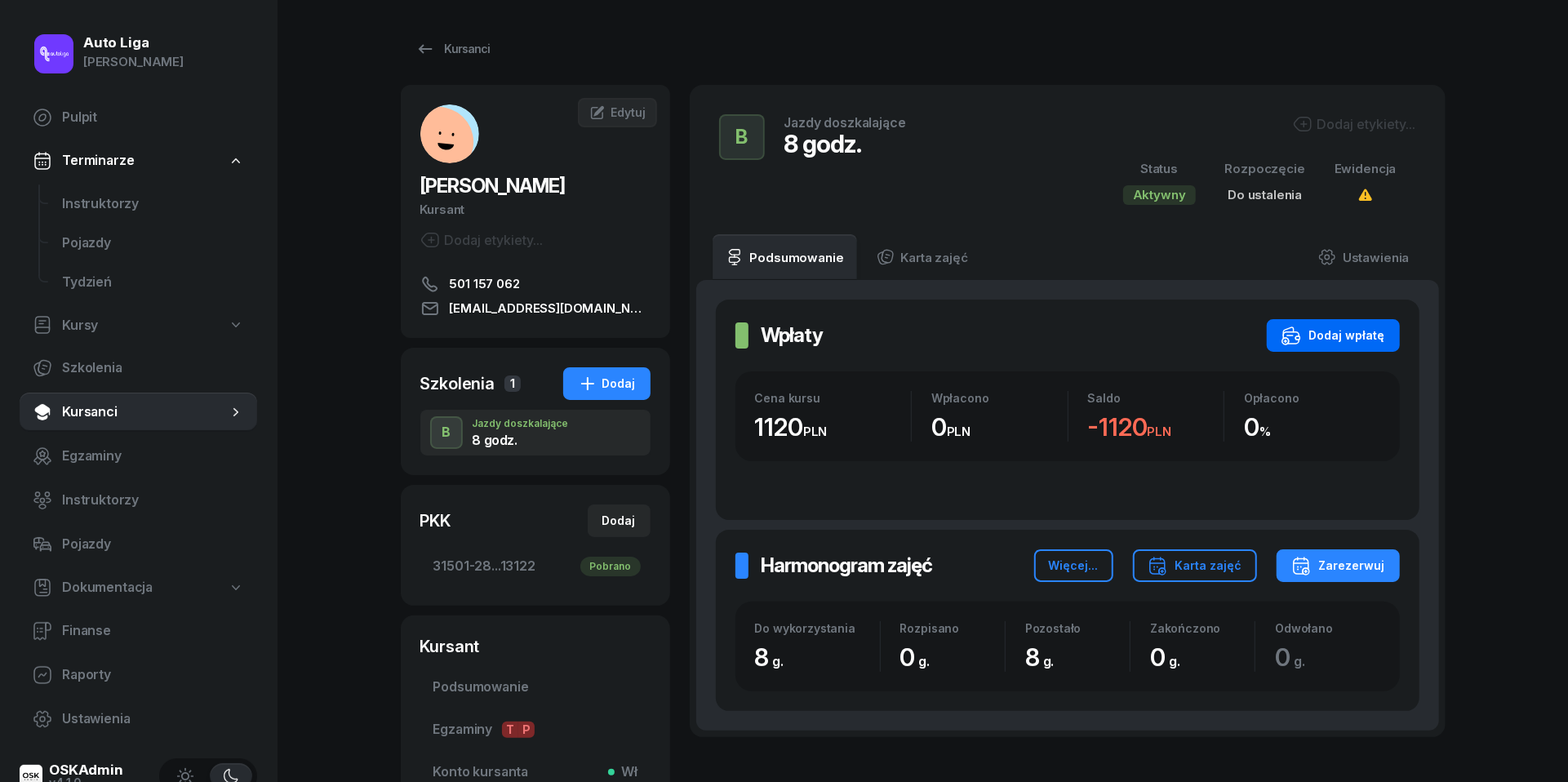
click at [1353, 343] on div "Dodaj wpłatę" at bounding box center [1333, 335] width 104 height 19
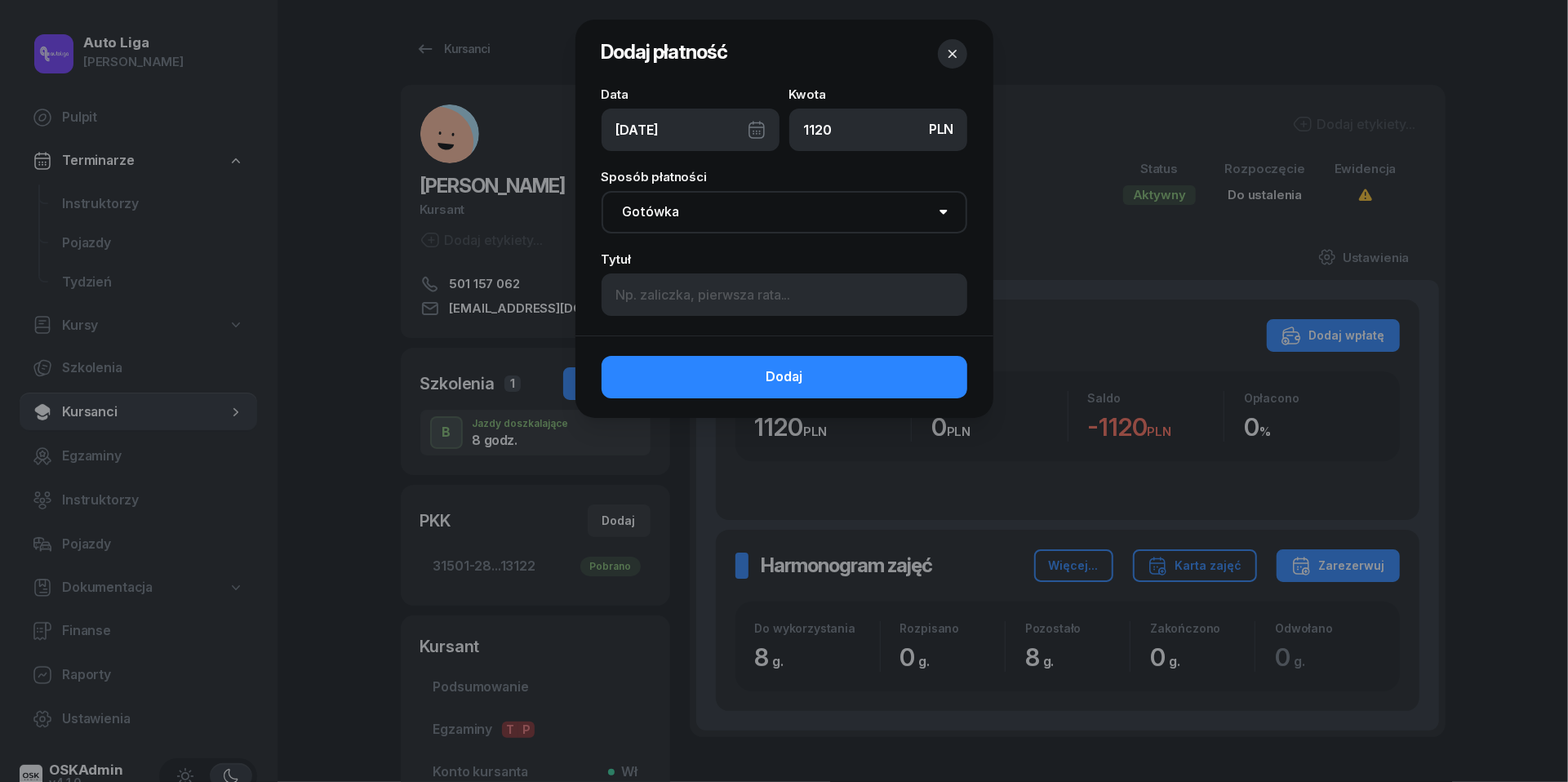
type input "1120"
select select "transfer"
click at [753, 135] on div "[DATE]" at bounding box center [690, 130] width 178 height 42
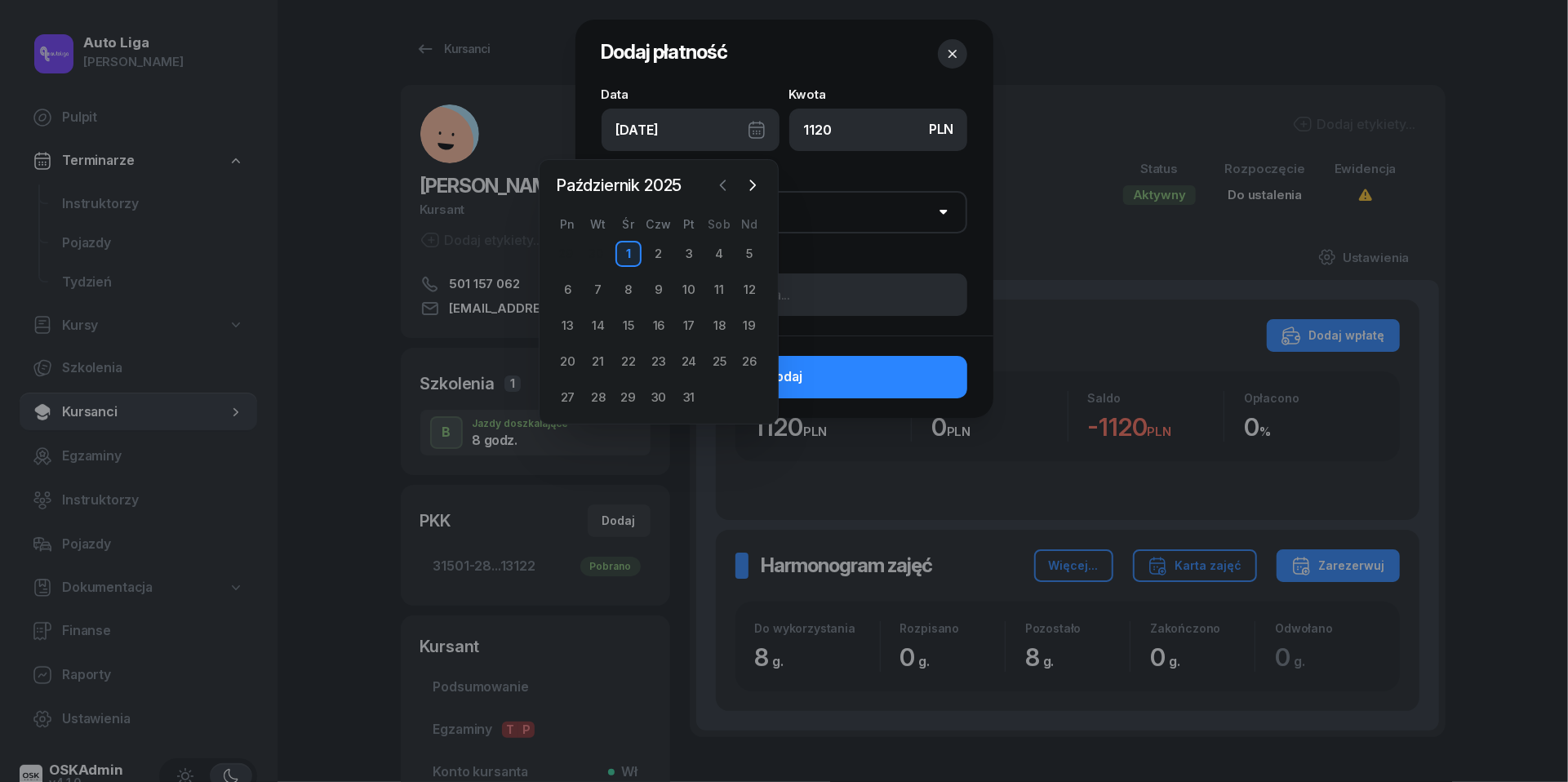
click at [728, 186] on icon "button" at bounding box center [722, 185] width 16 height 16
click at [632, 363] on div "24" at bounding box center [628, 361] width 26 height 26
type input "[DATE]"
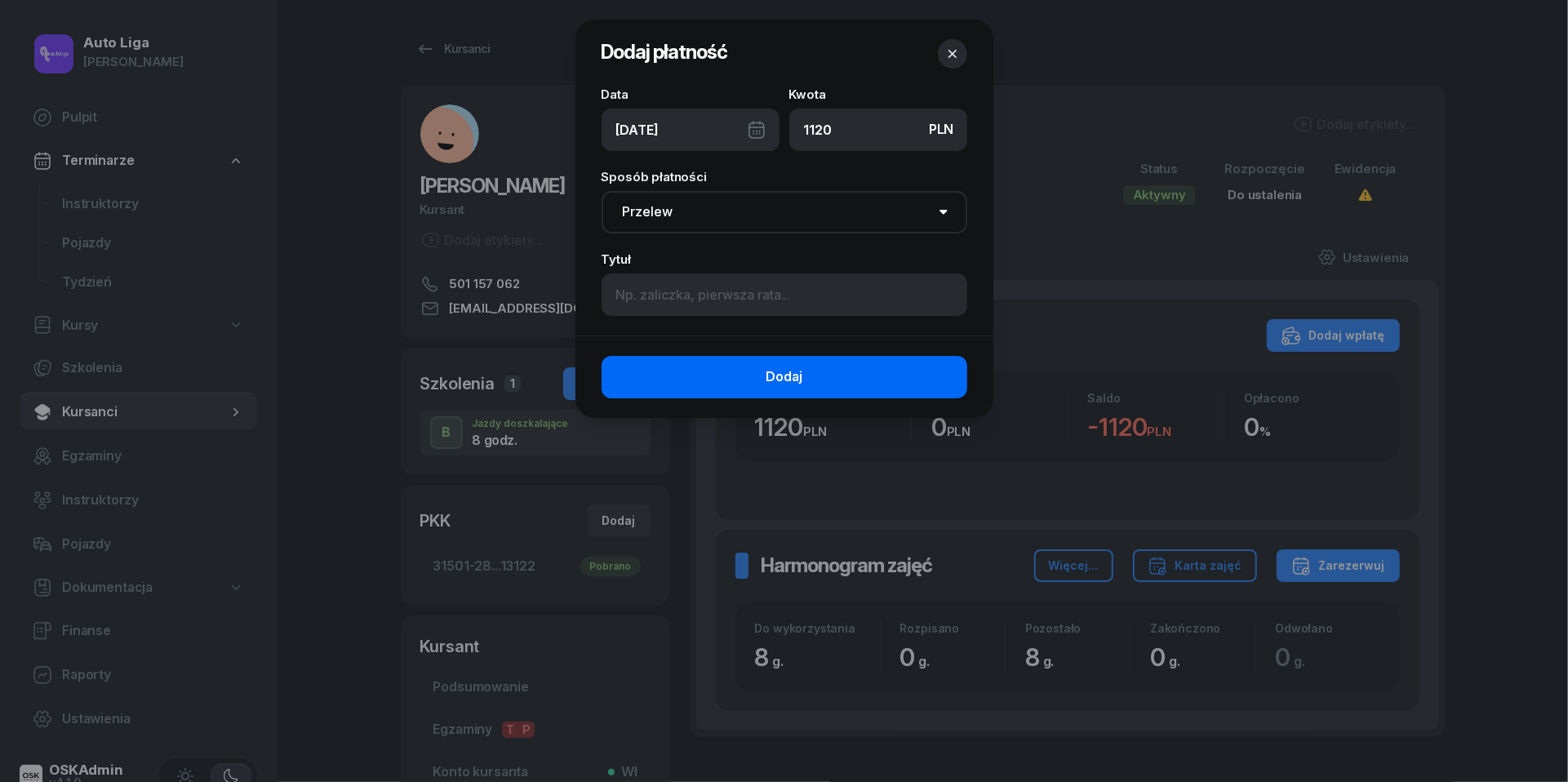
click at [716, 379] on button "Dodaj" at bounding box center [785, 377] width 366 height 42
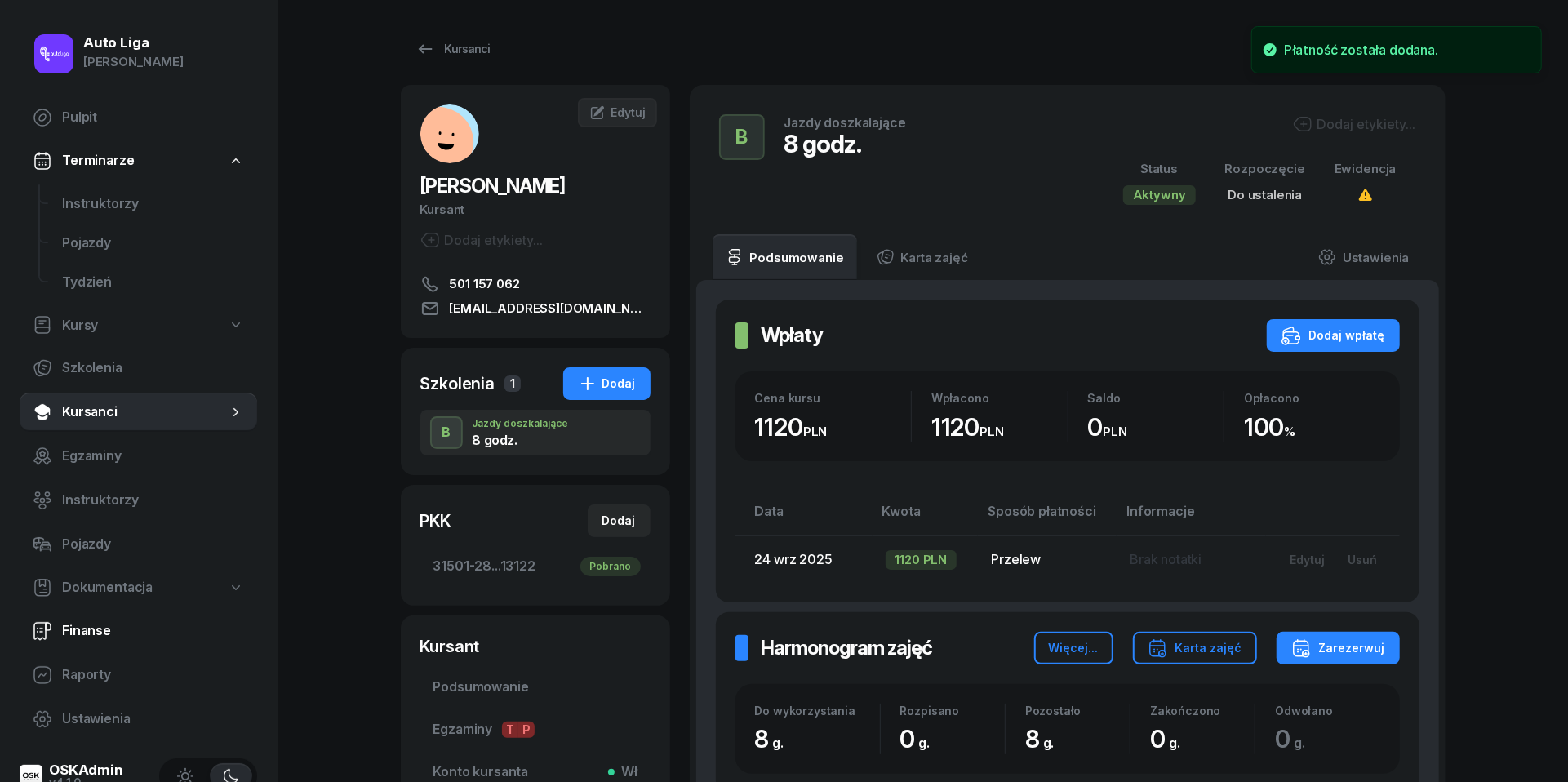
click at [110, 624] on span "Finanse" at bounding box center [153, 630] width 182 height 21
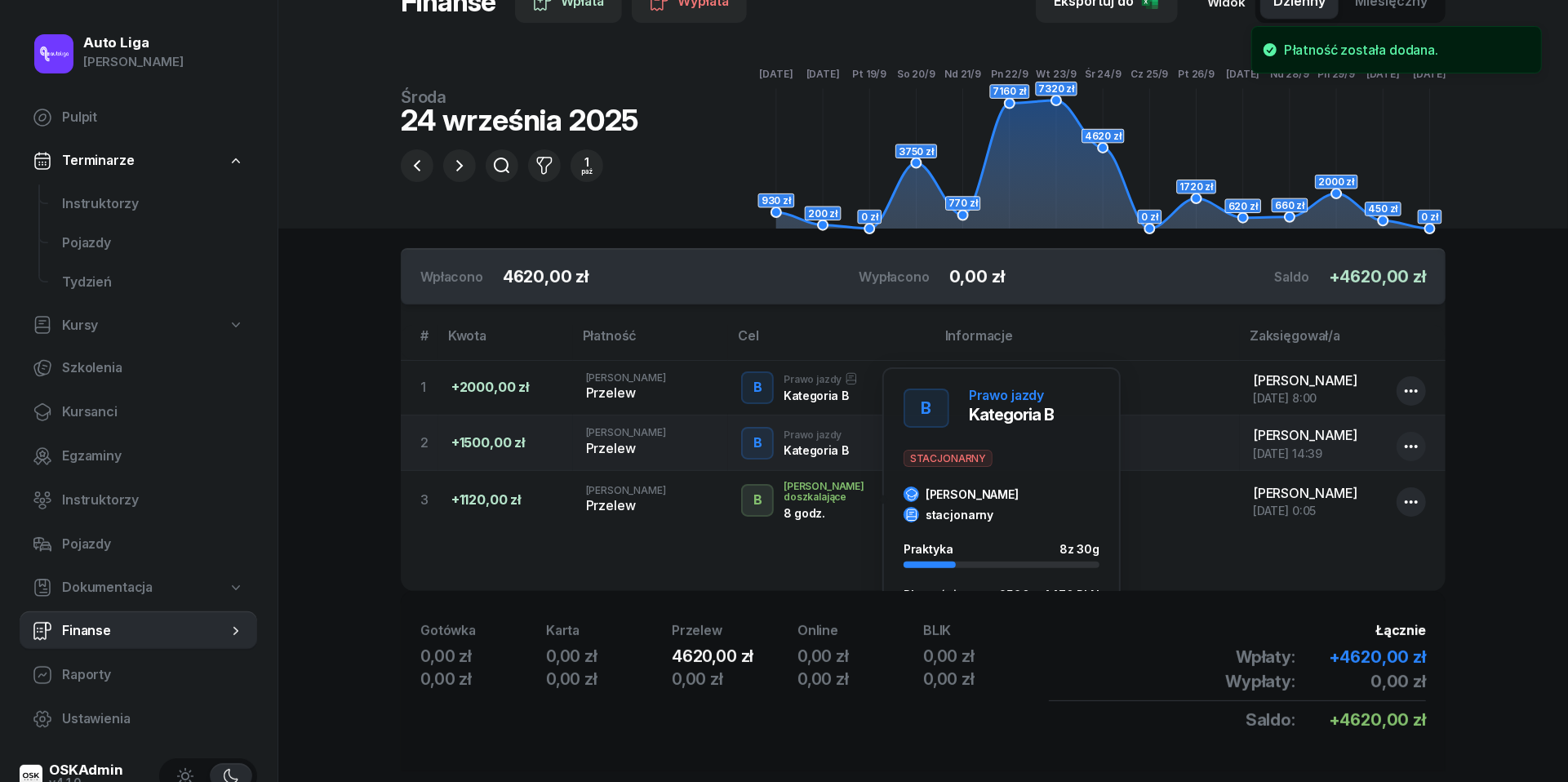
scroll to position [60, 0]
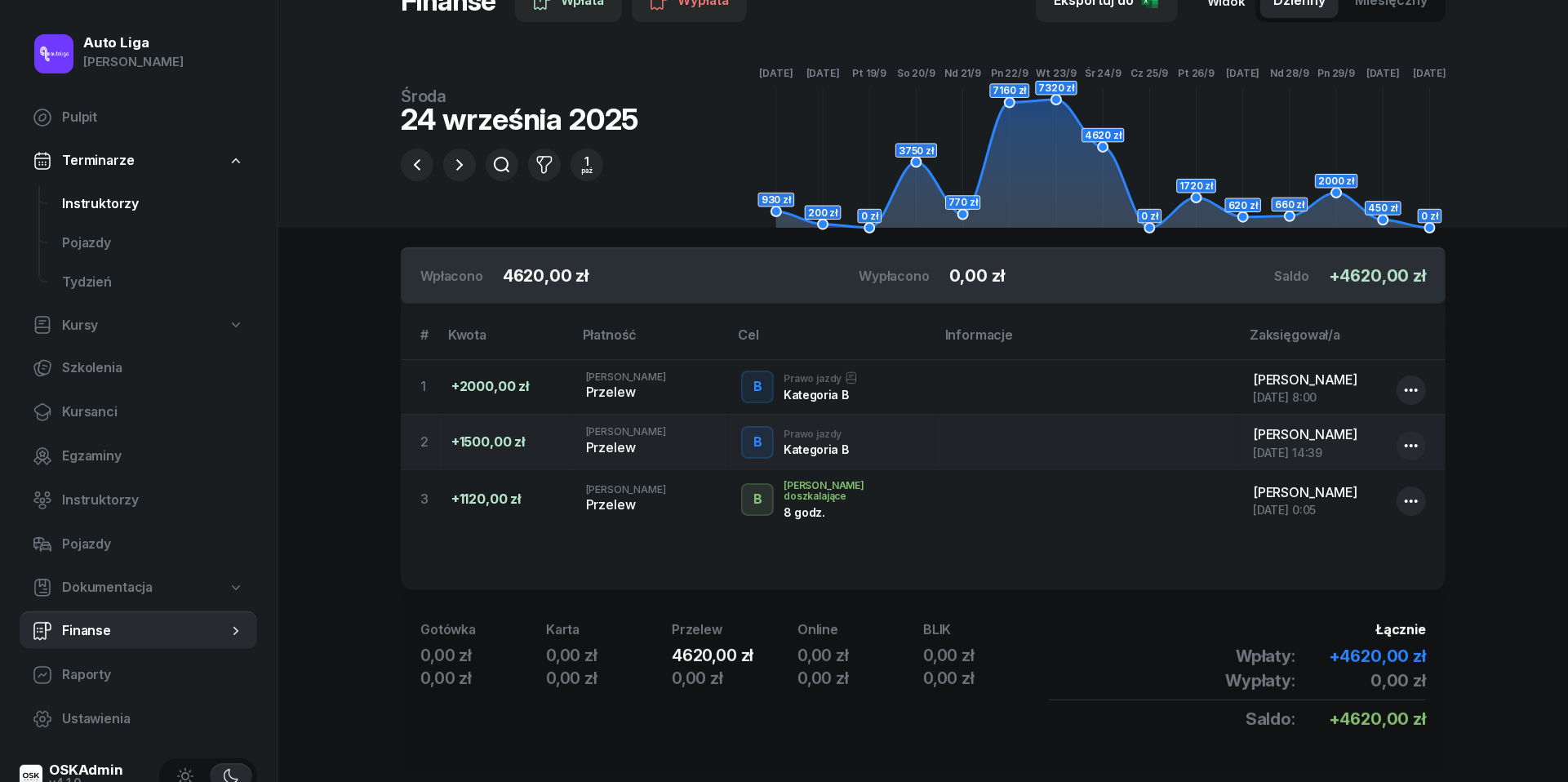
click at [98, 190] on link "Instruktorzy" at bounding box center [153, 204] width 208 height 39
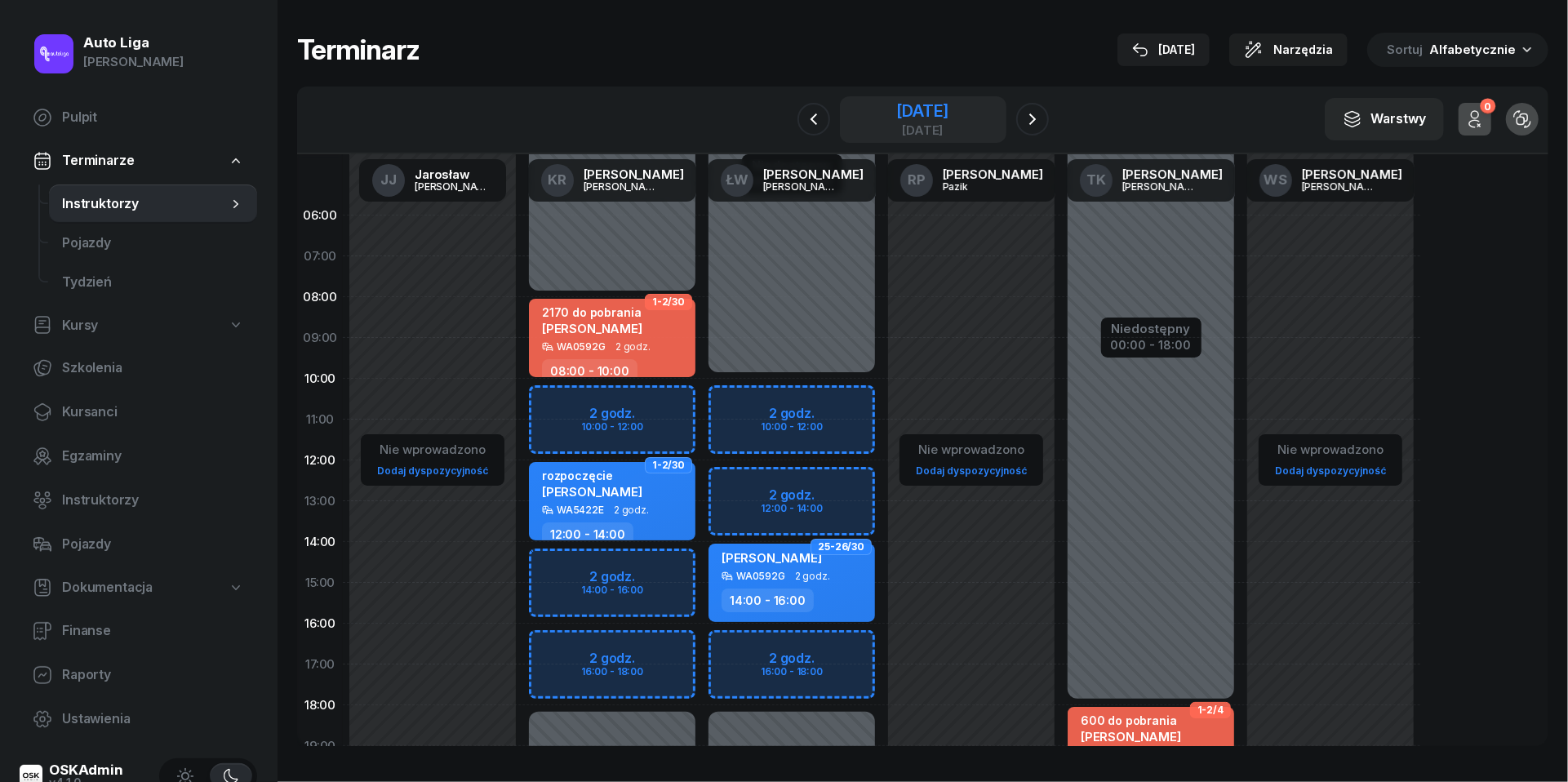
click at [896, 119] on div "[DATE]" at bounding box center [922, 110] width 52 height 16
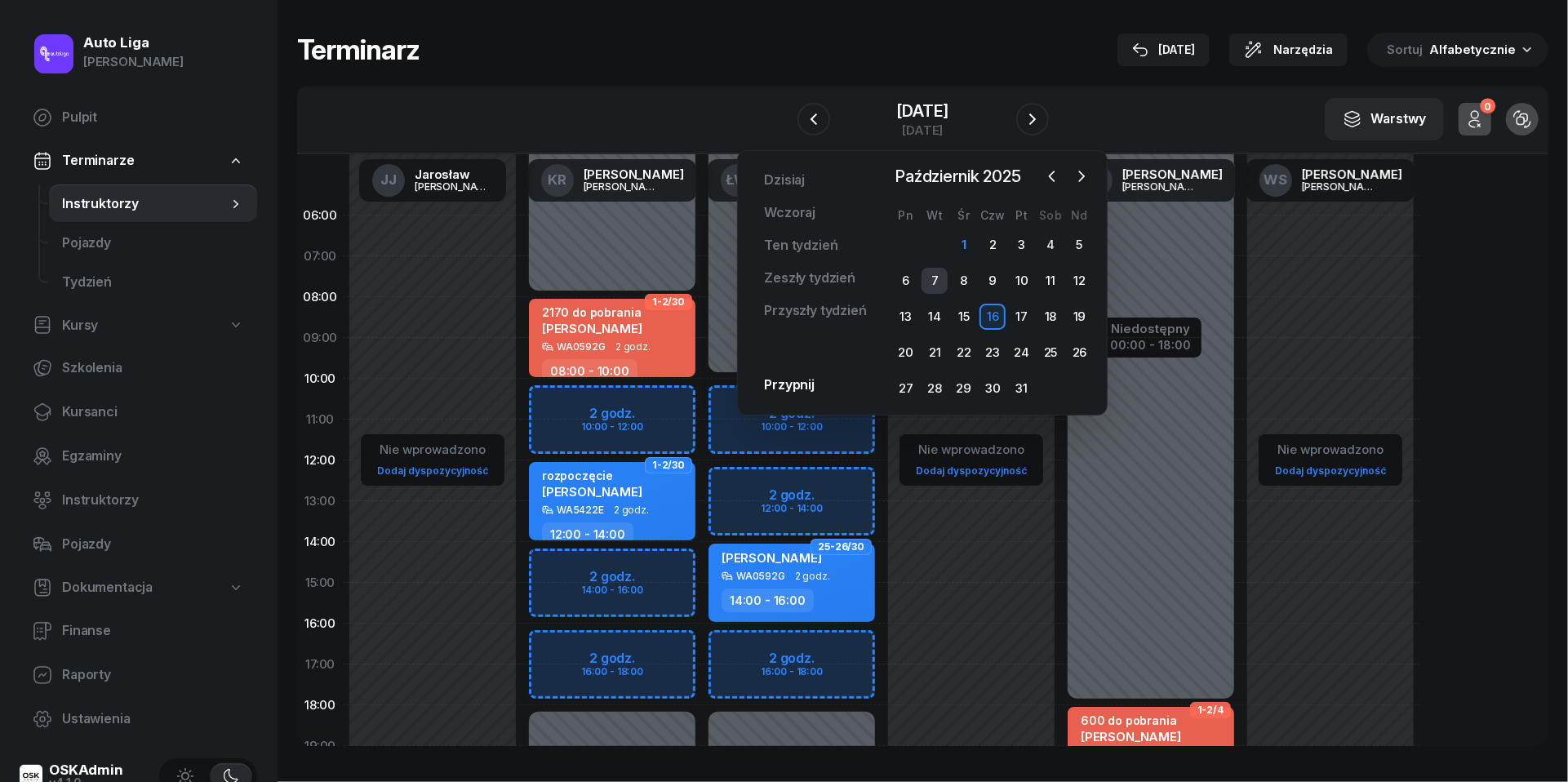
click at [937, 278] on div "7" at bounding box center [934, 281] width 26 height 26
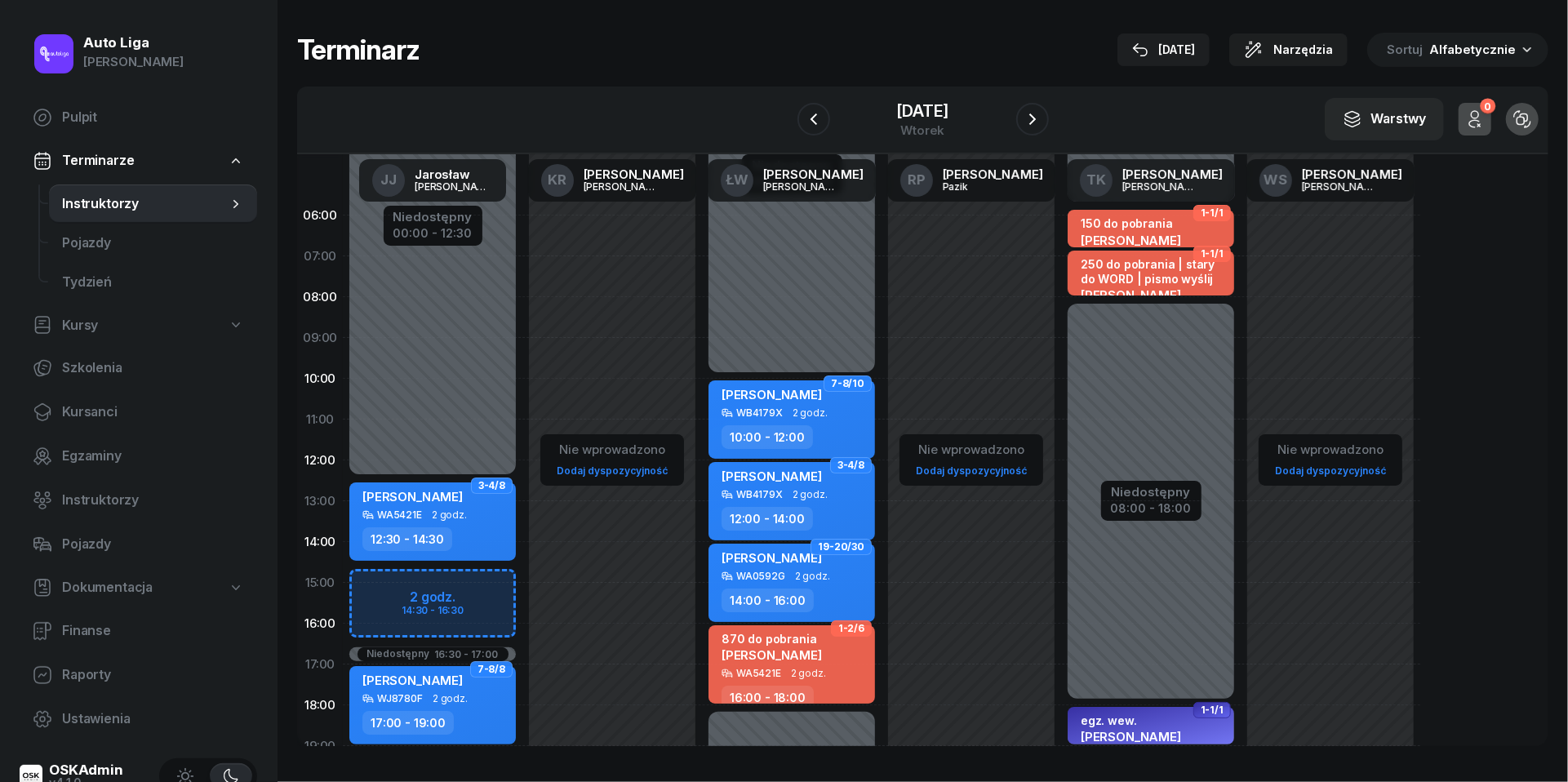
click at [1125, 434] on div at bounding box center [1152, 501] width 167 height 395
select select "08"
select select "18"
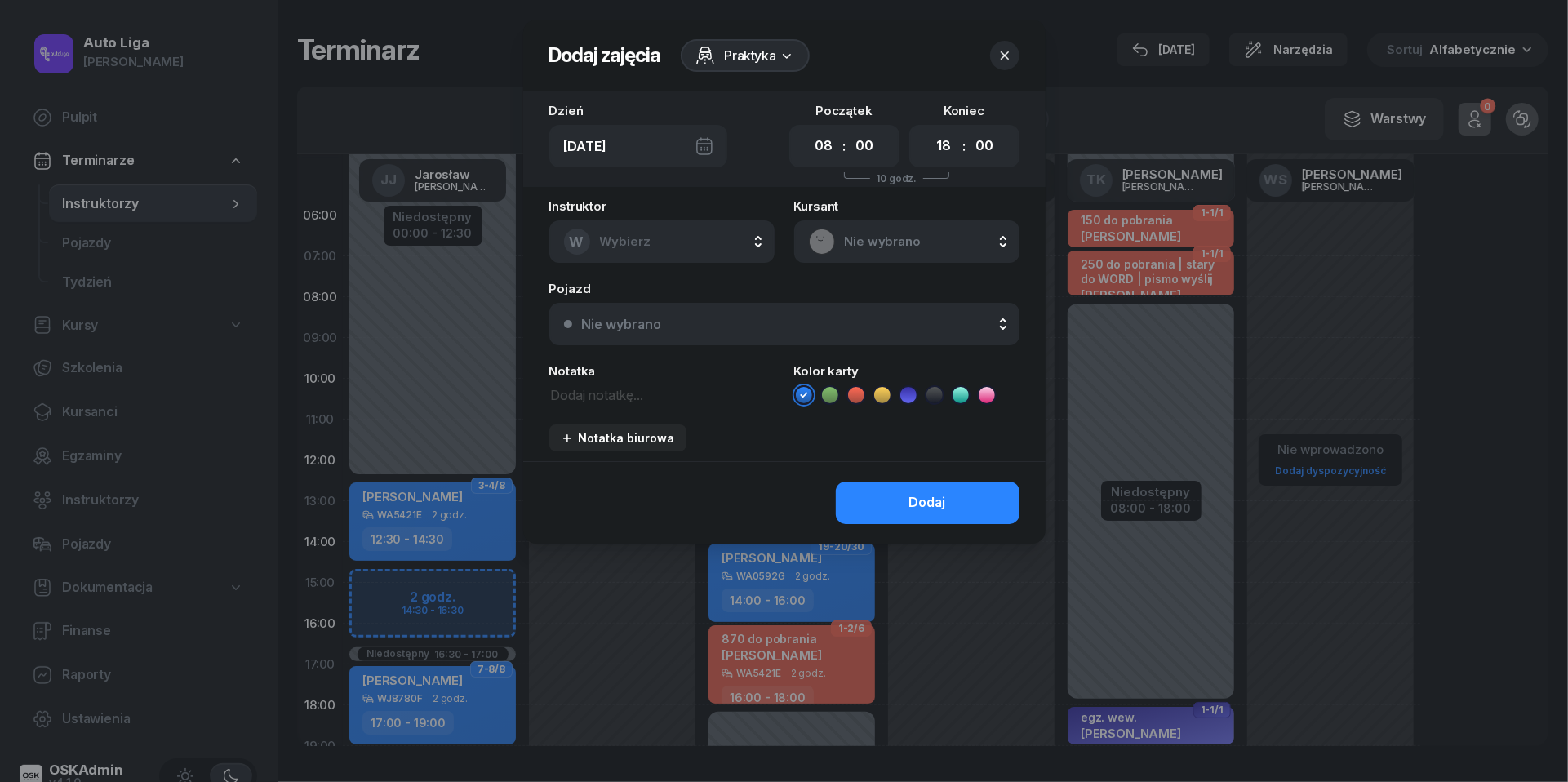
click at [609, 389] on textarea at bounding box center [662, 394] width 225 height 20
type textarea "odbierz dowód Kia Sportage"
click at [853, 387] on icon at bounding box center [856, 394] width 16 height 16
select select "13"
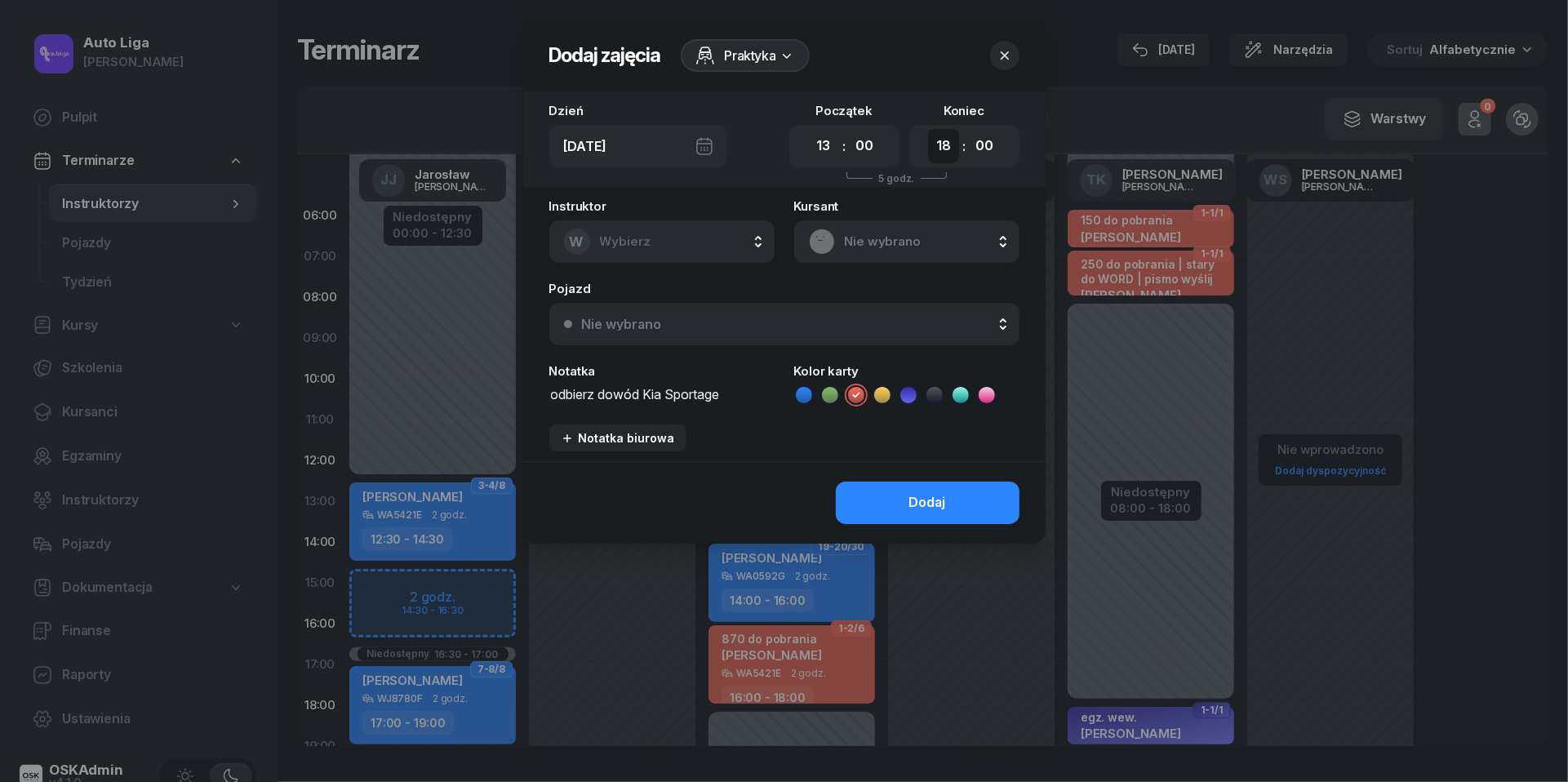
select select "16"
click at [929, 503] on div "Dodaj" at bounding box center [928, 502] width 37 height 21
click at [733, 236] on button "W Wybierz" at bounding box center [662, 241] width 225 height 42
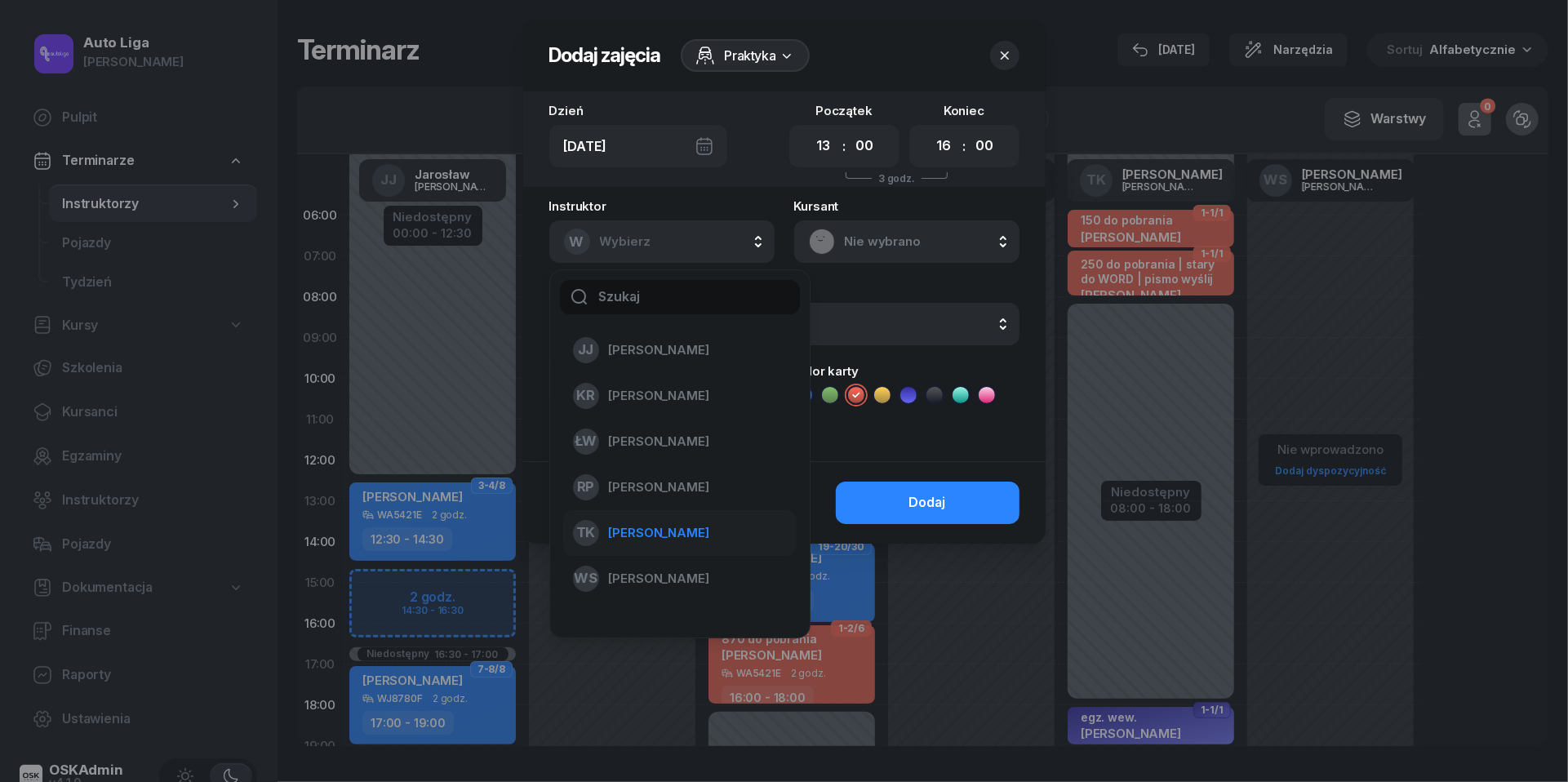
click at [661, 529] on span "[PERSON_NAME]" at bounding box center [658, 533] width 100 height 21
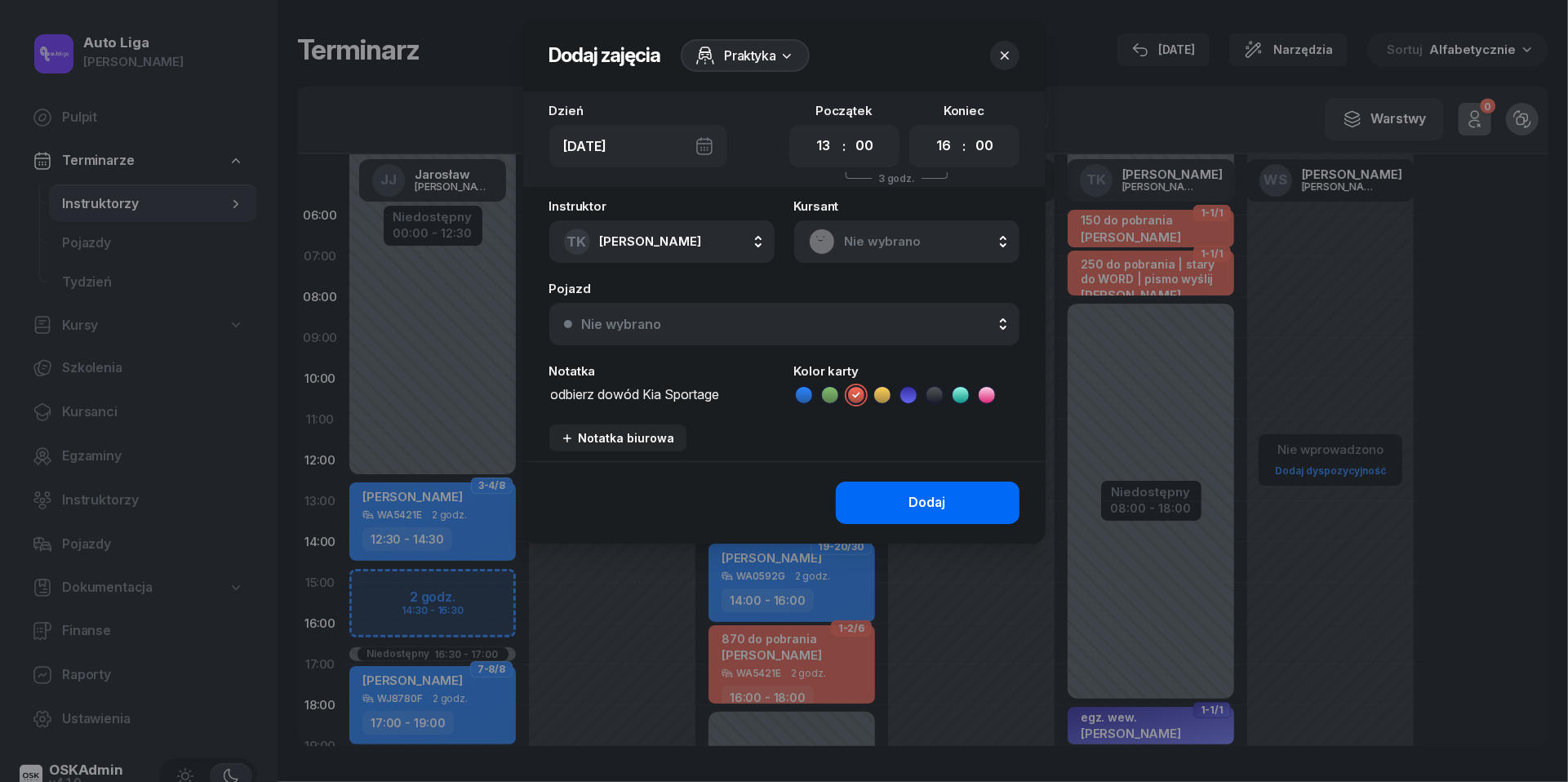
click at [927, 495] on div "Dodaj" at bounding box center [928, 502] width 37 height 21
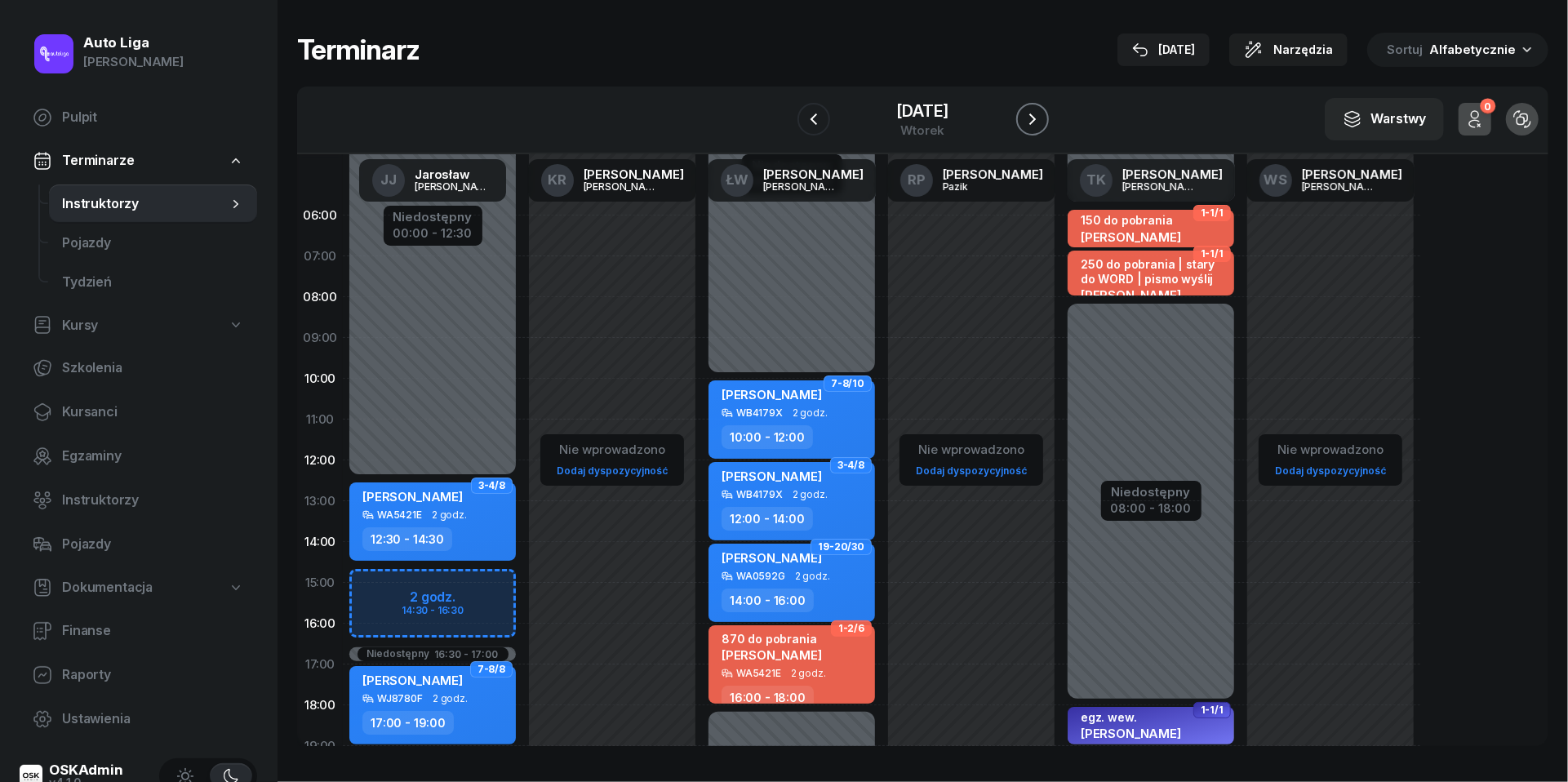
click at [1043, 115] on icon "button" at bounding box center [1032, 119] width 19 height 19
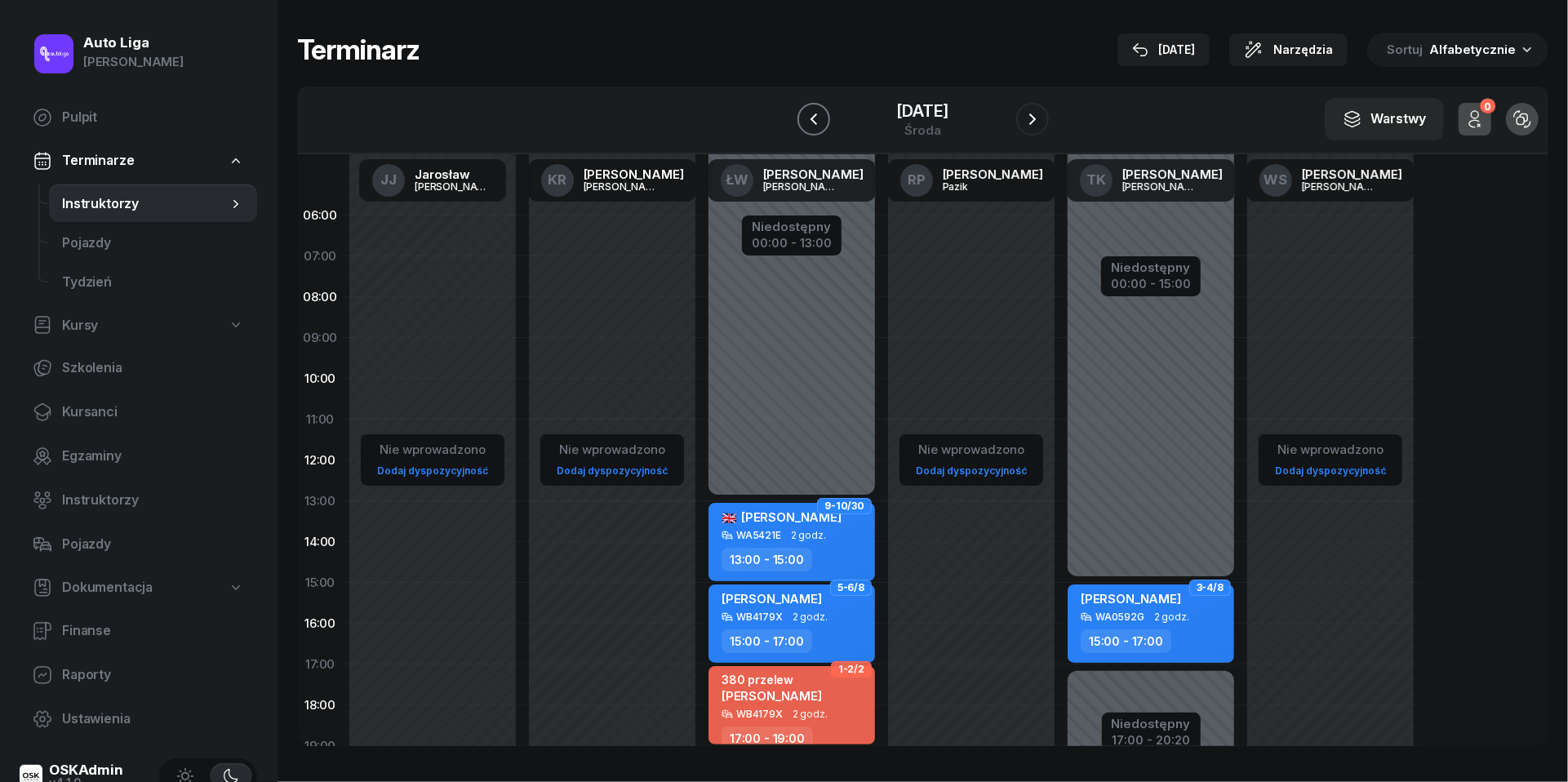
click at [804, 115] on icon "button" at bounding box center [814, 119] width 19 height 19
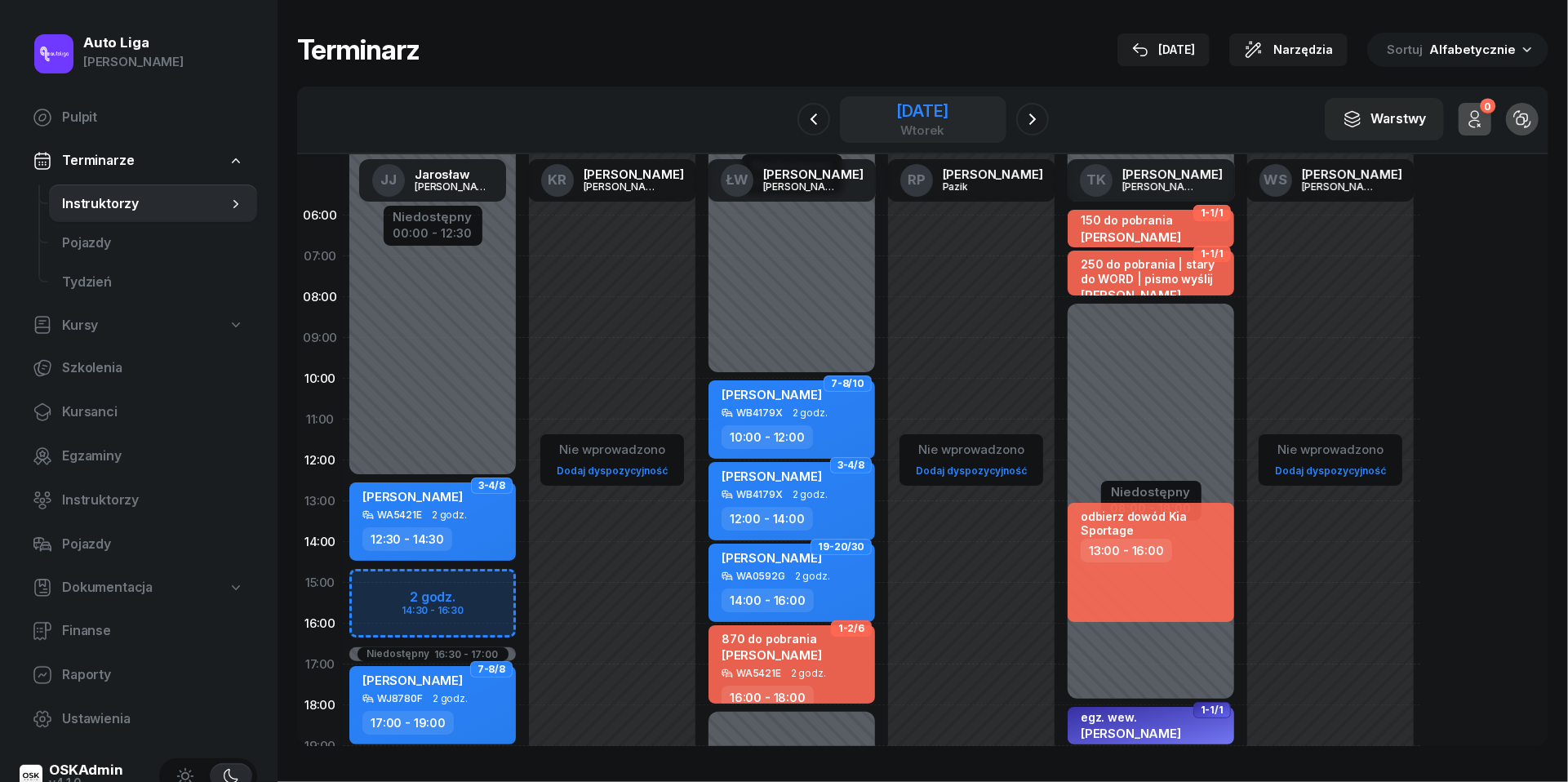
click at [919, 112] on div "[DATE]" at bounding box center [922, 110] width 52 height 16
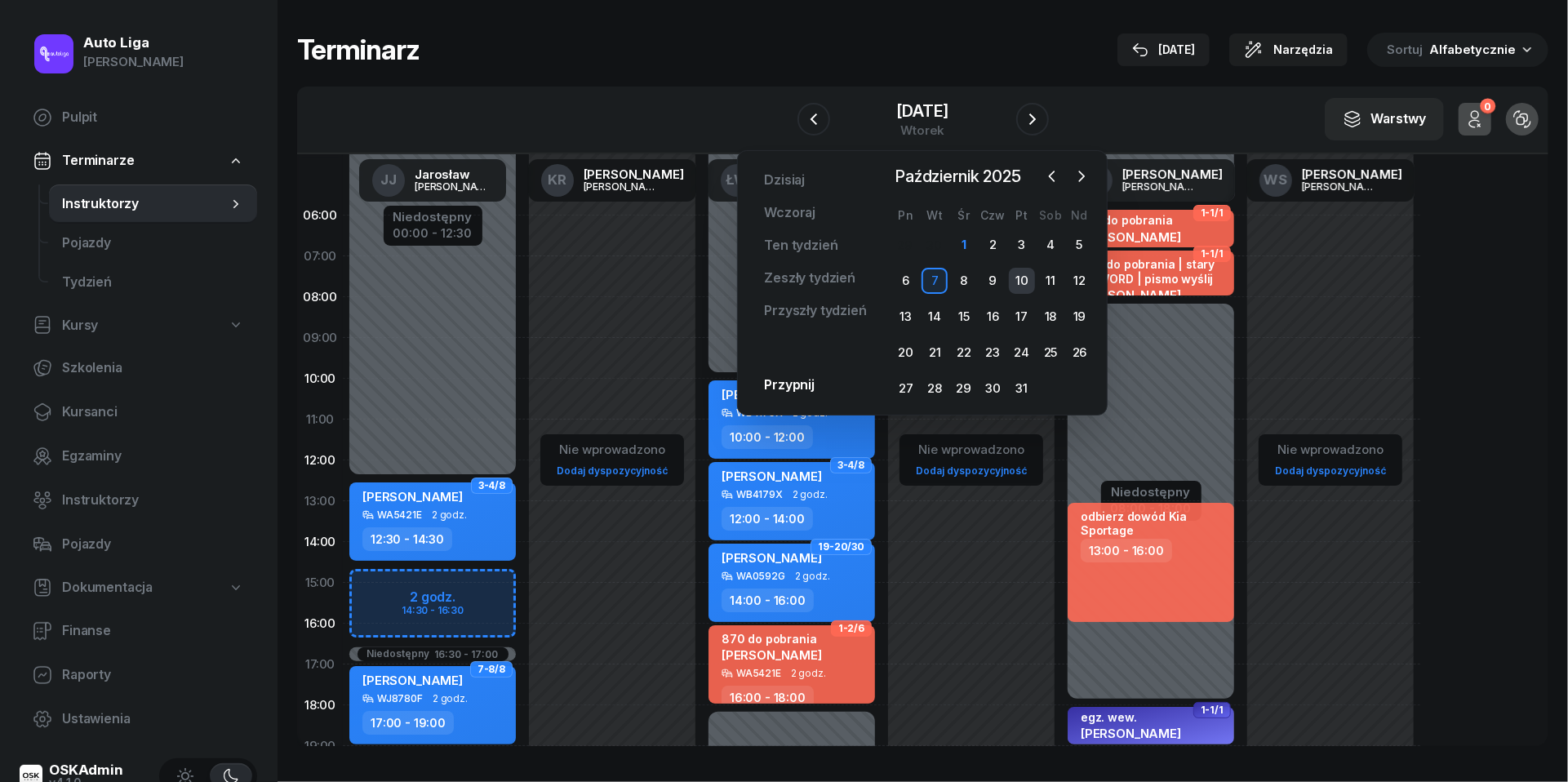
click at [1017, 277] on div "10" at bounding box center [1022, 281] width 26 height 26
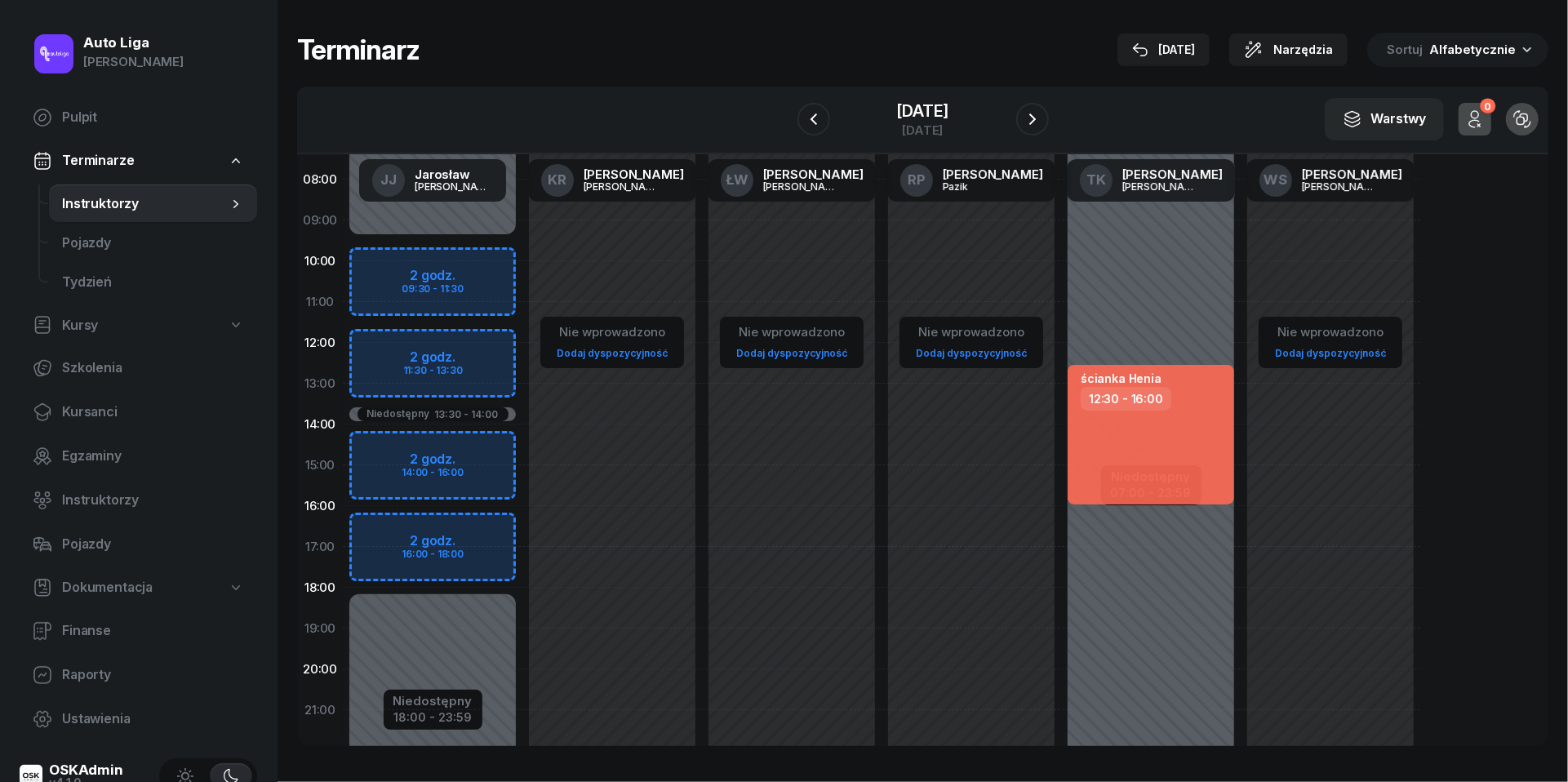
scroll to position [118, 0]
click at [98, 493] on span "Instruktorzy" at bounding box center [153, 500] width 182 height 21
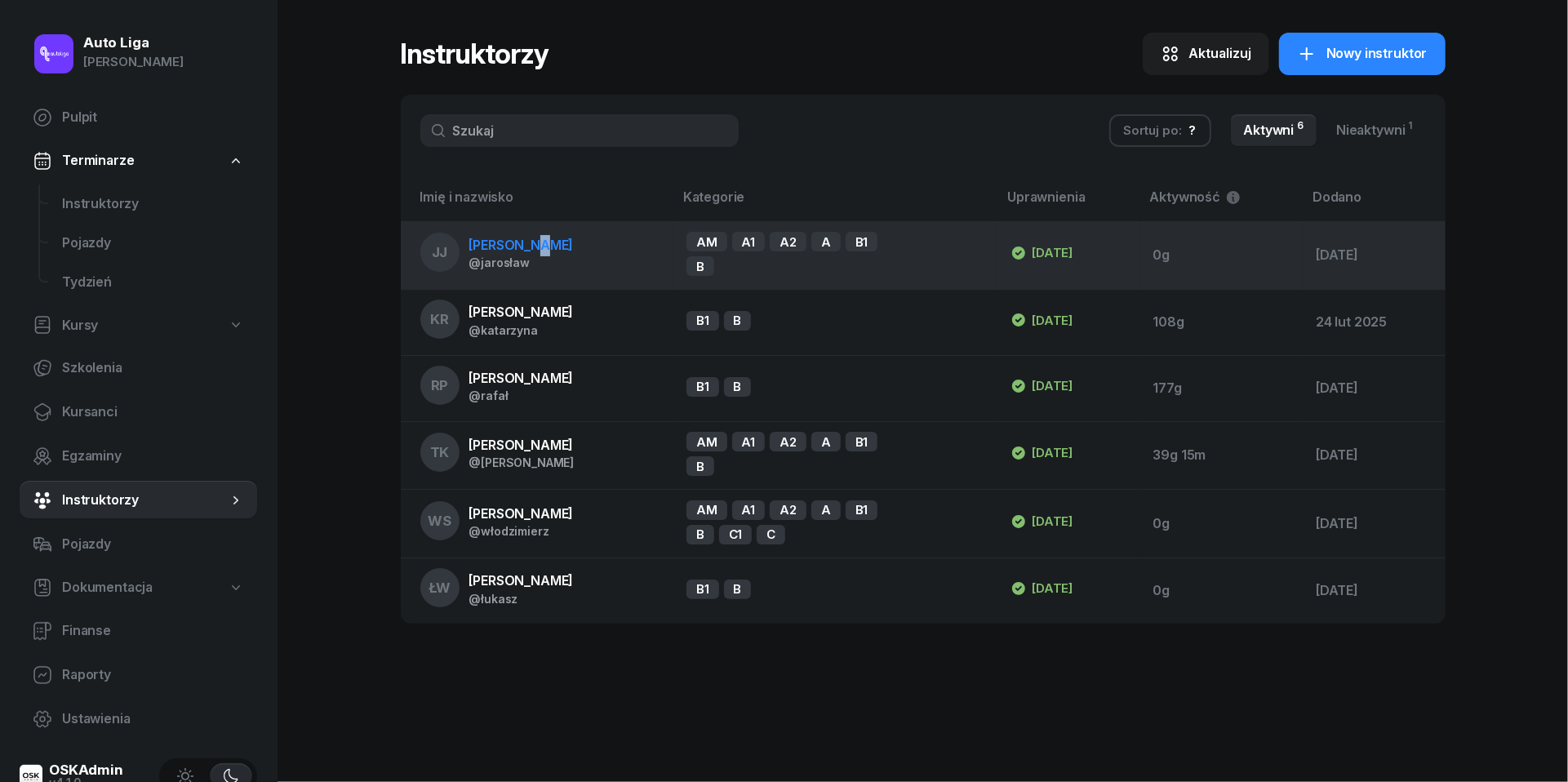
click at [532, 243] on span "[PERSON_NAME]" at bounding box center [522, 244] width 105 height 16
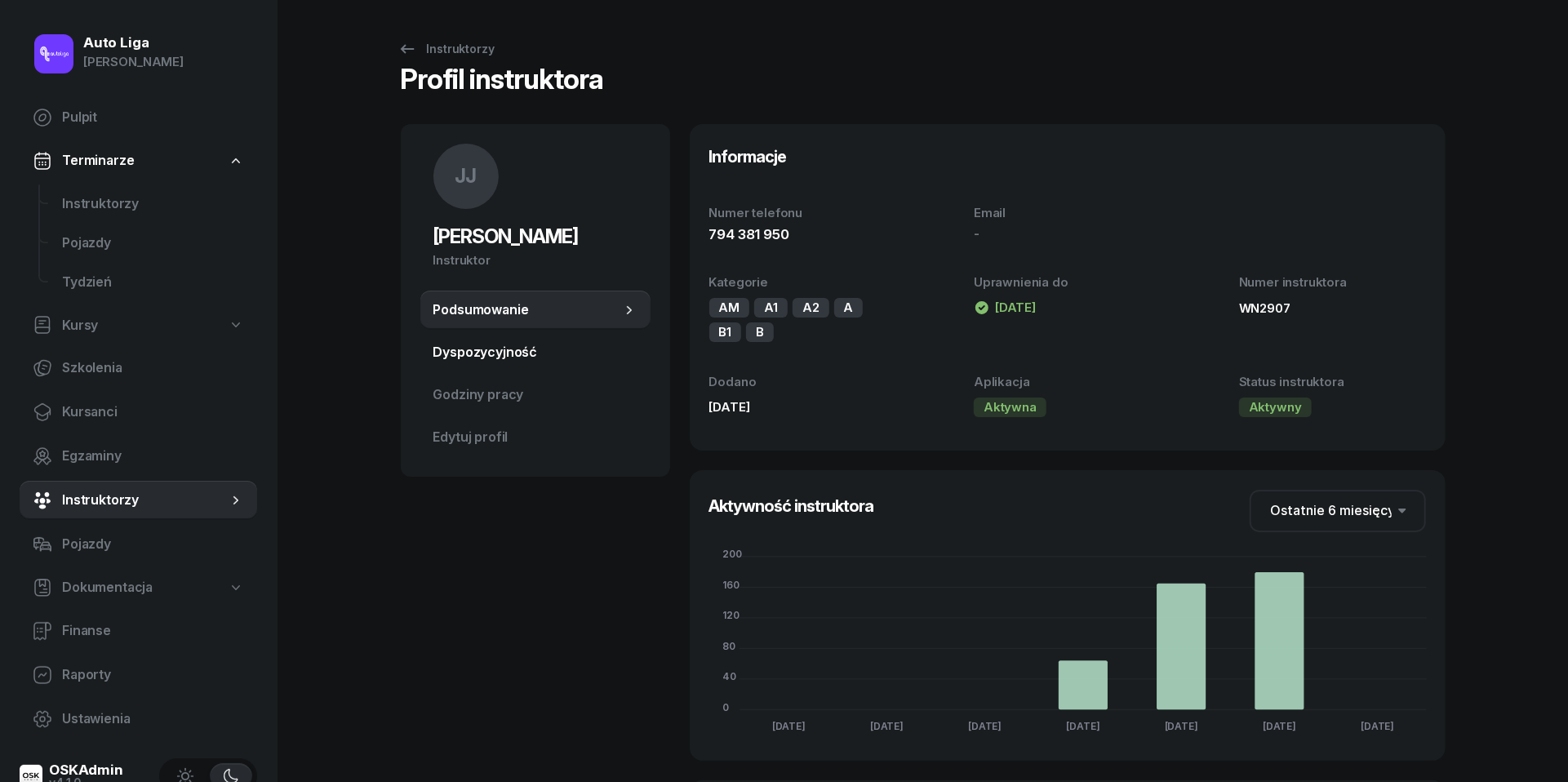
click at [517, 351] on span "Dyspozycyjność" at bounding box center [535, 352] width 204 height 21
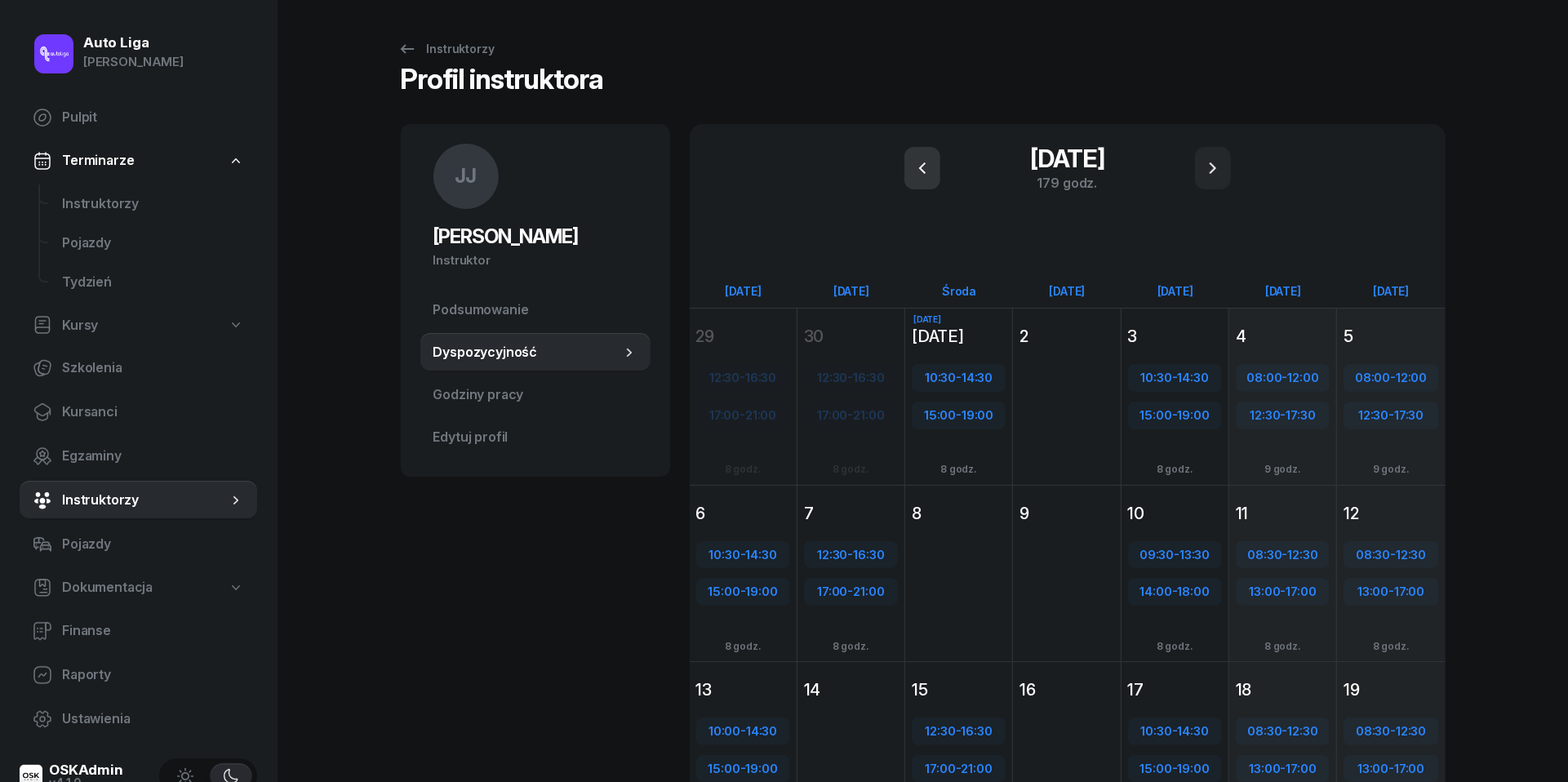
click at [918, 164] on icon "button" at bounding box center [922, 168] width 19 height 19
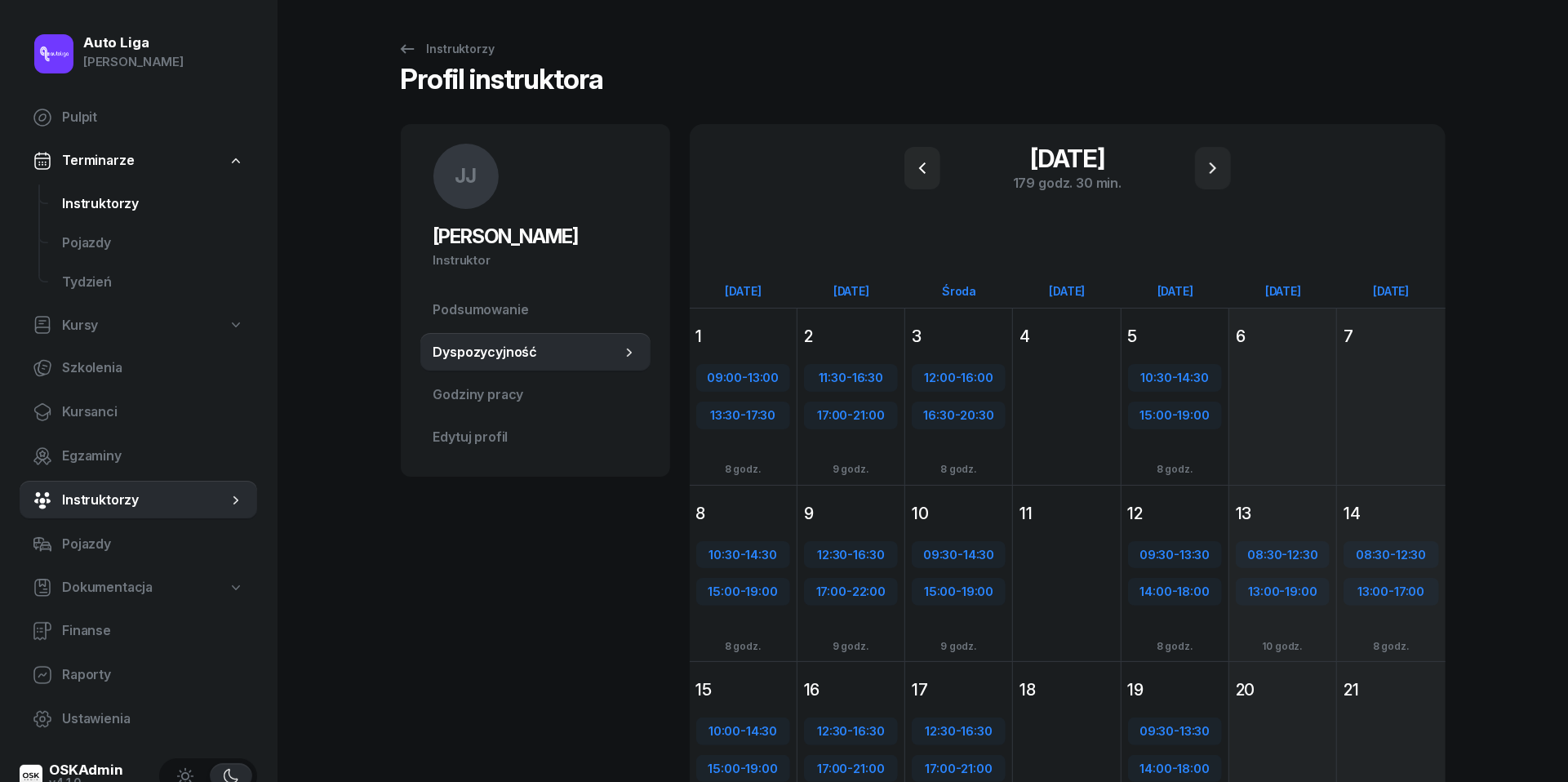
click at [128, 201] on span "Instruktorzy" at bounding box center [153, 204] width 182 height 21
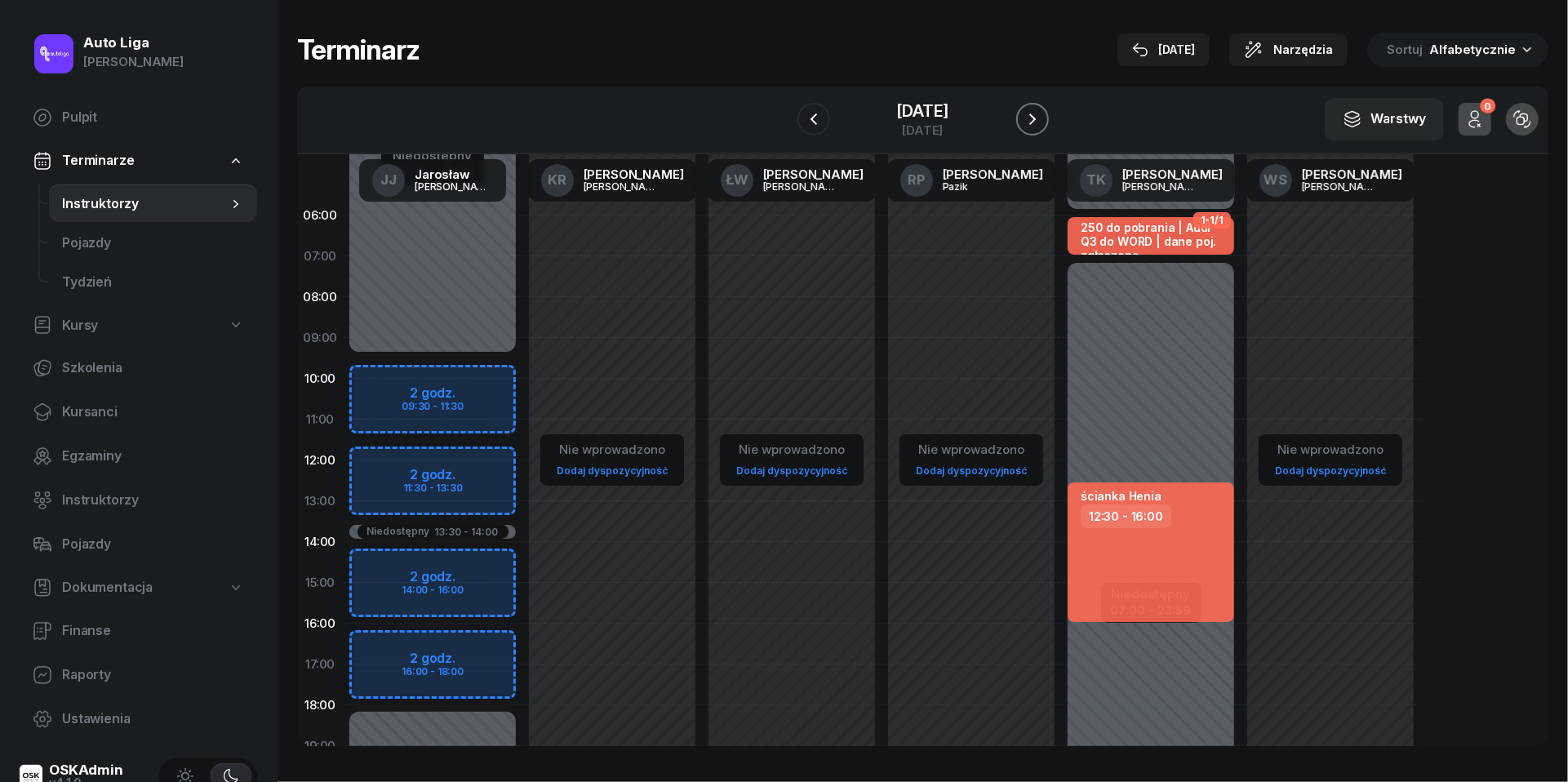
click at [1043, 125] on icon "button" at bounding box center [1032, 119] width 19 height 19
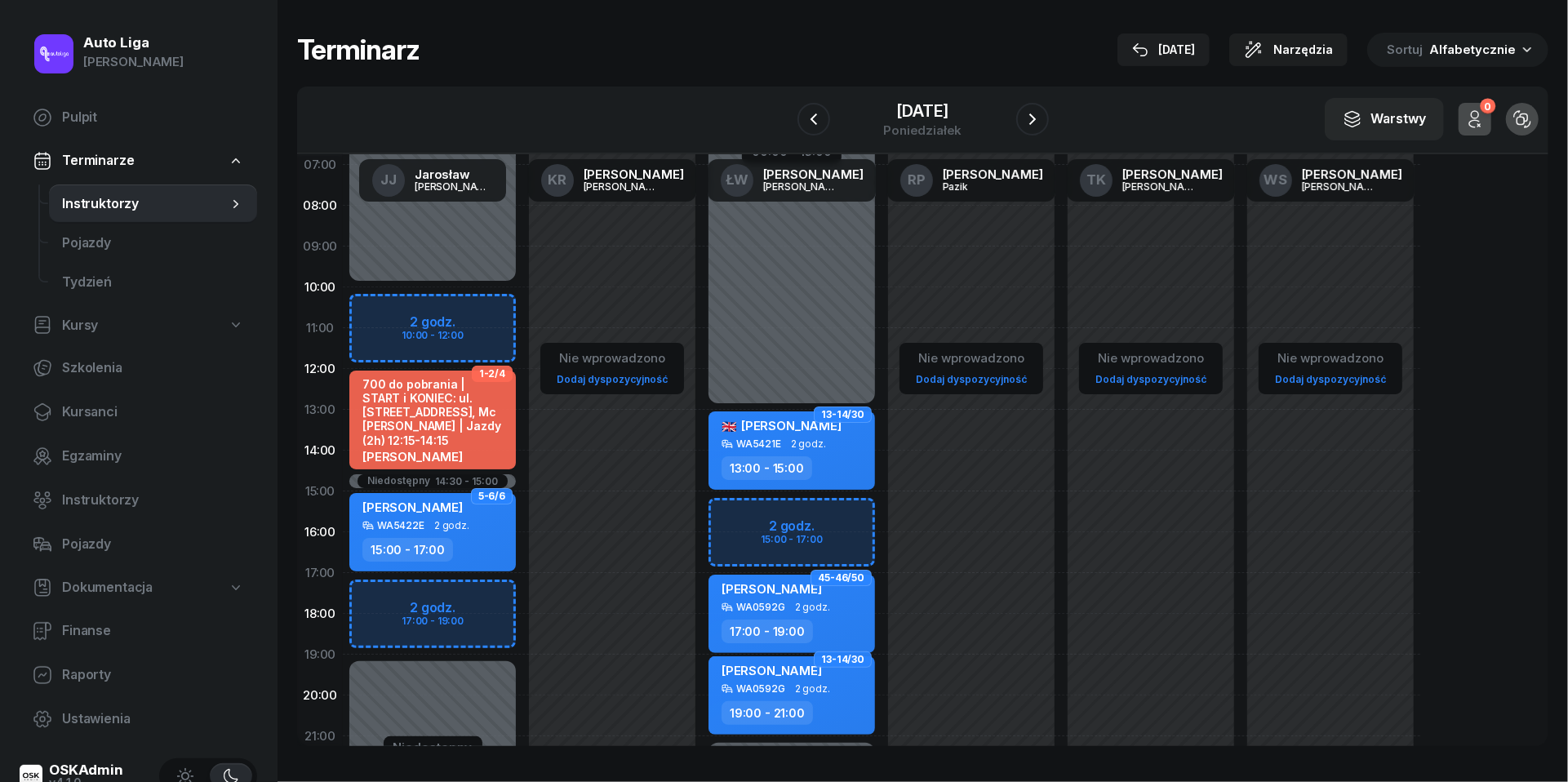
scroll to position [93, 0]
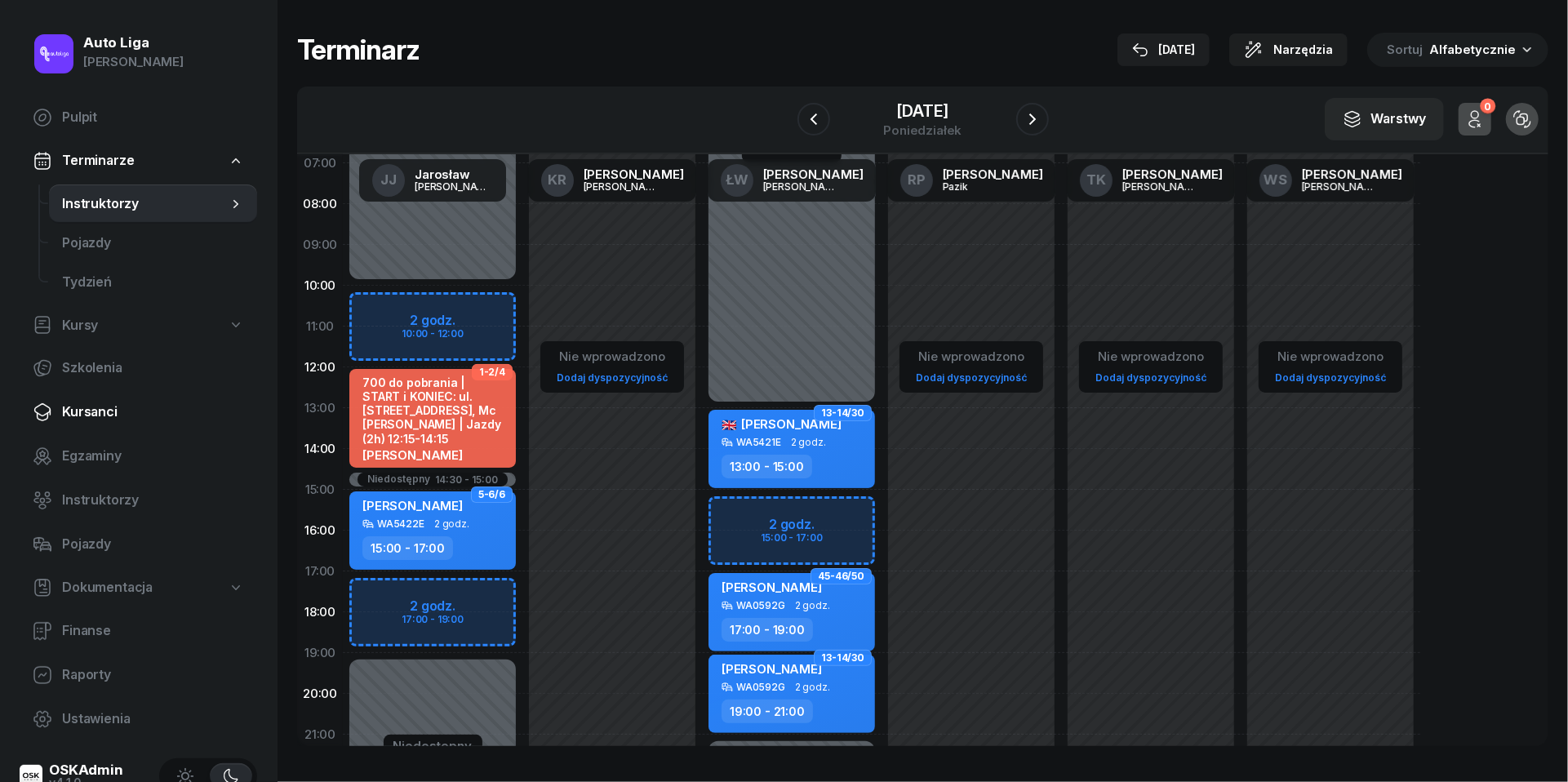
click at [87, 425] on link "Kursanci" at bounding box center [138, 412] width 238 height 39
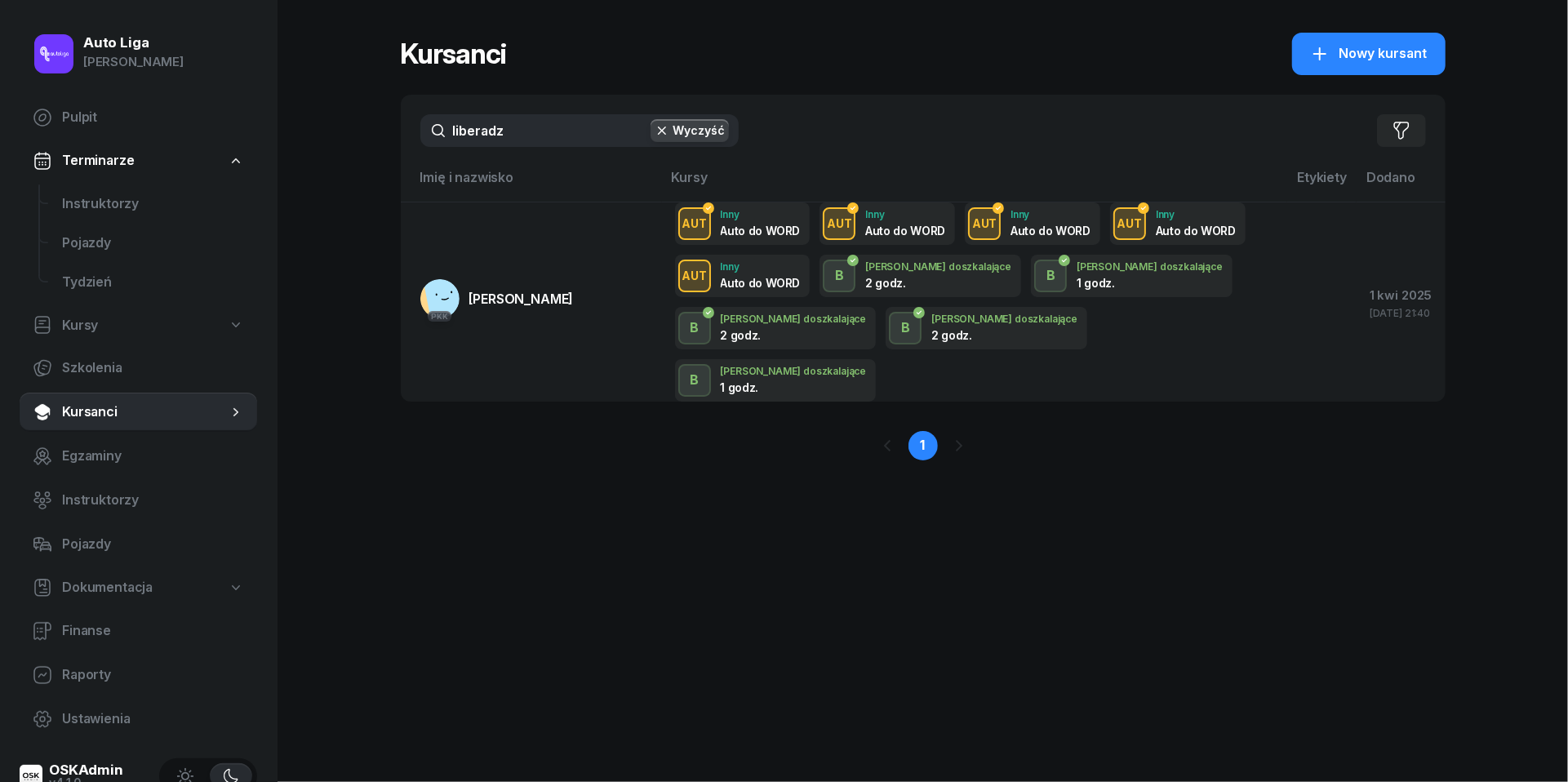
click at [124, 415] on span "Kursanci" at bounding box center [145, 411] width 166 height 21
click at [549, 135] on input "liberadz" at bounding box center [580, 131] width 319 height 33
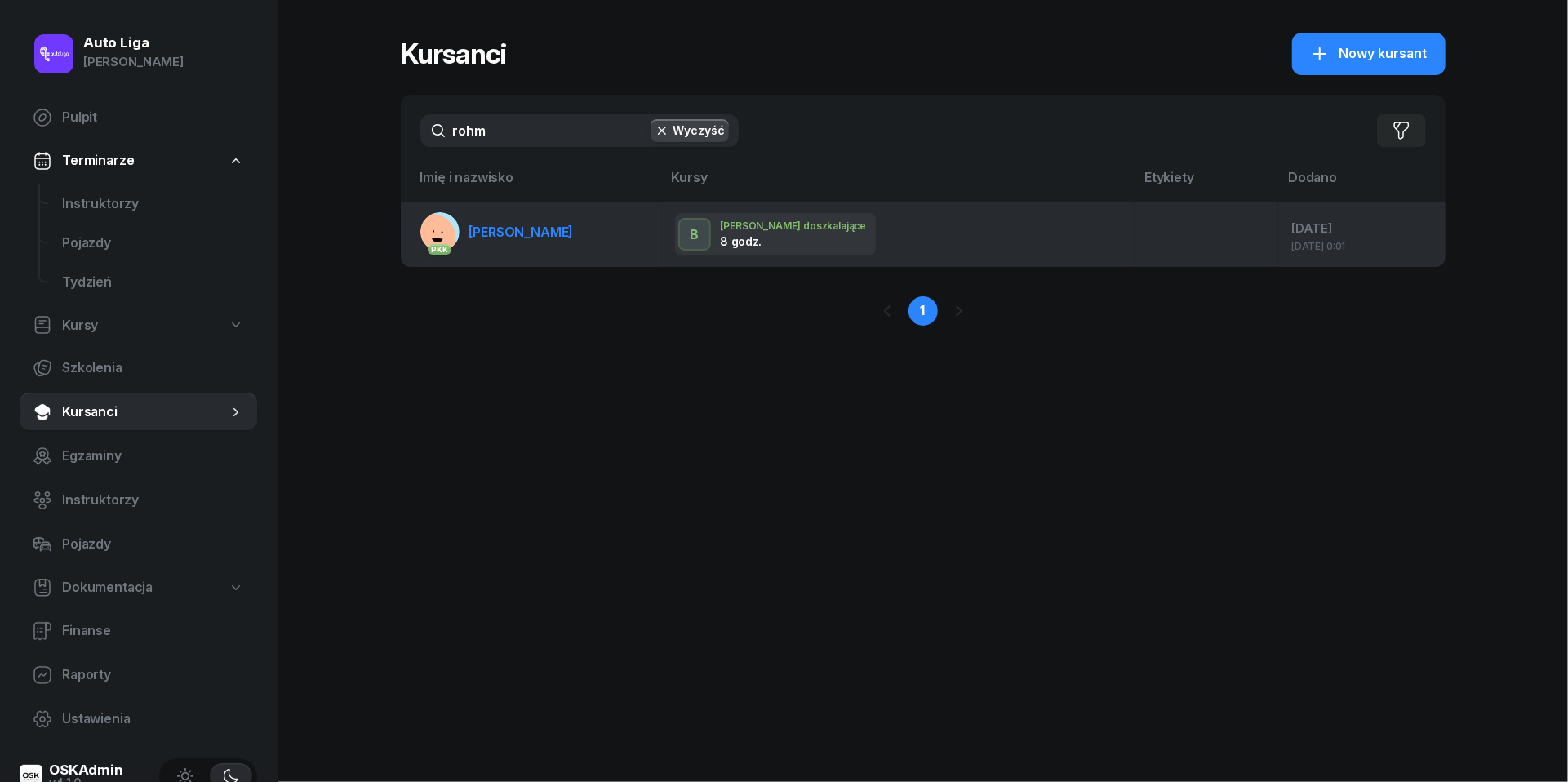
type input "rohm"
click at [542, 225] on span "[PERSON_NAME]" at bounding box center [522, 231] width 105 height 16
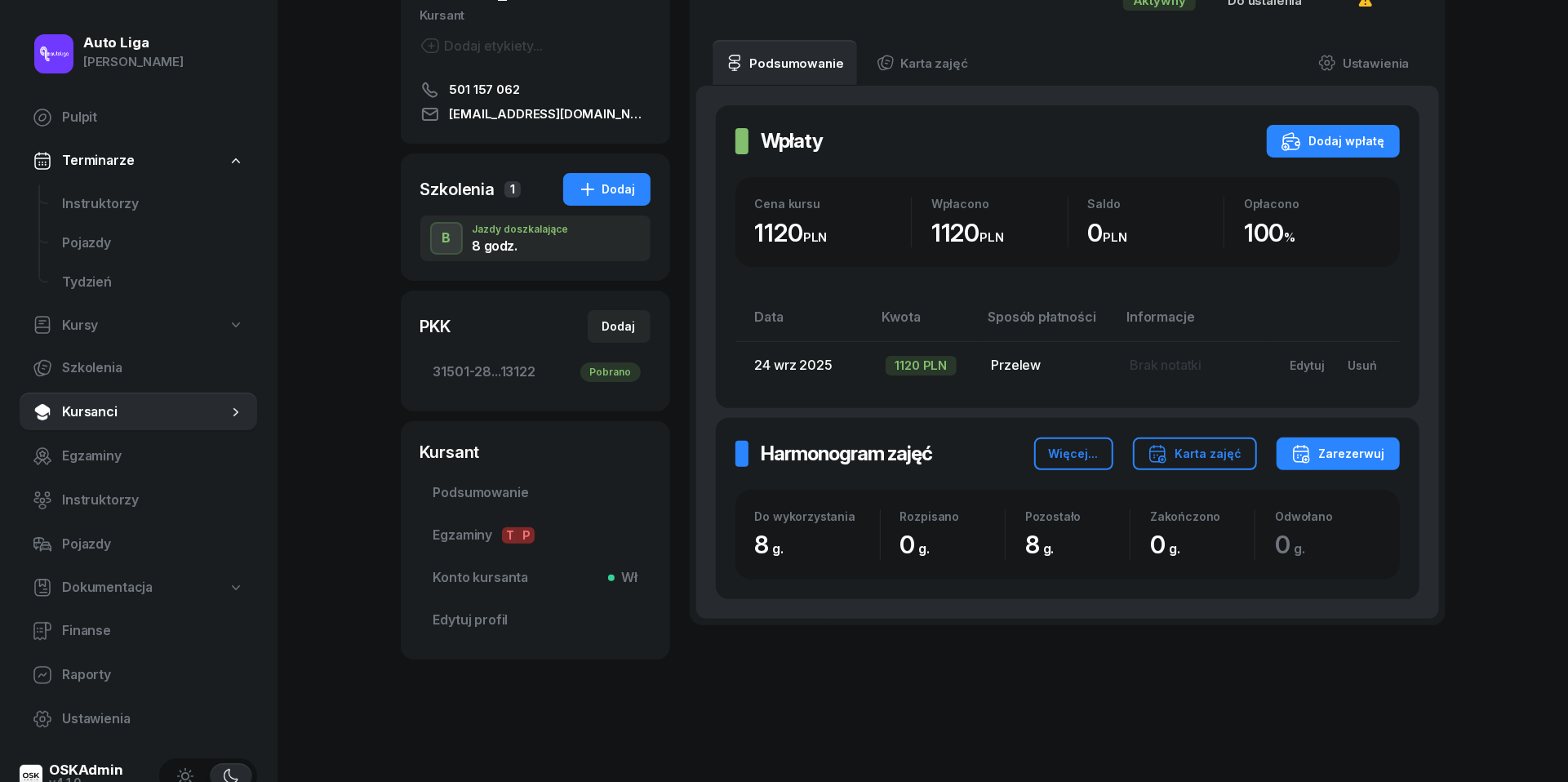
scroll to position [194, 0]
click at [1372, 454] on div "Zarezerwuj" at bounding box center [1338, 454] width 94 height 19
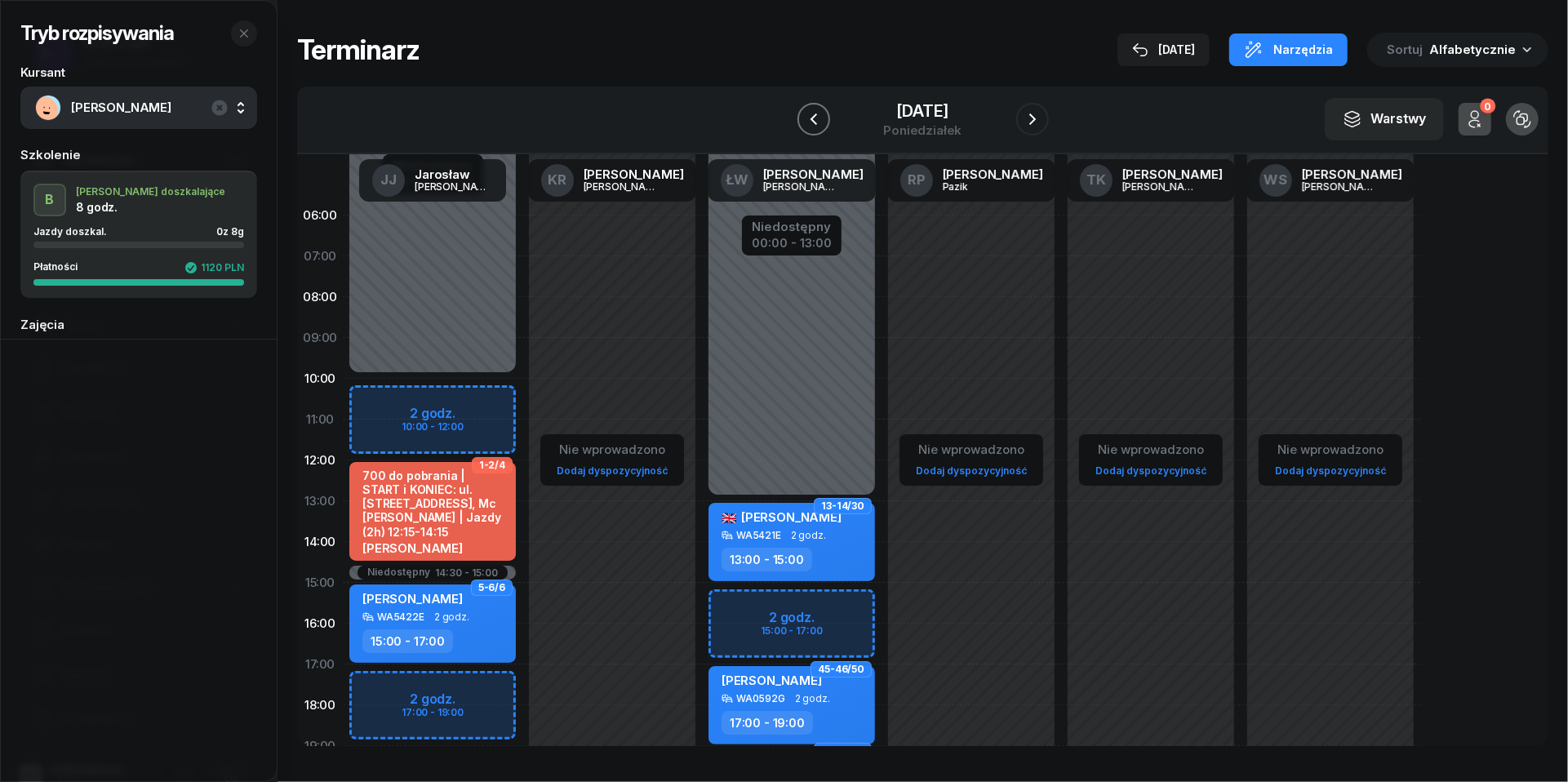
click at [804, 110] on icon "button" at bounding box center [814, 119] width 19 height 19
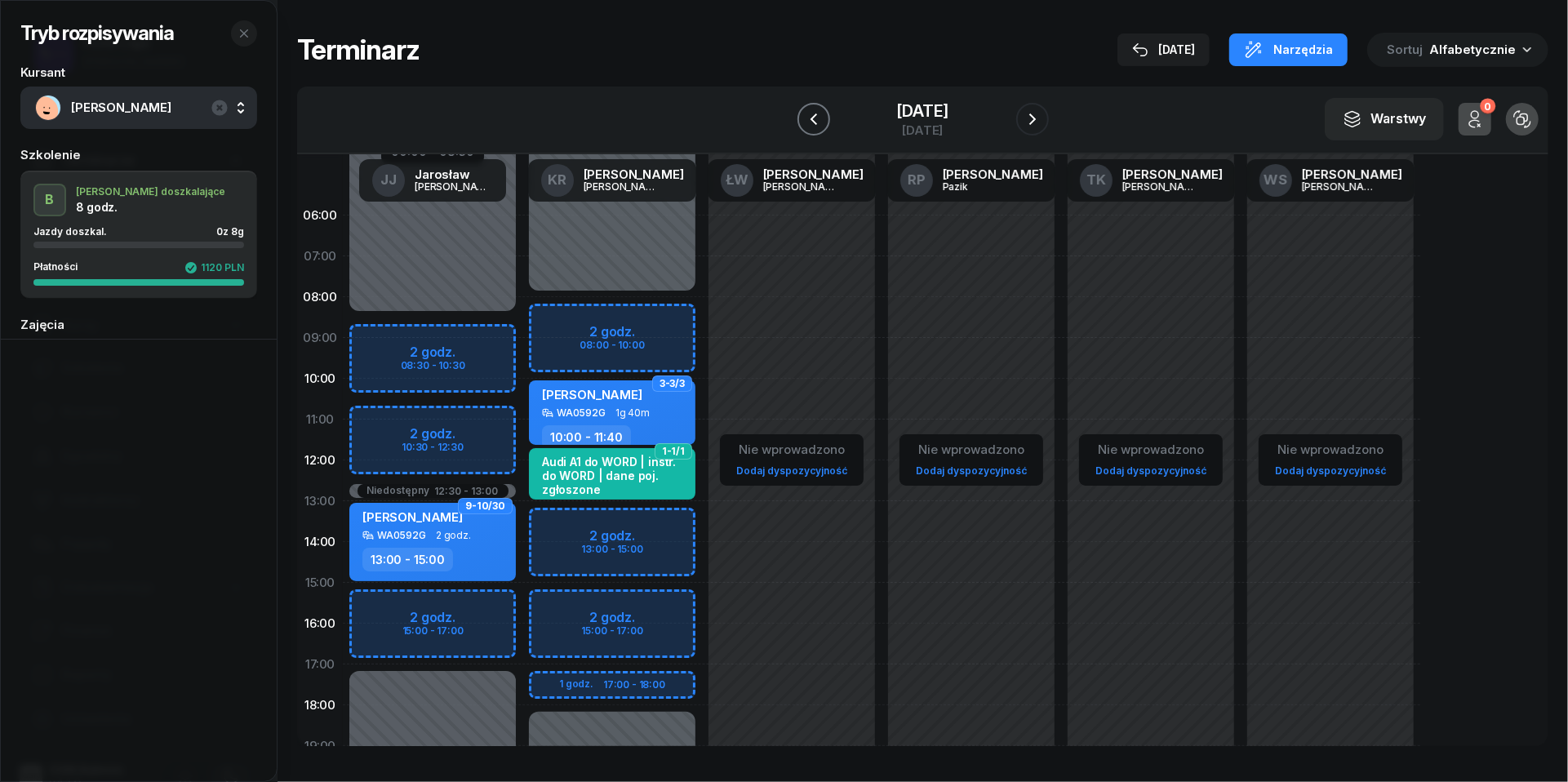
click at [804, 110] on icon "button" at bounding box center [814, 119] width 19 height 19
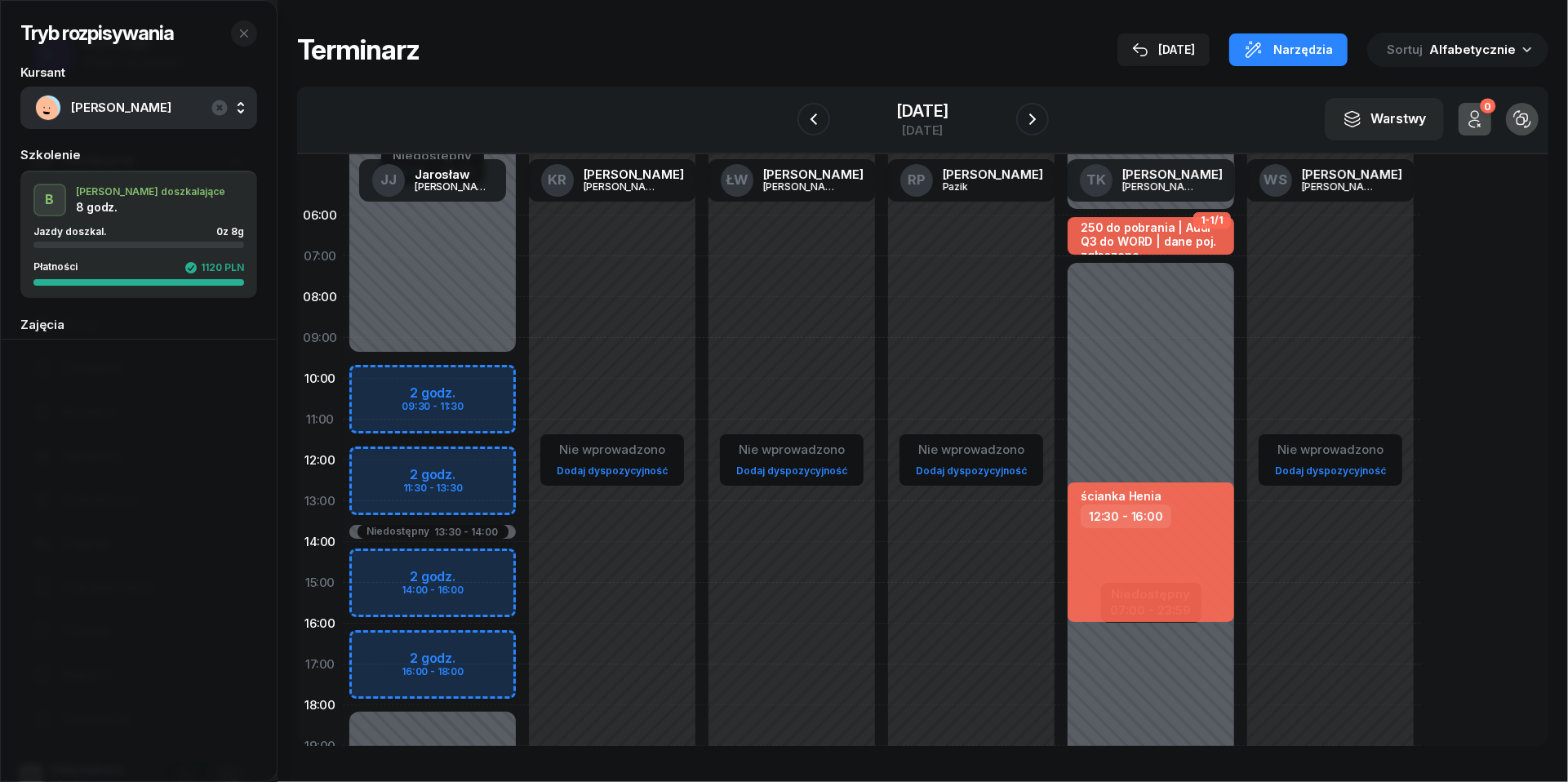
click at [382, 669] on div "Niedostępny 00:00 - 09:30 Niedostępny 18:00 - 23:59 Niedostępny 13:30 - 14:00 2…" at bounding box center [432, 582] width 180 height 775
select select "17"
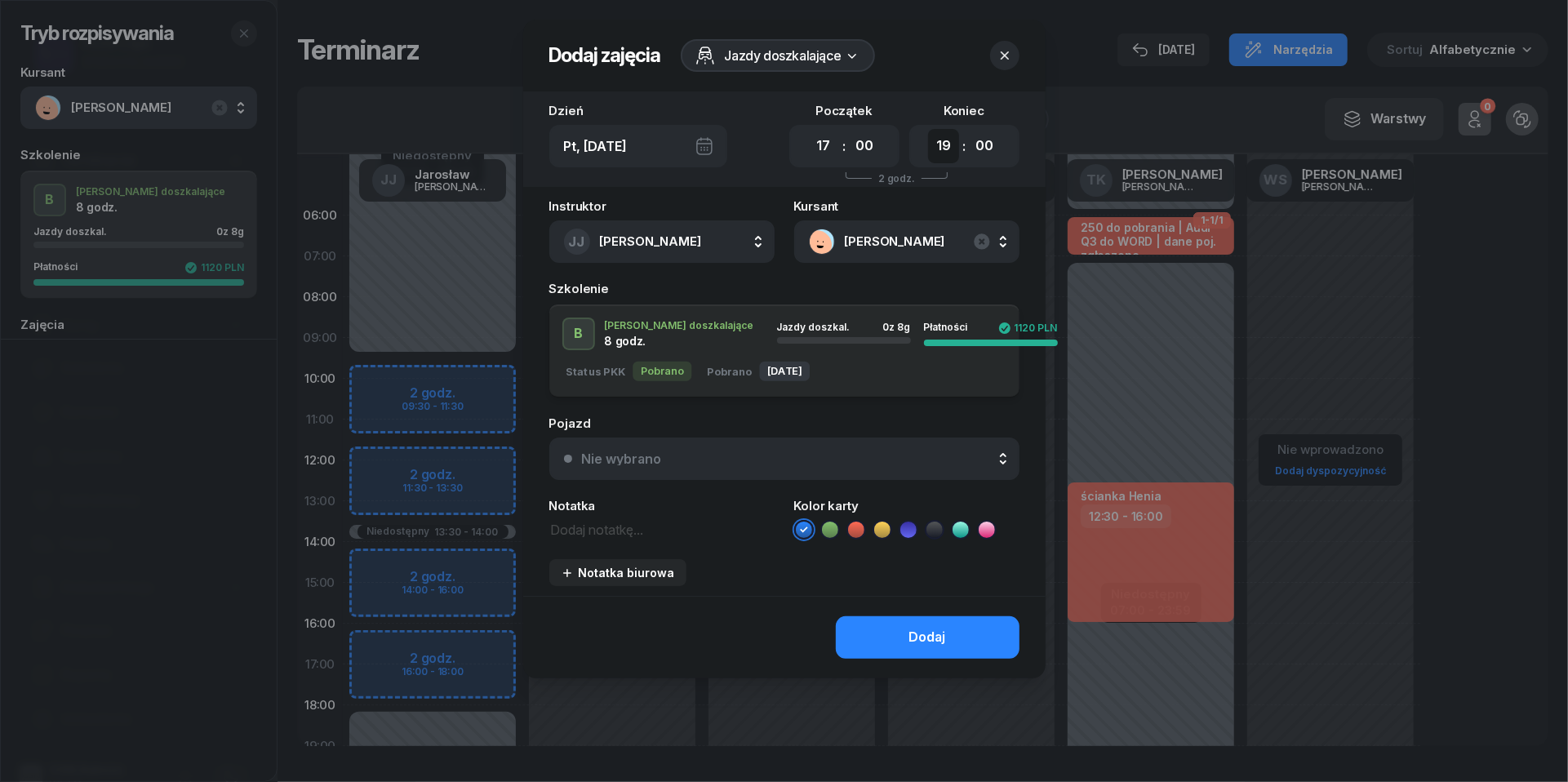
select select "18"
click at [723, 460] on div "Nie wybrano" at bounding box center [793, 458] width 423 height 13
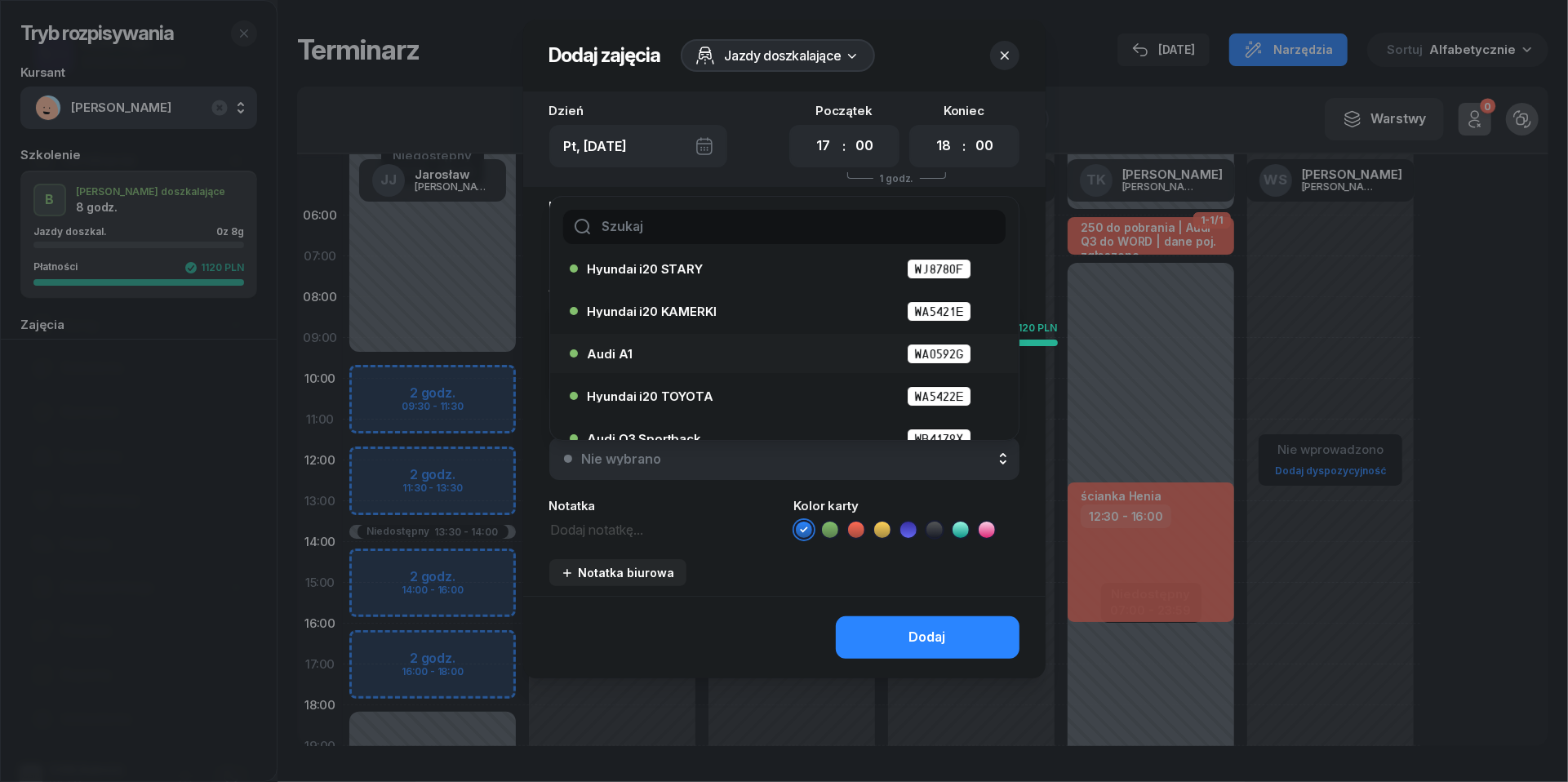
scroll to position [59, 0]
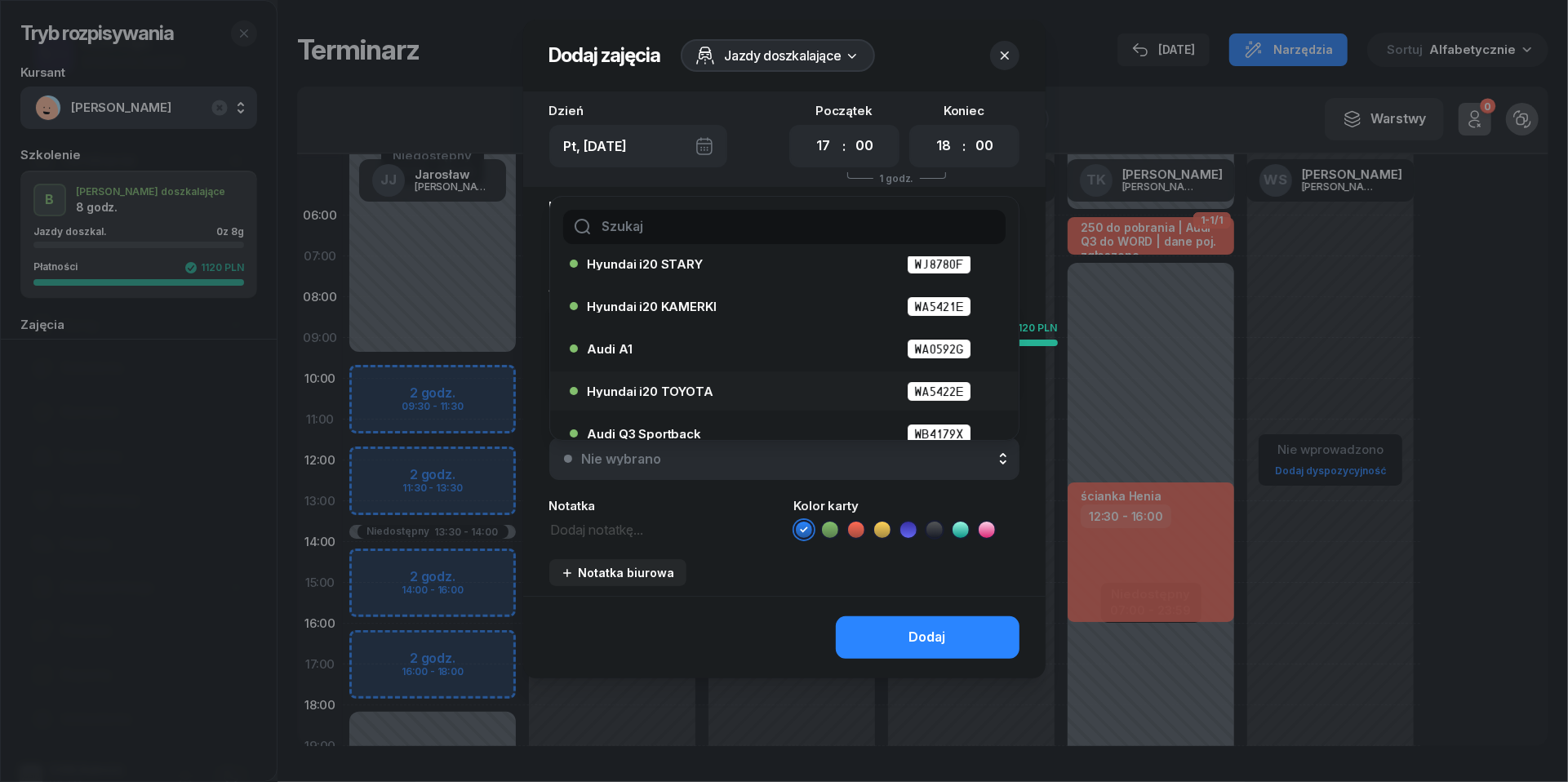
click at [679, 401] on div "Hyundai i20 TOYOTA WA5422E" at bounding box center [780, 390] width 420 height 26
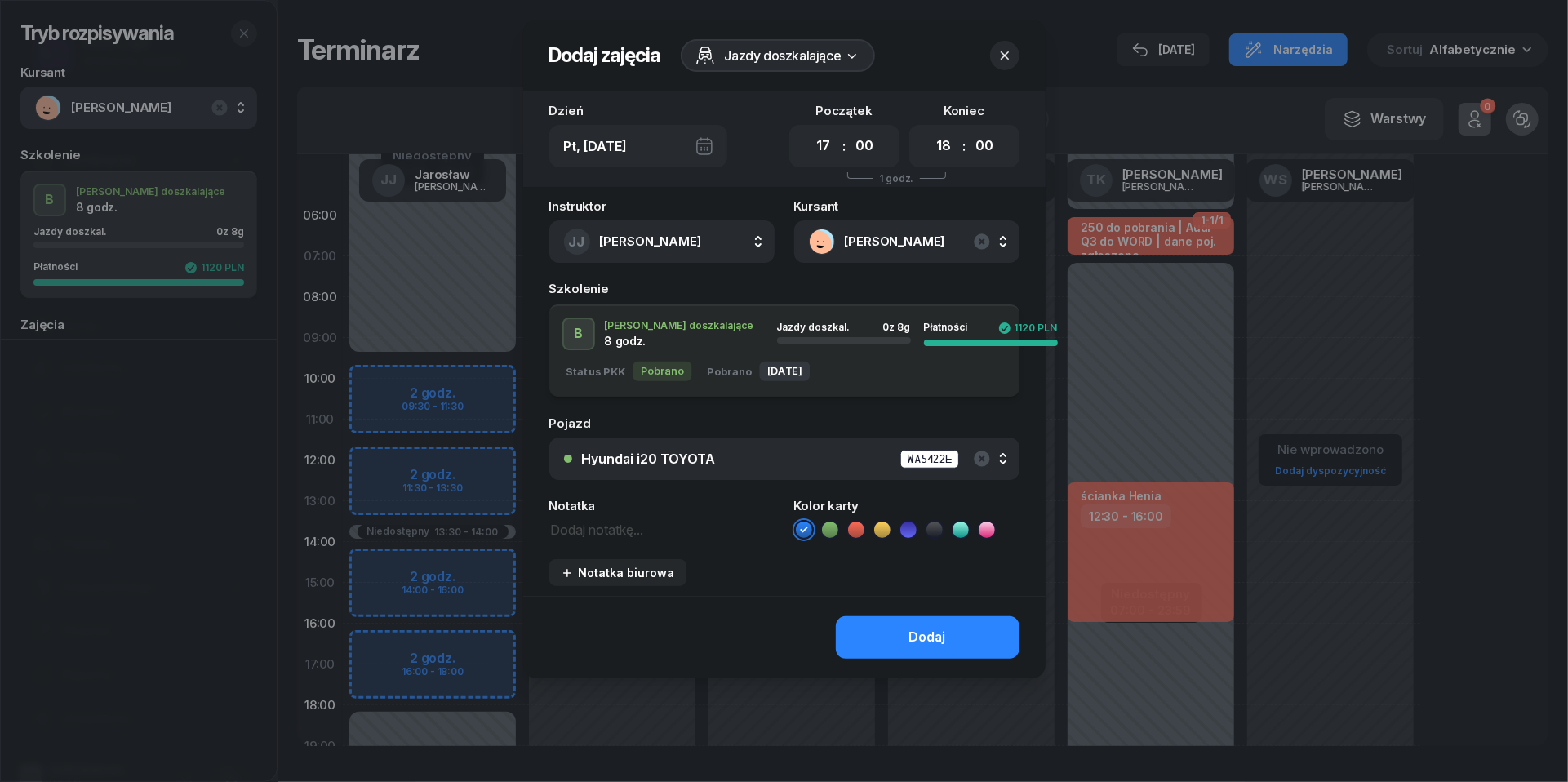
click at [618, 523] on textarea at bounding box center [662, 528] width 225 height 20
type textarea "WPISZ W KEOS"
click at [878, 529] on icon at bounding box center [882, 529] width 16 height 16
click at [922, 640] on div "Dodaj" at bounding box center [928, 637] width 37 height 21
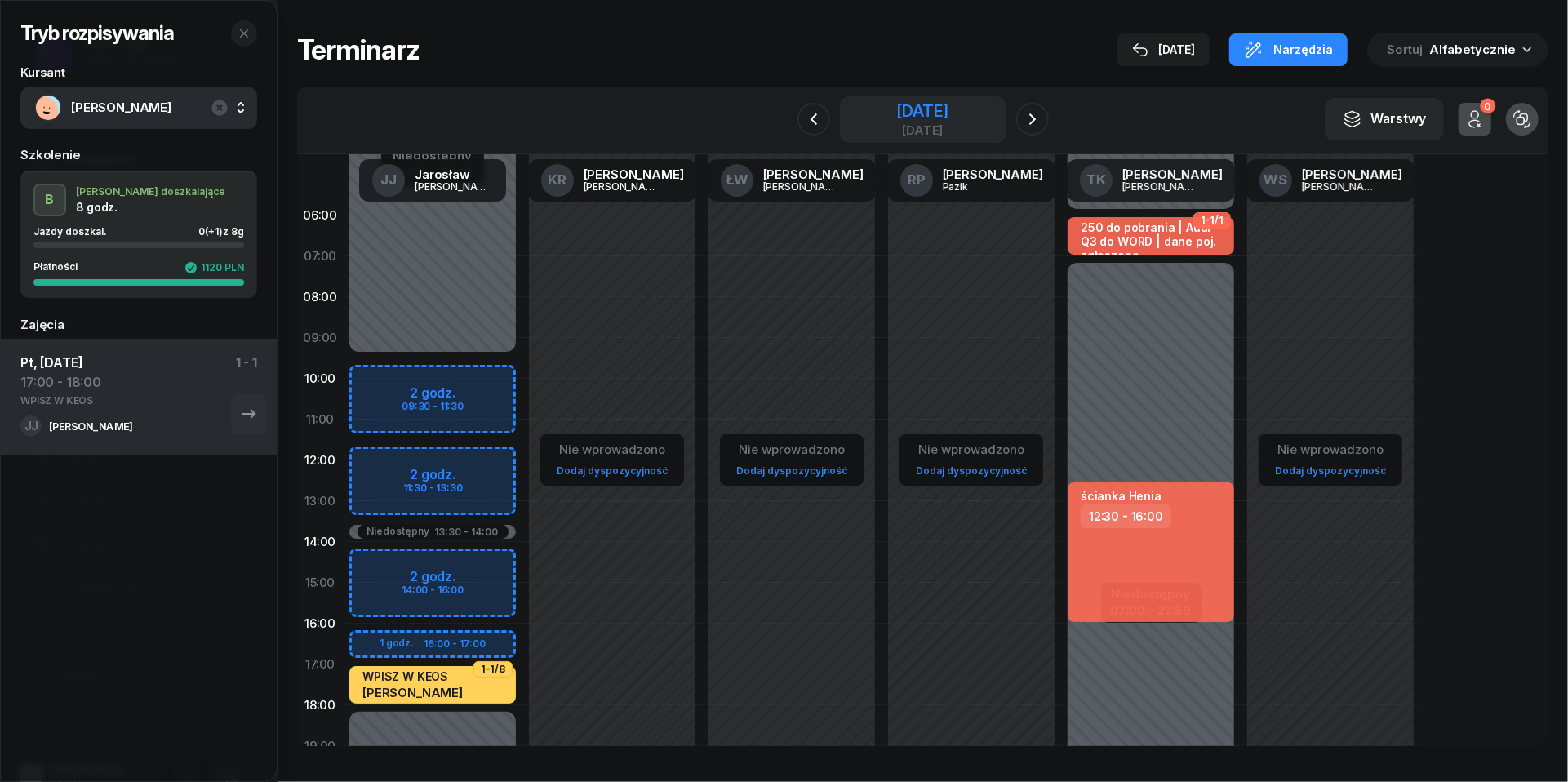
click at [908, 132] on div "[DATE]" at bounding box center [922, 130] width 52 height 13
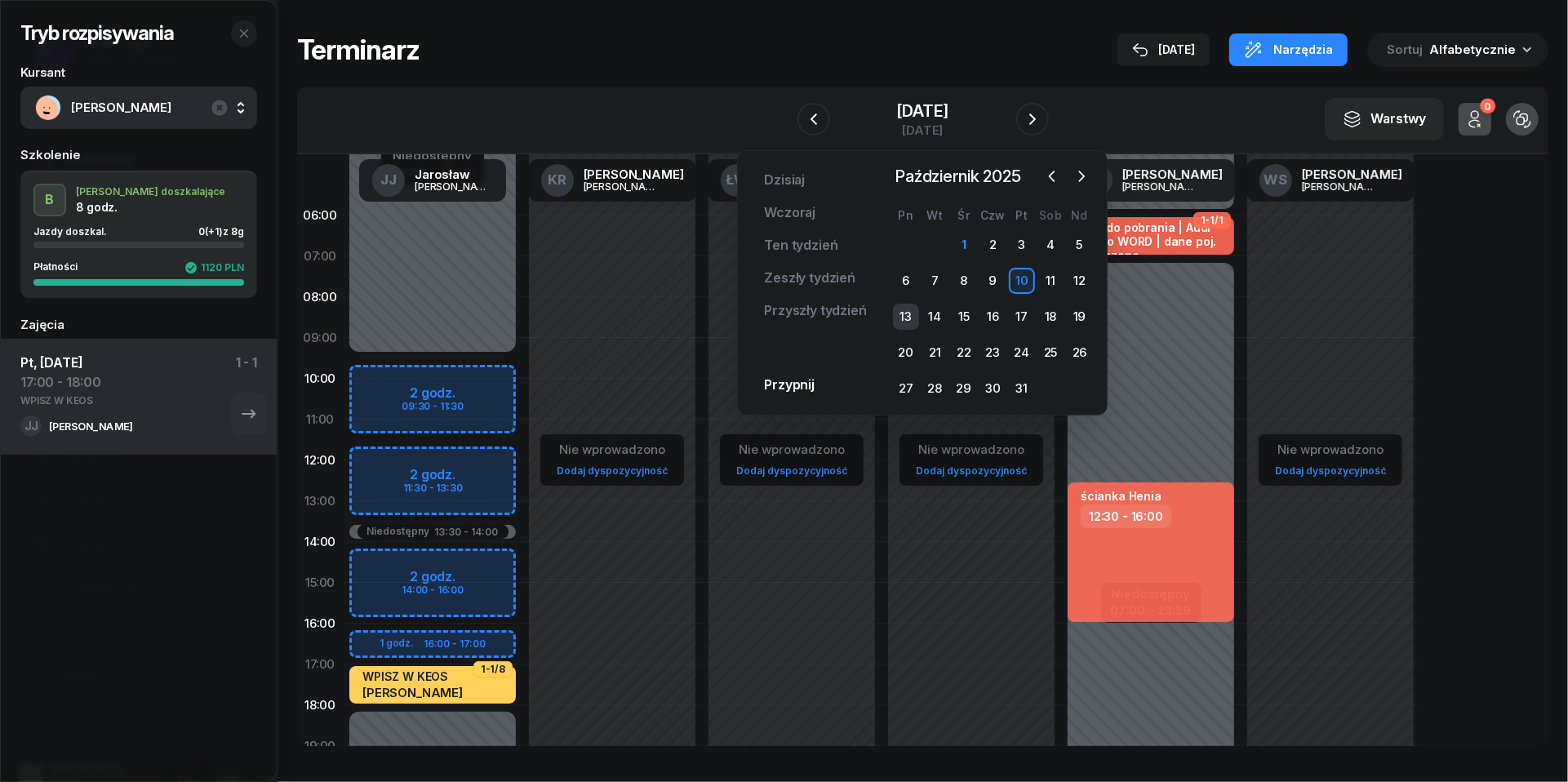
click at [918, 314] on div "13" at bounding box center [905, 316] width 26 height 26
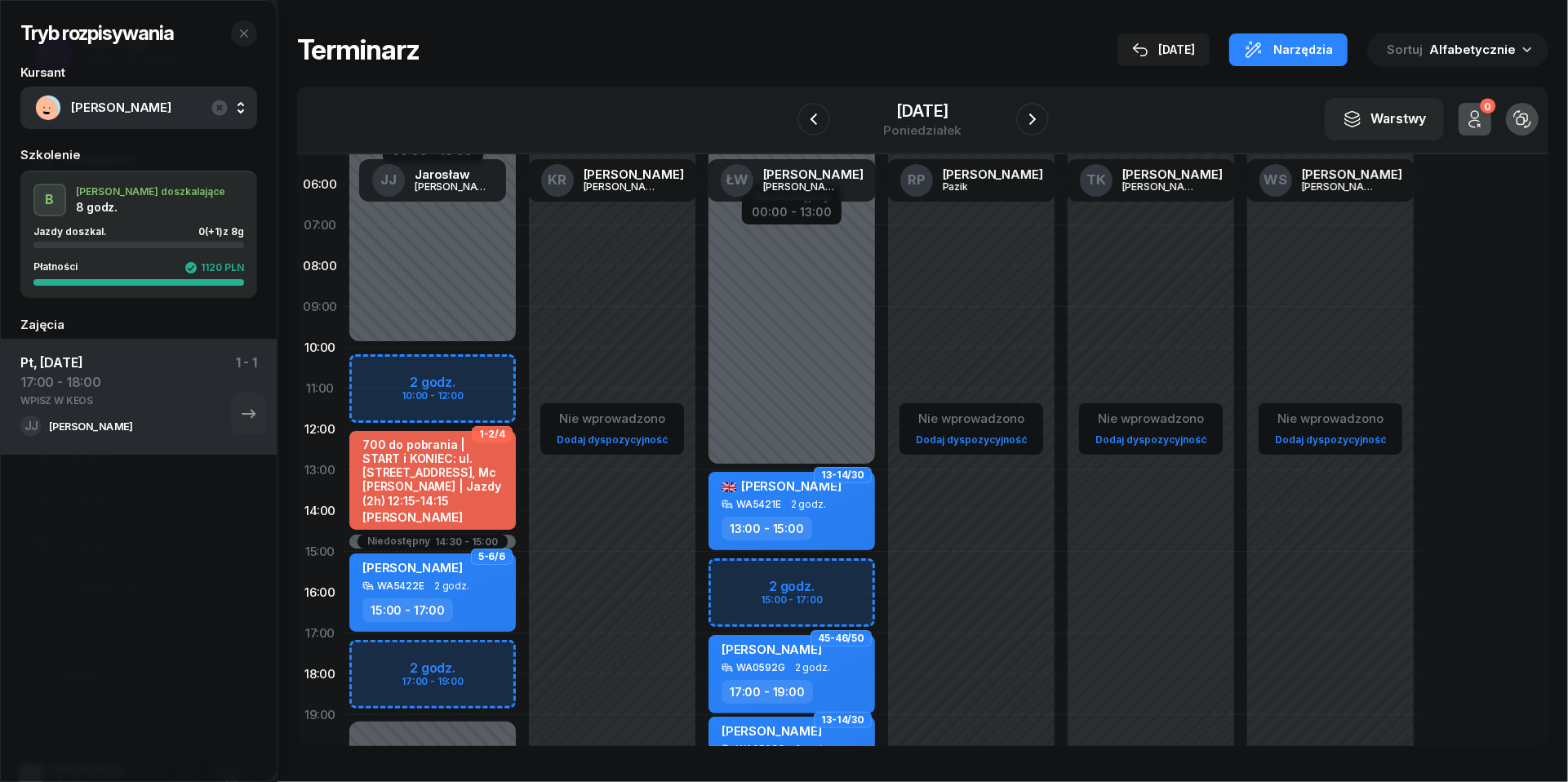
scroll to position [53, 0]
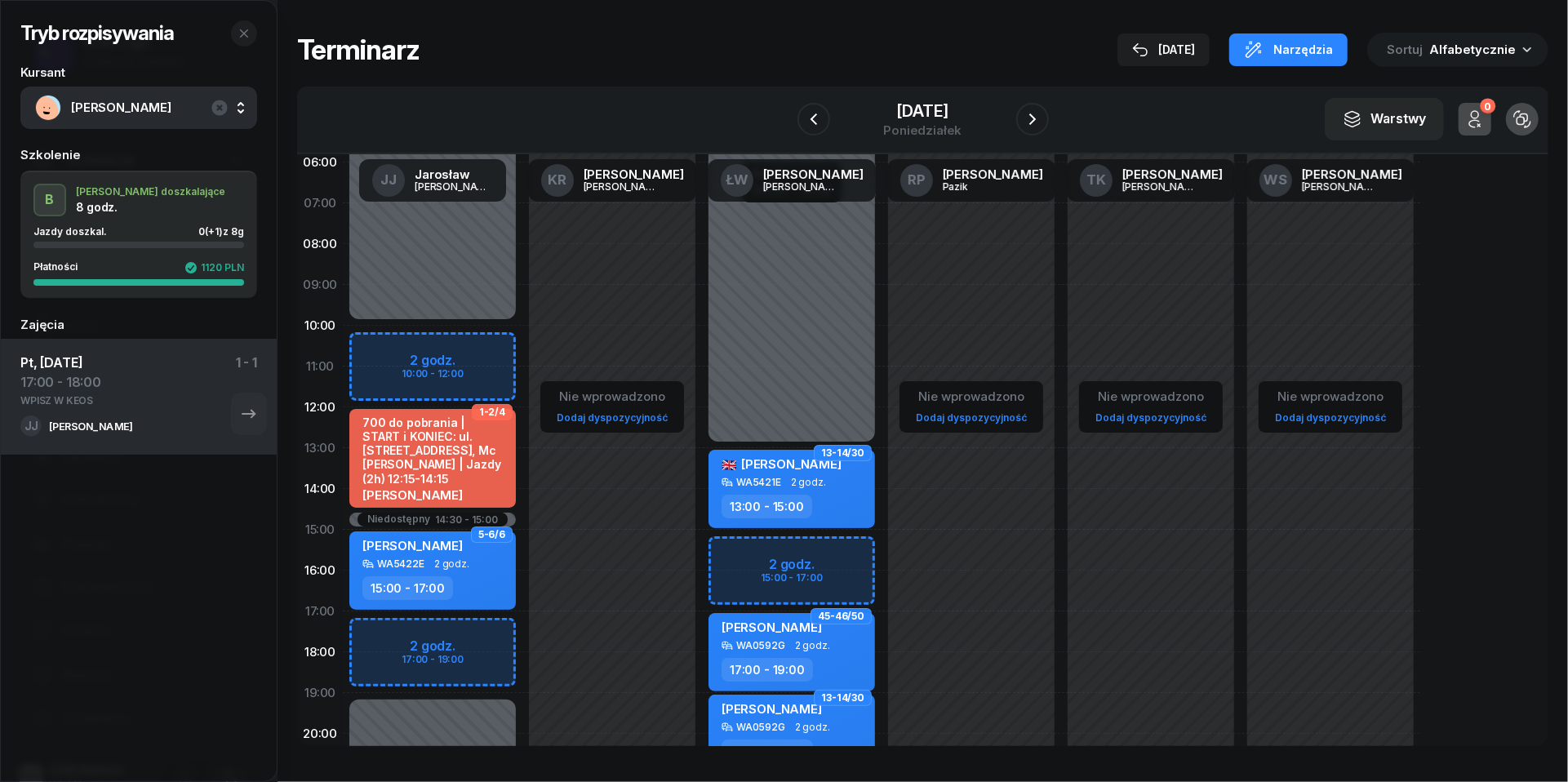
click at [357, 629] on div "Niedostępny 00:00 - 10:00 Niedostępny 19:00 - 23:59 Niedostępny 14:30 - 15:00 2…" at bounding box center [432, 529] width 180 height 775
select select "17"
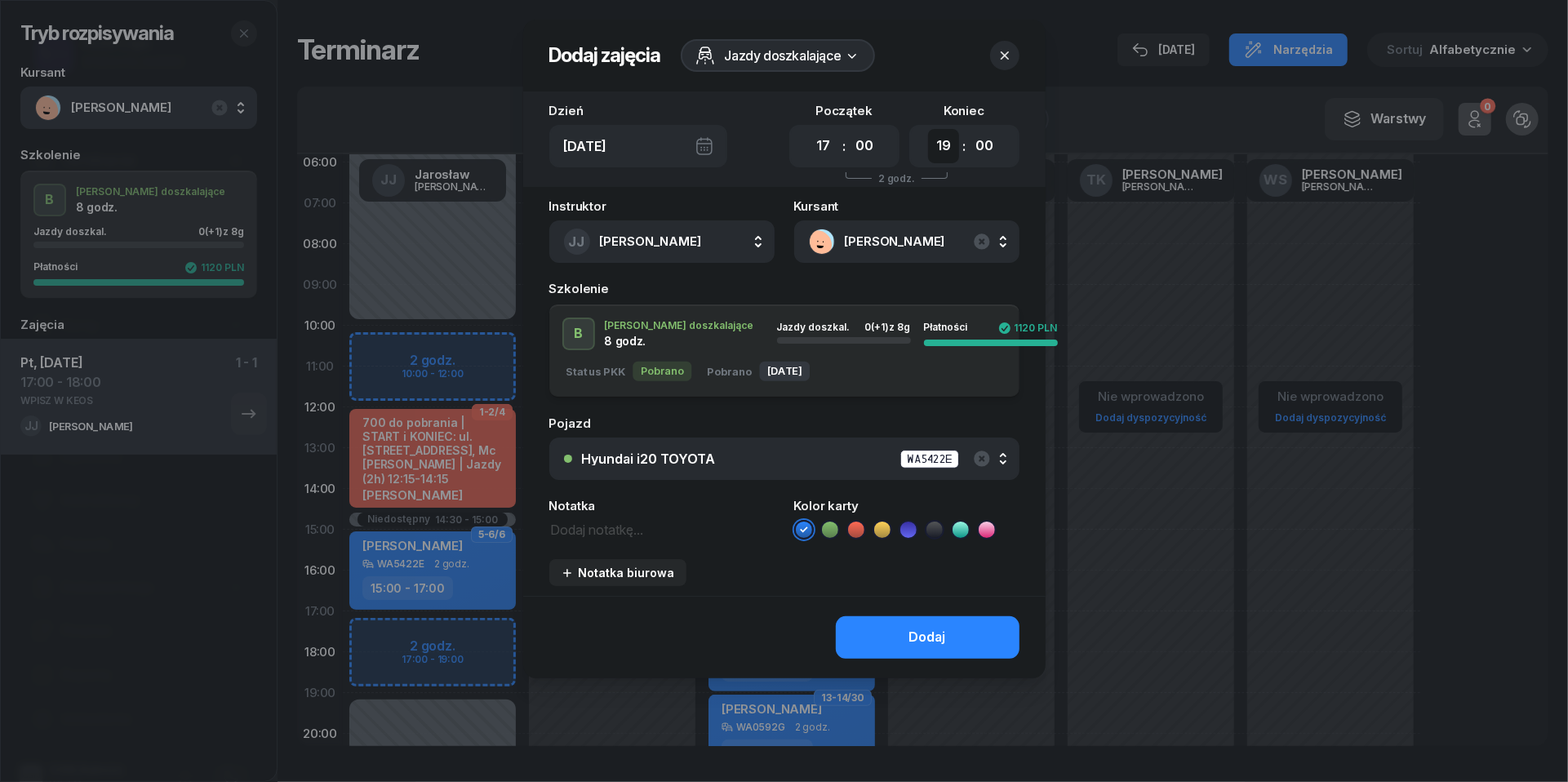
select select "18"
click at [905, 627] on button "Dodaj" at bounding box center [928, 637] width 184 height 42
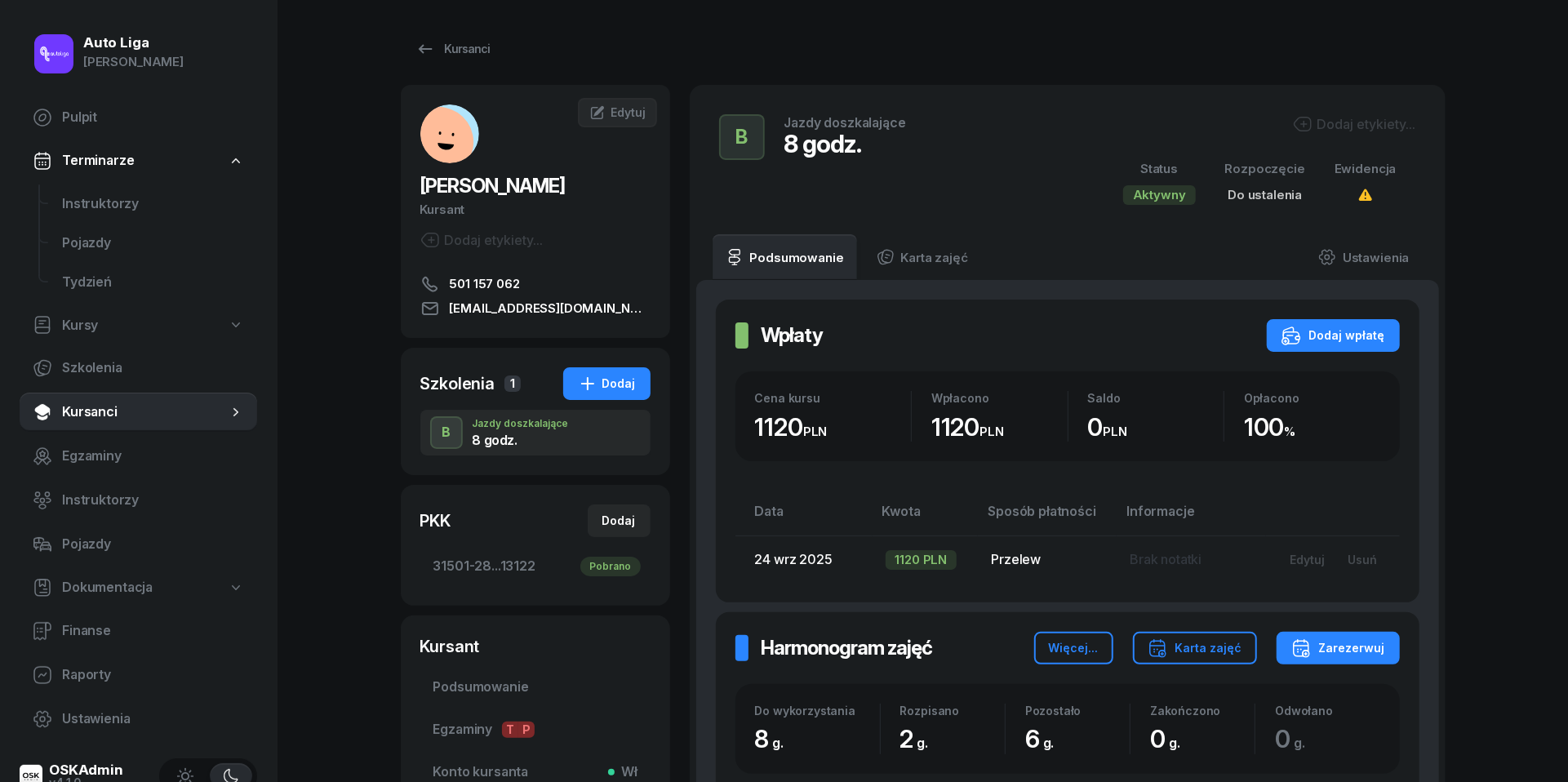
click at [464, 237] on div "Dodaj etykiety..." at bounding box center [482, 239] width 123 height 19
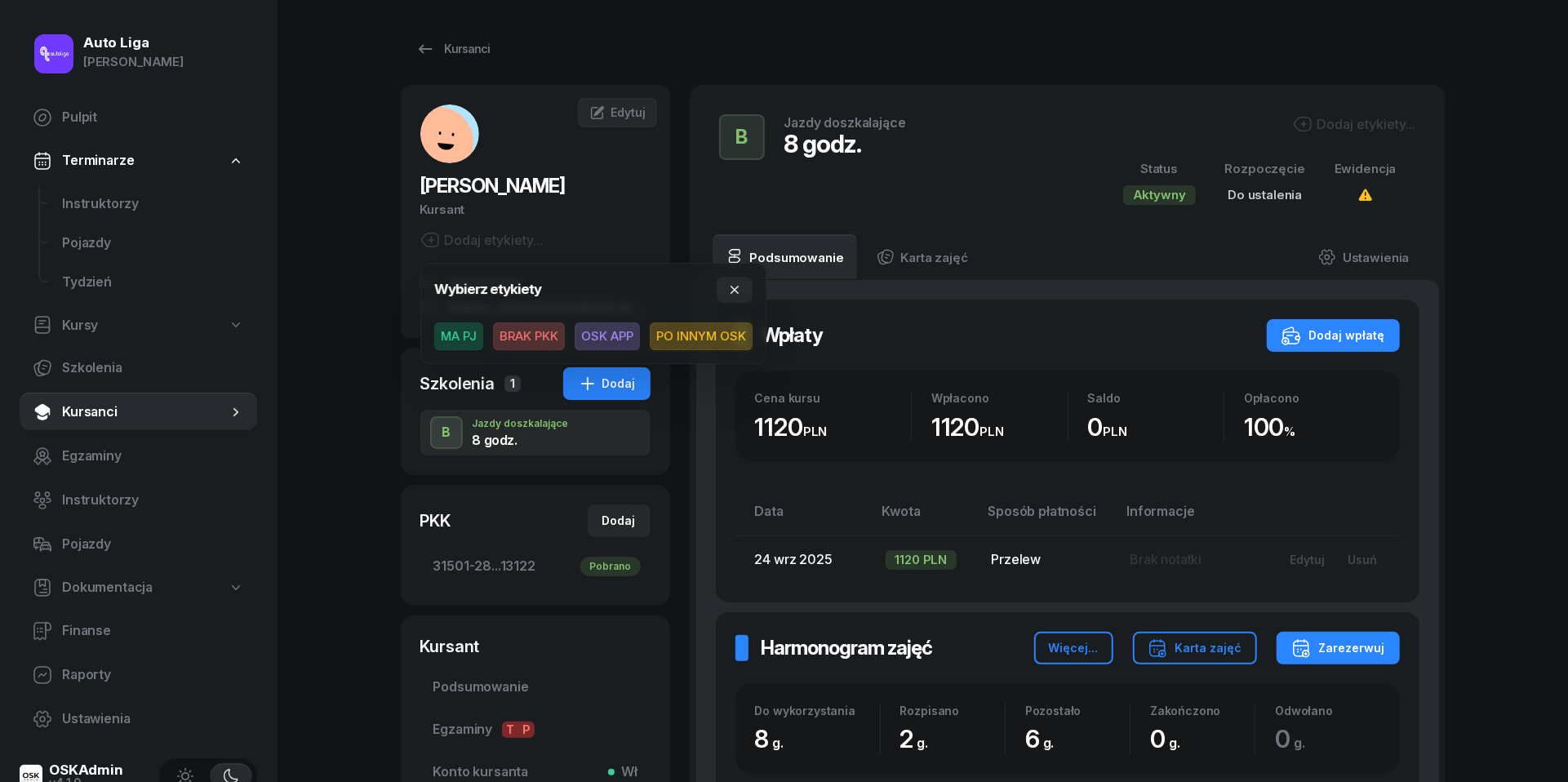
click at [615, 343] on span "OSK APP" at bounding box center [607, 336] width 65 height 28
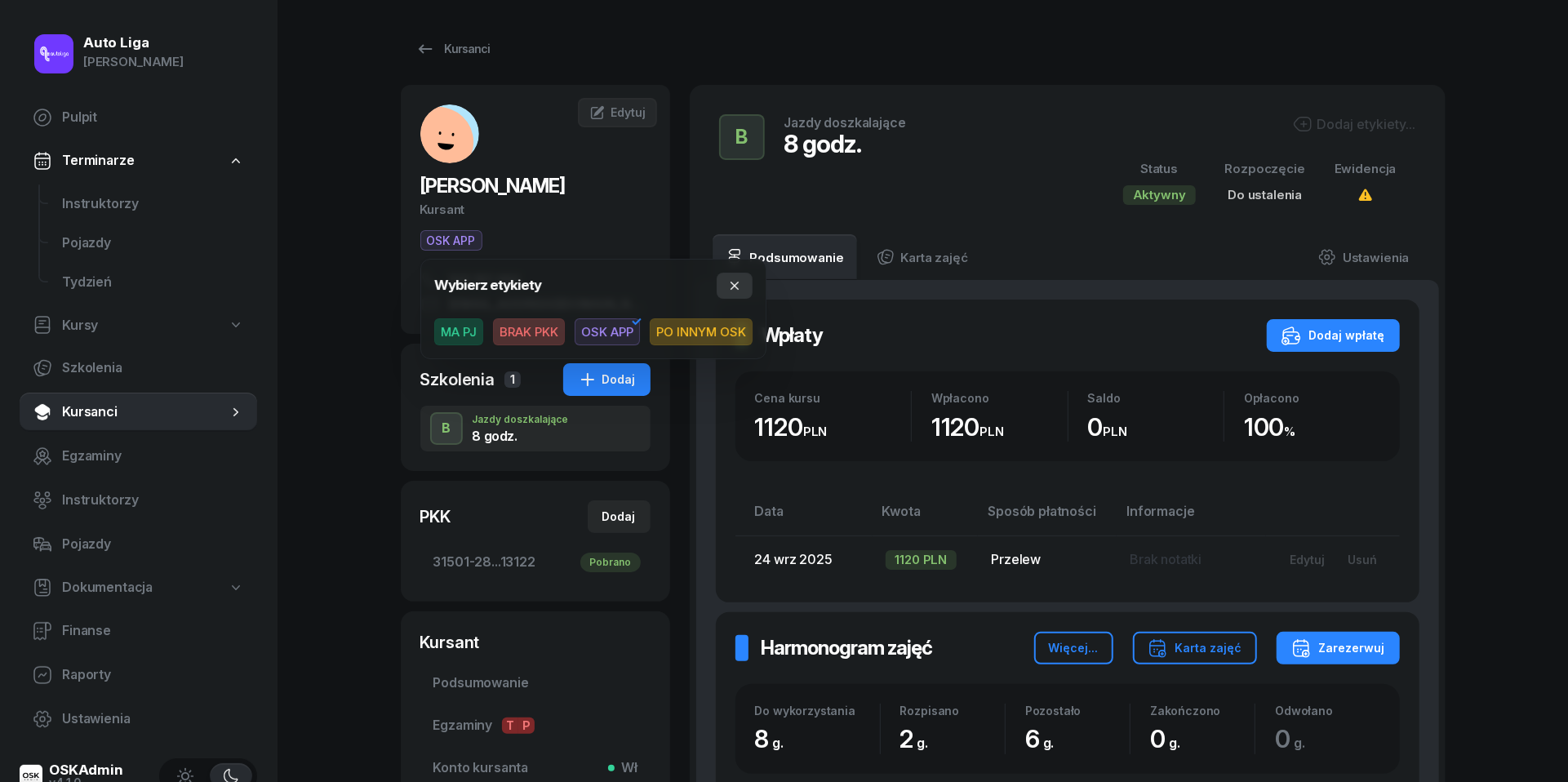
click at [741, 281] on button "button" at bounding box center [734, 285] width 36 height 26
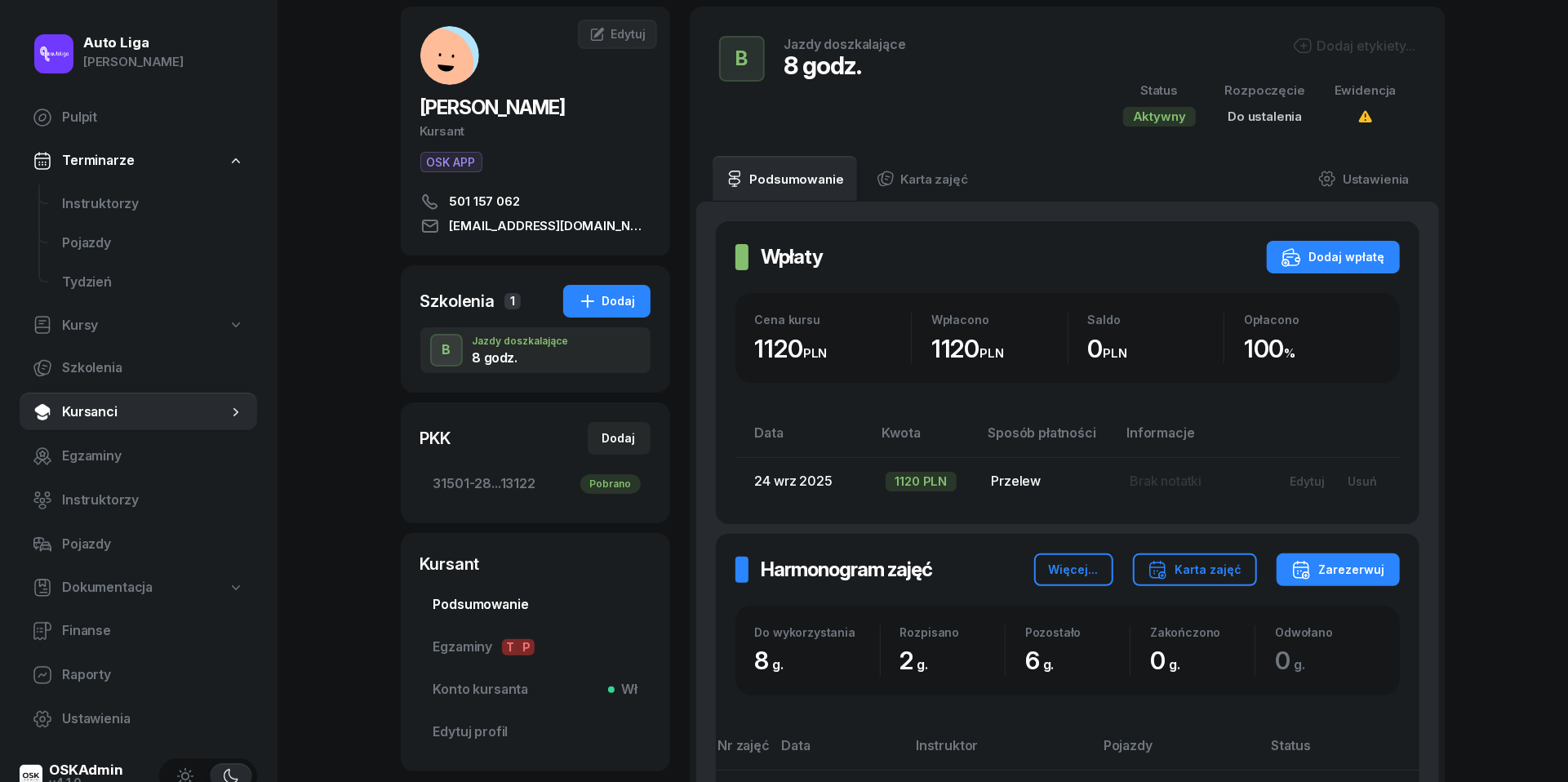
scroll to position [109, 0]
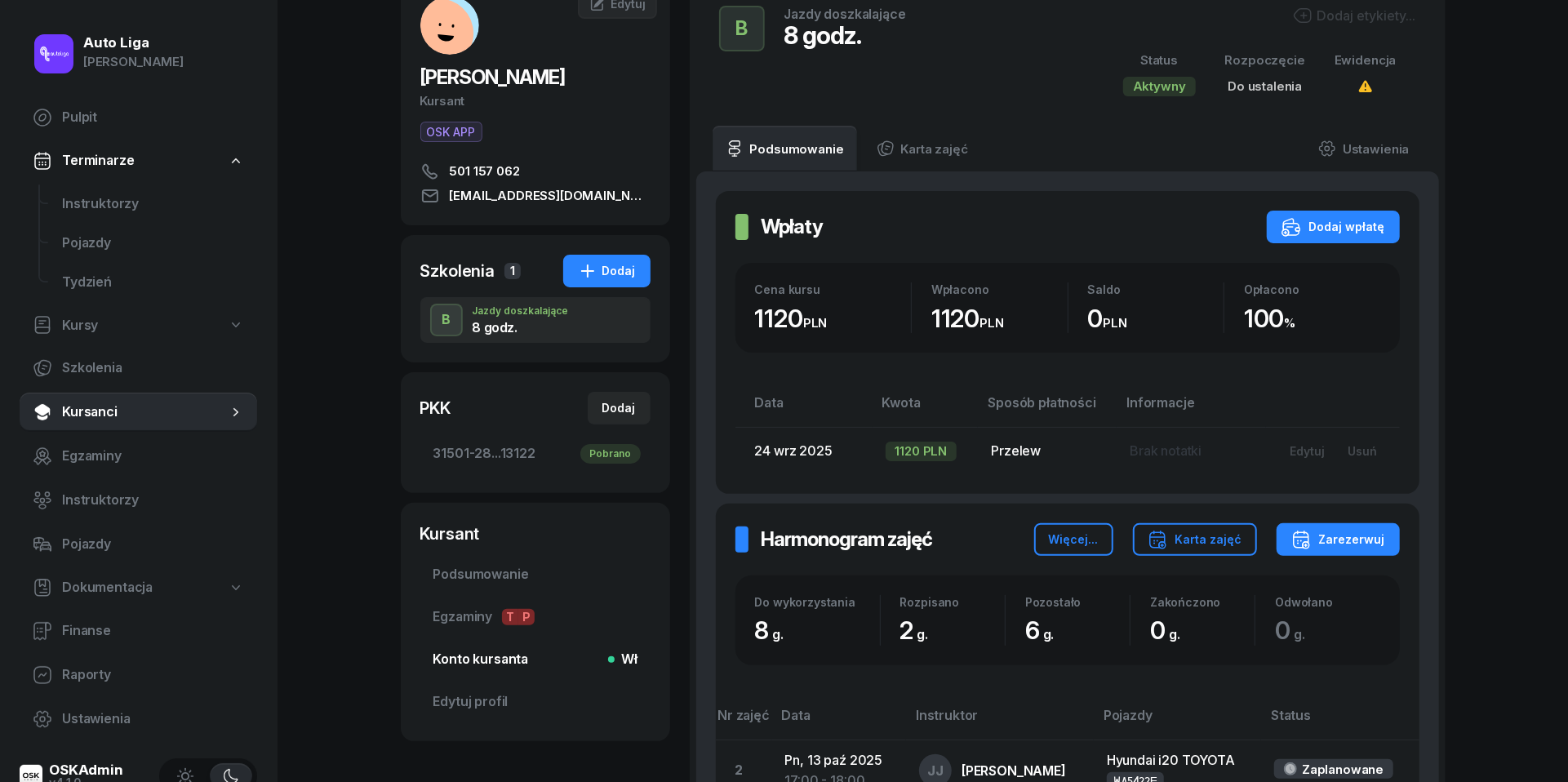
click at [464, 652] on span "Konto kursanta Wł" at bounding box center [535, 659] width 204 height 21
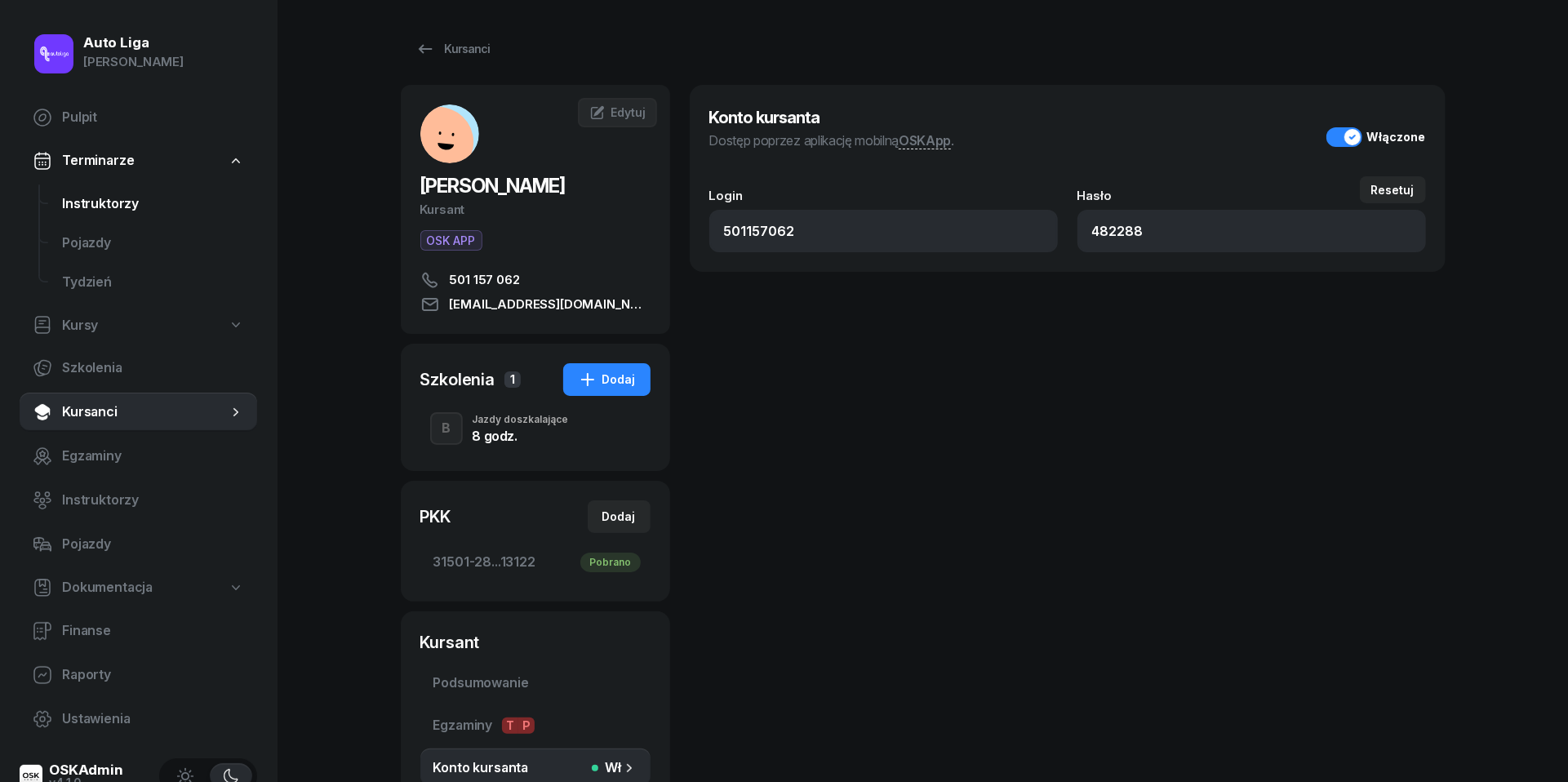
click at [110, 197] on span "Instruktorzy" at bounding box center [153, 204] width 182 height 21
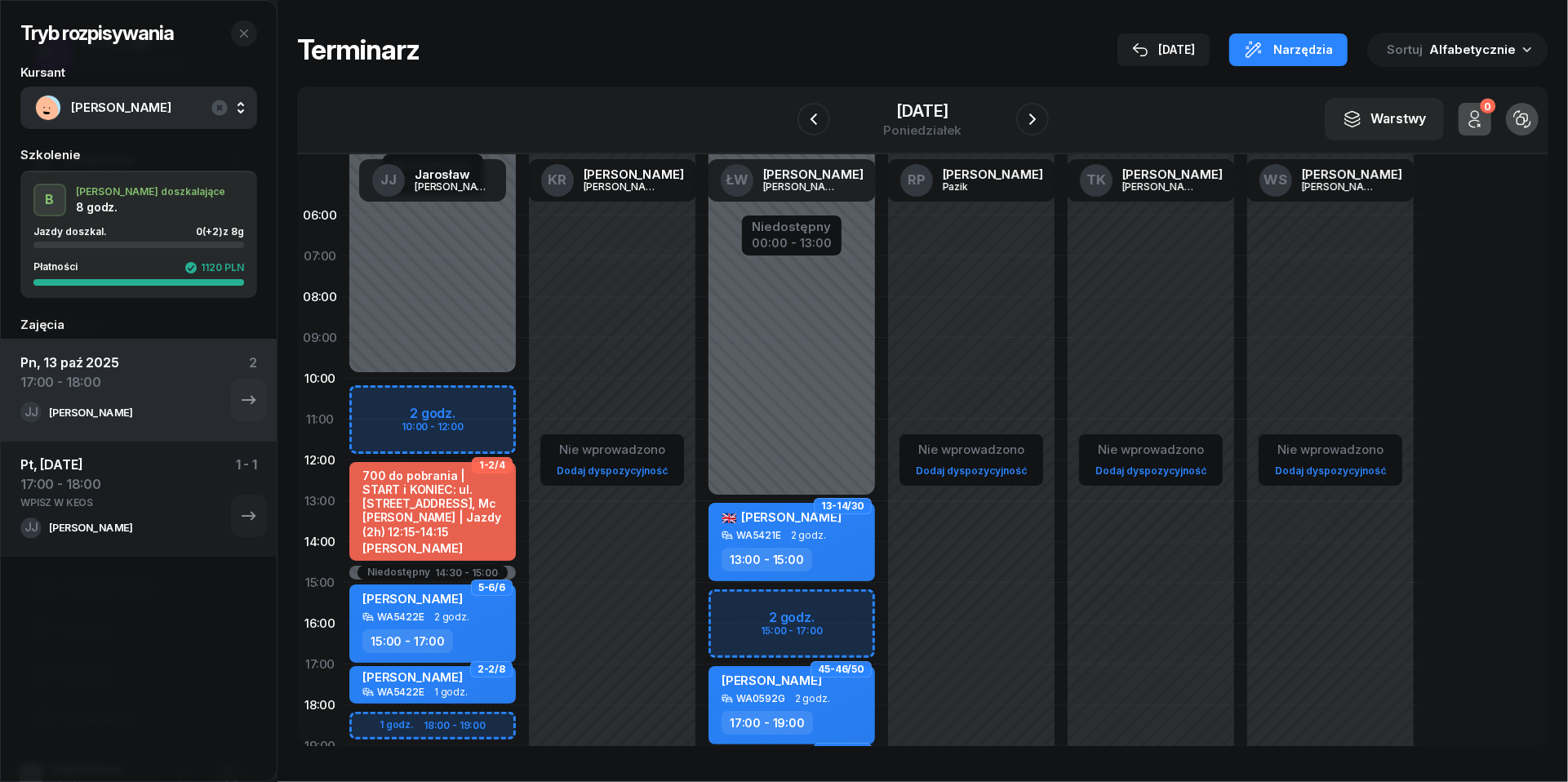
click at [896, 92] on div "W Wybierz [PERSON_NAME] KR [PERSON_NAME] ŁW [PERSON_NAME] RP [PERSON_NAME] TK […" at bounding box center [922, 121] width 1252 height 67
click at [896, 117] on div "[DATE]" at bounding box center [922, 110] width 78 height 16
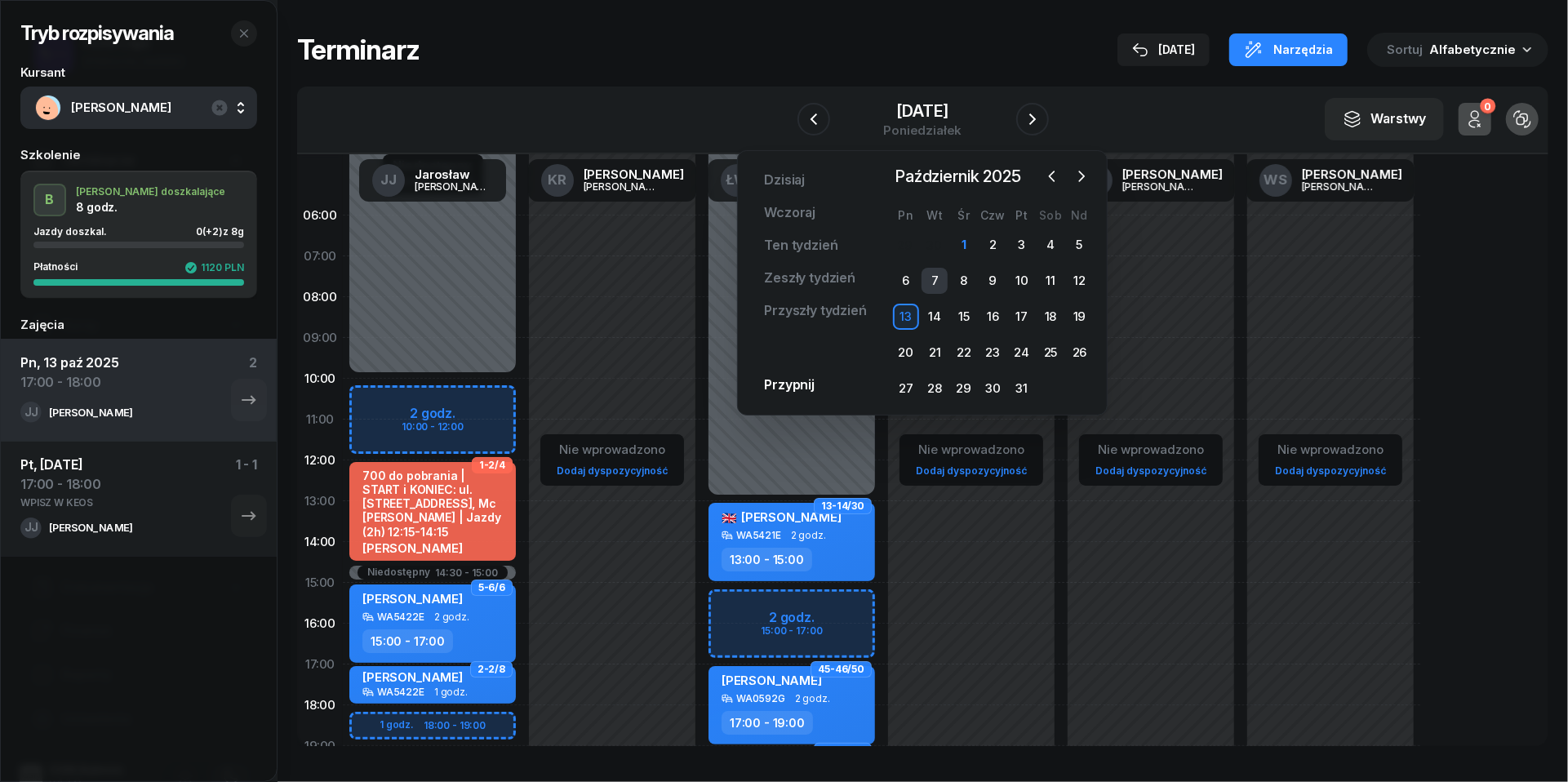
click at [937, 276] on div "7" at bounding box center [934, 281] width 26 height 26
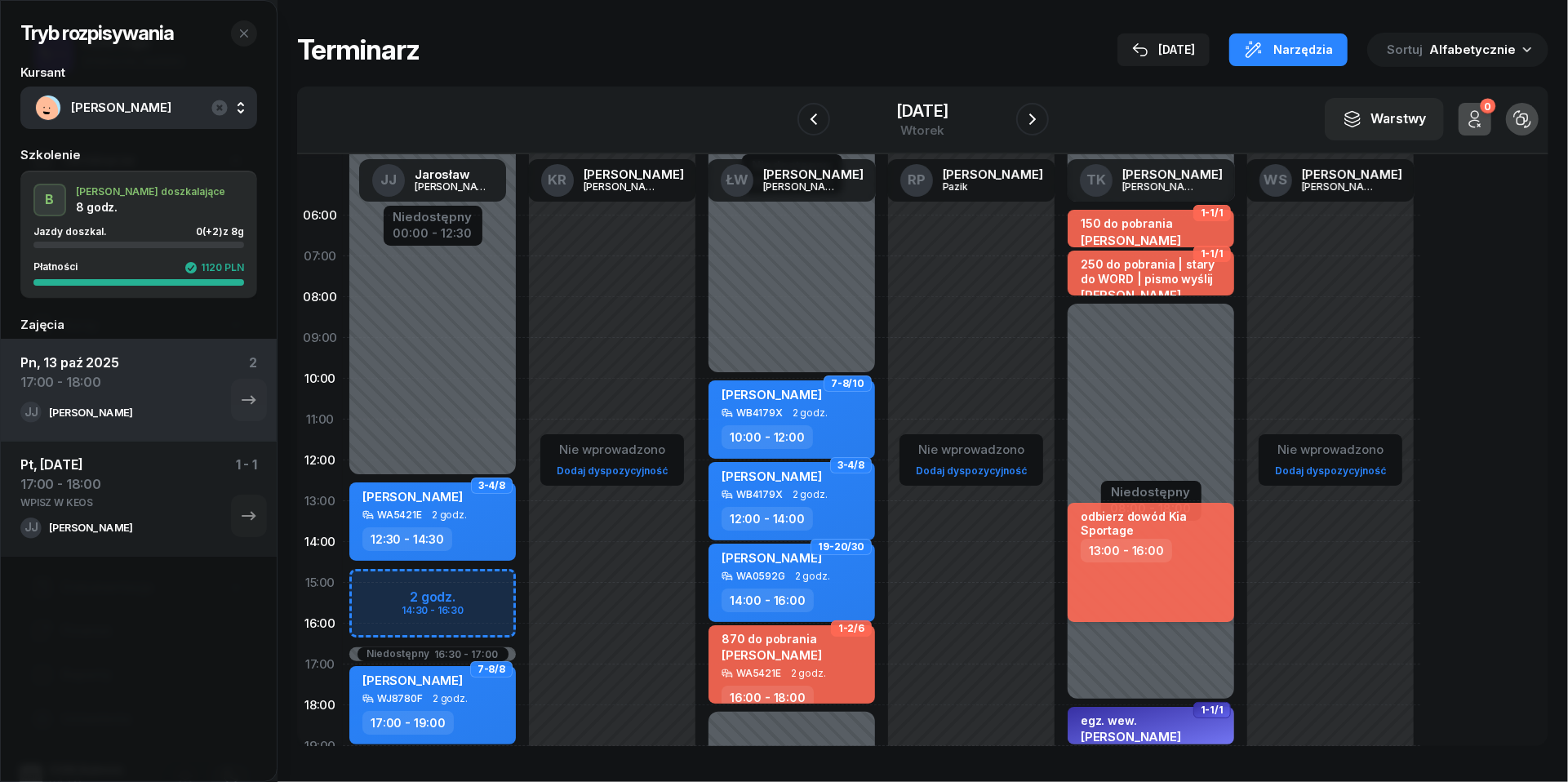
click at [1173, 576] on div "odbierz dowód Kia Sportage 13:00 - 16:00" at bounding box center [1152, 562] width 167 height 119
select select "13"
select select "16"
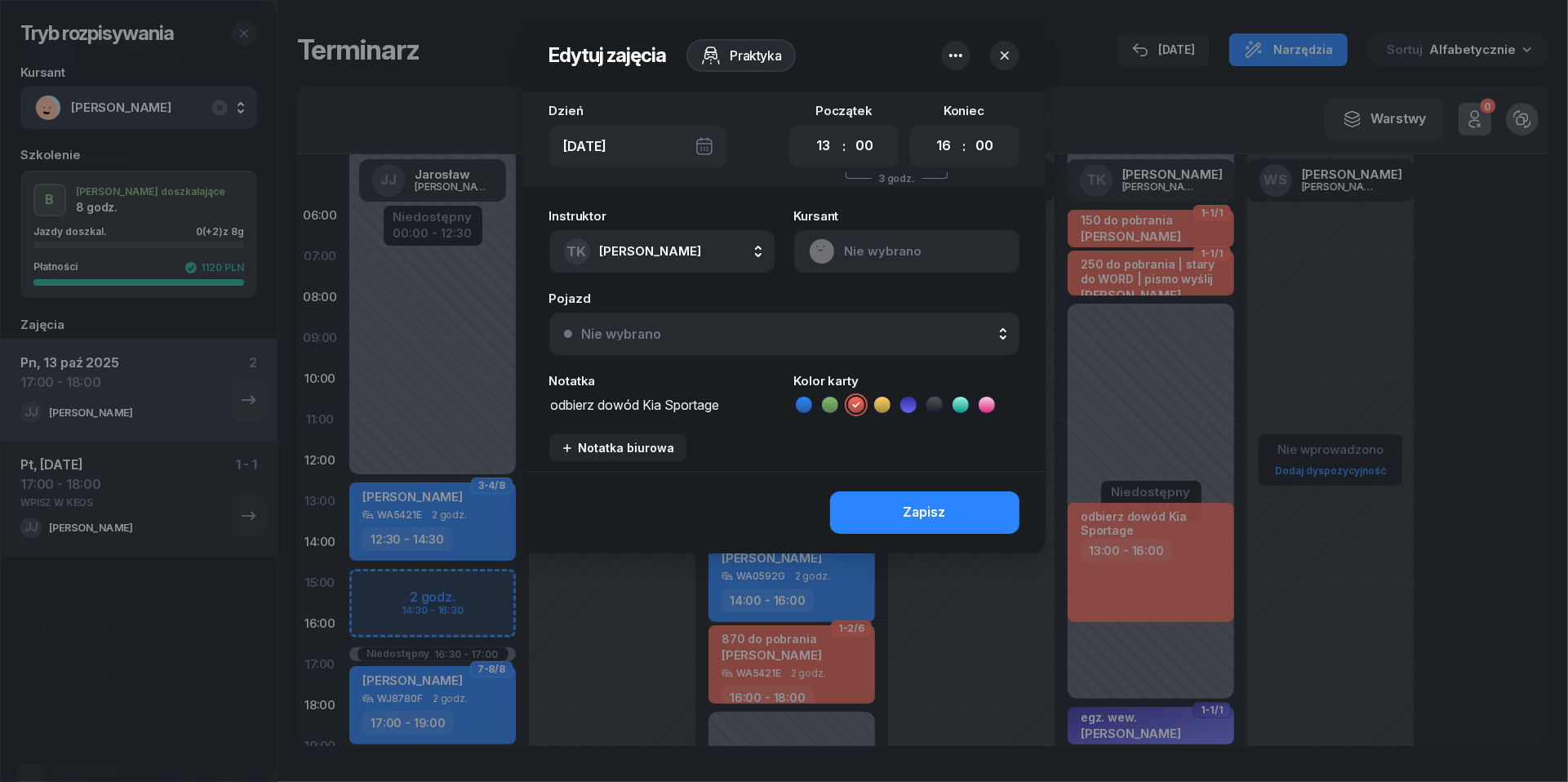
click at [744, 402] on textarea "odbierz dowód Kia Sportage" at bounding box center [662, 404] width 225 height 20
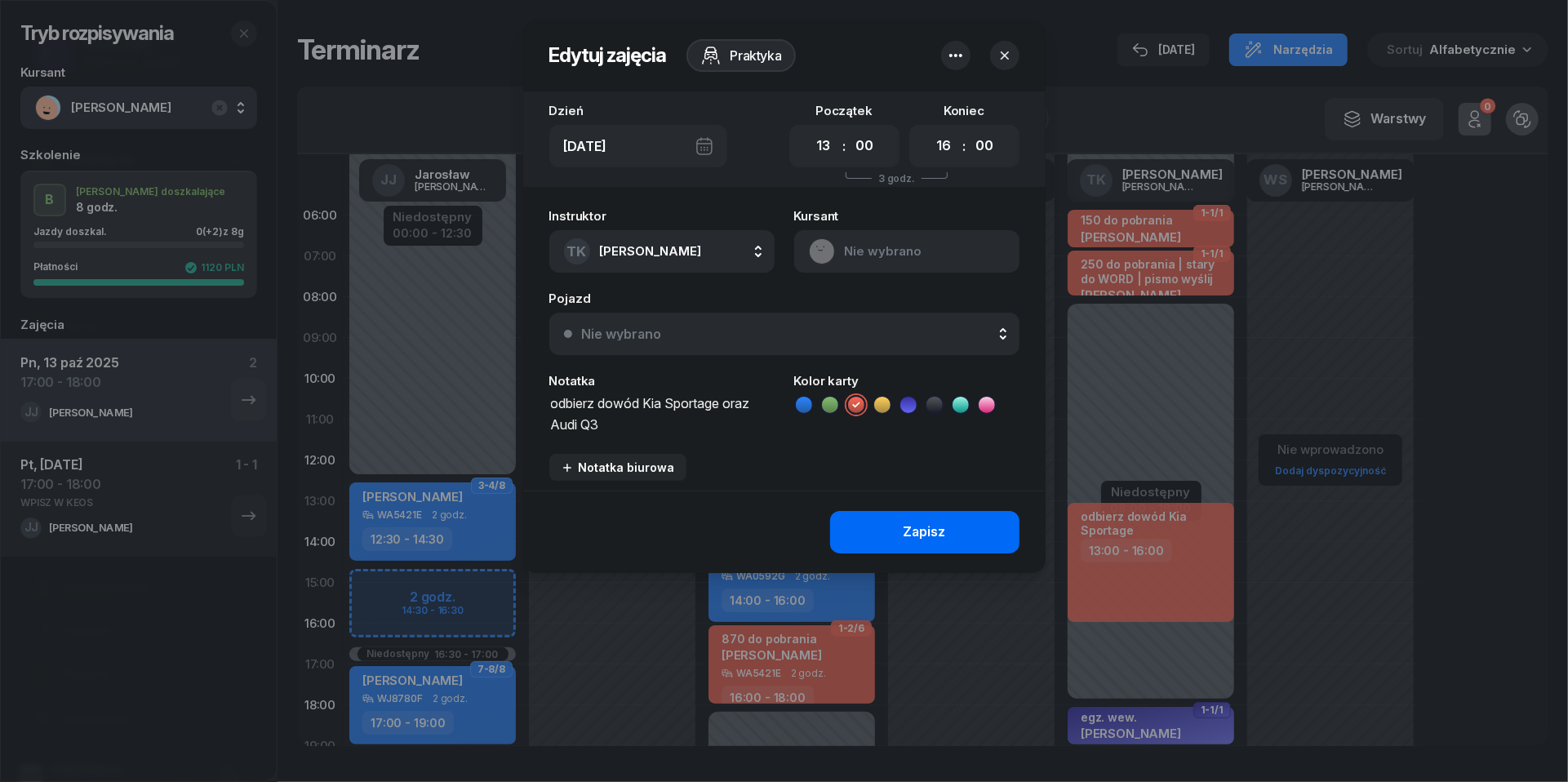
type textarea "odbierz dowód Kia Sportage oraz Audi Q3"
click at [953, 527] on button "Zapisz" at bounding box center [925, 532] width 190 height 42
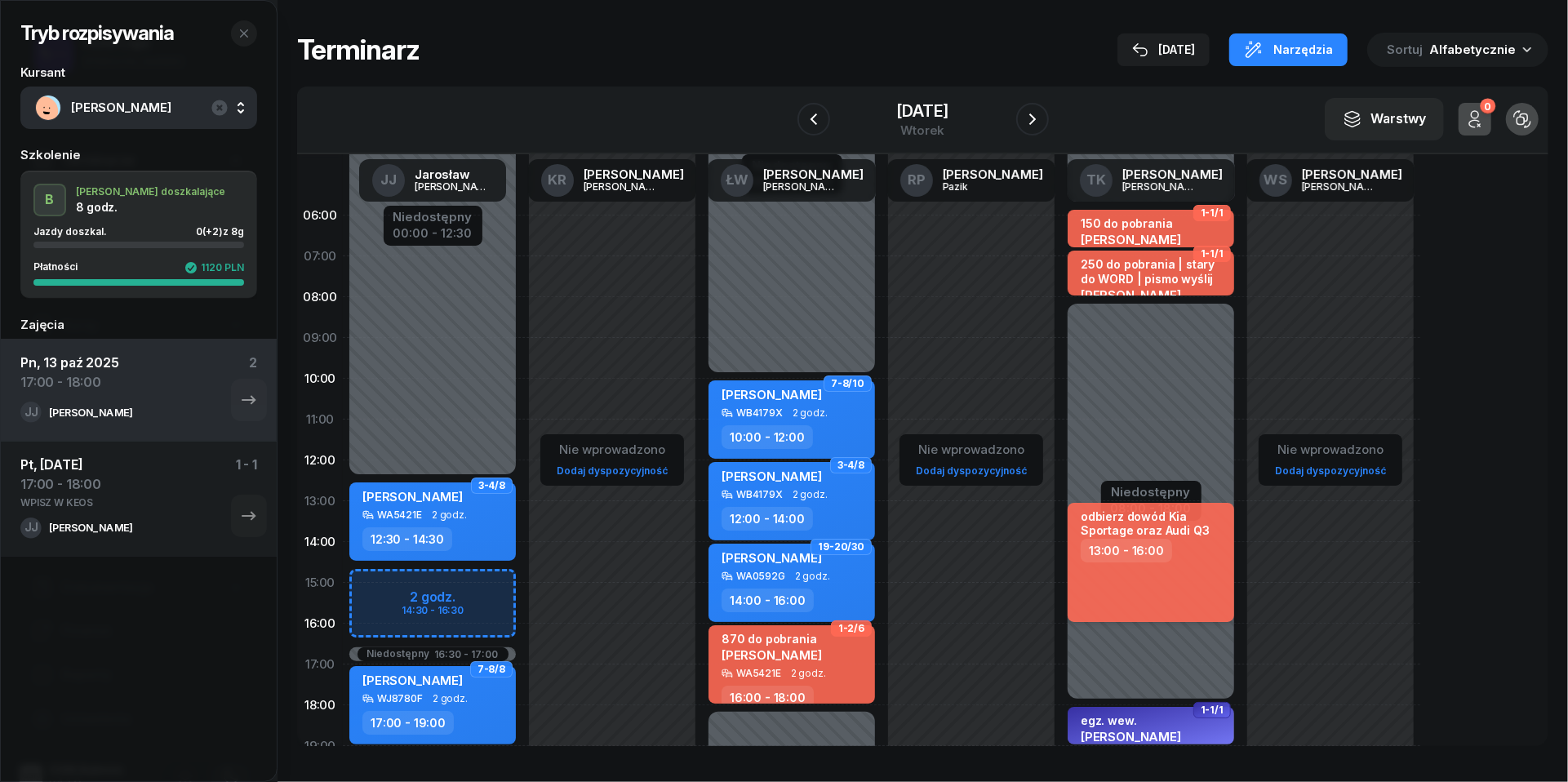
click at [1182, 576] on div "odbierz dowód Kia Sportage oraz Audi Q3 13:00 - 16:00" at bounding box center [1152, 562] width 167 height 119
select select "13"
select select "16"
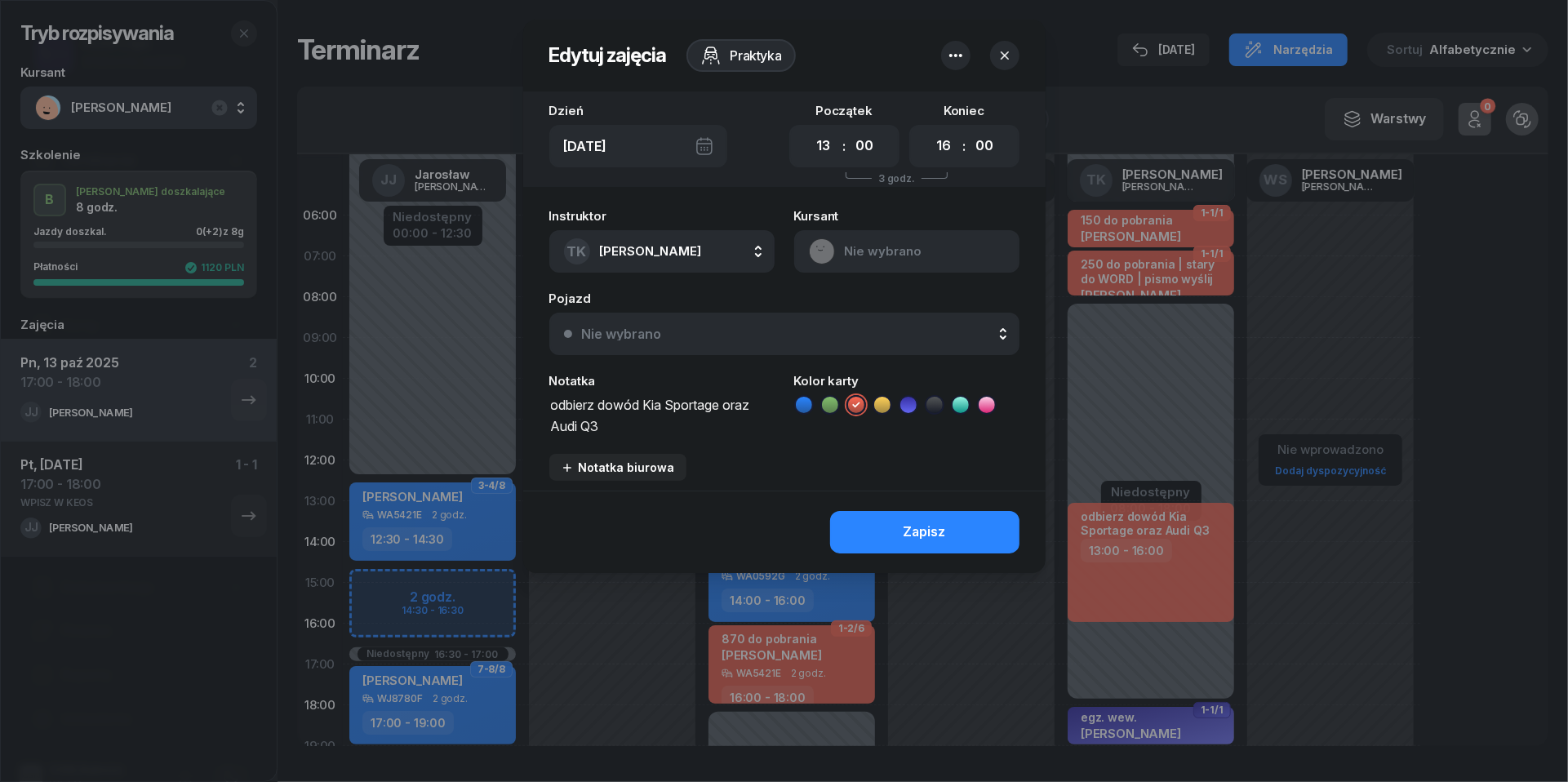
click at [644, 401] on textarea "odbierz dowód Kia Sportage oraz Audi Q3" at bounding box center [662, 414] width 225 height 40
click at [748, 401] on textarea "odbierz dowód: Kia Sportage oraz Audi Q3" at bounding box center [662, 414] width 225 height 40
click at [580, 422] on textarea "odbierz dowód: Kia Sportage oraz Audi Q3" at bounding box center [662, 414] width 225 height 40
type textarea "odbierz dowód: Kia Sportage Audi Q3. VW Passat"
click at [910, 522] on div "Zapisz" at bounding box center [925, 532] width 42 height 21
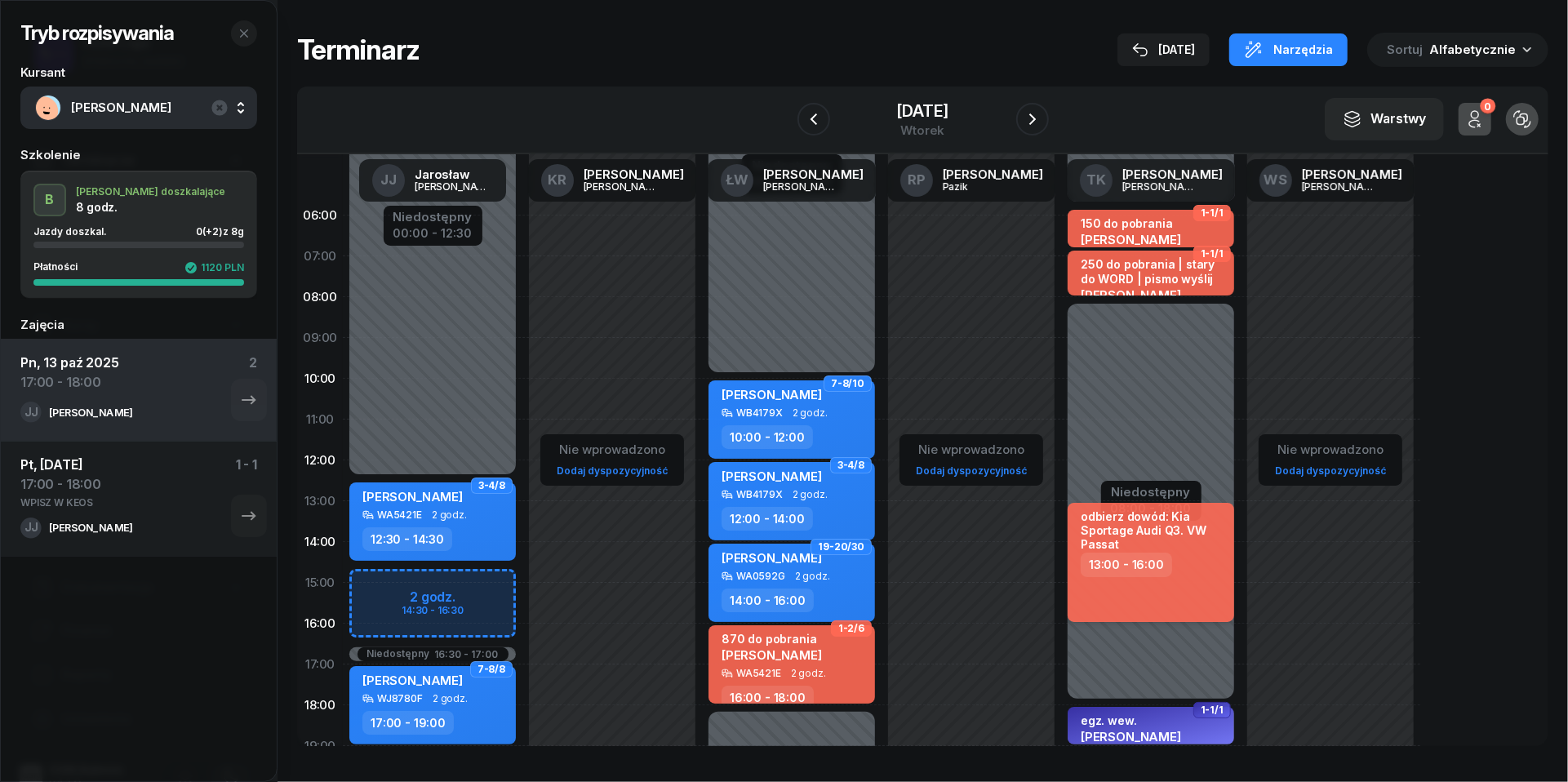
click at [1149, 529] on div "odbierz dowód: Kia Sportage Audi Q3. VW Passat" at bounding box center [1152, 530] width 143 height 42
select select "13"
select select "16"
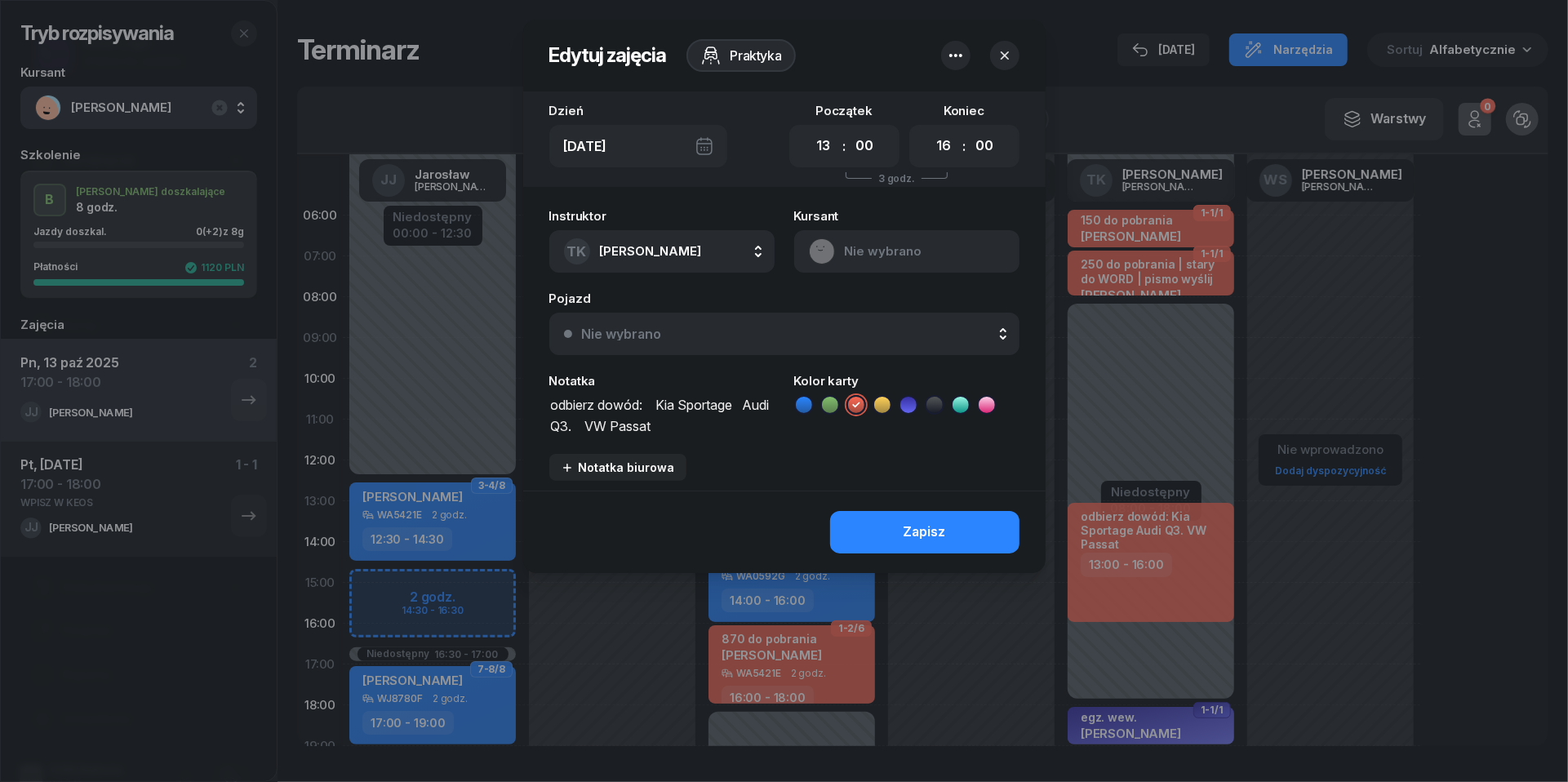
click at [655, 410] on textarea "odbierz dowód: Kia Sportage Audi Q3. VW Passat" at bounding box center [662, 414] width 225 height 40
type textarea "odbierz dowód: 1. Kia Sportage 2. Audi Q3 3. VW Passat"
click at [912, 496] on div "Zapisz" at bounding box center [785, 532] width 523 height 83
click at [915, 511] on button "Zapisz" at bounding box center [925, 532] width 190 height 42
